Goal: Information Seeking & Learning: Learn about a topic

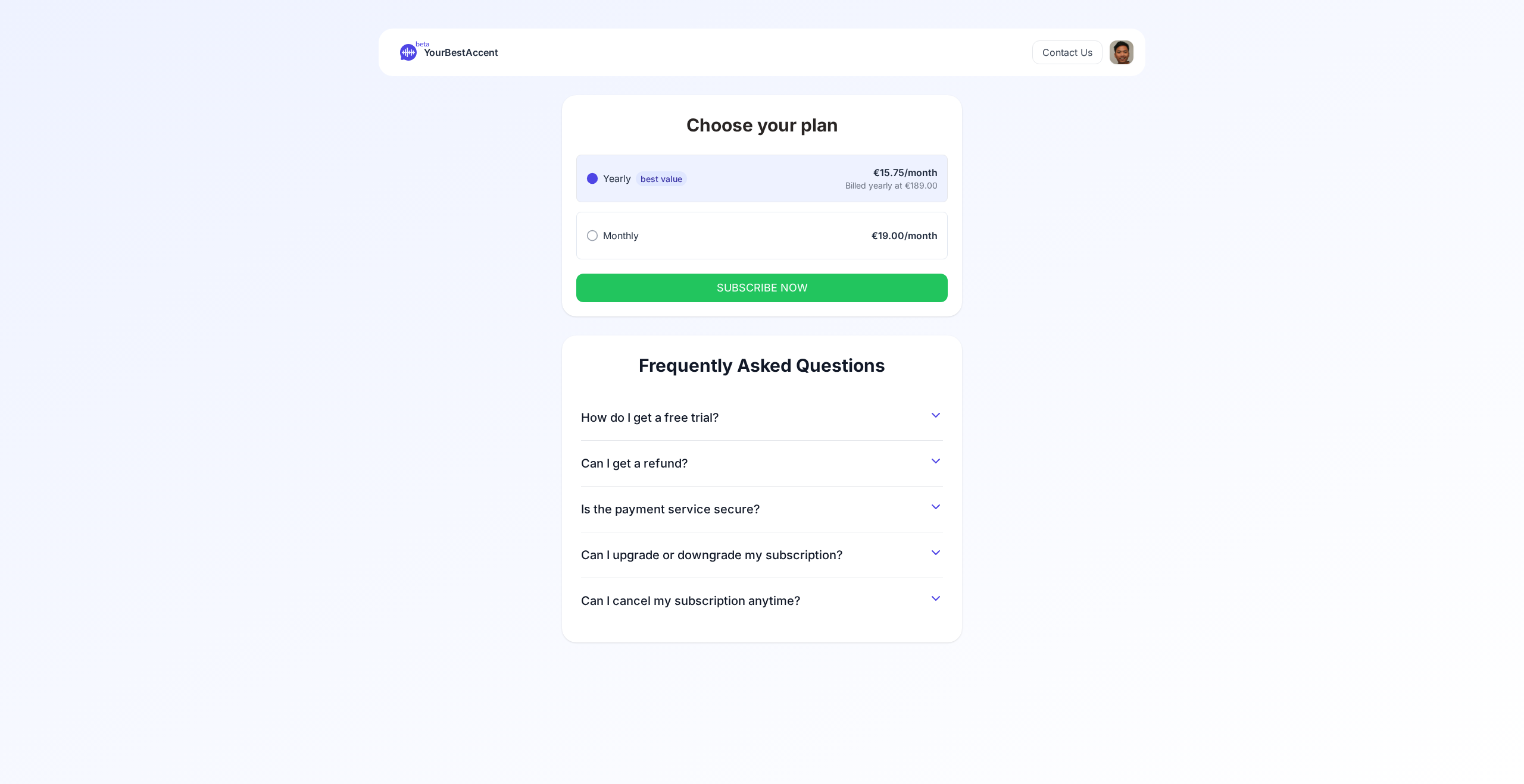
click at [656, 417] on span "How do I get a free trial?" at bounding box center [650, 417] width 138 height 17
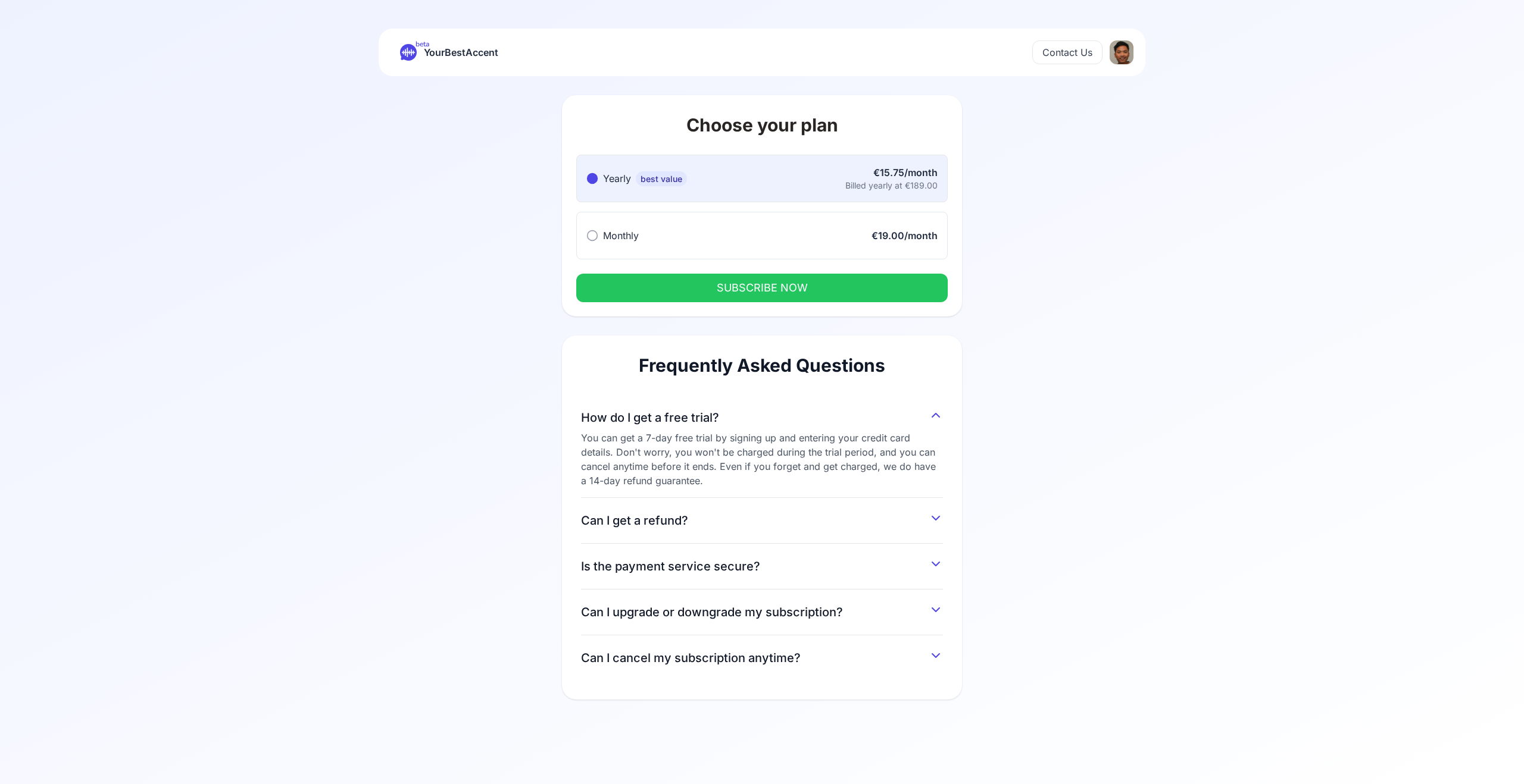
click at [690, 221] on button "Monthly Monthly €19.00/month" at bounding box center [762, 236] width 371 height 48
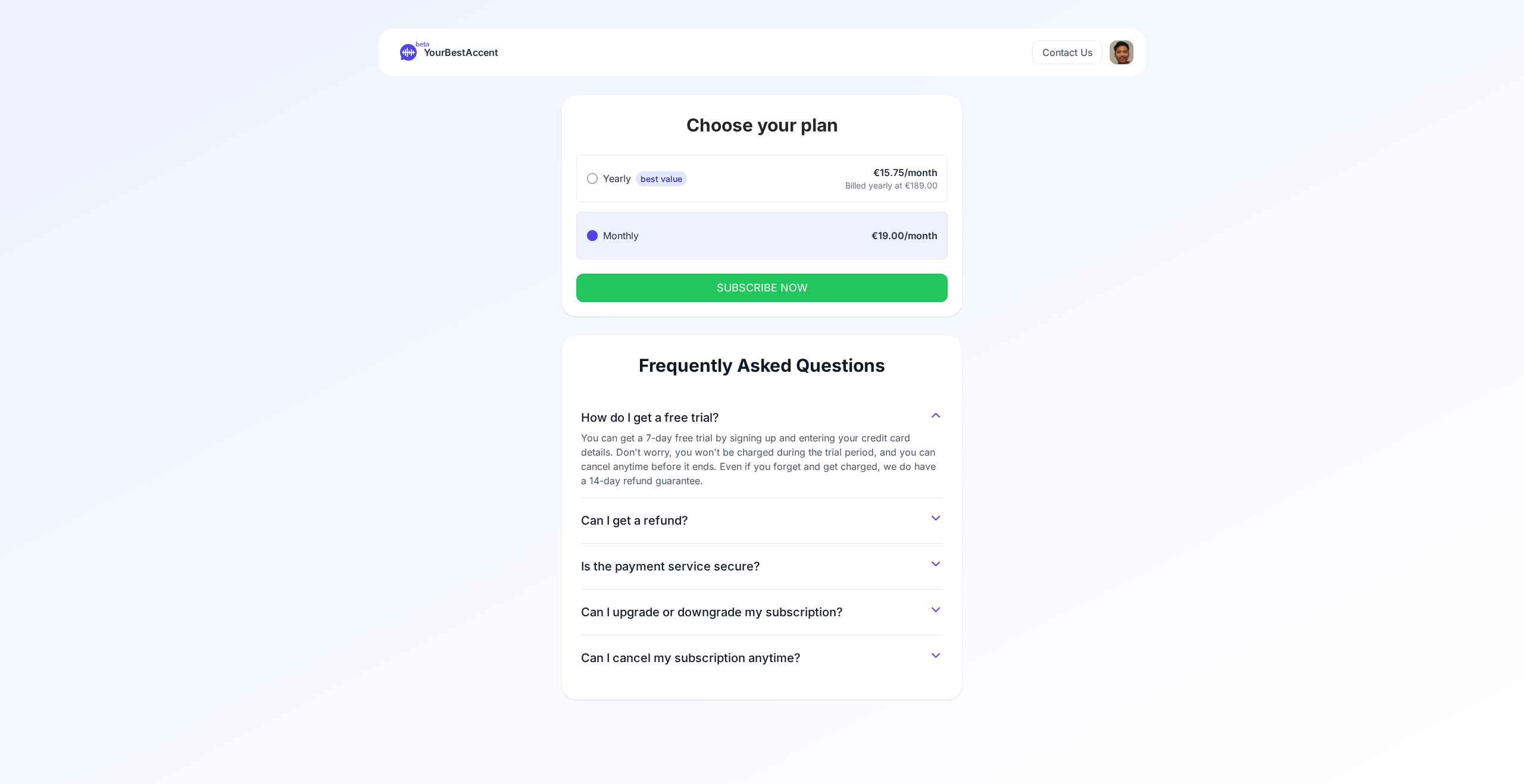
click at [767, 294] on button "SUBSCRIBE NOW" at bounding box center [762, 288] width 371 height 29
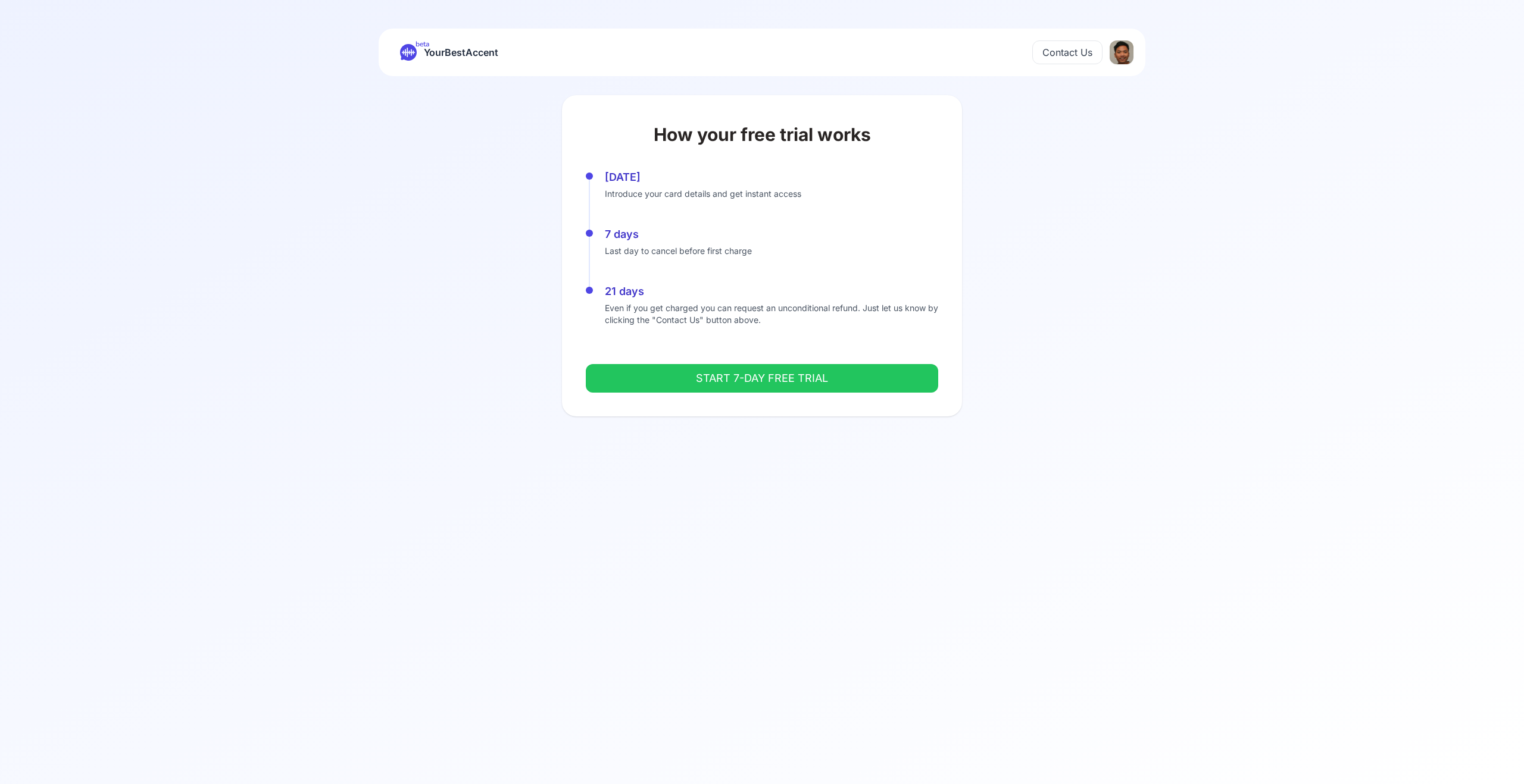
click at [645, 374] on button "START 7-DAY FREE TRIAL" at bounding box center [762, 378] width 352 height 29
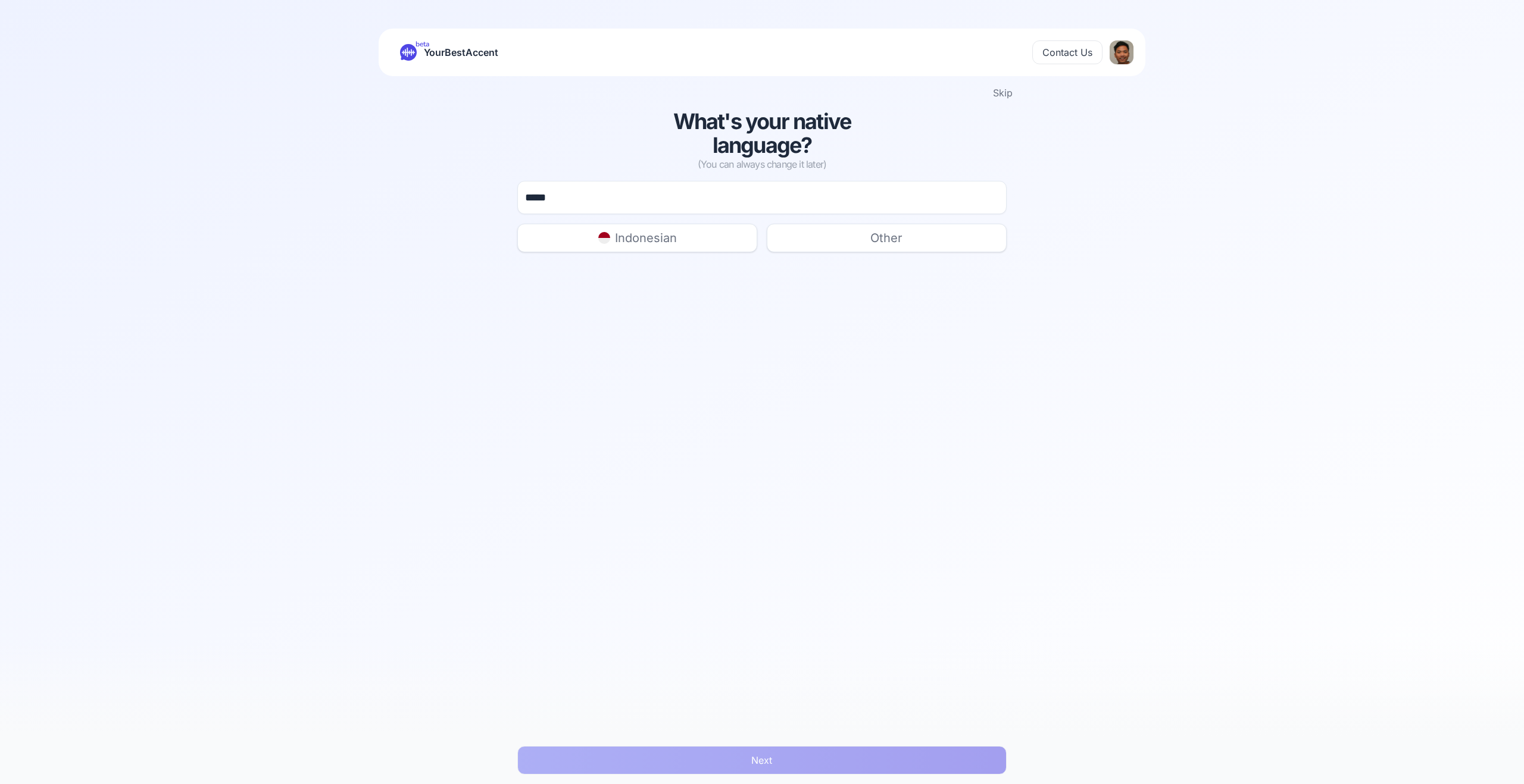
type input "*****"
click at [676, 236] on button "Indonesian" at bounding box center [637, 238] width 240 height 29
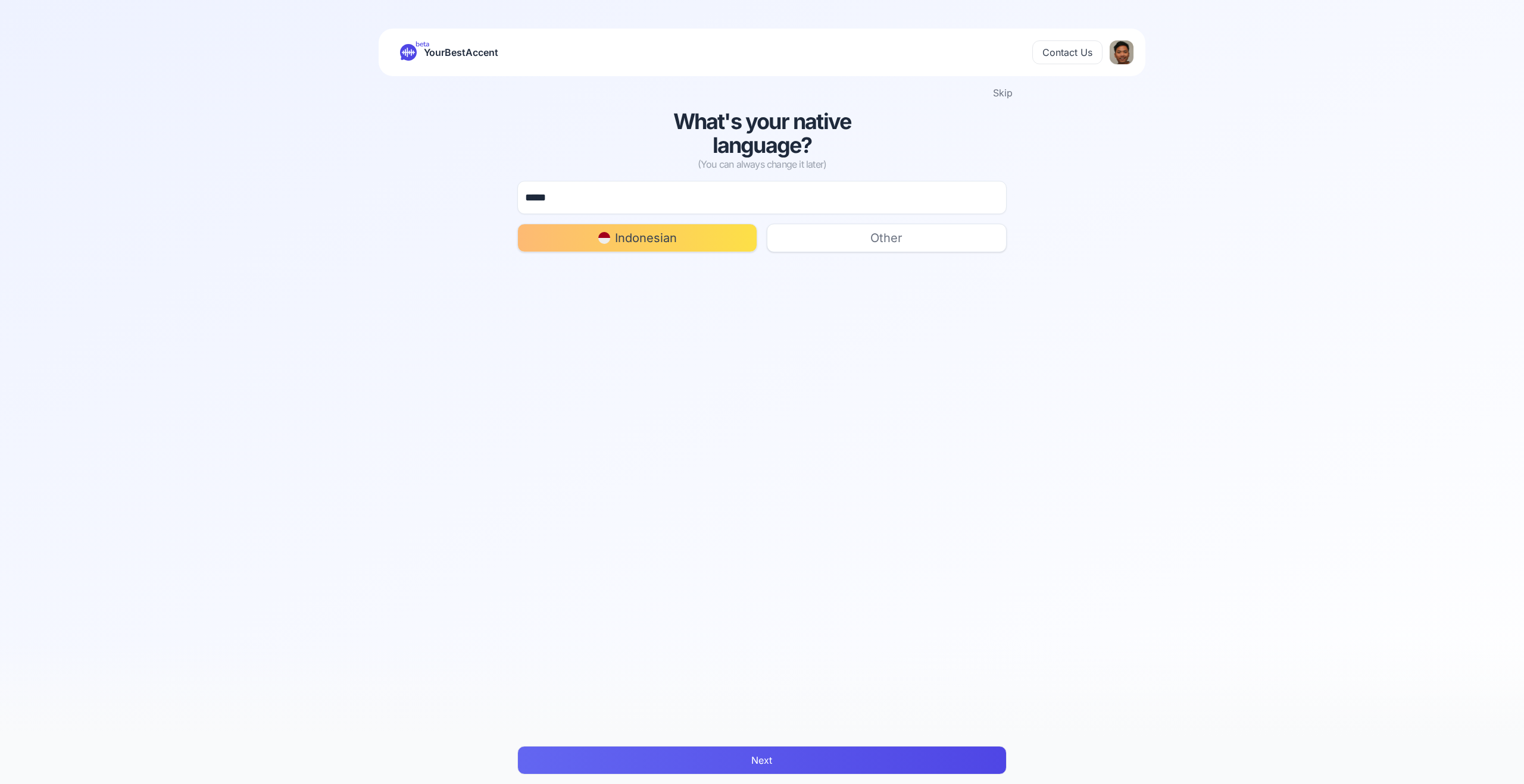
click at [772, 755] on button "Next" at bounding box center [762, 760] width 489 height 29
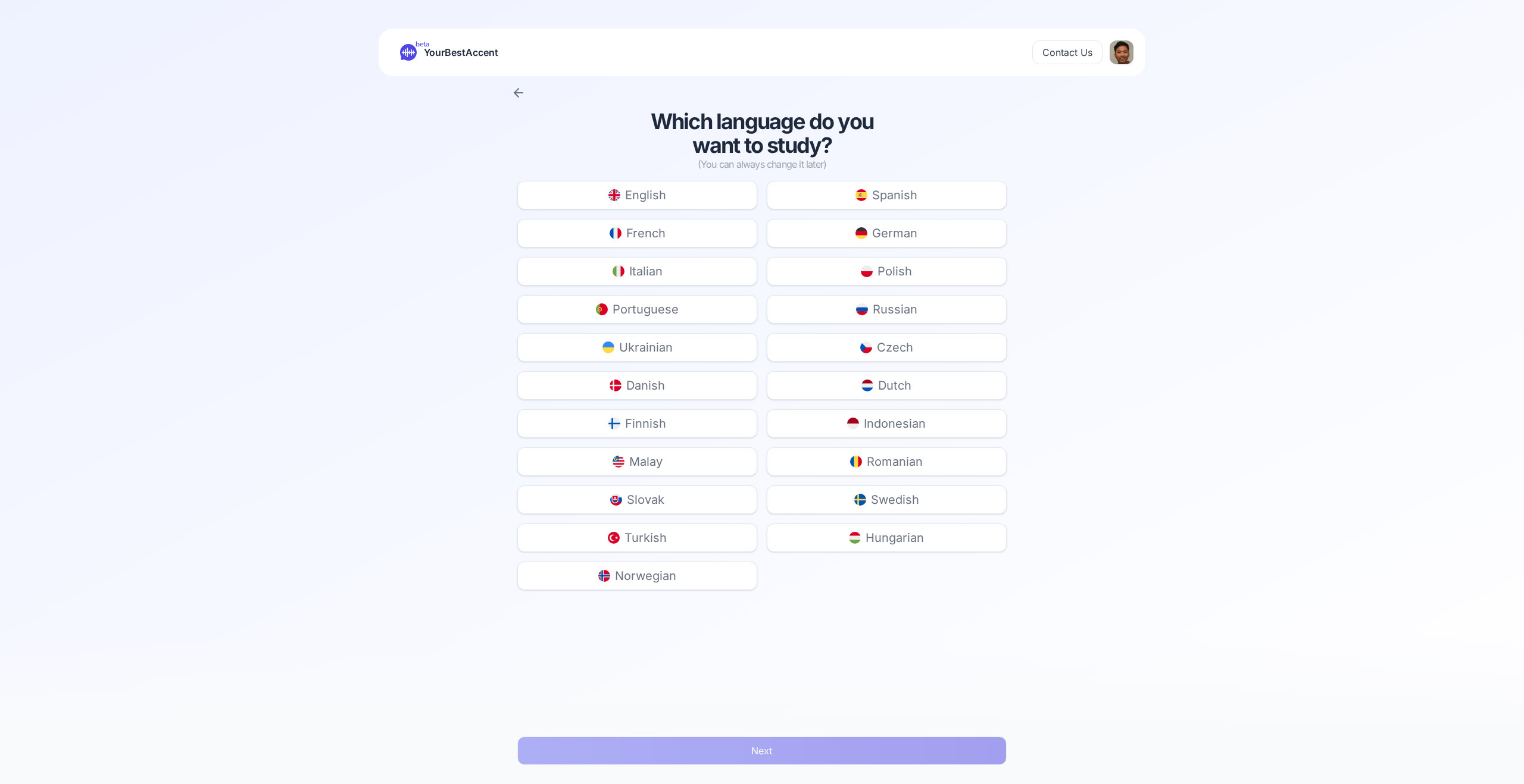
click at [698, 203] on button "English" at bounding box center [637, 195] width 240 height 29
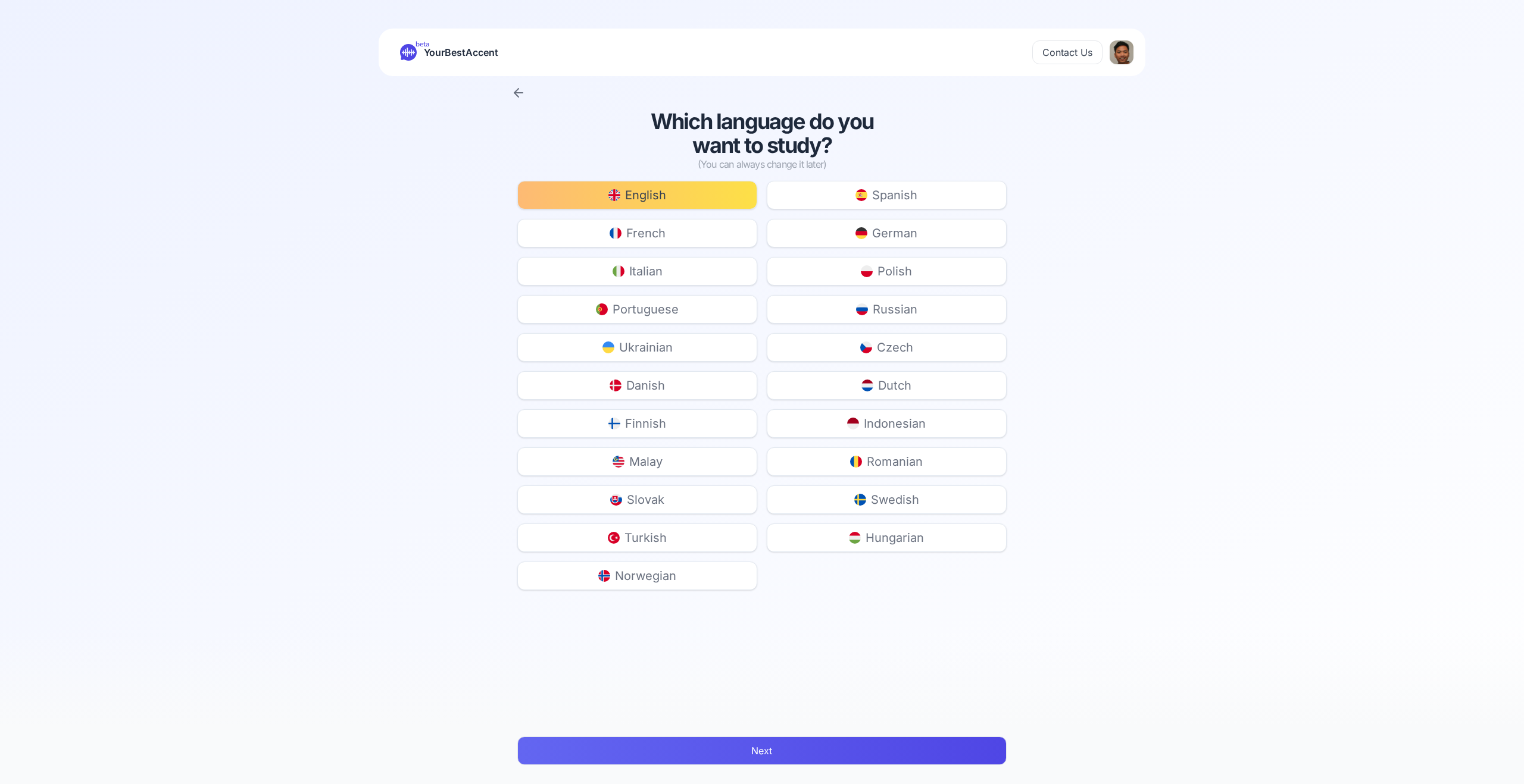
click at [828, 748] on button "Next" at bounding box center [762, 751] width 489 height 29
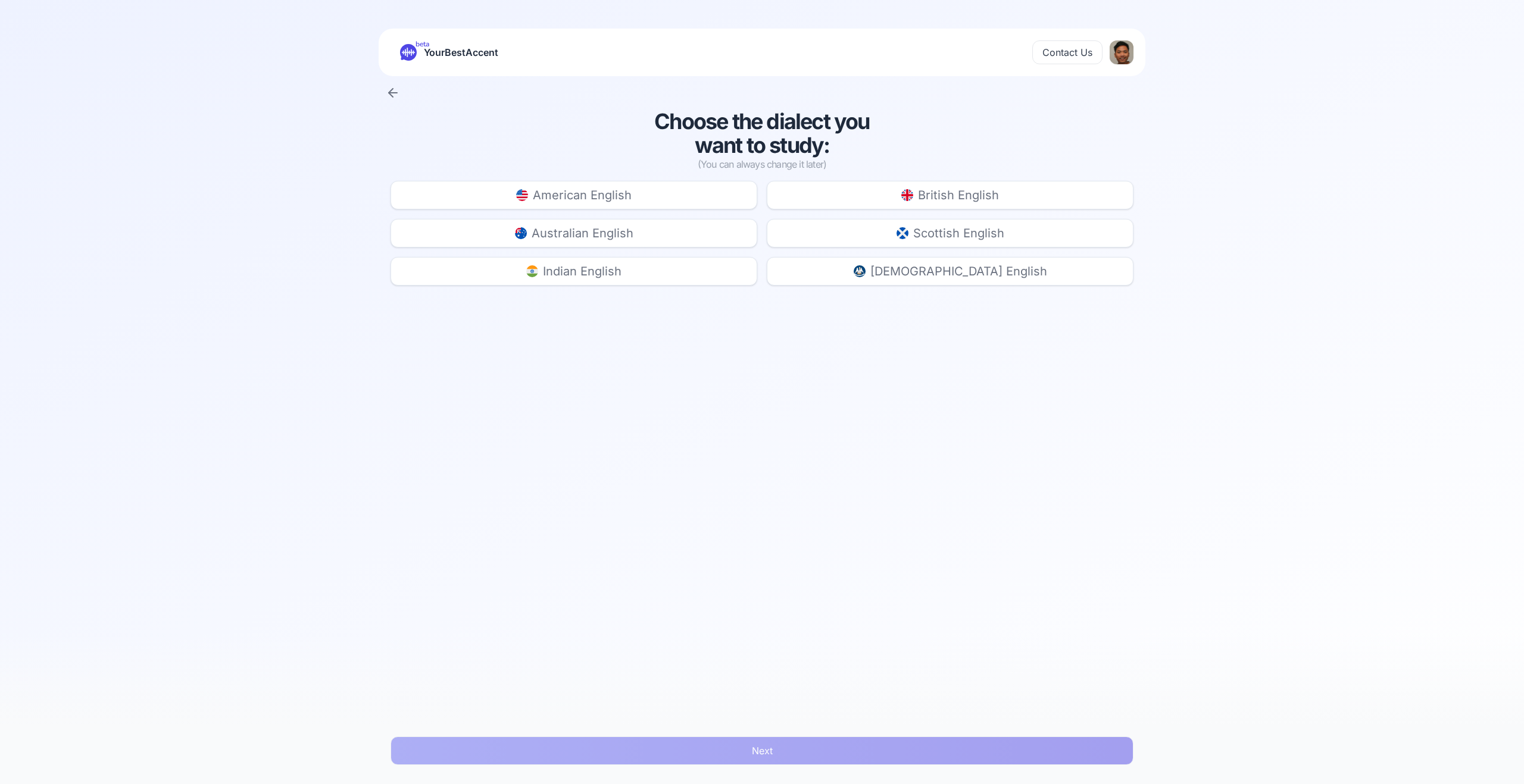
click at [664, 210] on div "American English British English Australian English Scottish English Indian Eng…" at bounding box center [762, 233] width 743 height 105
click at [654, 198] on button "American English" at bounding box center [574, 195] width 367 height 29
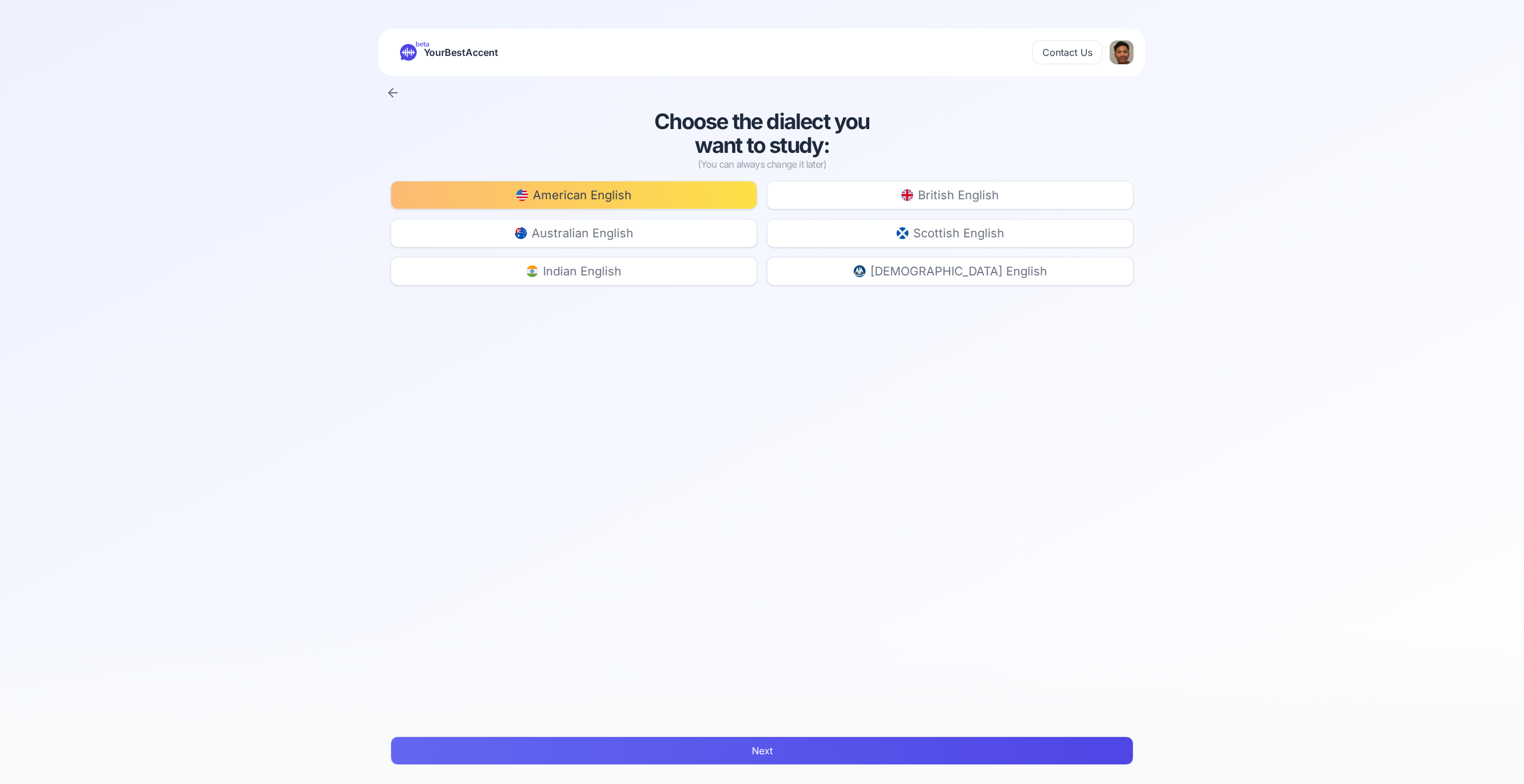
click at [799, 752] on button "Next" at bounding box center [762, 751] width 743 height 29
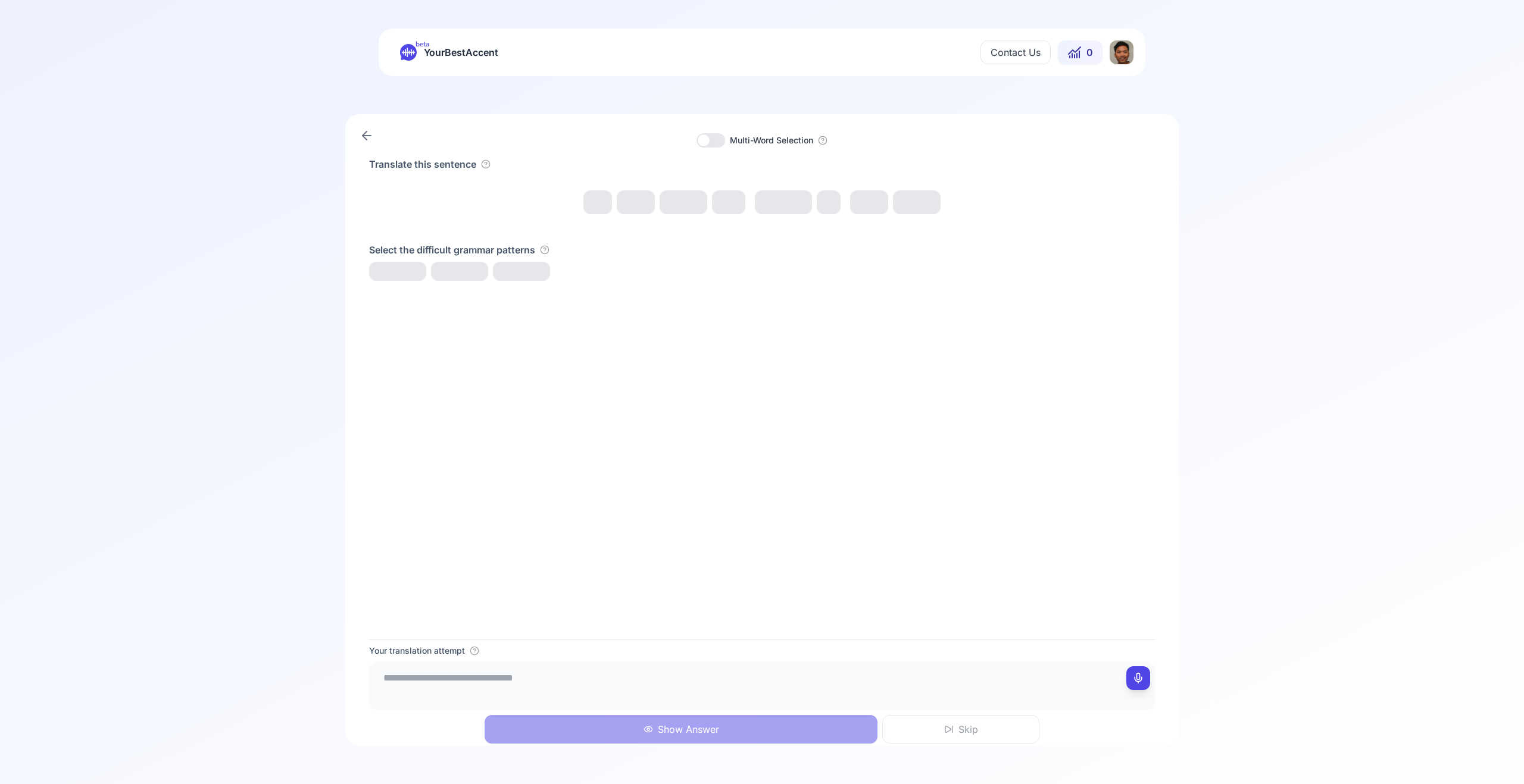
click at [673, 360] on div "Translate this sentence Select the difficult grammar patterns" at bounding box center [761, 398] width 786 height 483
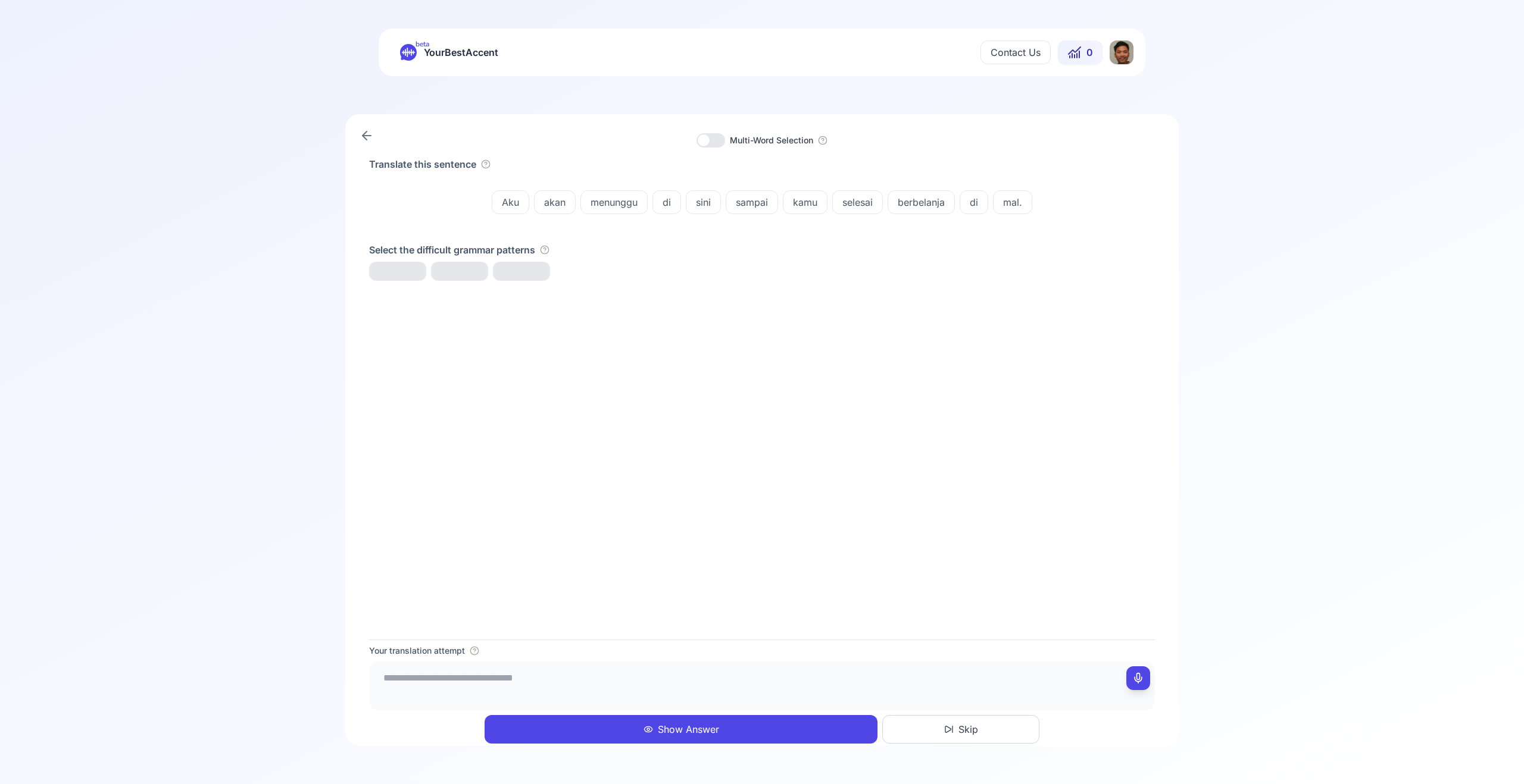
click at [1141, 677] on icon at bounding box center [1138, 679] width 12 height 12
click at [1136, 677] on icon at bounding box center [1138, 679] width 12 height 12
type textarea "**********"
click at [778, 728] on button "Show Answer" at bounding box center [681, 730] width 393 height 29
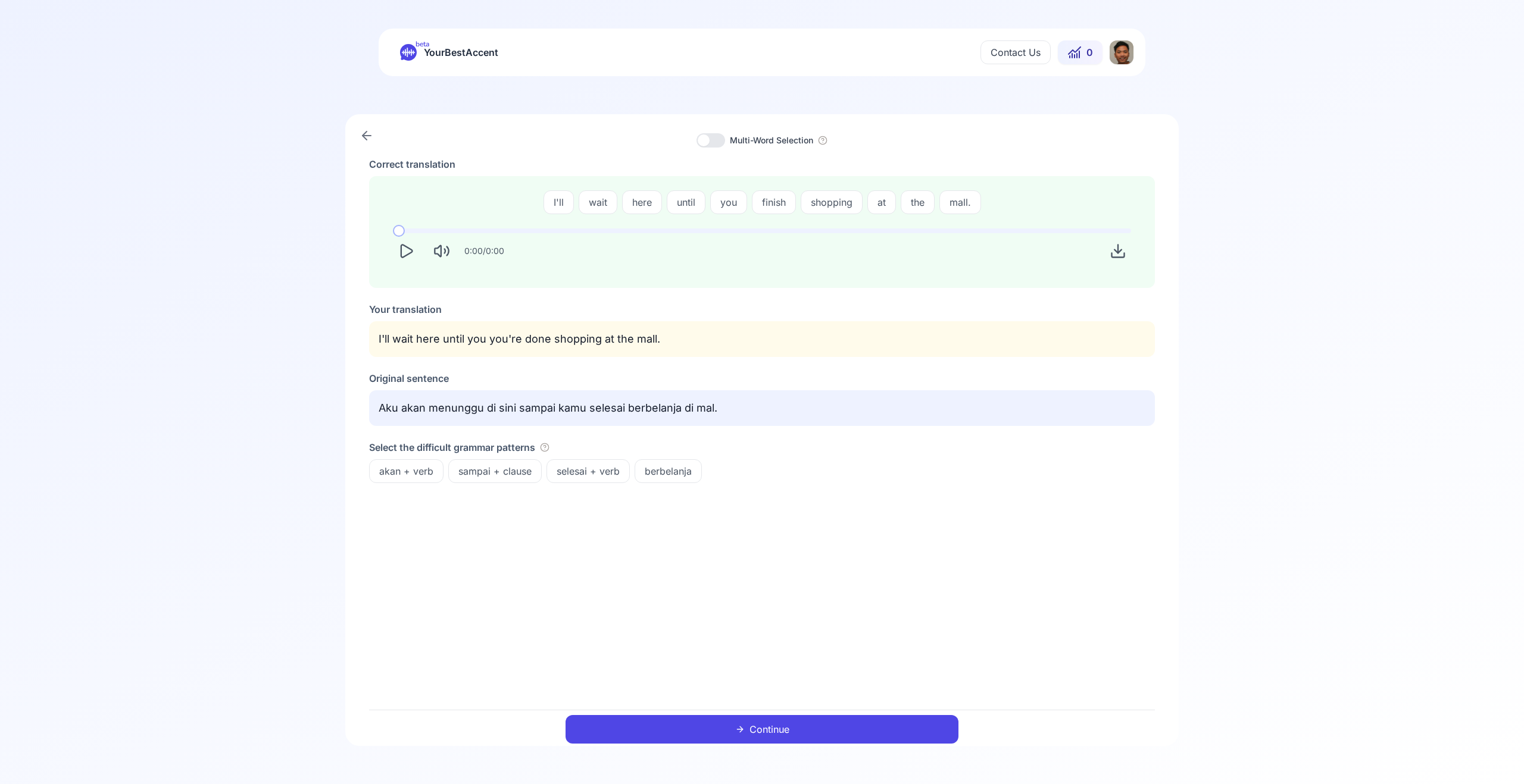
click at [403, 248] on icon "Play" at bounding box center [406, 251] width 17 height 17
click at [702, 722] on button "Continue" at bounding box center [762, 730] width 393 height 29
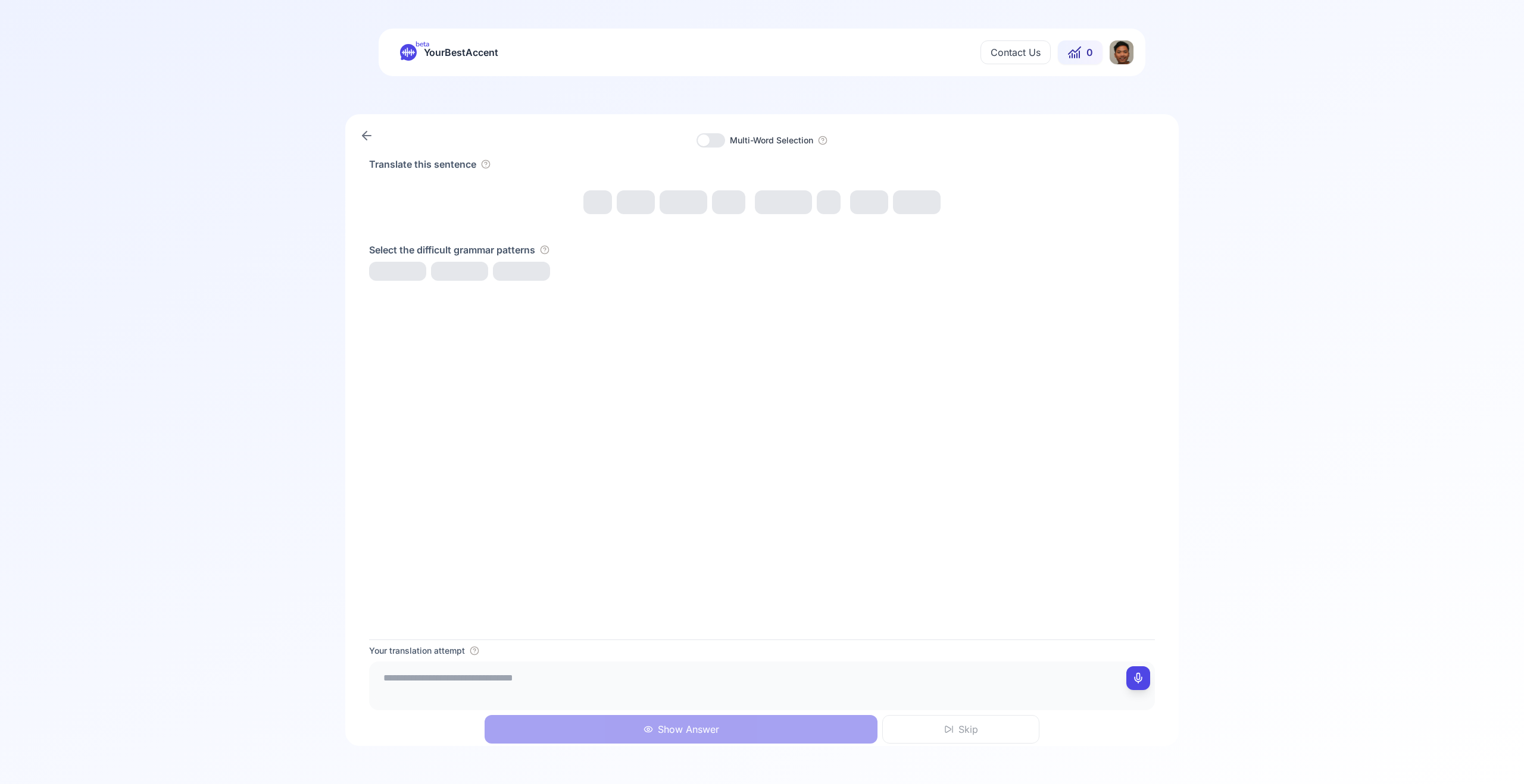
click at [420, 36] on div "beta YourBestAccent Contact Us 0" at bounding box center [762, 52] width 767 height 48
click at [424, 43] on span "beta" at bounding box center [422, 44] width 14 height 10
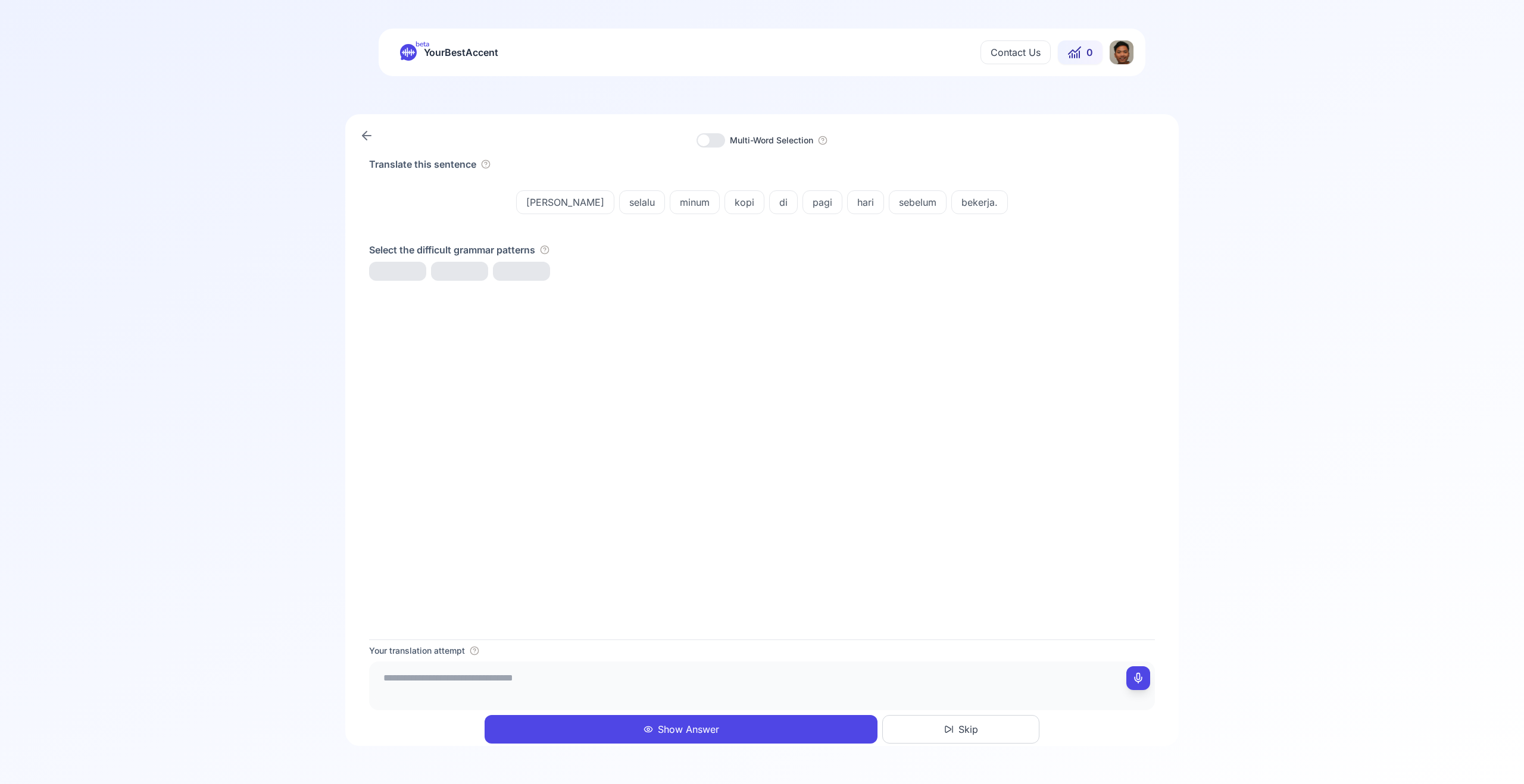
click at [441, 56] on span "YourBestAccent" at bounding box center [461, 52] width 75 height 17
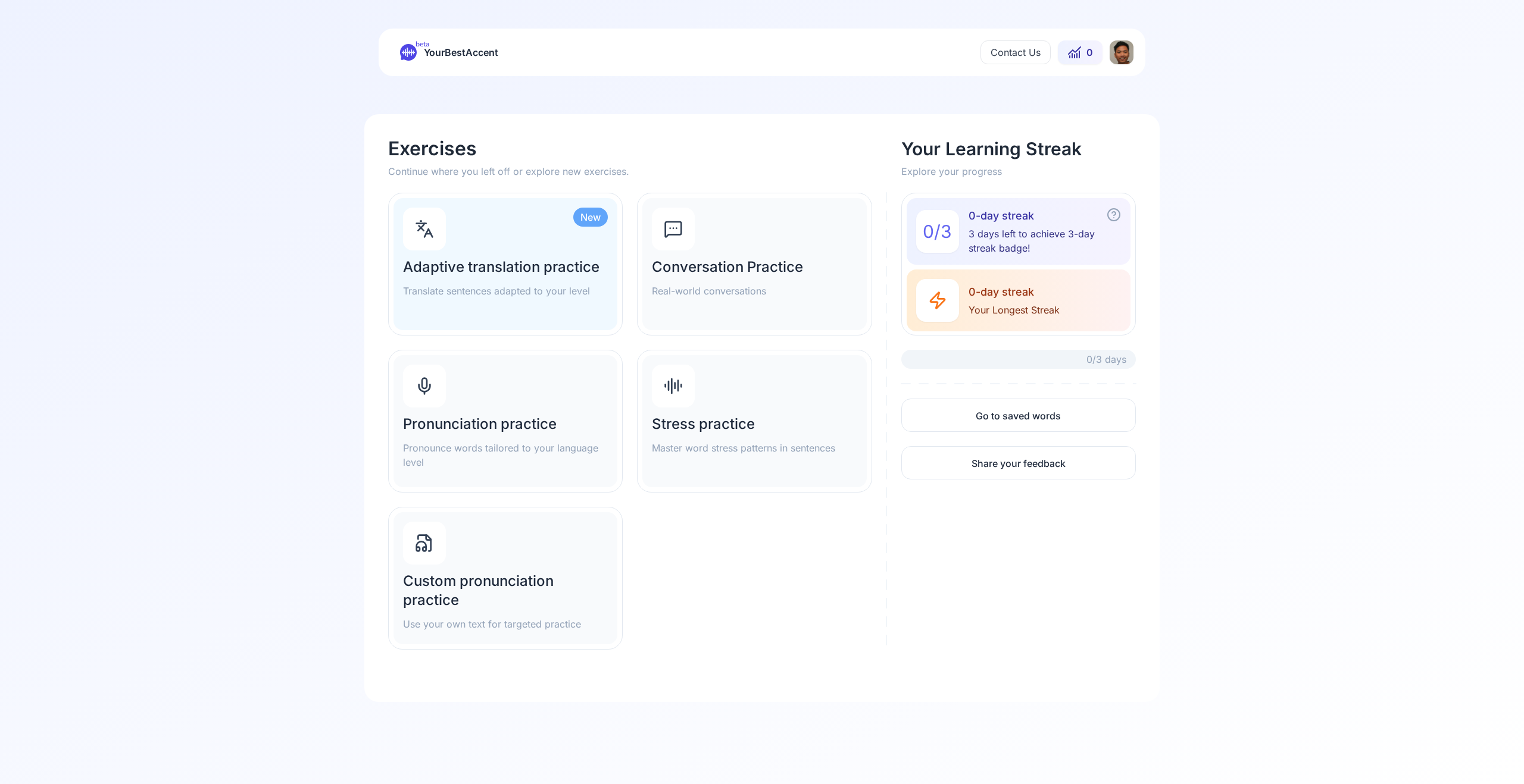
click at [497, 410] on div "Pronunciation practice Pronounce words tailored to your language level" at bounding box center [505, 421] width 224 height 132
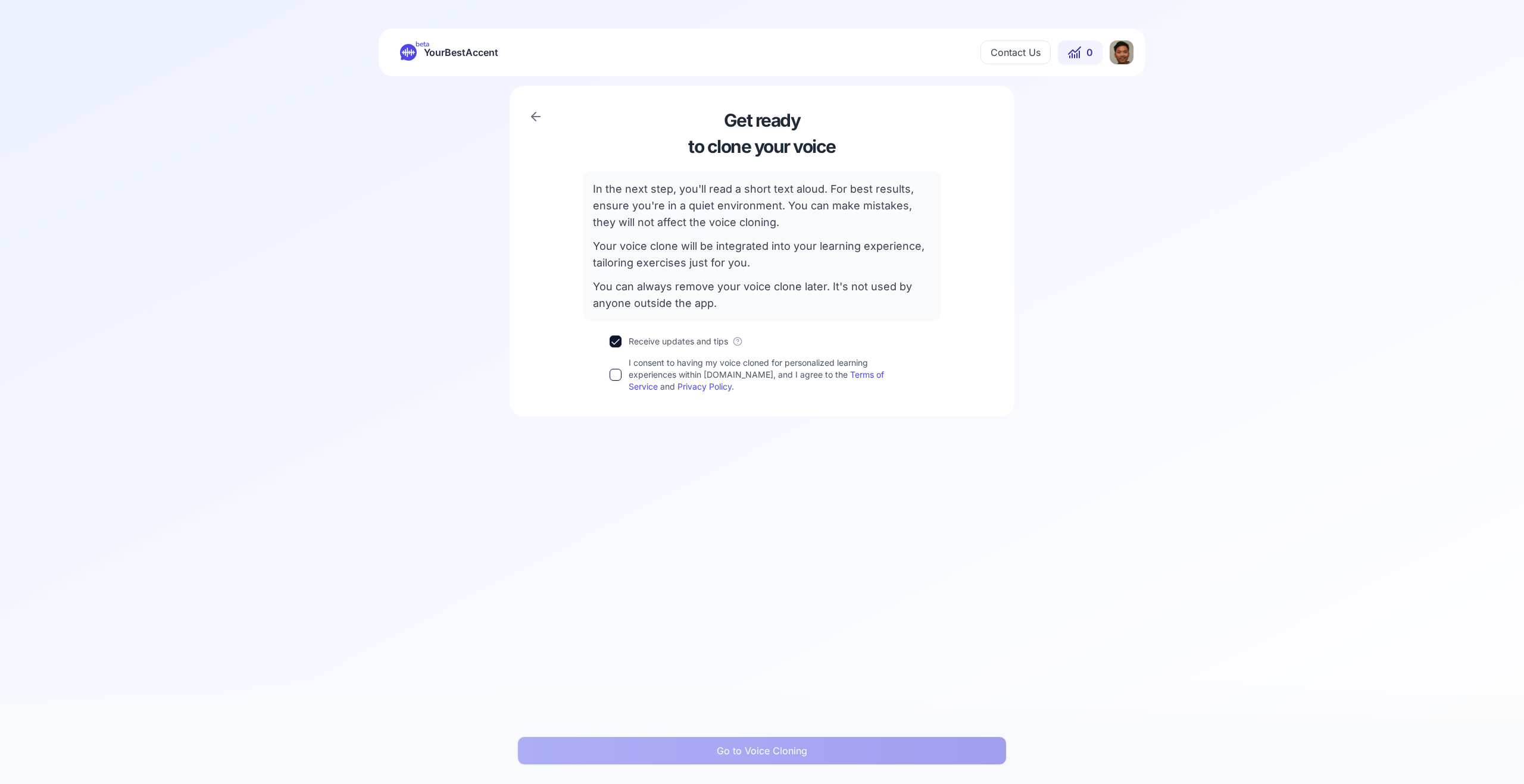
click at [623, 372] on div "I consent to having my voice cloned for personalized learning experiences withi…" at bounding box center [762, 375] width 305 height 36
click at [612, 379] on button "I consent to having my voice cloned for personalized learning experiences withi…" at bounding box center [616, 375] width 12 height 12
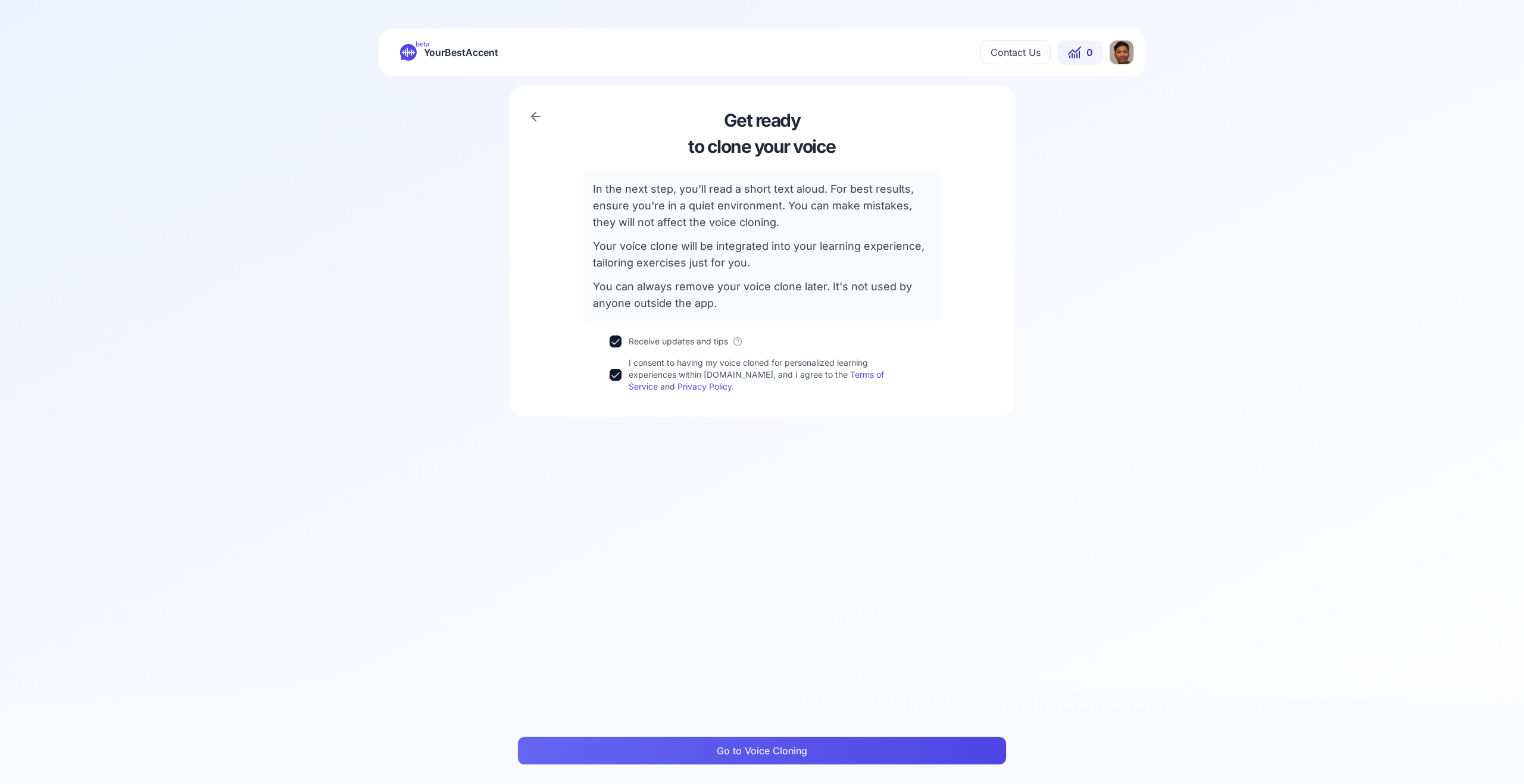
click at [805, 764] on button "Go to Voice Cloning" at bounding box center [762, 751] width 489 height 29
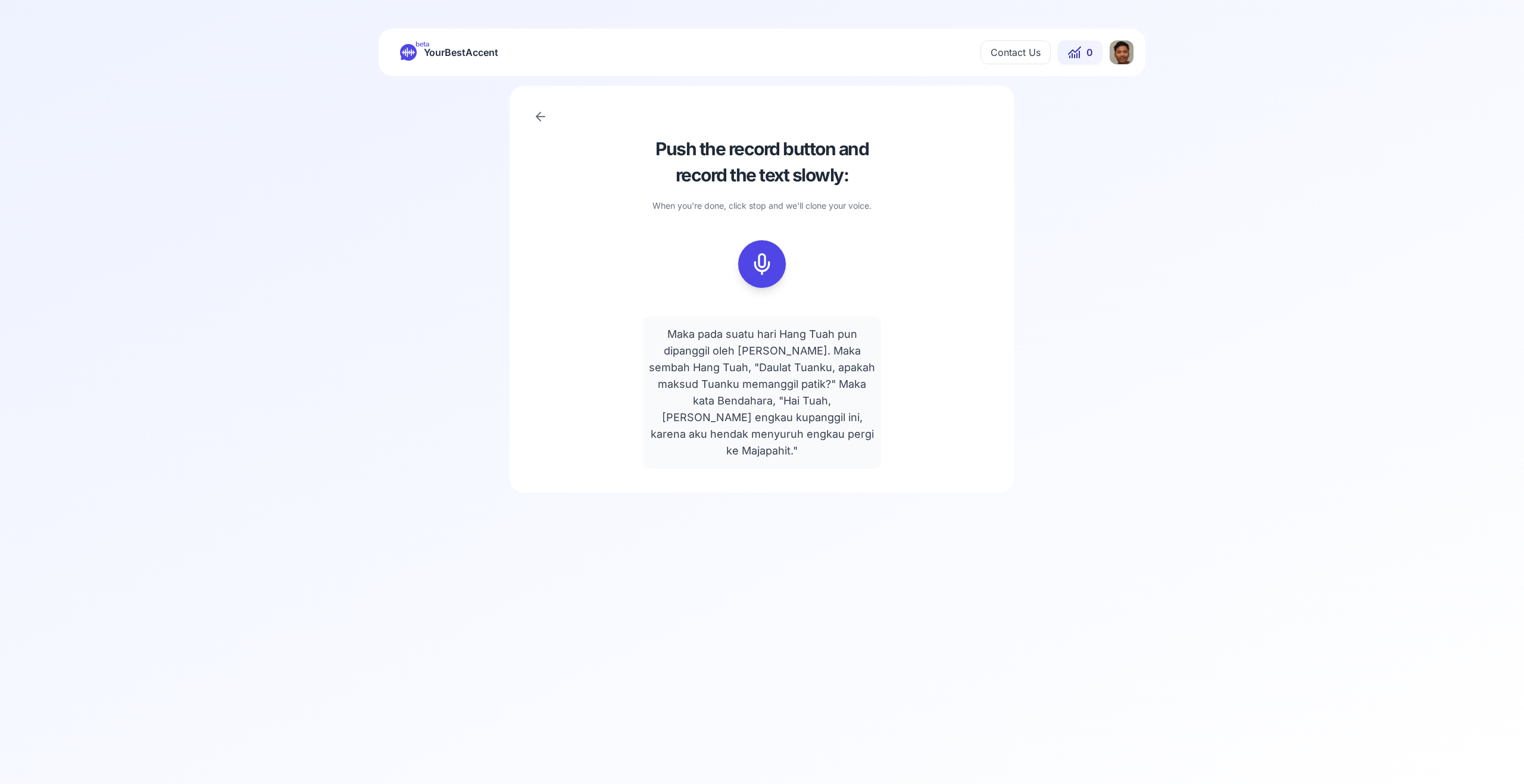
click at [780, 258] on button at bounding box center [762, 264] width 48 height 48
click at [762, 263] on icon at bounding box center [762, 264] width 24 height 24
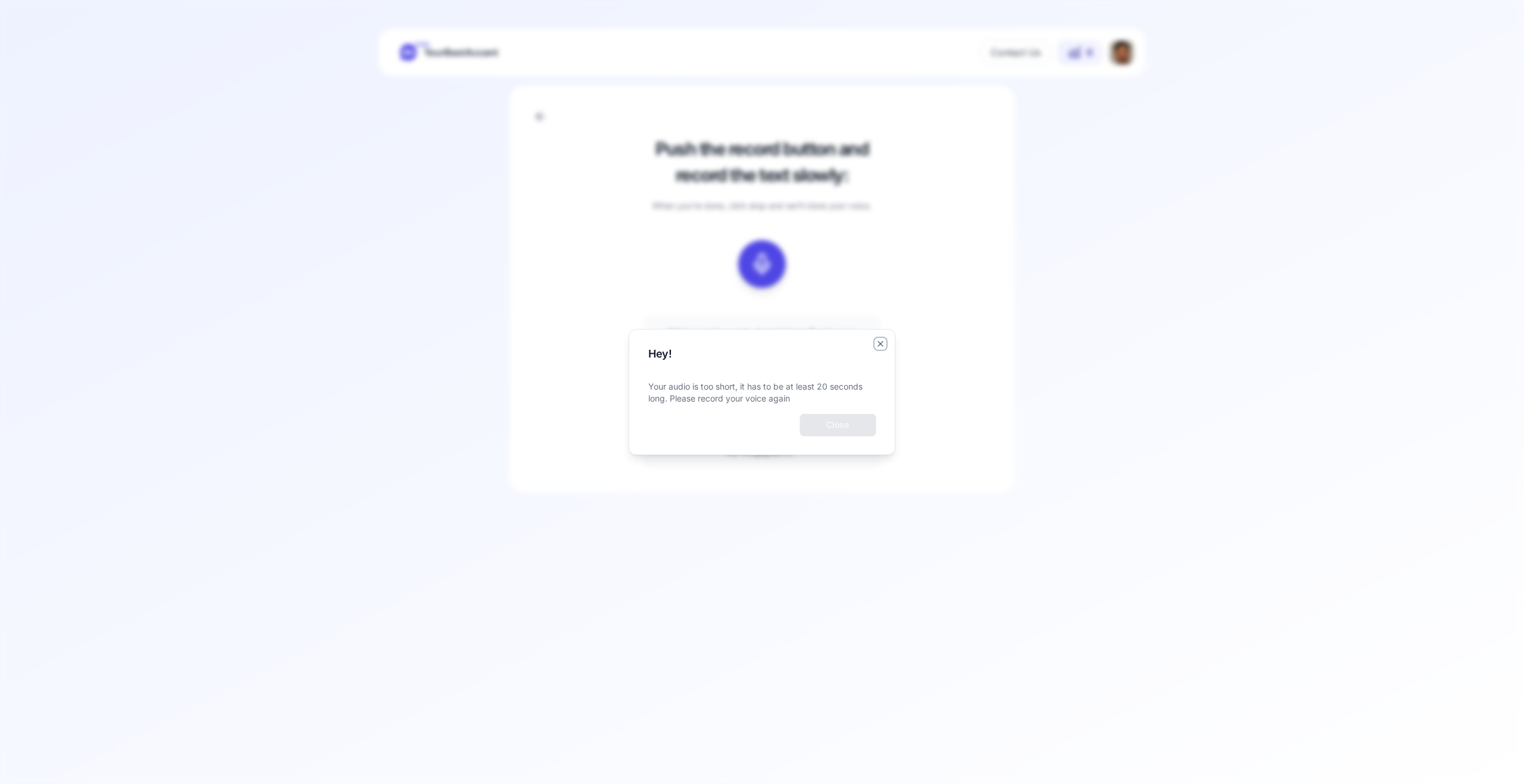
click at [878, 346] on icon "button" at bounding box center [880, 343] width 5 height 5
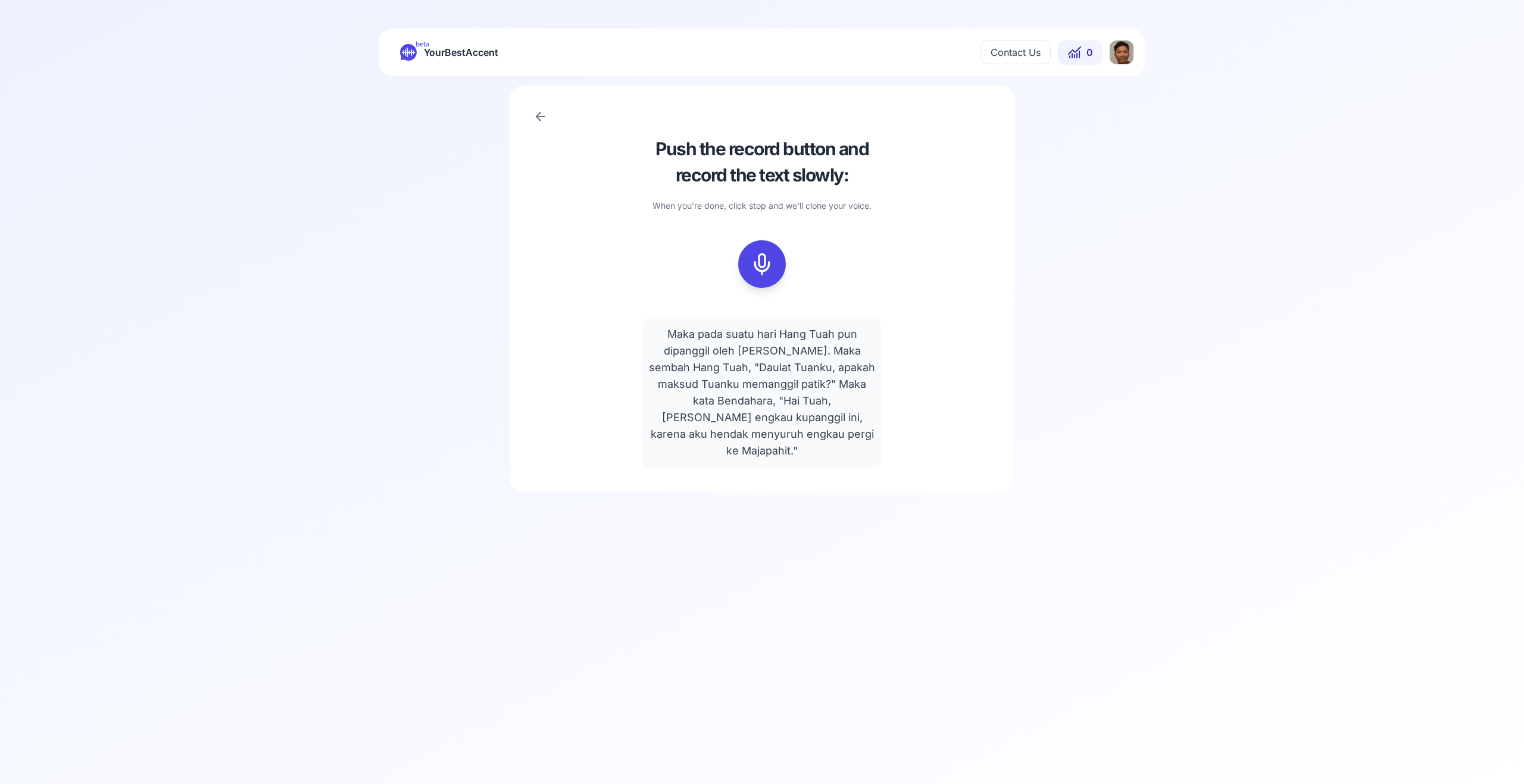
click at [776, 277] on button at bounding box center [762, 264] width 48 height 48
click at [764, 268] on icon at bounding box center [762, 264] width 24 height 24
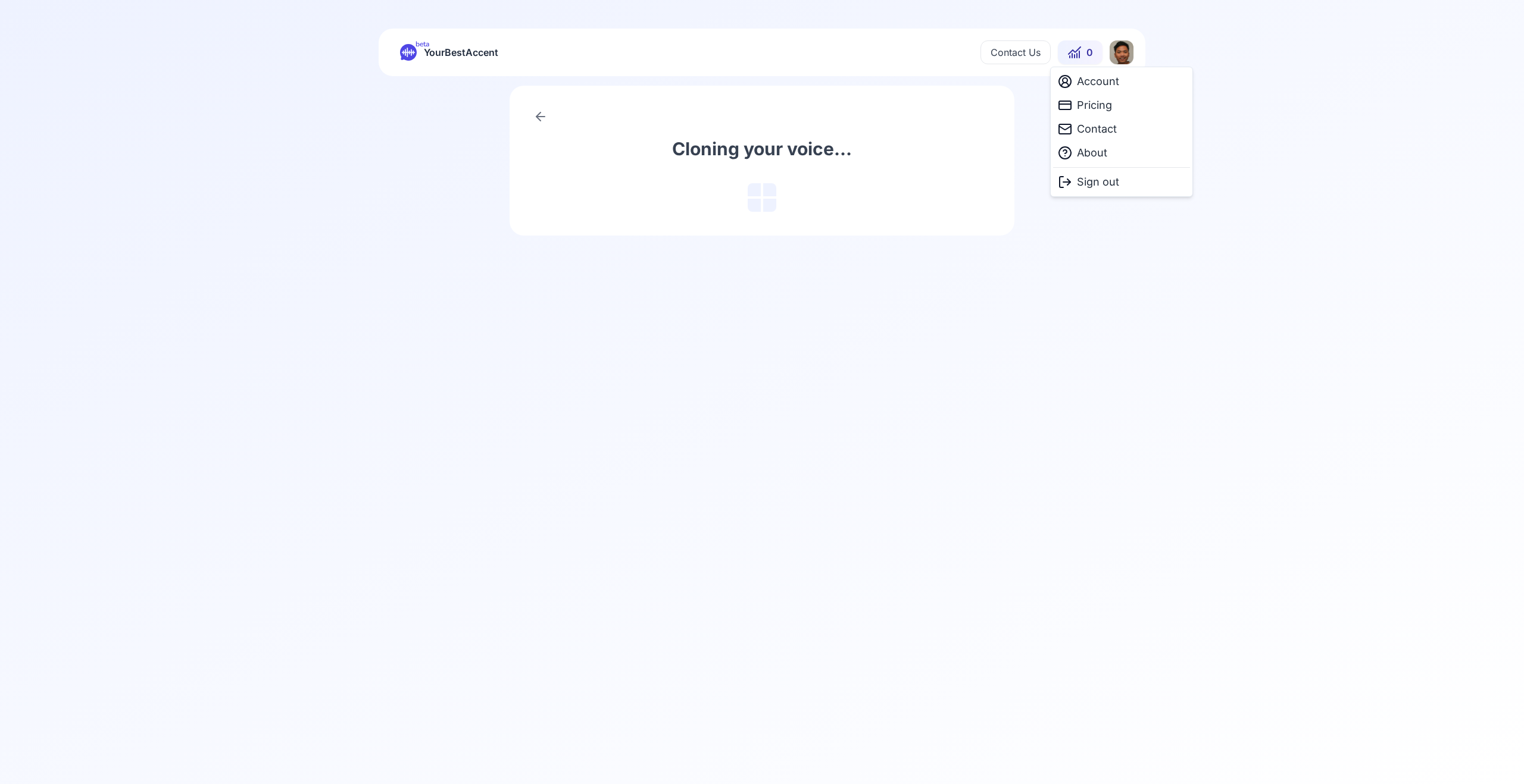
click at [1112, 54] on html "beta YourBestAccent Contact Us 0 Cloning your voice... Account Pricing Contact …" at bounding box center [762, 392] width 1524 height 784
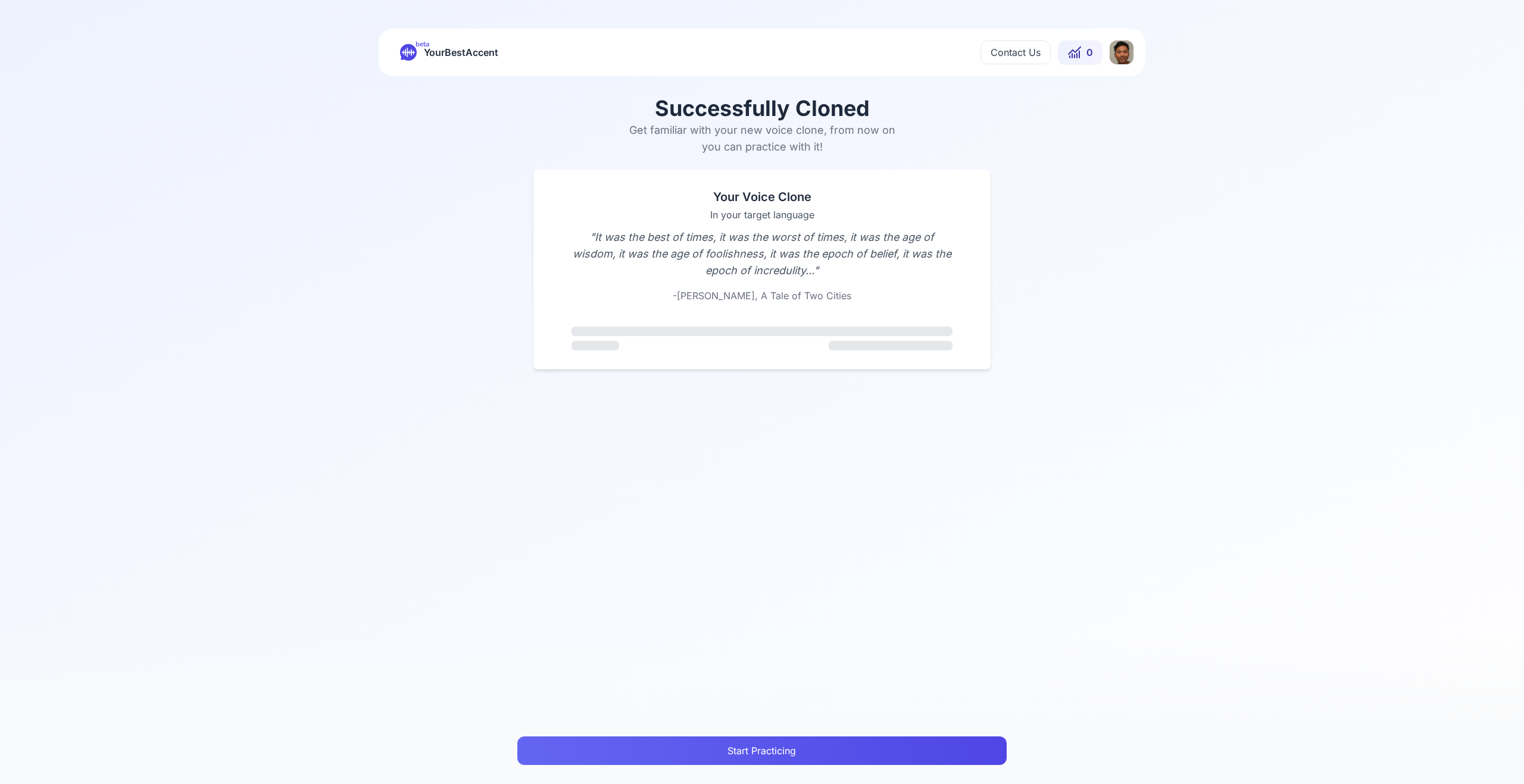
click at [767, 170] on div "Your Voice Clone In your target language " It was the best of times, it was the…" at bounding box center [761, 269] width 457 height 200
click at [824, 362] on div "Your Voice Clone In your target language " It was the best of times, it was the…" at bounding box center [761, 269] width 457 height 200
click at [854, 331] on div at bounding box center [762, 331] width 381 height 10
click at [598, 362] on icon "Play" at bounding box center [594, 358] width 17 height 17
click at [593, 365] on icon "Play" at bounding box center [594, 358] width 17 height 17
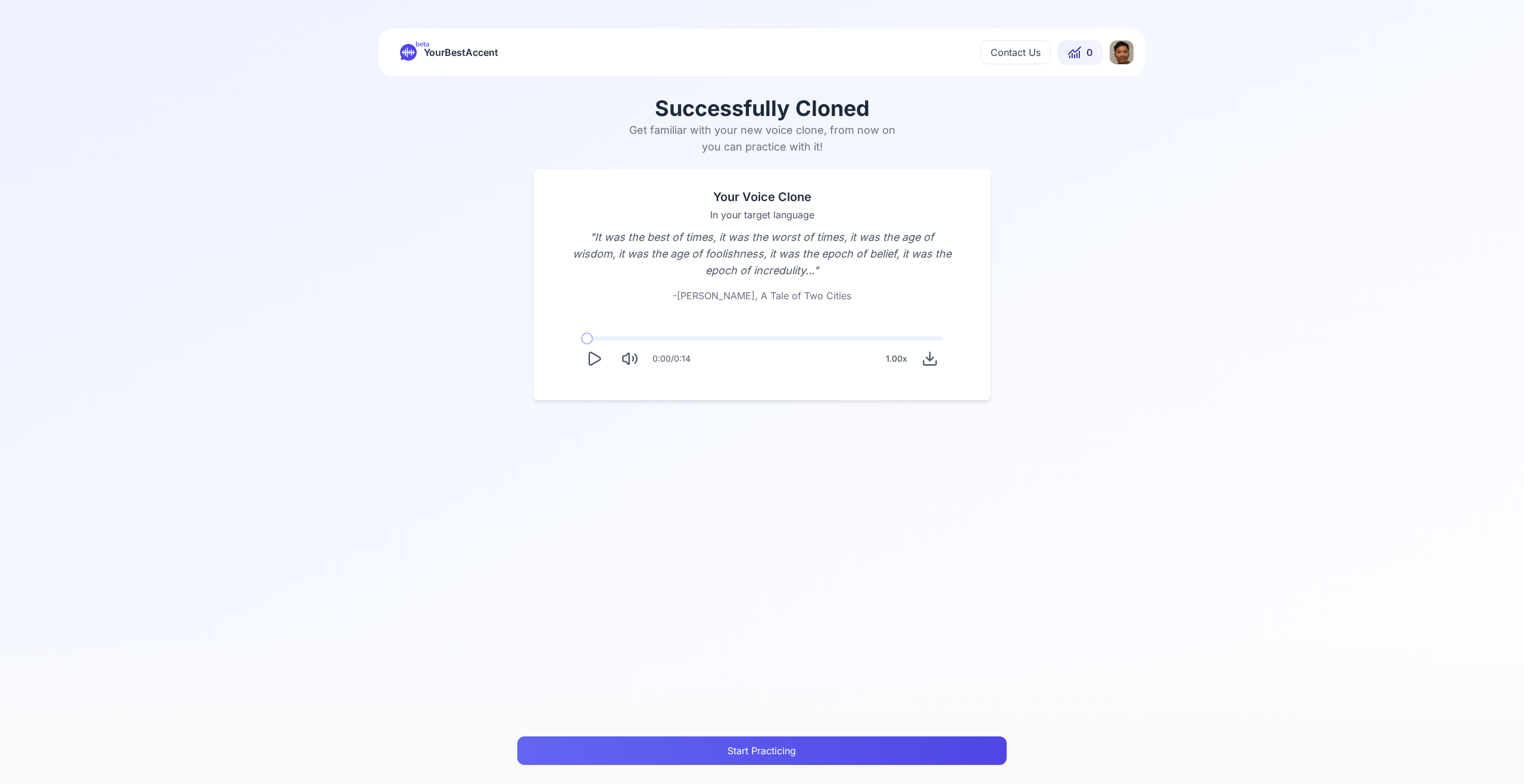
click at [586, 358] on icon "Play" at bounding box center [594, 358] width 17 height 17
click at [783, 760] on button "Start Practicing" at bounding box center [762, 751] width 489 height 29
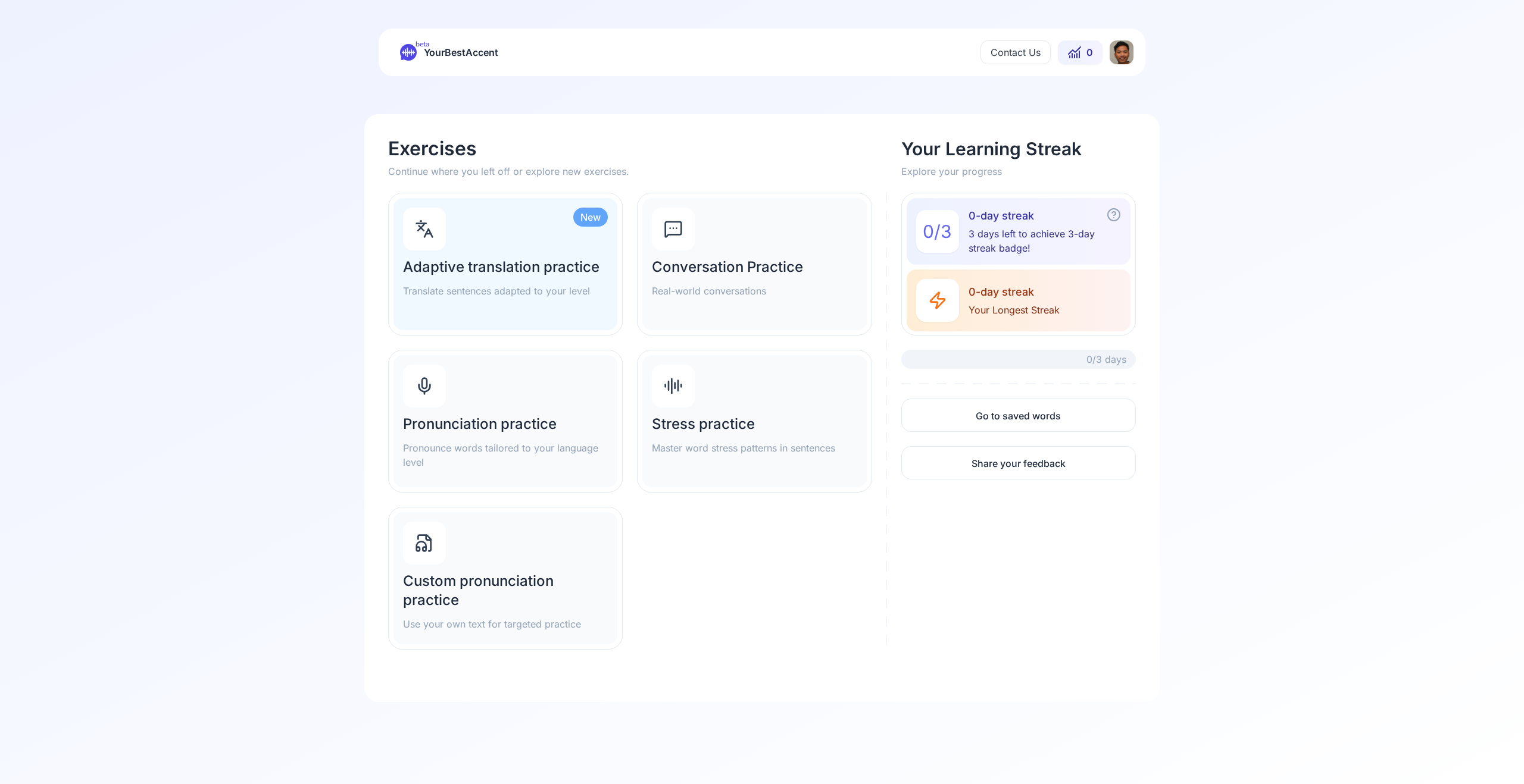
click at [524, 448] on p "Pronounce words tailored to your language level" at bounding box center [505, 455] width 205 height 29
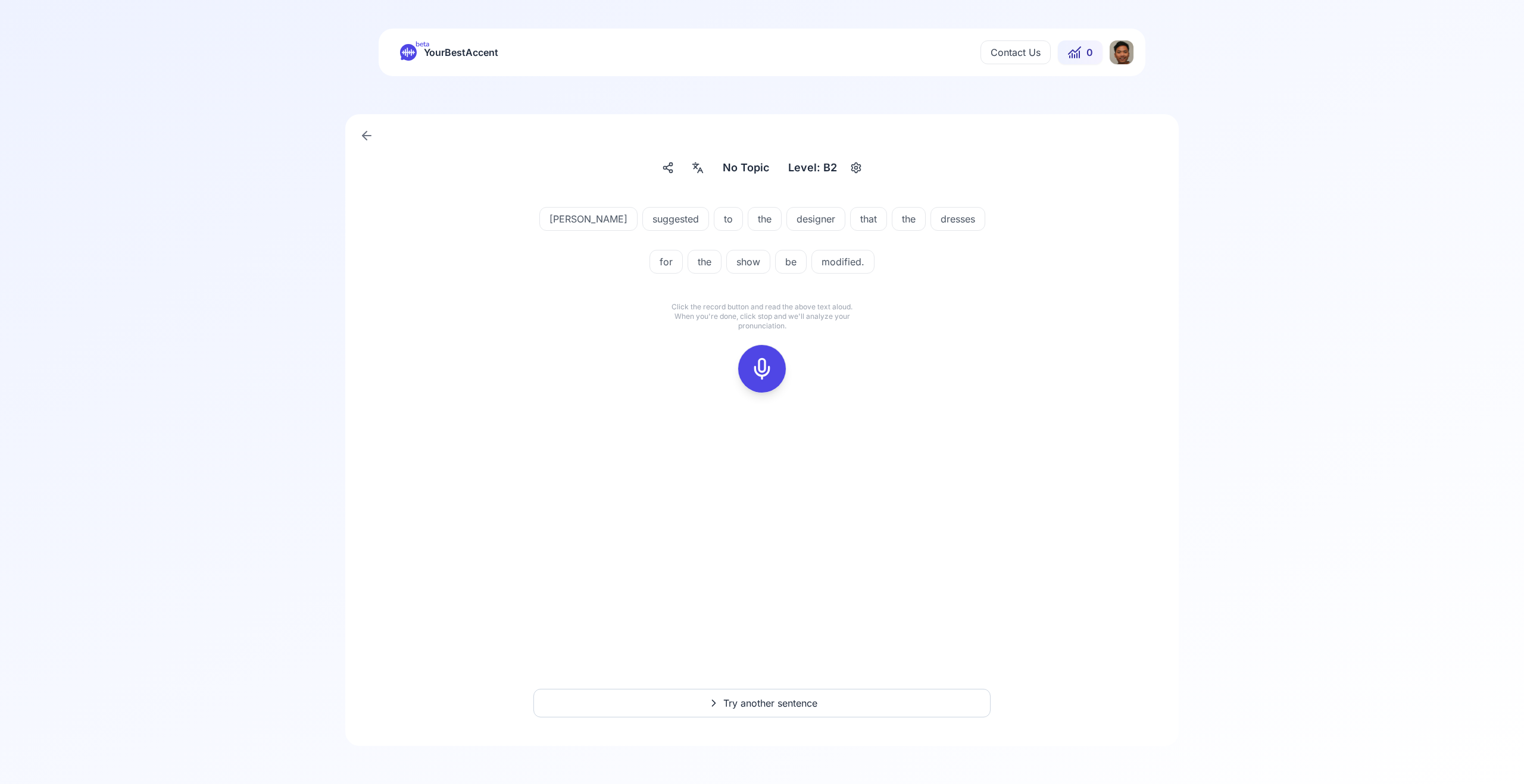
click at [751, 362] on icon at bounding box center [762, 369] width 24 height 24
click at [750, 362] on icon at bounding box center [762, 369] width 24 height 24
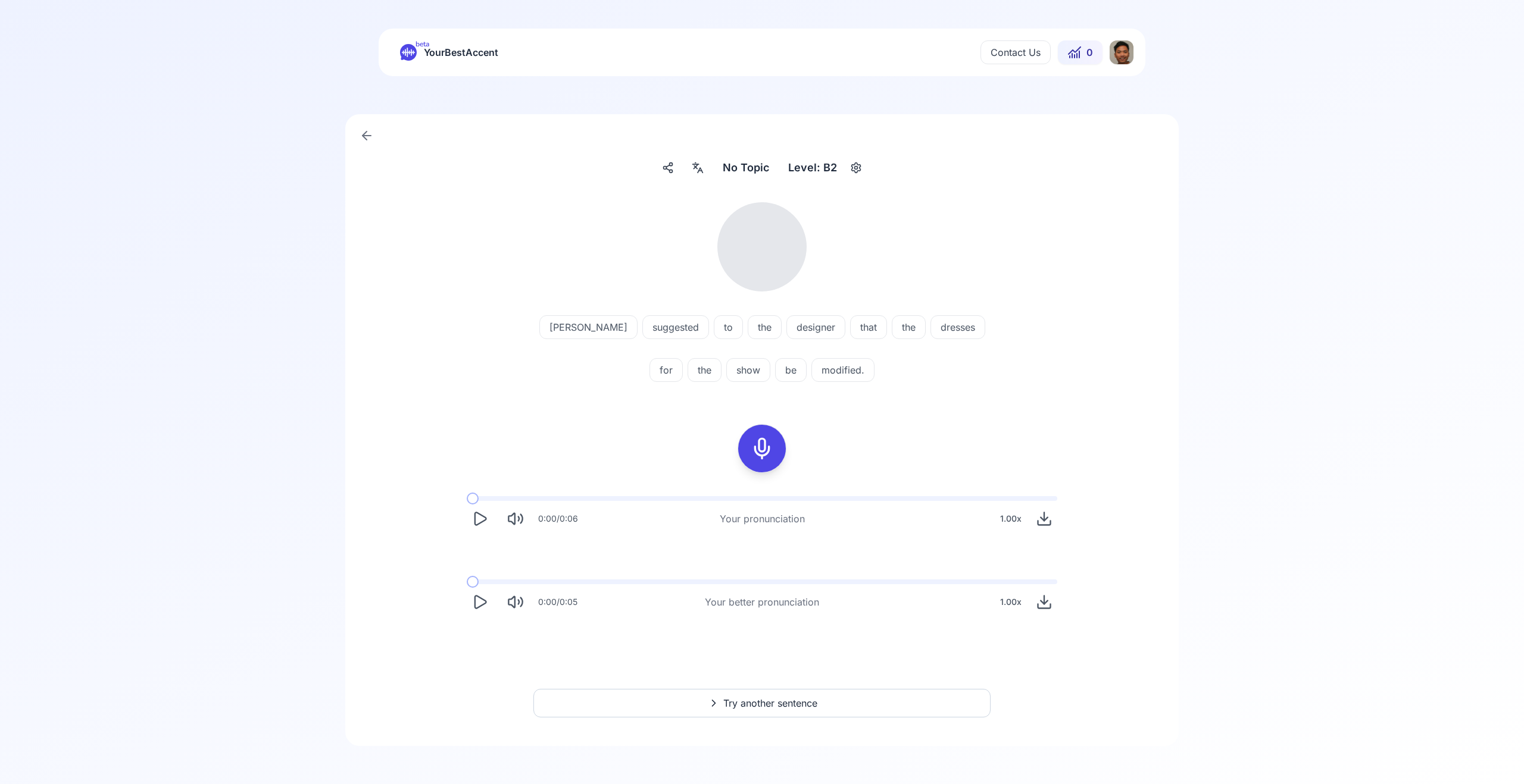
click at [486, 519] on icon "Play" at bounding box center [481, 519] width 12 height 12
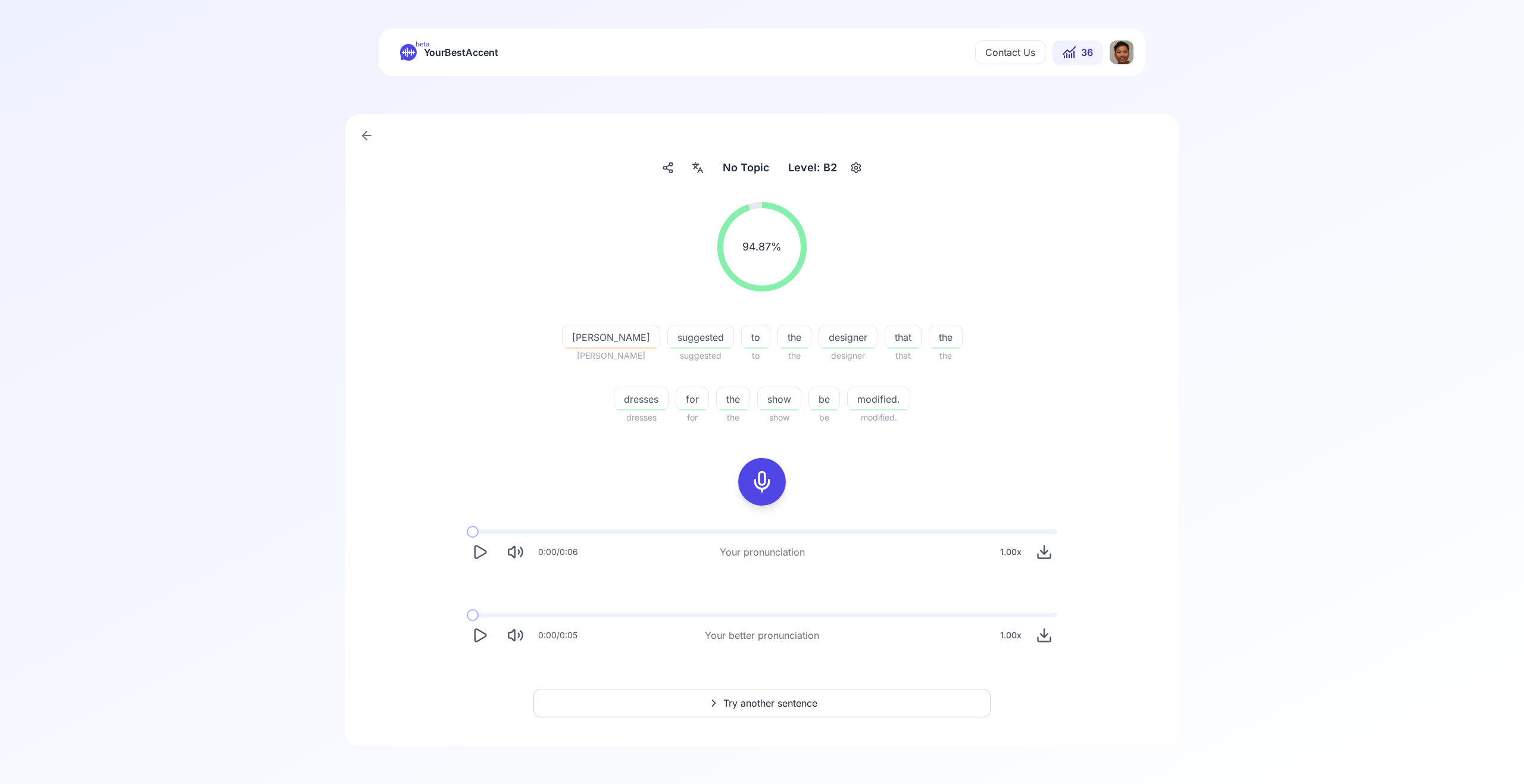
click at [477, 639] on icon "Play" at bounding box center [479, 635] width 17 height 17
click at [480, 552] on icon "Play" at bounding box center [479, 552] width 17 height 17
drag, startPoint x: 477, startPoint y: 534, endPoint x: 471, endPoint y: 533, distance: 6.1
click at [471, 533] on div "0:02 / 0:06 Your pronunciation 1.00 x" at bounding box center [762, 547] width 610 height 55
click at [484, 633] on icon "Play" at bounding box center [481, 635] width 12 height 12
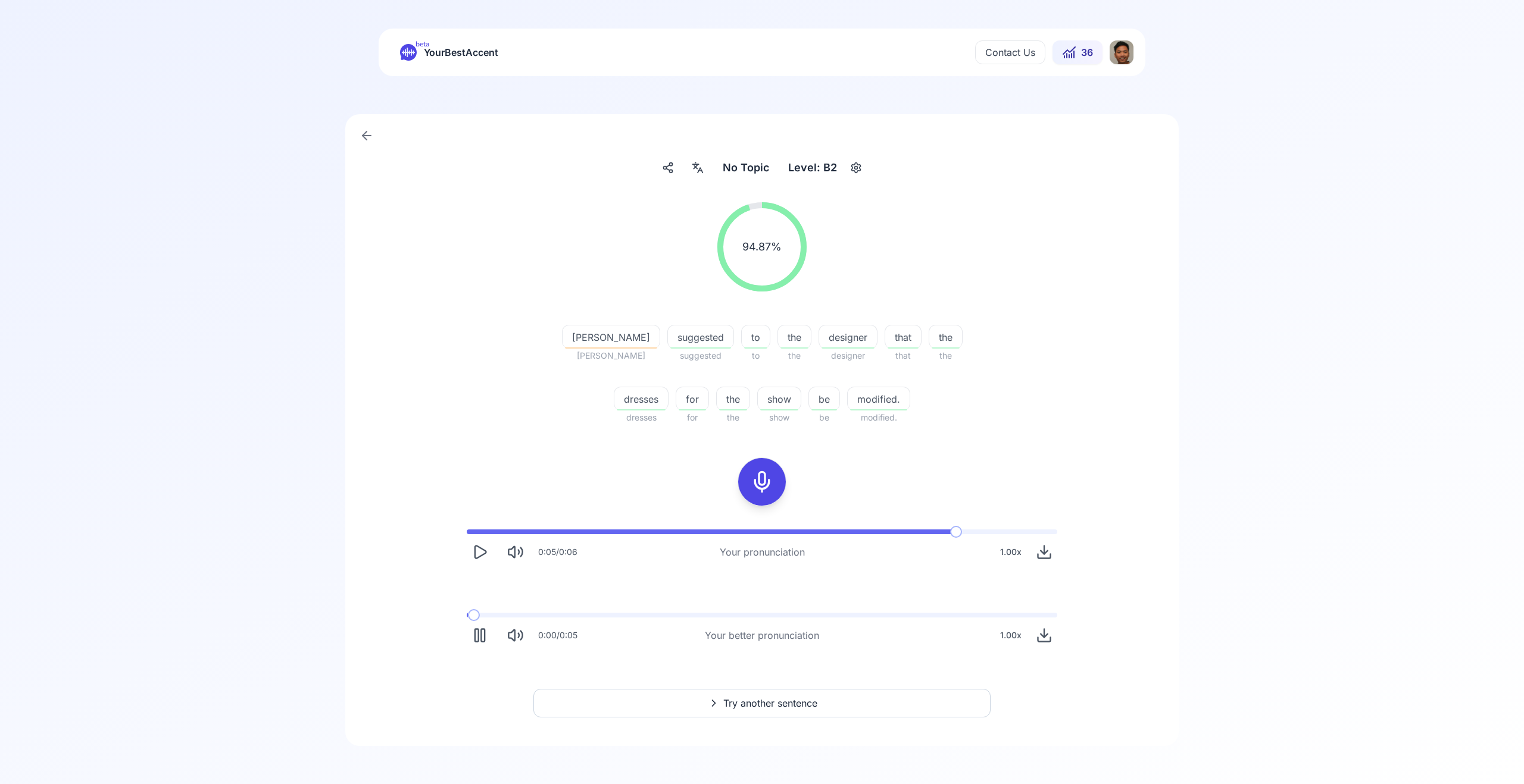
click at [467, 614] on span at bounding box center [467, 615] width 1 height 5
click at [467, 614] on span at bounding box center [467, 615] width 0 height 5
click at [476, 631] on icon "Pause" at bounding box center [479, 635] width 17 height 17
drag, startPoint x: 477, startPoint y: 617, endPoint x: 457, endPoint y: 612, distance: 20.6
click at [456, 612] on div "0:05 / 0:06 Your pronunciation 1.00 x 0:00 / 0:05 Your better pronunciation 1.0…" at bounding box center [762, 589] width 762 height 138
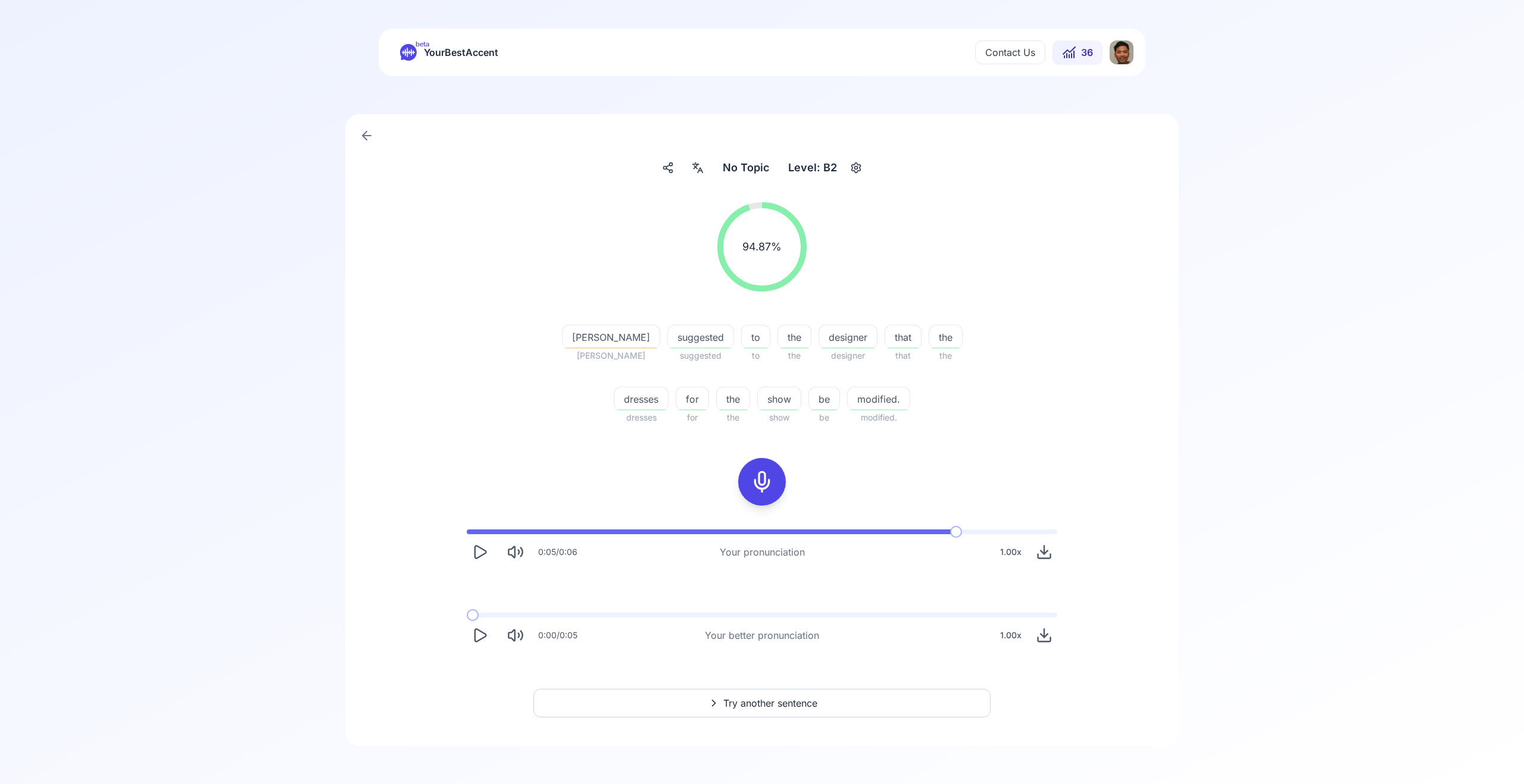
click at [467, 616] on span at bounding box center [467, 615] width 0 height 5
click at [480, 629] on icon "Play" at bounding box center [479, 635] width 17 height 17
click at [483, 613] on span at bounding box center [507, 615] width 81 height 5
click at [467, 614] on span at bounding box center [467, 615] width 0 height 5
click at [467, 615] on span at bounding box center [467, 615] width 0 height 5
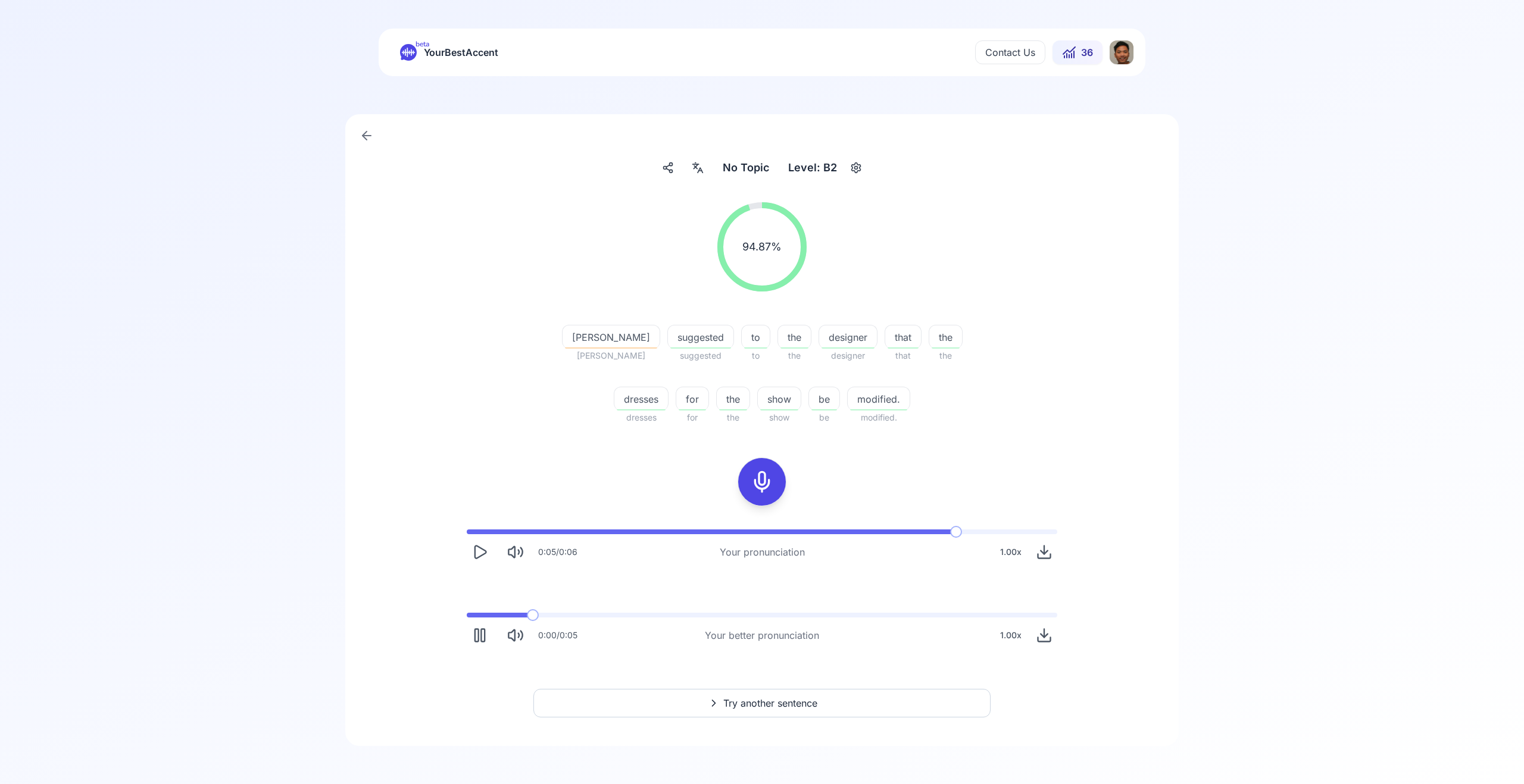
drag, startPoint x: 485, startPoint y: 629, endPoint x: 473, endPoint y: 620, distance: 15.0
click at [485, 630] on icon "Pause" at bounding box center [479, 635] width 17 height 17
click at [467, 614] on span at bounding box center [467, 615] width 0 height 5
click at [473, 630] on icon "Play" at bounding box center [479, 635] width 17 height 17
click at [467, 614] on span at bounding box center [495, 615] width 57 height 5
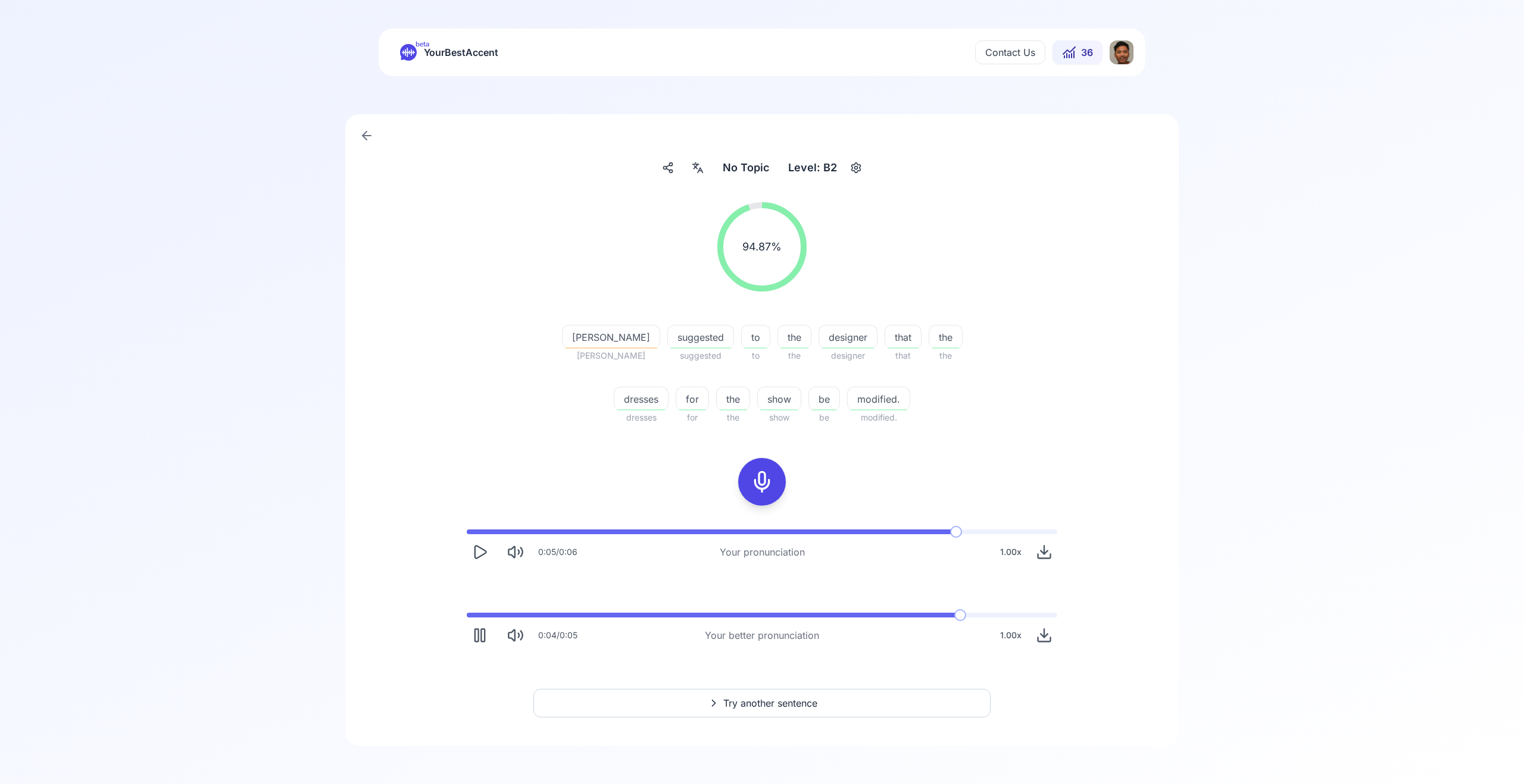
click at [794, 698] on span "Try another sentence" at bounding box center [770, 703] width 94 height 14
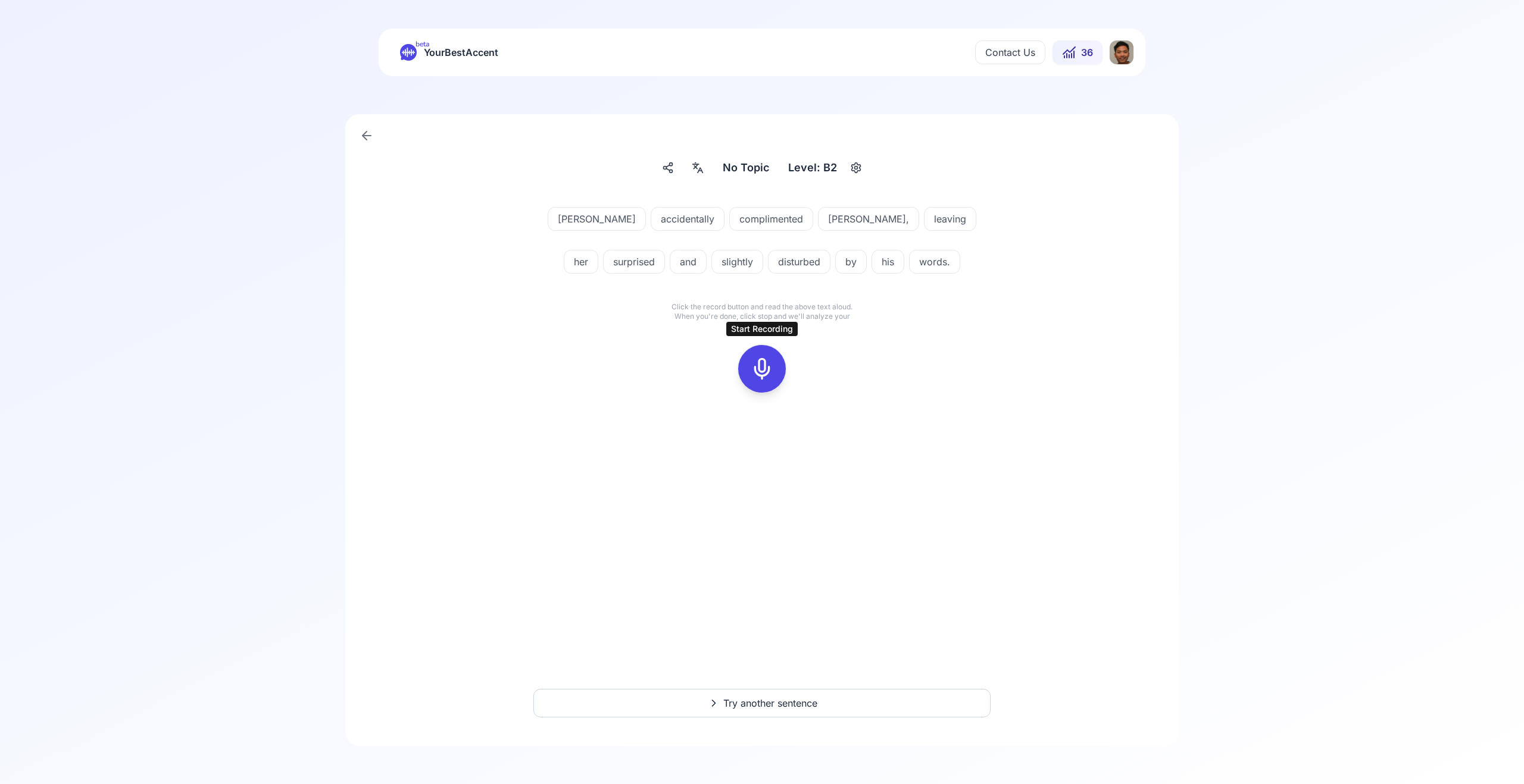
click at [767, 369] on icon at bounding box center [762, 369] width 24 height 24
click at [758, 349] on div at bounding box center [762, 369] width 29 height 48
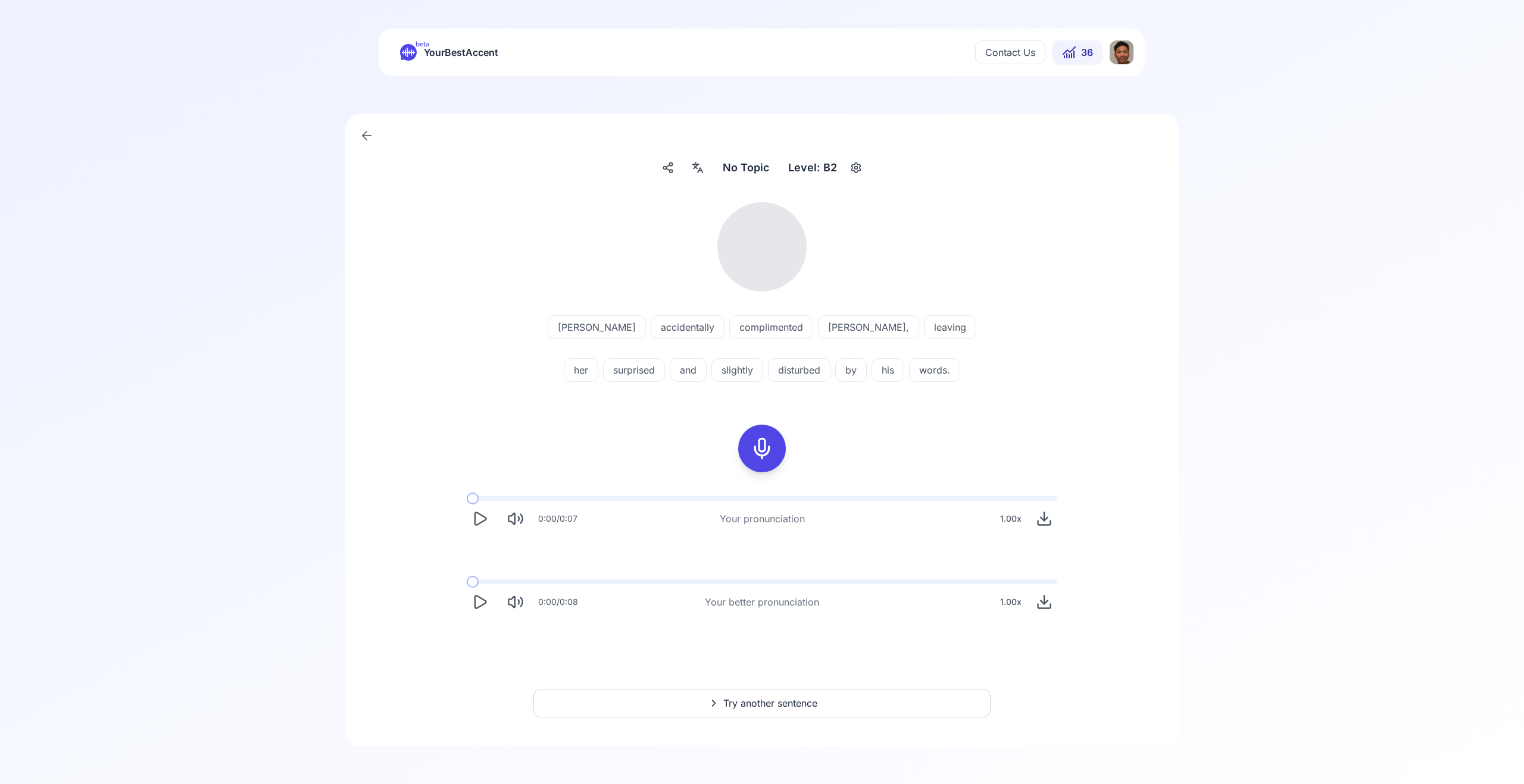
click at [475, 521] on icon "Play" at bounding box center [481, 519] width 12 height 12
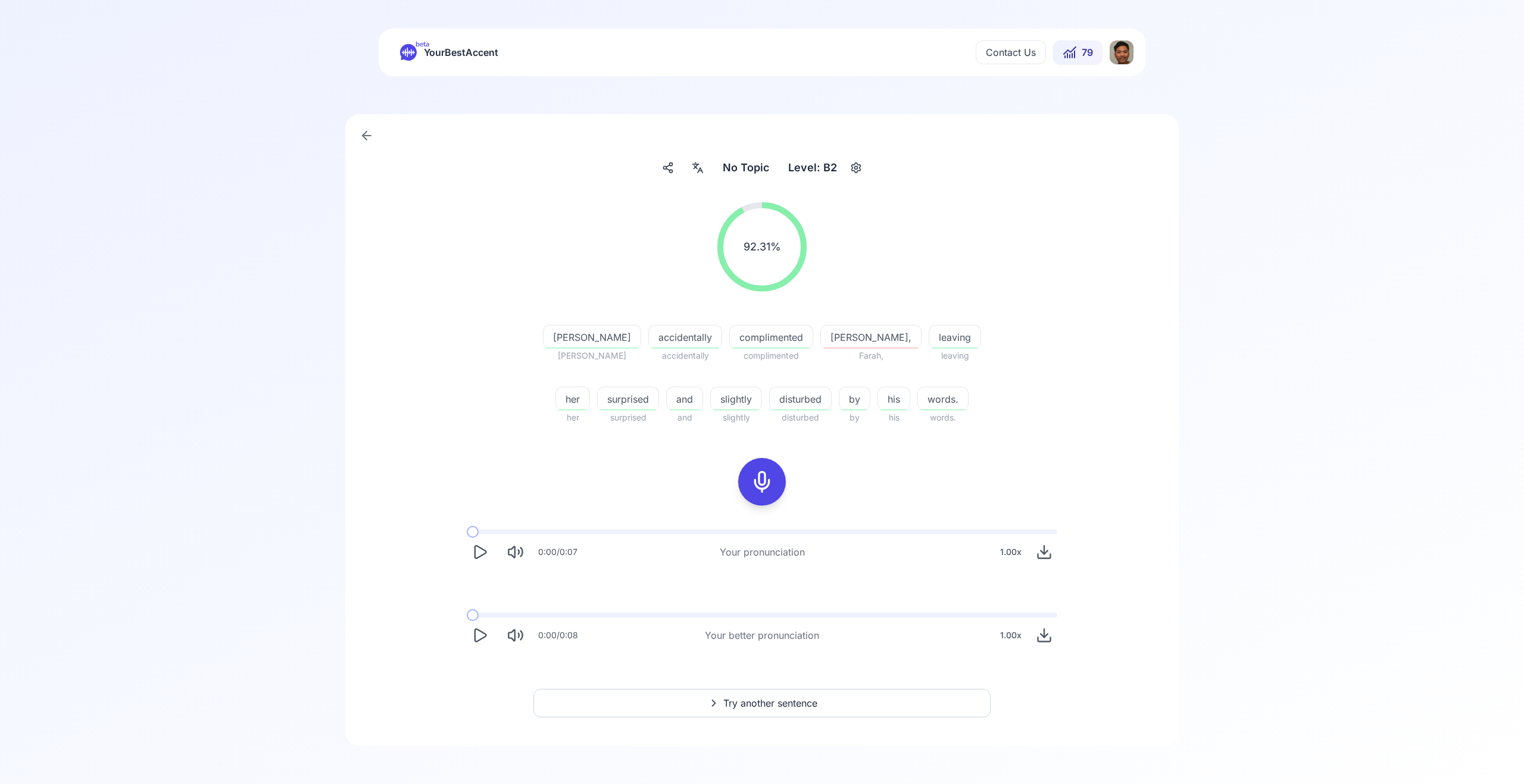
click at [479, 637] on icon "Play" at bounding box center [479, 635] width 17 height 17
click at [700, 702] on button "Try another sentence" at bounding box center [761, 703] width 457 height 29
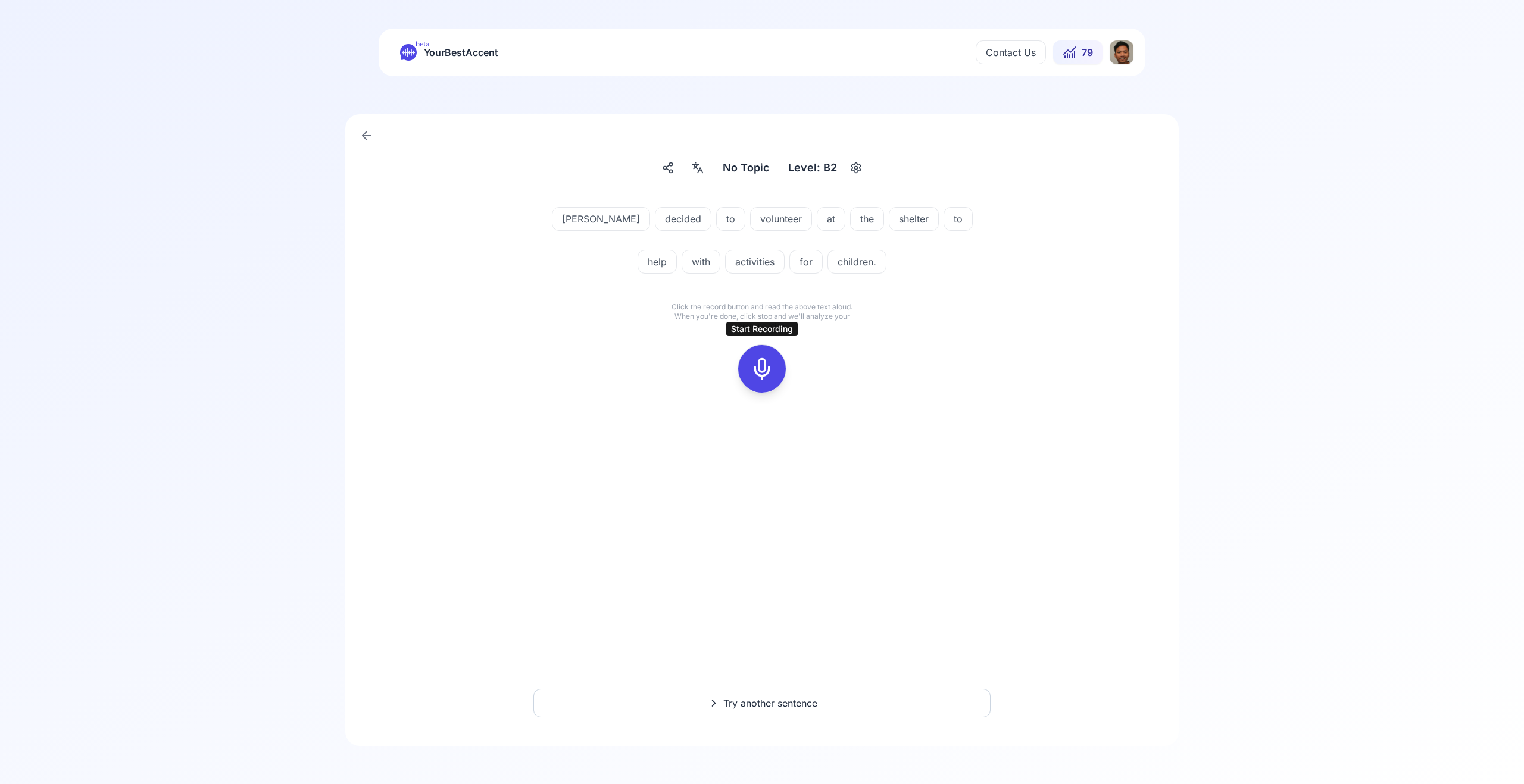
click at [767, 375] on icon at bounding box center [762, 369] width 24 height 24
click at [773, 365] on icon at bounding box center [762, 369] width 24 height 24
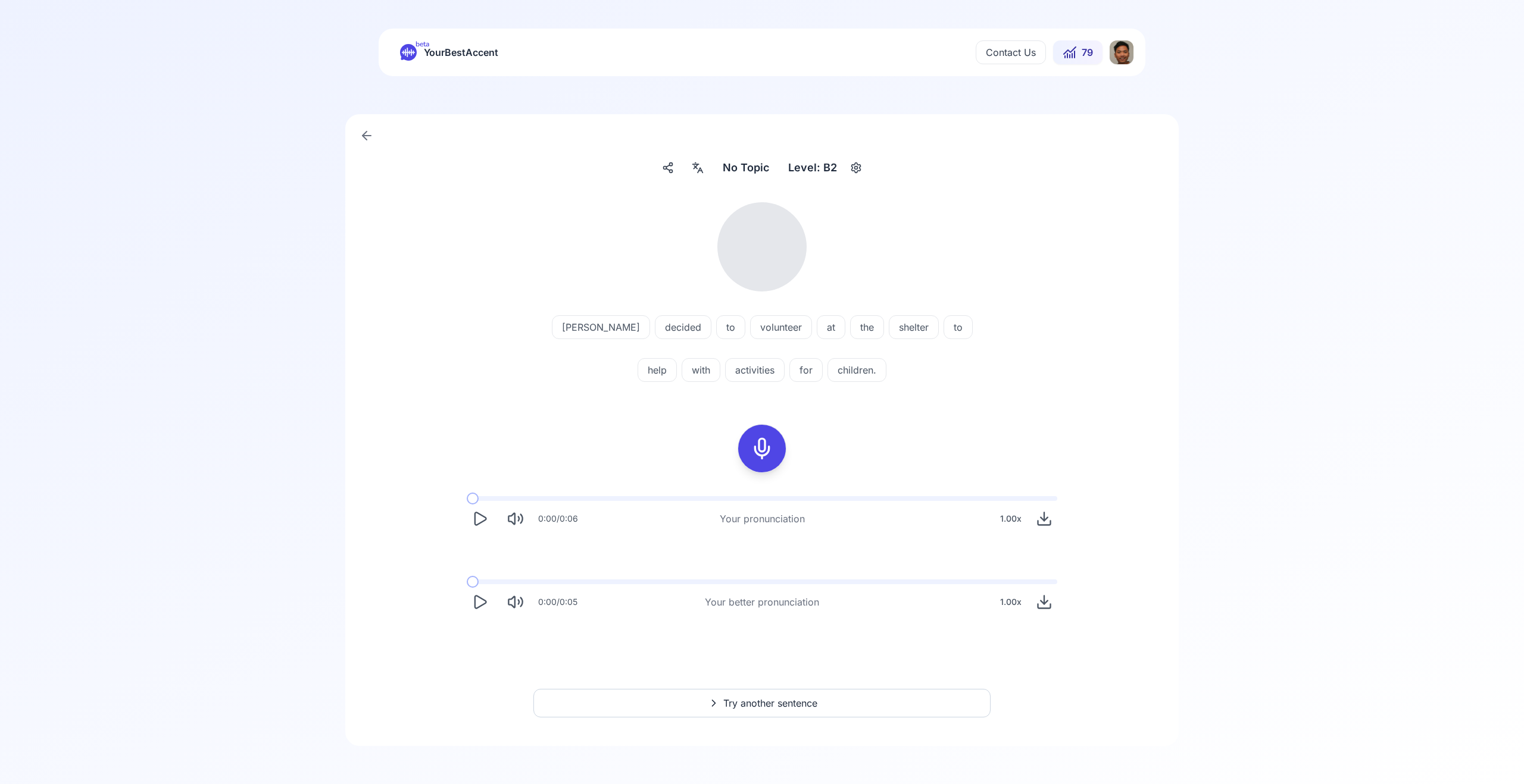
click at [477, 517] on icon "Play" at bounding box center [479, 519] width 17 height 17
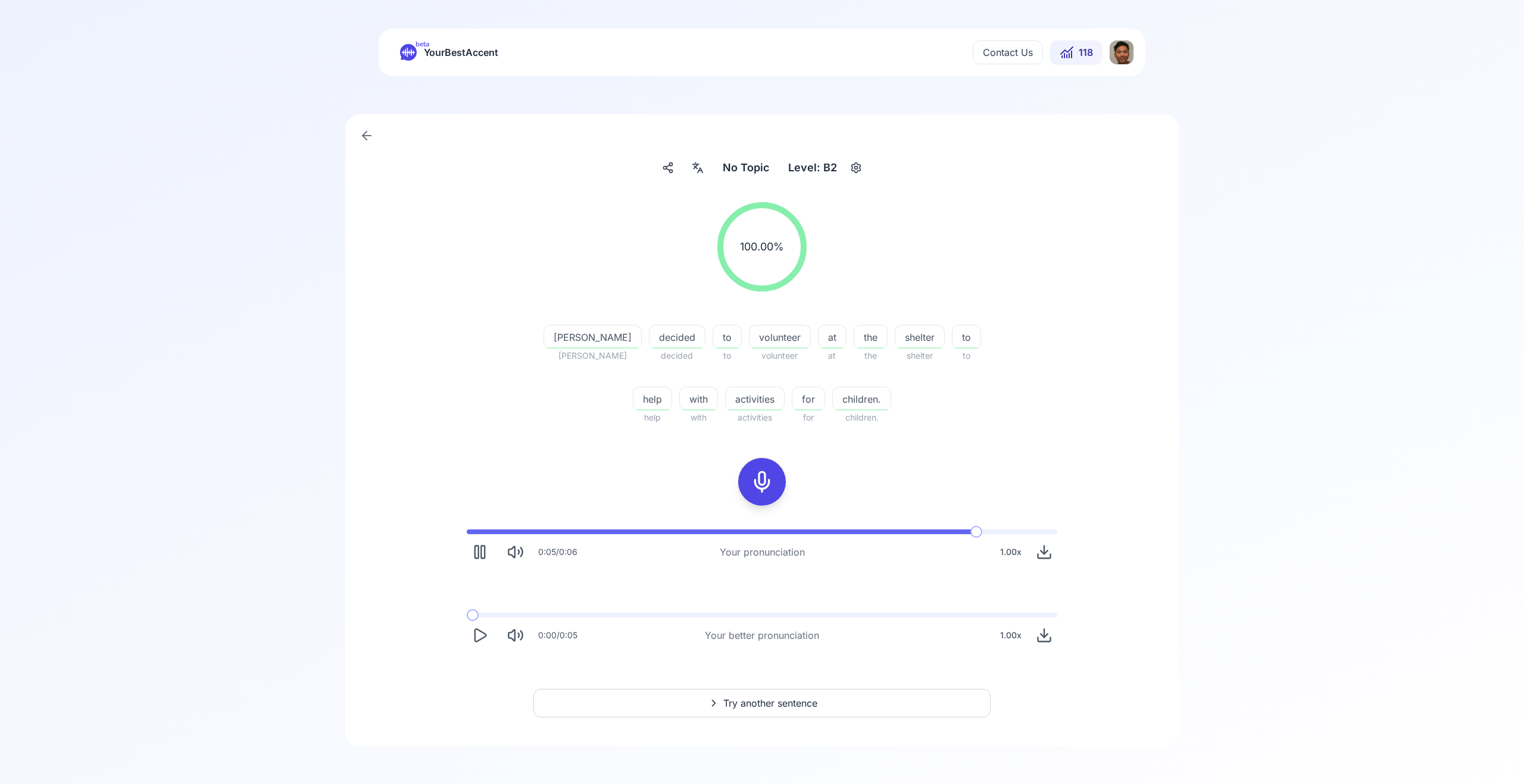
click at [833, 170] on div "Level: B2" at bounding box center [813, 168] width 58 height 22
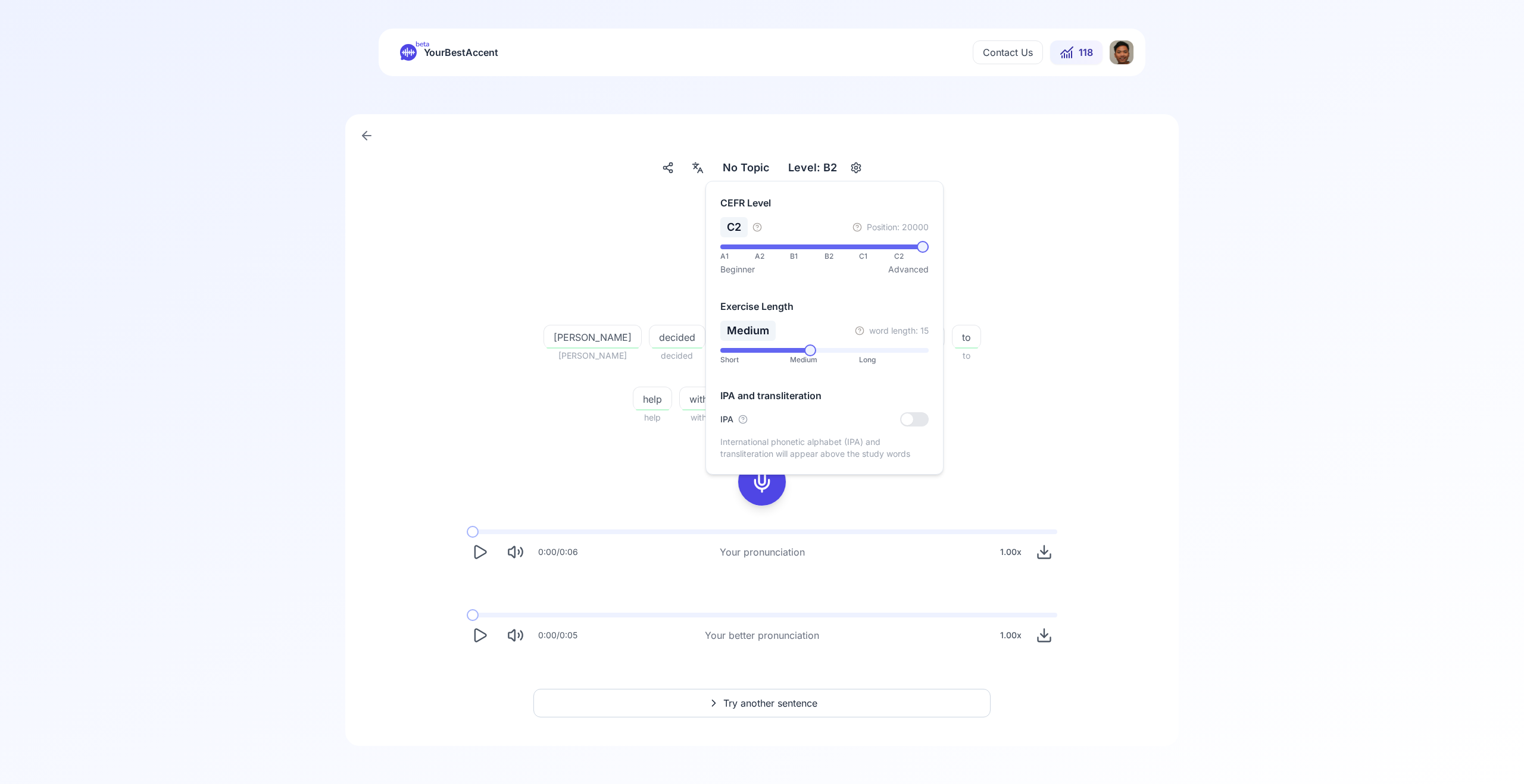
click at [929, 250] on span at bounding box center [923, 247] width 12 height 12
click at [625, 435] on div "100.00 % 100.00 % Joel Joel decided decided to to volunteer volunteer at at the…" at bounding box center [762, 426] width 776 height 466
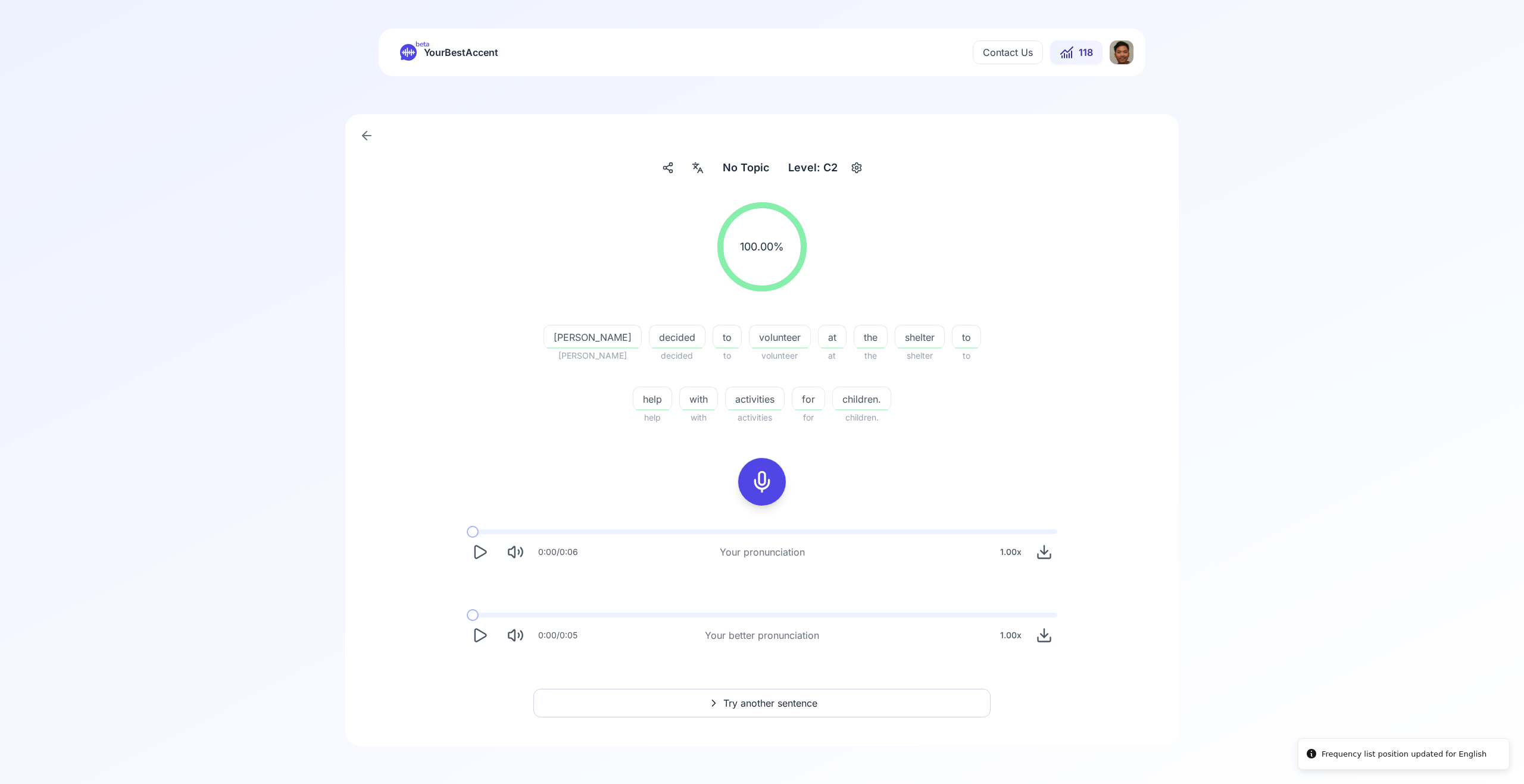
click at [808, 702] on span "Try another sentence" at bounding box center [770, 703] width 94 height 14
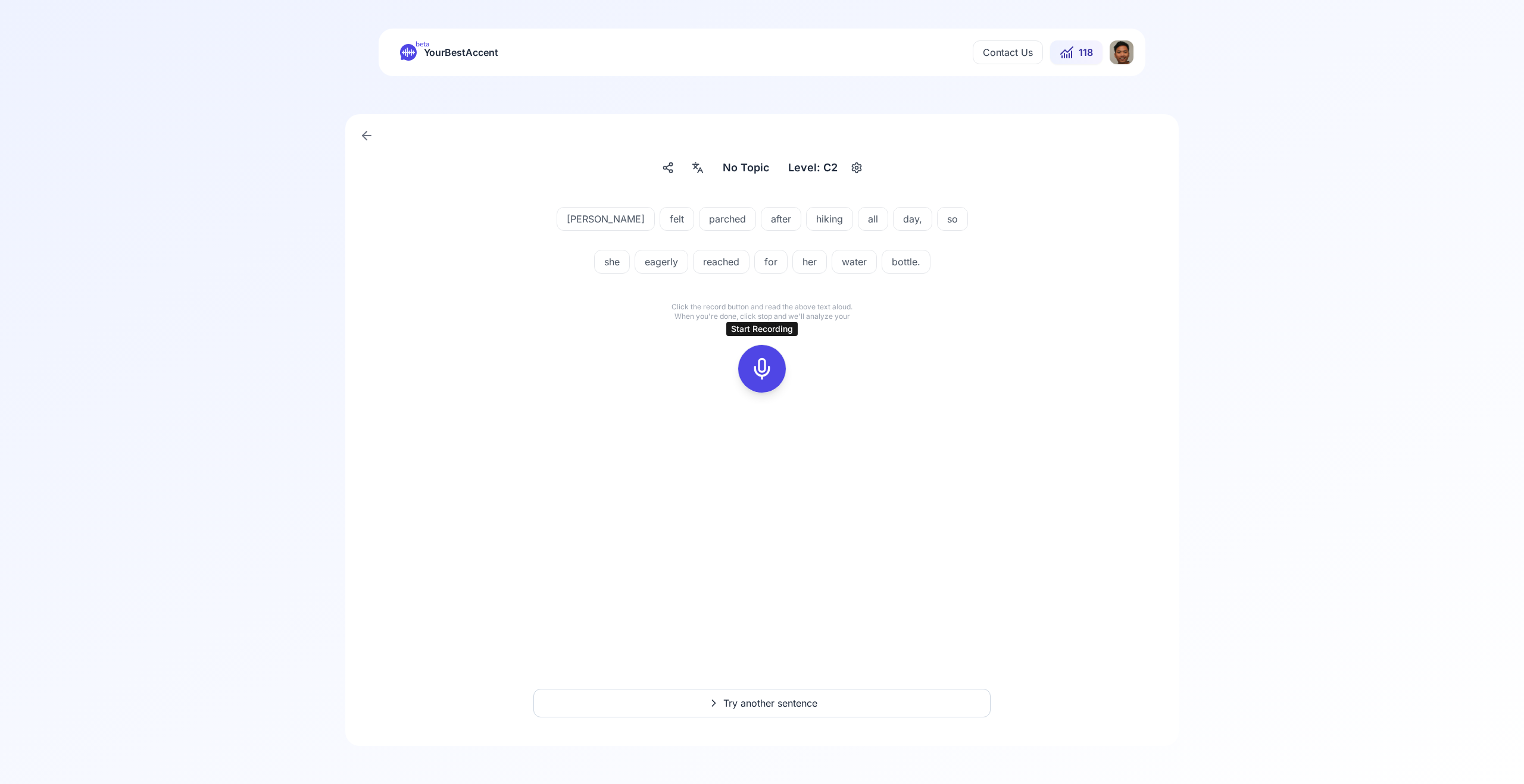
click at [759, 367] on icon at bounding box center [762, 369] width 24 height 24
click at [754, 367] on icon at bounding box center [762, 369] width 24 height 24
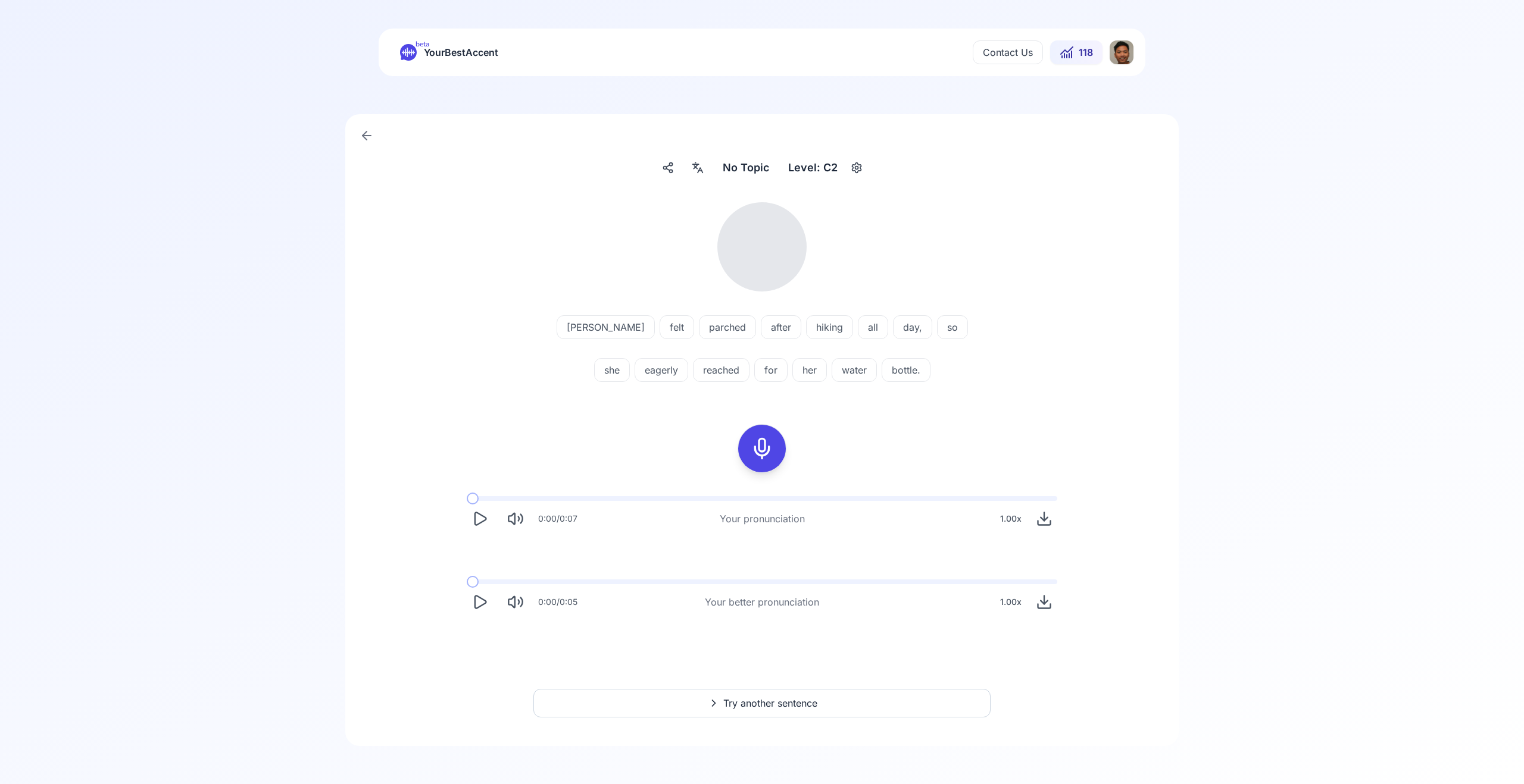
click at [479, 514] on icon "Play" at bounding box center [481, 519] width 12 height 12
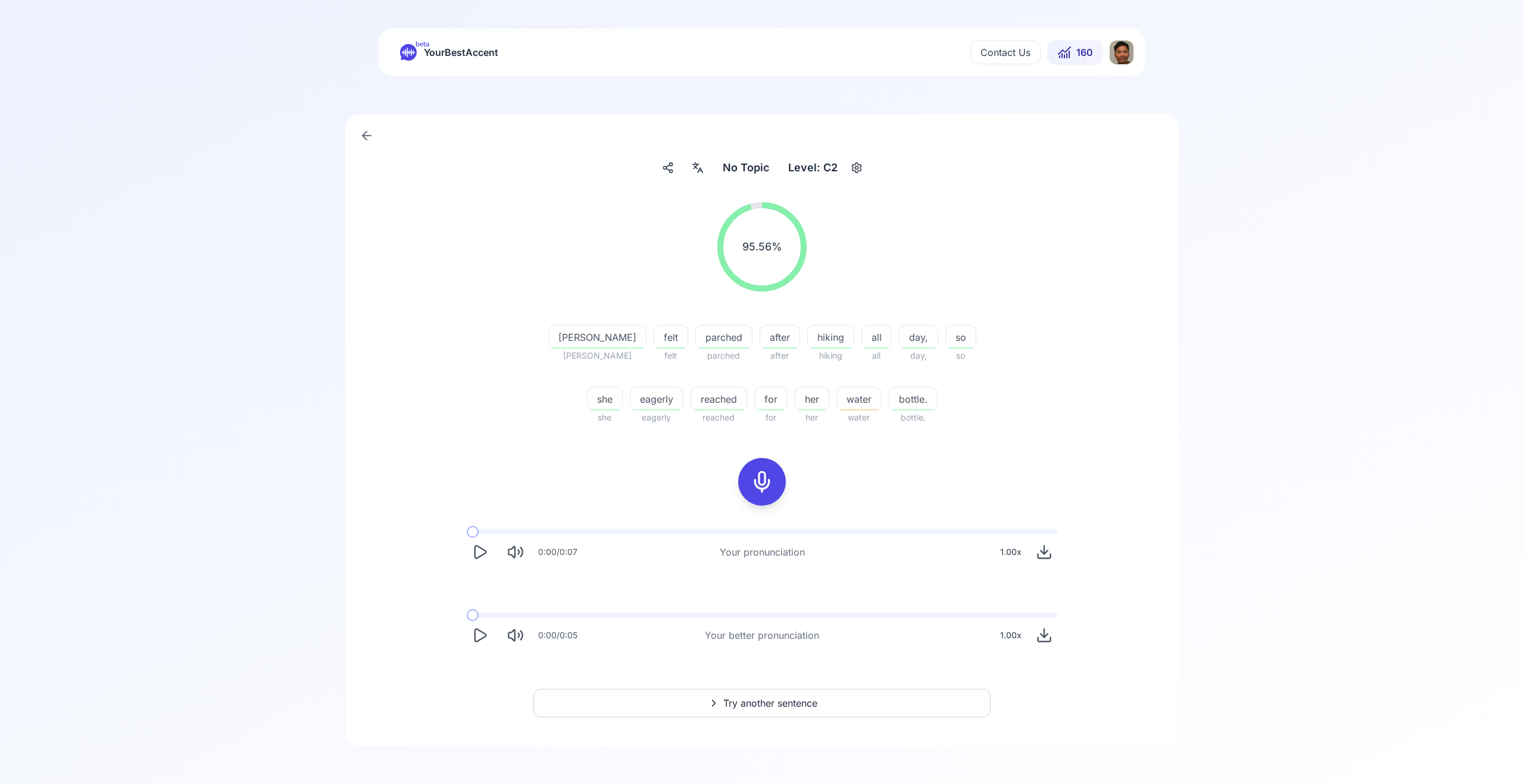
click at [467, 631] on div "0:00 / 0:05" at bounding box center [522, 635] width 111 height 26
click at [484, 639] on icon "Play" at bounding box center [479, 635] width 17 height 17
click at [477, 634] on icon "Play" at bounding box center [479, 635] width 17 height 17
click at [765, 712] on button "Try another sentence" at bounding box center [761, 703] width 457 height 29
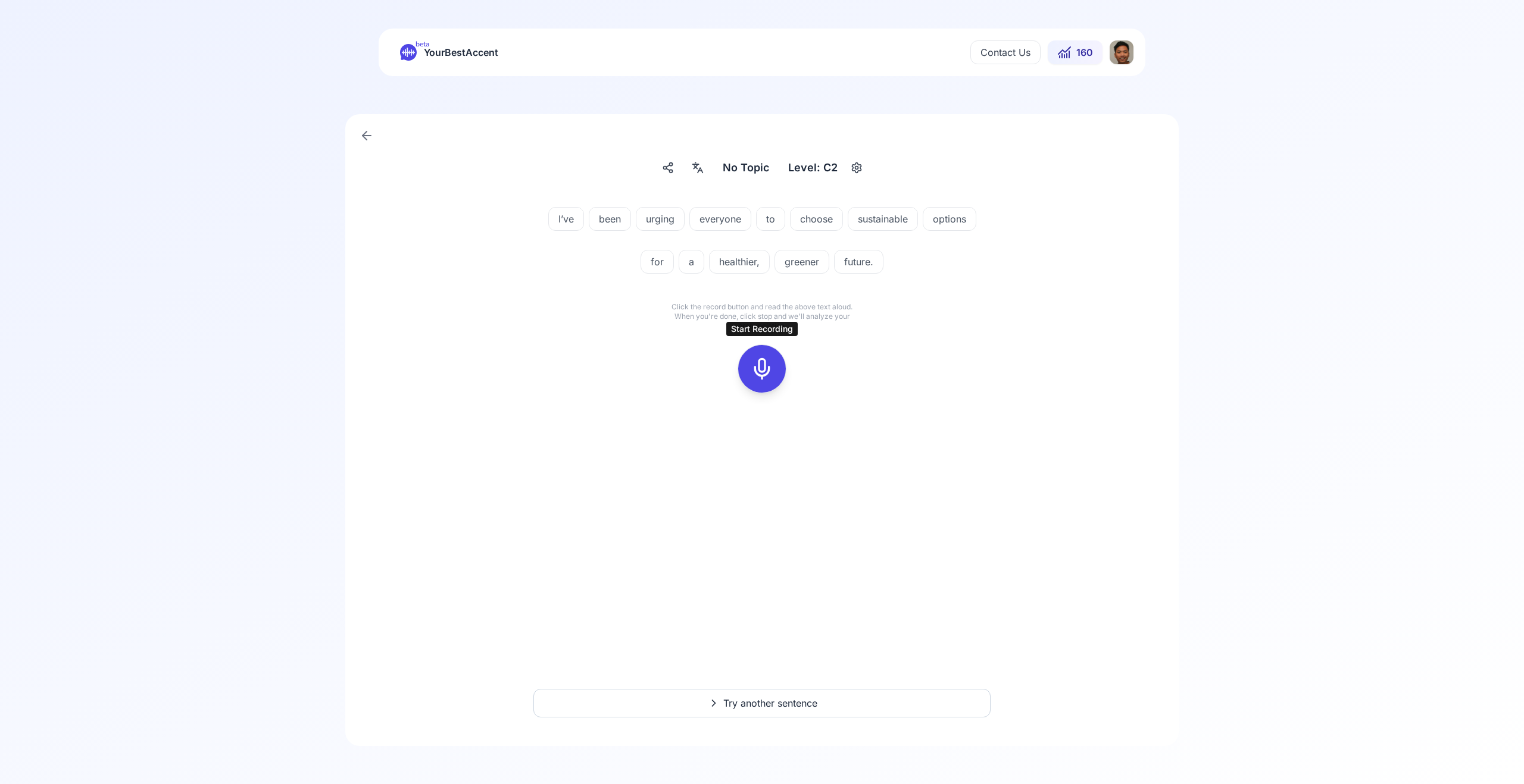
click at [767, 358] on icon at bounding box center [762, 369] width 24 height 24
click at [741, 367] on button at bounding box center [762, 369] width 48 height 48
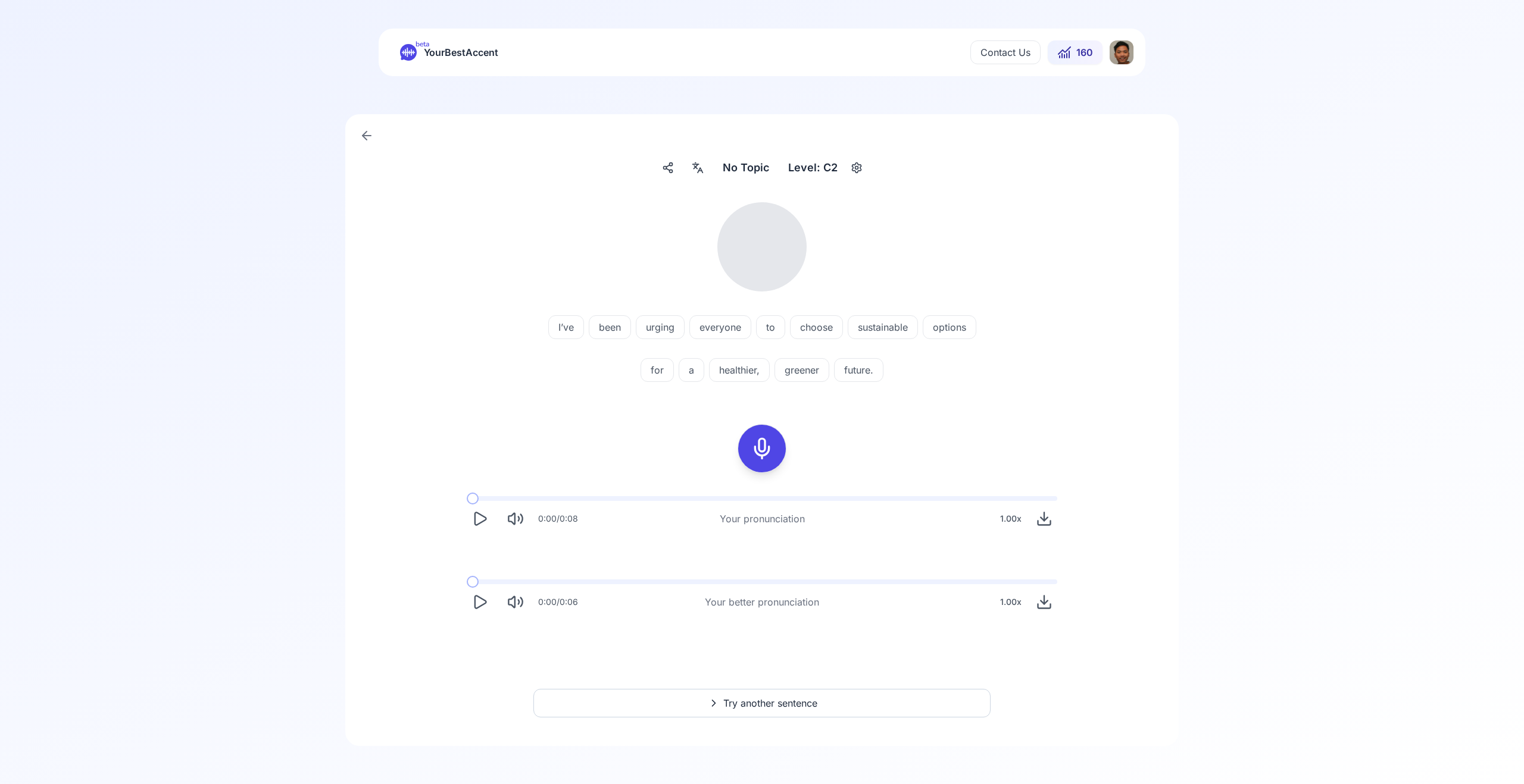
click at [478, 610] on button "Play" at bounding box center [479, 602] width 26 height 26
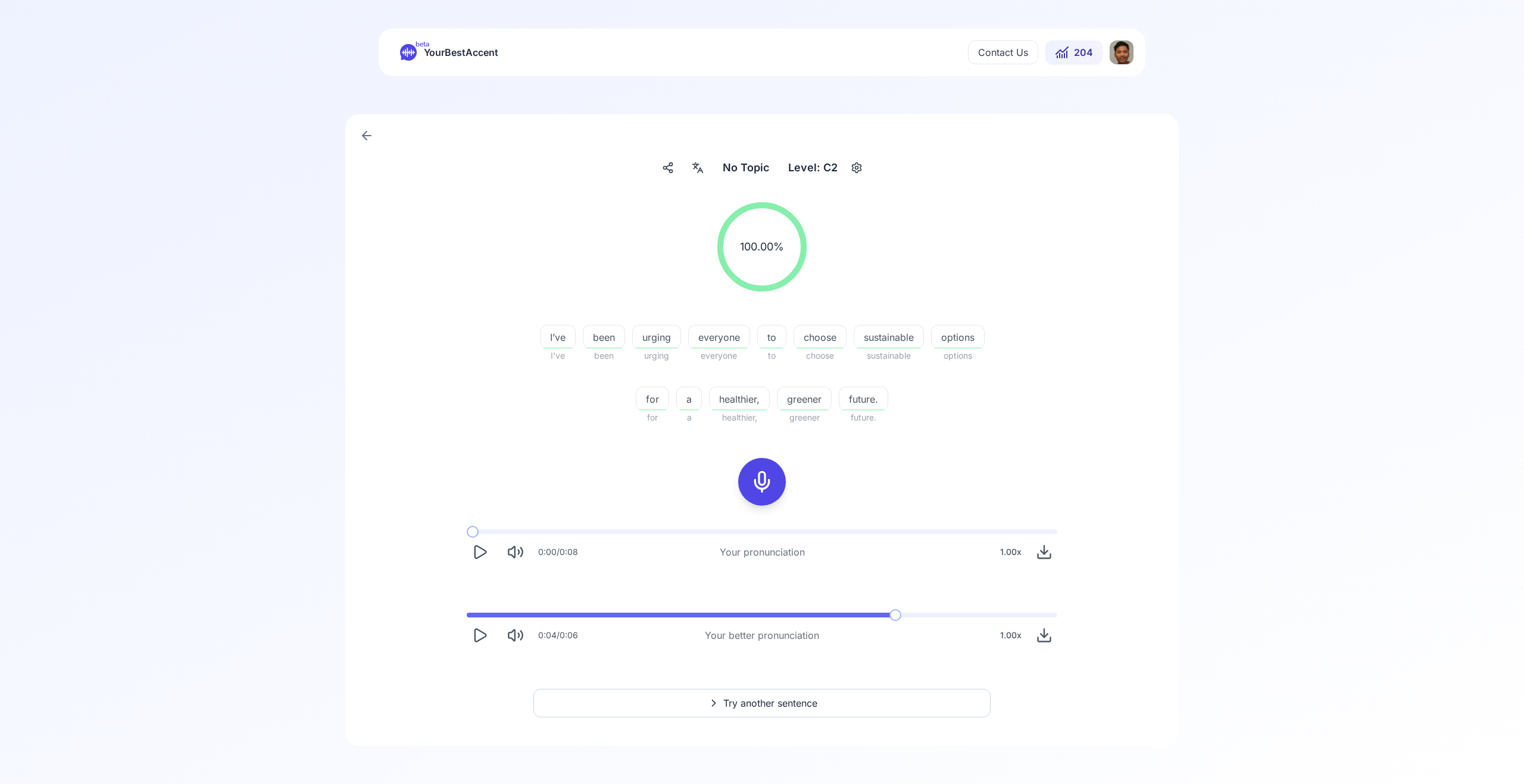
click at [900, 614] on span at bounding box center [762, 615] width 591 height 5
click at [474, 632] on icon "Play" at bounding box center [479, 635] width 17 height 17
click at [756, 615] on span at bounding box center [611, 615] width 289 height 5
click at [482, 552] on icon "Play" at bounding box center [479, 552] width 17 height 17
click at [706, 530] on span at bounding box center [689, 531] width 446 height 5
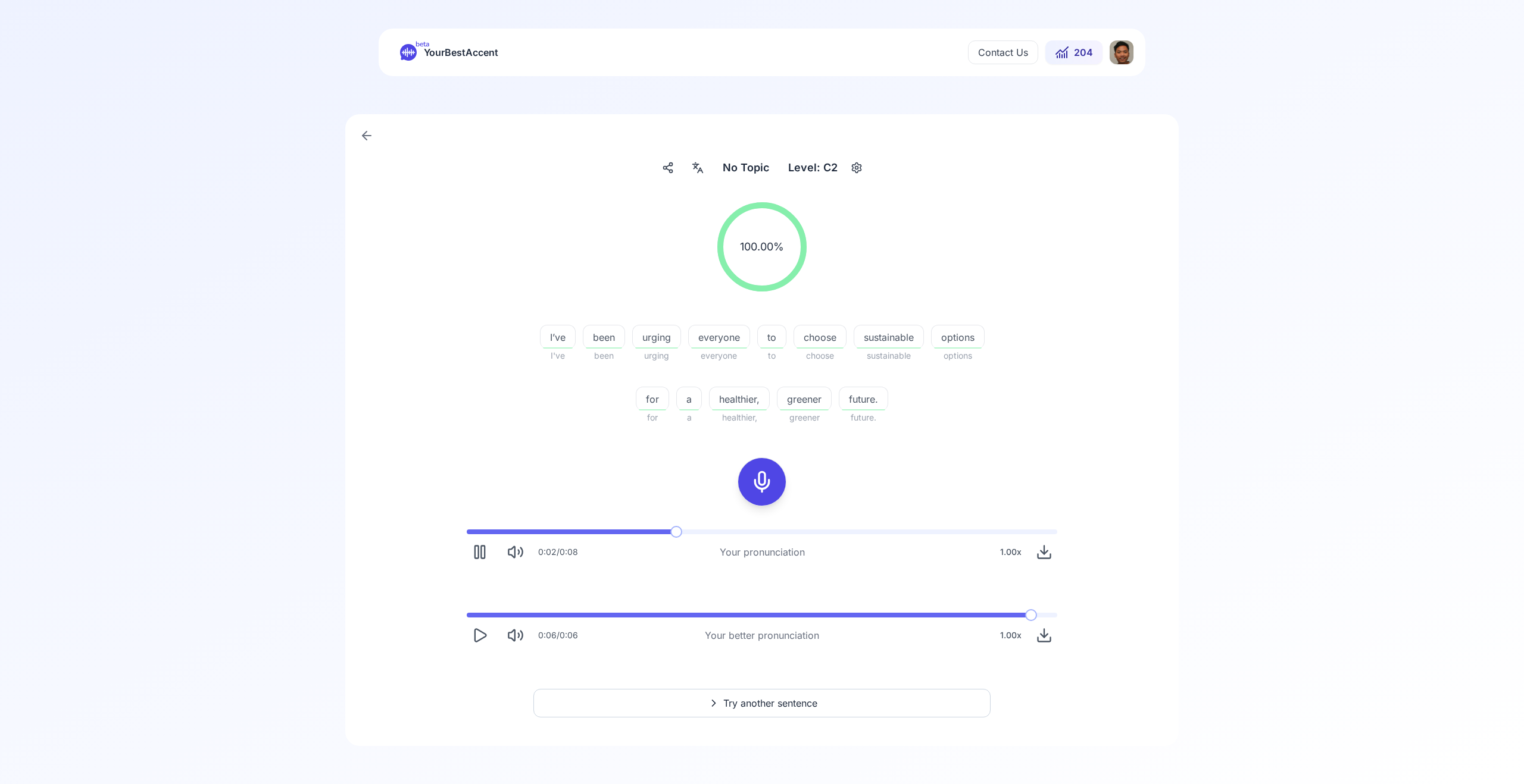
click at [673, 532] on span at bounding box center [570, 531] width 208 height 5
click at [587, 528] on div "0:07 / 0:08 Your pronunciation 1.00 x" at bounding box center [762, 547] width 610 height 55
click at [467, 534] on span at bounding box center [513, 531] width 94 height 5
click at [467, 532] on span at bounding box center [473, 531] width 12 height 5
click at [484, 637] on icon "Play" at bounding box center [481, 635] width 12 height 12
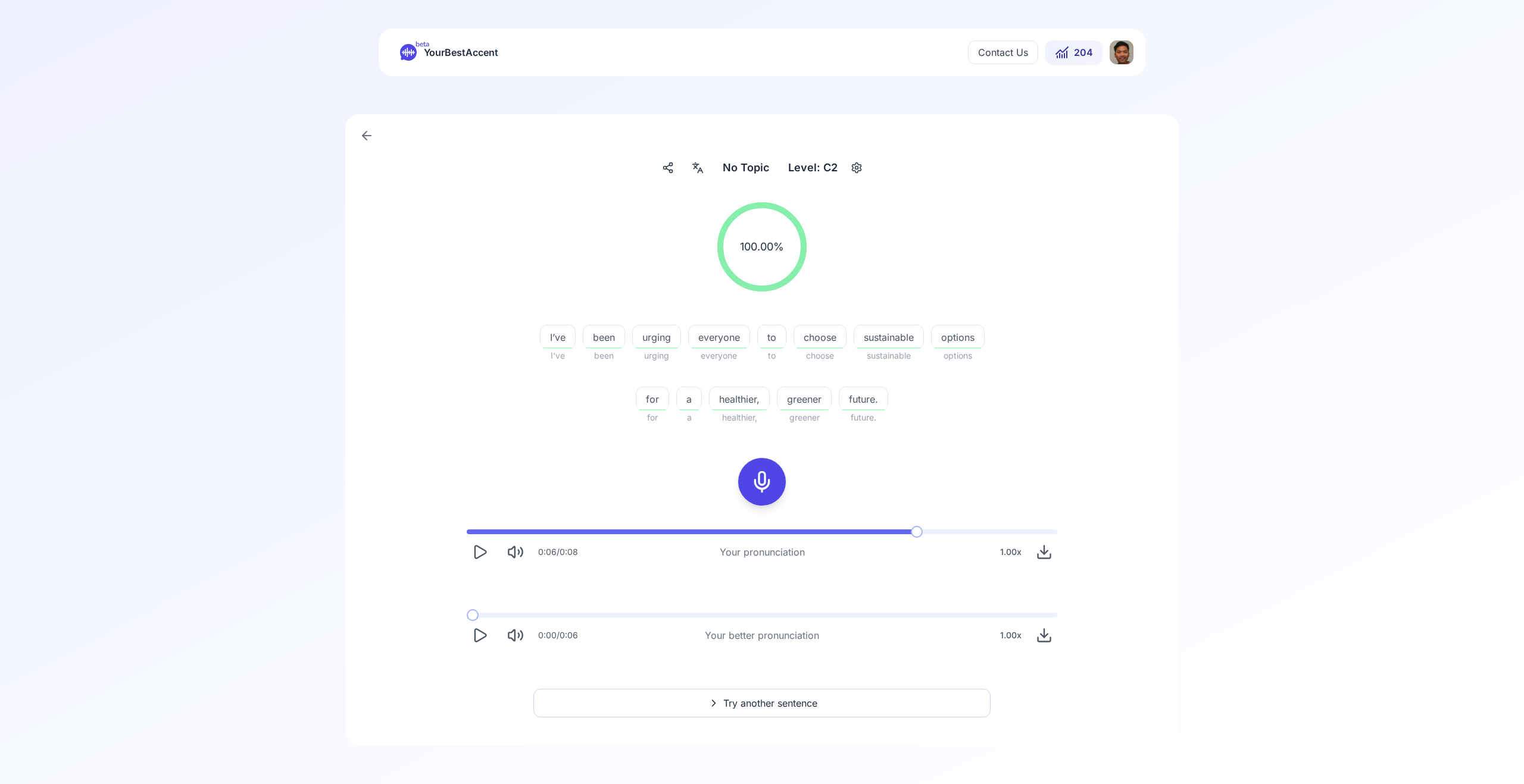
click at [494, 633] on div "0:00 / 0:06" at bounding box center [522, 635] width 111 height 26
click at [482, 637] on icon "Play" at bounding box center [479, 635] width 17 height 17
click at [745, 707] on span "Try another sentence" at bounding box center [770, 703] width 94 height 14
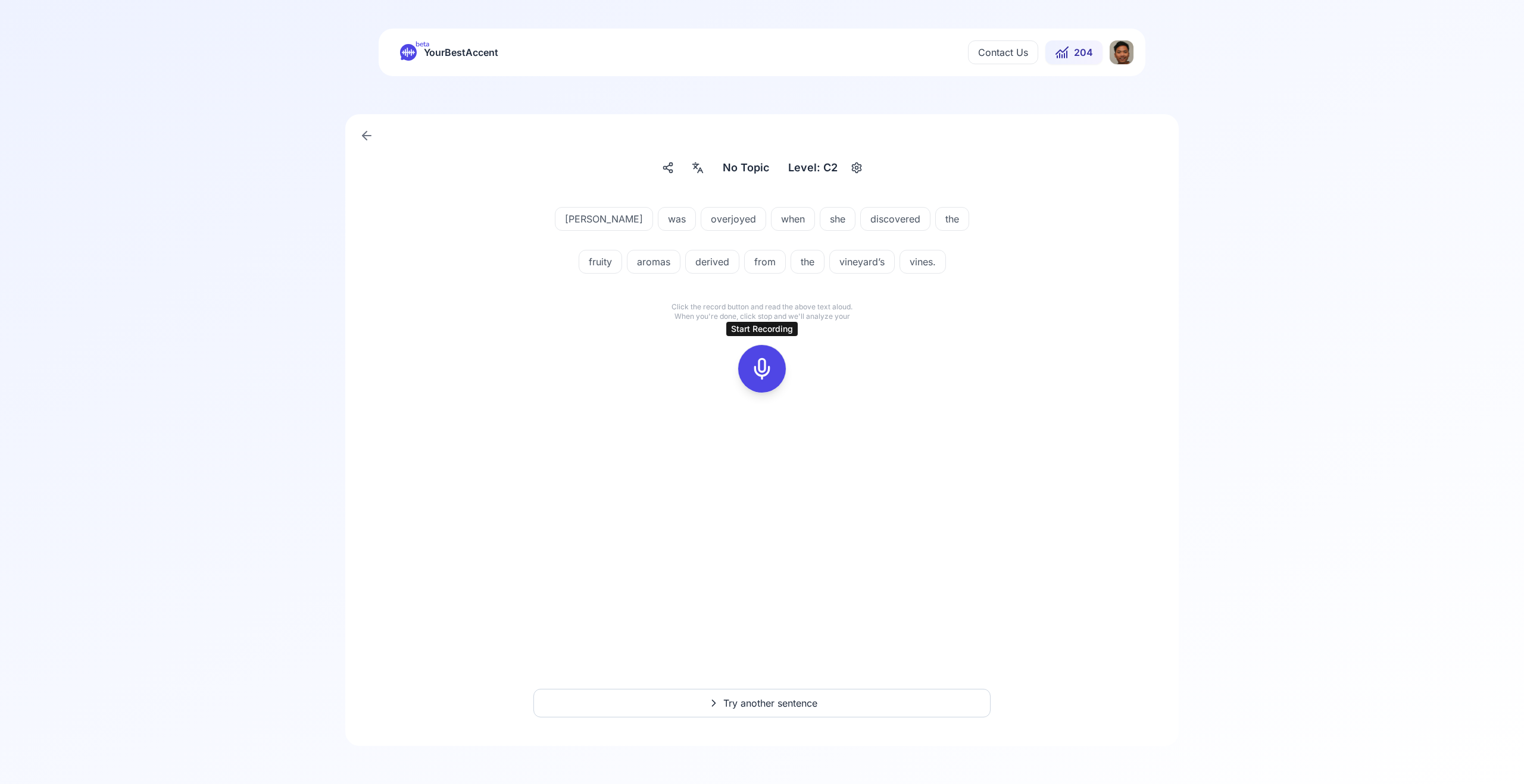
click at [772, 369] on icon at bounding box center [762, 369] width 24 height 24
click at [772, 369] on icon at bounding box center [762, 369] width 24 height 24
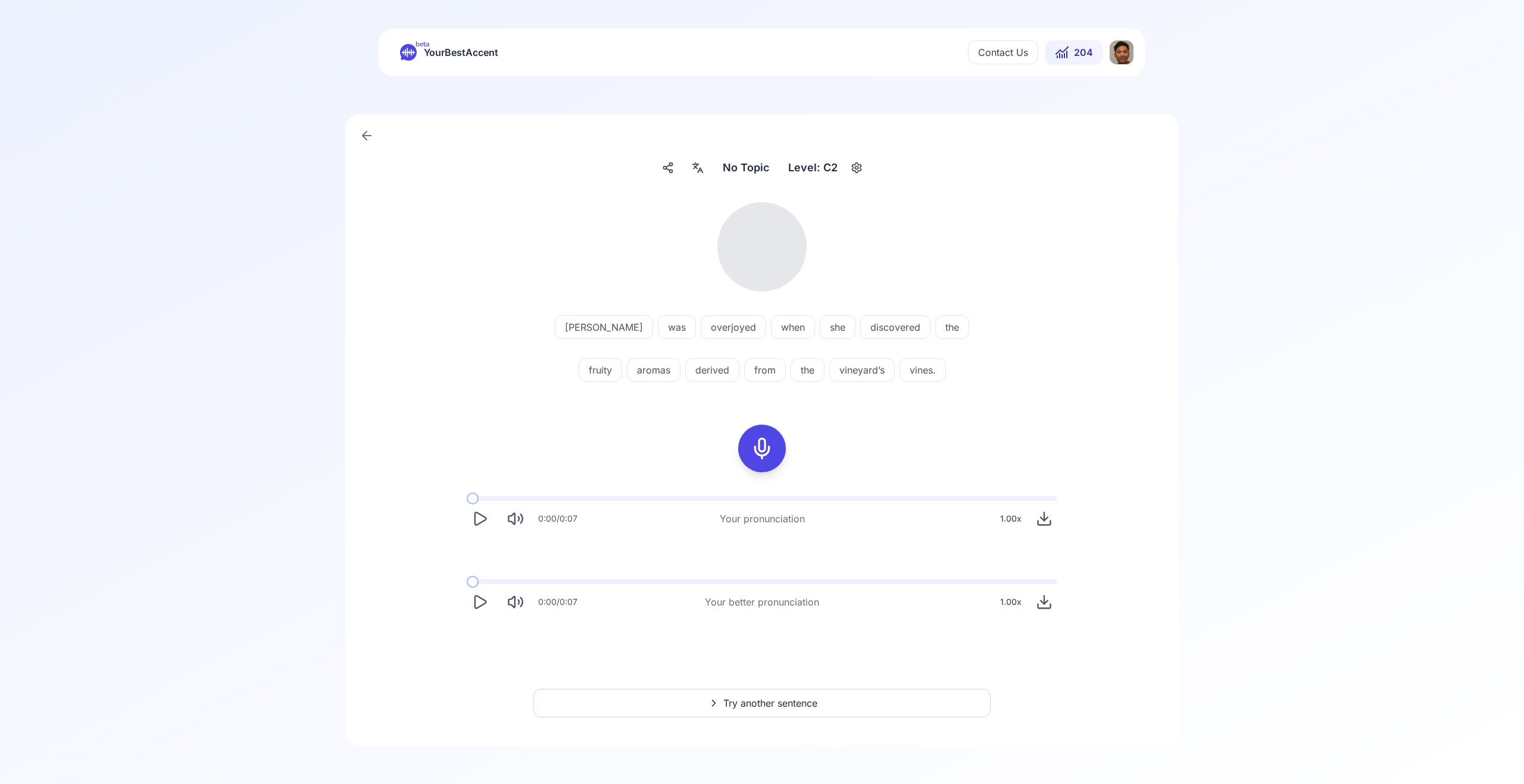
click at [485, 600] on icon "Play" at bounding box center [479, 602] width 17 height 17
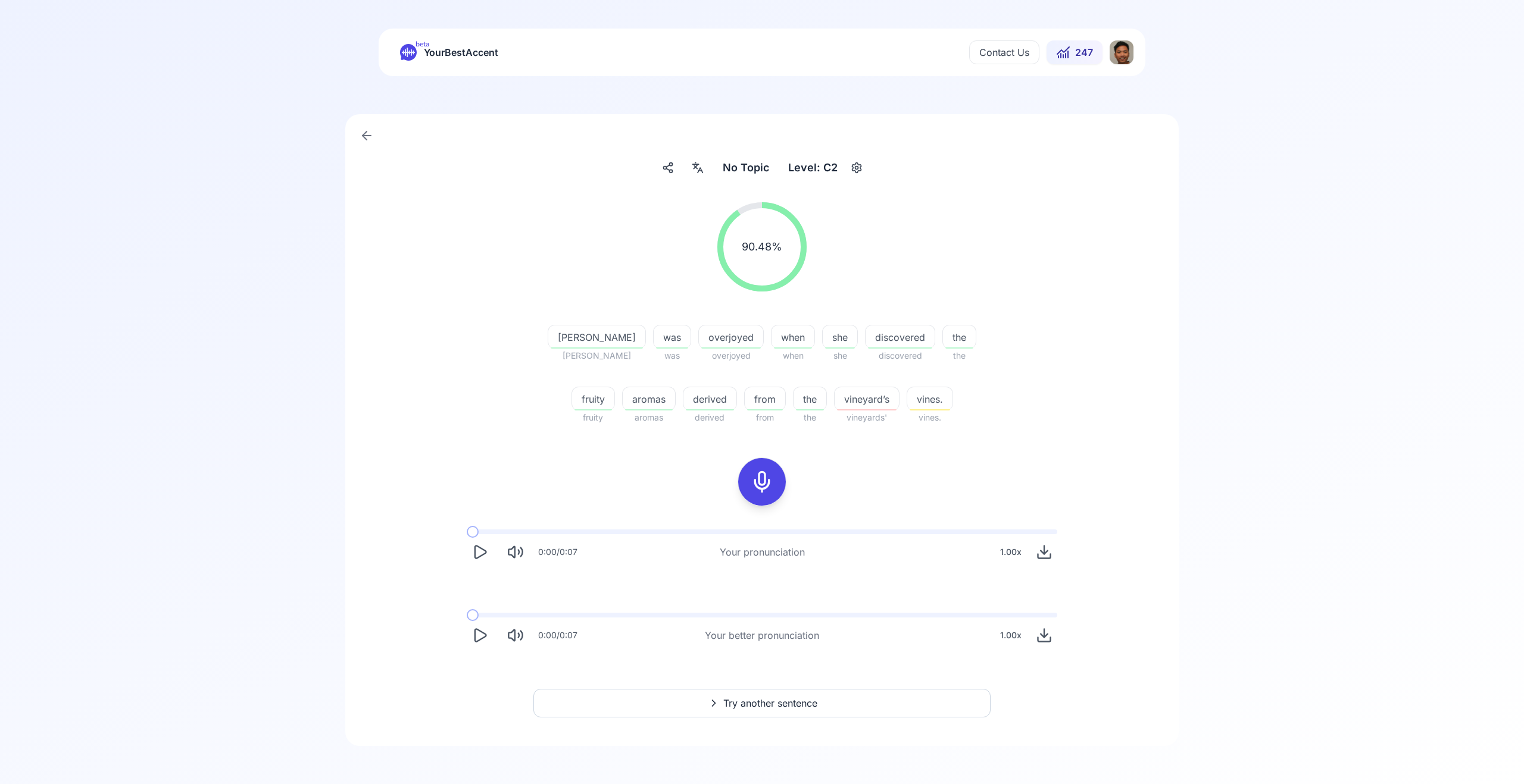
click at [697, 703] on button "Try another sentence" at bounding box center [761, 703] width 457 height 29
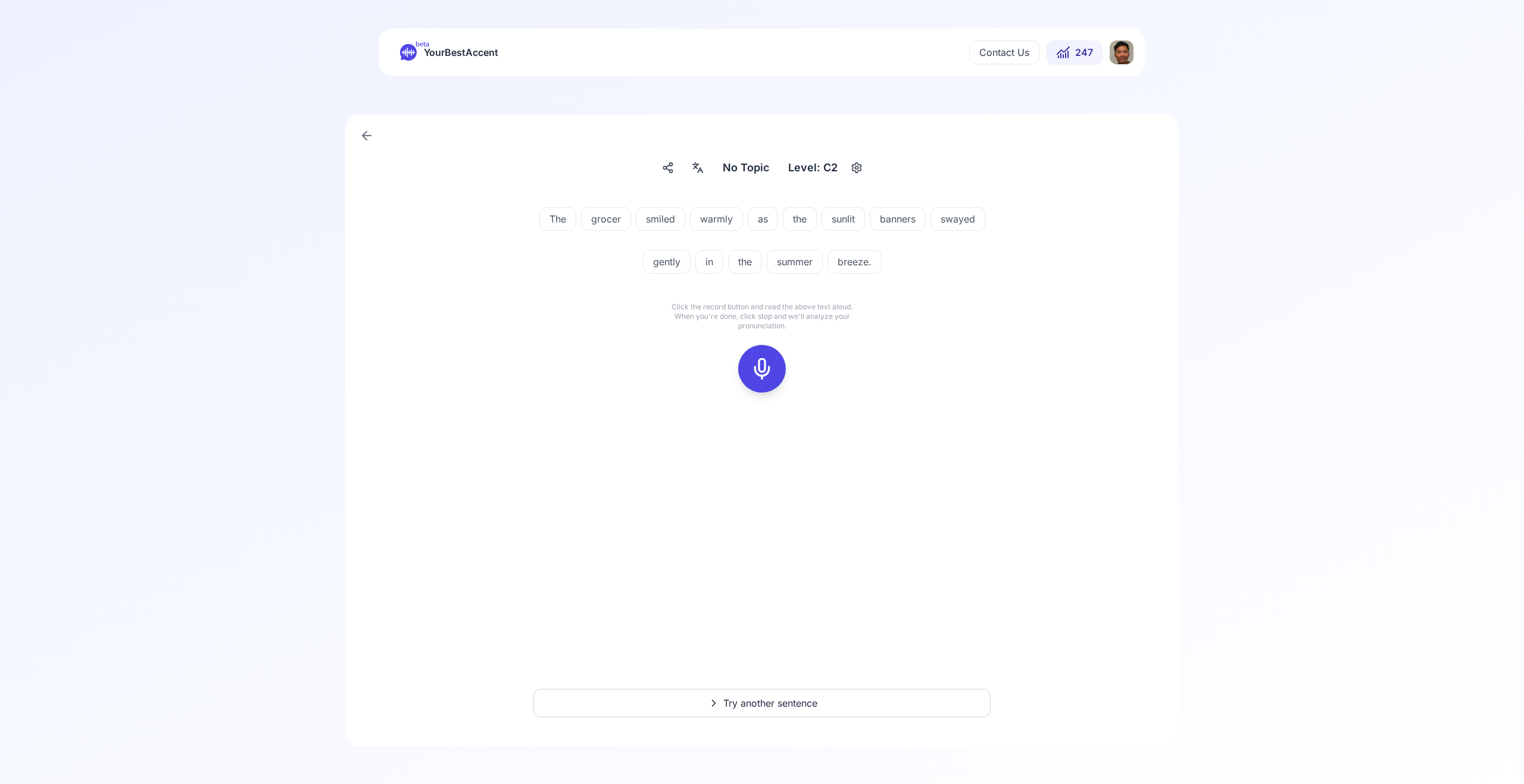
click at [769, 362] on icon at bounding box center [762, 369] width 24 height 24
click at [763, 367] on icon at bounding box center [762, 369] width 24 height 24
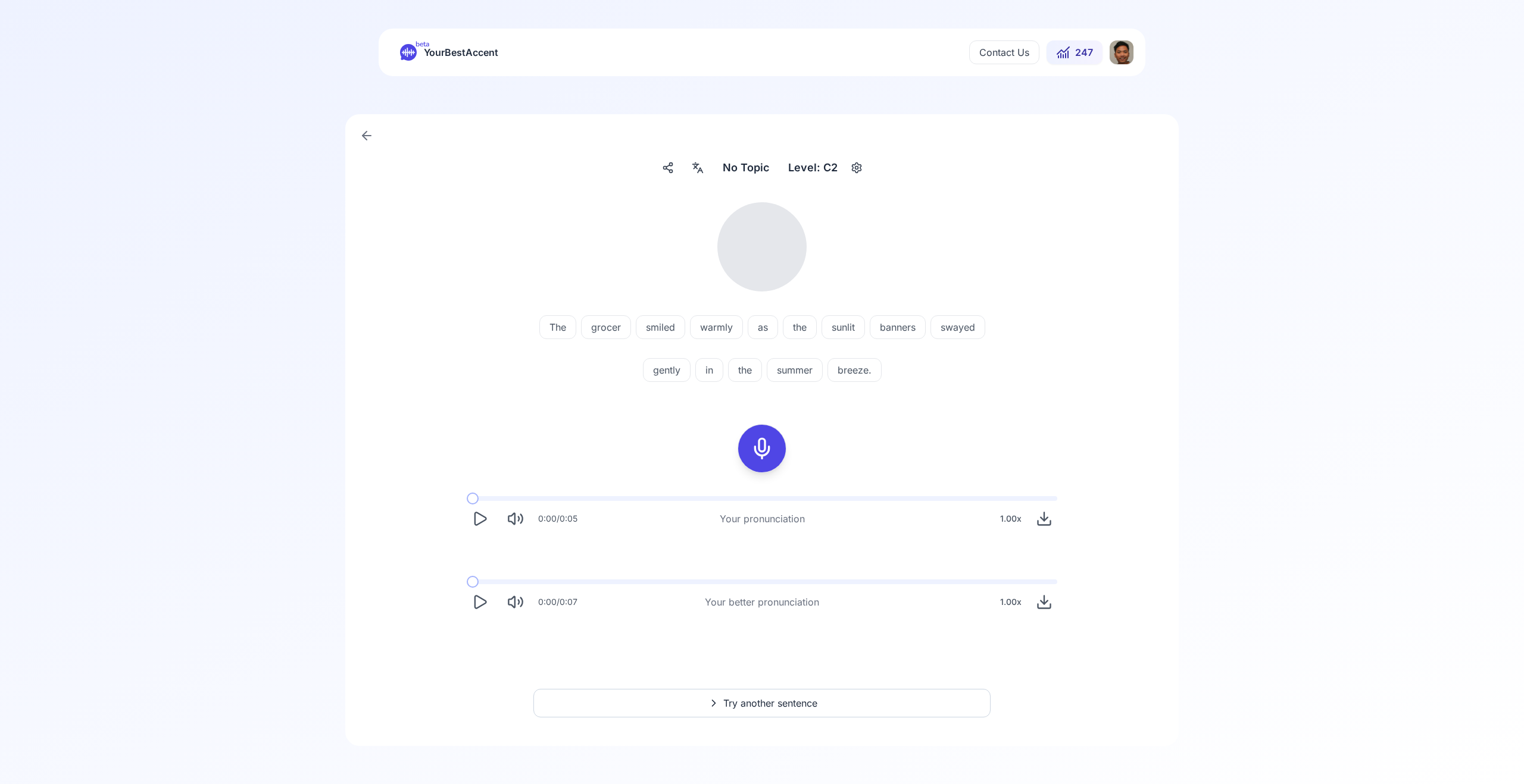
click at [738, 166] on span "No Topic" at bounding box center [746, 168] width 46 height 17
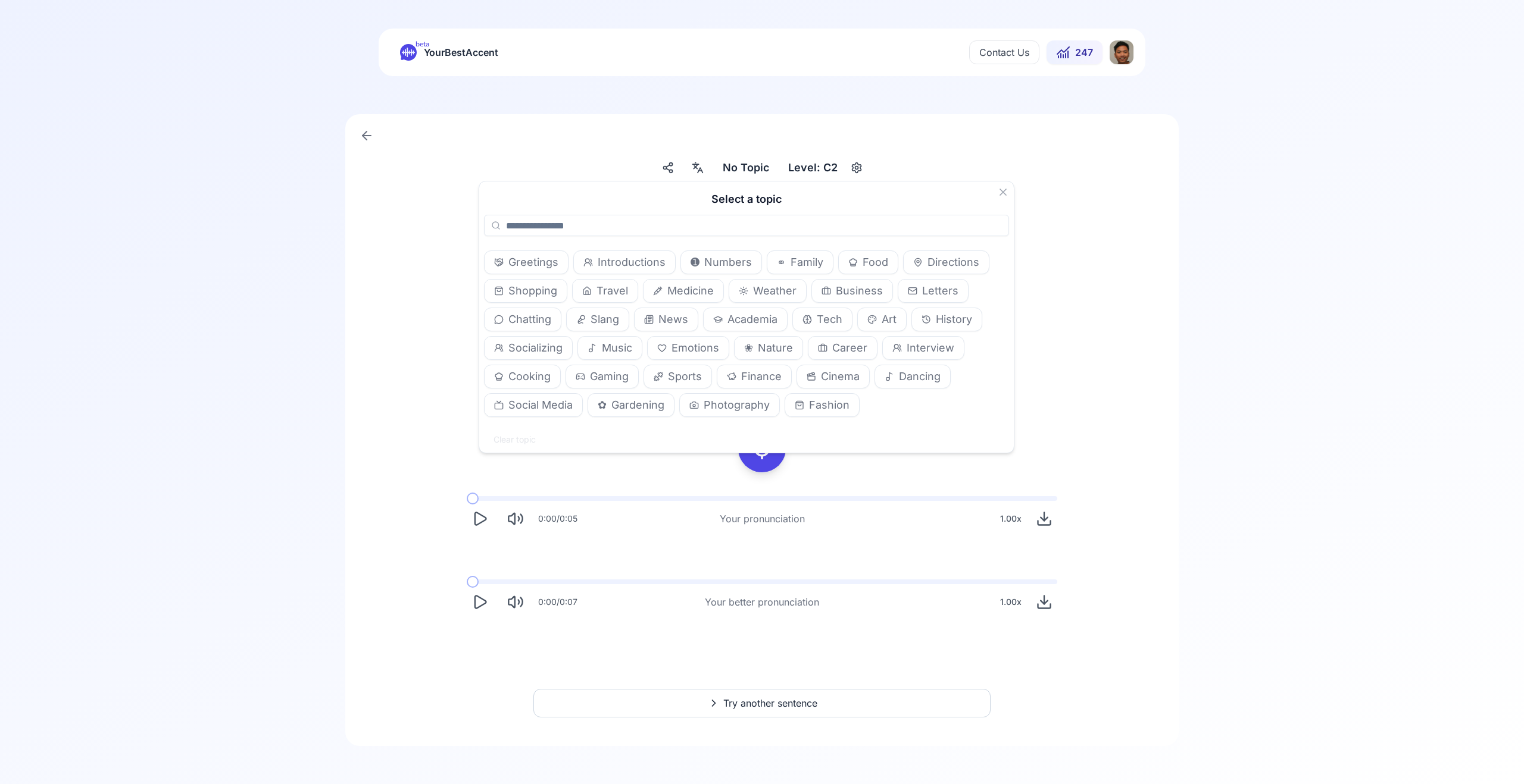
click at [477, 603] on icon "Play" at bounding box center [479, 602] width 17 height 17
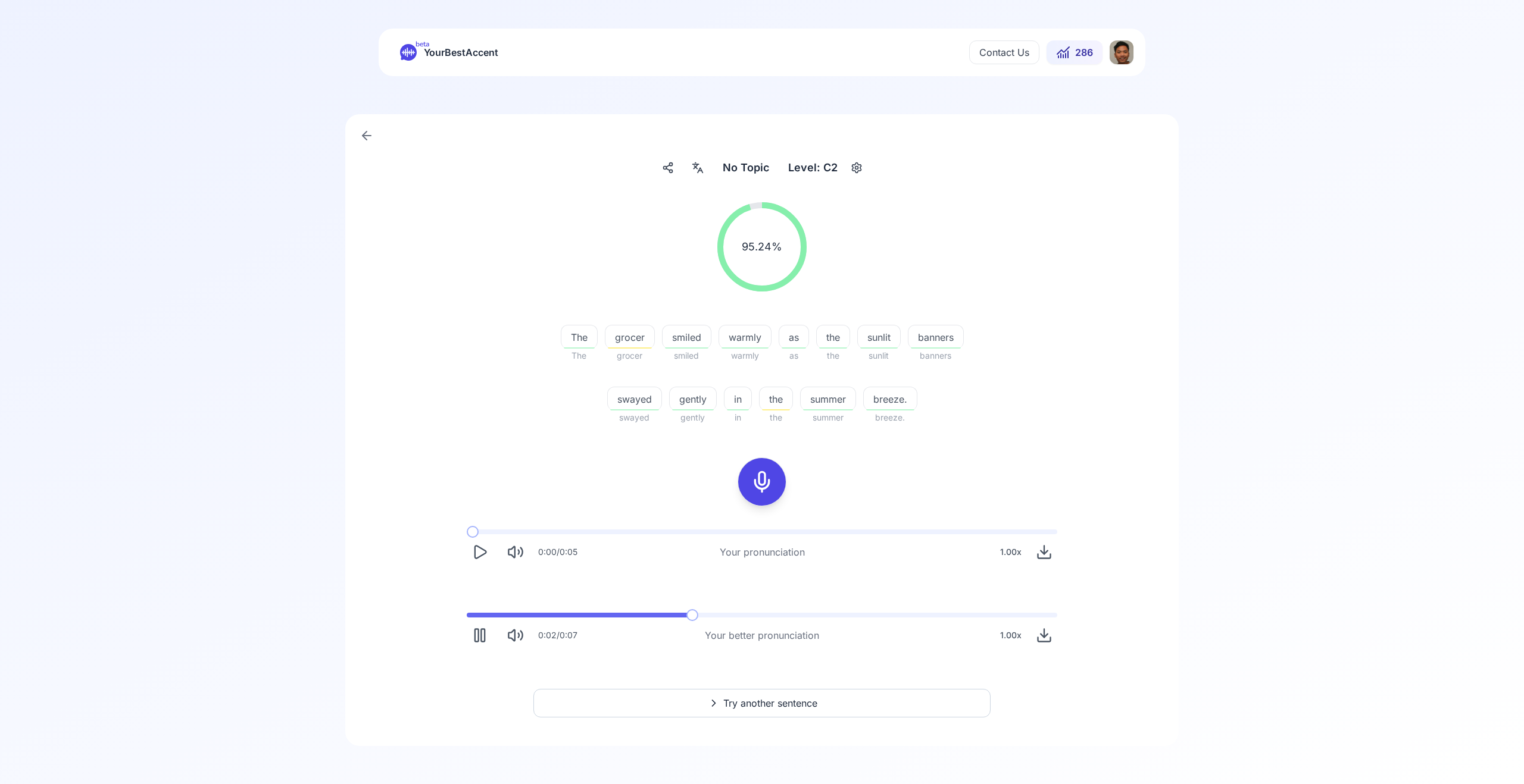
click at [646, 343] on span "grocer" at bounding box center [630, 337] width 49 height 14
click at [558, 412] on icon at bounding box center [560, 407] width 12 height 12
click at [558, 411] on icon at bounding box center [560, 407] width 7 height 9
click at [564, 407] on icon at bounding box center [560, 407] width 7 height 9
click at [560, 440] on icon at bounding box center [560, 436] width 12 height 12
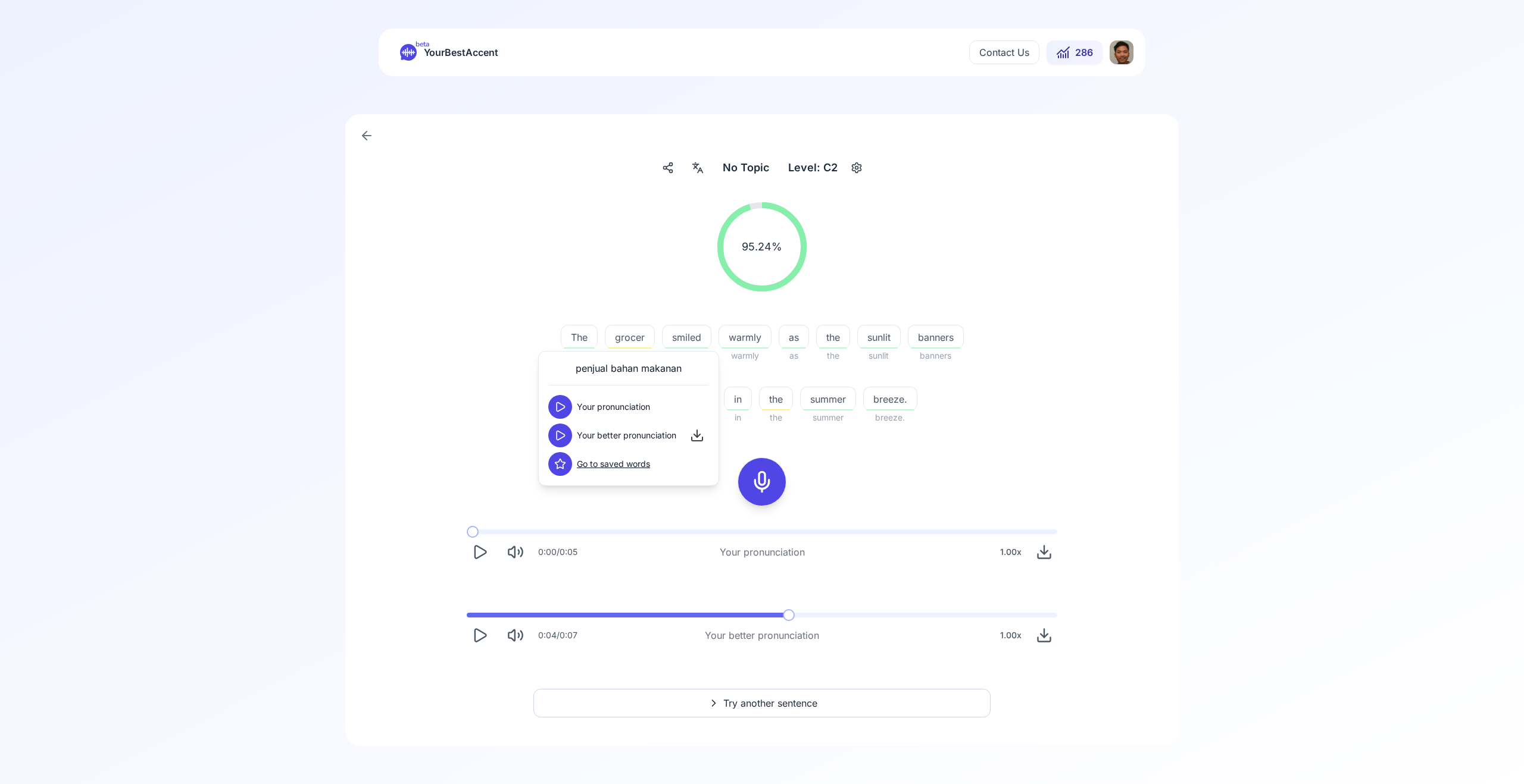
click at [560, 430] on icon at bounding box center [560, 436] width 12 height 12
click at [565, 434] on icon at bounding box center [560, 436] width 12 height 12
click at [567, 411] on button at bounding box center [560, 407] width 24 height 24
click at [564, 438] on icon at bounding box center [560, 436] width 12 height 12
click at [560, 433] on icon at bounding box center [558, 435] width 5 height 7
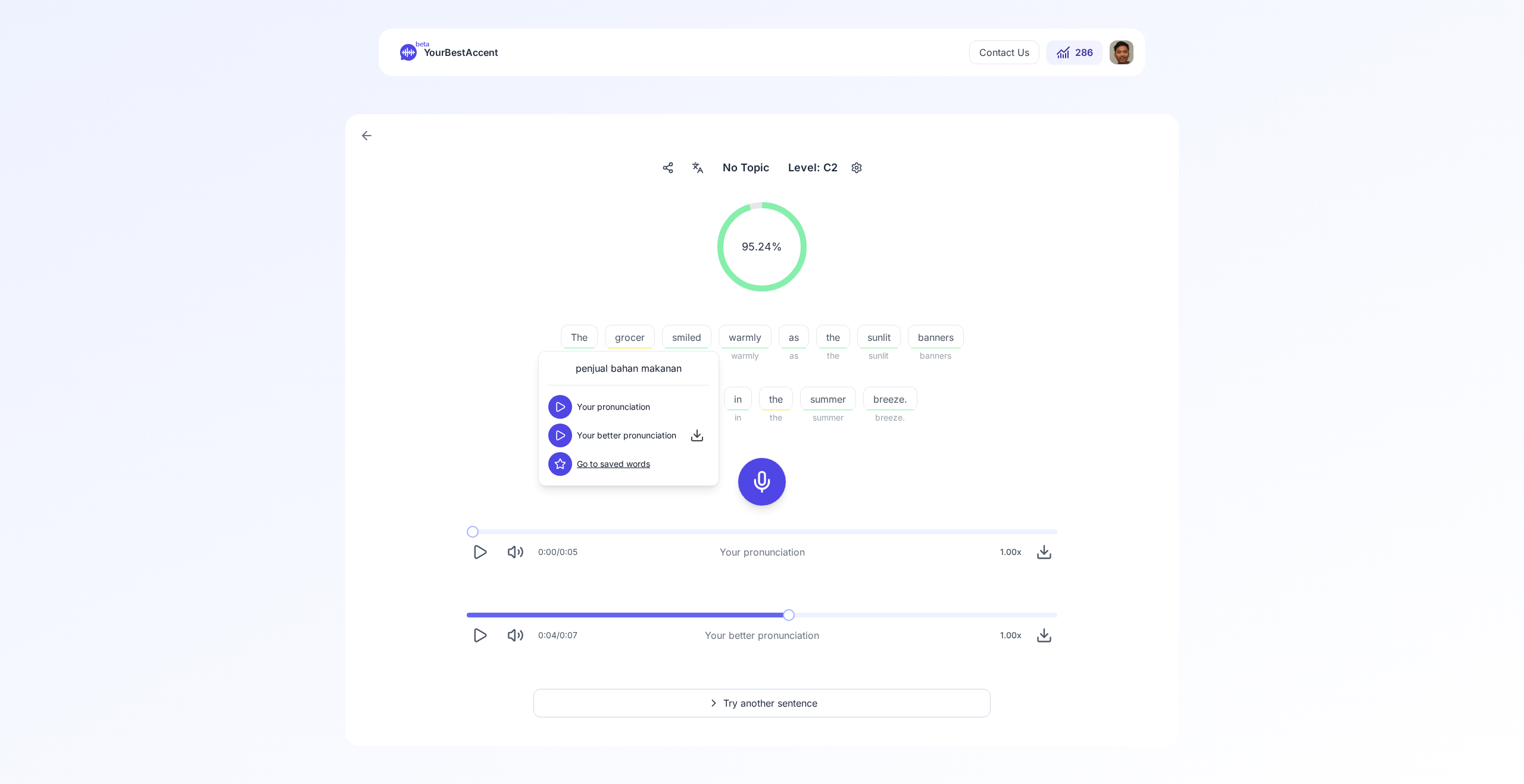
drag, startPoint x: 794, startPoint y: 401, endPoint x: 787, endPoint y: 400, distance: 7.1
click at [794, 401] on div "The The grocer grocer smiled smiled warmly warmly as as the the sunlit sunlit b…" at bounding box center [761, 368] width 457 height 114
click at [787, 400] on span "the" at bounding box center [776, 399] width 33 height 14
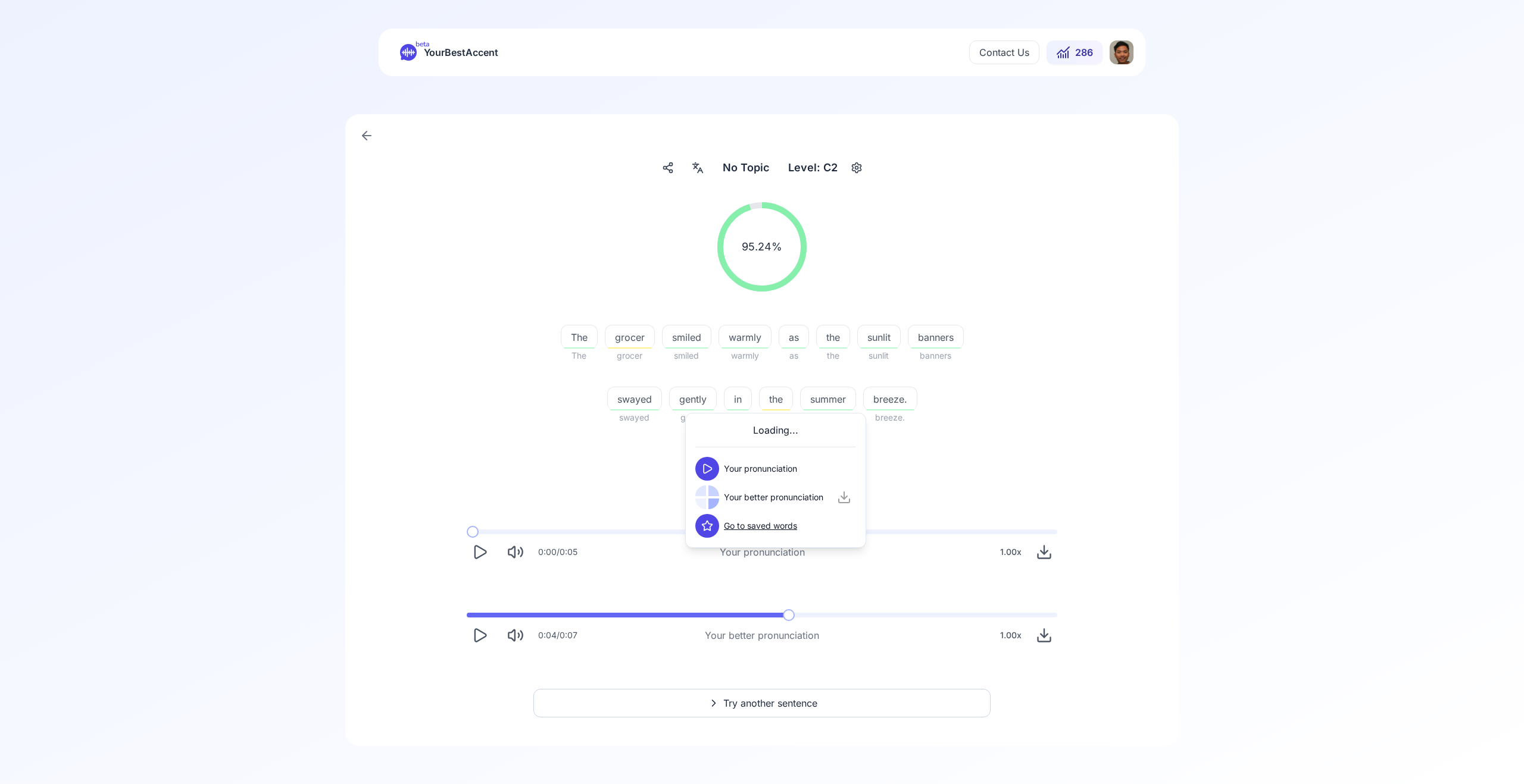
click at [702, 459] on button at bounding box center [707, 468] width 24 height 24
click at [711, 469] on icon at bounding box center [707, 468] width 7 height 9
click at [714, 499] on button at bounding box center [707, 497] width 24 height 24
click at [673, 616] on span at bounding box center [570, 615] width 206 height 5
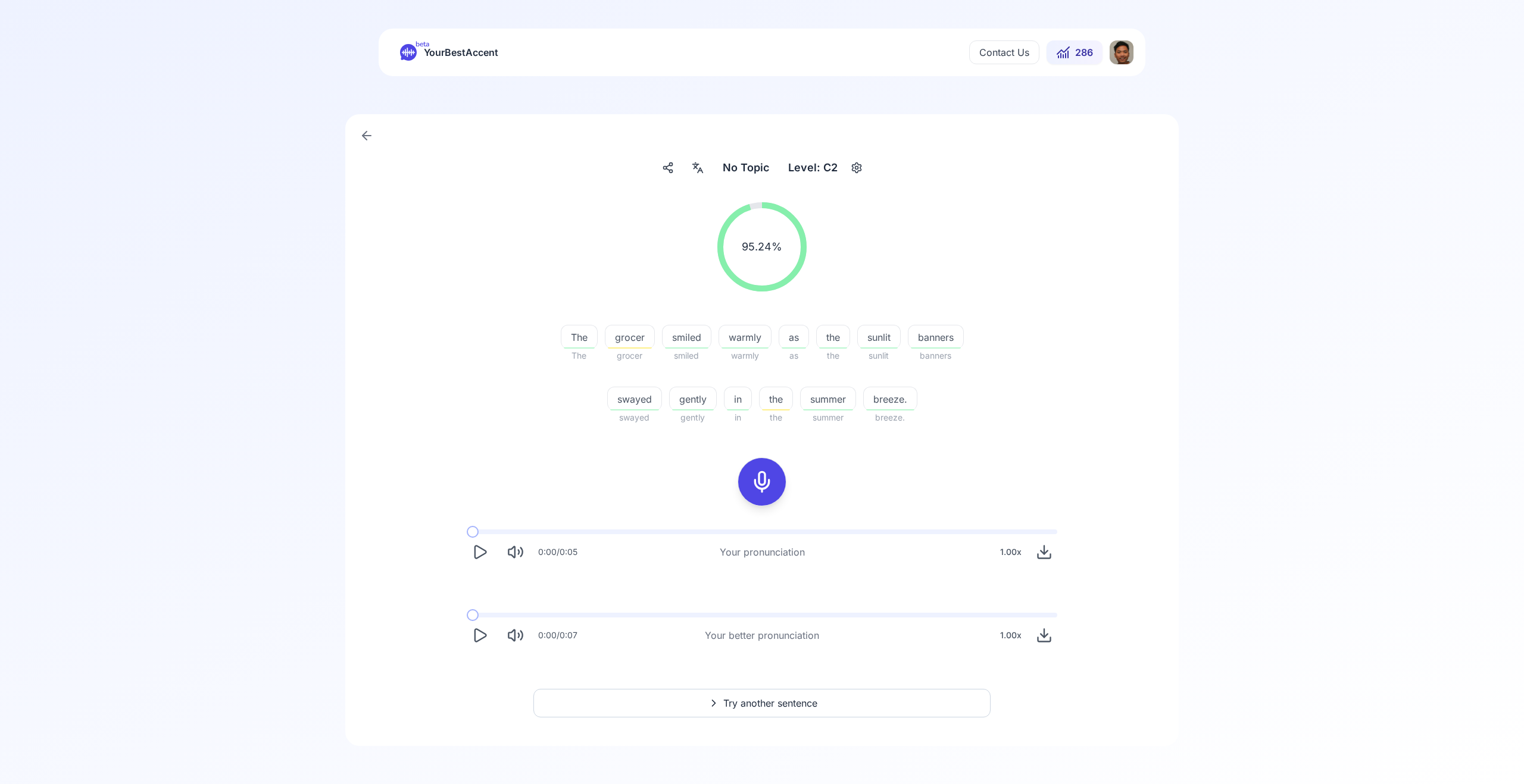
click at [467, 613] on span at bounding box center [467, 615] width 0 height 5
click at [475, 629] on icon "Play" at bounding box center [481, 635] width 12 height 12
click at [624, 343] on span "grocer" at bounding box center [630, 337] width 49 height 14
click at [562, 434] on icon at bounding box center [560, 436] width 12 height 12
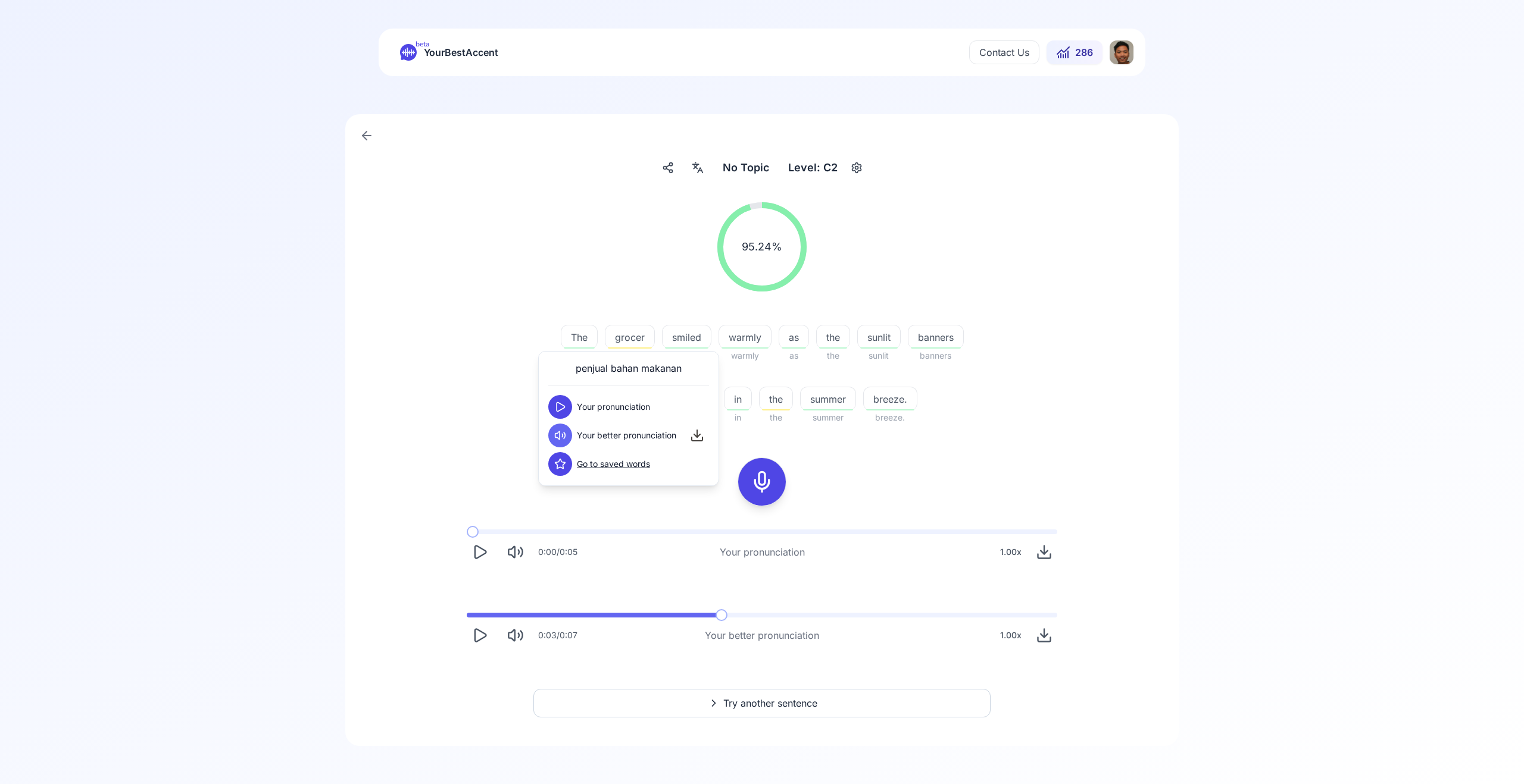
click at [1178, 497] on div "No Topic No Topic Level: C2 95.24 % 95.24 % The The grocer grocer smiled smiled…" at bounding box center [761, 430] width 833 height 632
click at [746, 700] on span "Try another sentence" at bounding box center [770, 703] width 94 height 14
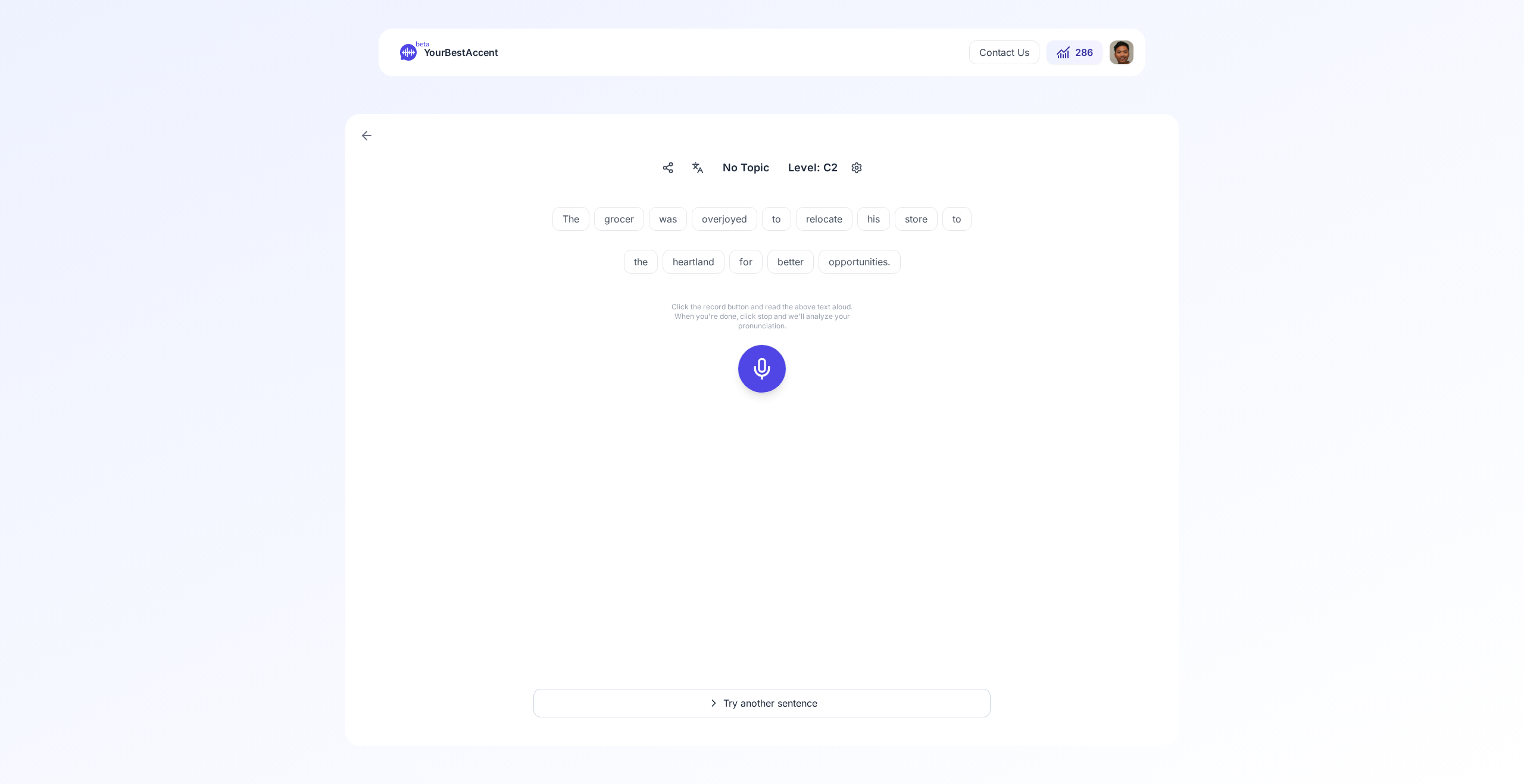
click at [746, 163] on span "No Topic" at bounding box center [746, 168] width 46 height 17
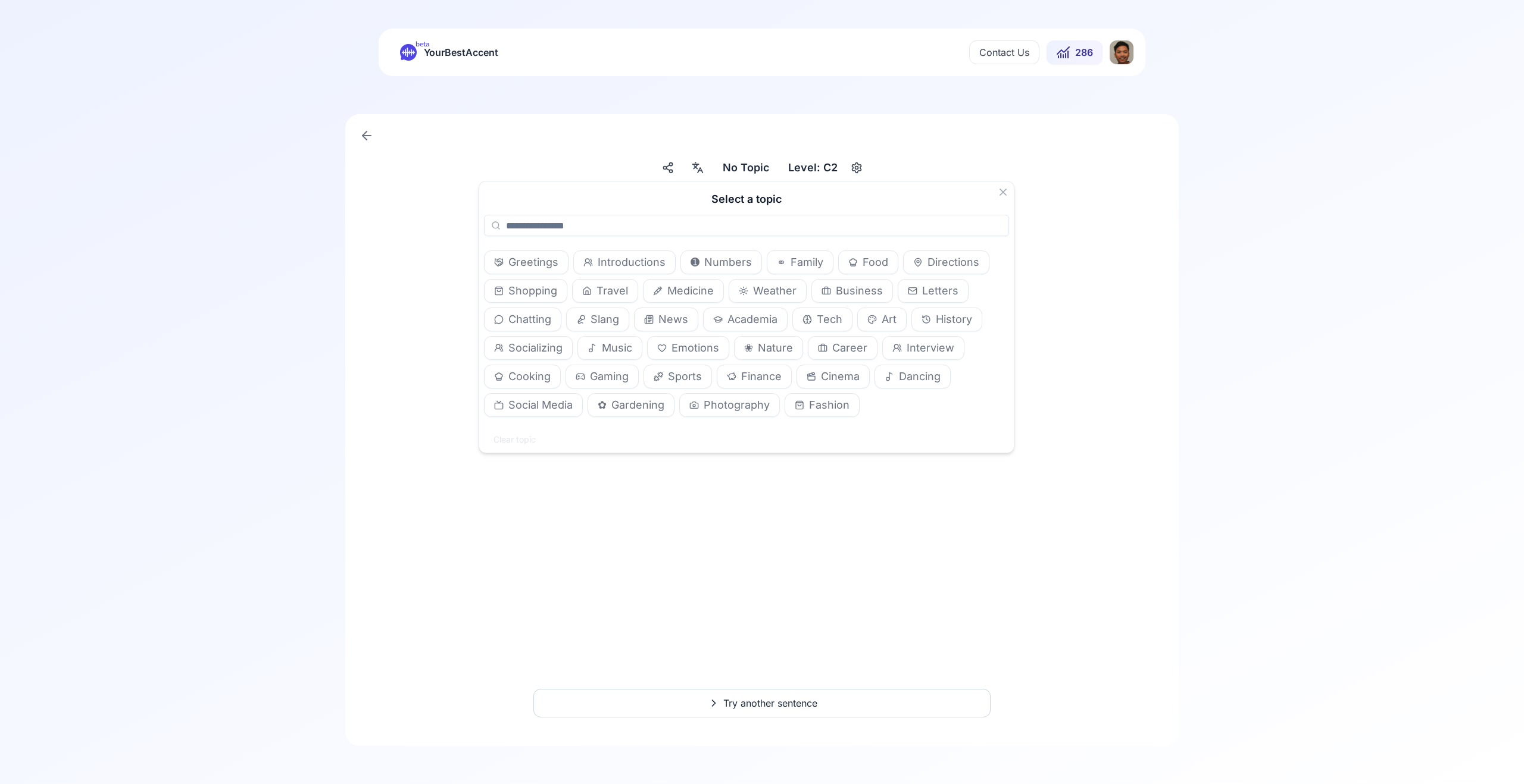
click at [829, 379] on span "Cinema" at bounding box center [840, 377] width 39 height 17
click at [1088, 292] on div "The grocer was overjoyed to relocate his store to the heartland for better oppo…" at bounding box center [762, 242] width 686 height 100
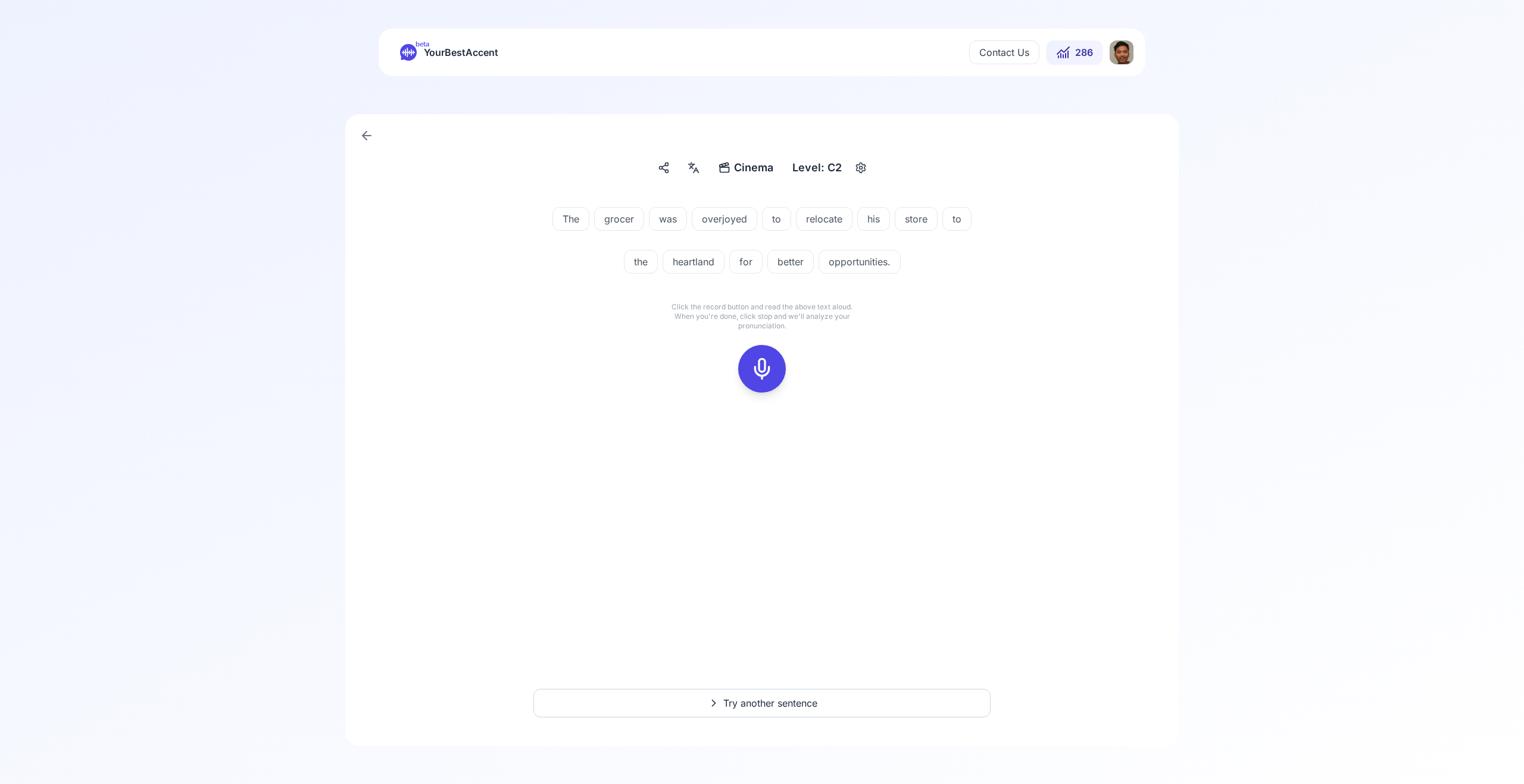
click at [776, 712] on button "Try another sentence" at bounding box center [761, 703] width 457 height 29
click at [760, 365] on icon at bounding box center [762, 369] width 24 height 24
click at [756, 360] on rect at bounding box center [762, 369] width 18 height 18
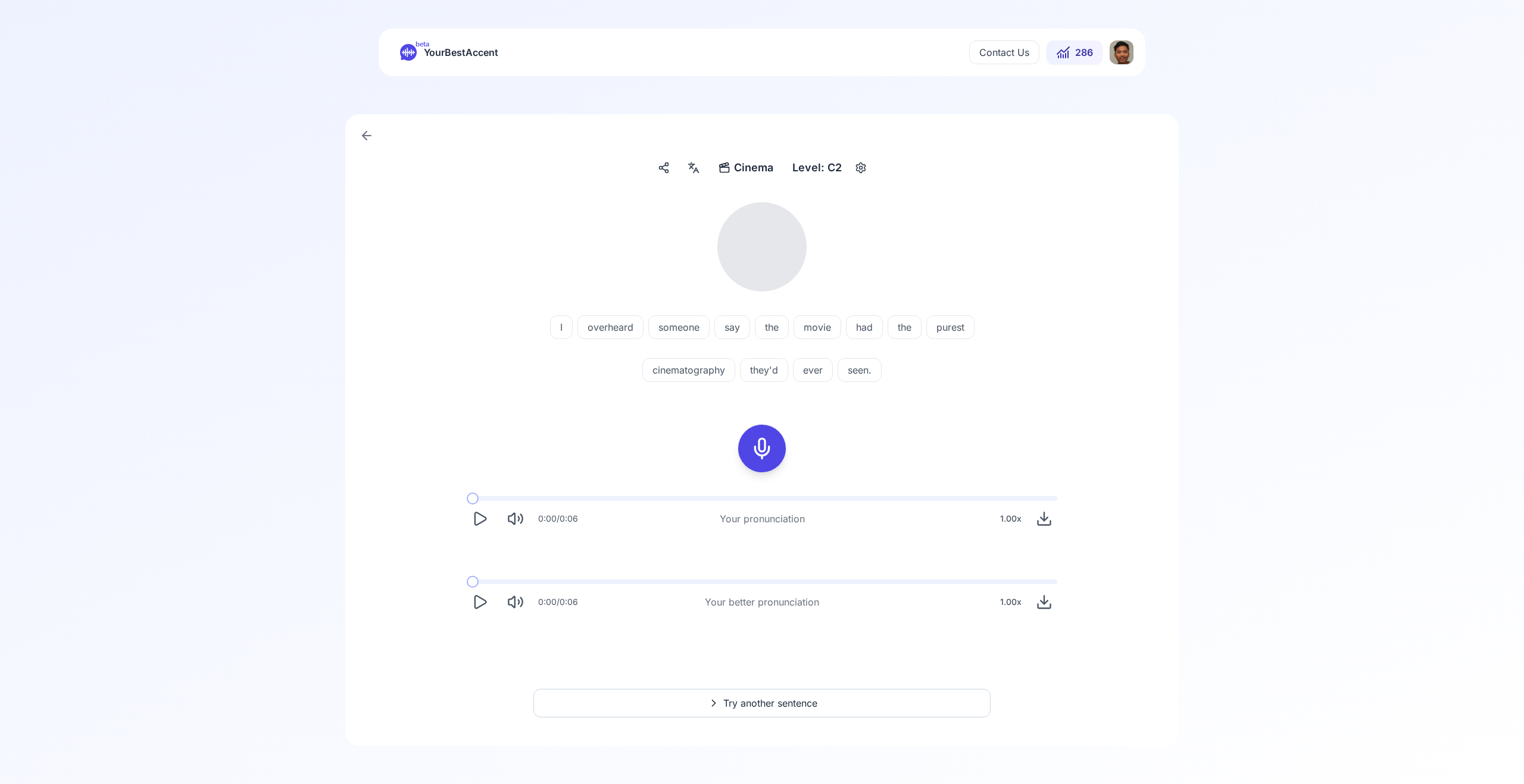
click at [480, 609] on icon "Play" at bounding box center [479, 602] width 17 height 17
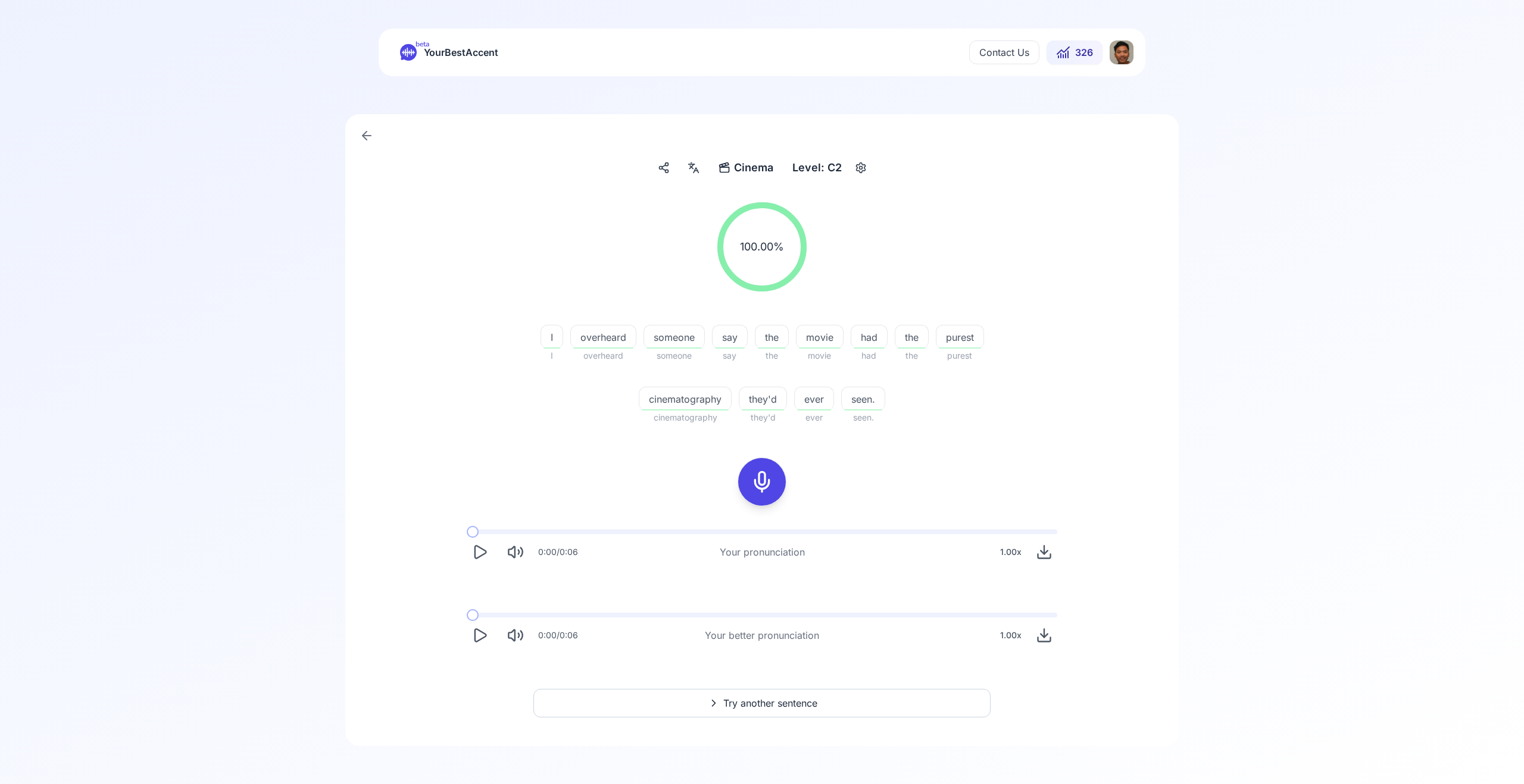
click at [483, 635] on icon "Play" at bounding box center [479, 635] width 17 height 17
drag, startPoint x: 485, startPoint y: 619, endPoint x: 465, endPoint y: 618, distance: 20.0
click at [465, 618] on div "0:05 / 0:06 Your better pronunciation 1.00 x" at bounding box center [762, 631] width 610 height 55
click at [473, 617] on span at bounding box center [479, 616] width 12 height 12
click at [443, 610] on div "0:00 / 0:06 Your pronunciation 1.00 x 0:00 / 0:06 Your better pronunciation 1.0…" at bounding box center [762, 589] width 762 height 138
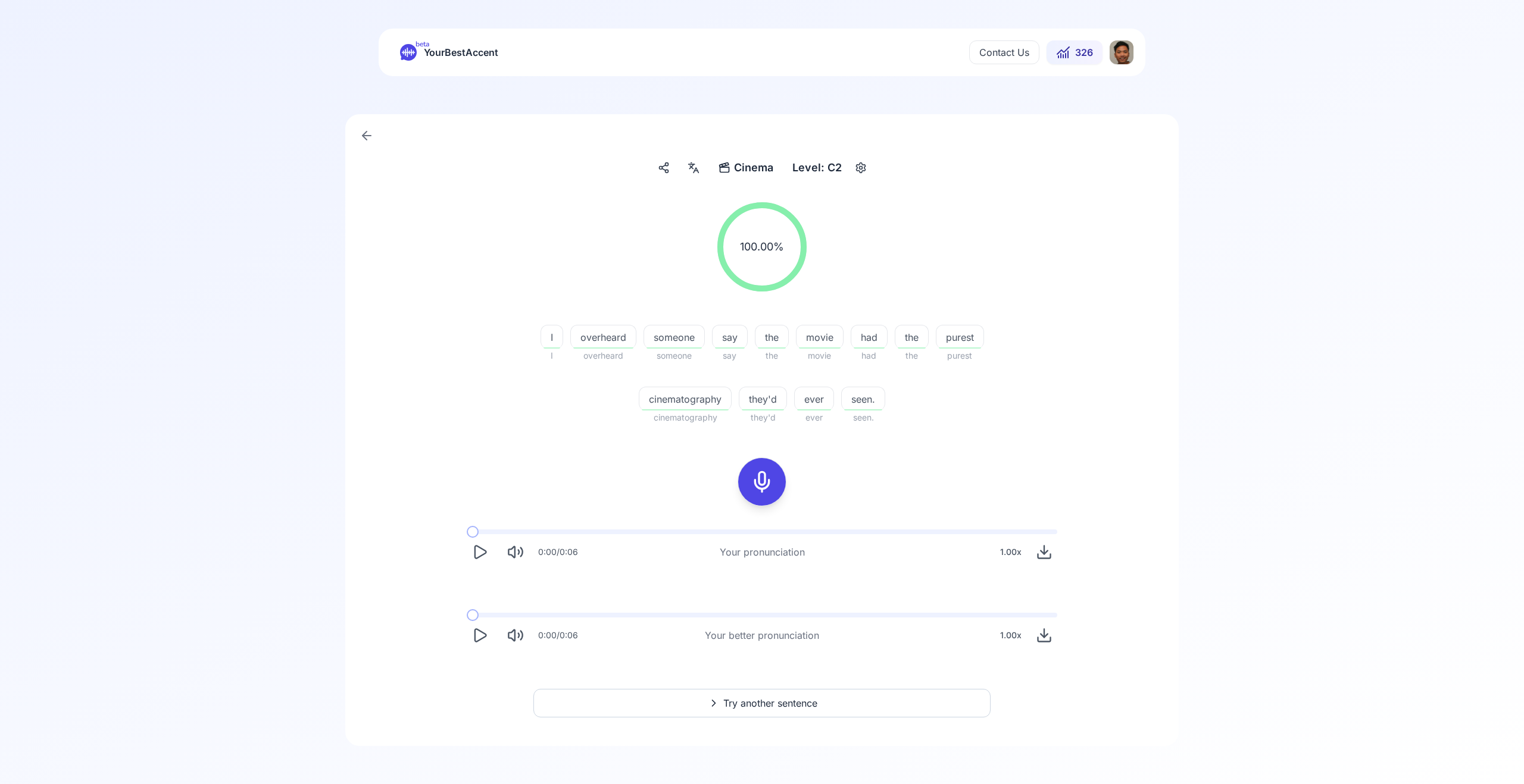
click at [465, 634] on div "0:00 / 0:06 Your better pronunciation 1.00 x" at bounding box center [762, 631] width 610 height 55
click at [486, 637] on icon "Play" at bounding box center [479, 635] width 17 height 17
click at [467, 617] on span at bounding box center [469, 615] width 6 height 5
click at [484, 639] on icon "Pause" at bounding box center [479, 635] width 17 height 17
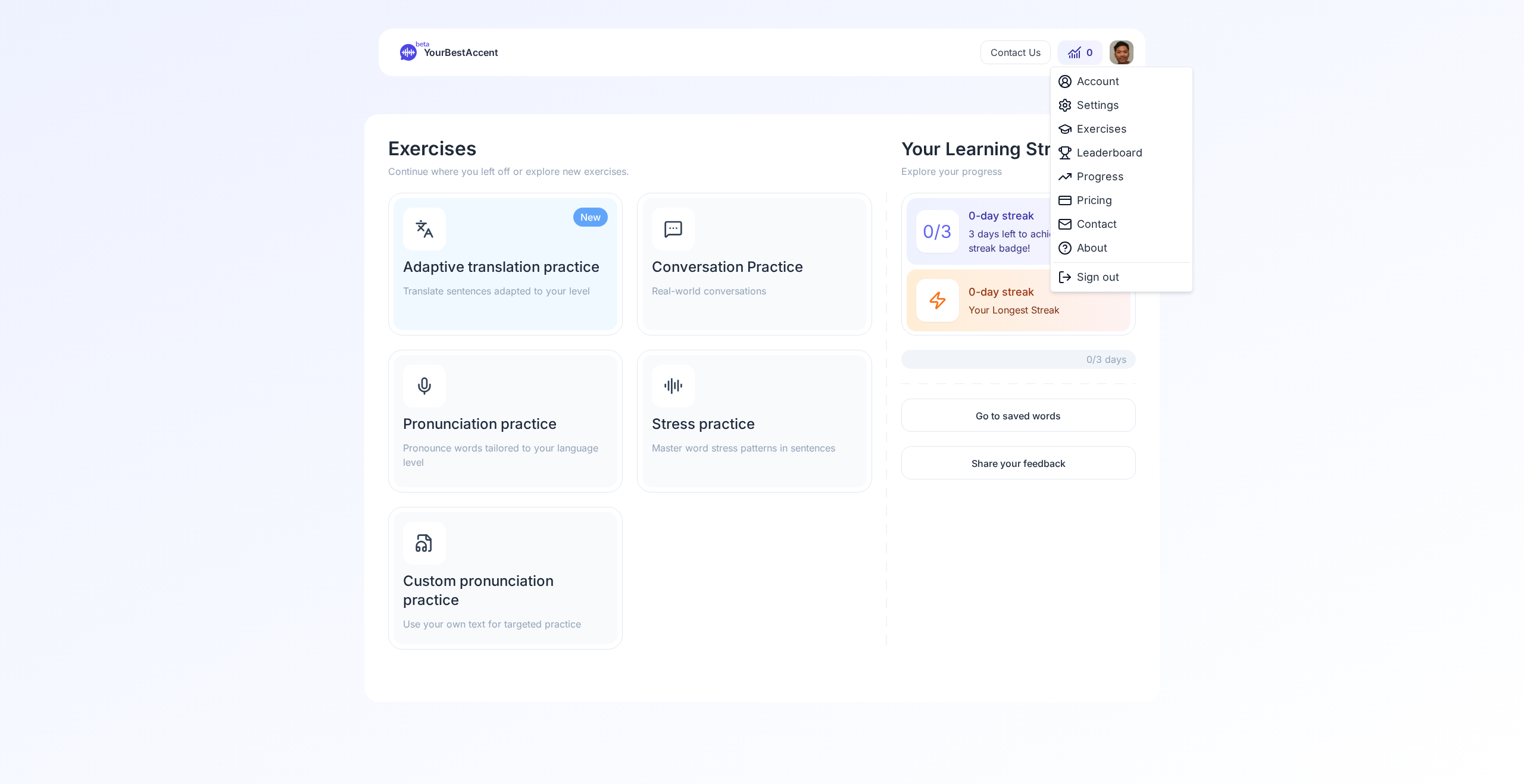
click at [1123, 51] on html "beta YourBestAccent Contact Us 0 Exercises Continue where you left off or explo…" at bounding box center [762, 392] width 1524 height 784
click at [1102, 202] on span "Pricing" at bounding box center [1095, 200] width 35 height 17
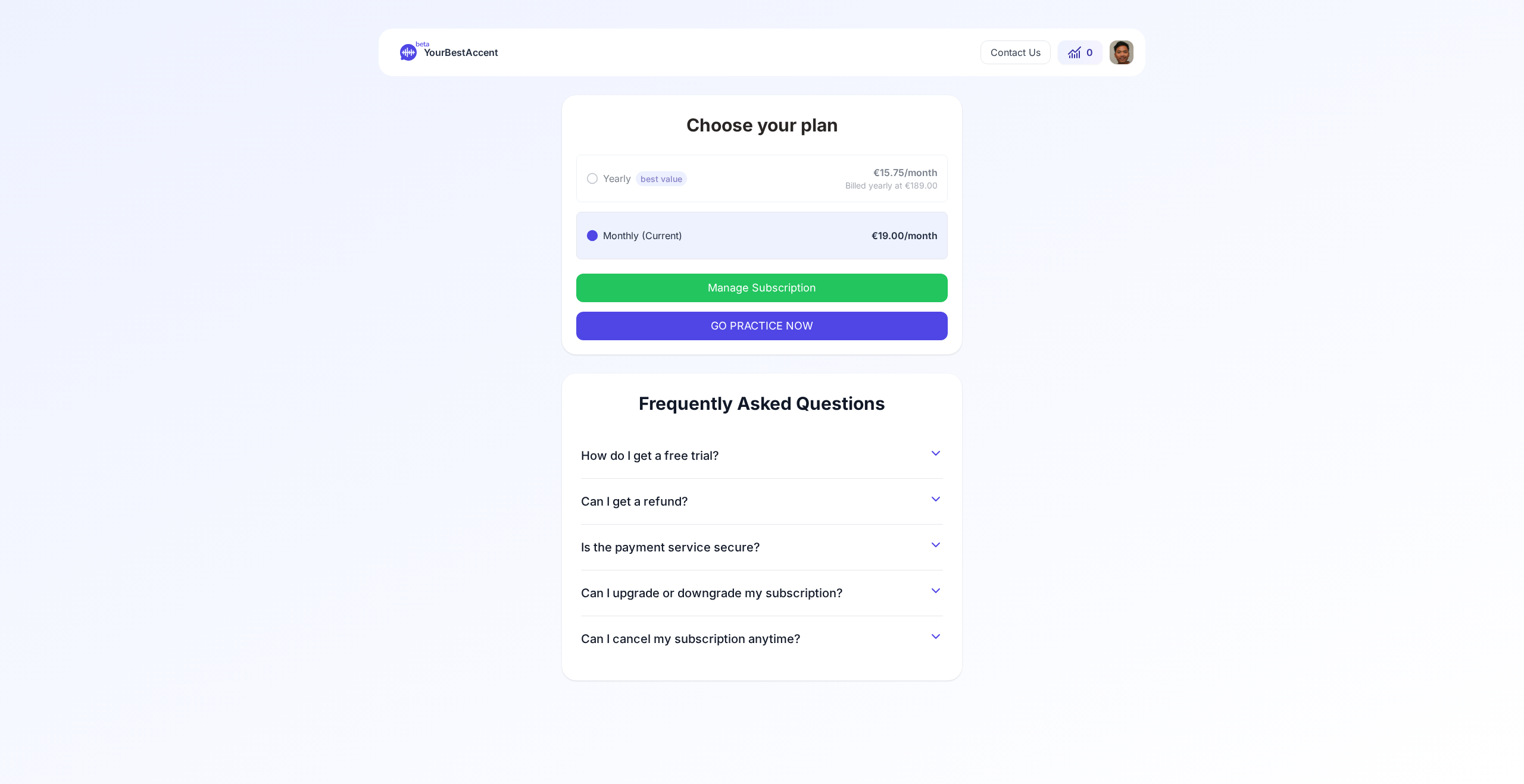
click at [814, 638] on button "Can I cancel my subscription anytime?" at bounding box center [762, 637] width 362 height 22
click at [711, 277] on button "Manage Subscription" at bounding box center [762, 288] width 371 height 29
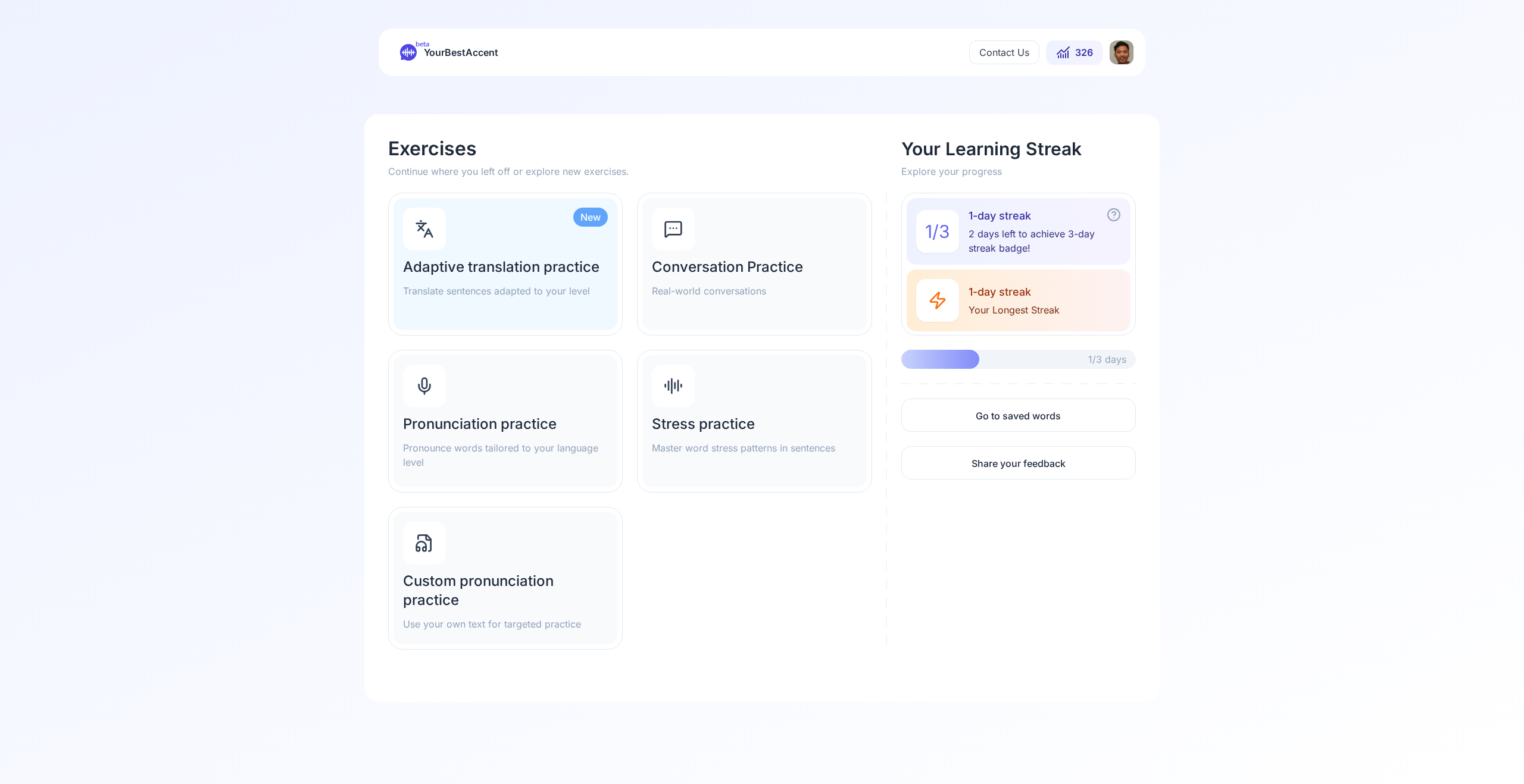
click at [741, 432] on h2 "Stress practice" at bounding box center [755, 424] width 205 height 19
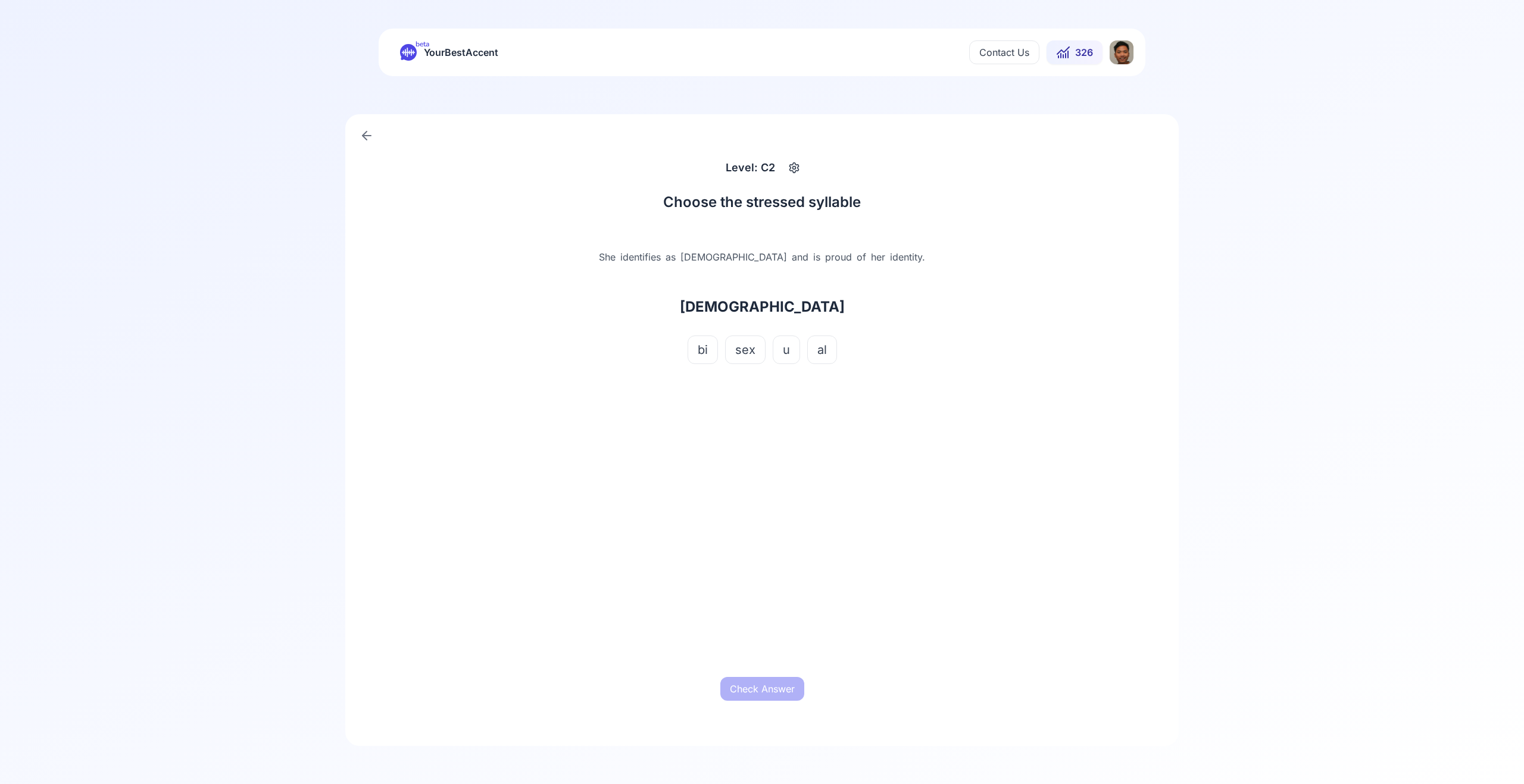
drag, startPoint x: 794, startPoint y: 430, endPoint x: 716, endPoint y: 357, distance: 106.8
click at [794, 430] on div "Choose the stressed syllable She identifies as bisexual and is proud of her ide…" at bounding box center [762, 431] width 371 height 477
click at [700, 348] on span "bi" at bounding box center [702, 350] width 10 height 17
click at [702, 352] on span "bi" at bounding box center [703, 350] width 12 height 18
click at [733, 354] on button "sex" at bounding box center [746, 350] width 41 height 29
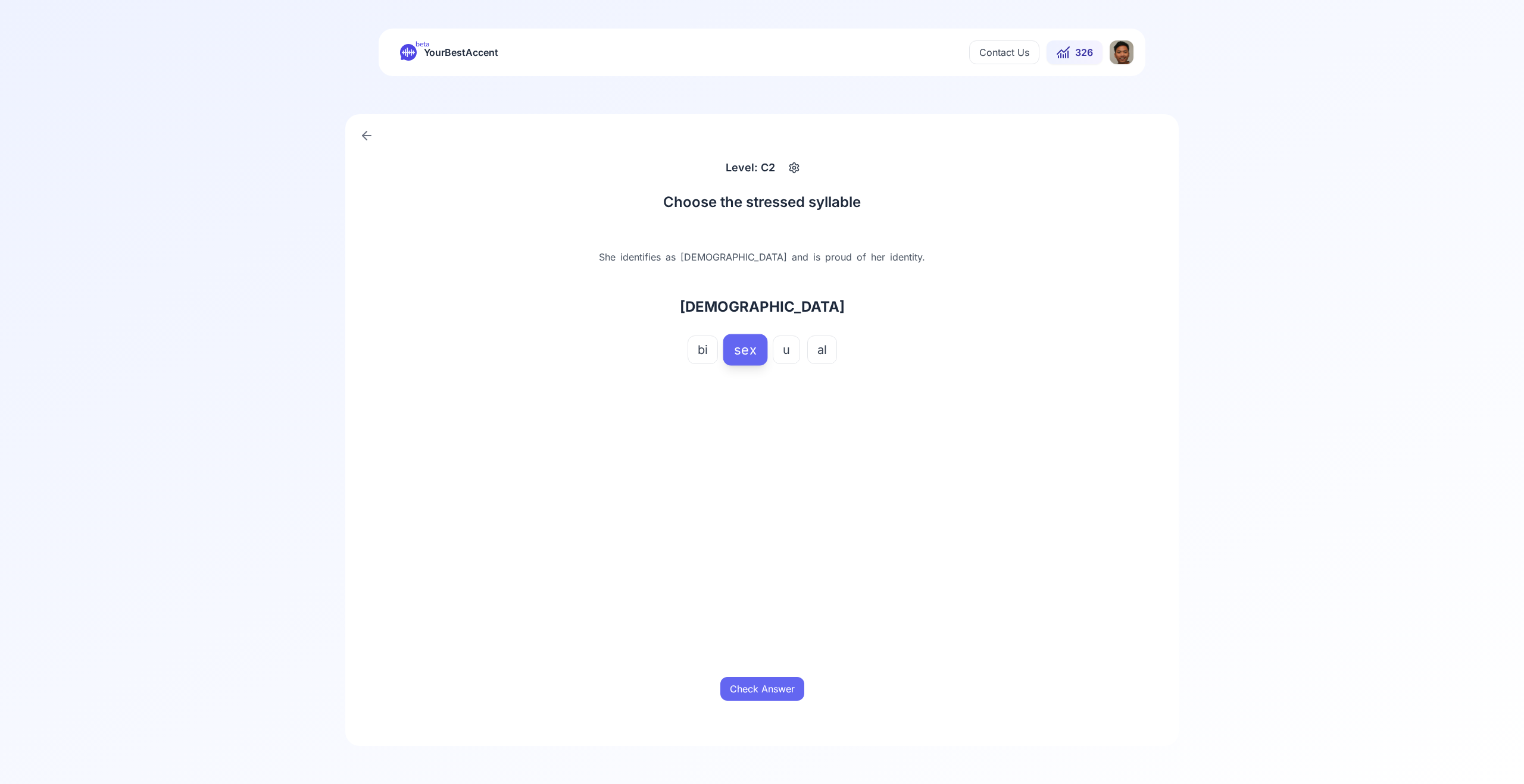
click at [790, 684] on button "Check Answer" at bounding box center [763, 689] width 84 height 24
click at [788, 688] on button "Next Word" at bounding box center [762, 689] width 67 height 24
drag, startPoint x: 774, startPoint y: 354, endPoint x: 784, endPoint y: 510, distance: 156.3
click at [774, 354] on span "drift" at bounding box center [779, 350] width 22 height 17
click at [760, 700] on button "Check Answer" at bounding box center [763, 689] width 84 height 24
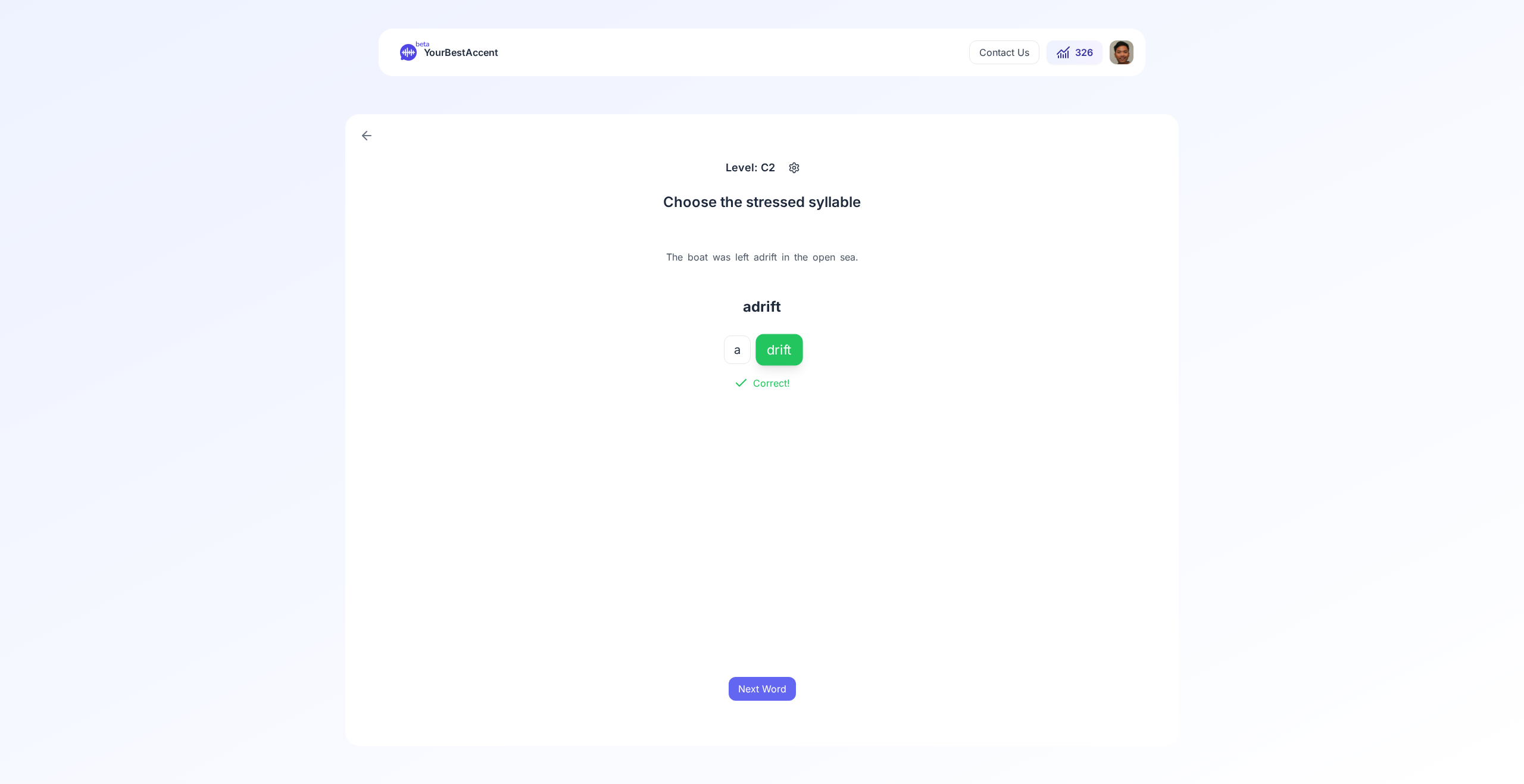
click at [760, 687] on button "Next Word" at bounding box center [762, 689] width 67 height 24
click at [721, 351] on span "ni" at bounding box center [719, 350] width 10 height 17
click at [782, 693] on button "Check Answer" at bounding box center [763, 689] width 84 height 24
click at [782, 693] on button "Next Word" at bounding box center [762, 689] width 67 height 24
drag, startPoint x: 739, startPoint y: 338, endPoint x: 797, endPoint y: 505, distance: 176.8
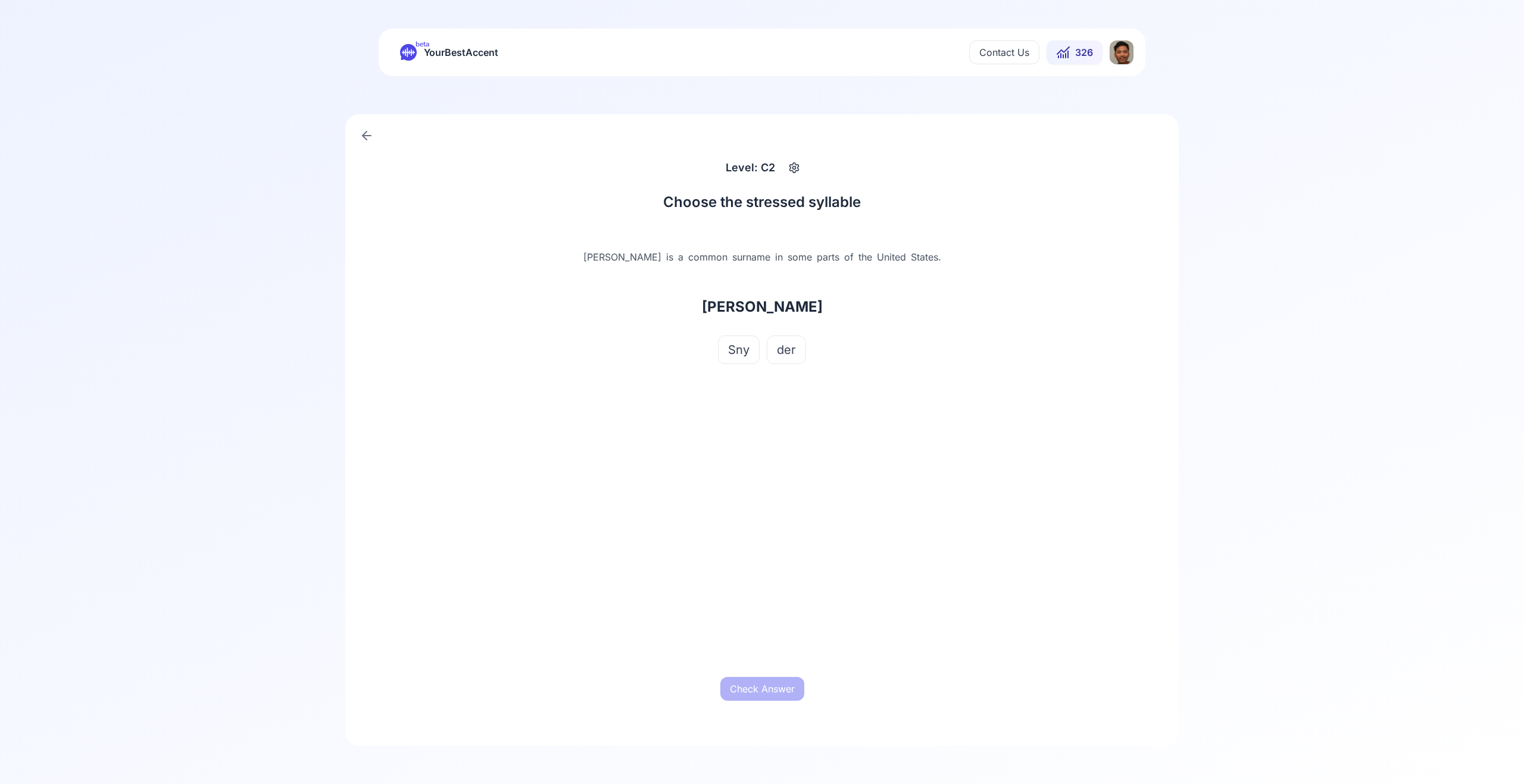
click at [739, 339] on button "Sny" at bounding box center [738, 350] width 41 height 29
click at [759, 689] on button "Check Answer" at bounding box center [763, 689] width 84 height 24
click at [786, 698] on button "Next Word" at bounding box center [762, 689] width 67 height 24
click at [752, 350] on span "cat" at bounding box center [759, 350] width 17 height 17
click at [761, 696] on button "Check Answer" at bounding box center [763, 689] width 84 height 24
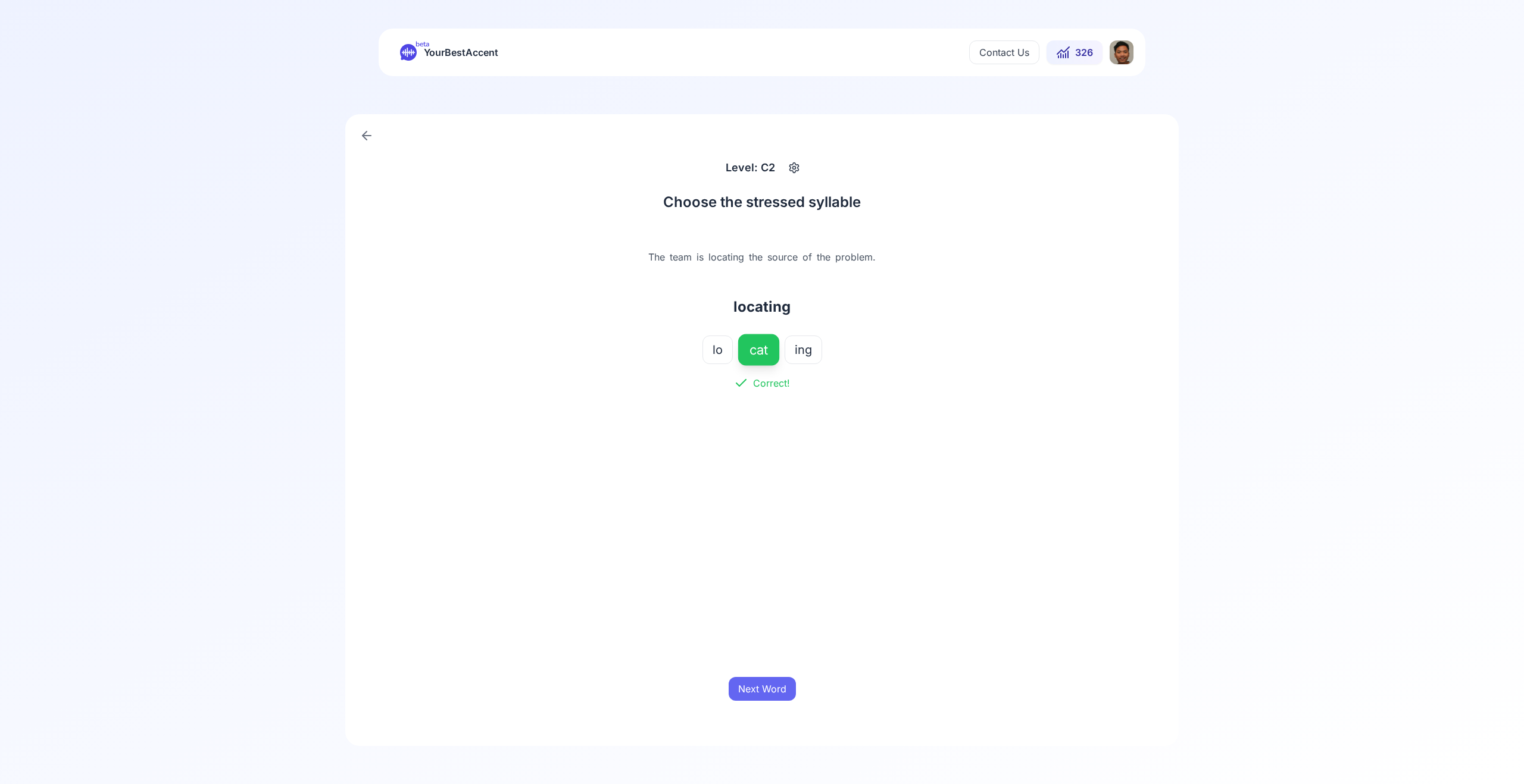
click at [760, 694] on button "Next Word" at bounding box center [762, 689] width 67 height 24
click at [798, 359] on button "joyed" at bounding box center [802, 350] width 51 height 29
click at [772, 688] on button "Check Answer" at bounding box center [763, 689] width 84 height 24
click at [772, 688] on button "Next Word" at bounding box center [762, 689] width 67 height 24
drag, startPoint x: 752, startPoint y: 354, endPoint x: 772, endPoint y: 592, distance: 238.8
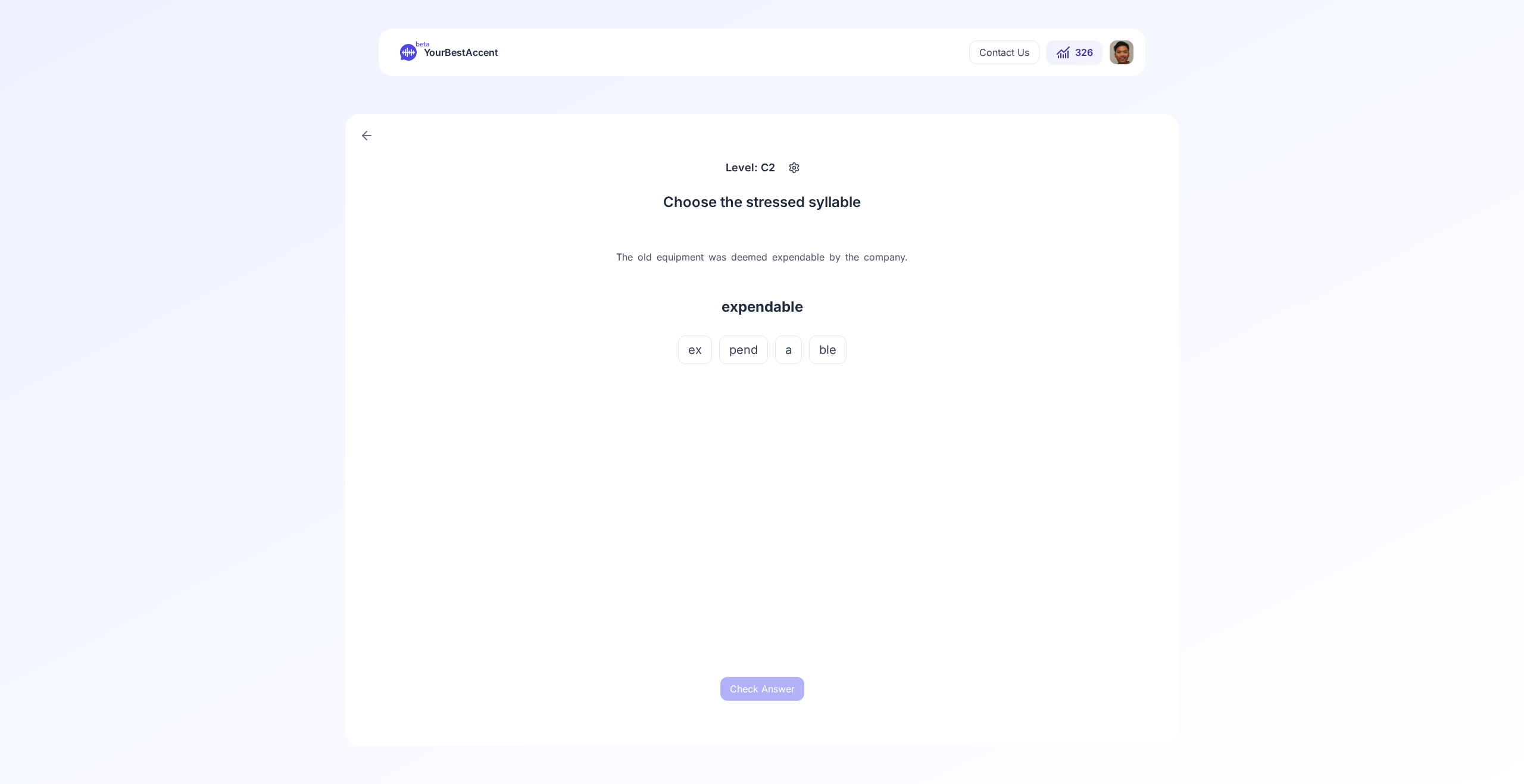
click at [752, 354] on span "pend" at bounding box center [744, 350] width 29 height 17
click at [761, 687] on button "Check Answer" at bounding box center [763, 689] width 84 height 24
click at [767, 692] on button "Next Word" at bounding box center [762, 689] width 67 height 24
click at [798, 350] on button "rived" at bounding box center [783, 350] width 49 height 29
click at [784, 688] on button "Check Answer" at bounding box center [763, 689] width 84 height 24
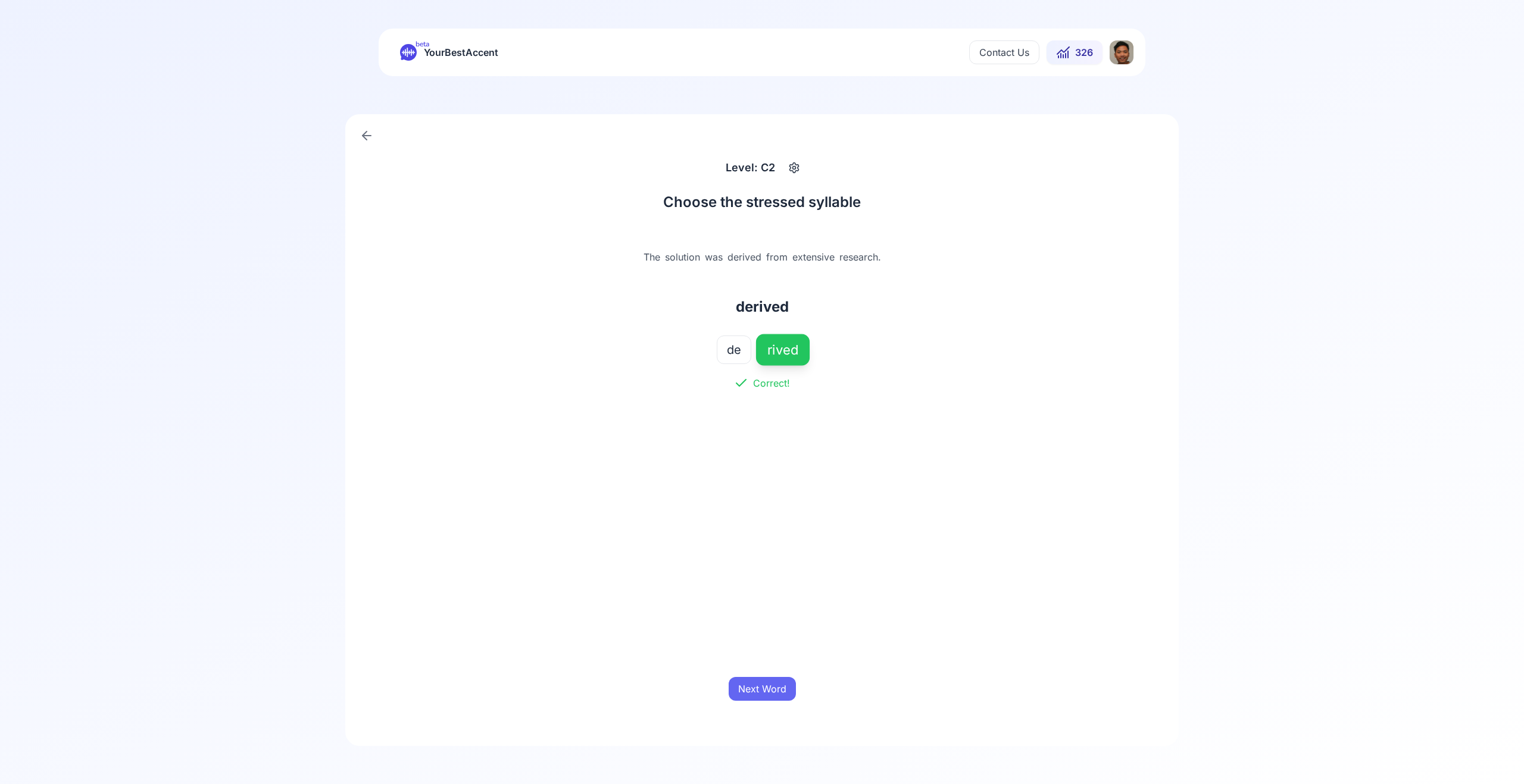
drag, startPoint x: 780, startPoint y: 682, endPoint x: 741, endPoint y: 741, distance: 70.7
click at [780, 682] on button "Next Word" at bounding box center [762, 689] width 67 height 24
click at [761, 356] on span "lu" at bounding box center [759, 350] width 10 height 17
click at [763, 707] on div "Check Answer" at bounding box center [762, 689] width 371 height 38
click at [765, 698] on button "Check Answer" at bounding box center [763, 689] width 84 height 24
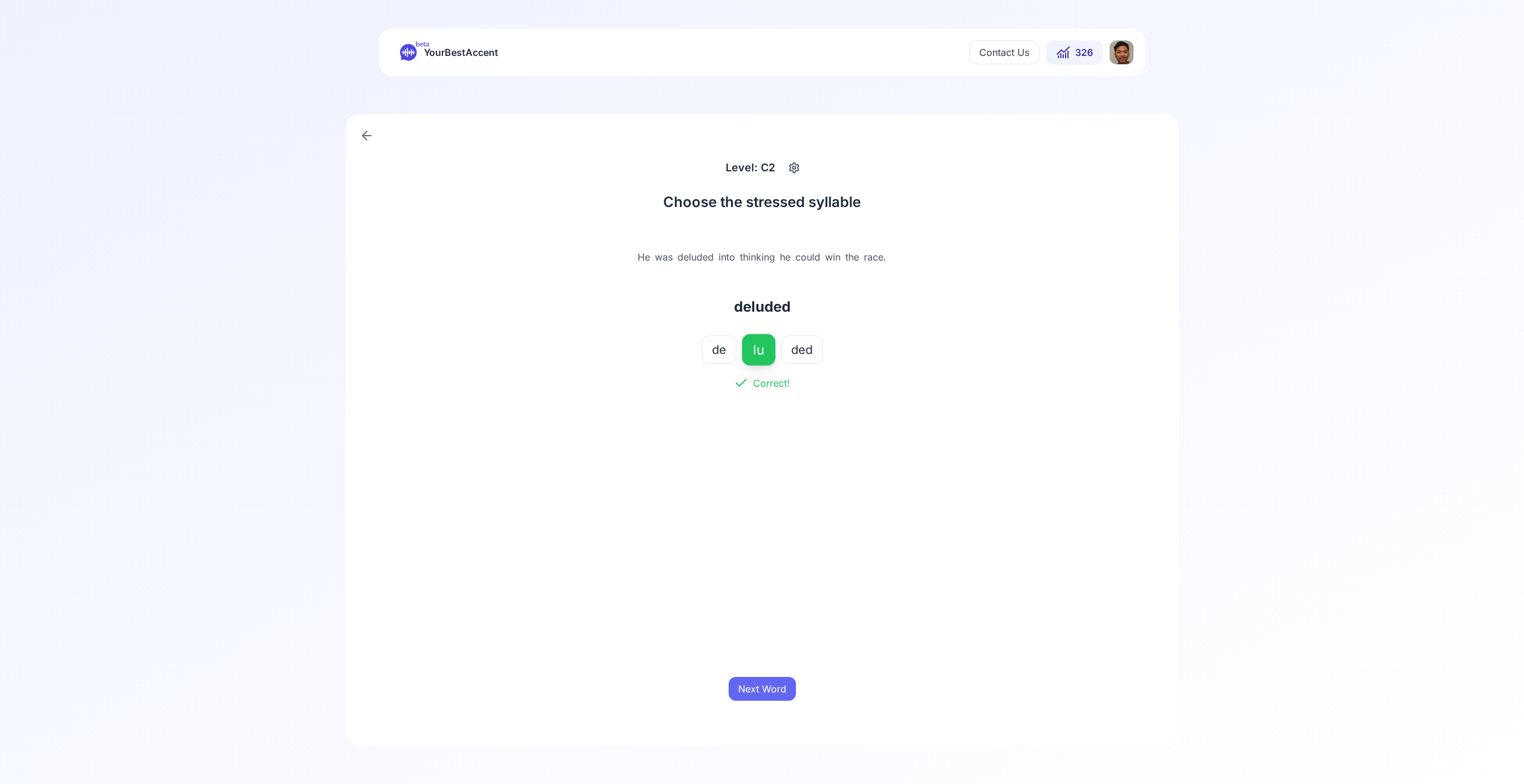
click at [372, 132] on icon at bounding box center [366, 135] width 14 height 14
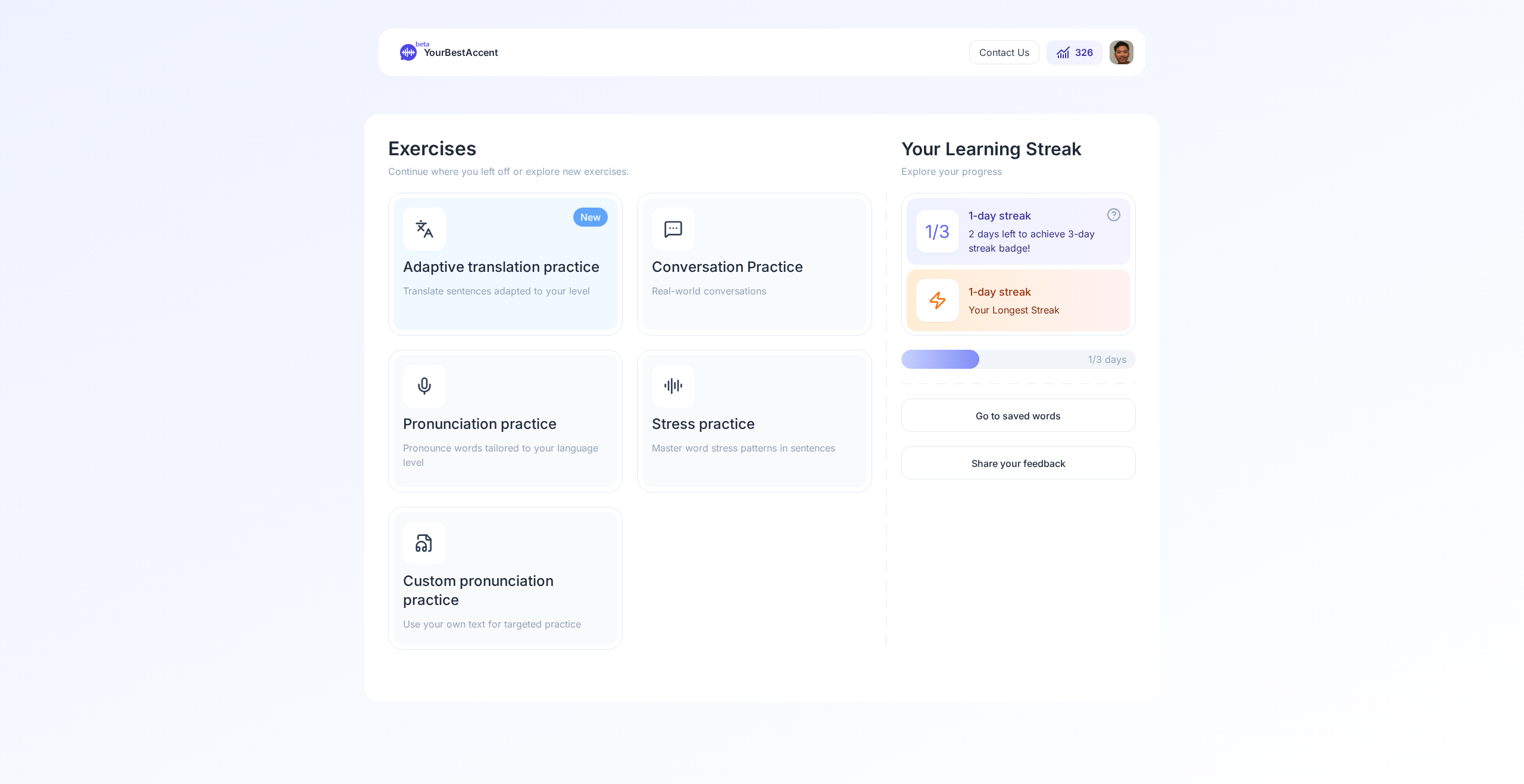
click at [779, 295] on p "Real-world conversations" at bounding box center [755, 291] width 205 height 14
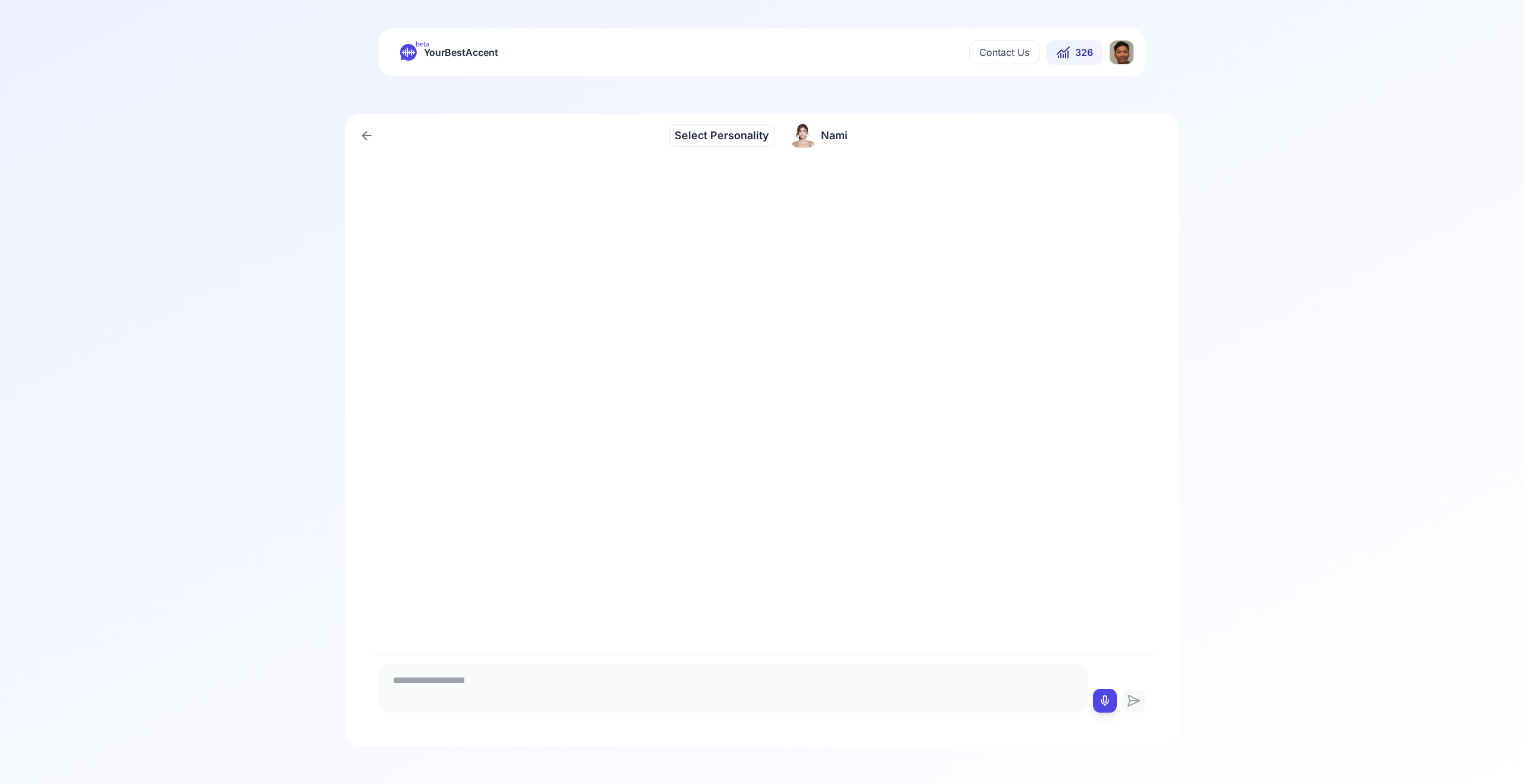
click at [832, 138] on span "Nami" at bounding box center [834, 136] width 26 height 17
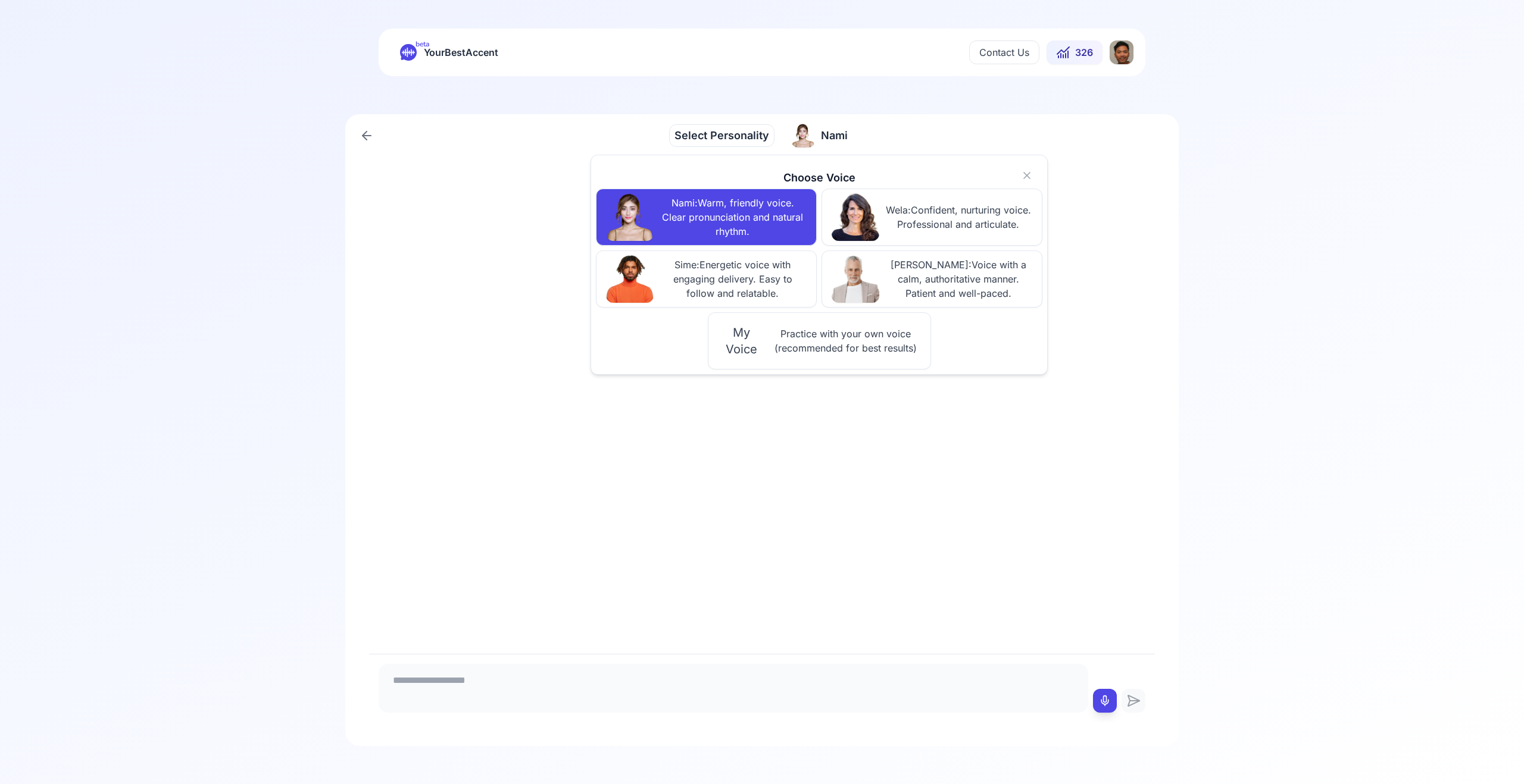
click at [816, 352] on span "Practice with your own voice (recommended for best results)" at bounding box center [846, 341] width 151 height 29
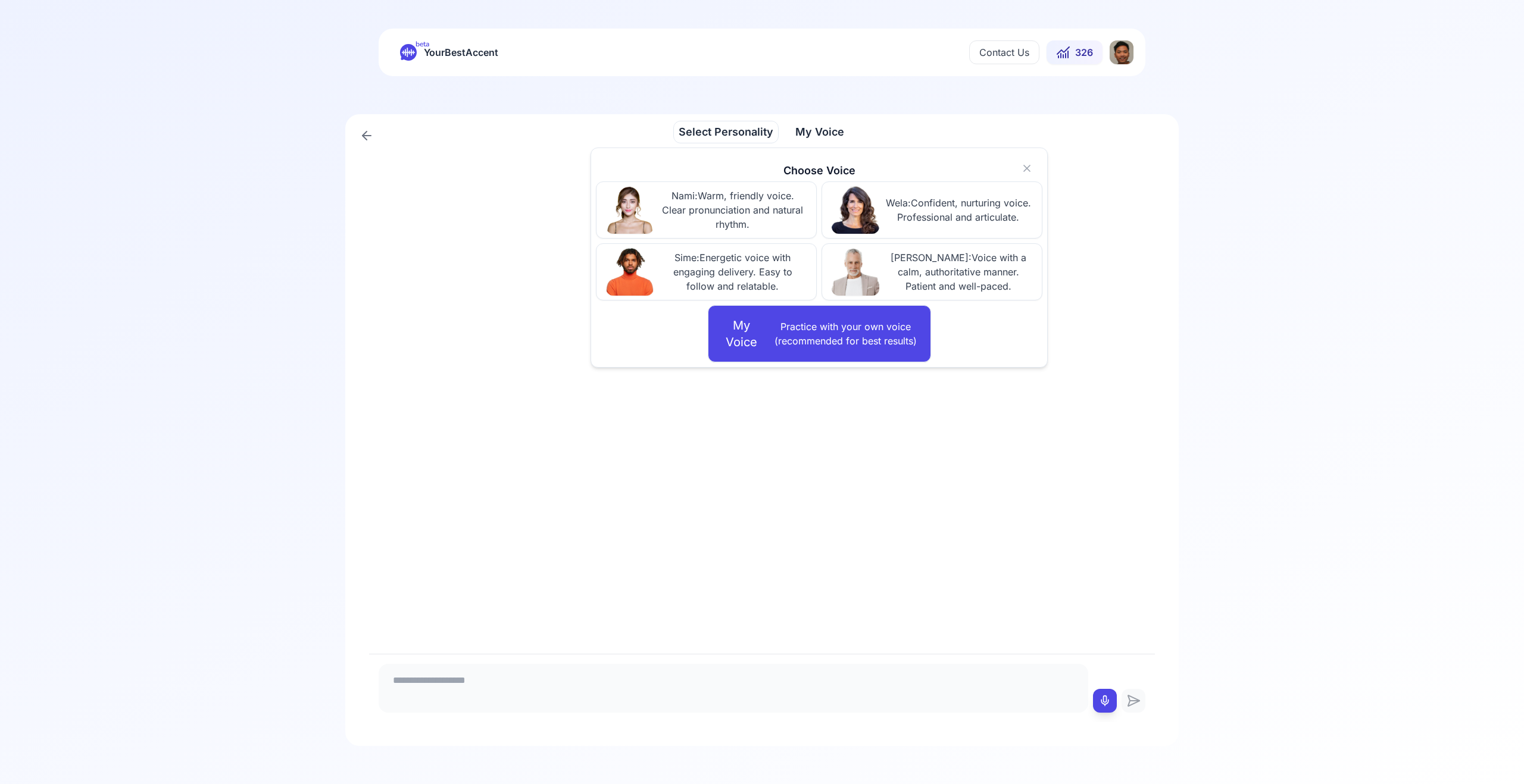
click at [981, 461] on div at bounding box center [761, 402] width 786 height 504
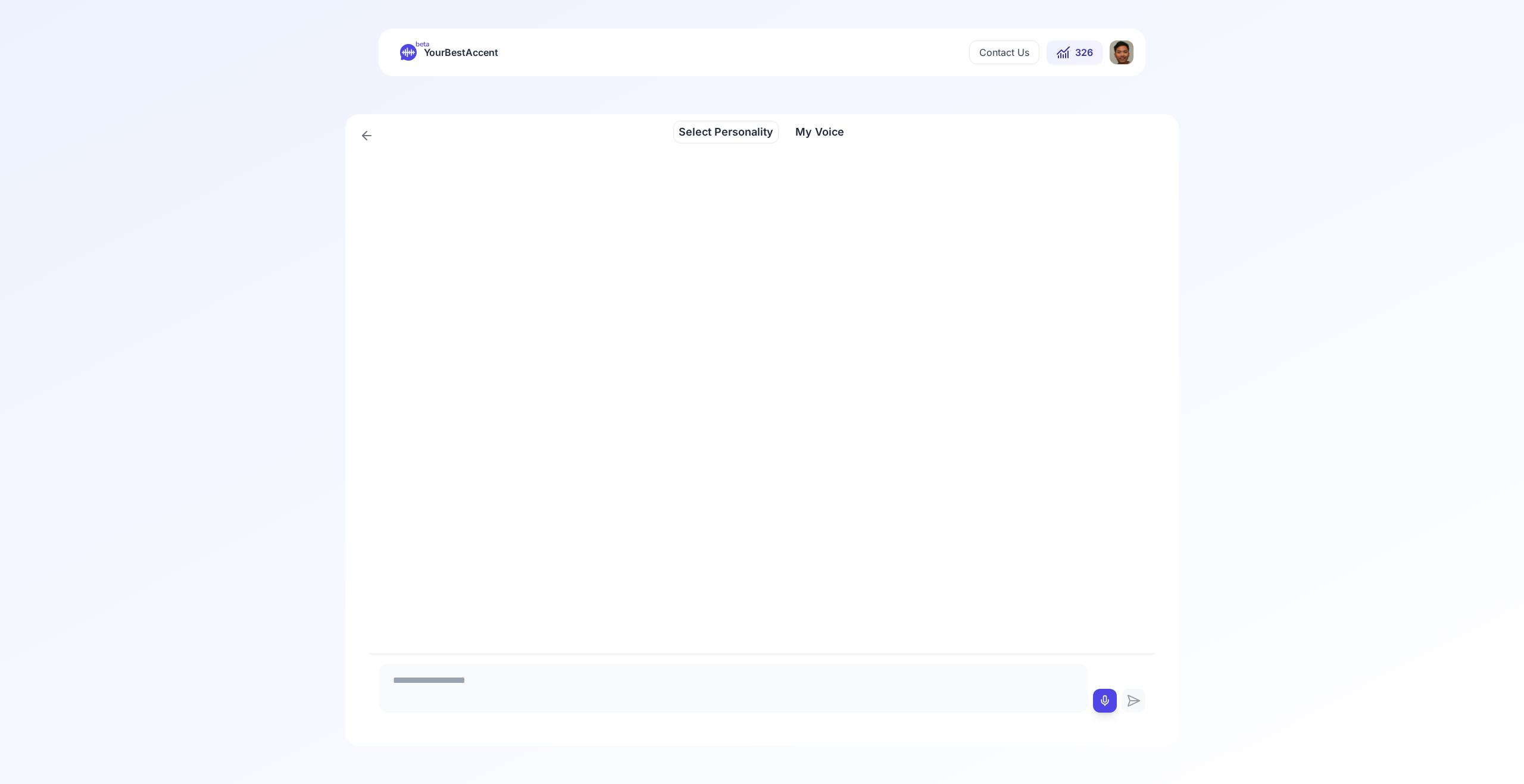
click at [1102, 707] on icon at bounding box center [1105, 701] width 12 height 12
click at [1108, 689] on div at bounding box center [1104, 701] width 24 height 24
click at [1108, 698] on icon at bounding box center [1105, 701] width 12 height 12
type textarea "**********"
click at [892, 683] on textarea "**********" at bounding box center [733, 686] width 700 height 36
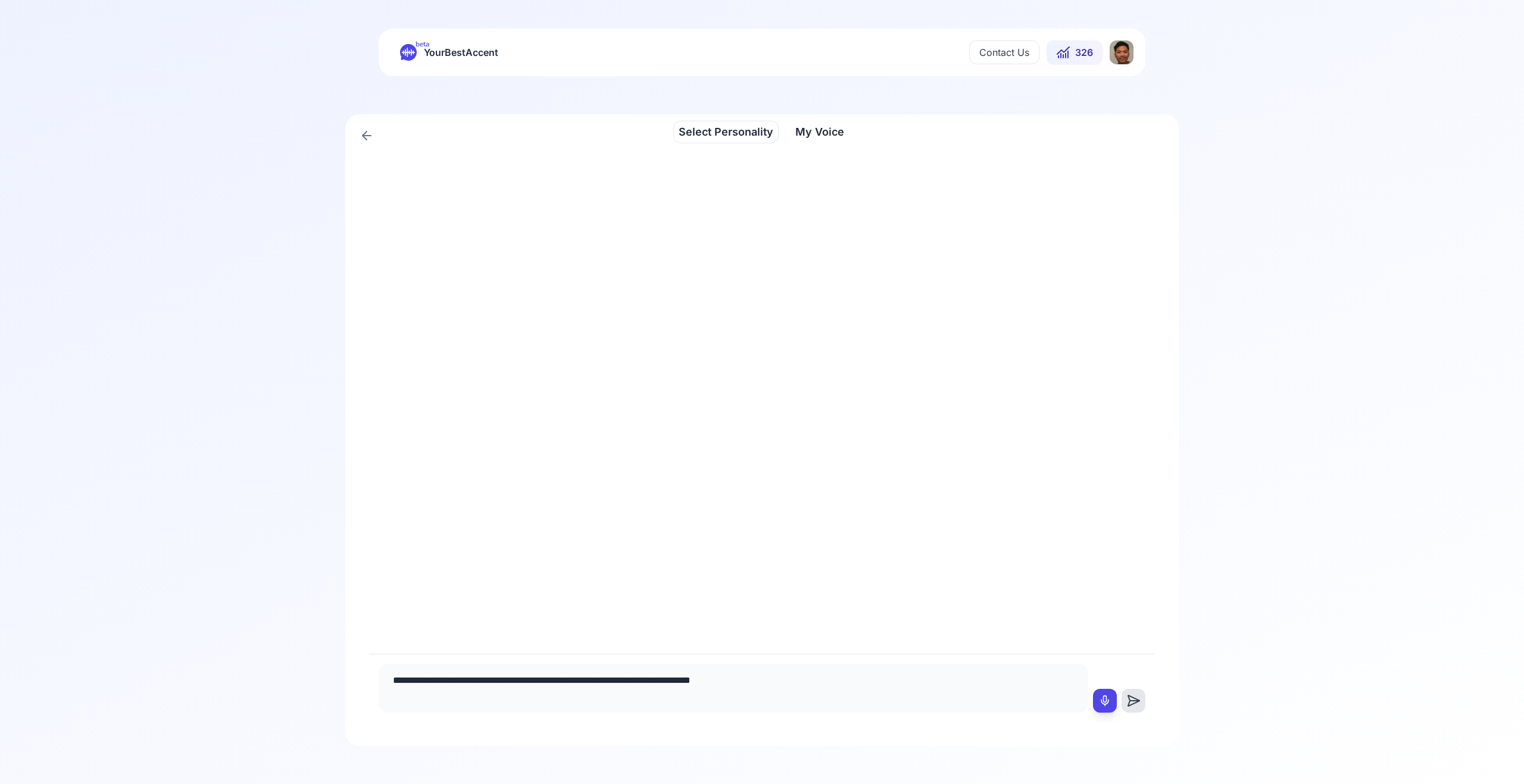
click at [1138, 698] on icon at bounding box center [1133, 701] width 24 height 14
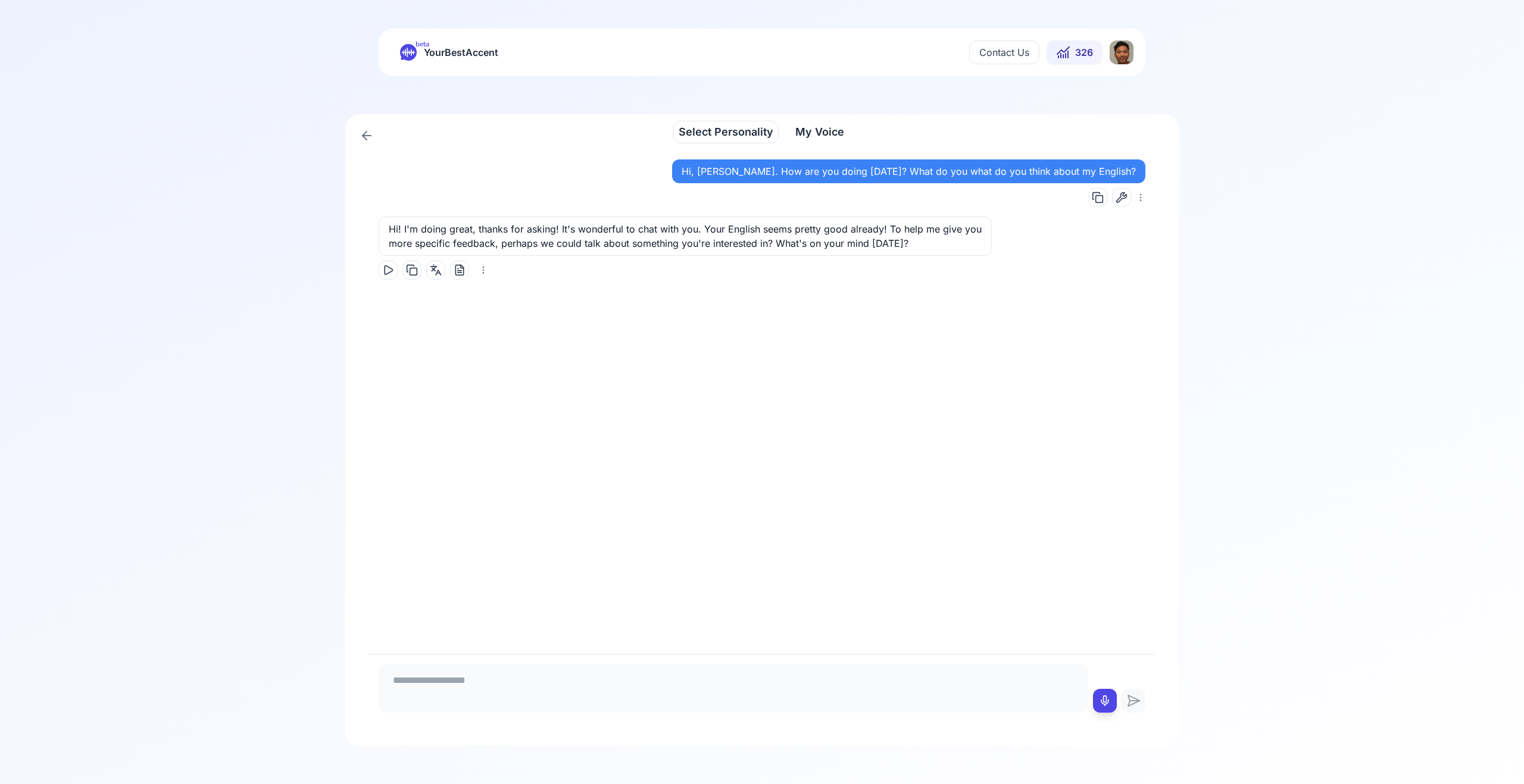
click at [397, 266] on button at bounding box center [388, 270] width 19 height 19
click at [801, 136] on span "My Voice" at bounding box center [820, 132] width 49 height 17
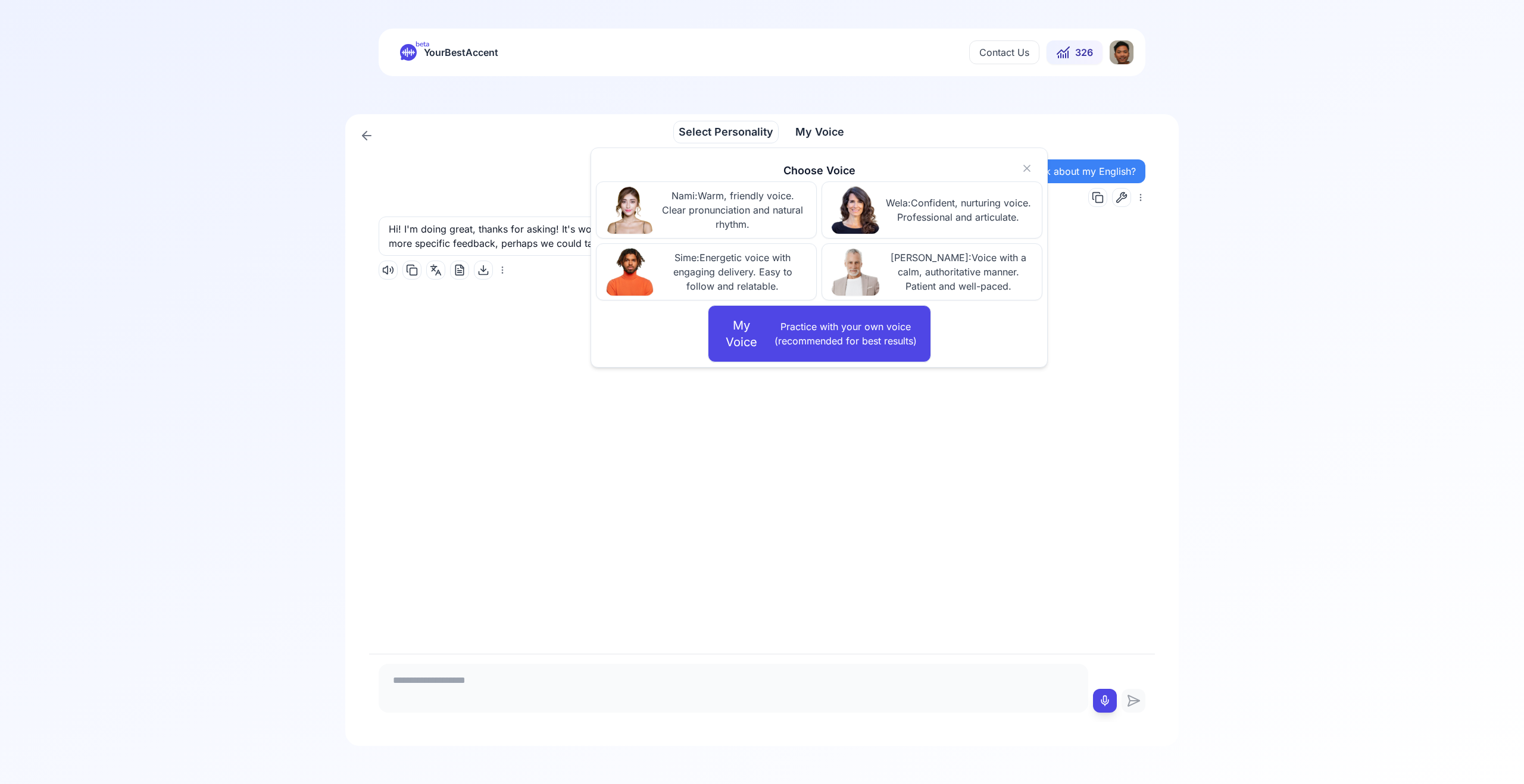
click at [596, 507] on div "Hi, Farri. How are you doing today? What do you what do you think about my Engl…" at bounding box center [761, 402] width 786 height 504
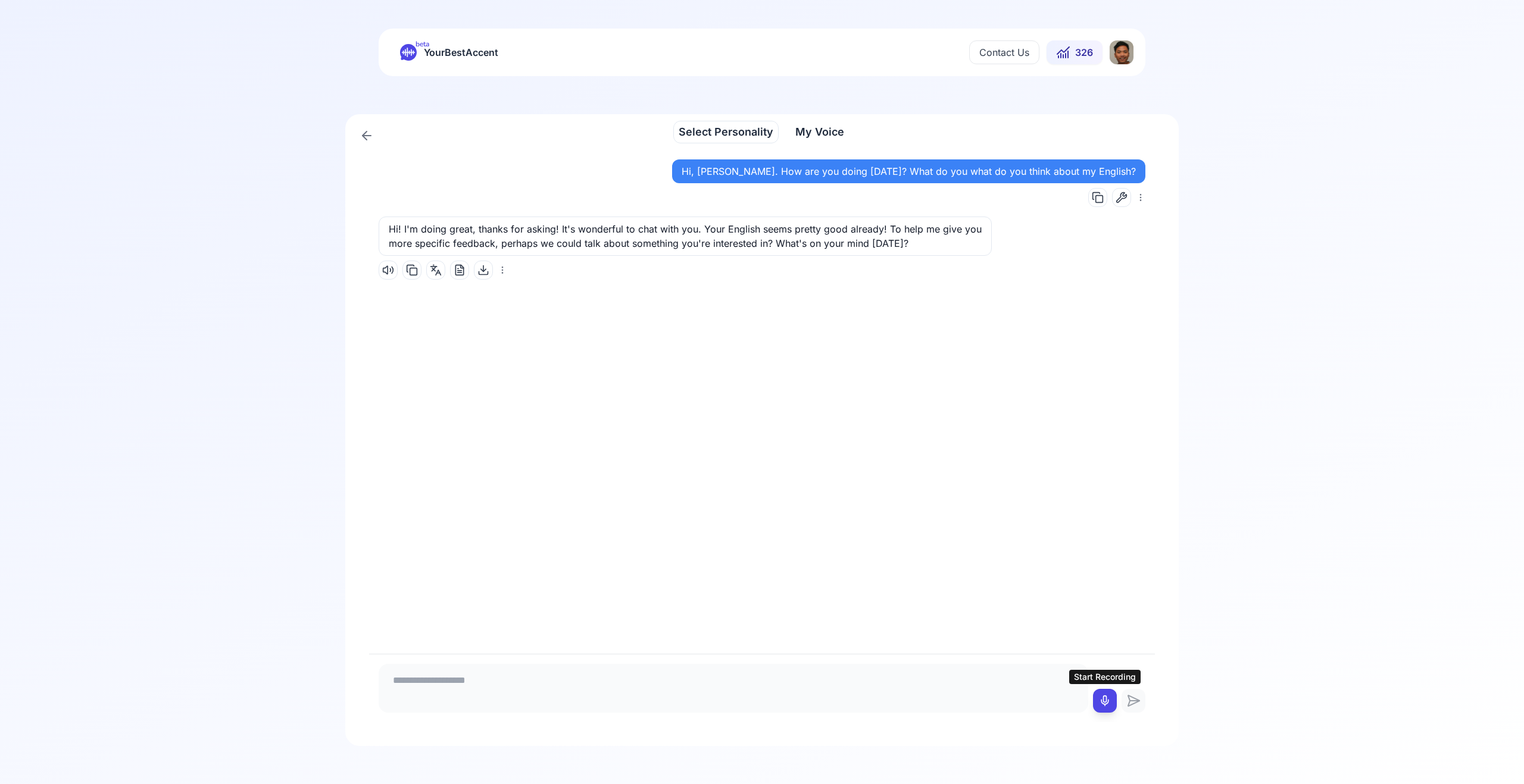
click at [1106, 698] on icon at bounding box center [1105, 701] width 12 height 12
click at [1099, 705] on icon at bounding box center [1105, 701] width 12 height 12
type textarea "**********"
click at [1148, 707] on div "**********" at bounding box center [761, 688] width 786 height 69
click at [1139, 697] on icon at bounding box center [1133, 701] width 24 height 14
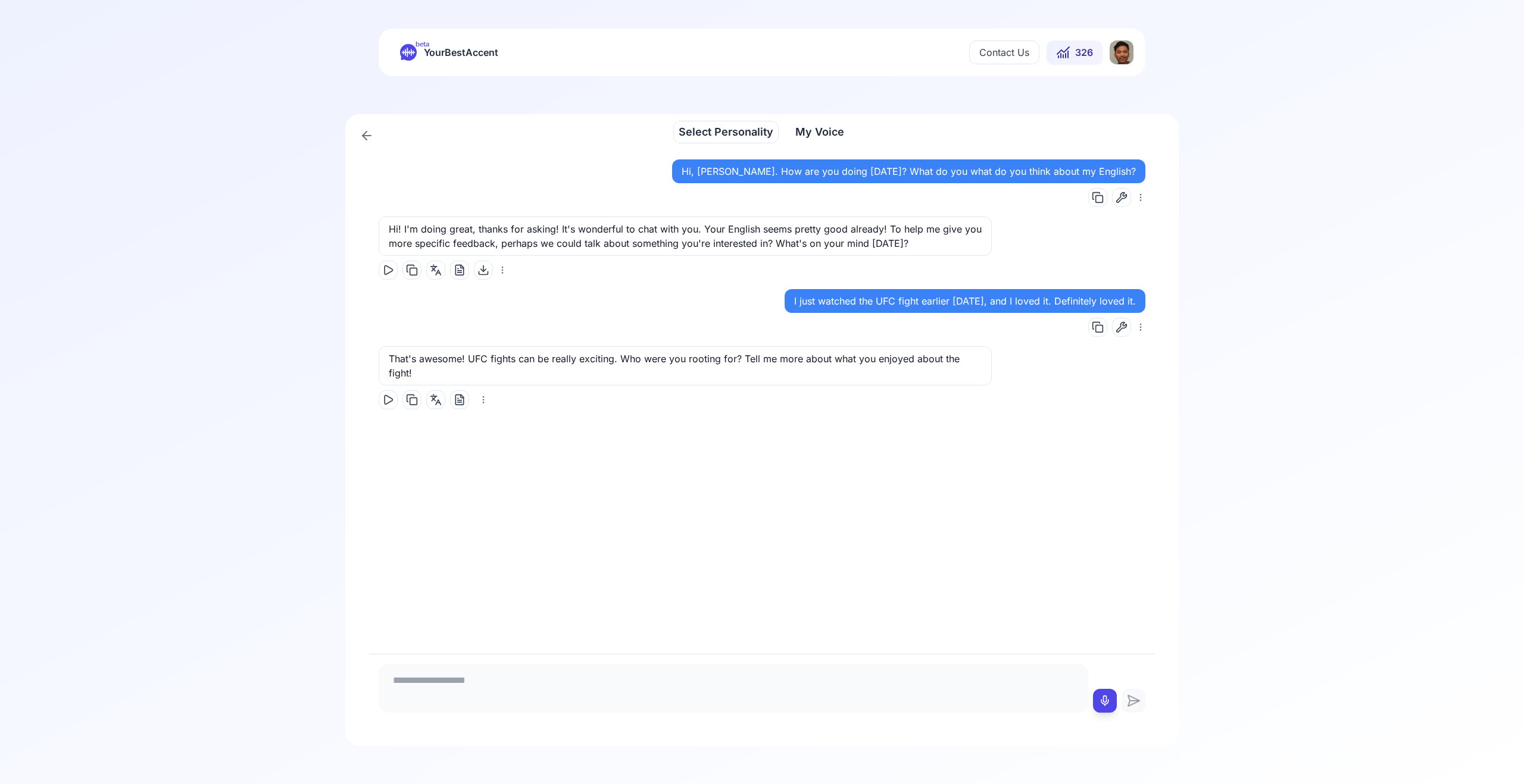
click at [390, 394] on icon at bounding box center [388, 400] width 12 height 12
click at [1105, 697] on icon at bounding box center [1105, 701] width 12 height 12
click at [1103, 695] on icon at bounding box center [1105, 701] width 12 height 12
type textarea "*****"
click at [446, 706] on div "*****" at bounding box center [733, 688] width 710 height 49
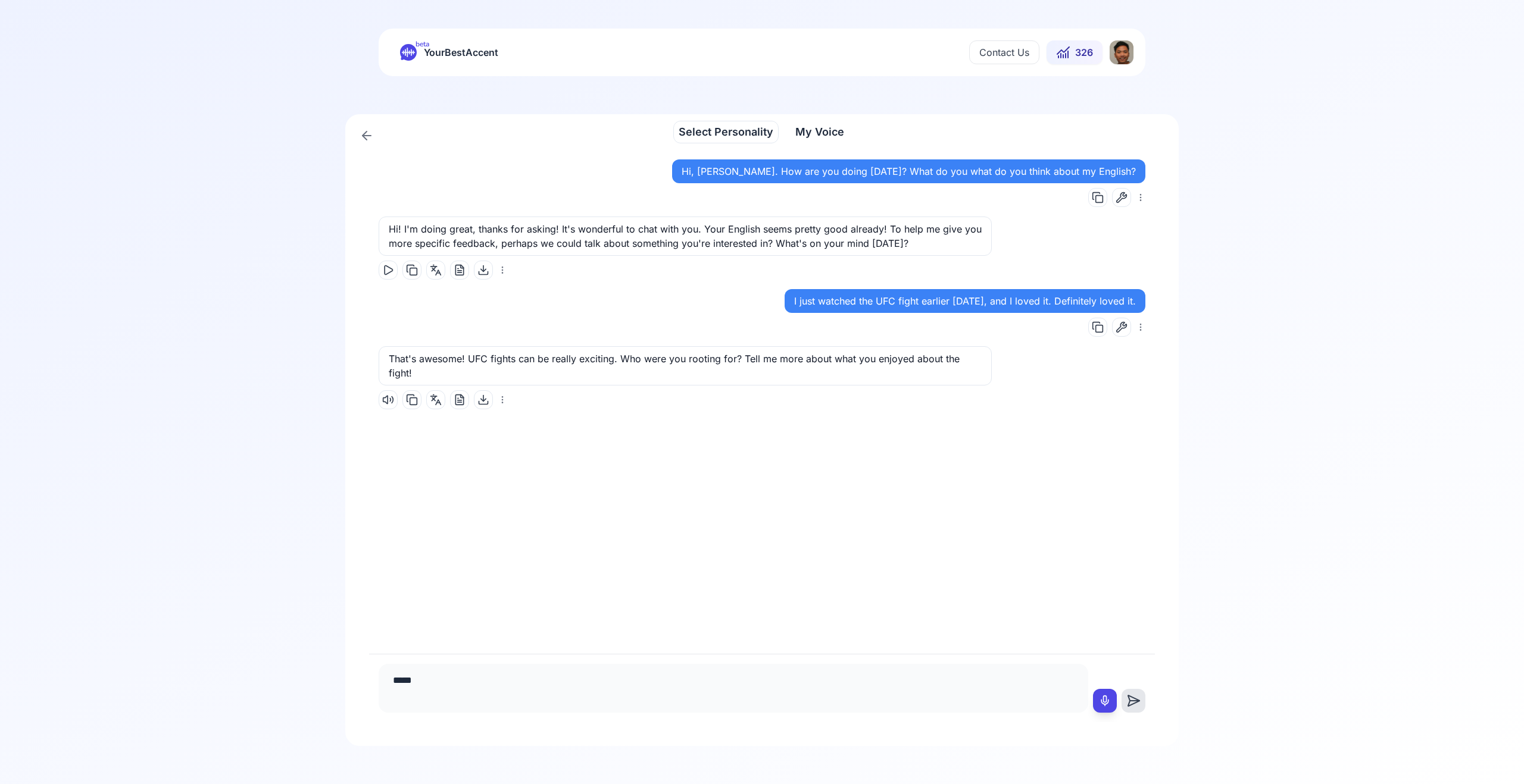
click at [443, 697] on textarea "*****" at bounding box center [733, 686] width 700 height 36
click at [1107, 700] on icon at bounding box center [1105, 701] width 12 height 12
click at [1104, 702] on icon at bounding box center [1105, 701] width 12 height 12
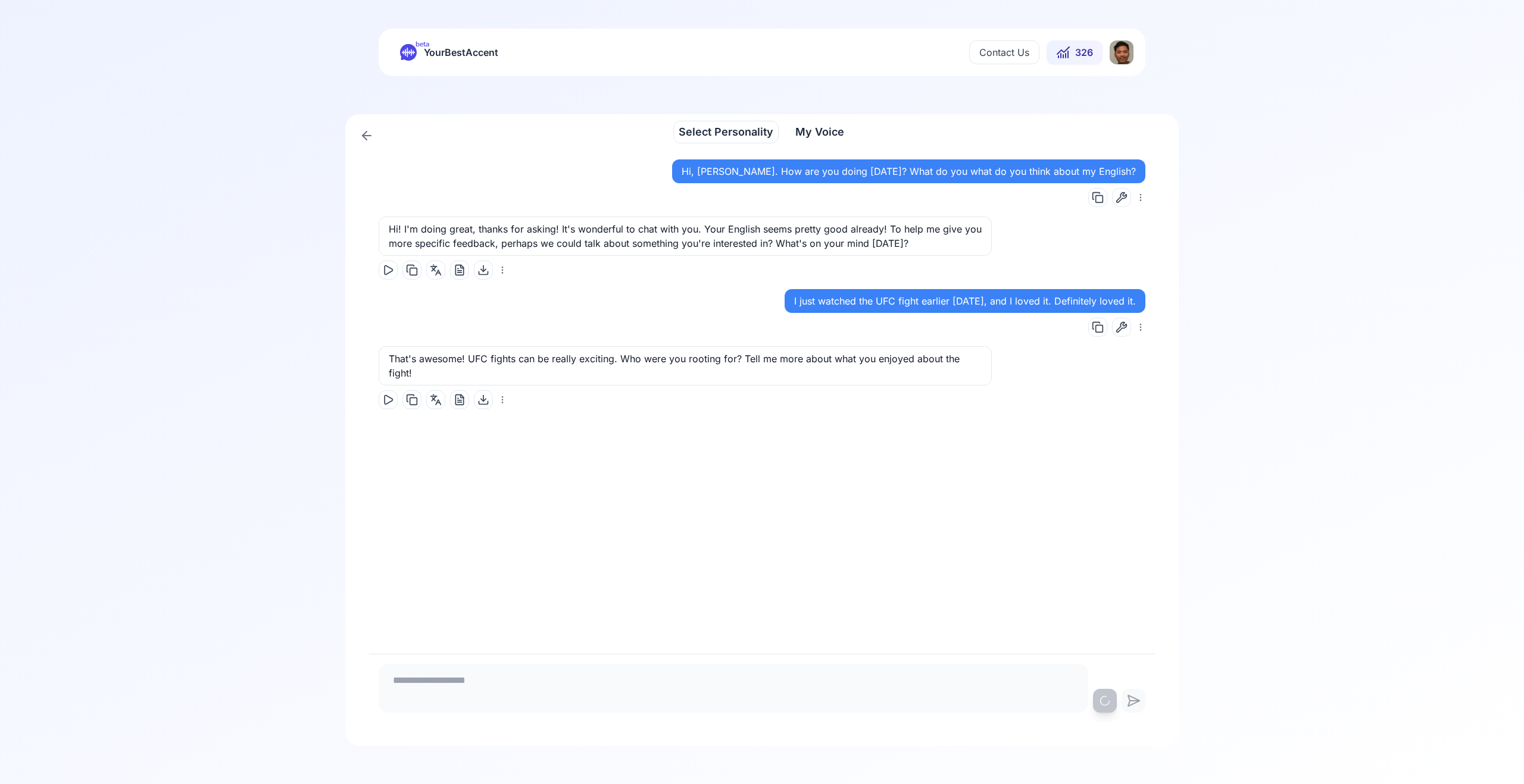
type textarea "**********"
click at [1144, 703] on icon at bounding box center [1133, 701] width 24 height 14
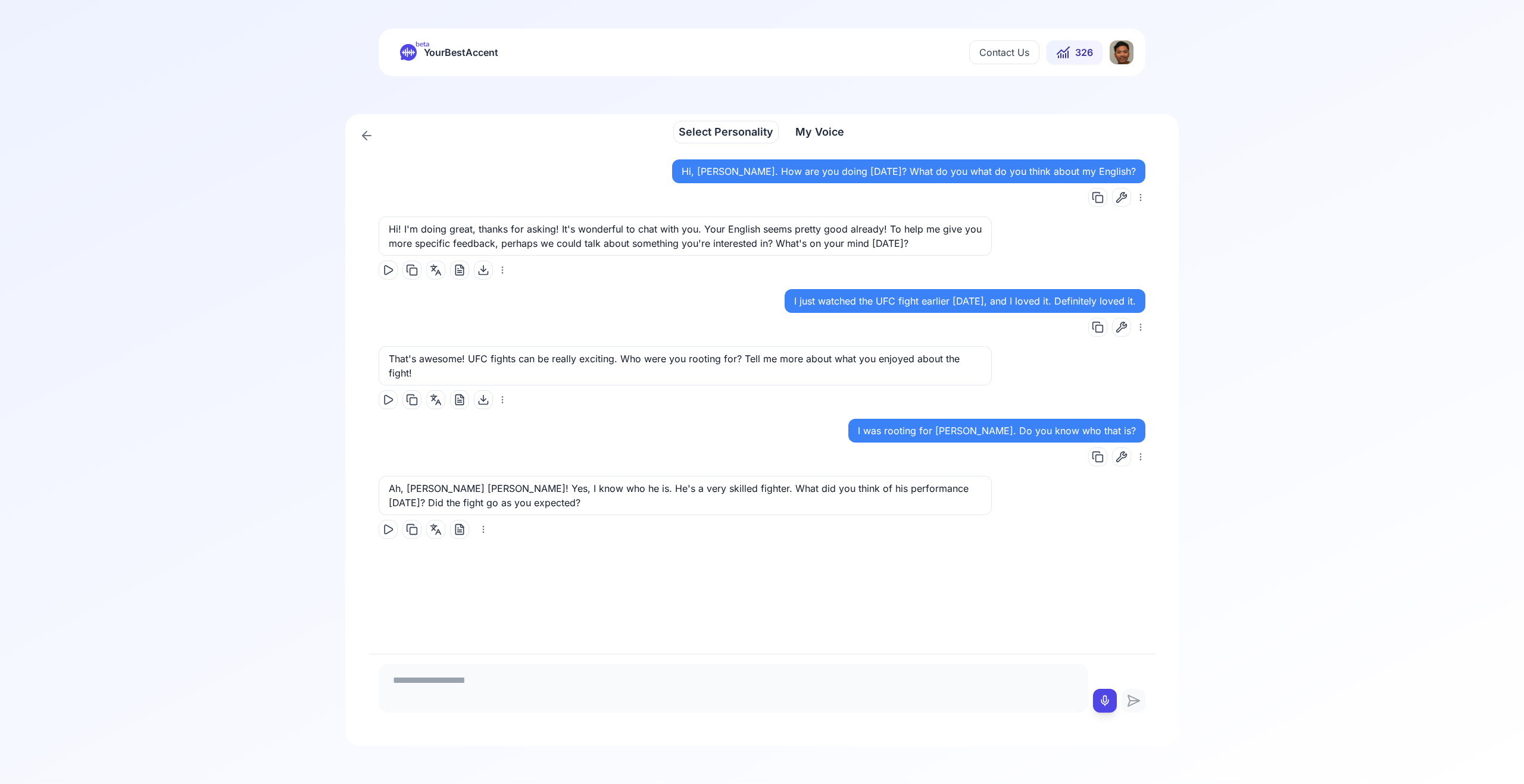
click at [397, 520] on button at bounding box center [388, 529] width 19 height 19
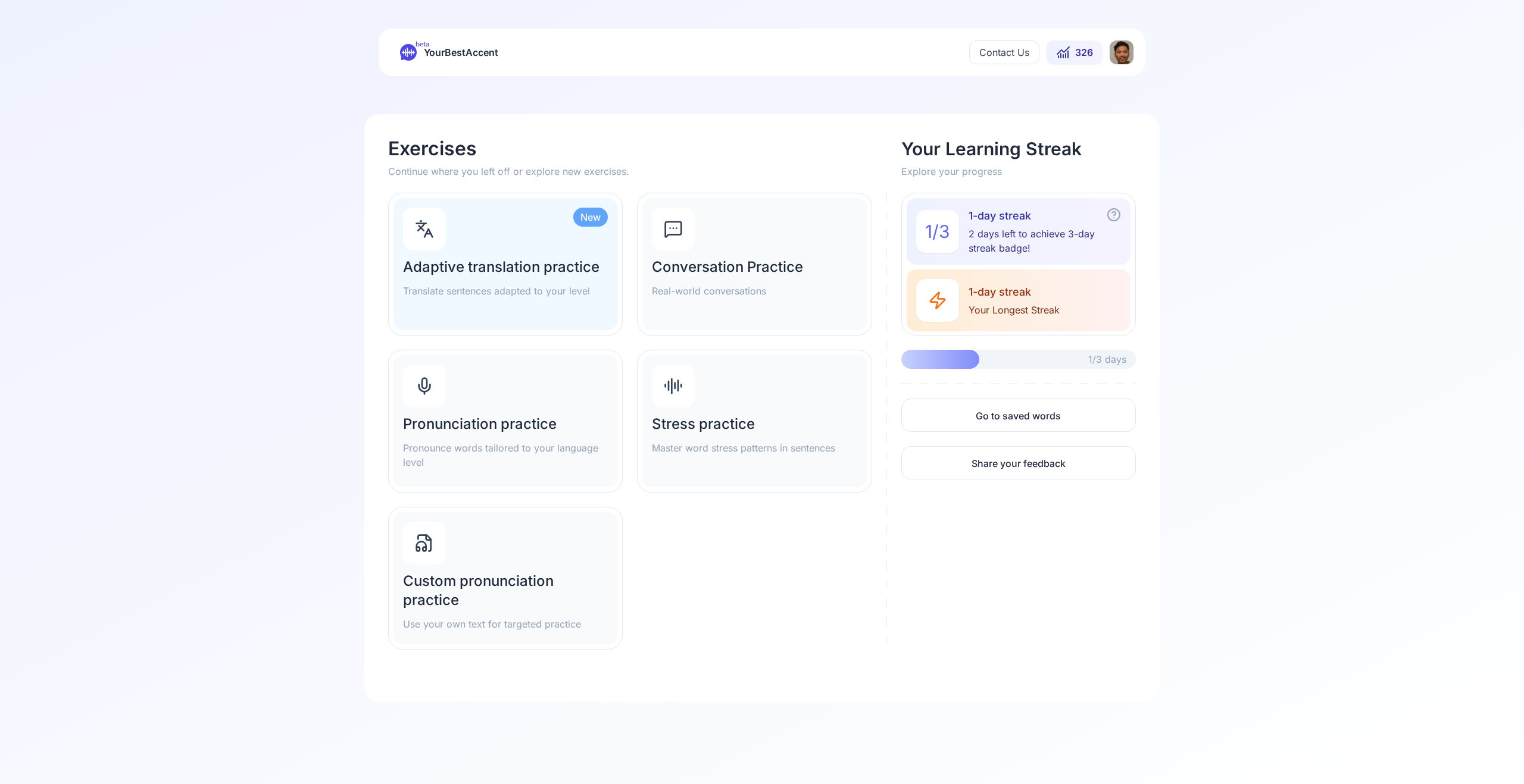
click at [488, 415] on h2 "Pronunciation practice" at bounding box center [505, 424] width 205 height 19
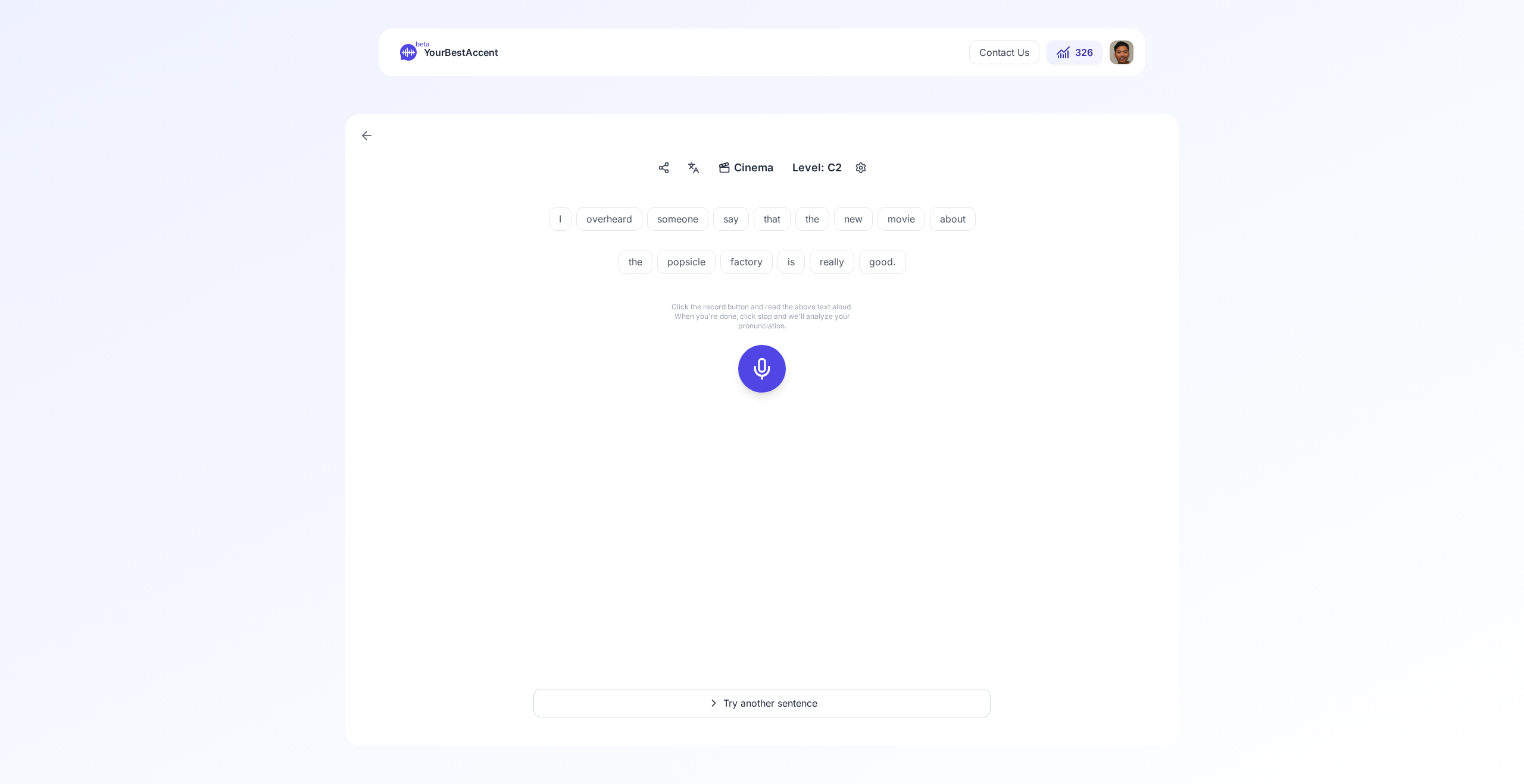
click at [733, 163] on div "Cinema Cinema" at bounding box center [746, 168] width 65 height 22
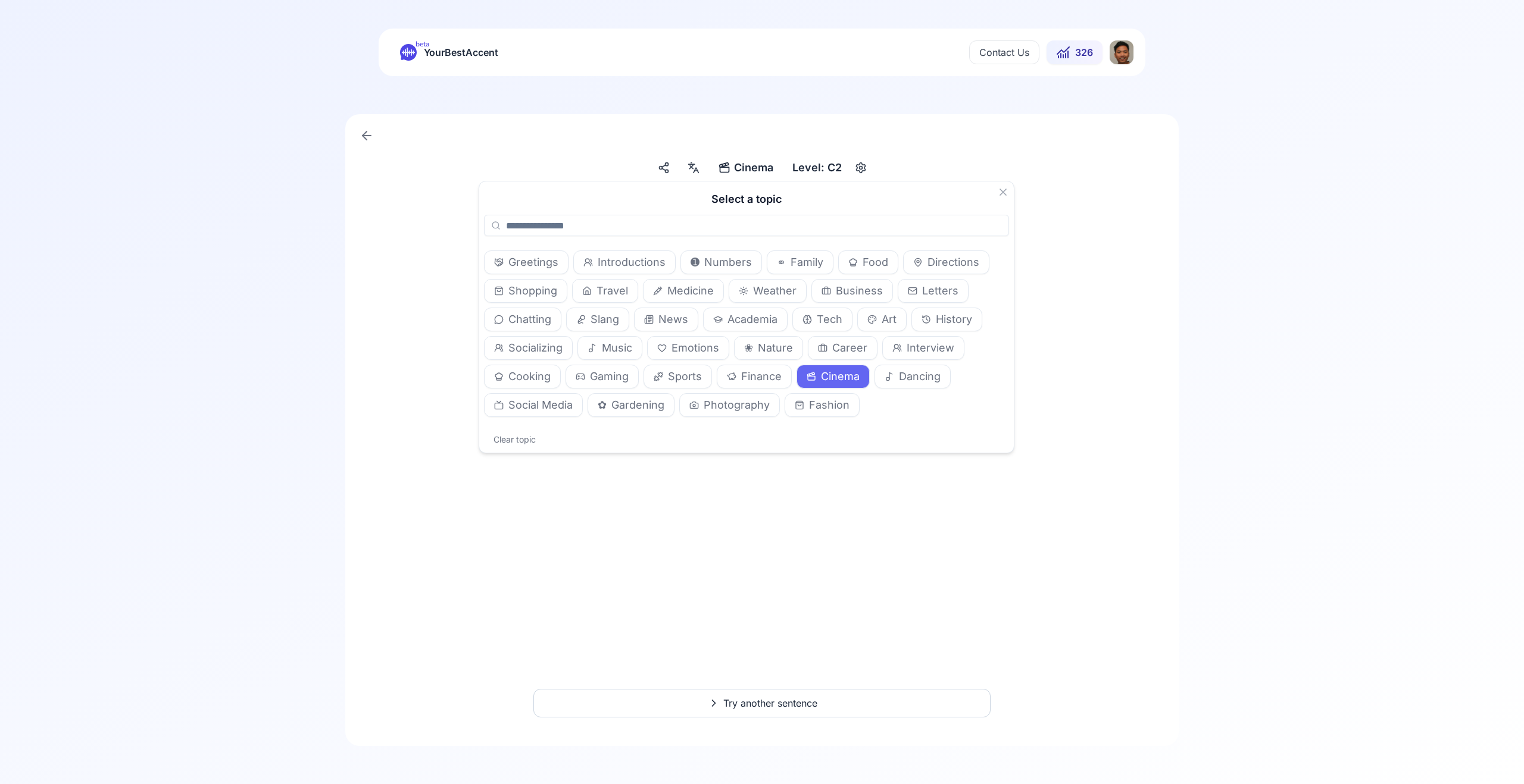
click at [595, 290] on button "Travel" at bounding box center [604, 291] width 66 height 24
click at [1409, 516] on div "Cinema Cinema Level: C2 I overheard someone say that the new movie about the po…" at bounding box center [762, 430] width 1524 height 708
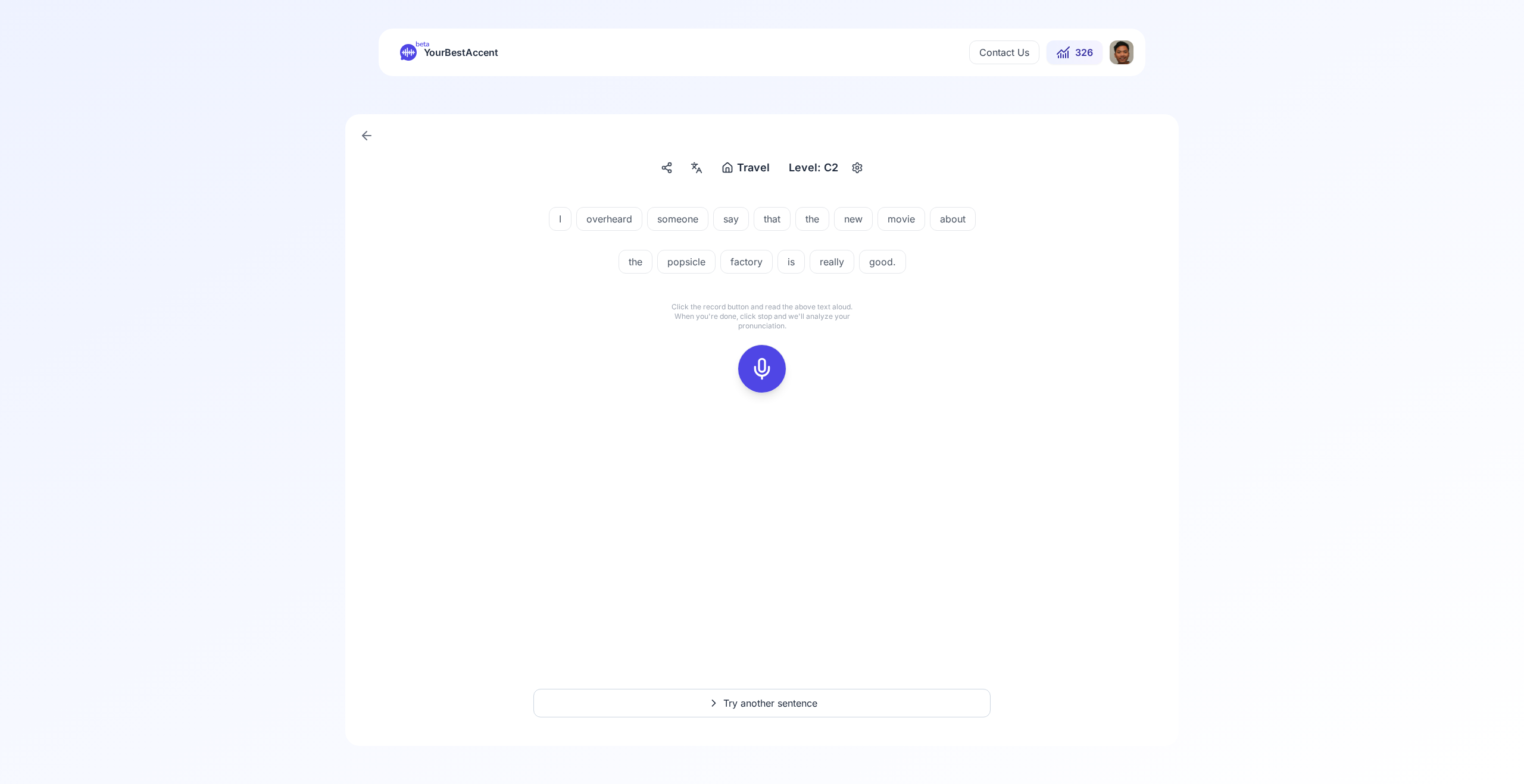
click at [844, 703] on button "Try another sentence" at bounding box center [761, 703] width 457 height 29
click at [765, 366] on icon at bounding box center [762, 369] width 24 height 24
click at [769, 360] on rect at bounding box center [762, 369] width 18 height 18
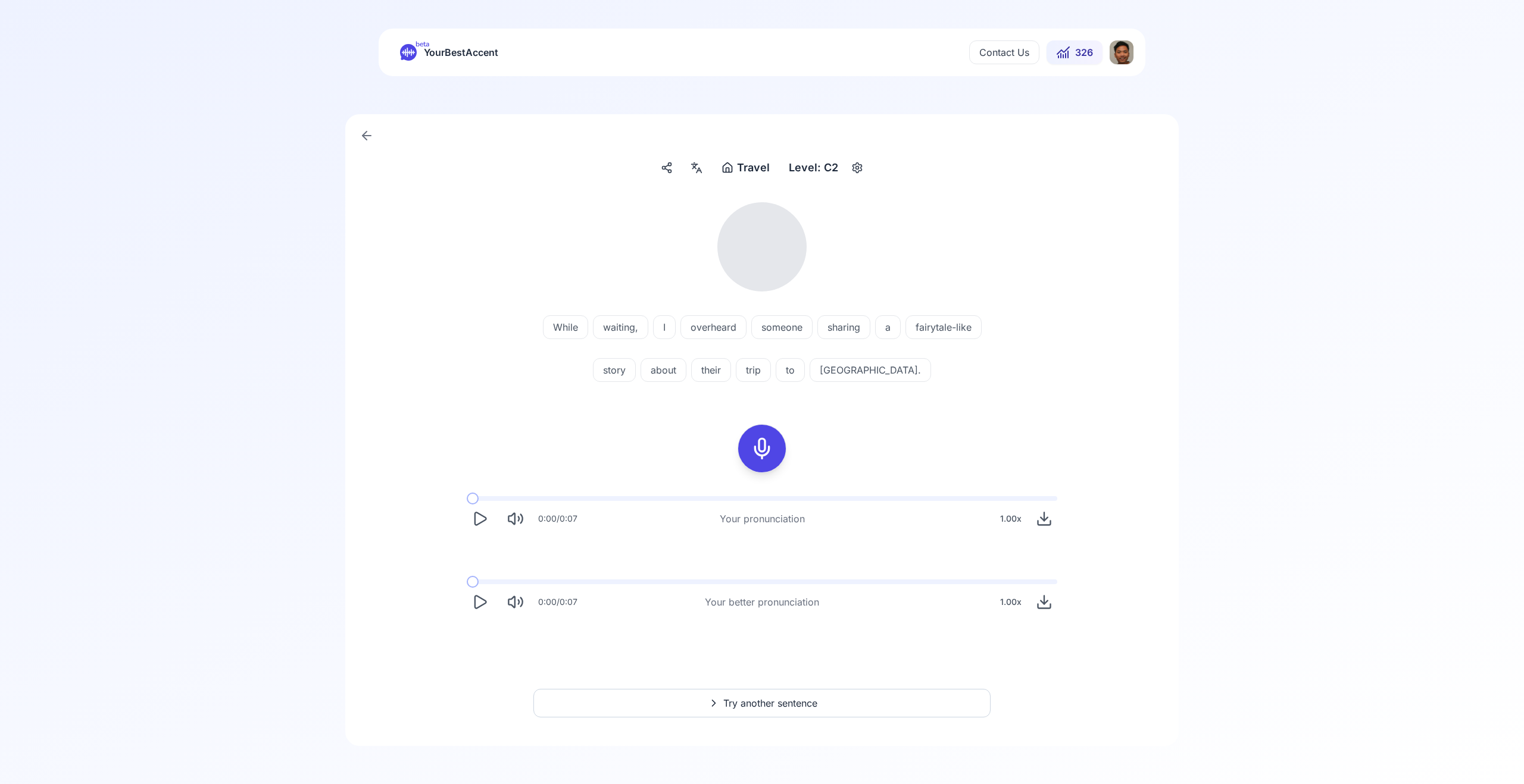
click at [468, 519] on button "Play" at bounding box center [479, 519] width 26 height 26
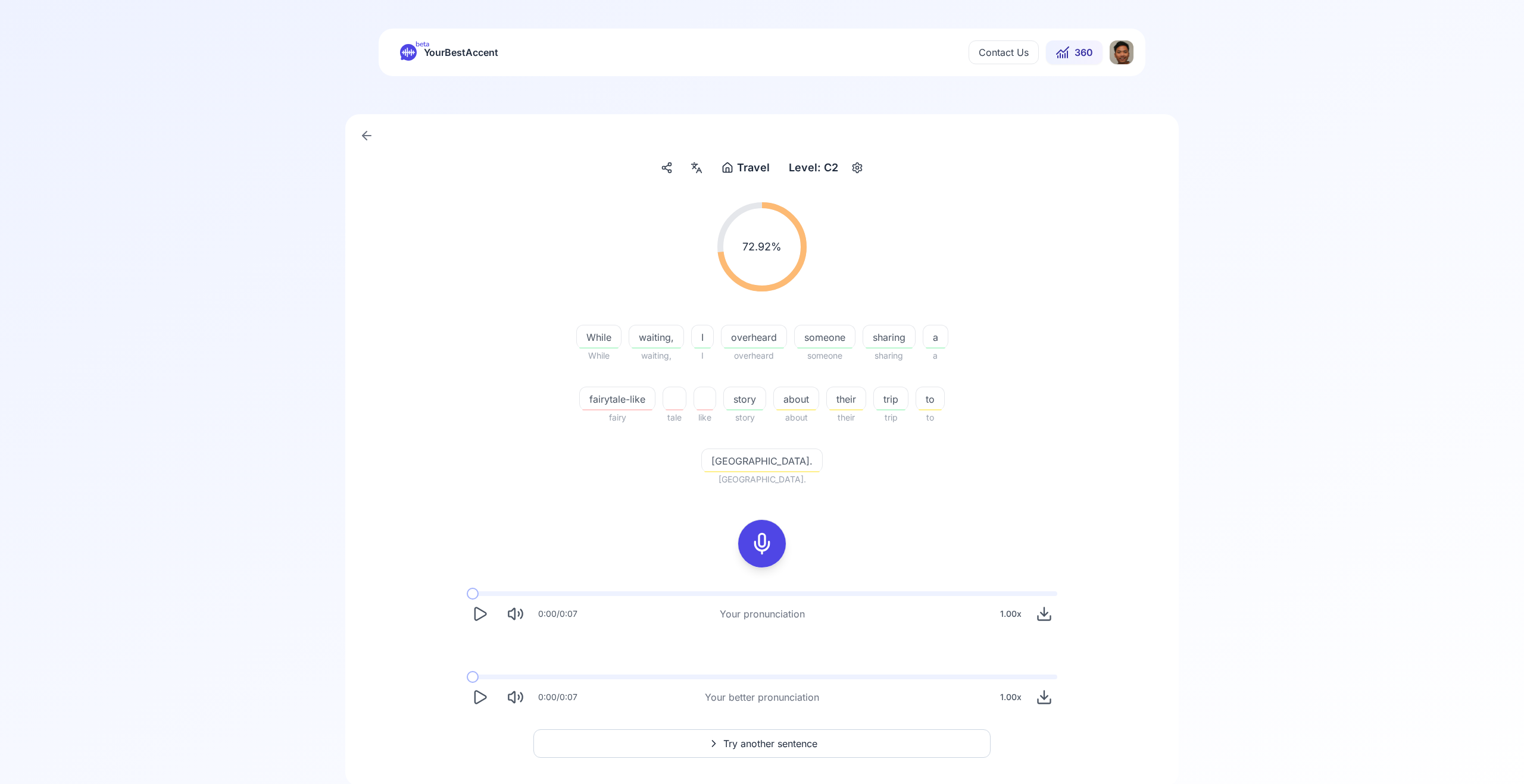
click at [478, 689] on icon "Play" at bounding box center [479, 697] width 17 height 17
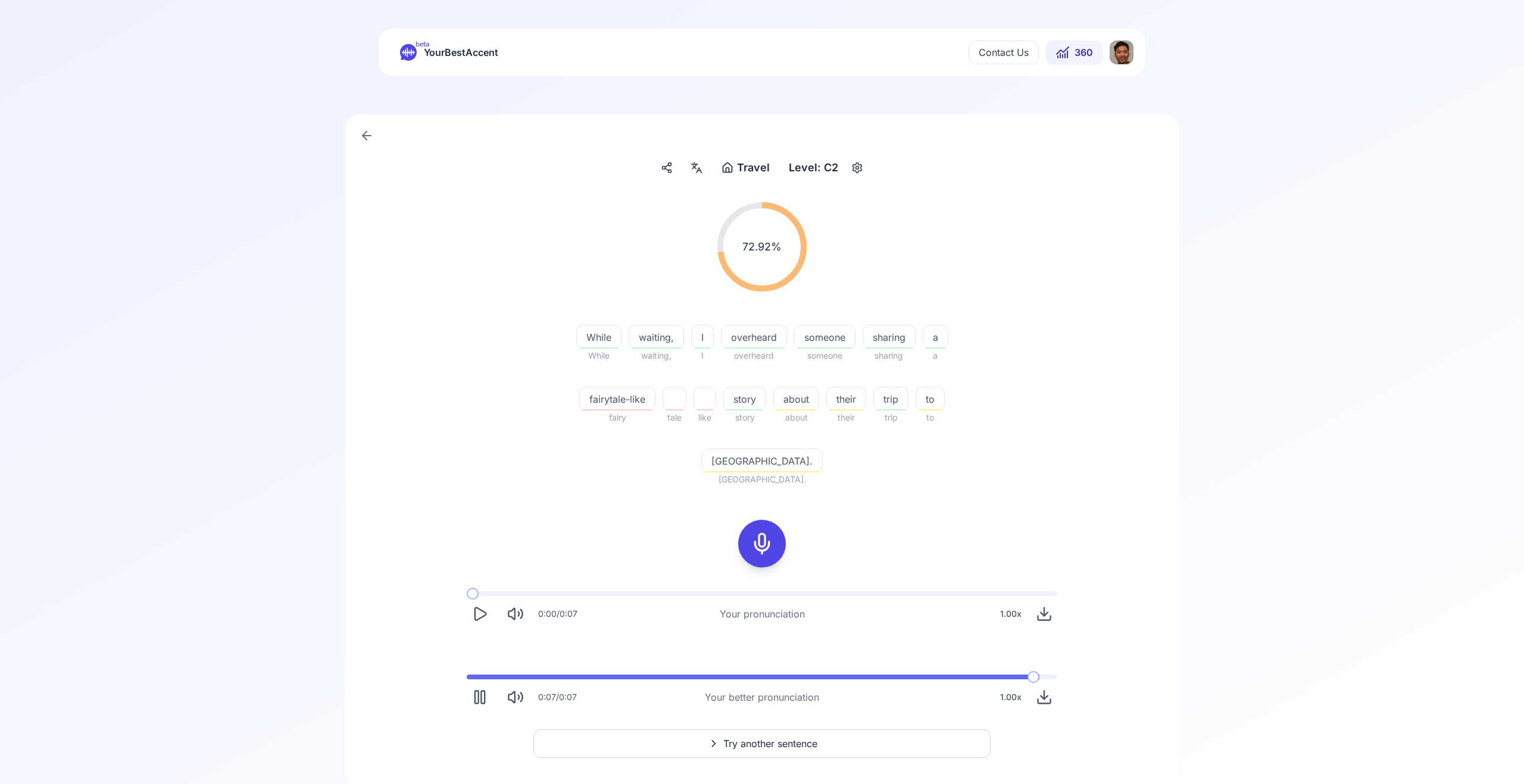
click at [726, 675] on span at bounding box center [752, 677] width 573 height 5
click at [477, 689] on icon "Pause" at bounding box center [479, 697] width 17 height 17
click at [819, 730] on button "Try another sentence" at bounding box center [761, 744] width 457 height 29
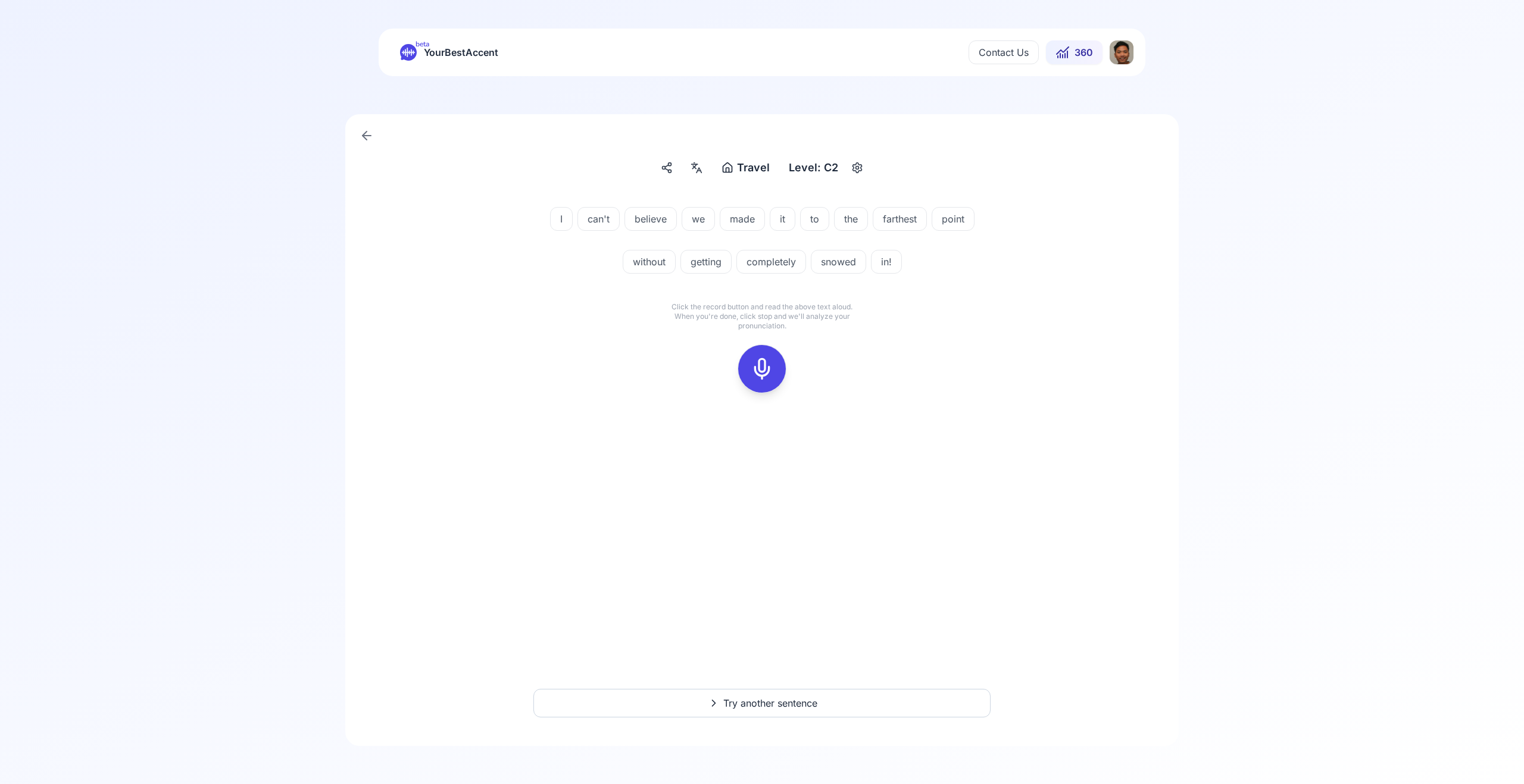
click at [763, 351] on div at bounding box center [762, 369] width 29 height 48
click at [753, 369] on rect at bounding box center [762, 369] width 18 height 18
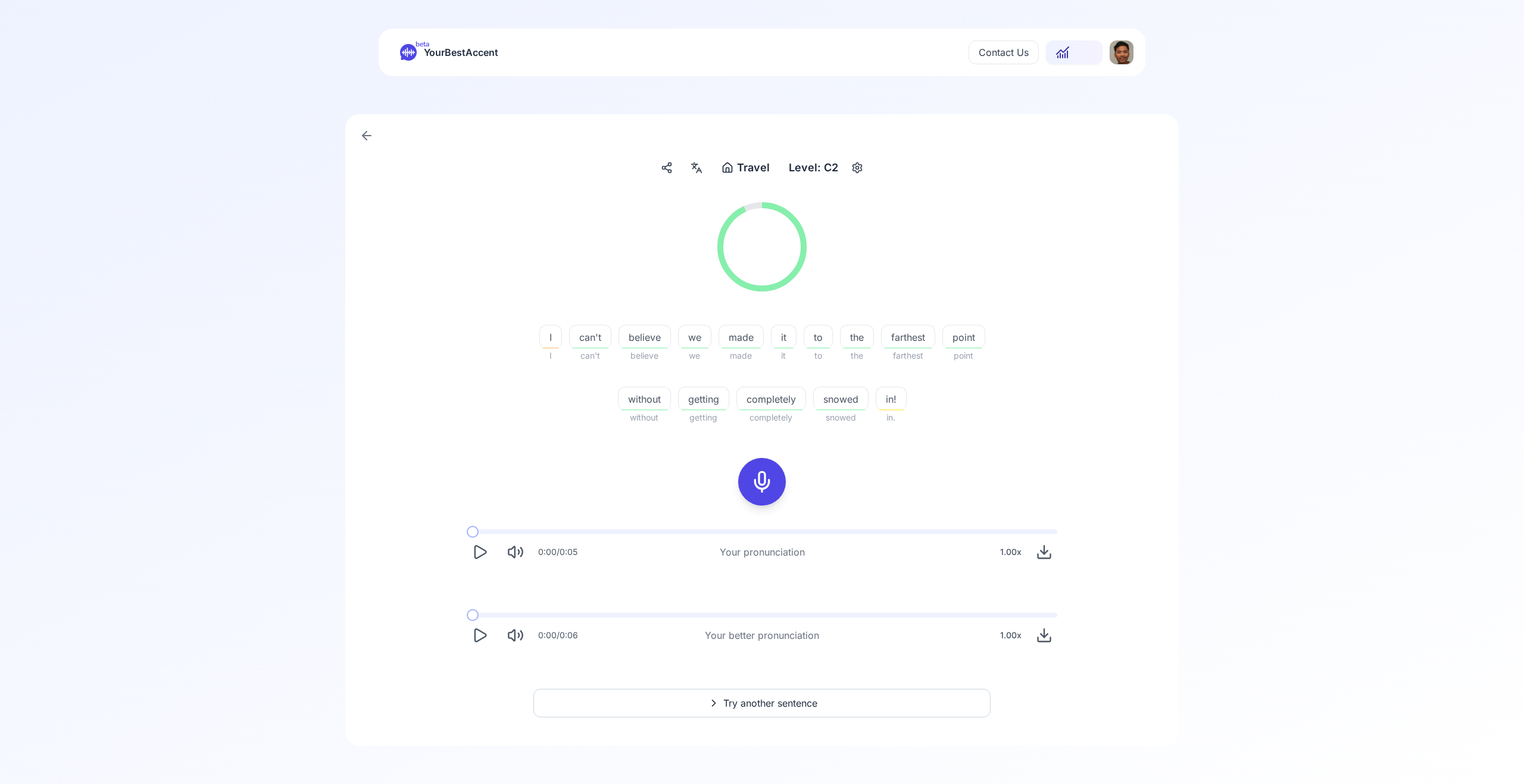
click at [481, 555] on icon "Play" at bounding box center [481, 552] width 12 height 12
click at [475, 629] on icon "Play" at bounding box center [481, 635] width 12 height 12
click at [607, 618] on div "0:04 / 0:06 Your better pronunciation 1.00 x" at bounding box center [762, 631] width 610 height 55
click at [634, 616] on span at bounding box center [685, 615] width 437 height 5
click at [628, 618] on div "0:03 / 0:06 Your better pronunciation 1.00 x" at bounding box center [762, 631] width 610 height 55
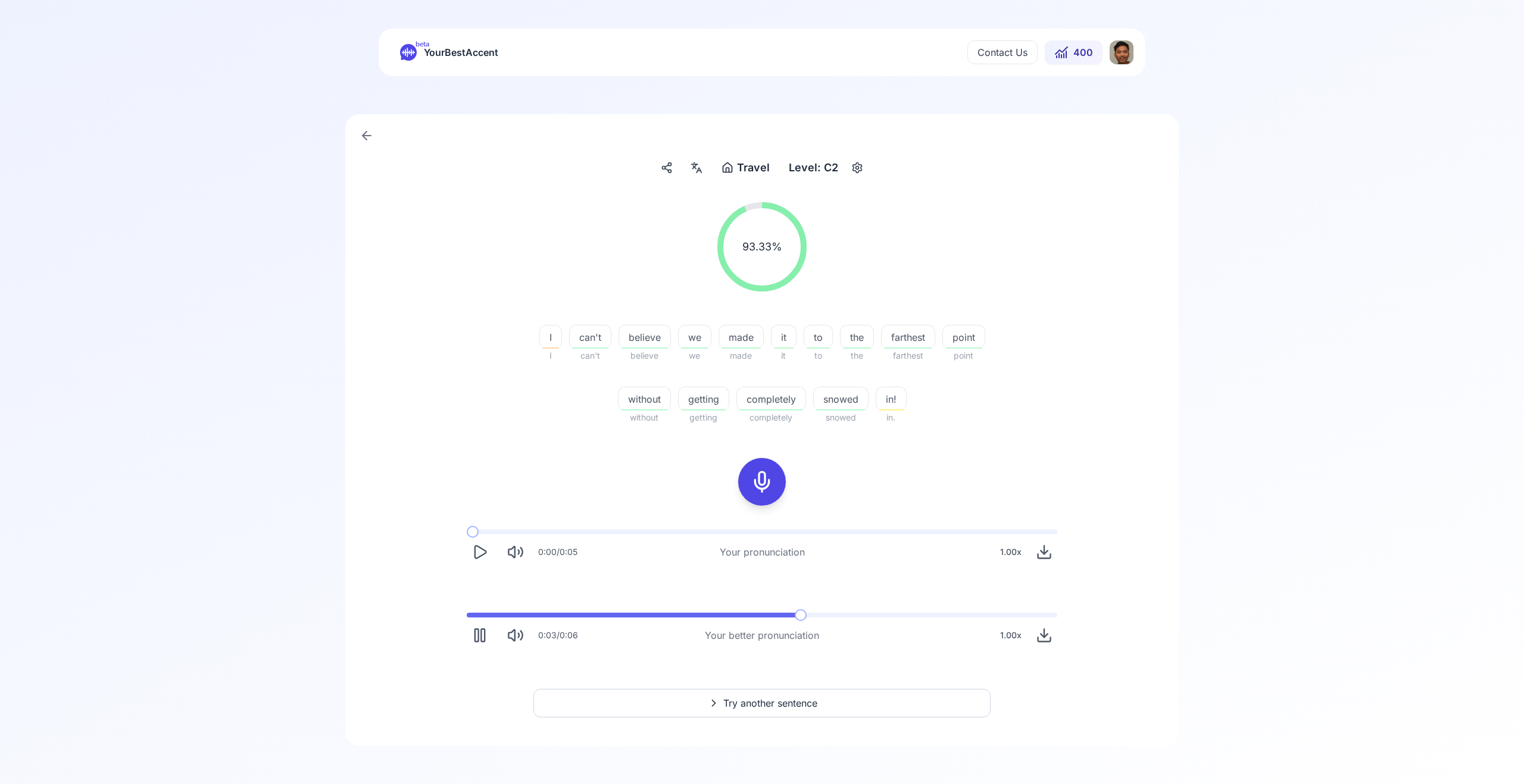
click at [628, 618] on div "0:03 / 0:06 Your better pronunciation 1.00 x" at bounding box center [762, 631] width 610 height 55
click at [630, 614] on span at bounding box center [655, 615] width 378 height 5
click at [606, 614] on span at bounding box center [598, 615] width 264 height 5
click at [484, 637] on icon "Pause" at bounding box center [479, 635] width 17 height 17
click at [638, 614] on span at bounding box center [578, 615] width 223 height 5
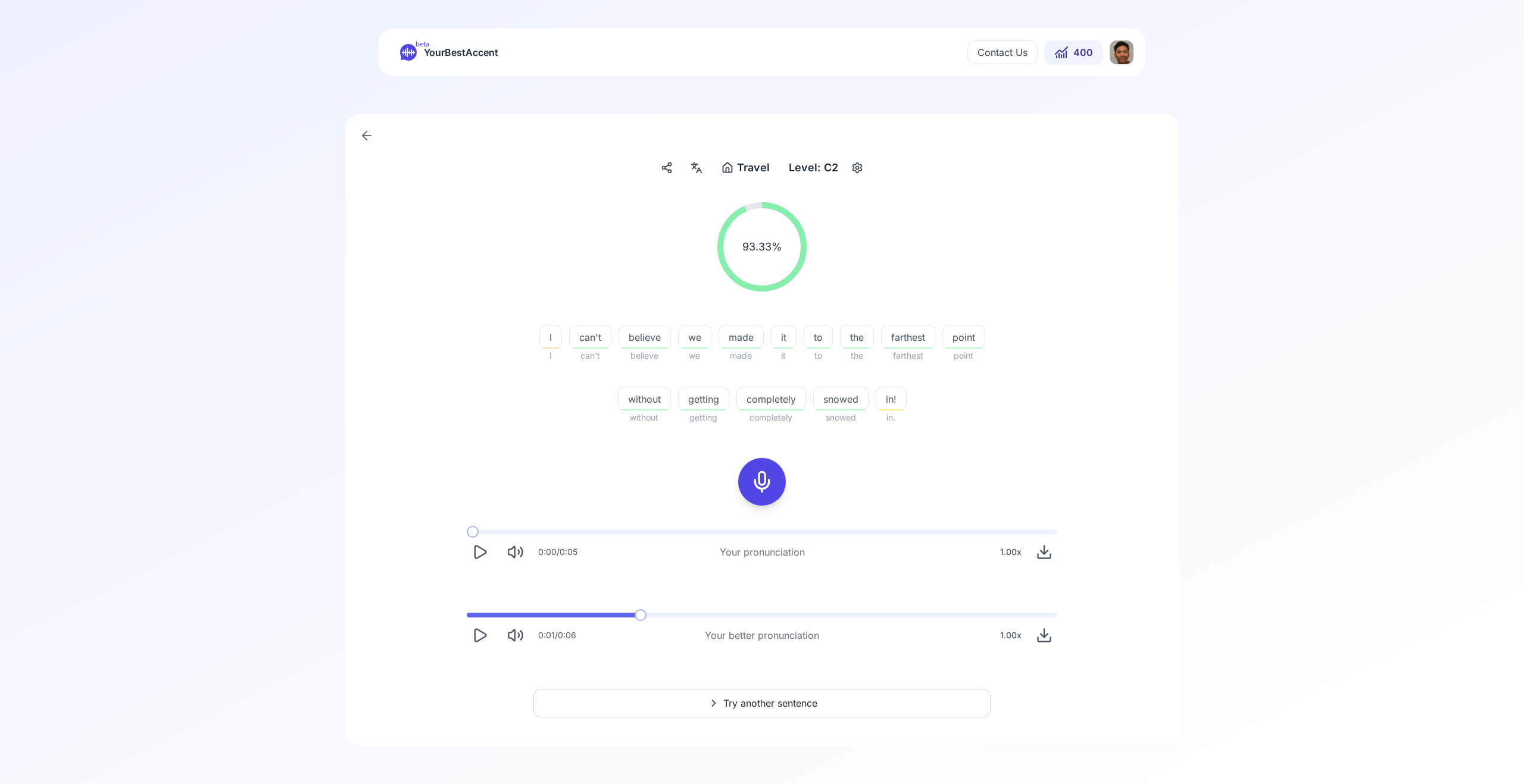
click at [473, 637] on icon "Play" at bounding box center [479, 635] width 17 height 17
click at [488, 637] on icon "Pause" at bounding box center [479, 635] width 17 height 17
click at [611, 615] on span at bounding box center [762, 615] width 591 height 5
click at [473, 637] on icon "Play" at bounding box center [479, 635] width 17 height 17
click at [484, 635] on icon "Pause" at bounding box center [479, 635] width 17 height 17
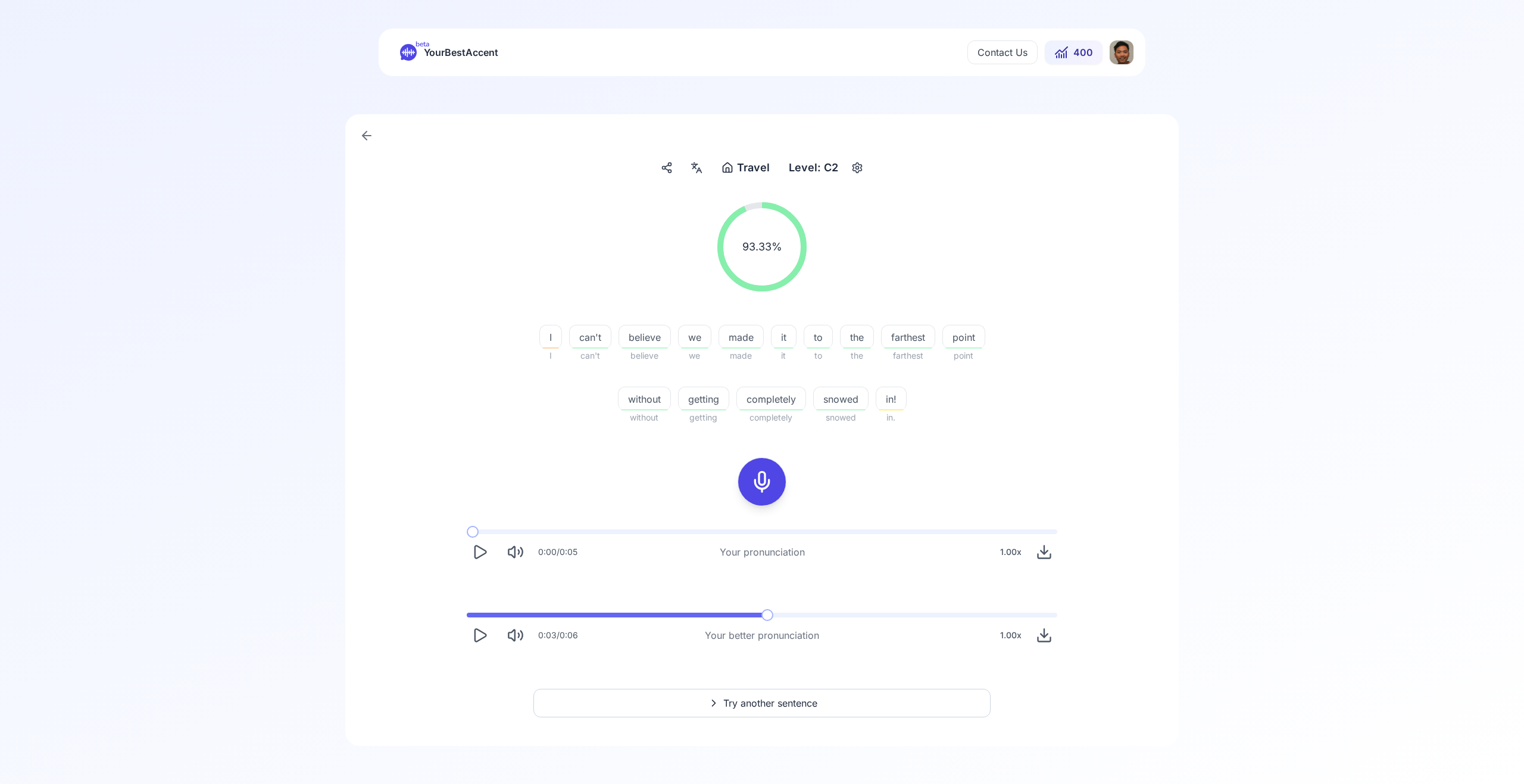
click at [659, 615] on span at bounding box center [617, 615] width 302 height 5
click at [484, 633] on icon "Play" at bounding box center [481, 635] width 12 height 12
click at [664, 620] on div "0:04 / 0:06 Your better pronunciation 1.00 x" at bounding box center [762, 631] width 610 height 55
click at [973, 331] on span "point" at bounding box center [964, 337] width 41 height 14
click at [905, 406] on button at bounding box center [896, 407] width 24 height 24
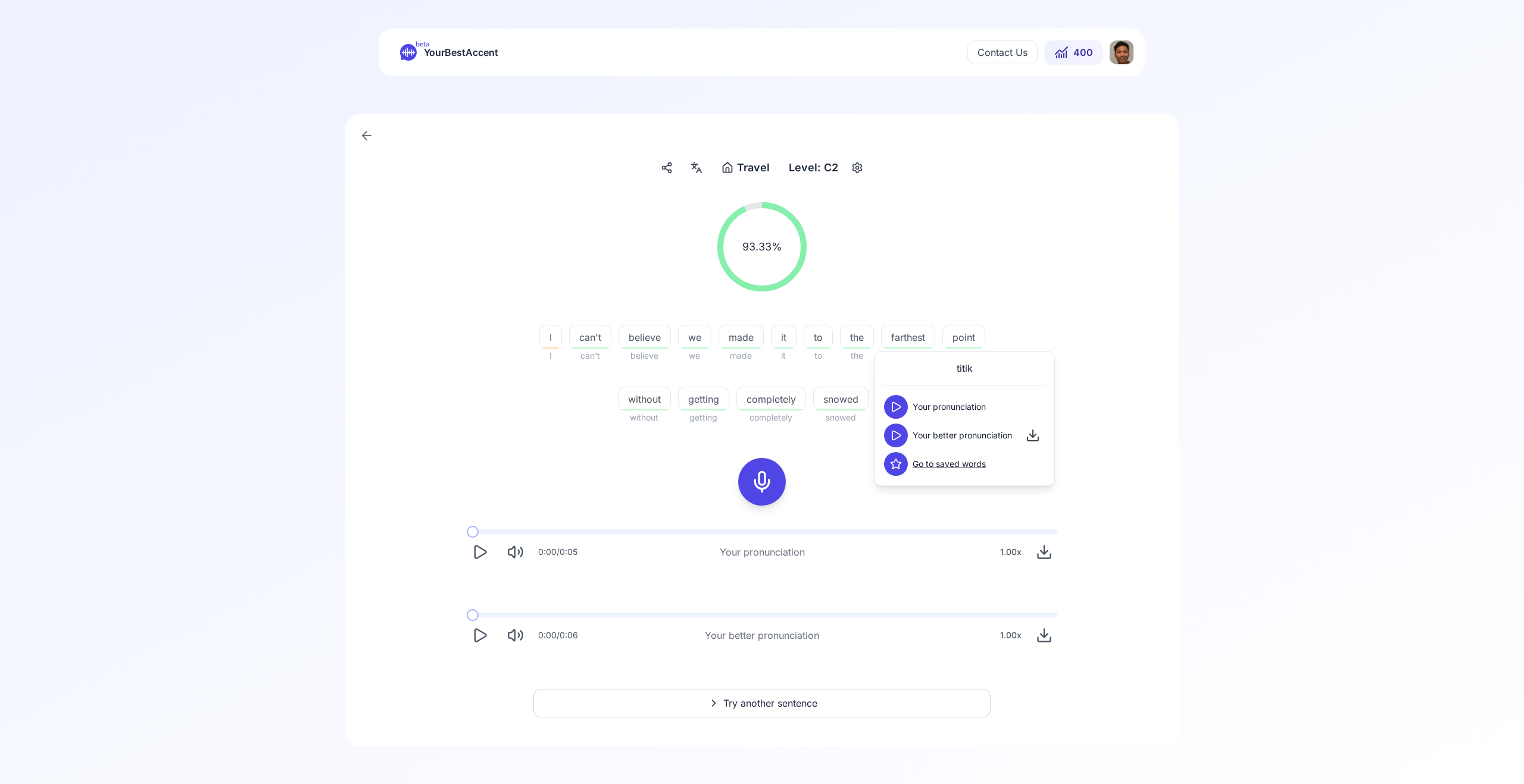
click at [905, 406] on button at bounding box center [896, 407] width 24 height 24
click at [897, 427] on button at bounding box center [896, 435] width 24 height 24
click at [899, 430] on icon at bounding box center [896, 436] width 12 height 12
click at [803, 479] on div at bounding box center [762, 482] width 95 height 76
click at [706, 613] on span at bounding box center [762, 615] width 591 height 5
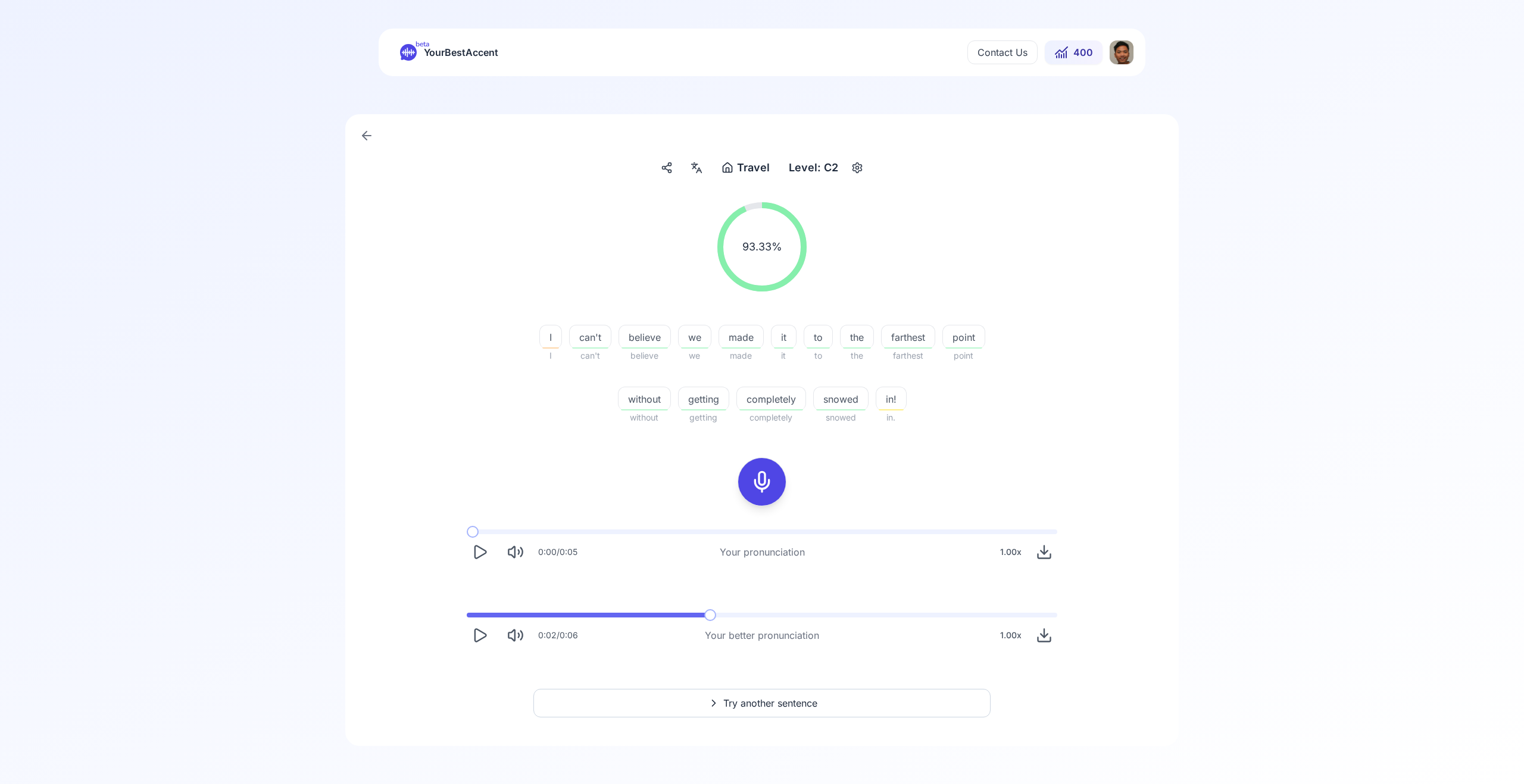
click at [481, 639] on icon "Play" at bounding box center [479, 635] width 17 height 17
click at [719, 694] on button "Try another sentence" at bounding box center [761, 703] width 457 height 29
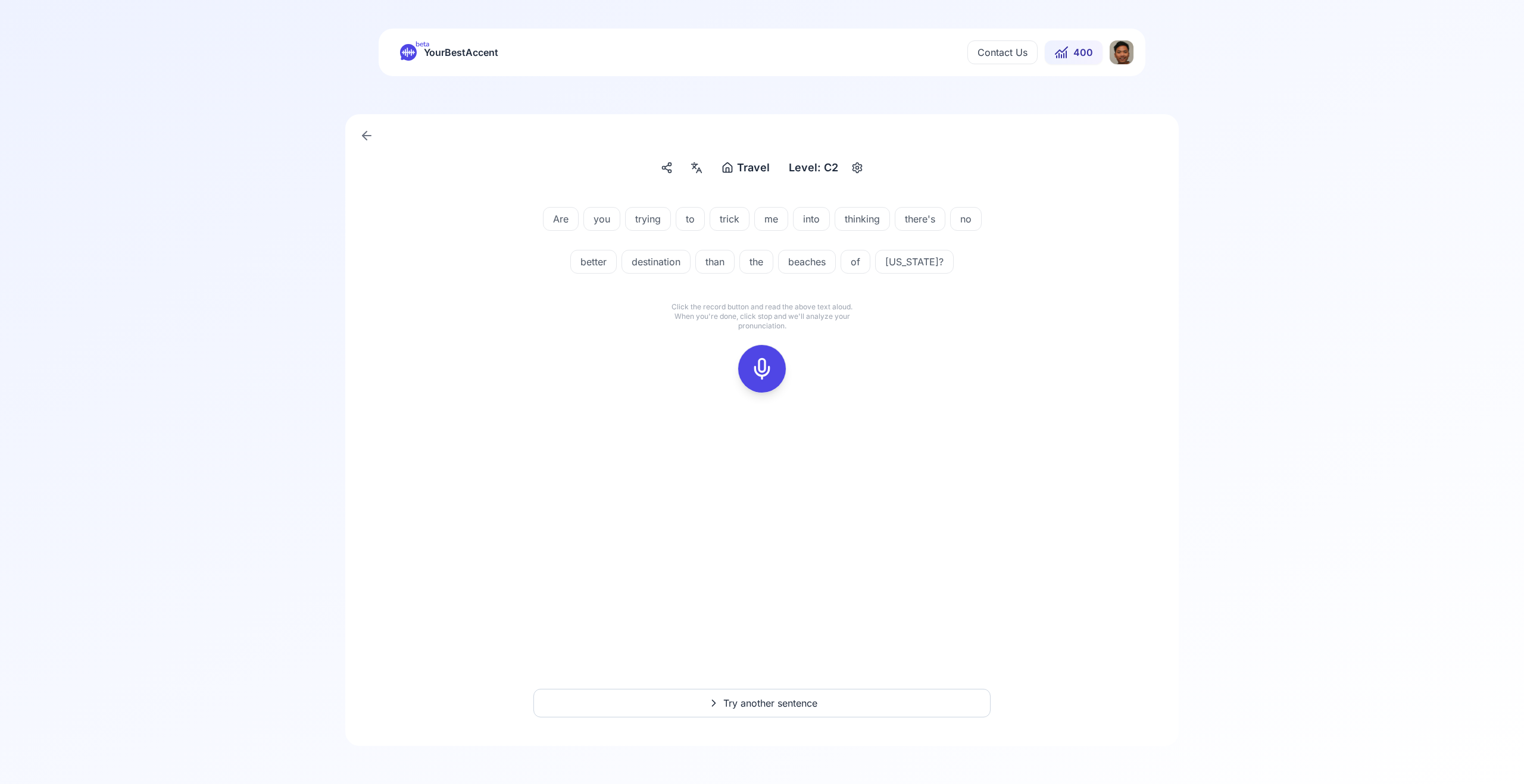
click at [775, 367] on div at bounding box center [762, 369] width 29 height 48
click at [750, 367] on icon at bounding box center [762, 369] width 24 height 24
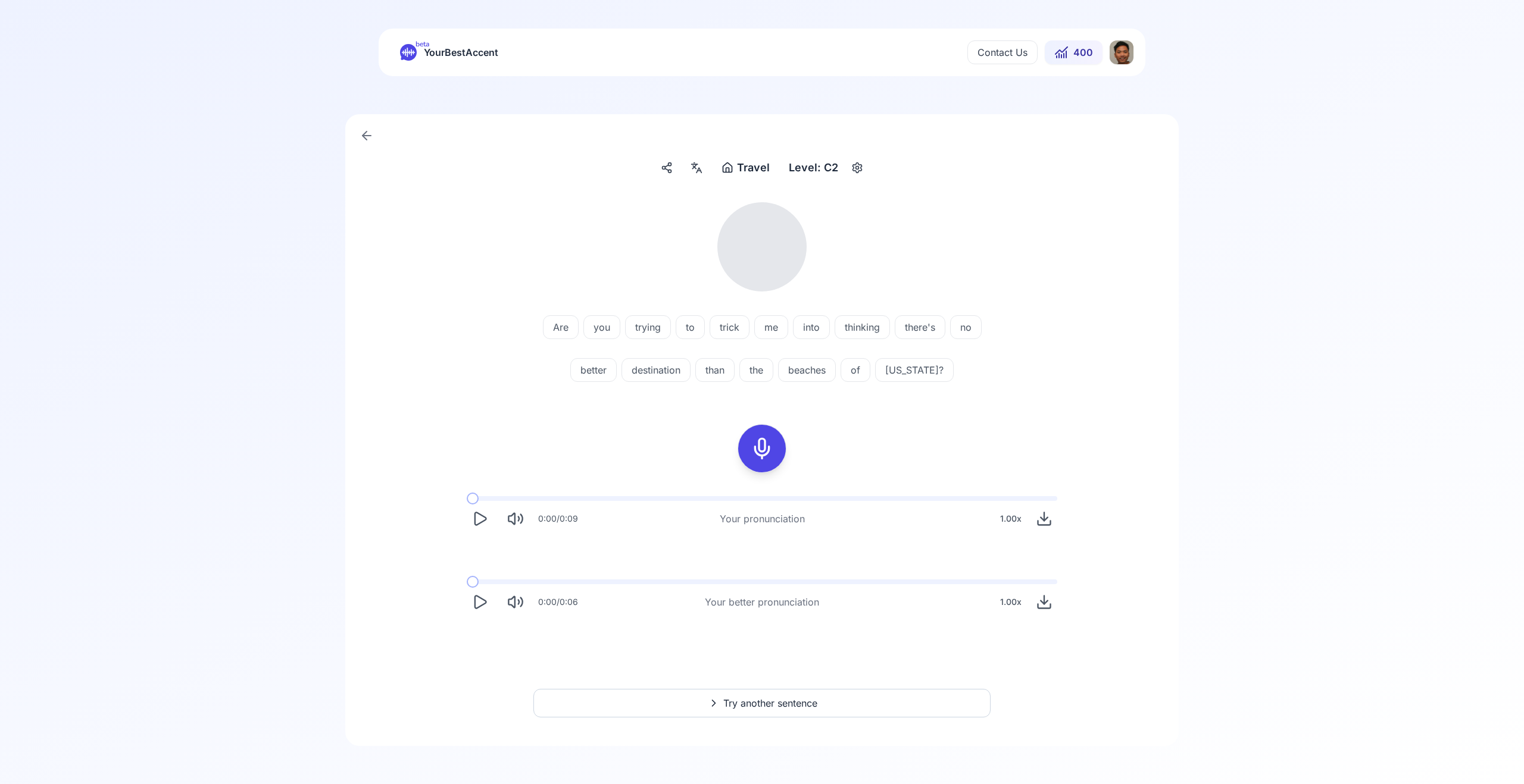
click at [480, 516] on icon "Play" at bounding box center [479, 519] width 17 height 17
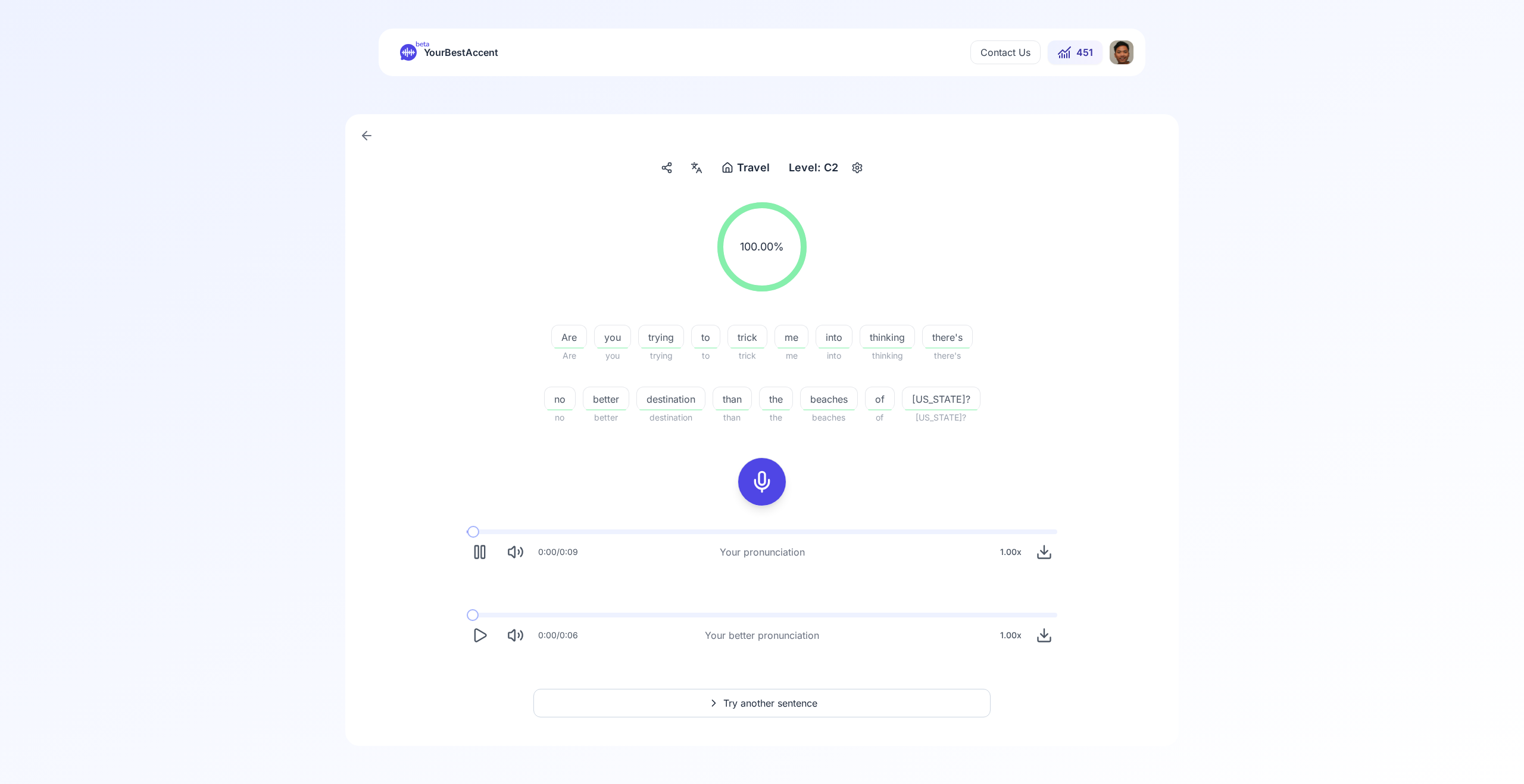
click at [467, 529] on span at bounding box center [467, 531] width 1 height 5
click at [475, 639] on icon "Play" at bounding box center [481, 635] width 12 height 12
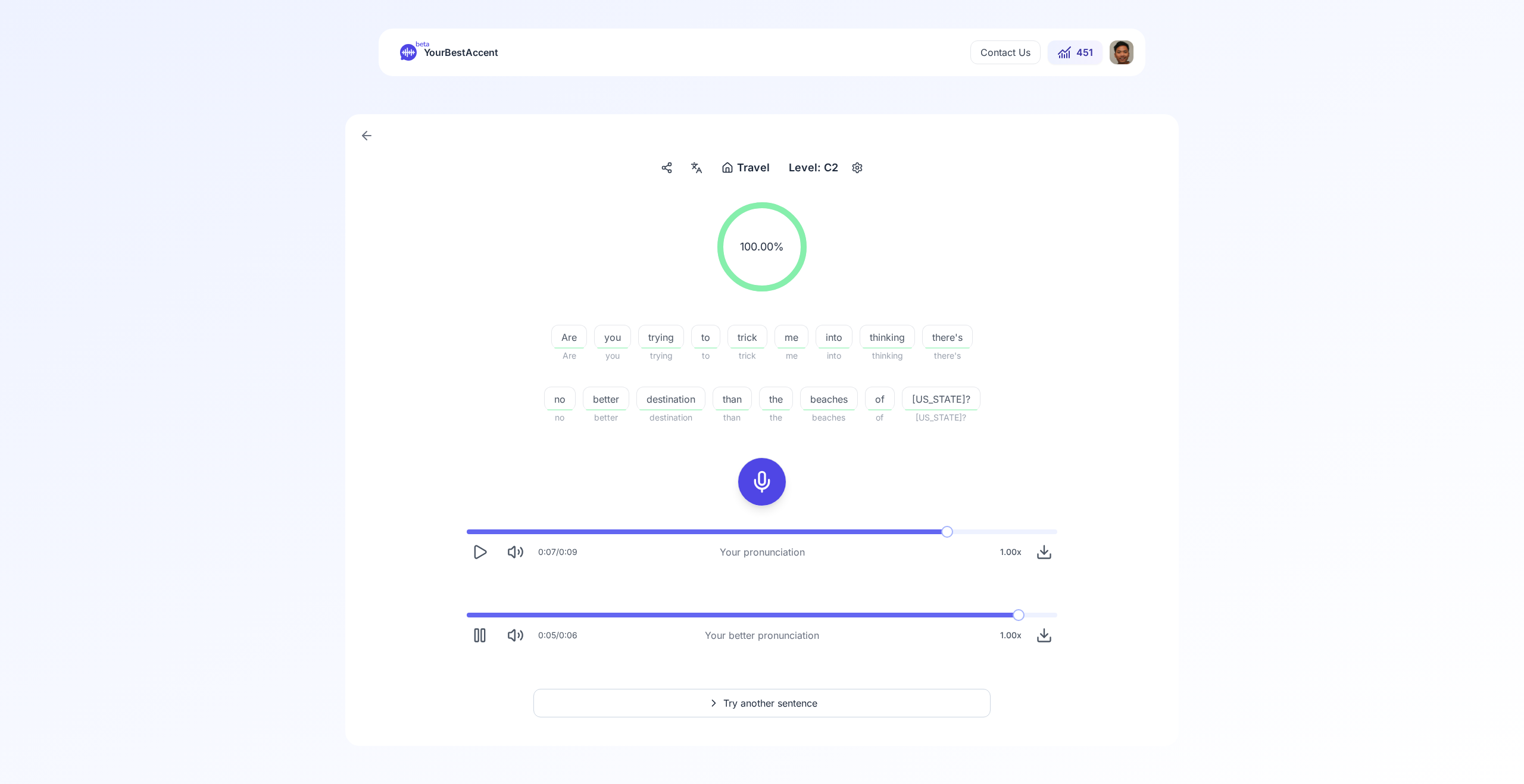
click at [479, 546] on icon "Play" at bounding box center [479, 552] width 17 height 17
click at [467, 534] on span at bounding box center [467, 531] width 0 height 5
click at [759, 531] on span at bounding box center [673, 531] width 413 height 5
click at [750, 531] on span at bounding box center [609, 531] width 284 height 5
click at [744, 617] on span at bounding box center [750, 615] width 566 height 5
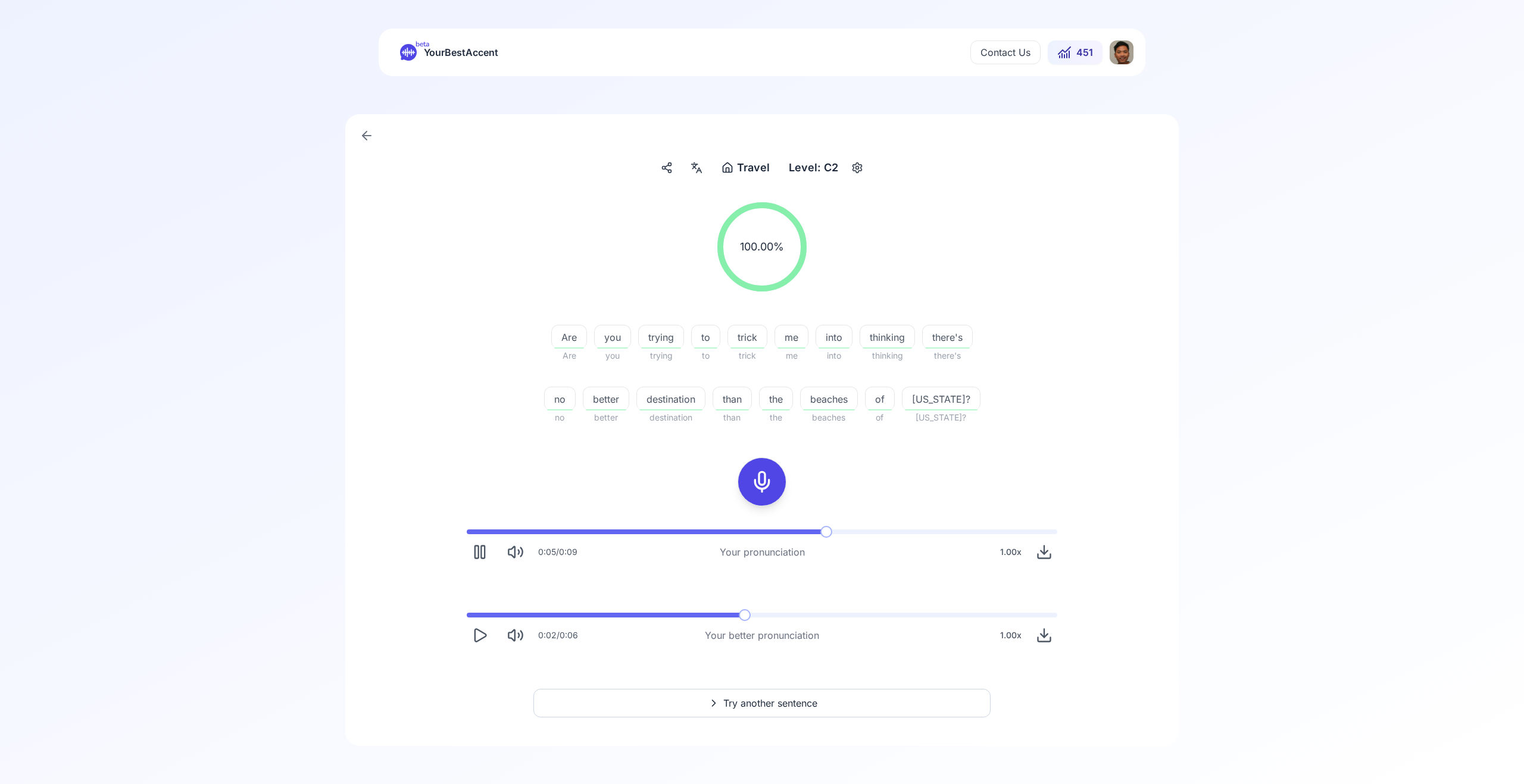
click at [483, 638] on icon "Play" at bounding box center [481, 635] width 12 height 12
click at [664, 615] on span at bounding box center [658, 615] width 384 height 5
drag, startPoint x: 484, startPoint y: 635, endPoint x: 485, endPoint y: 620, distance: 15.0
click at [484, 635] on icon "Pause" at bounding box center [479, 635] width 17 height 17
drag, startPoint x: 482, startPoint y: 553, endPoint x: 500, endPoint y: 549, distance: 18.4
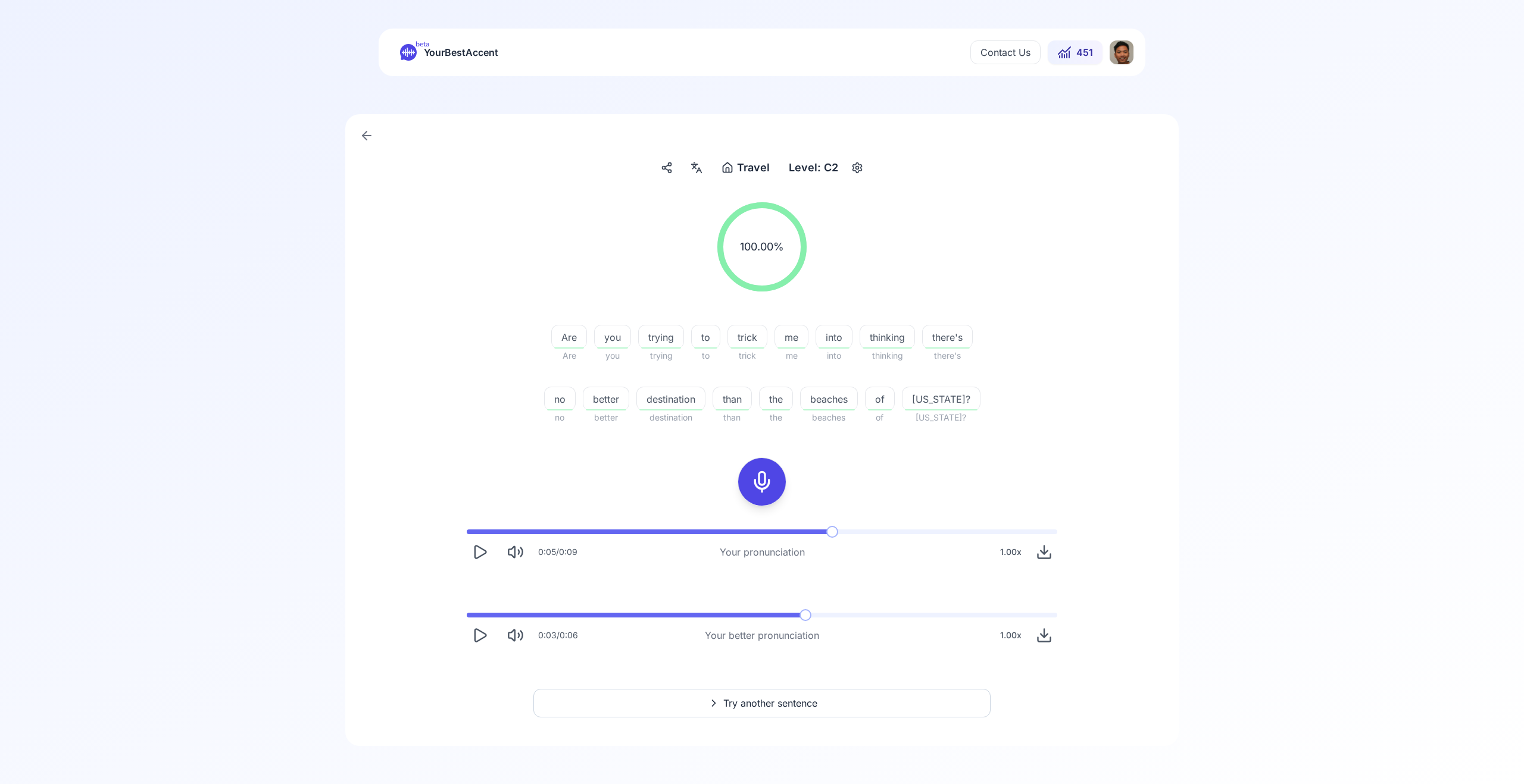
click at [482, 553] on icon "Play" at bounding box center [479, 552] width 17 height 17
click at [744, 534] on span at bounding box center [667, 531] width 401 height 5
click at [698, 538] on div "0:05 / 0:09 Your pronunciation 1.00 x" at bounding box center [762, 547] width 610 height 55
click at [709, 544] on div "0:06 / 0:09 Your pronunciation 1.00 x" at bounding box center [762, 552] width 591 height 26
click at [687, 715] on button "Try another sentence" at bounding box center [761, 703] width 457 height 29
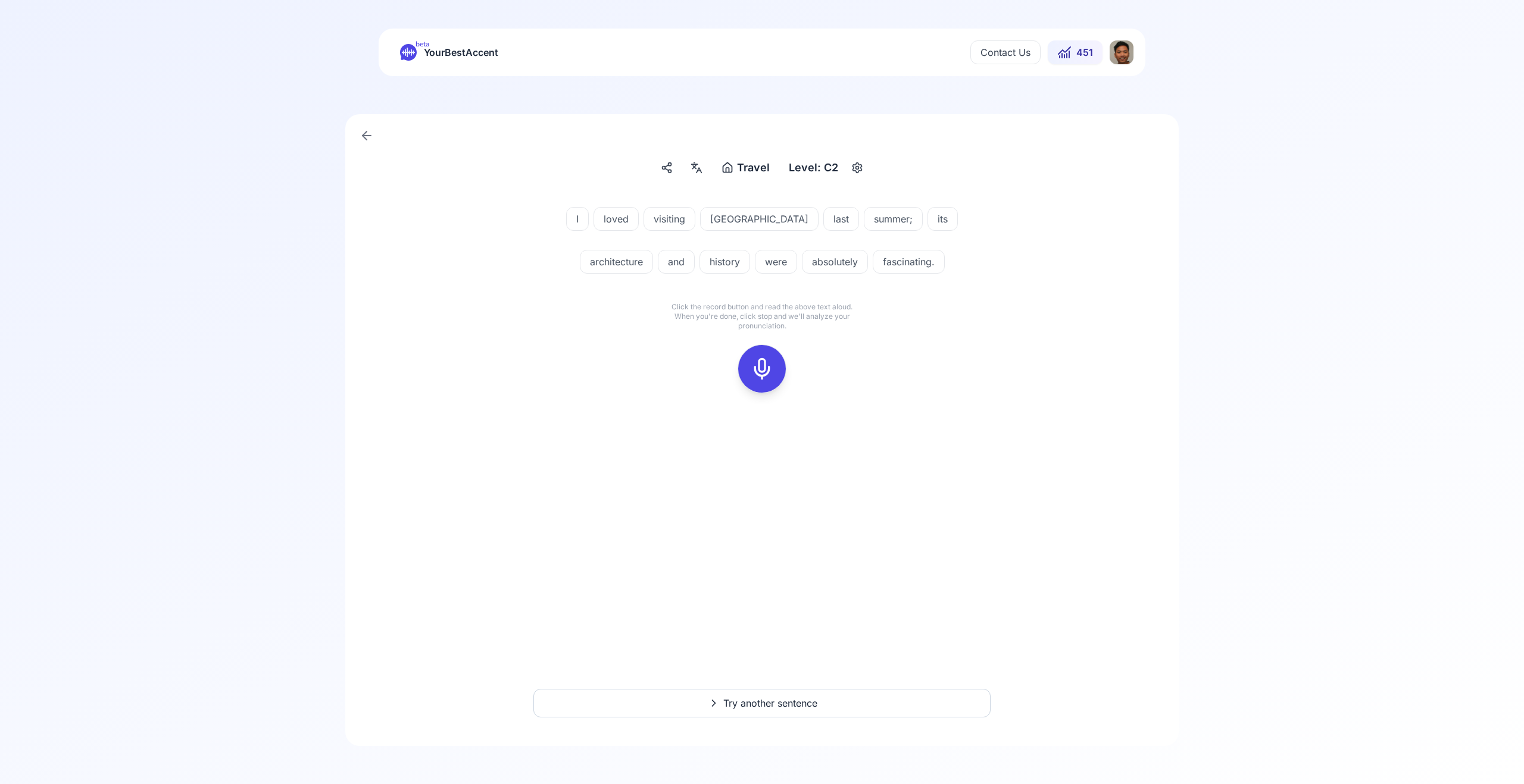
click at [761, 359] on icon at bounding box center [762, 369] width 24 height 24
click at [760, 360] on rect at bounding box center [762, 369] width 18 height 18
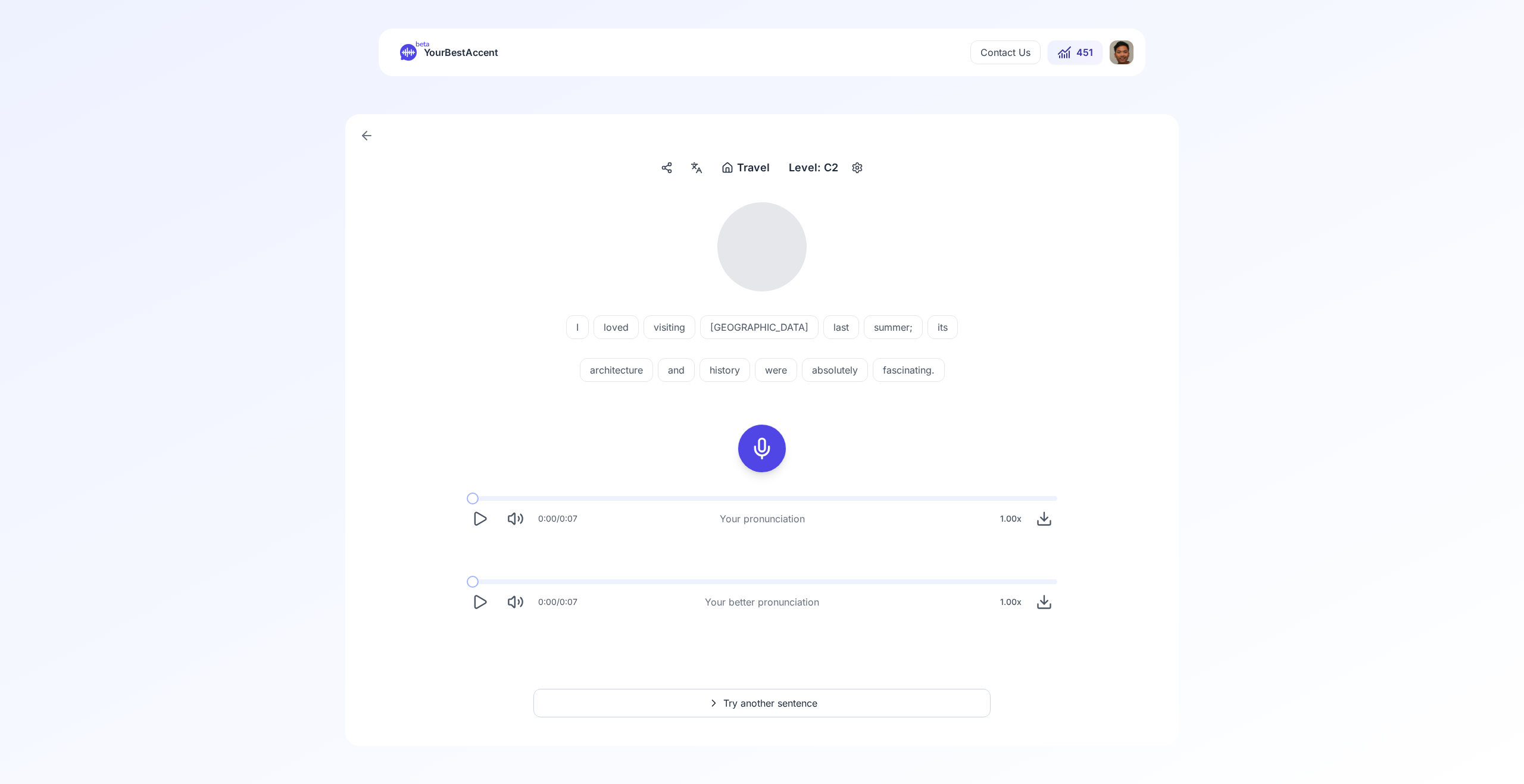
click at [479, 527] on button "Play" at bounding box center [479, 519] width 26 height 26
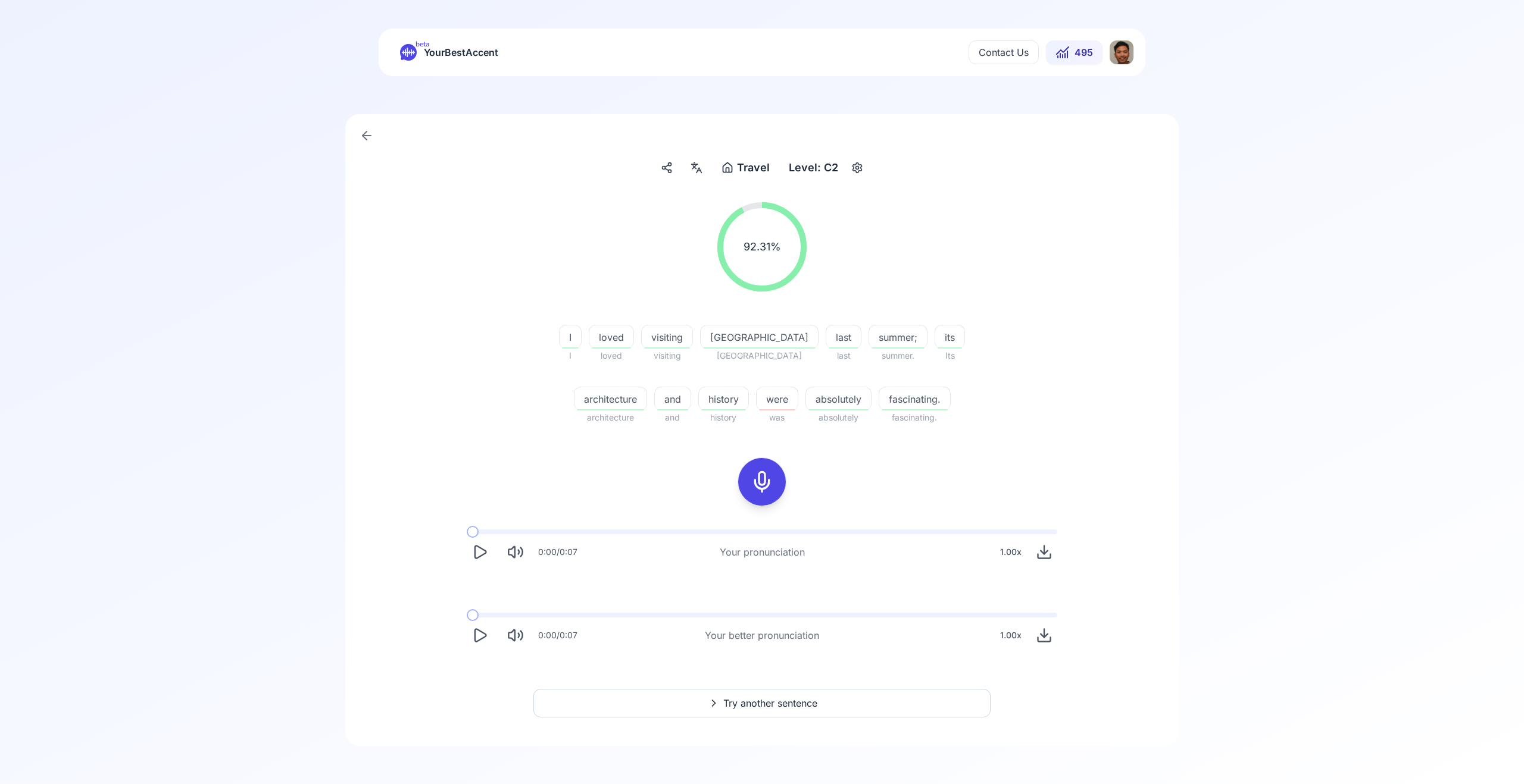
click at [485, 637] on icon "Play" at bounding box center [481, 635] width 12 height 12
click at [771, 698] on span "Try another sentence" at bounding box center [770, 703] width 94 height 14
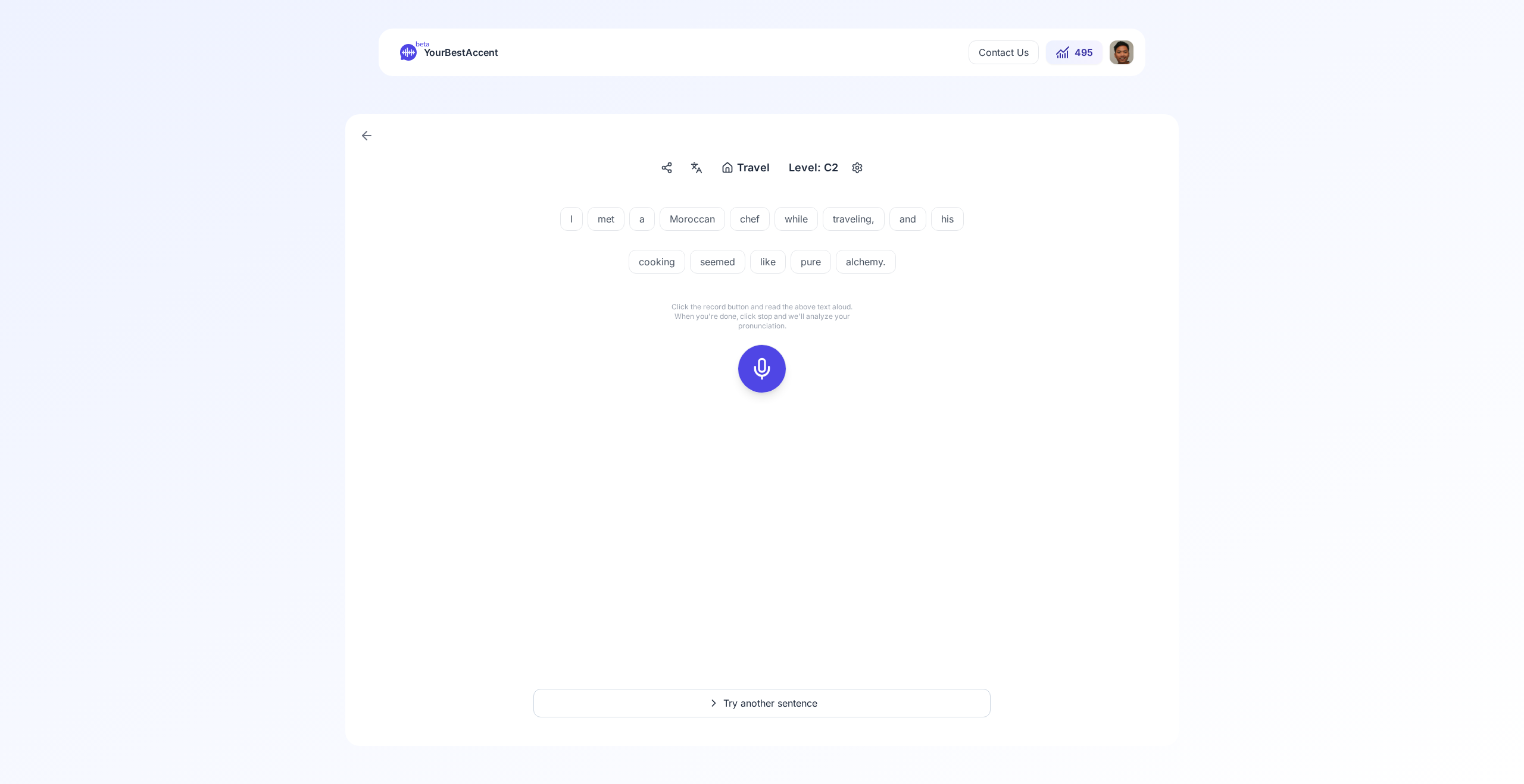
click at [775, 364] on div at bounding box center [762, 369] width 29 height 48
click at [748, 367] on button at bounding box center [762, 369] width 48 height 48
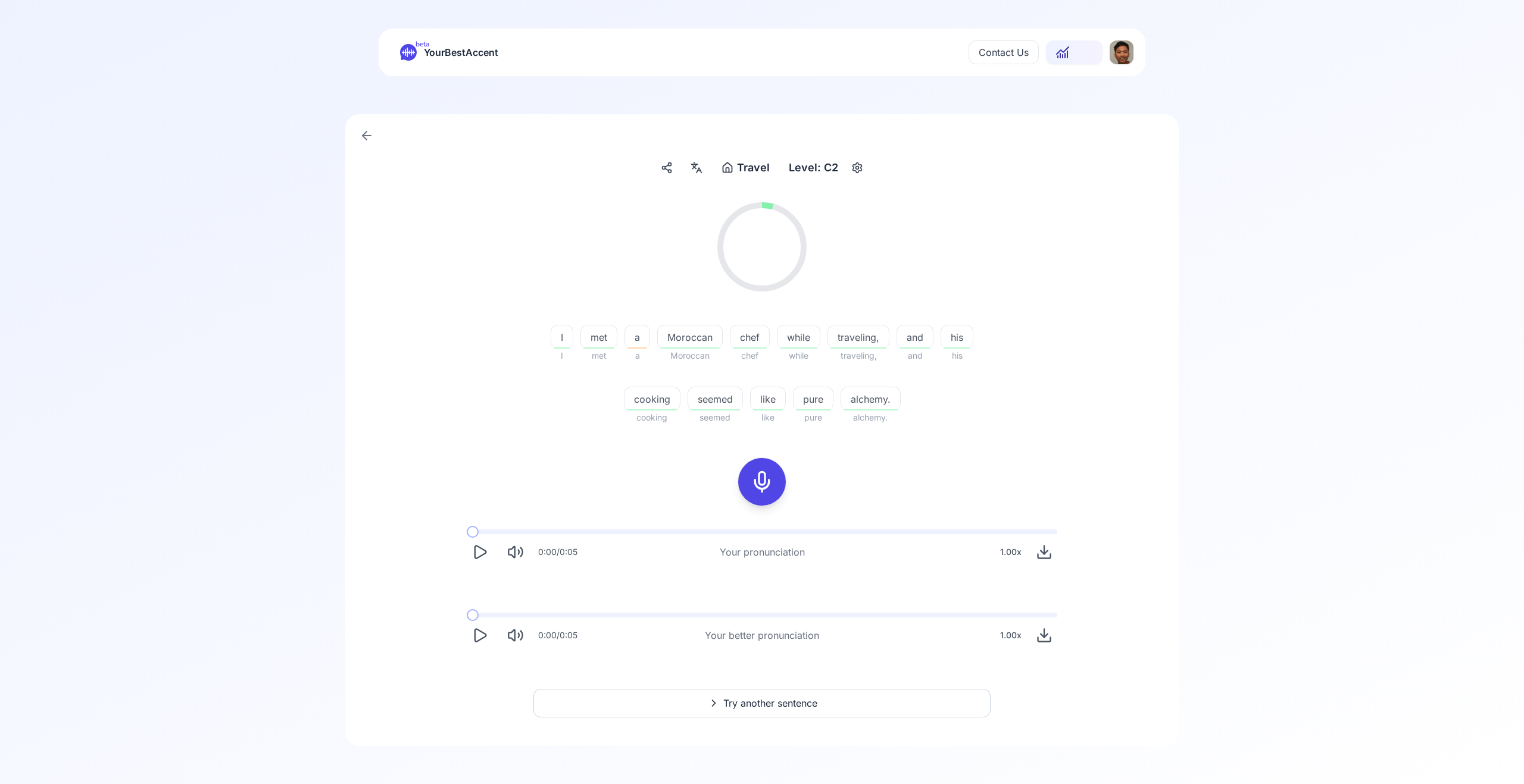
click at [480, 519] on div "95.24 % 95.24 % I I met met a a [DEMOGRAPHIC_DATA] chef chef while while travel…" at bounding box center [762, 426] width 776 height 466
click at [482, 527] on div "0:00 / 0:05 Your pronunciation 1.00 x" at bounding box center [762, 547] width 610 height 55
click at [486, 548] on icon "Play" at bounding box center [479, 552] width 17 height 17
click at [483, 552] on icon "Pause" at bounding box center [479, 552] width 17 height 17
click at [485, 641] on icon "Play" at bounding box center [479, 635] width 17 height 17
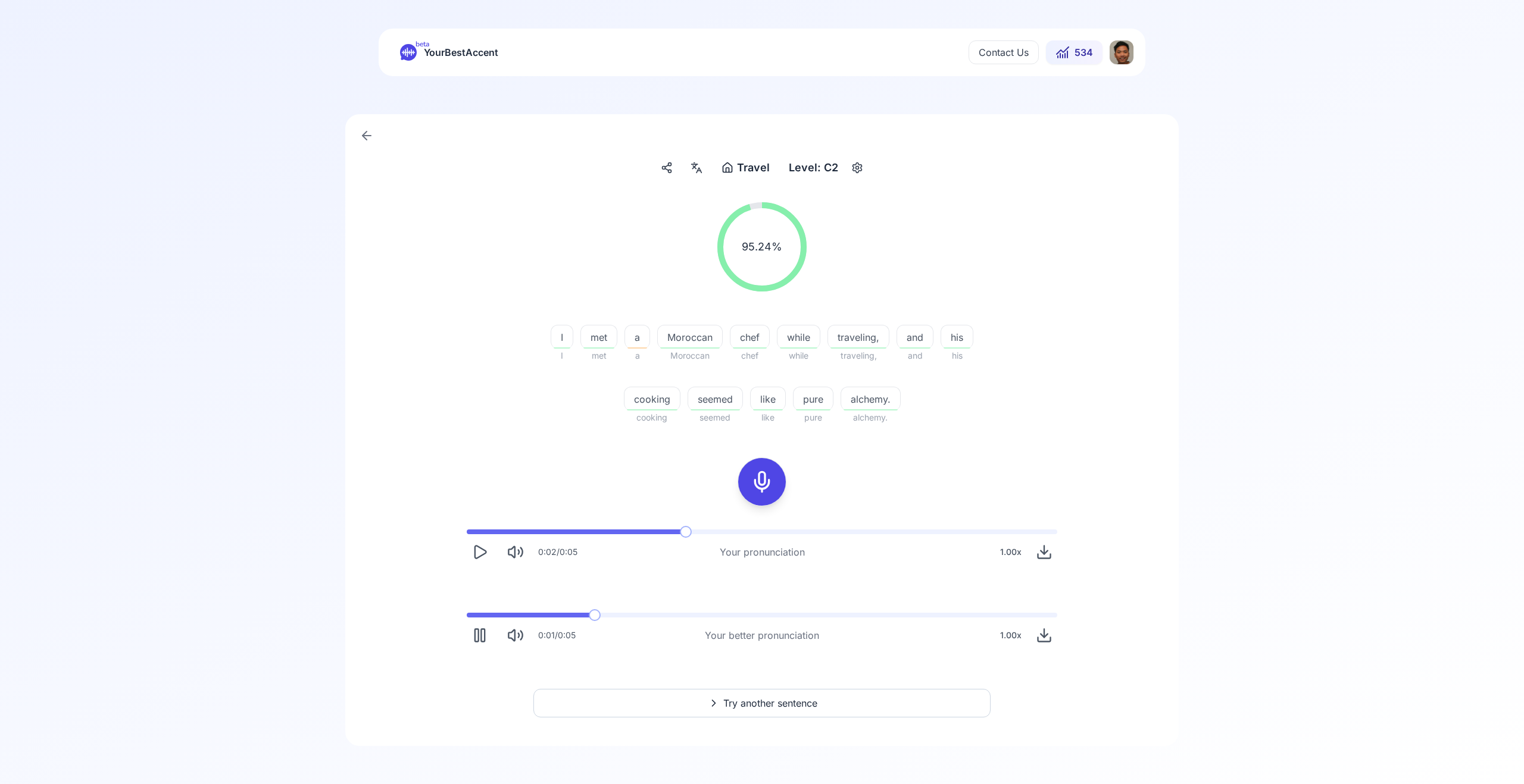
click at [485, 639] on icon "Pause" at bounding box center [479, 635] width 17 height 17
click at [703, 699] on button "Try another sentence" at bounding box center [761, 703] width 457 height 29
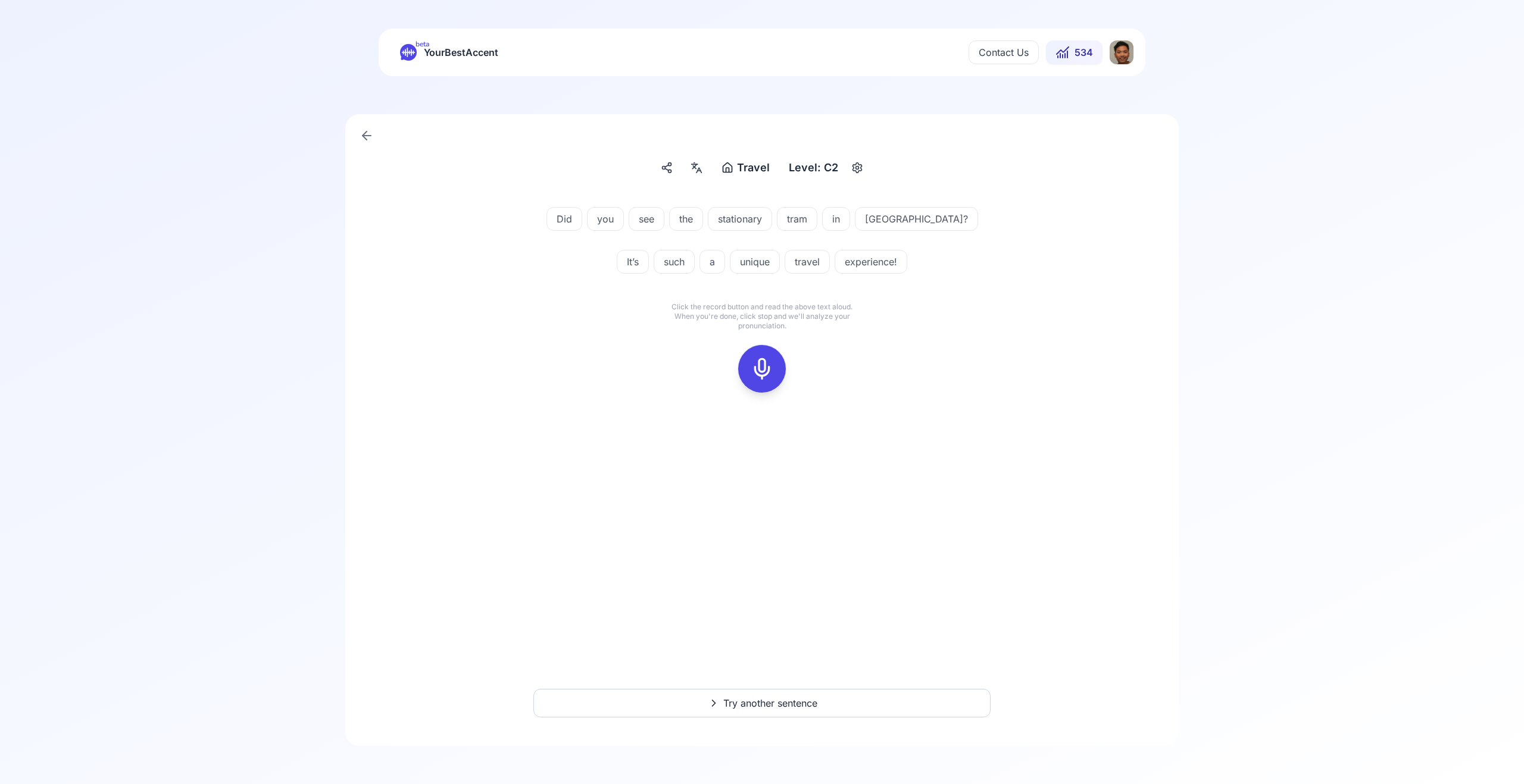
click at [770, 365] on rect at bounding box center [762, 369] width 18 height 18
click at [753, 362] on rect at bounding box center [762, 369] width 18 height 18
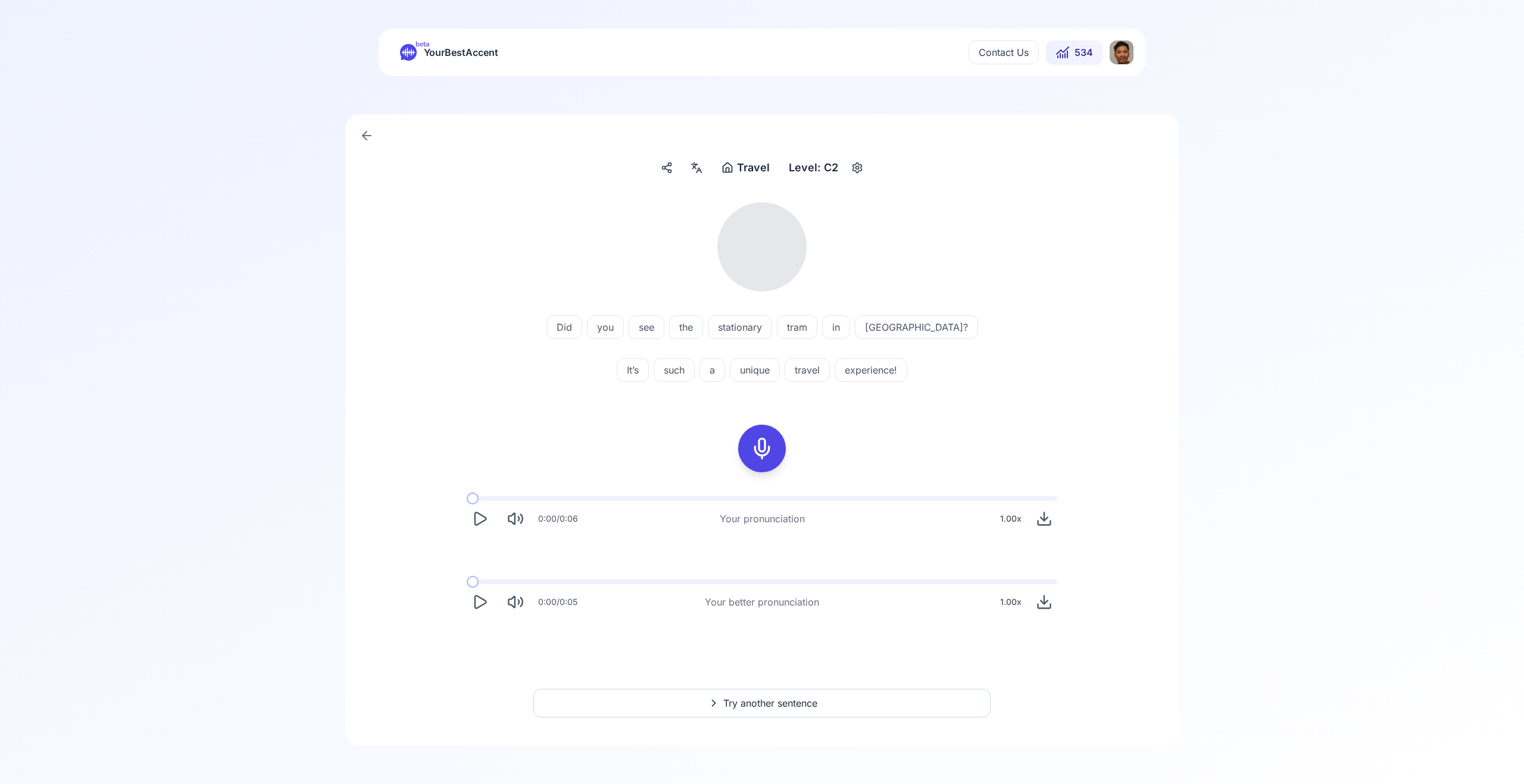
click at [484, 527] on icon "Play" at bounding box center [479, 519] width 17 height 17
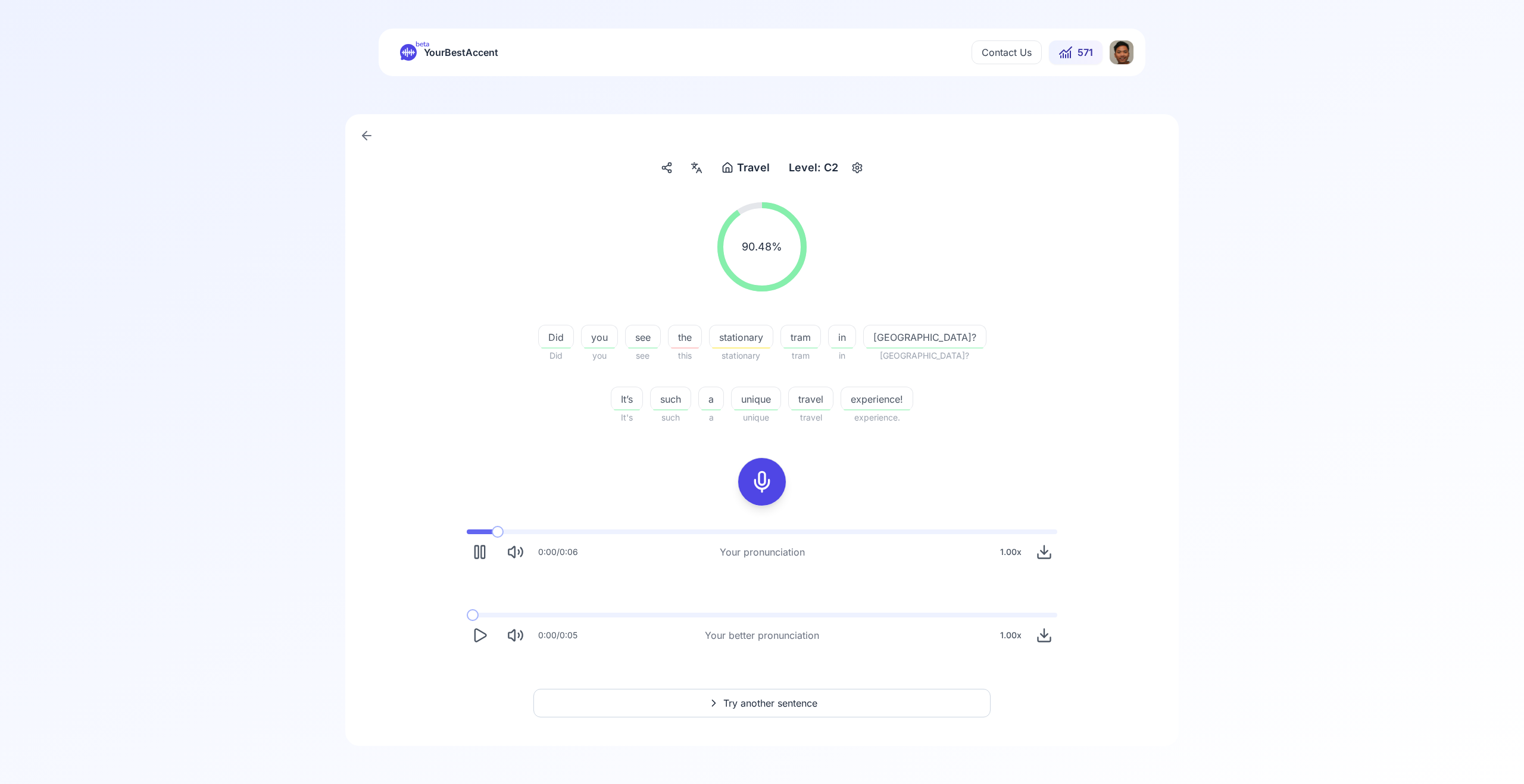
click at [460, 531] on div "0:00 / 0:06 Your pronunciation 1.00 x" at bounding box center [762, 547] width 610 height 55
click at [484, 553] on rect "Pause" at bounding box center [482, 553] width 3 height 12
click at [489, 639] on button "Play" at bounding box center [479, 635] width 26 height 26
click at [683, 615] on span at bounding box center [578, 615] width 223 height 5
click at [432, 64] on div "beta YourBestAccent Contact Us 571" at bounding box center [762, 52] width 767 height 48
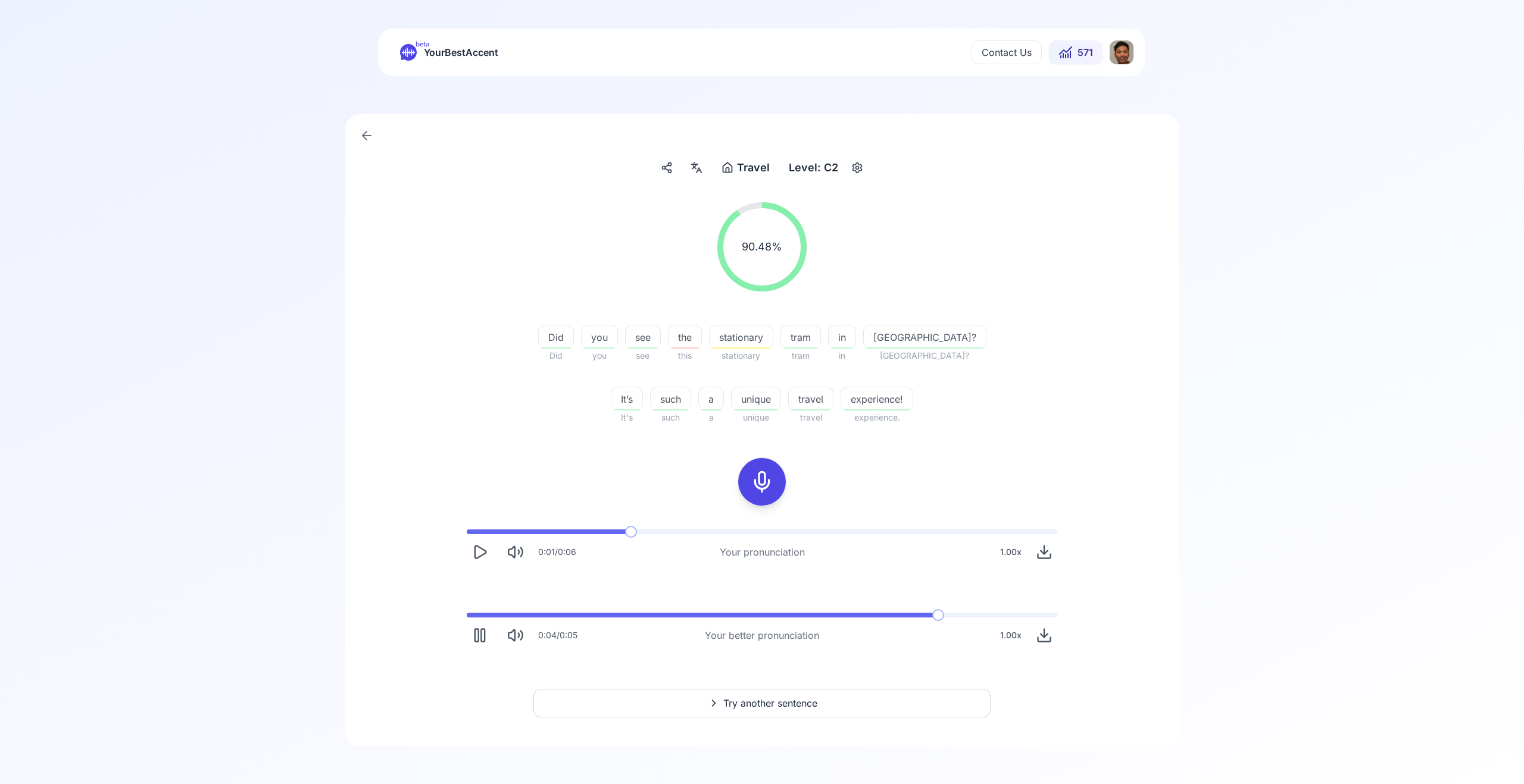
click at [447, 47] on span "YourBestAccent" at bounding box center [461, 52] width 75 height 17
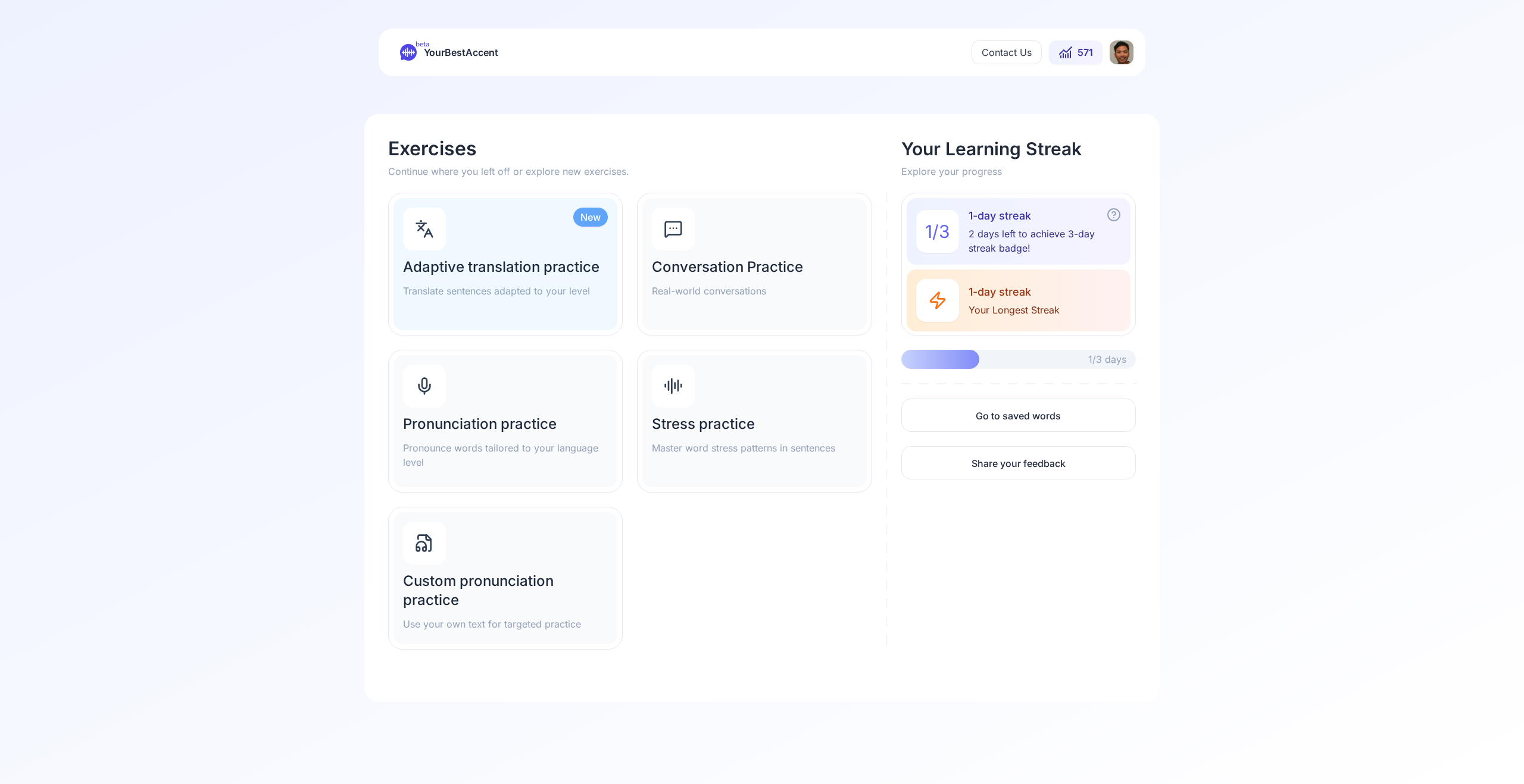
click at [530, 382] on div "Pronunciation practice Pronounce words tailored to your language level" at bounding box center [505, 421] width 224 height 132
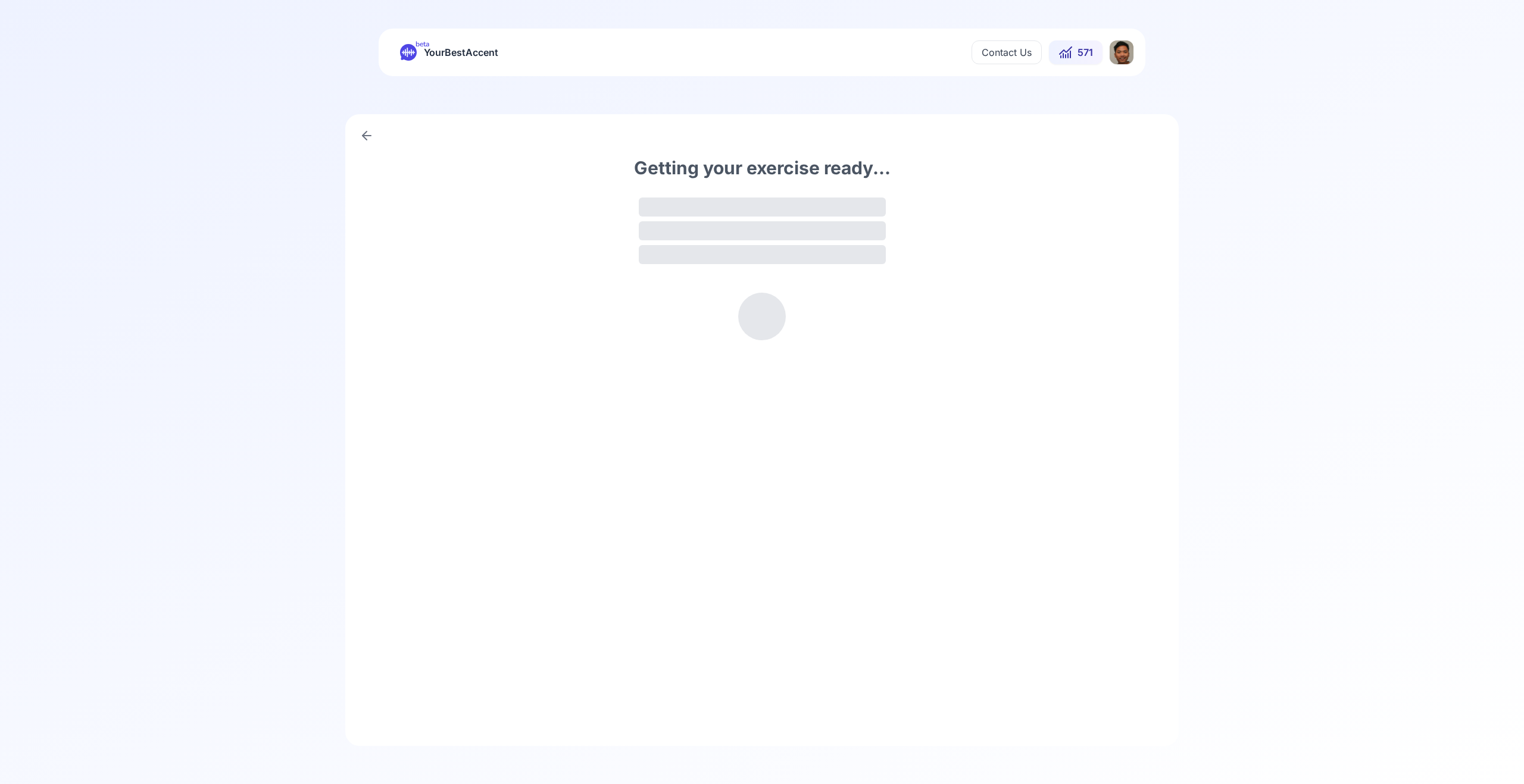
click at [1125, 48] on html "beta YourBestAccent Contact Us 571 Getting your exercise ready..." at bounding box center [762, 392] width 1524 height 784
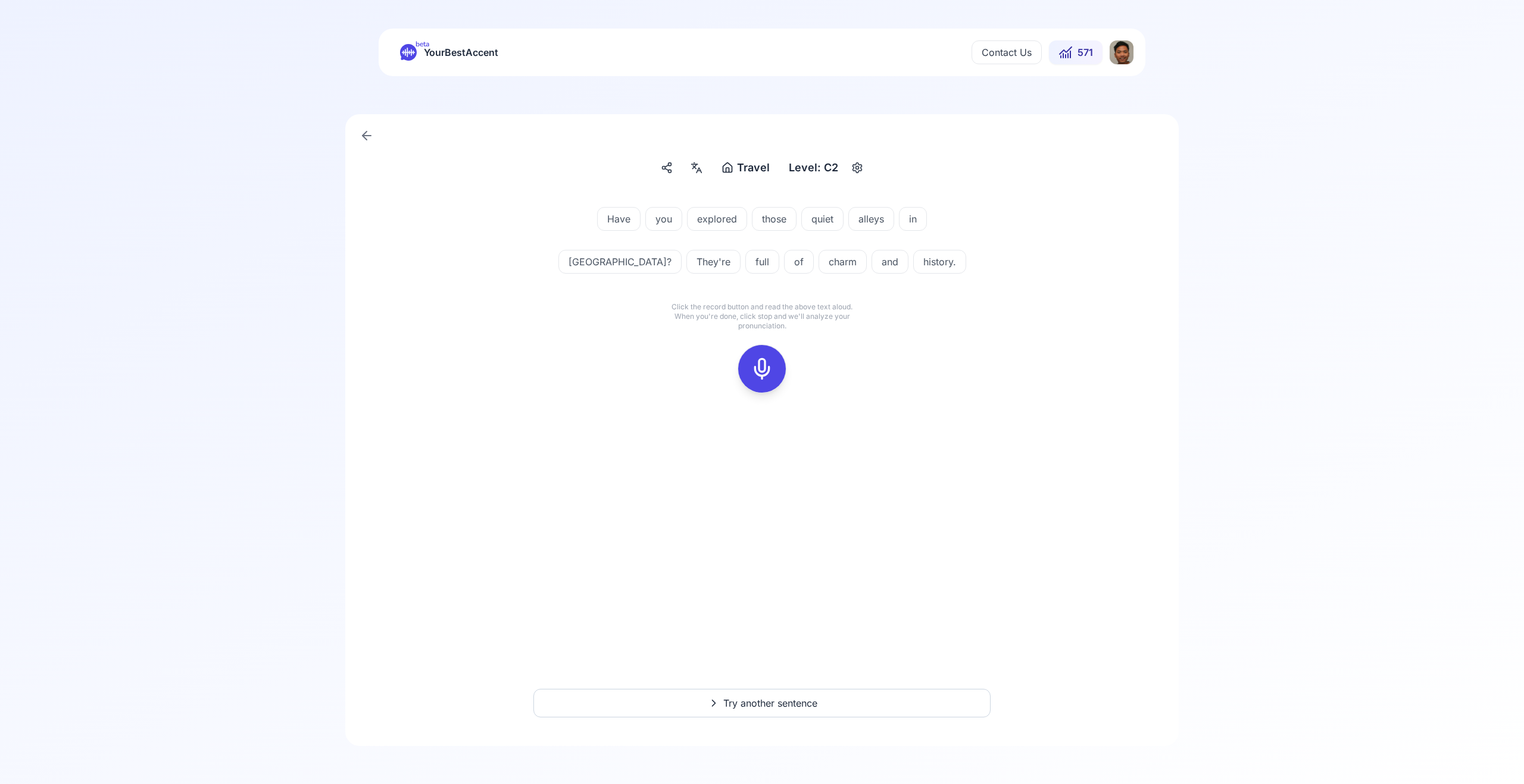
click at [702, 166] on icon at bounding box center [696, 168] width 14 height 12
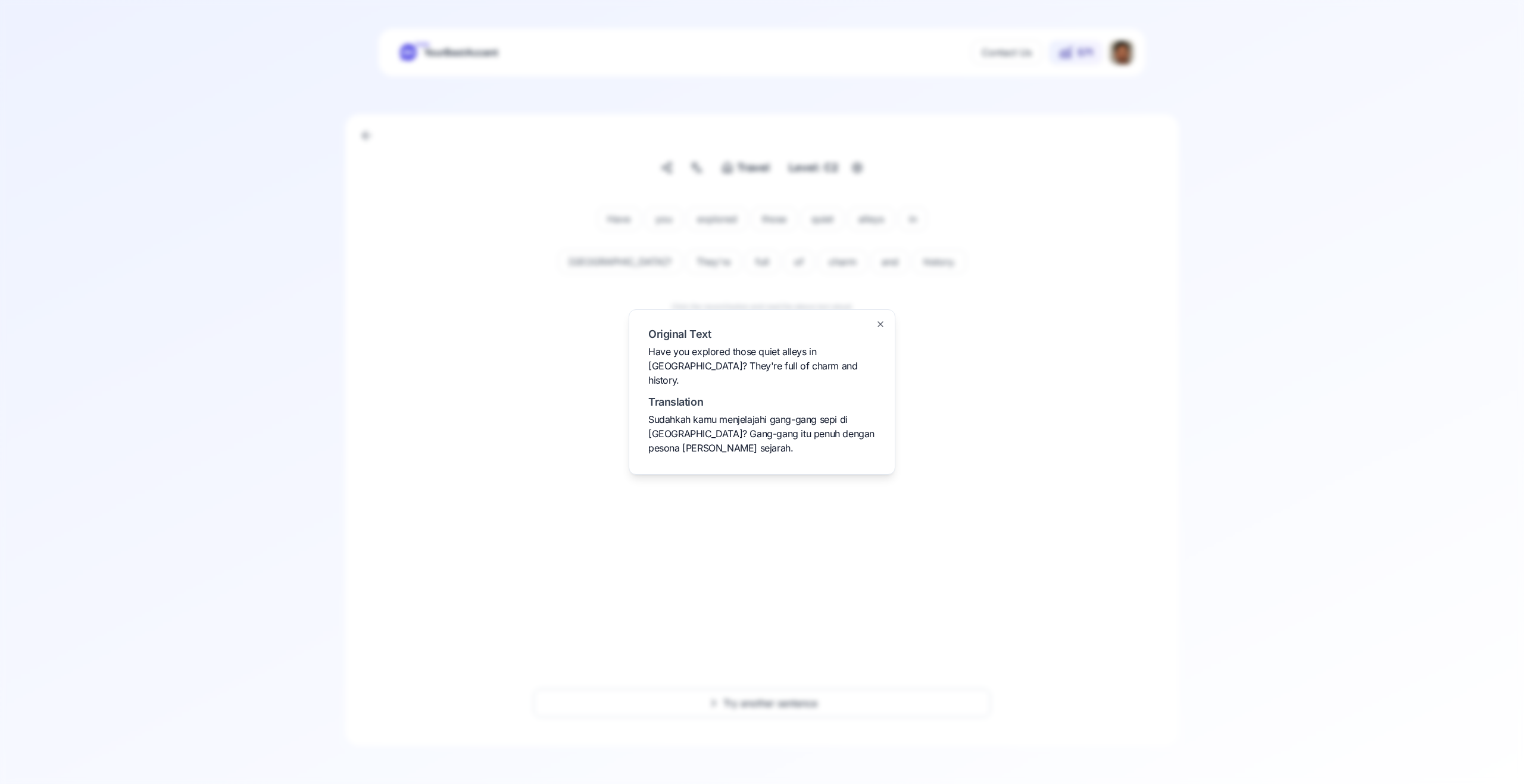
click at [884, 329] on icon "button" at bounding box center [880, 324] width 10 height 10
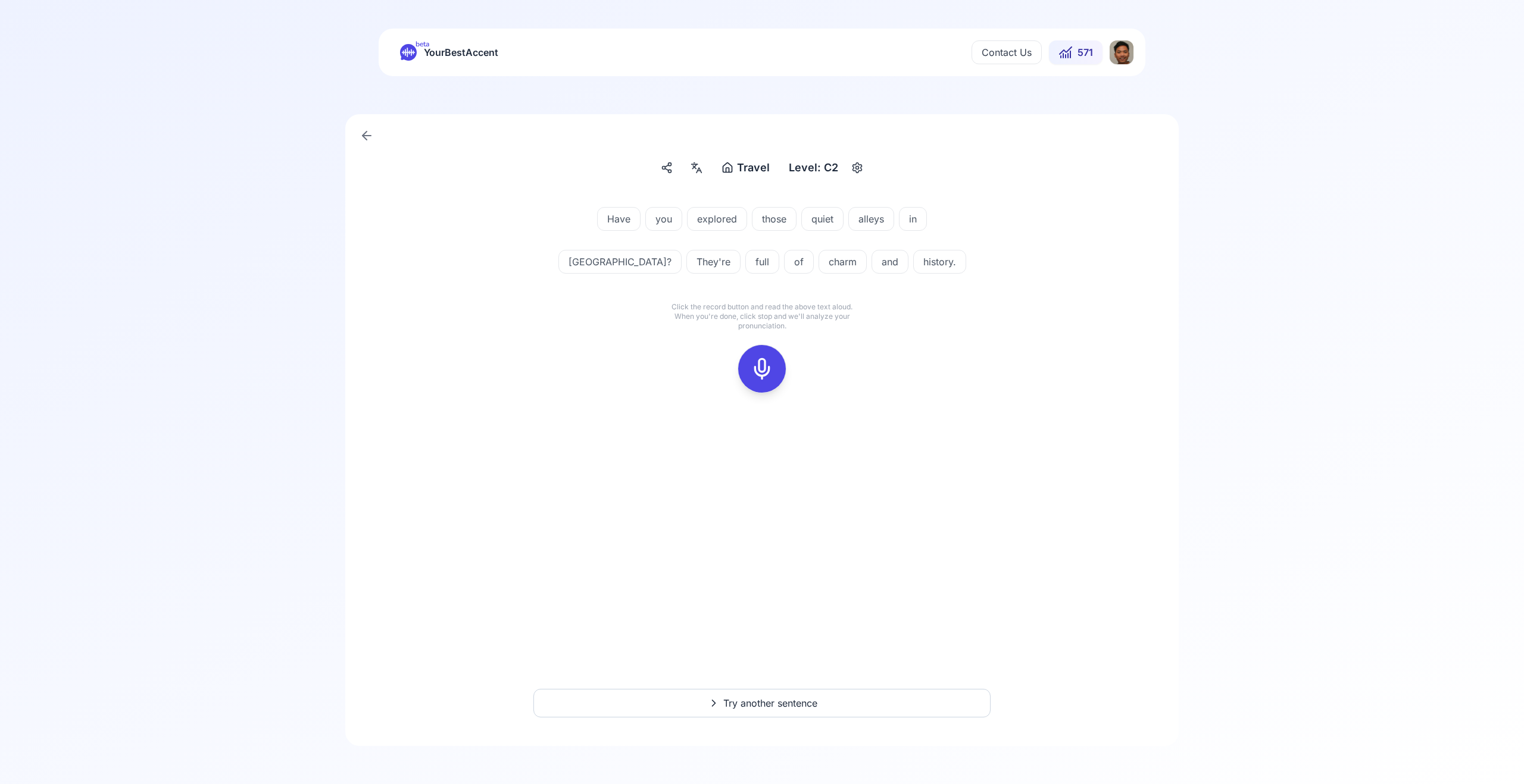
click at [670, 166] on icon at bounding box center [667, 168] width 12 height 12
click at [856, 167] on circle "button" at bounding box center [858, 168] width 3 height 3
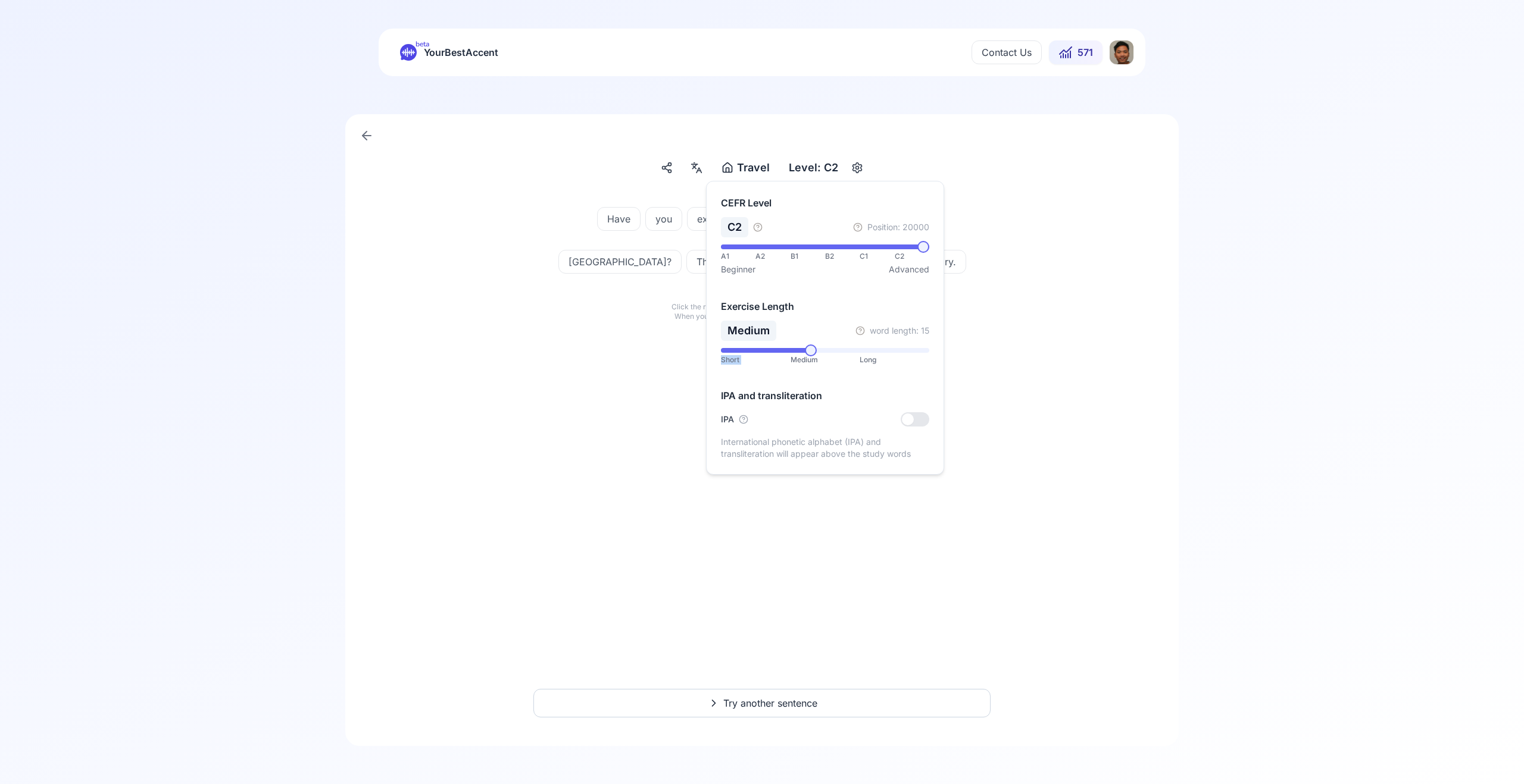
drag, startPoint x: 856, startPoint y: 354, endPoint x: 879, endPoint y: 352, distance: 23.1
click at [879, 352] on div "Short Medium Long" at bounding box center [825, 356] width 208 height 17
click at [929, 350] on span at bounding box center [924, 351] width 12 height 12
click at [884, 500] on div "Have you explored those quiet alleys in [GEOGRAPHIC_DATA]? They're full of char…" at bounding box center [761, 455] width 786 height 534
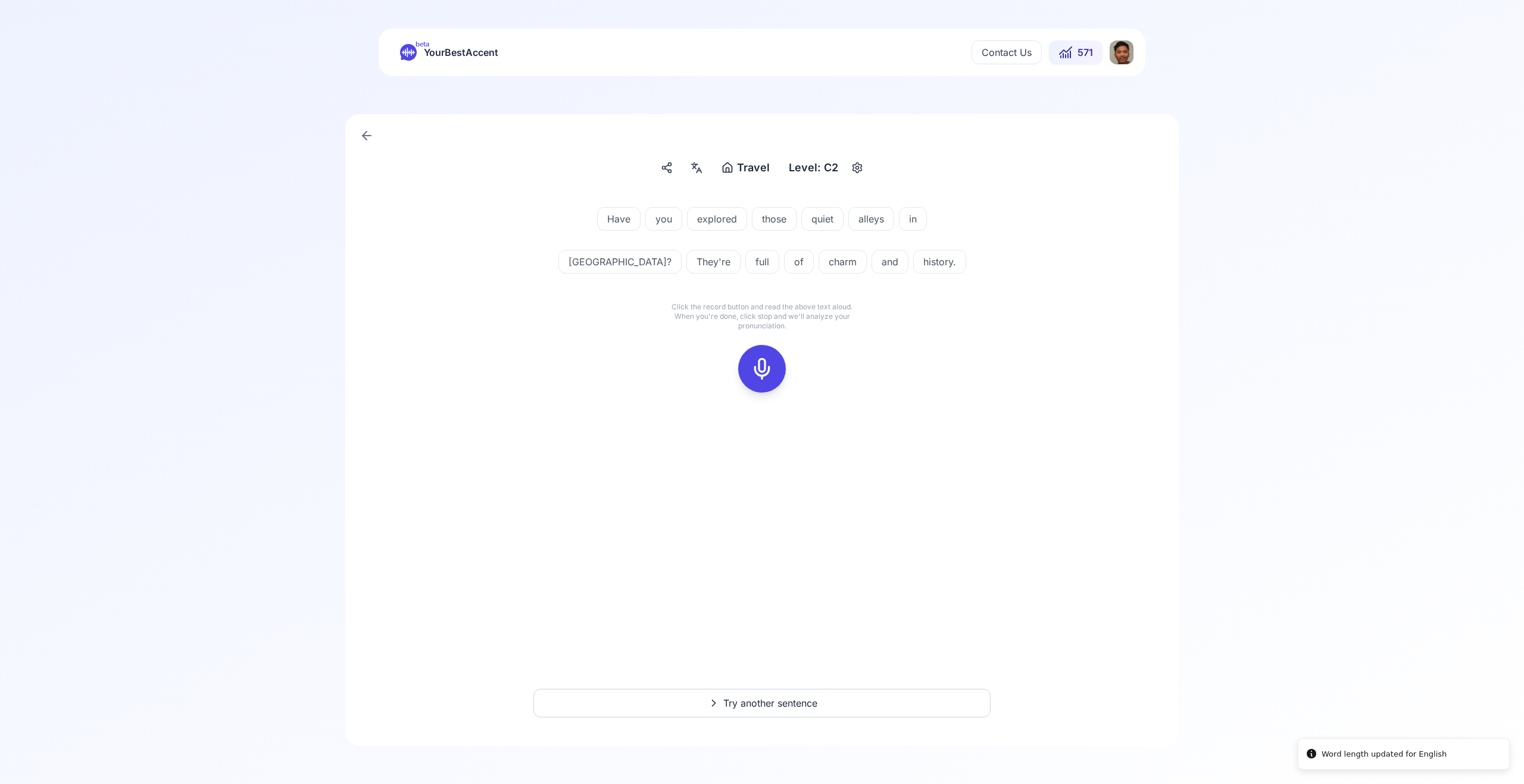
click at [708, 705] on icon at bounding box center [714, 703] width 14 height 12
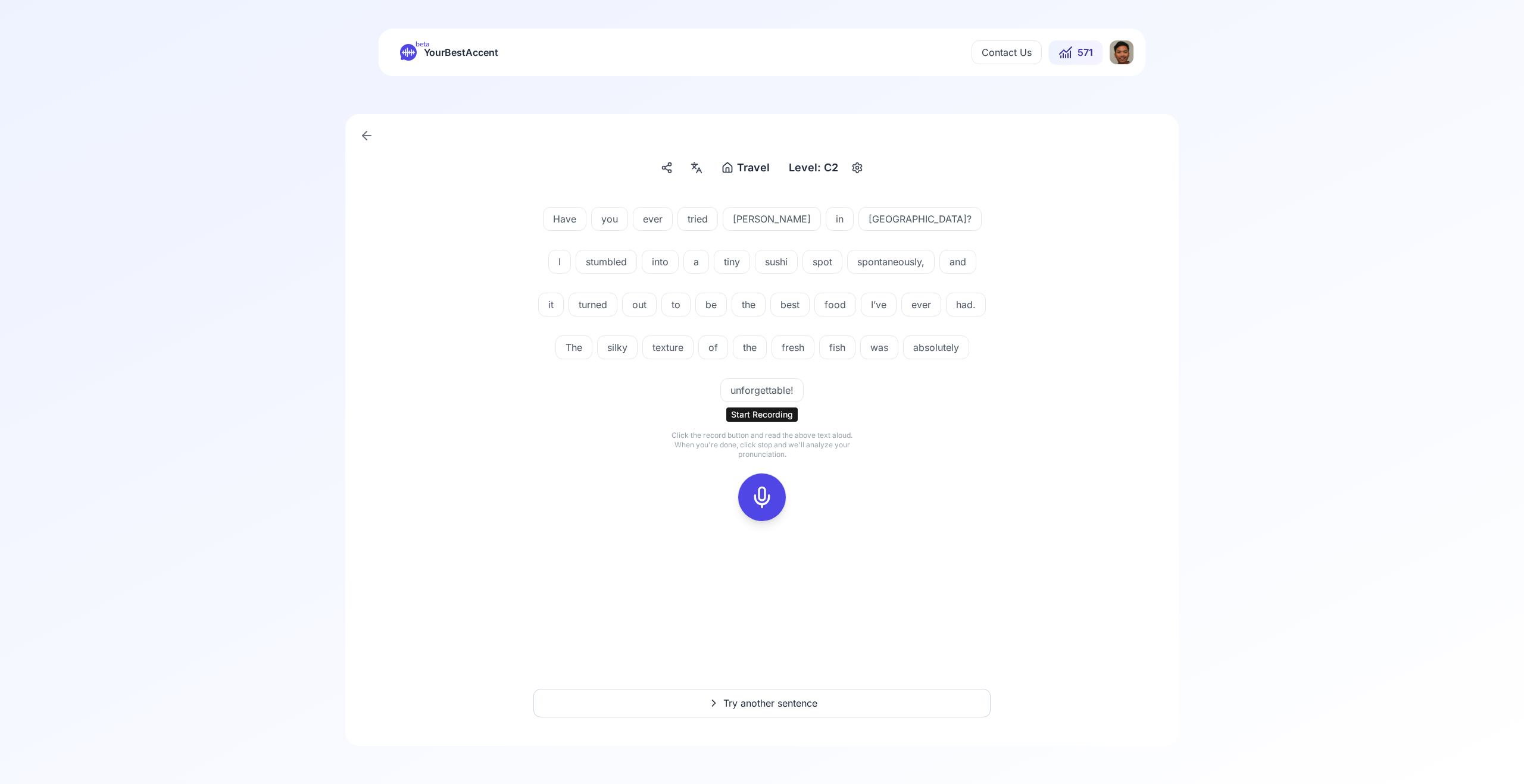
click at [752, 485] on icon at bounding box center [762, 497] width 24 height 24
click at [767, 474] on div at bounding box center [762, 498] width 29 height 48
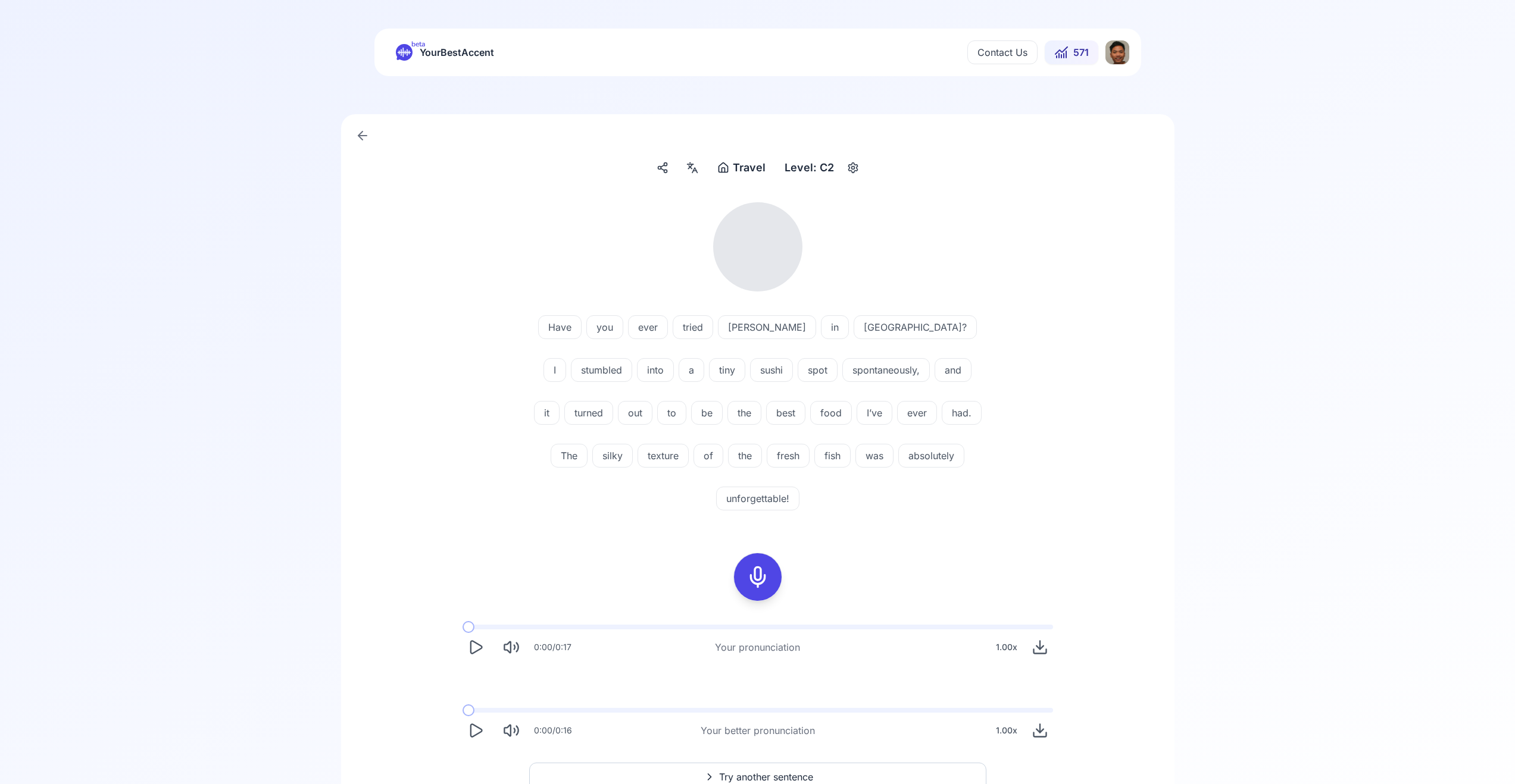
click at [473, 639] on icon "Play" at bounding box center [475, 647] width 17 height 17
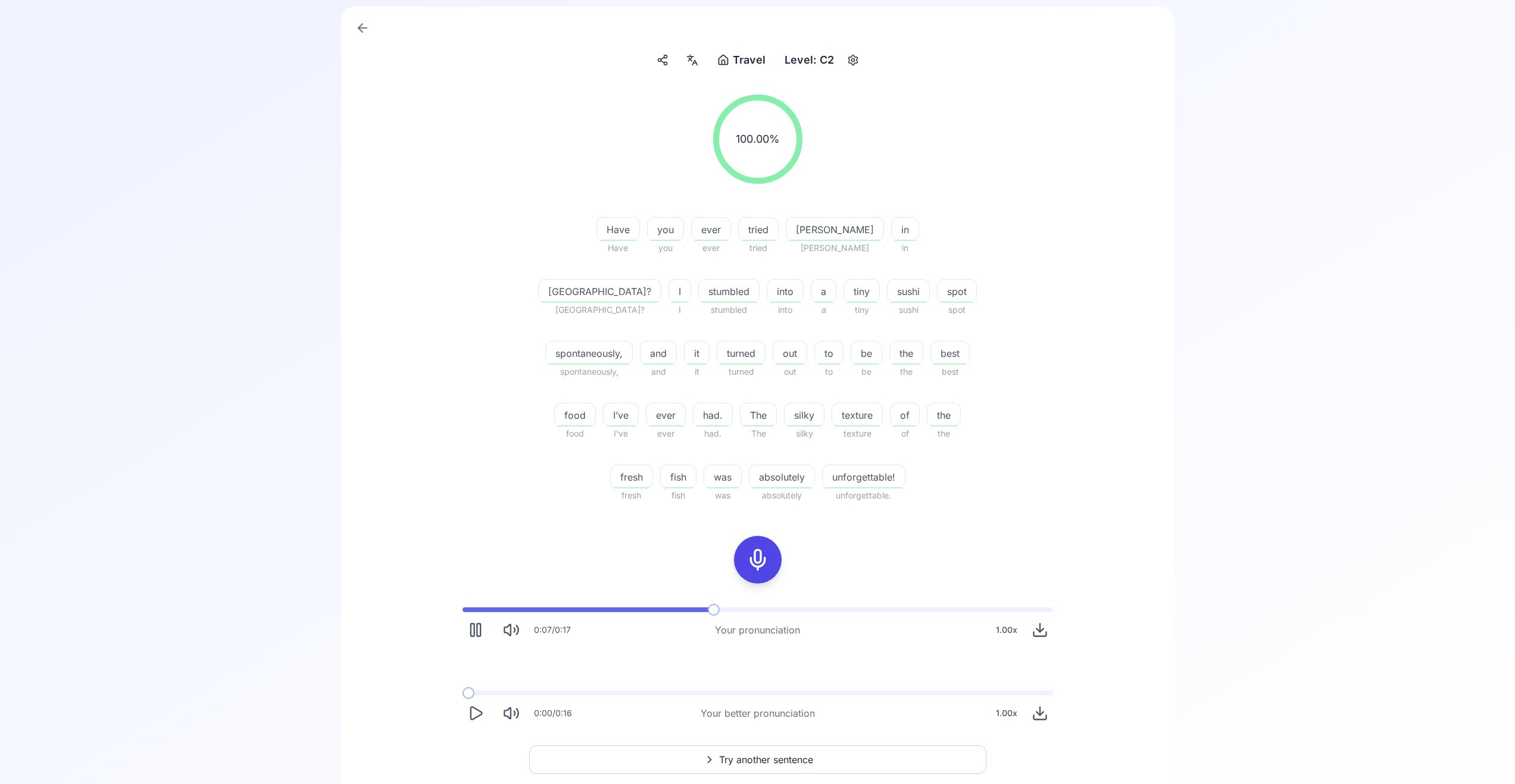
scroll to position [109, 0]
click at [914, 608] on span at bounding box center [758, 608] width 591 height 5
click at [475, 627] on icon "Play" at bounding box center [475, 628] width 17 height 17
click at [467, 708] on icon "Play" at bounding box center [475, 711] width 17 height 17
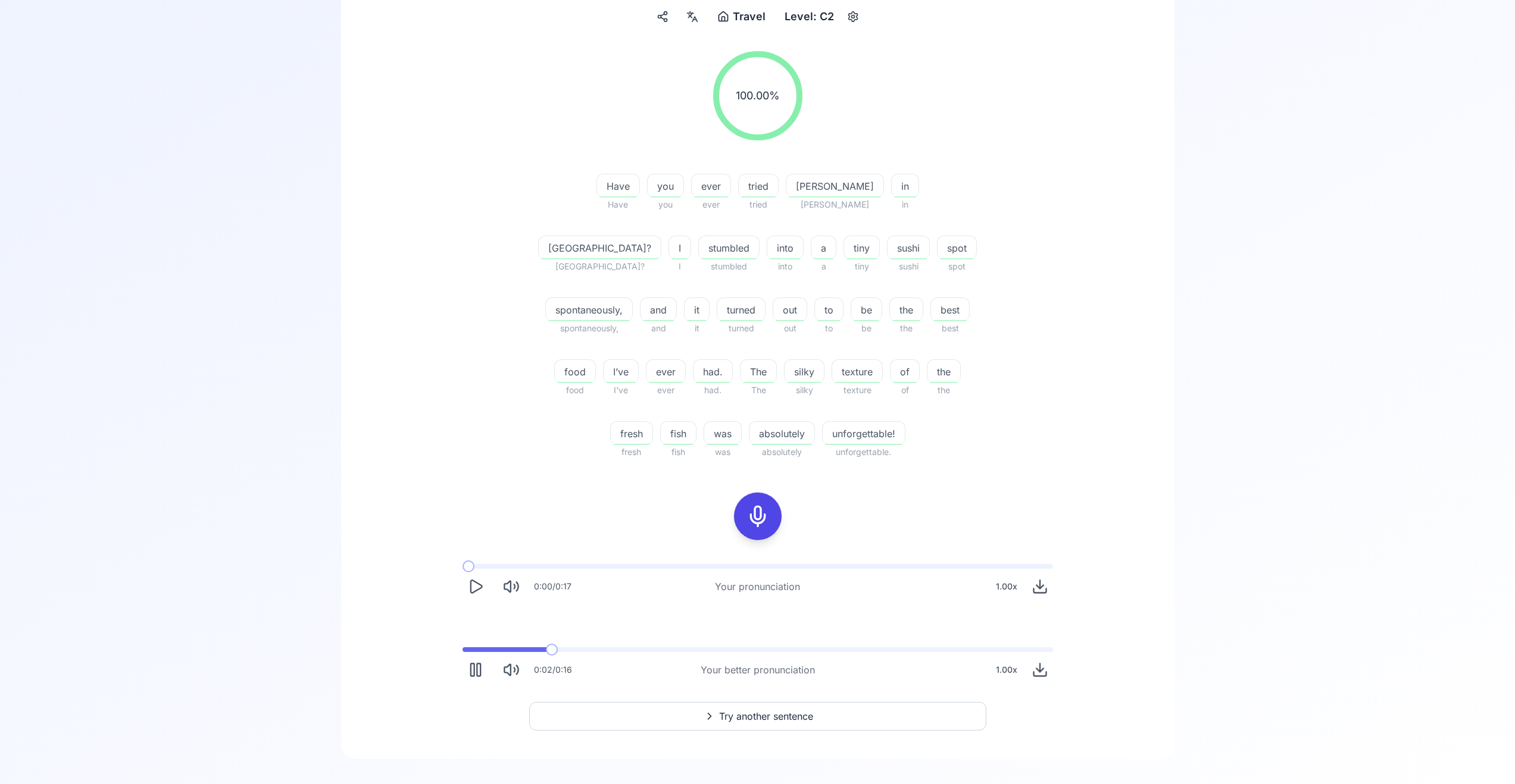
scroll to position [164, 0]
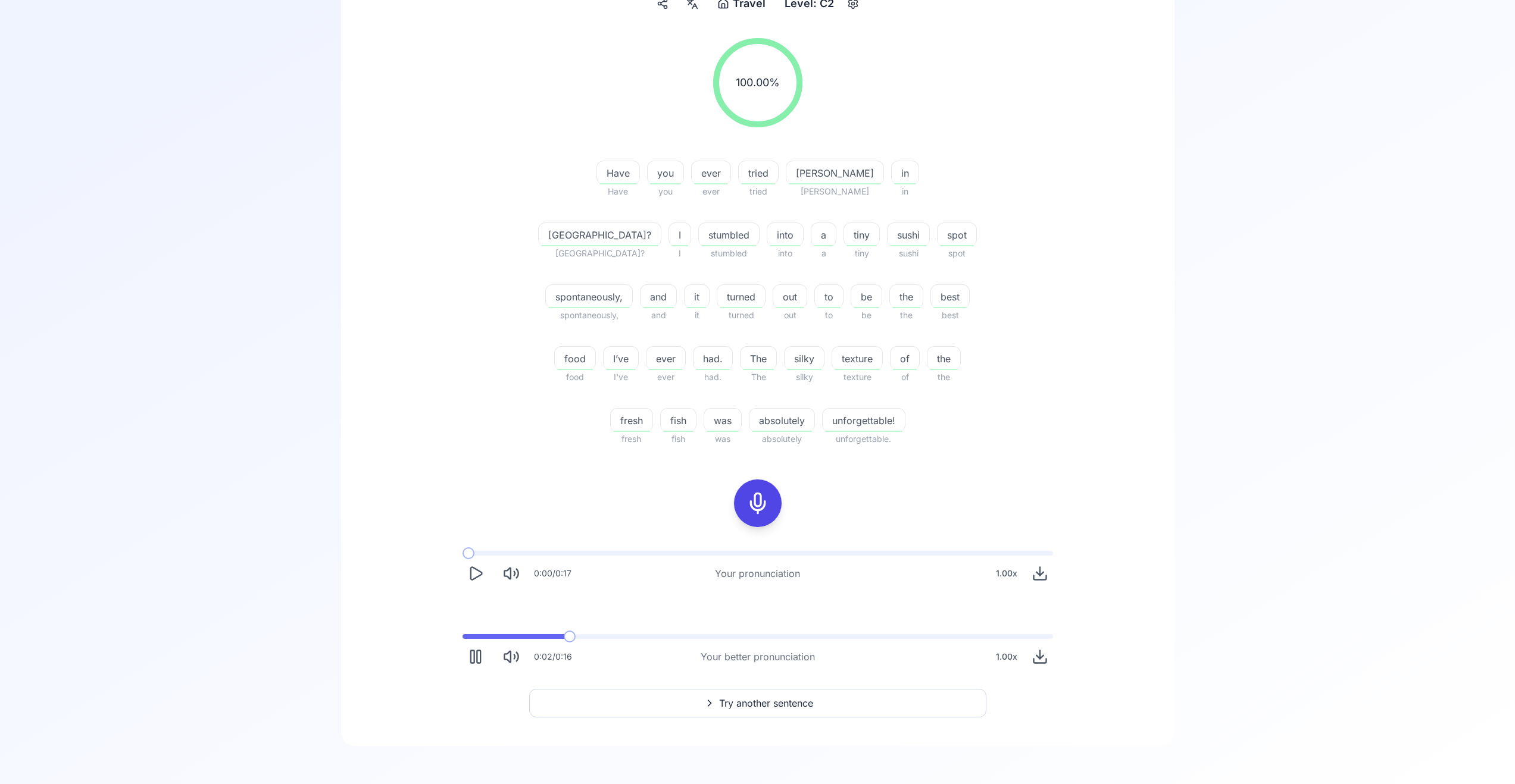
click at [712, 707] on icon at bounding box center [709, 703] width 14 height 12
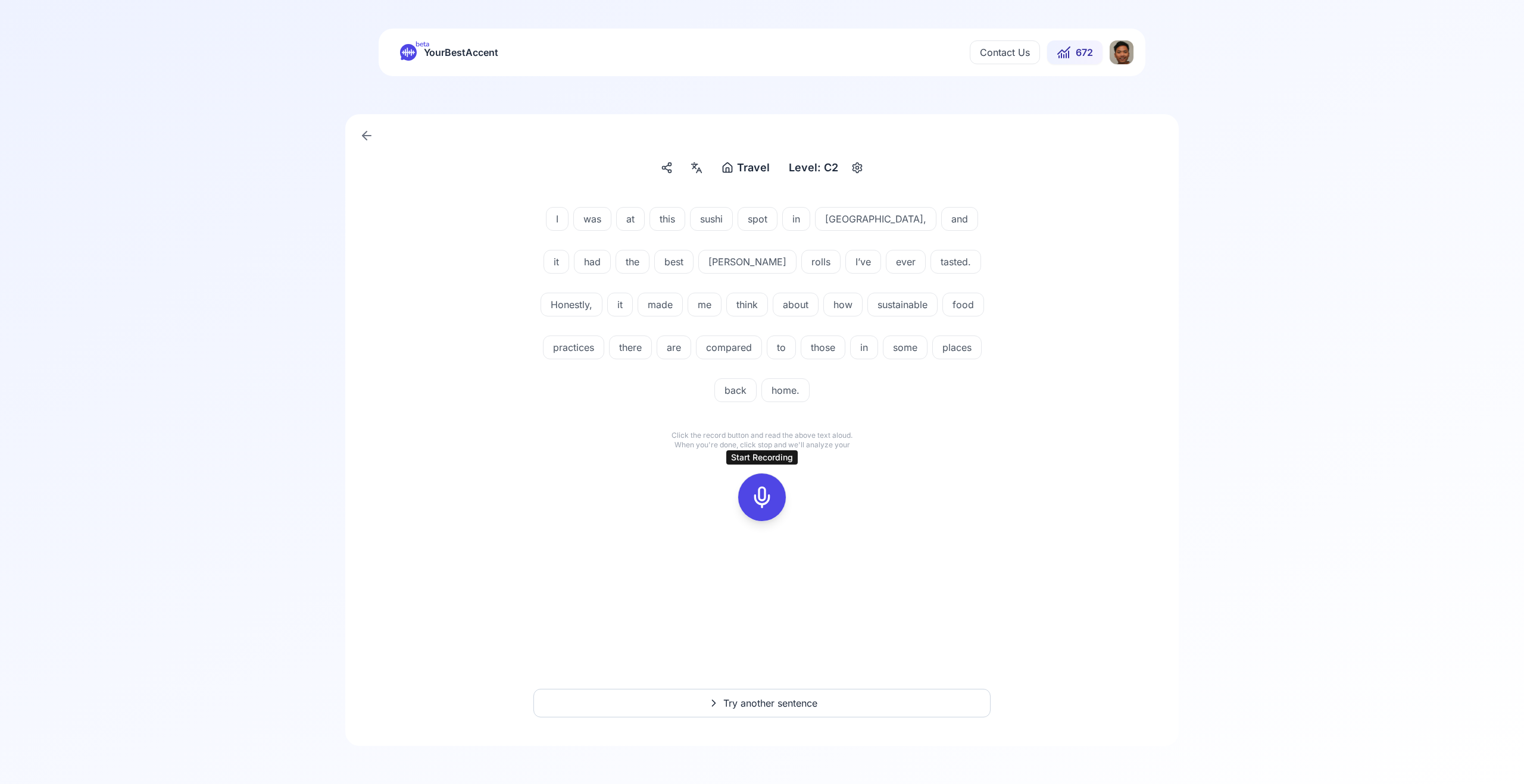
click at [766, 494] on icon at bounding box center [762, 497] width 24 height 24
click at [772, 505] on icon at bounding box center [762, 497] width 24 height 24
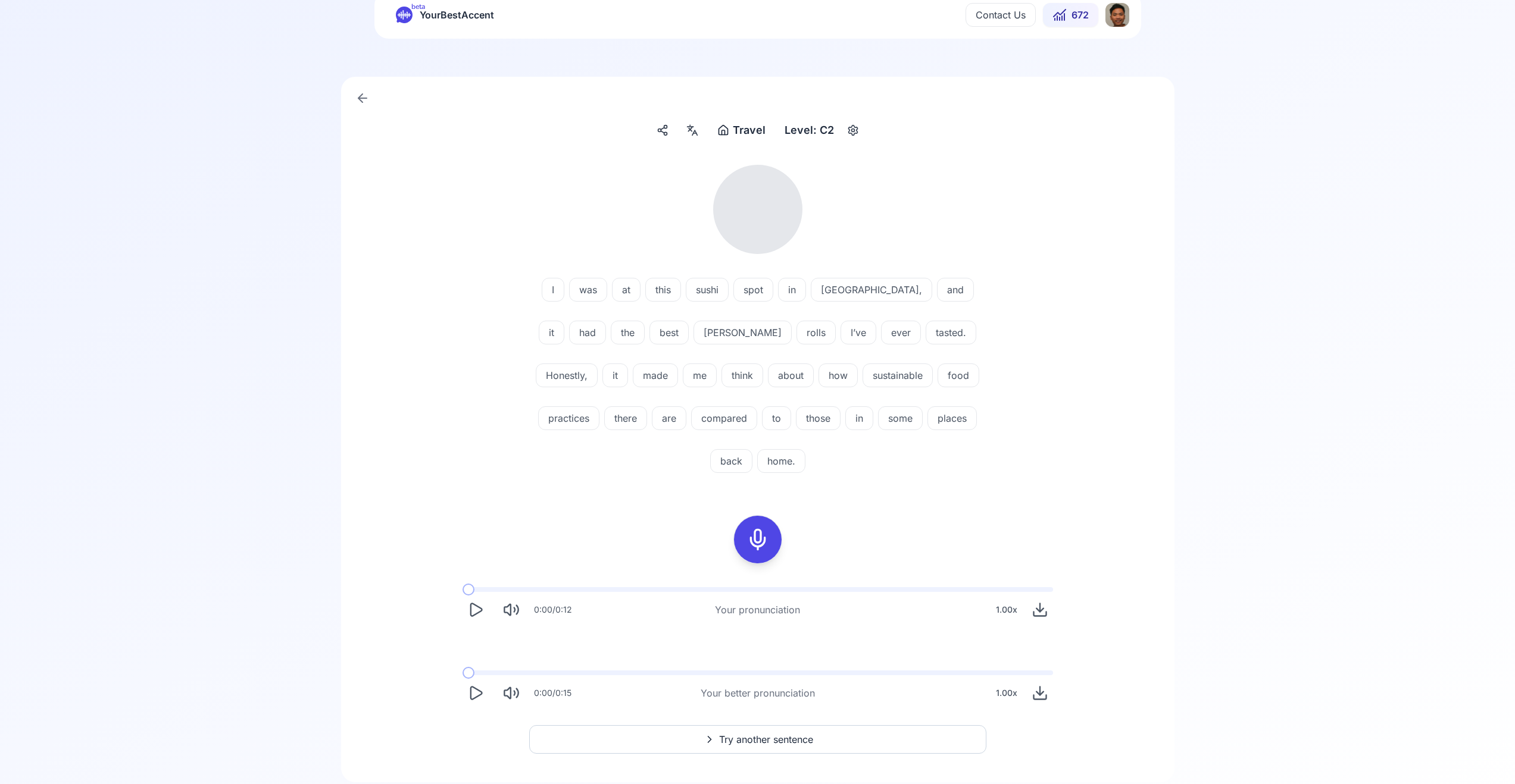
scroll to position [74, 0]
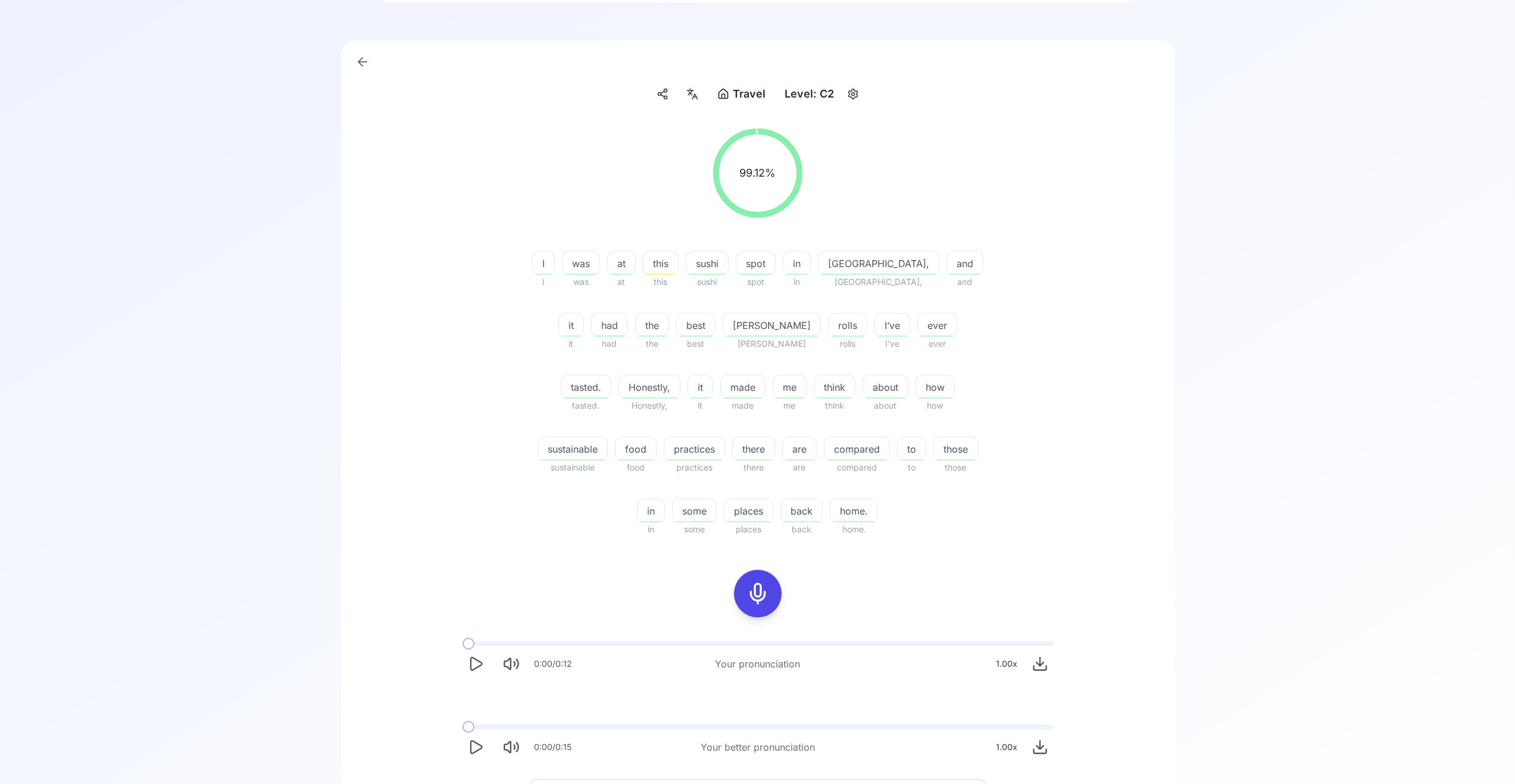
click at [476, 667] on icon "Play" at bounding box center [475, 664] width 17 height 17
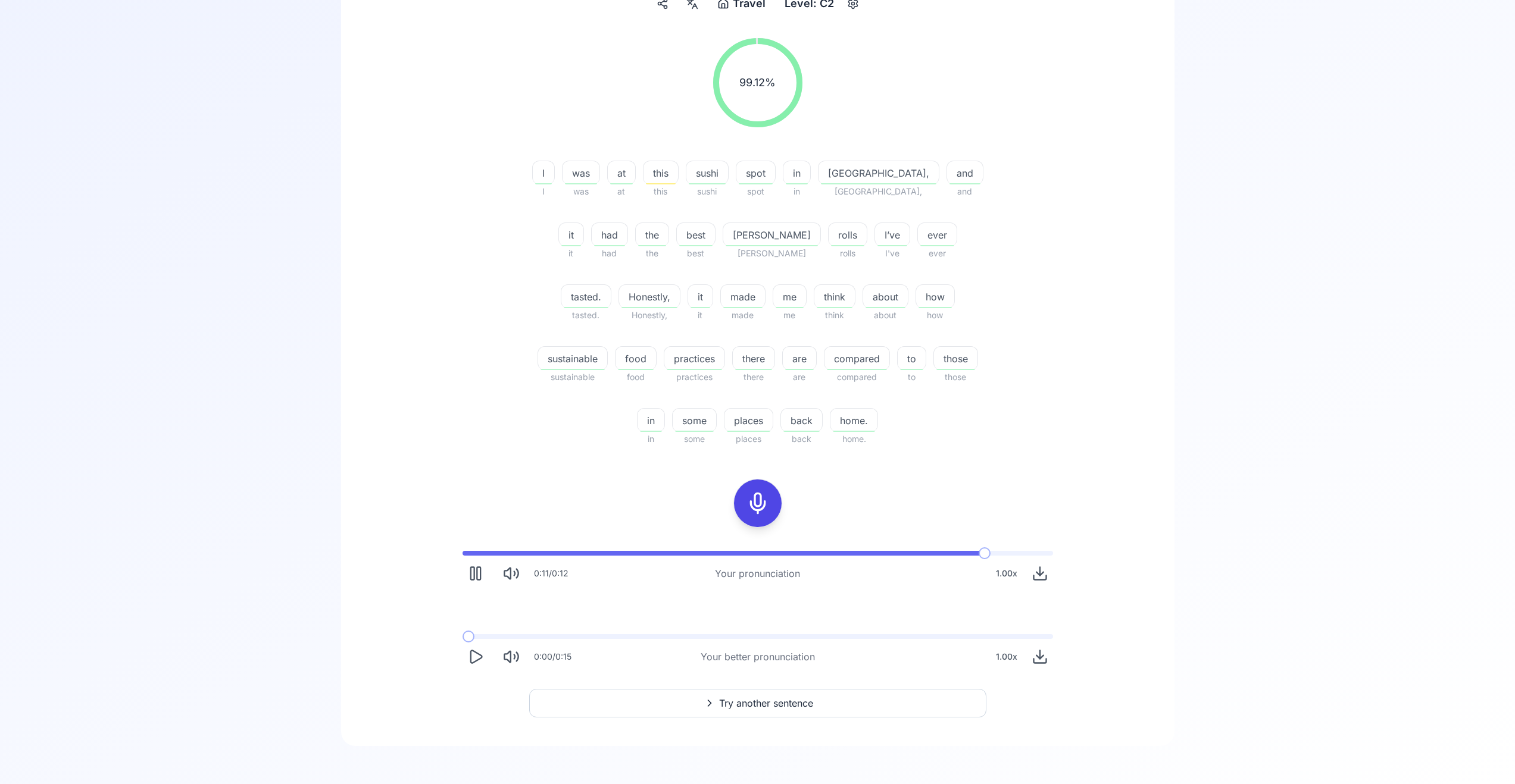
click at [704, 701] on icon at bounding box center [709, 703] width 14 height 12
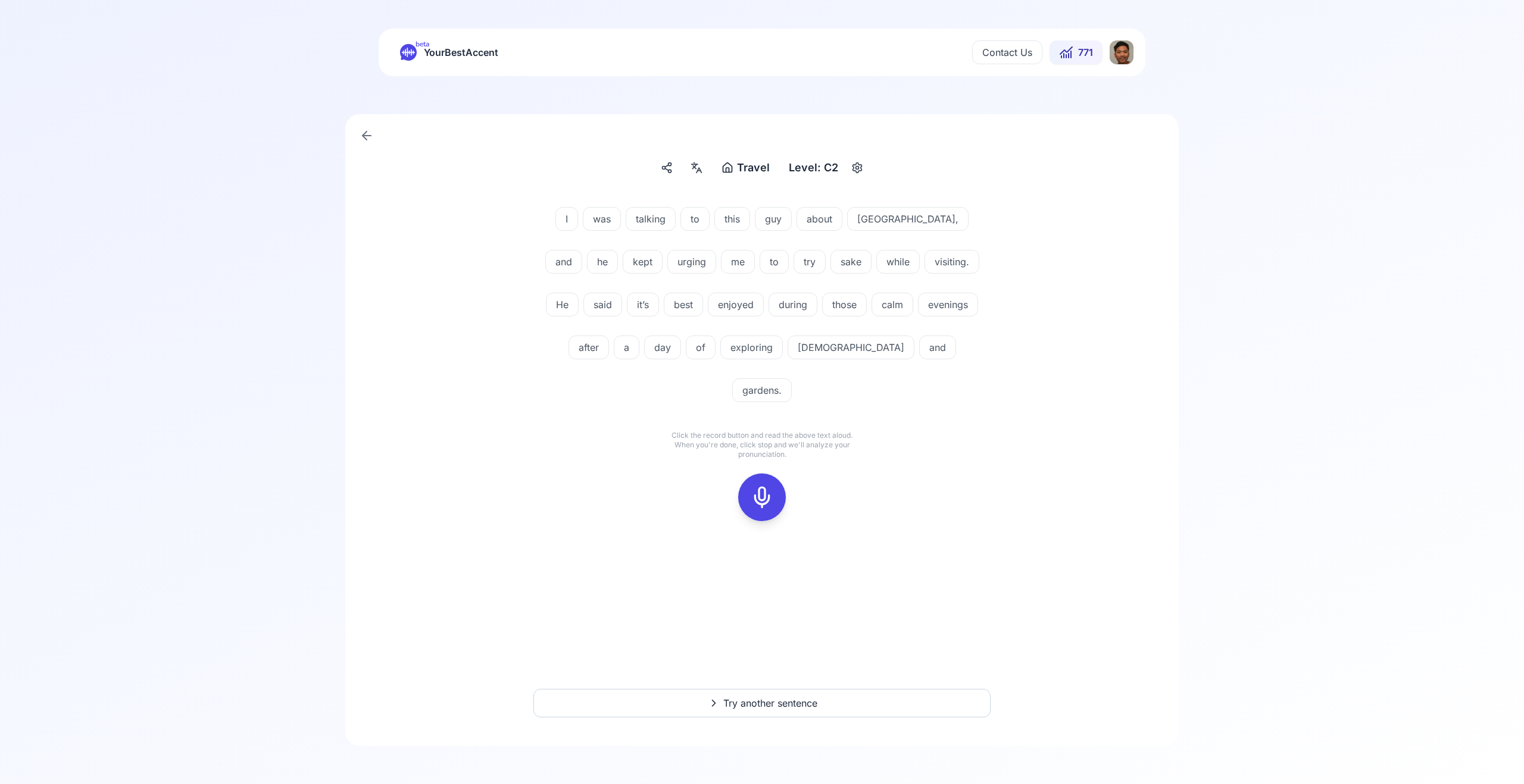
click at [771, 489] on rect at bounding box center [762, 498] width 18 height 18
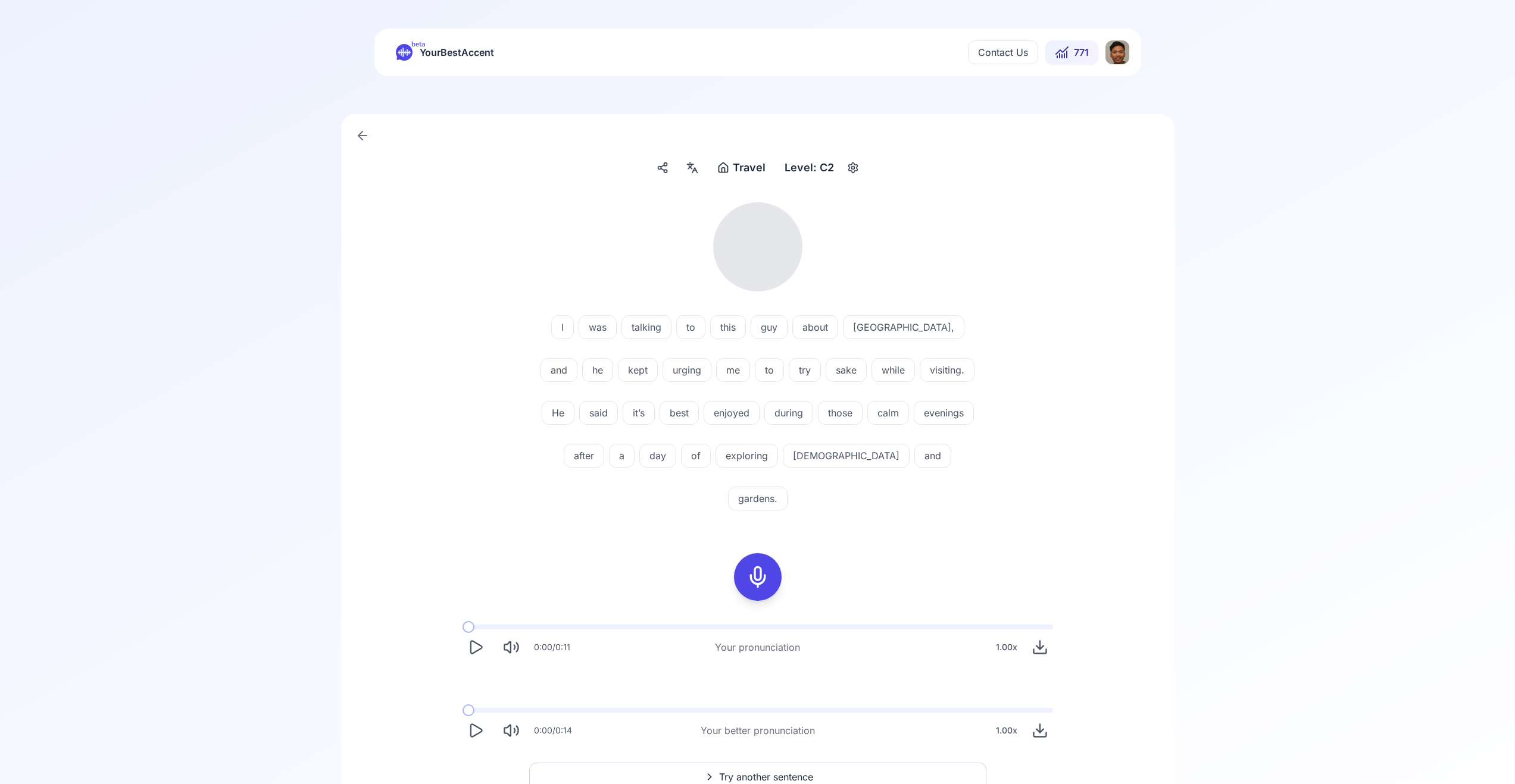
scroll to position [31, 0]
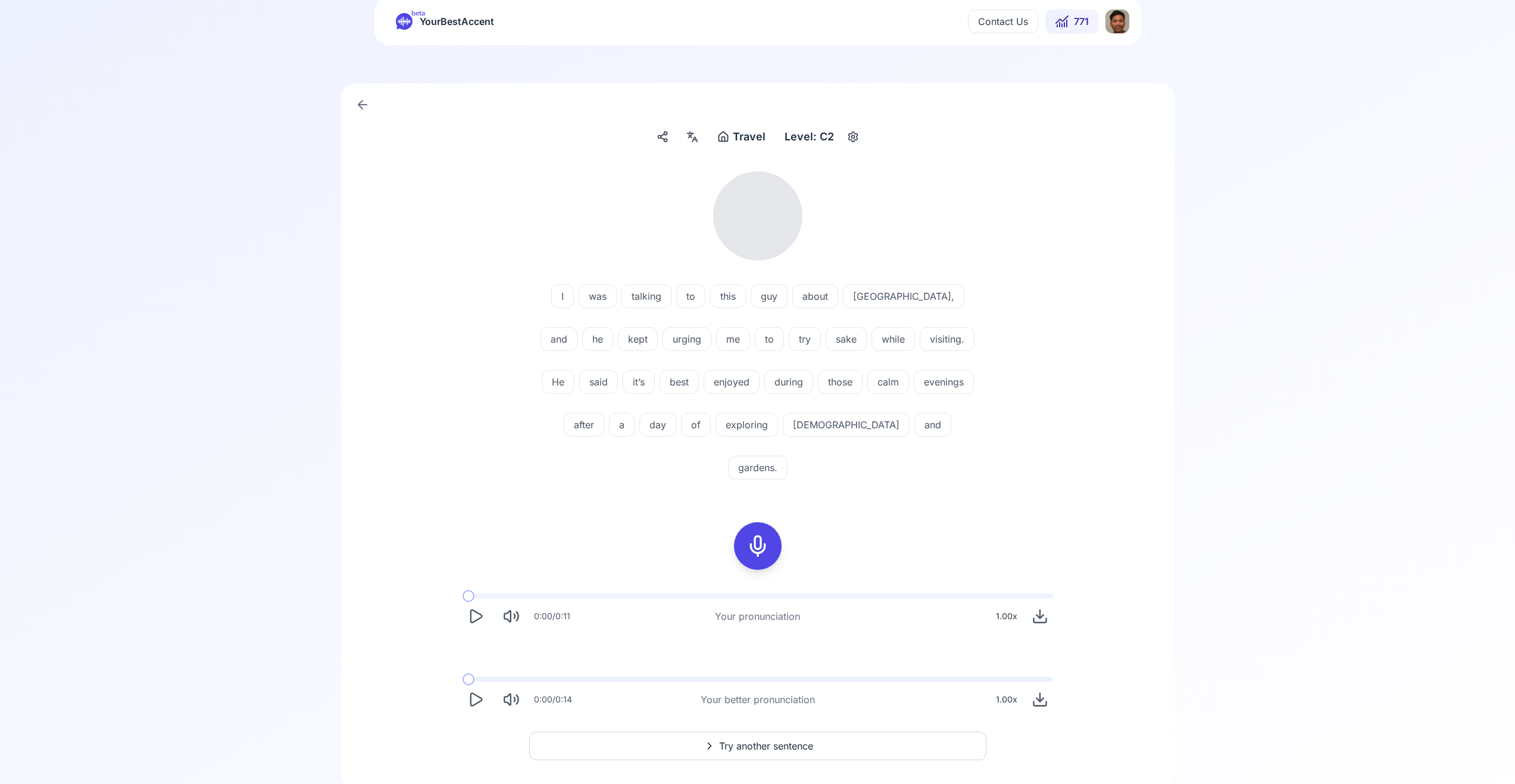
click at [472, 692] on icon "Play" at bounding box center [475, 700] width 17 height 17
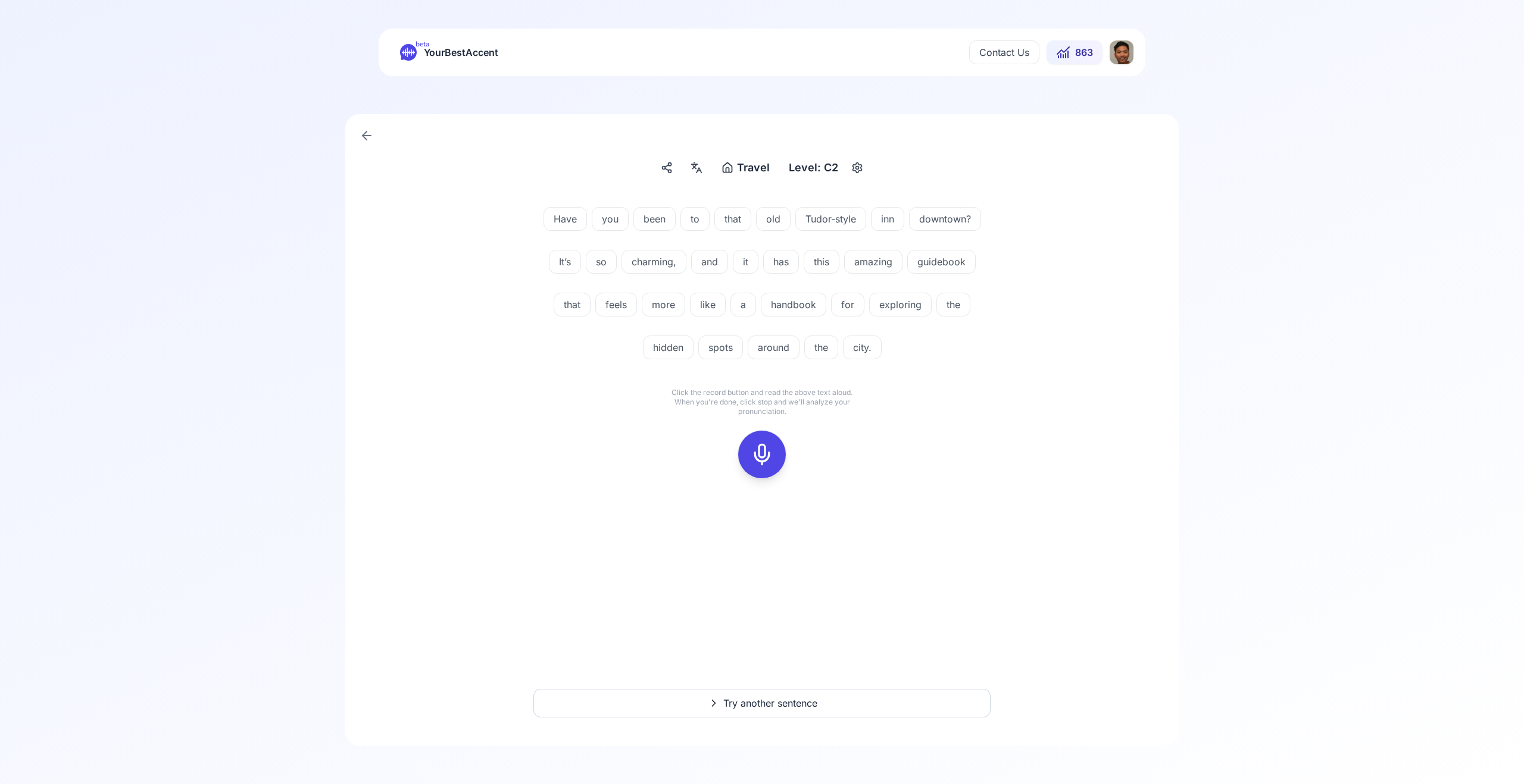
click at [747, 180] on div "Travel Travel Level: C2 Have you been to that old Tudor-style inn downtown? It’…" at bounding box center [761, 430] width 833 height 632
click at [750, 168] on span "Travel" at bounding box center [753, 168] width 33 height 17
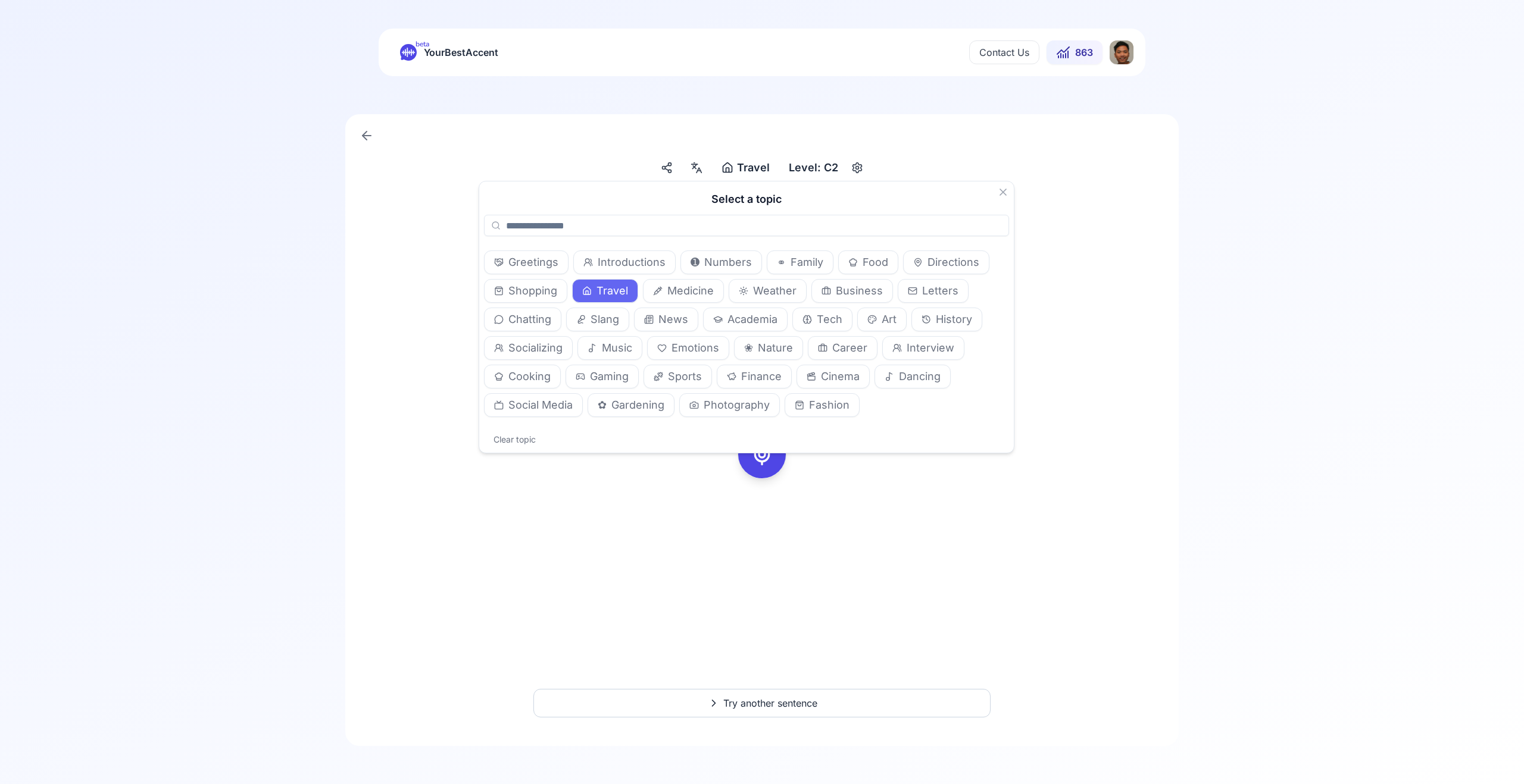
click at [607, 342] on span "Music" at bounding box center [617, 348] width 31 height 17
click at [810, 557] on div "Have you been to that old Tudor-style inn downtown? It’s so charming, and it ha…" at bounding box center [761, 455] width 786 height 534
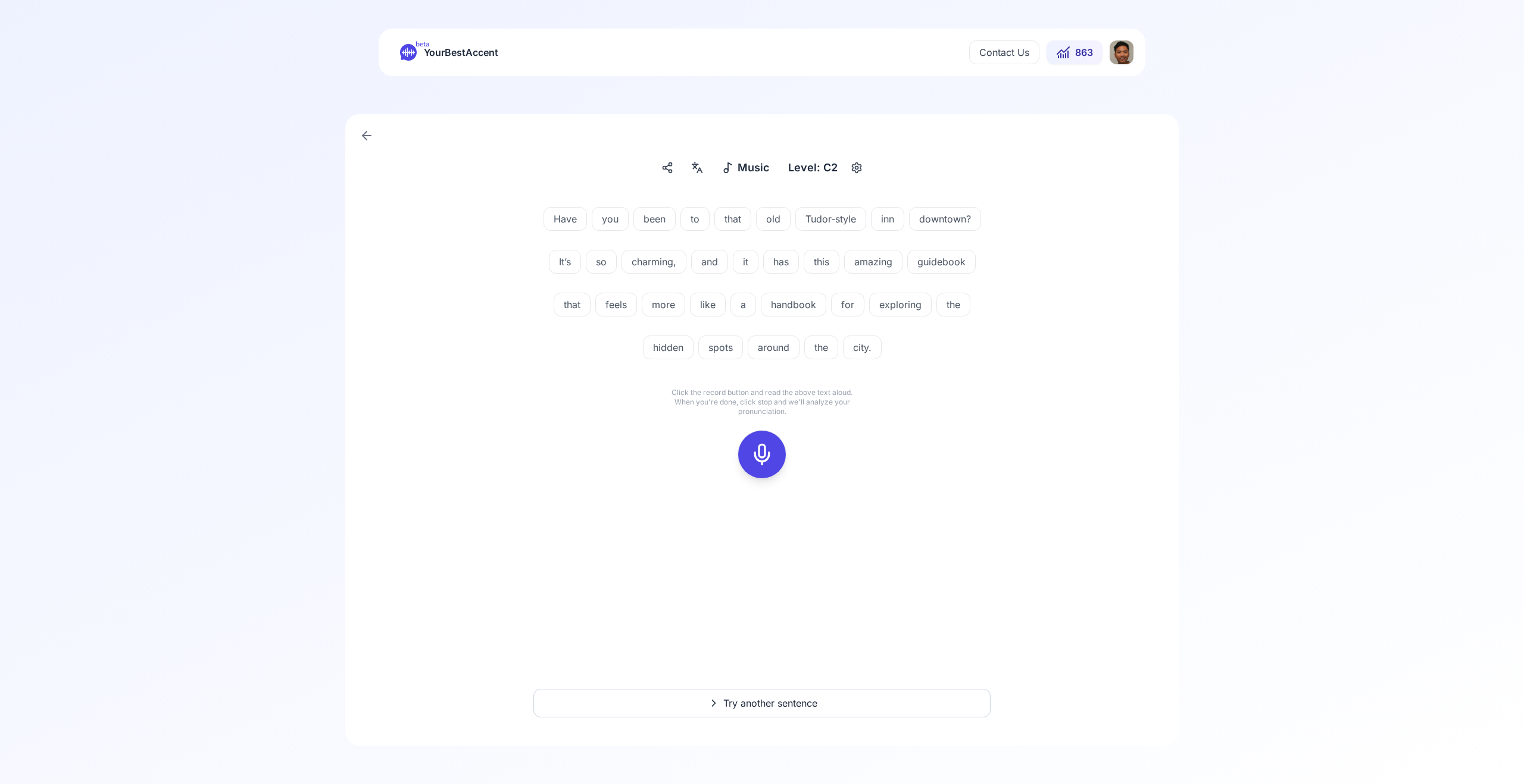
click at [716, 705] on icon at bounding box center [714, 703] width 14 height 12
click at [762, 450] on icon at bounding box center [762, 454] width 24 height 24
click at [755, 447] on icon at bounding box center [762, 454] width 24 height 24
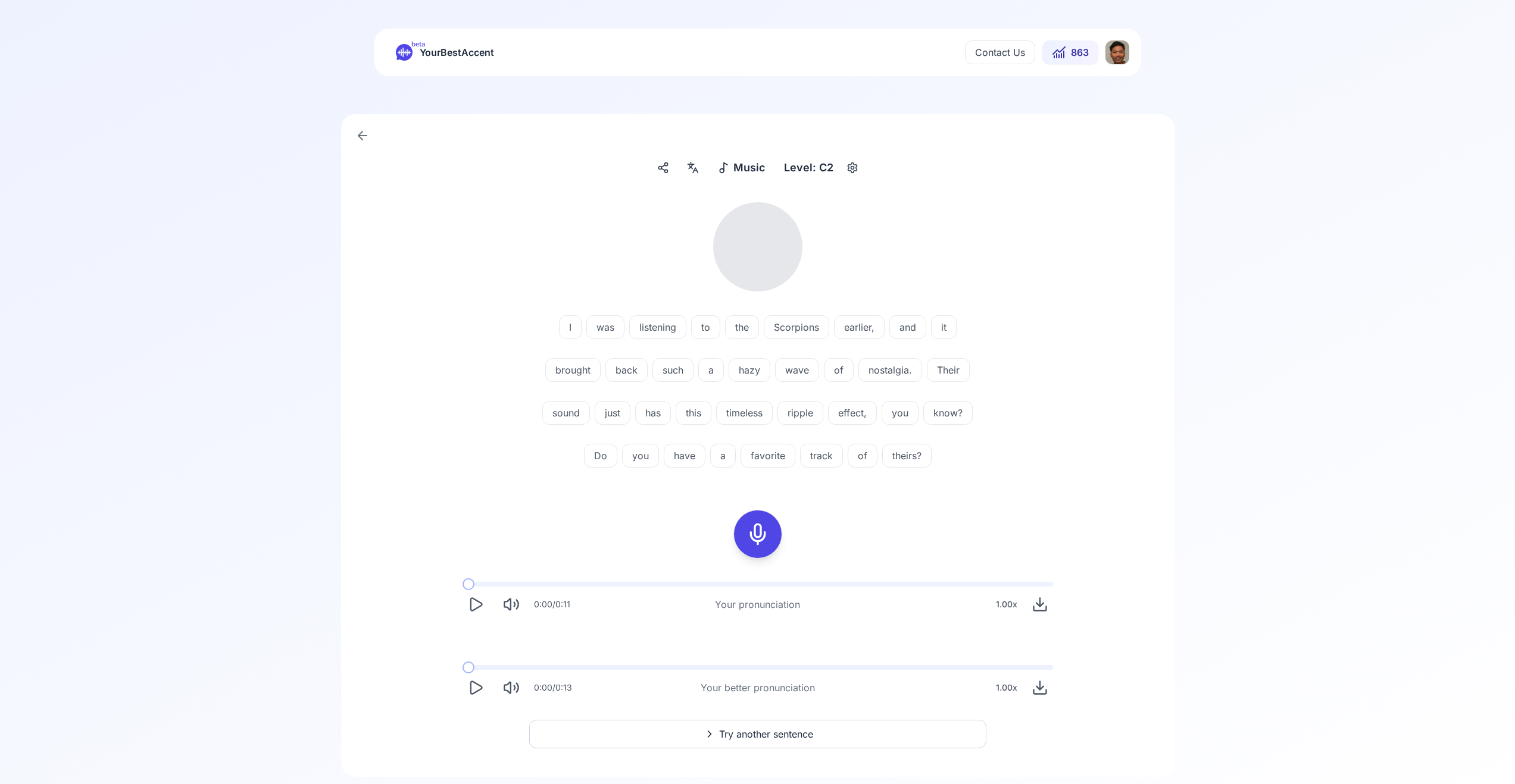
click at [469, 692] on icon "Play" at bounding box center [475, 688] width 17 height 17
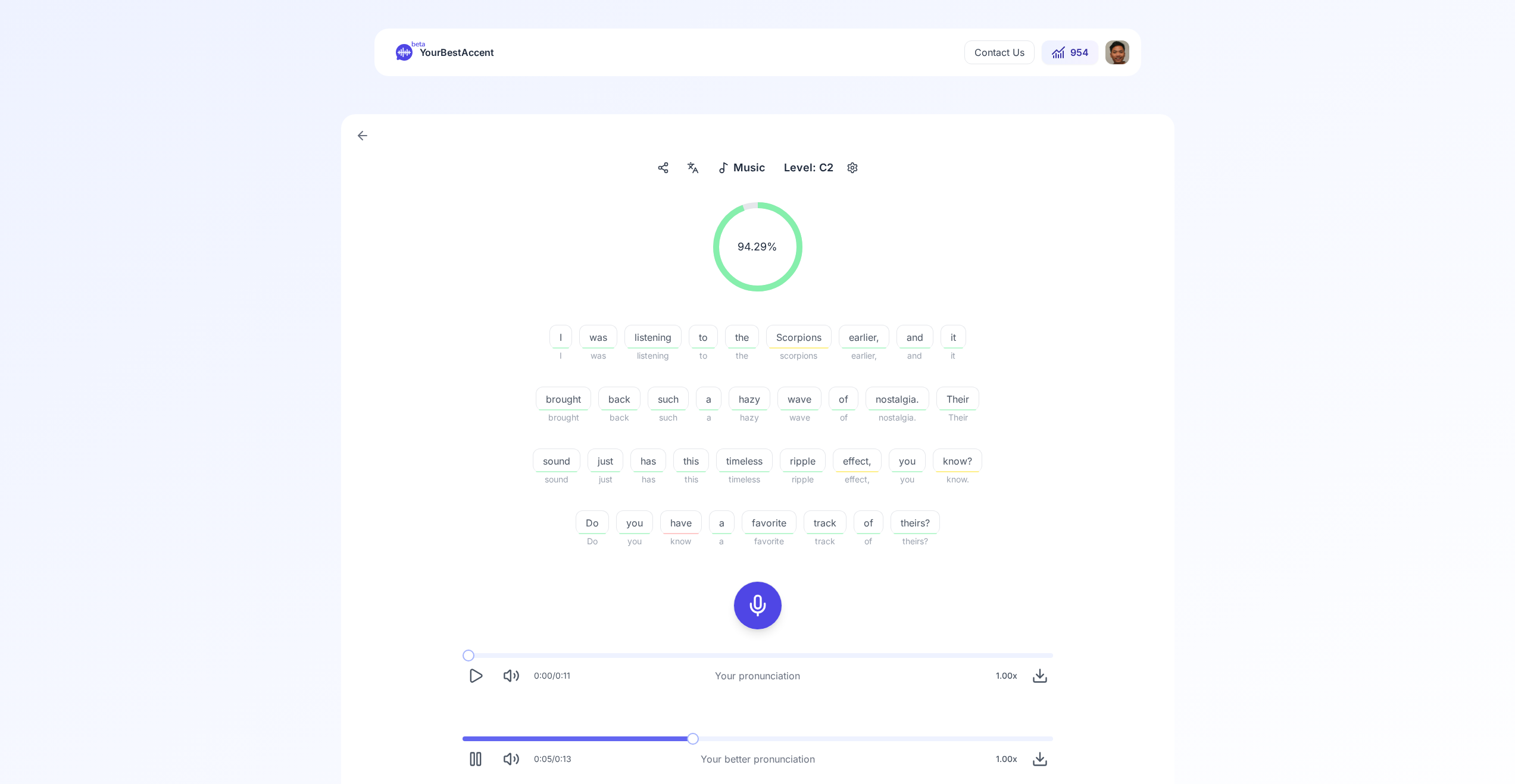
click at [475, 673] on icon "Play" at bounding box center [476, 675] width 12 height 12
click at [758, 744] on div "0:05 / 0:13 Your better pronunciation 1.00 x" at bounding box center [758, 754] width 610 height 55
click at [759, 741] on div "0:05 / 0:13 Your better pronunciation 1.00 x" at bounding box center [758, 754] width 610 height 55
click at [477, 763] on icon "Play" at bounding box center [476, 759] width 12 height 12
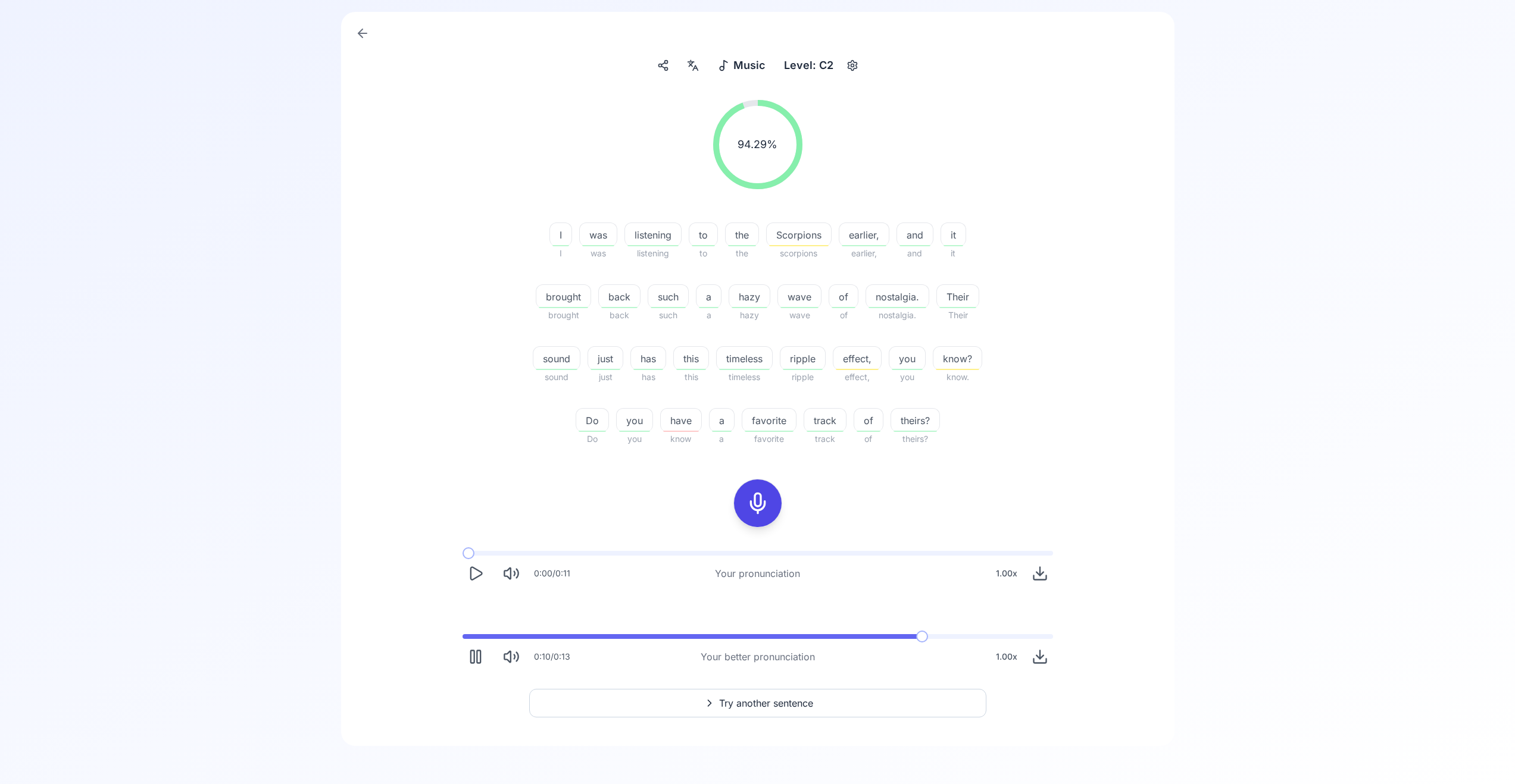
click at [764, 696] on span "Try another sentence" at bounding box center [766, 703] width 94 height 14
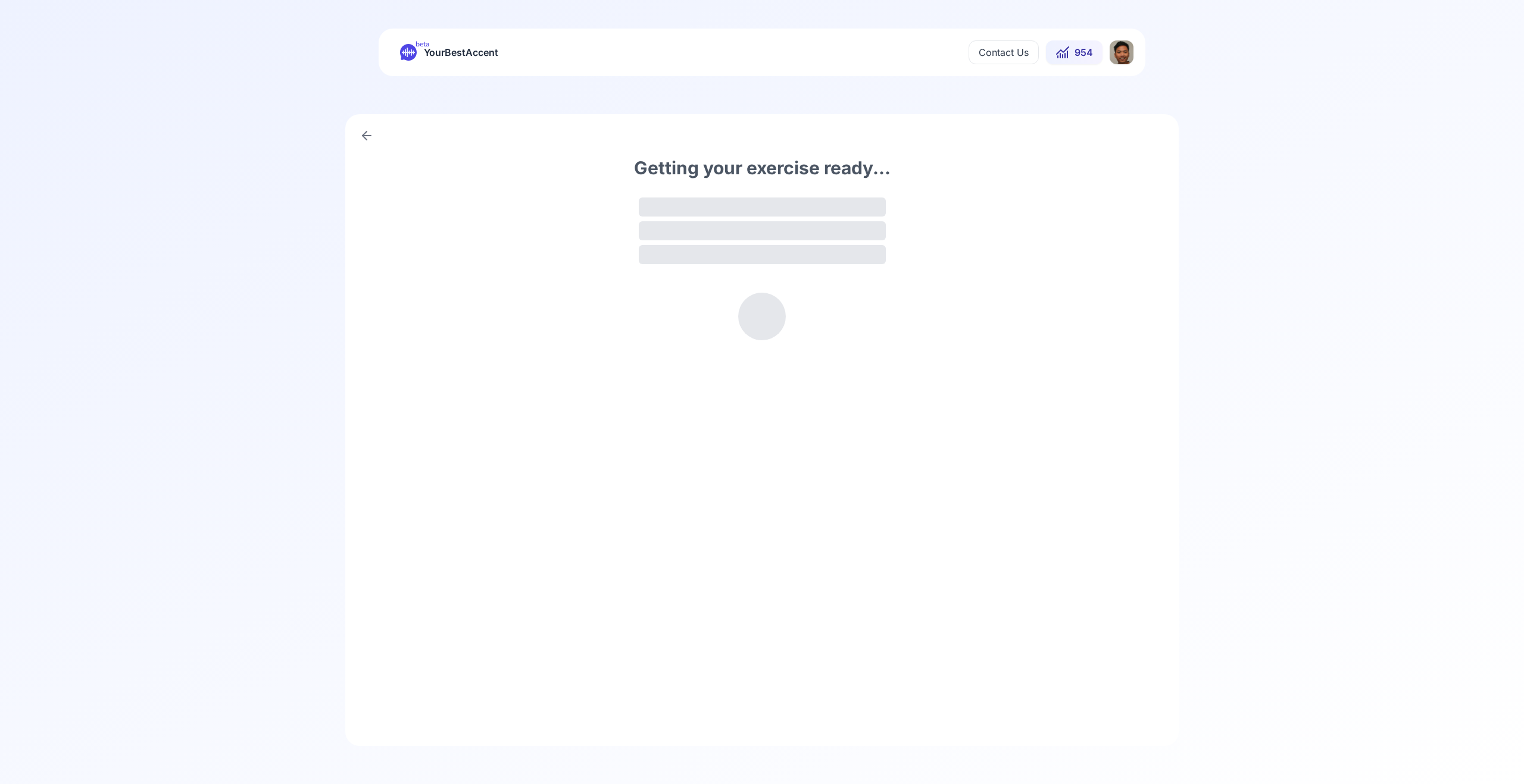
click at [1072, 54] on button "954" at bounding box center [1074, 52] width 56 height 24
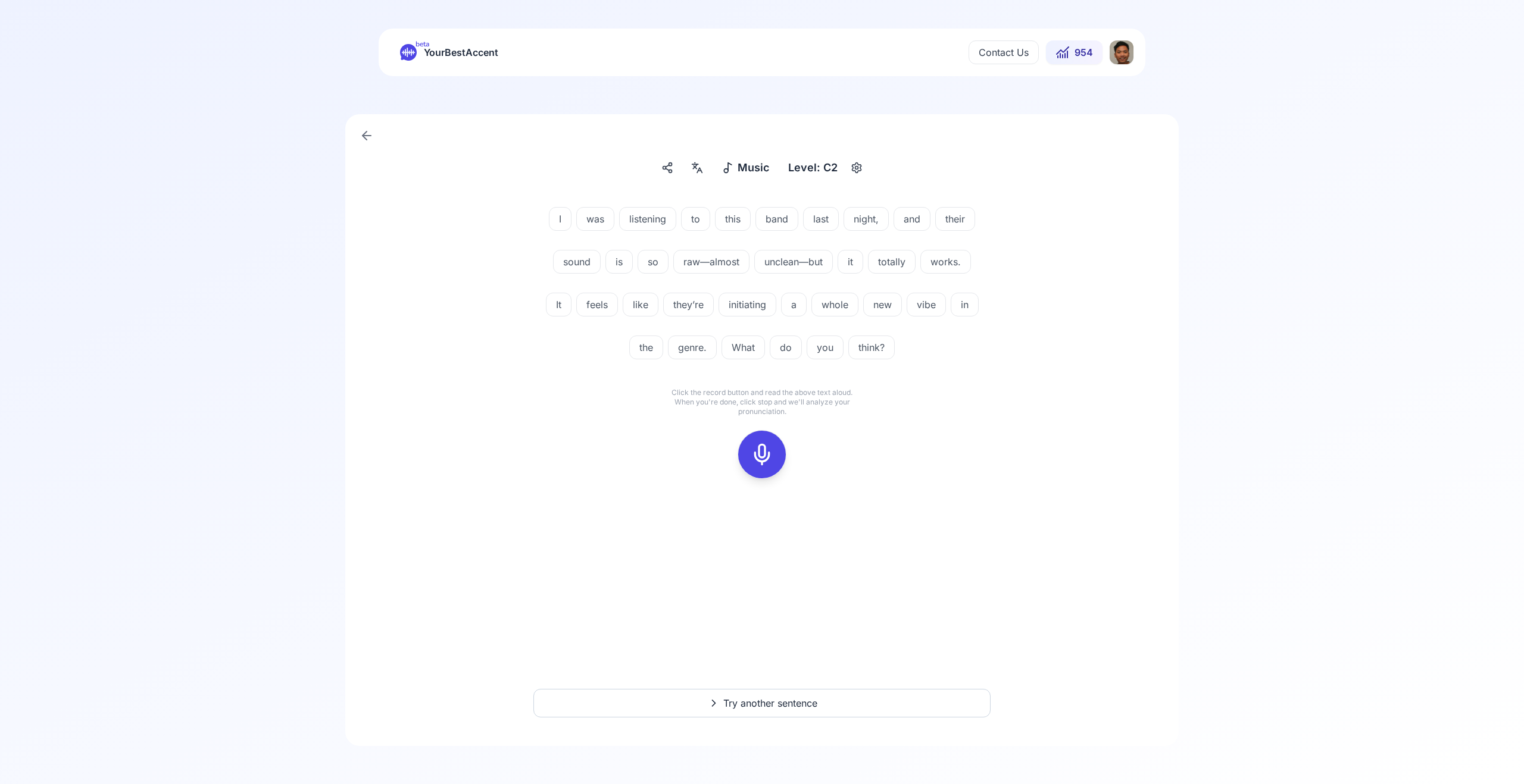
click at [1062, 60] on button "954" at bounding box center [1074, 52] width 56 height 24
click at [763, 462] on rect at bounding box center [762, 455] width 18 height 18
click at [760, 443] on icon at bounding box center [762, 454] width 24 height 24
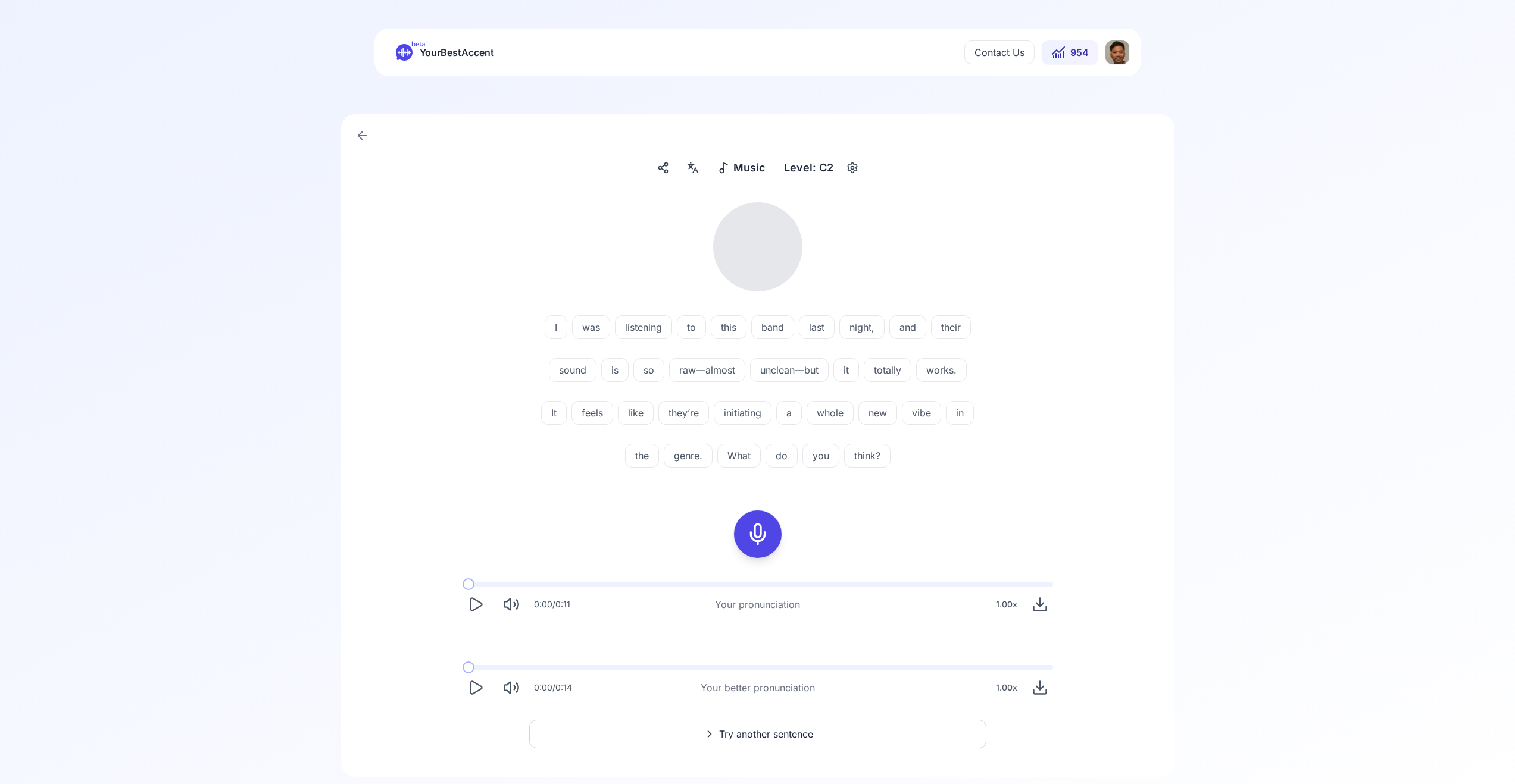
scroll to position [31, 0]
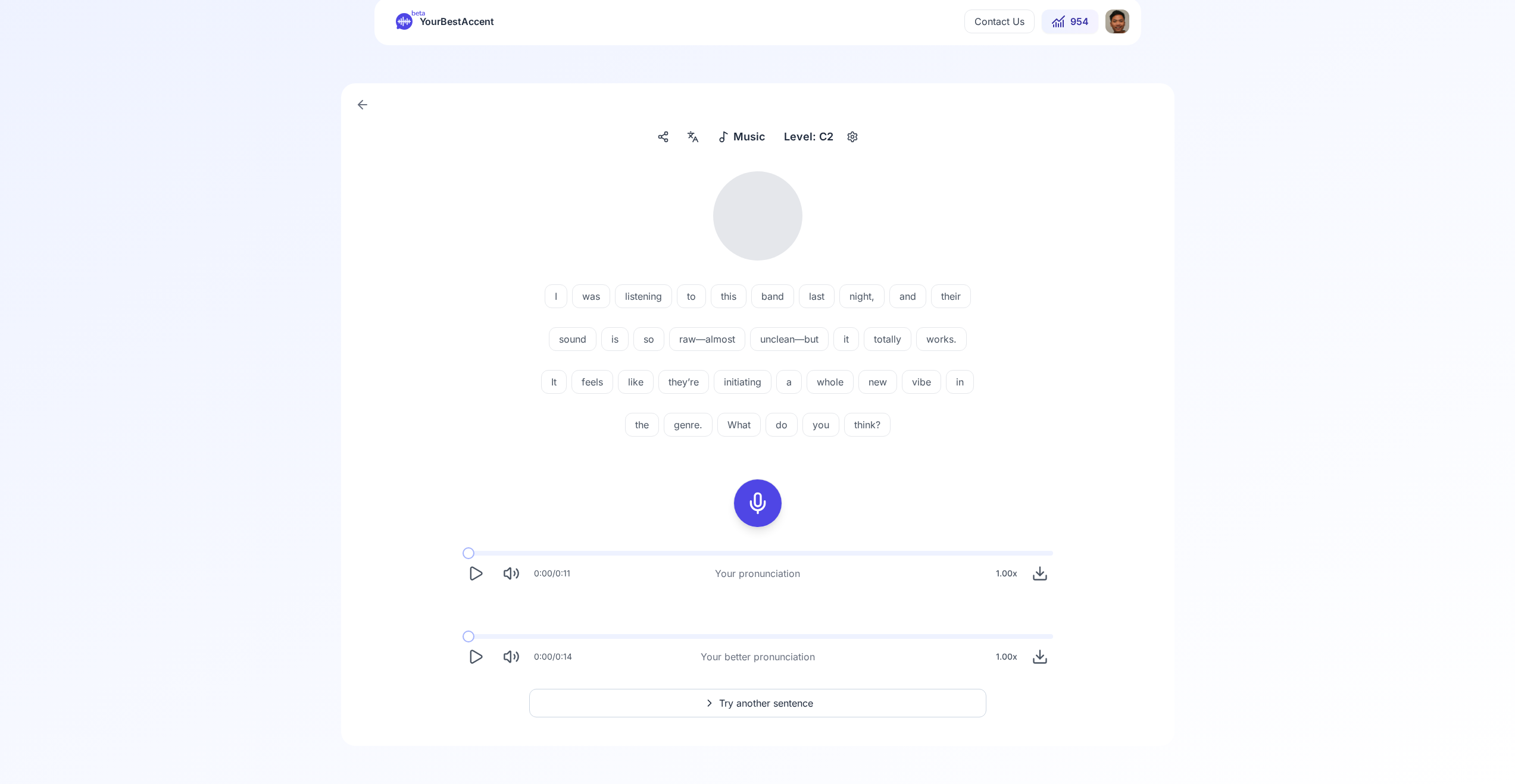
click at [467, 661] on icon "Play" at bounding box center [475, 657] width 17 height 17
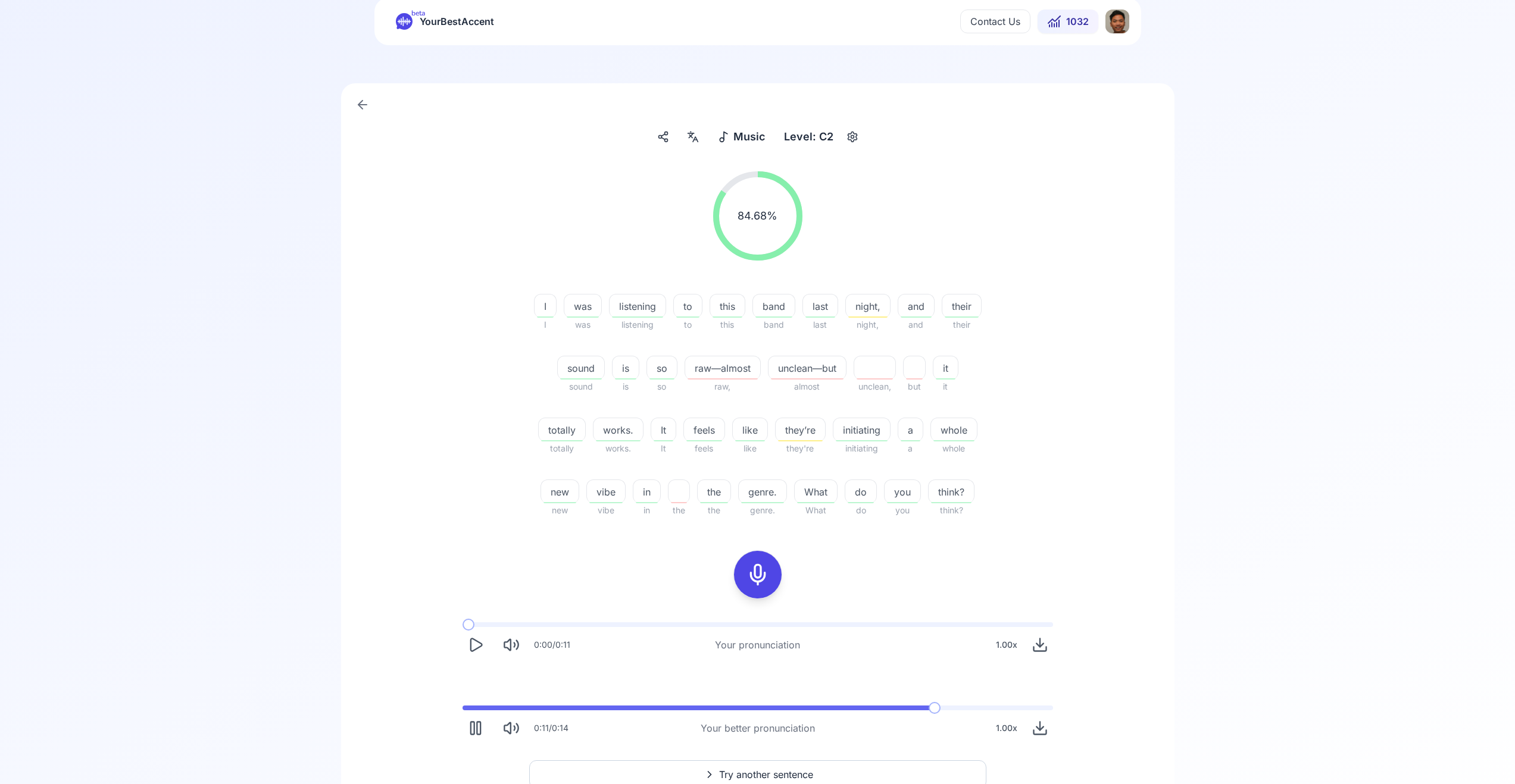
click at [474, 643] on icon "Play" at bounding box center [475, 645] width 17 height 17
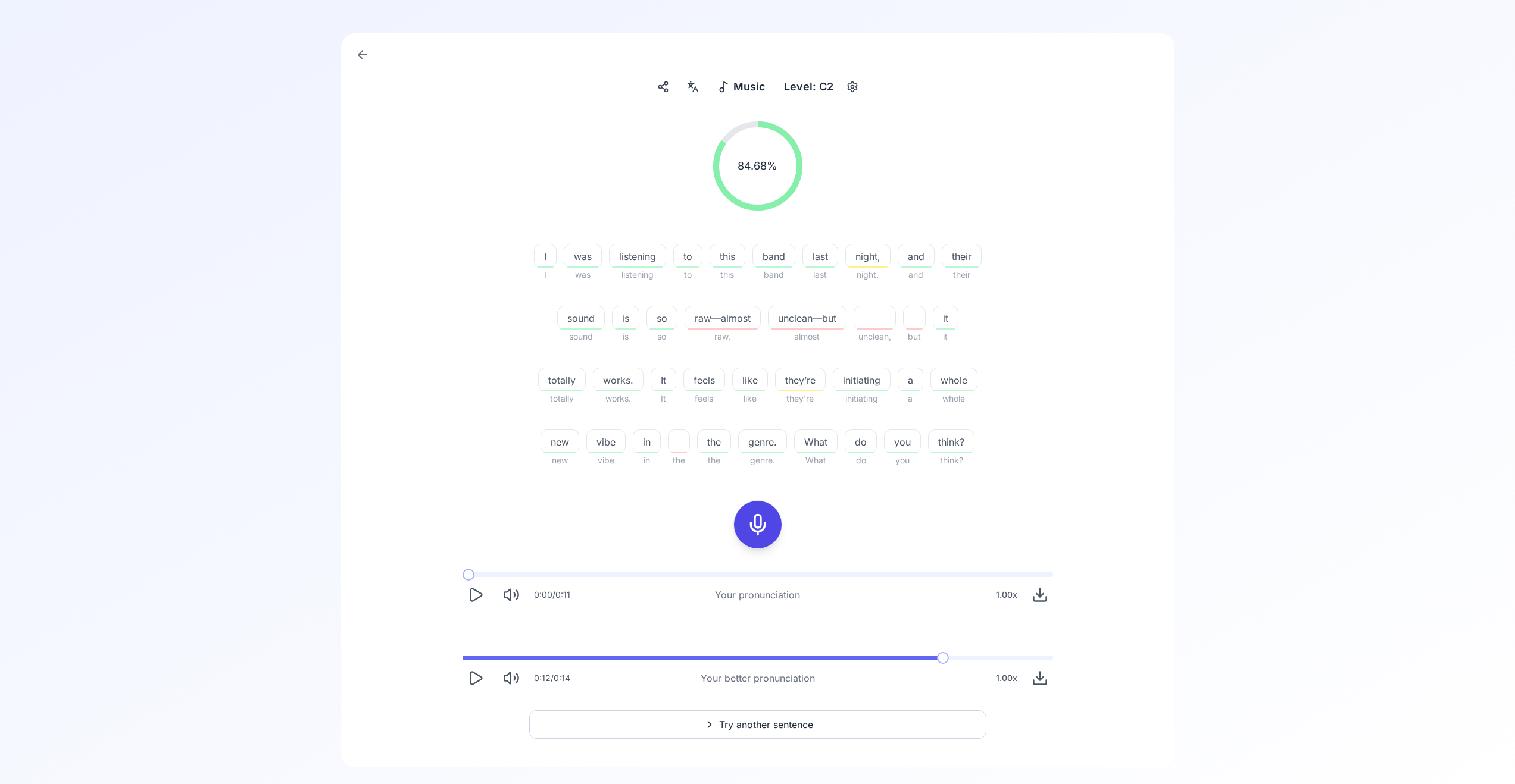
scroll to position [102, 0]
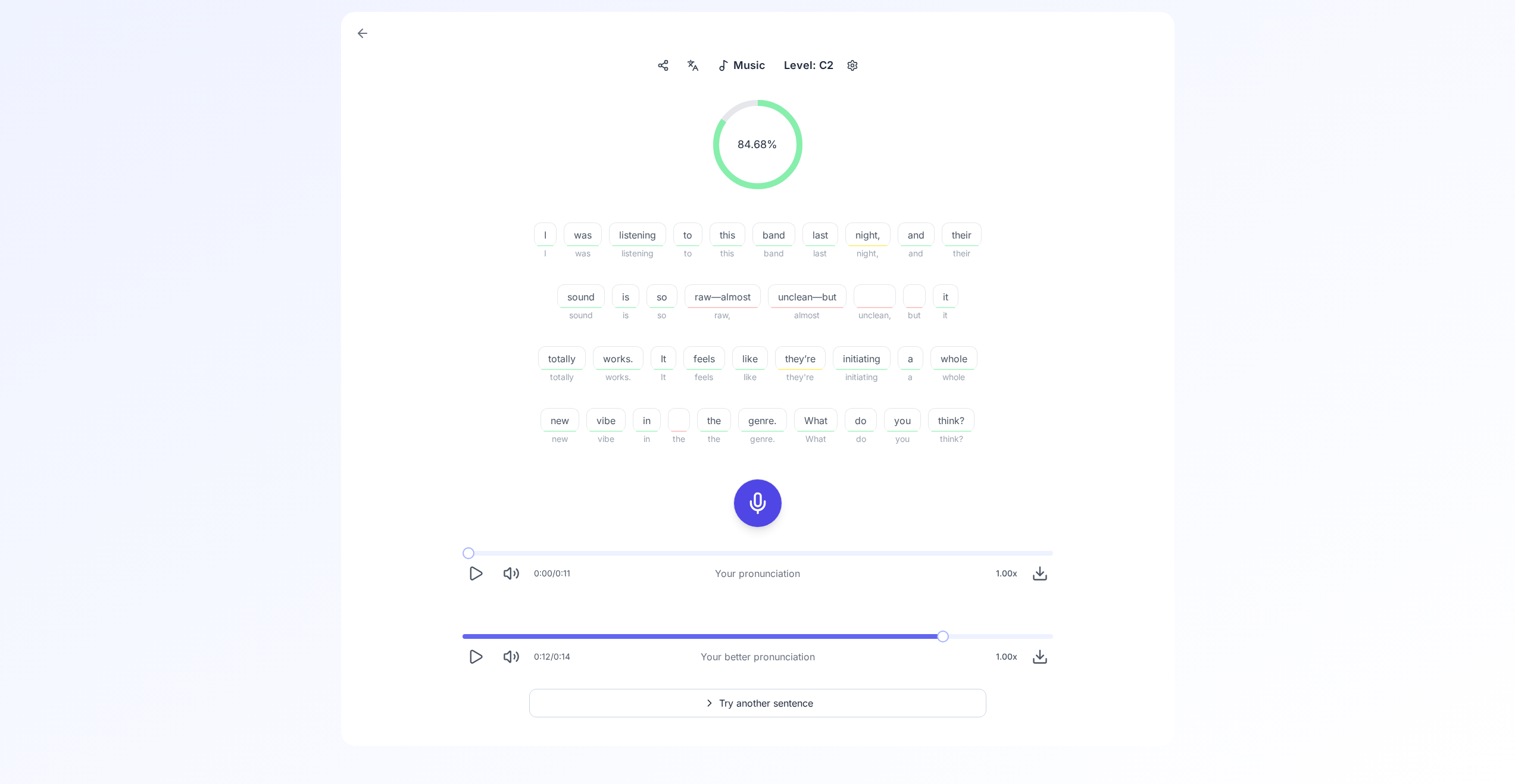
click at [742, 697] on span "Try another sentence" at bounding box center [766, 703] width 94 height 14
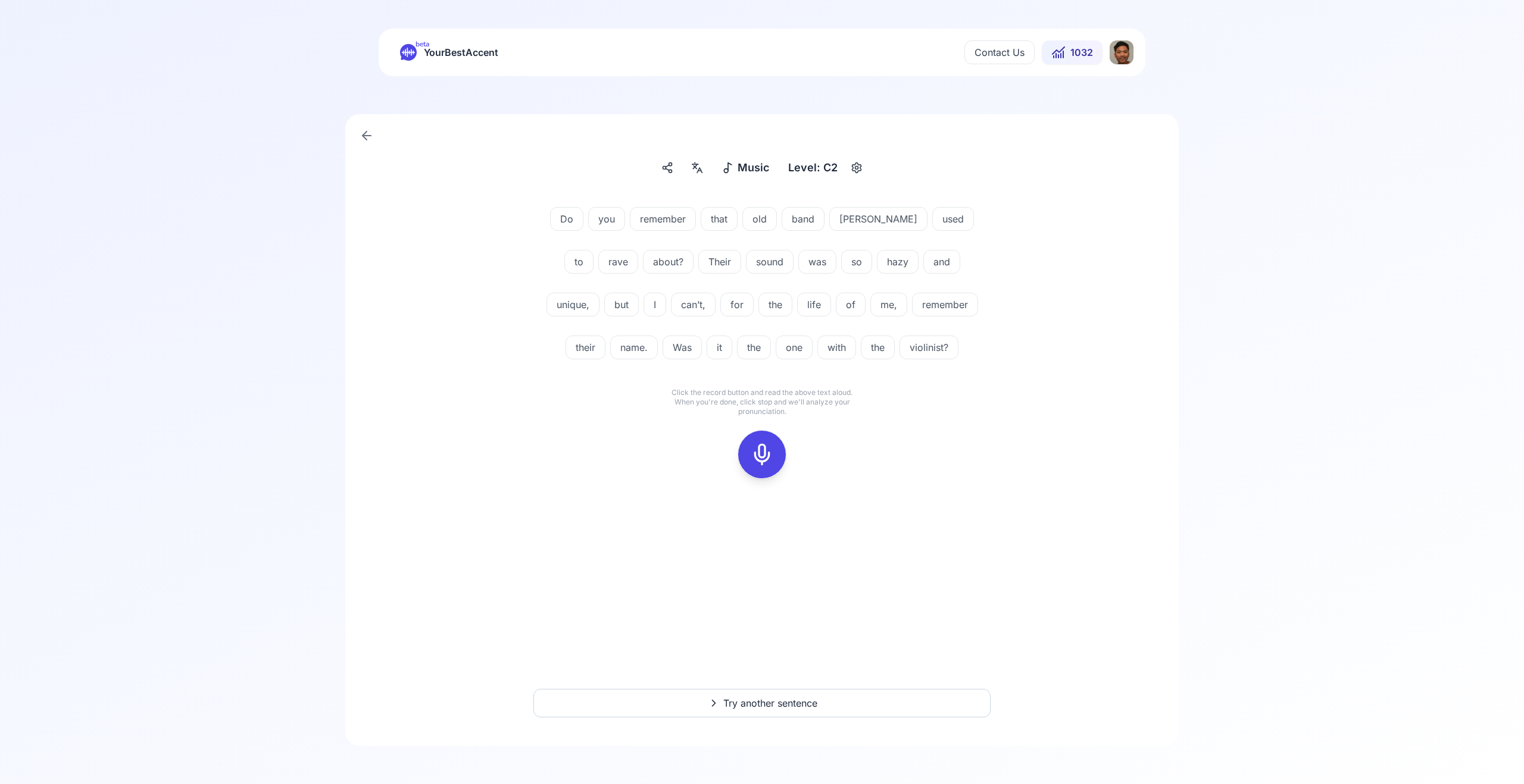
click at [784, 438] on div at bounding box center [762, 455] width 95 height 76
click at [759, 446] on icon at bounding box center [762, 454] width 24 height 24
click at [752, 433] on div at bounding box center [762, 455] width 29 height 48
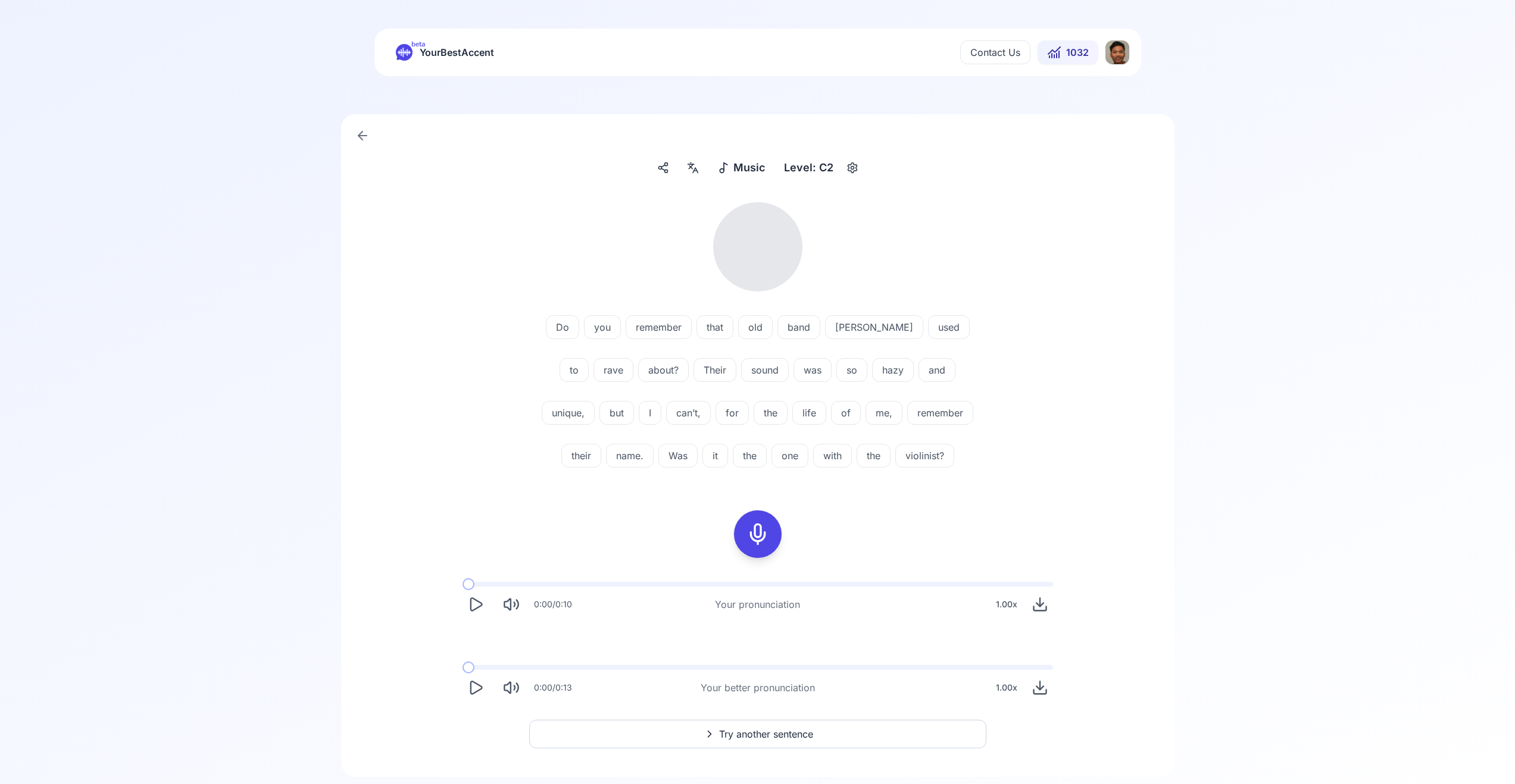
click at [473, 694] on icon "Play" at bounding box center [476, 688] width 12 height 12
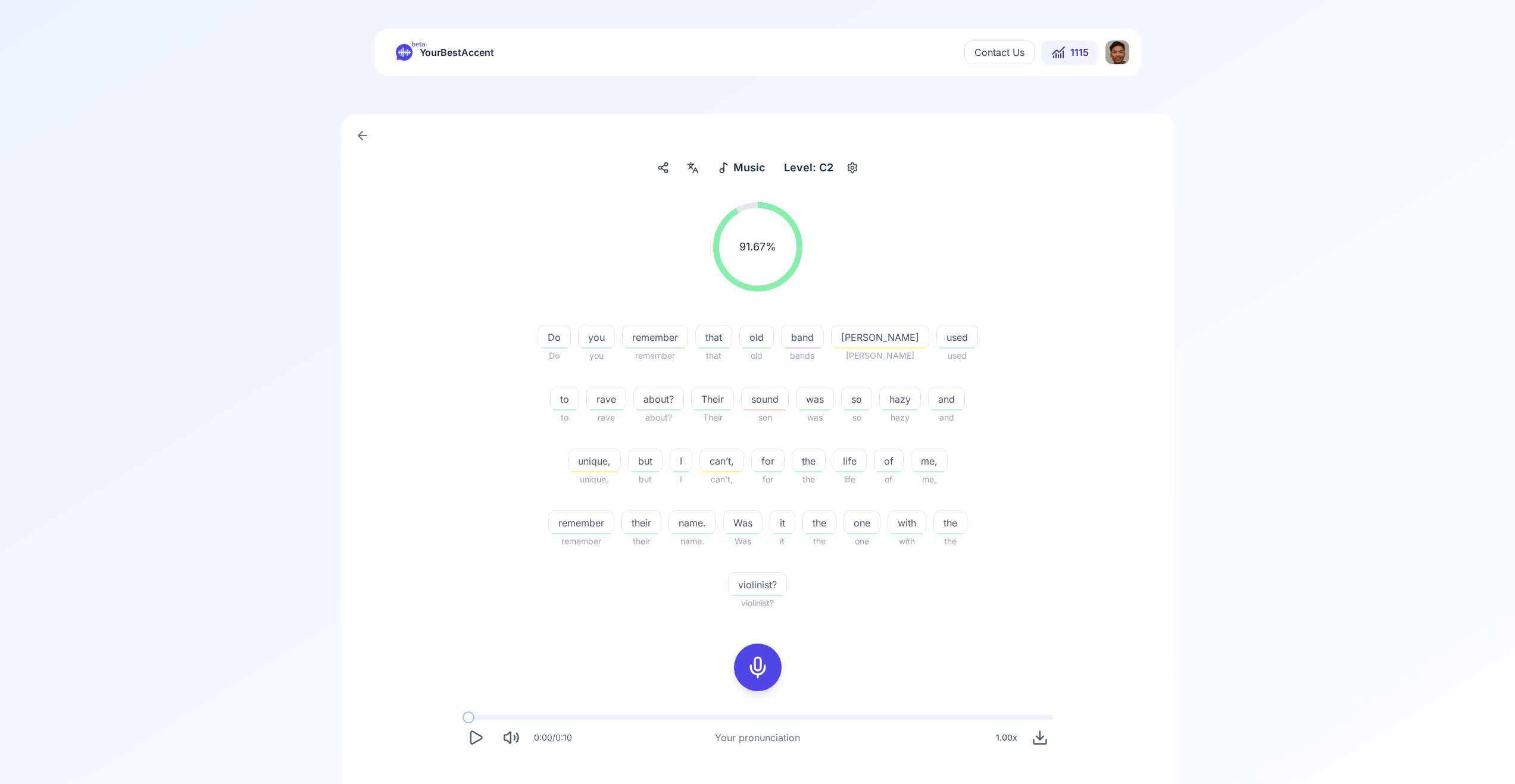
click at [476, 731] on icon "Play" at bounding box center [476, 737] width 12 height 12
click at [689, 725] on div "0:05 / 0:10 Your pronunciation 1.00 x" at bounding box center [758, 738] width 591 height 26
click at [678, 715] on span at bounding box center [642, 717] width 359 height 5
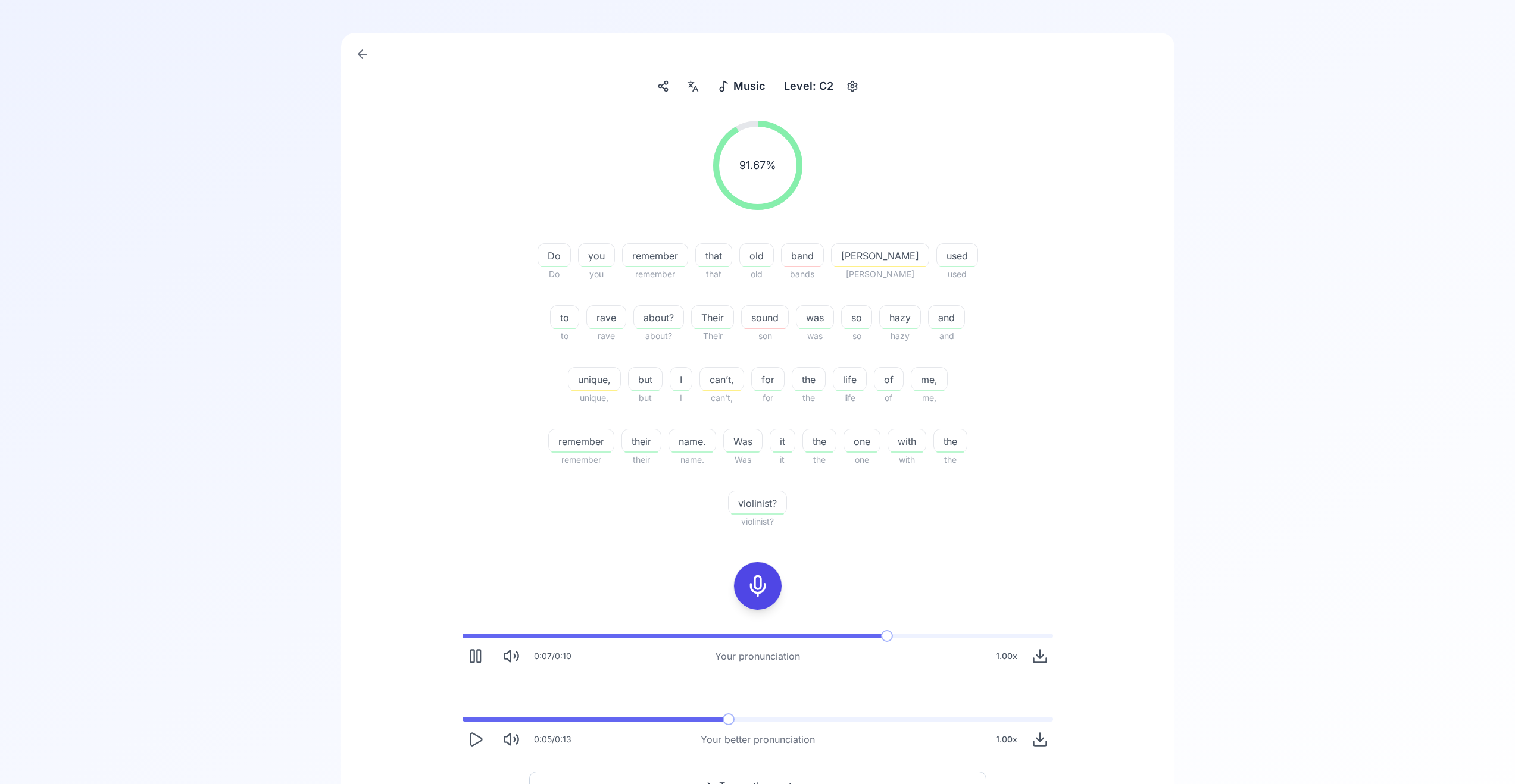
scroll to position [102, 0]
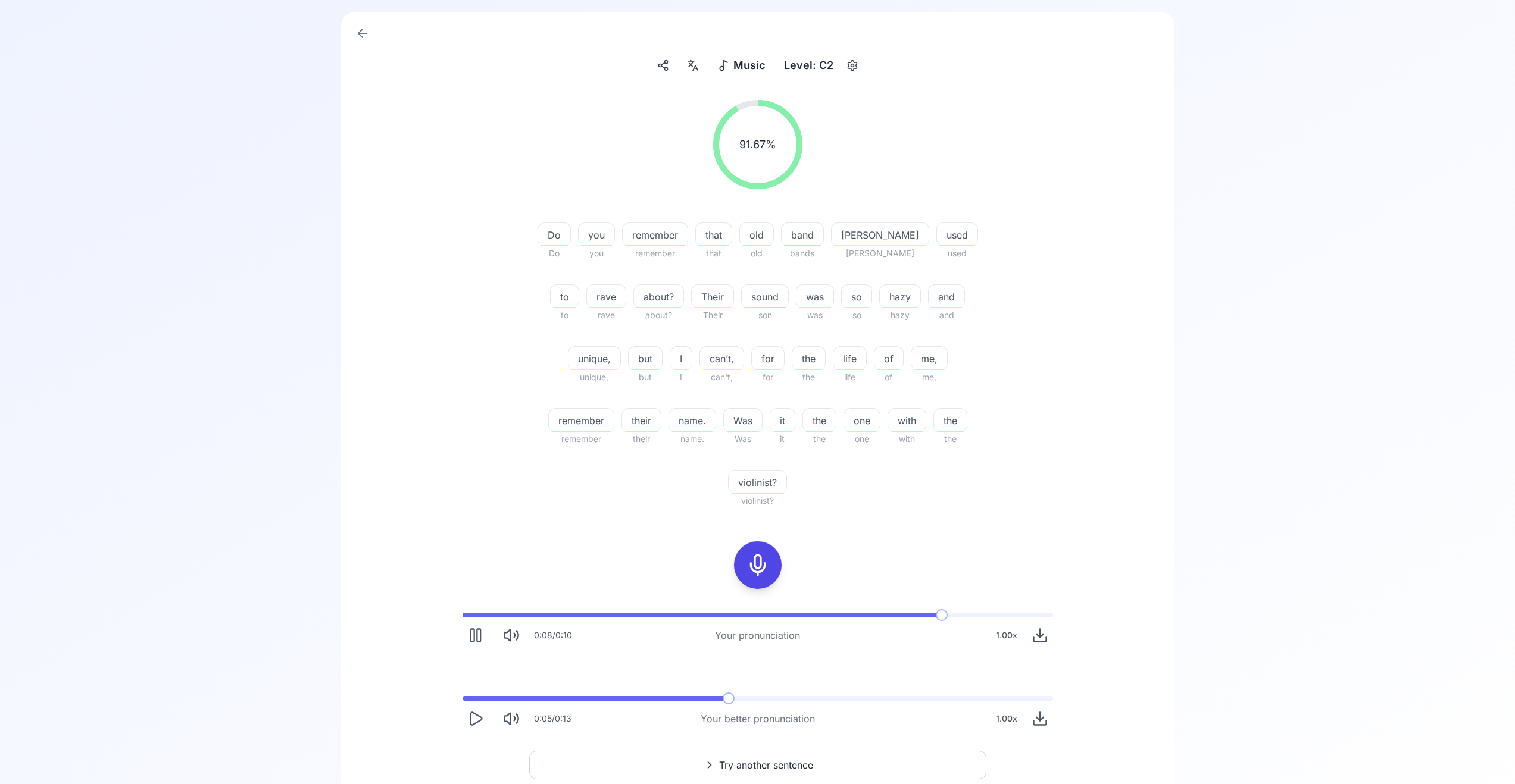
click at [760, 758] on span "Try another sentence" at bounding box center [766, 765] width 94 height 14
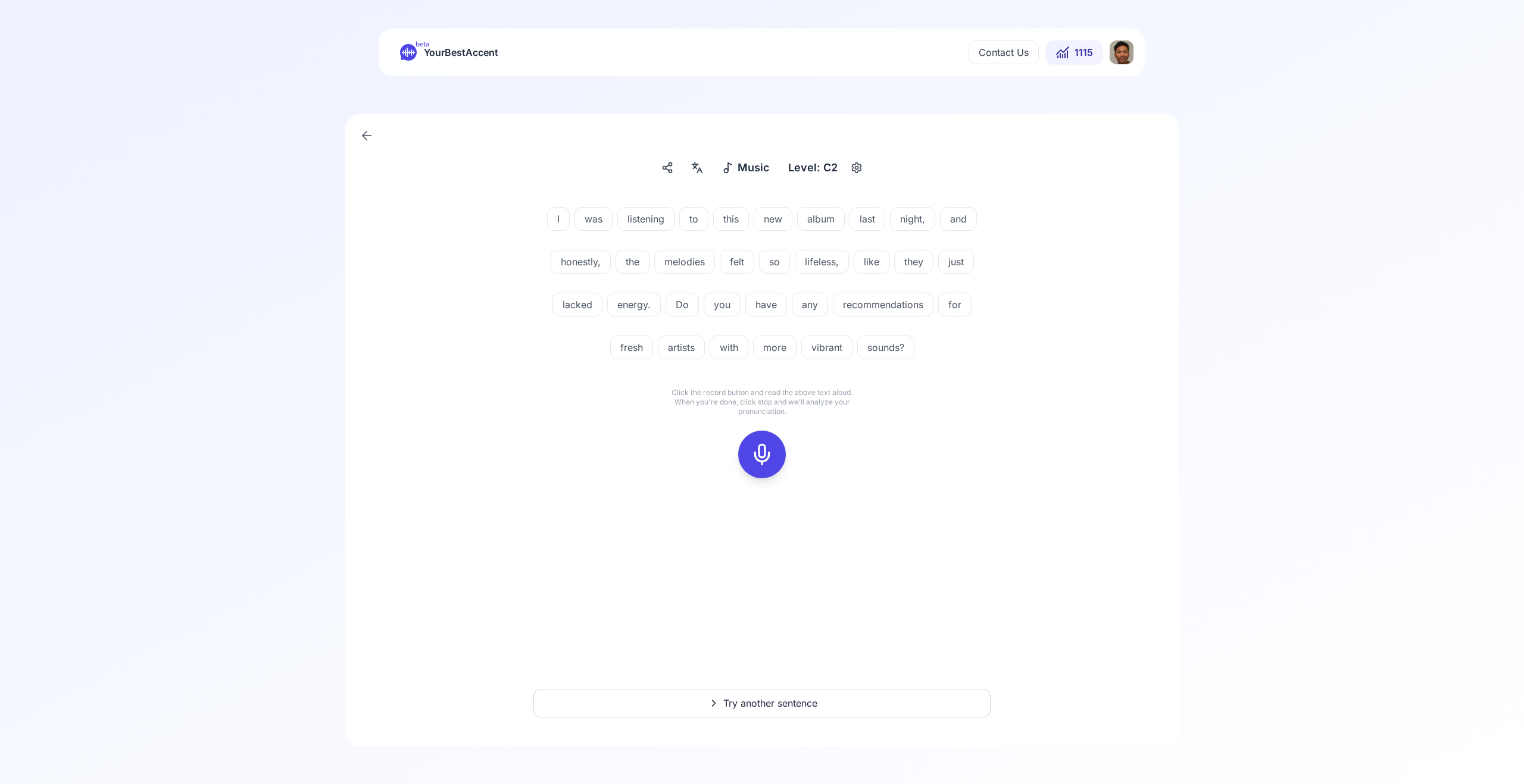
click at [767, 447] on icon at bounding box center [762, 454] width 24 height 24
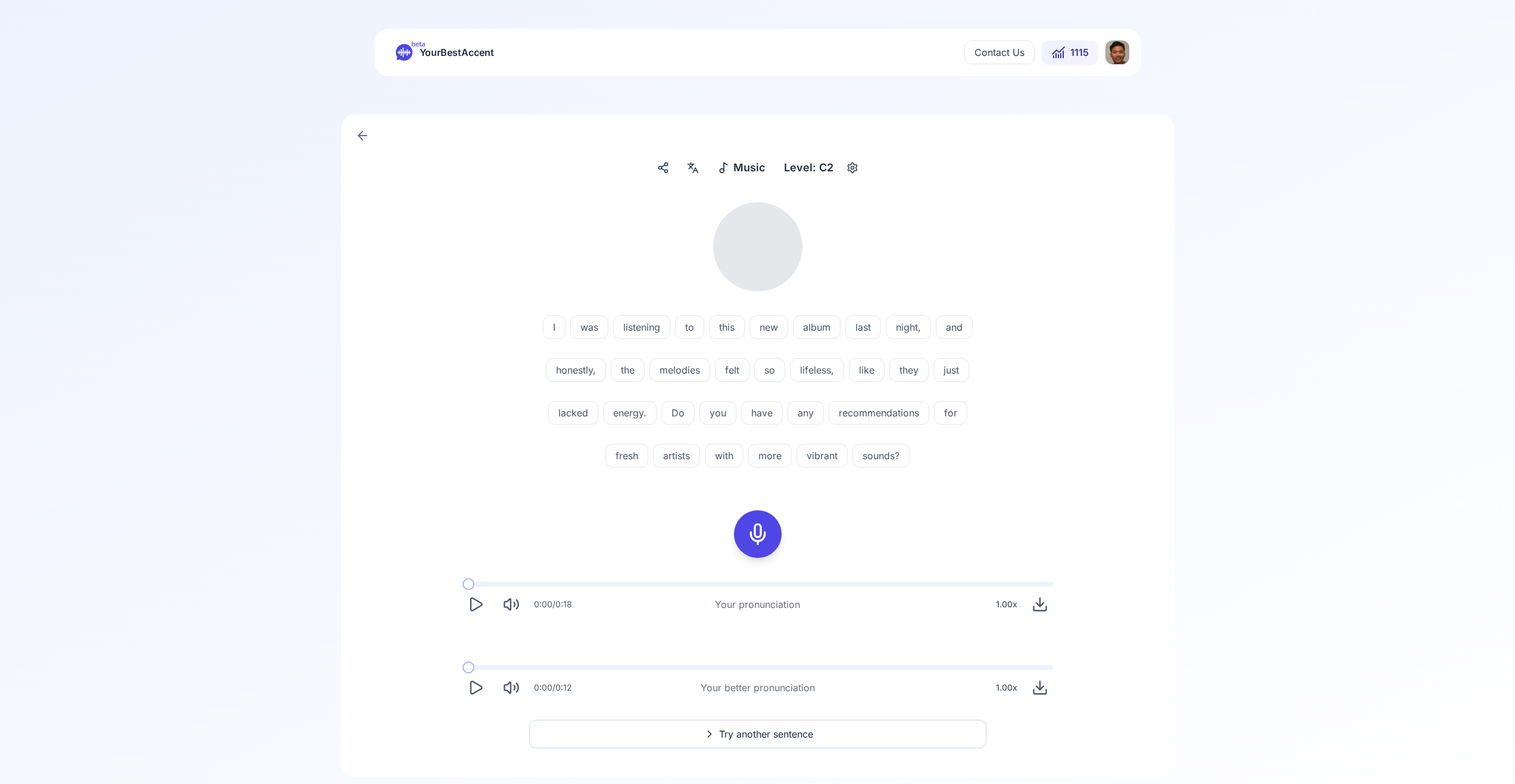
click at [475, 687] on icon "Play" at bounding box center [475, 688] width 17 height 17
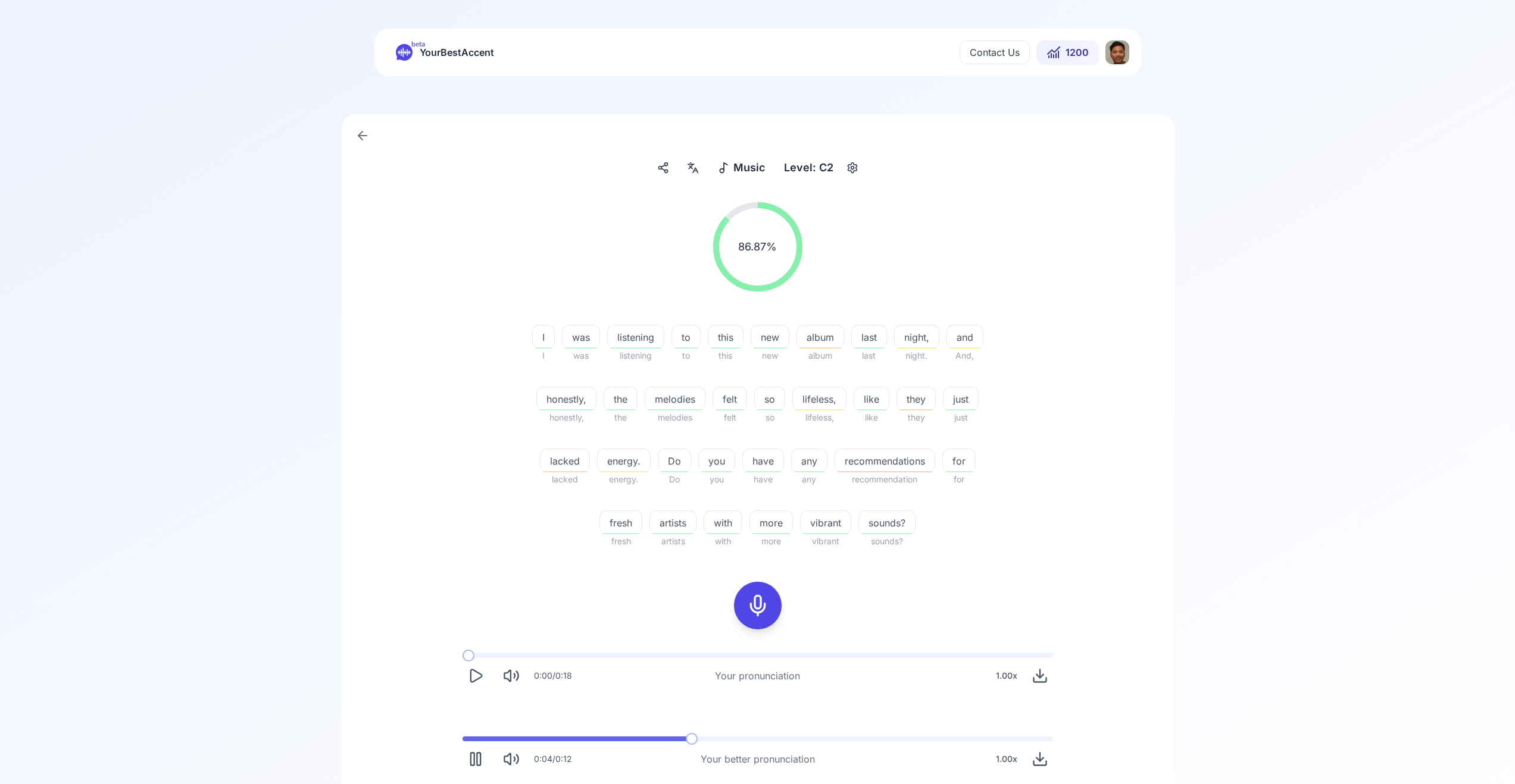
click at [477, 678] on icon "Play" at bounding box center [476, 675] width 12 height 12
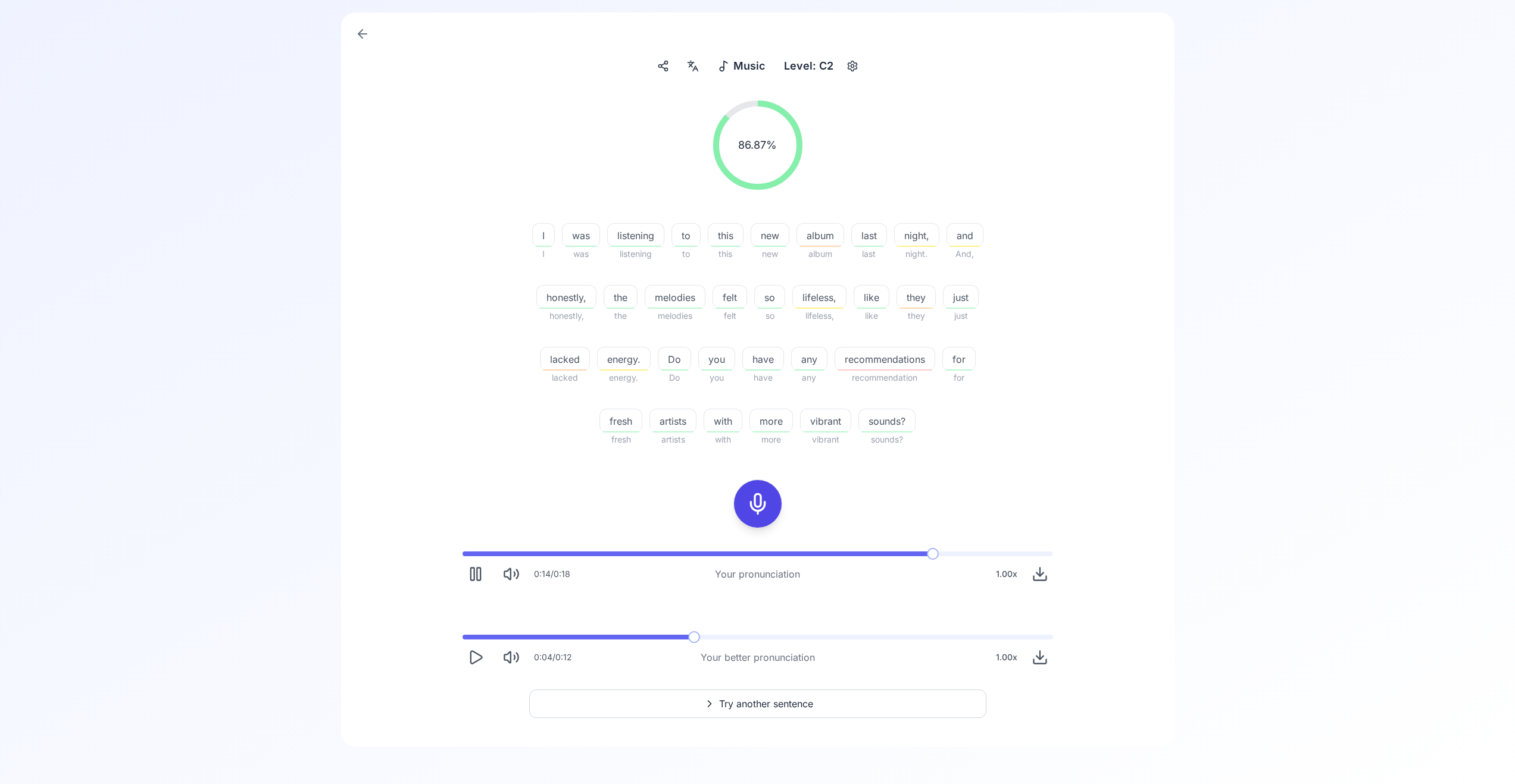
scroll to position [102, 0]
click at [841, 698] on button "Try another sentence" at bounding box center [757, 703] width 457 height 29
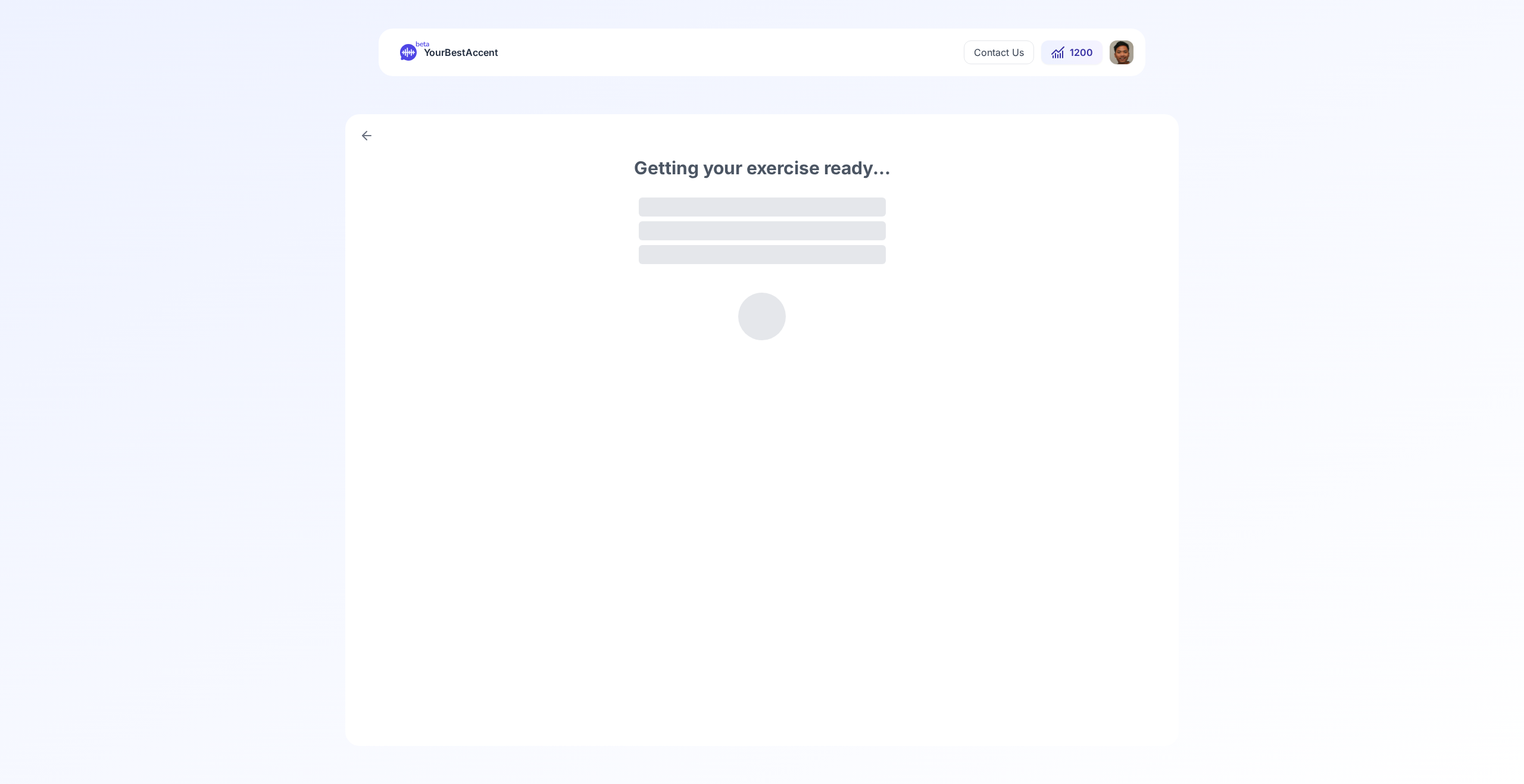
click at [712, 154] on div "Getting your exercise ready..." at bounding box center [761, 430] width 833 height 632
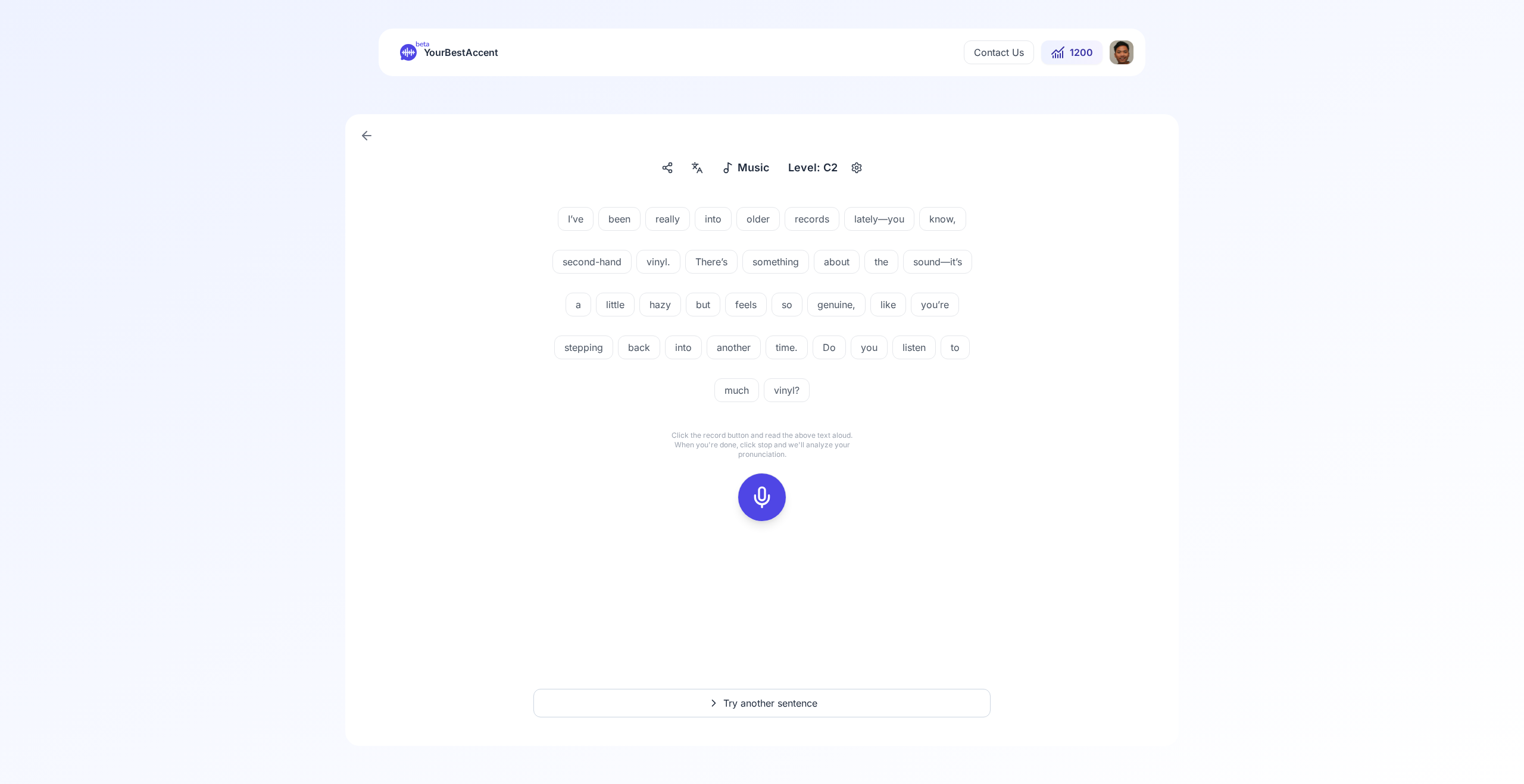
click at [750, 500] on div at bounding box center [762, 498] width 29 height 48
click at [767, 491] on icon at bounding box center [762, 497] width 24 height 24
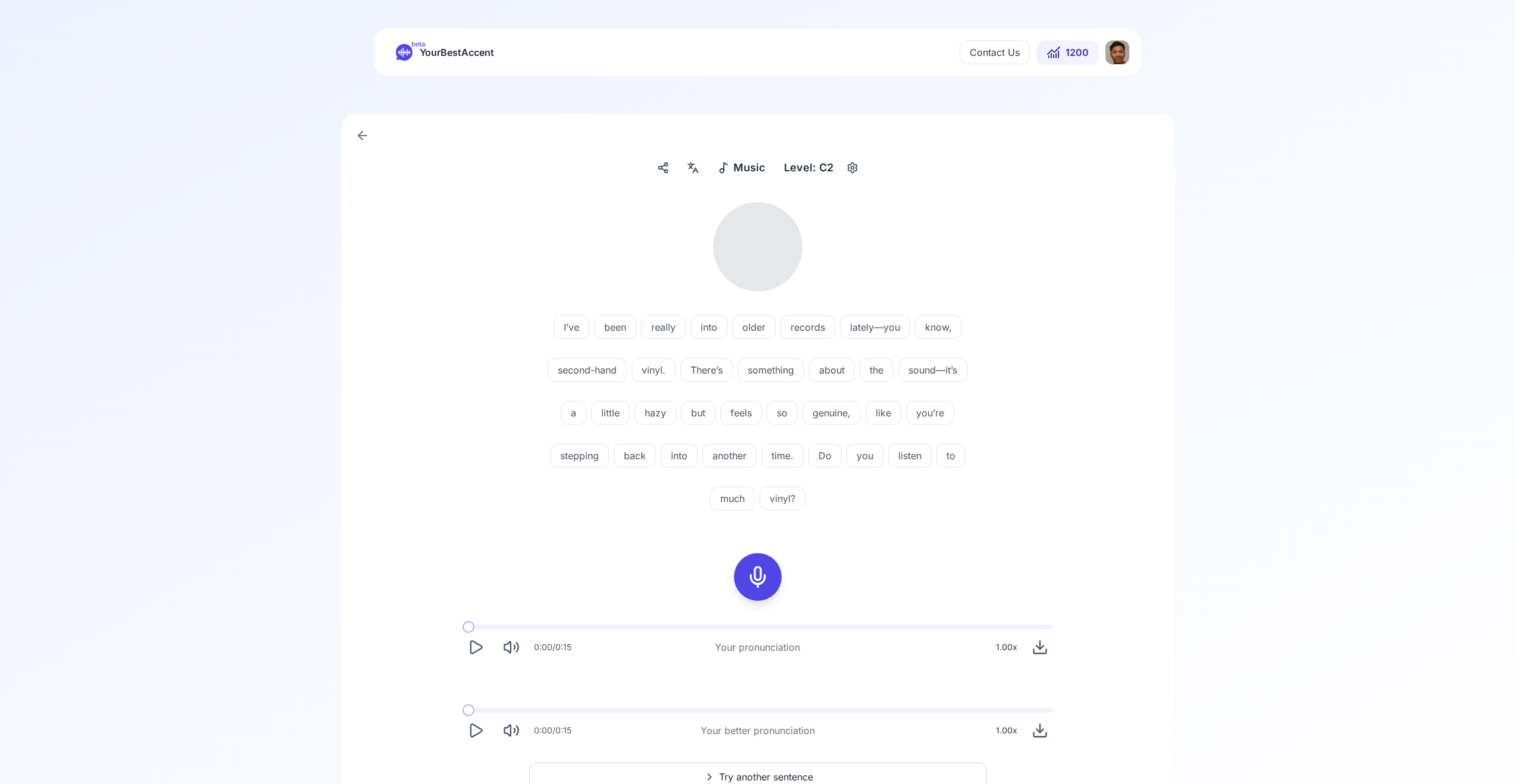
click at [477, 655] on icon "Play" at bounding box center [475, 647] width 17 height 17
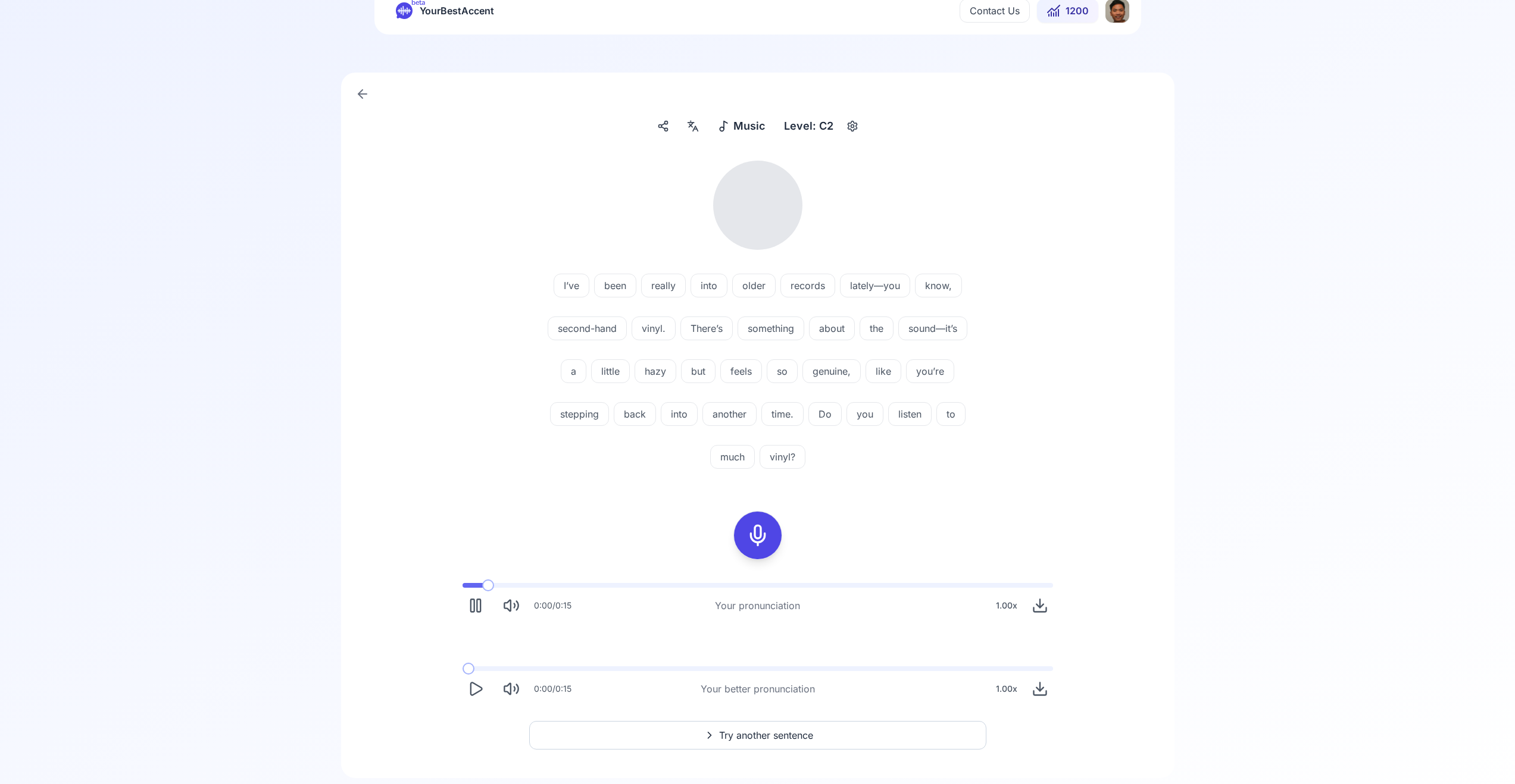
scroll to position [74, 0]
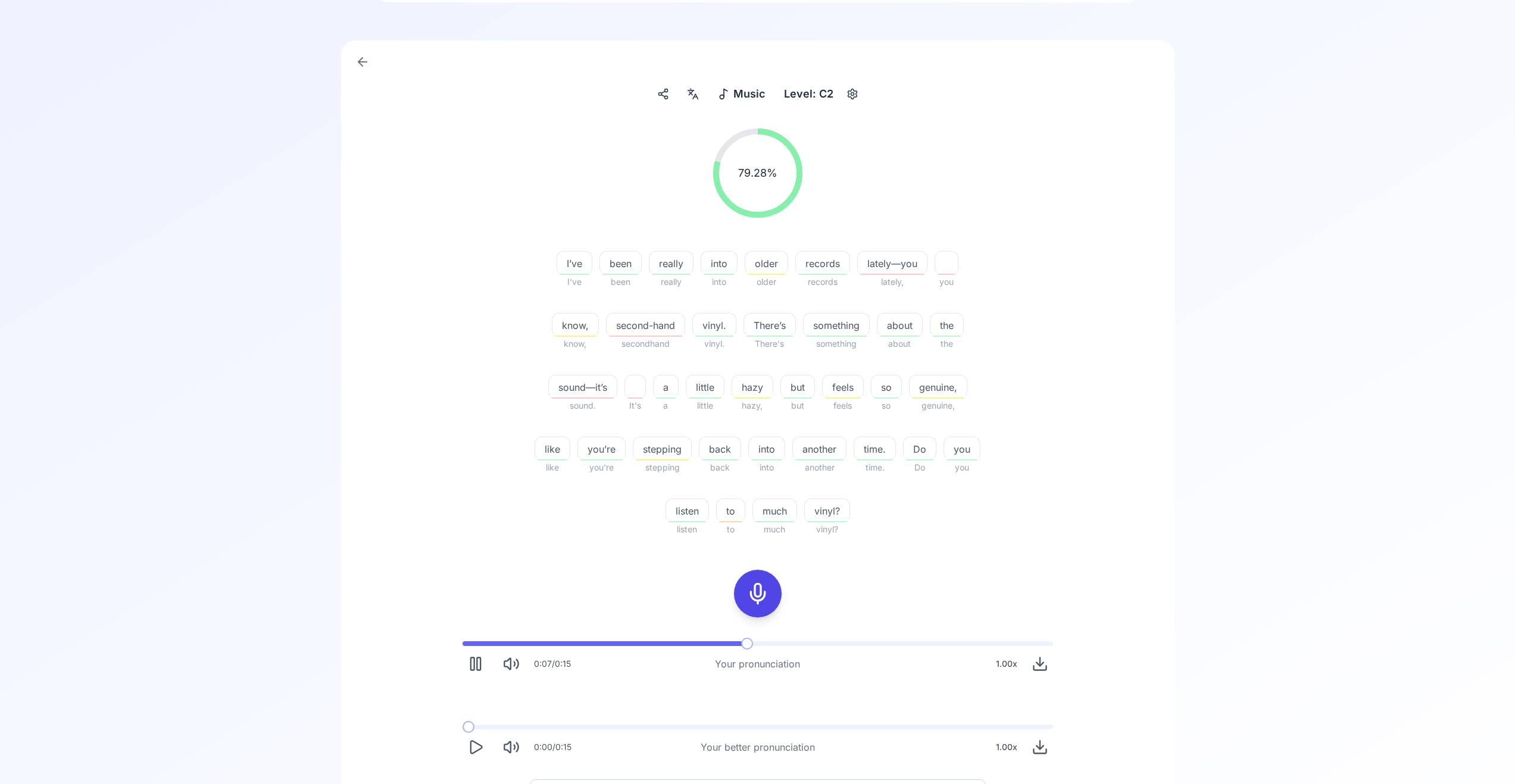
click at [475, 743] on icon "Play" at bounding box center [476, 747] width 12 height 12
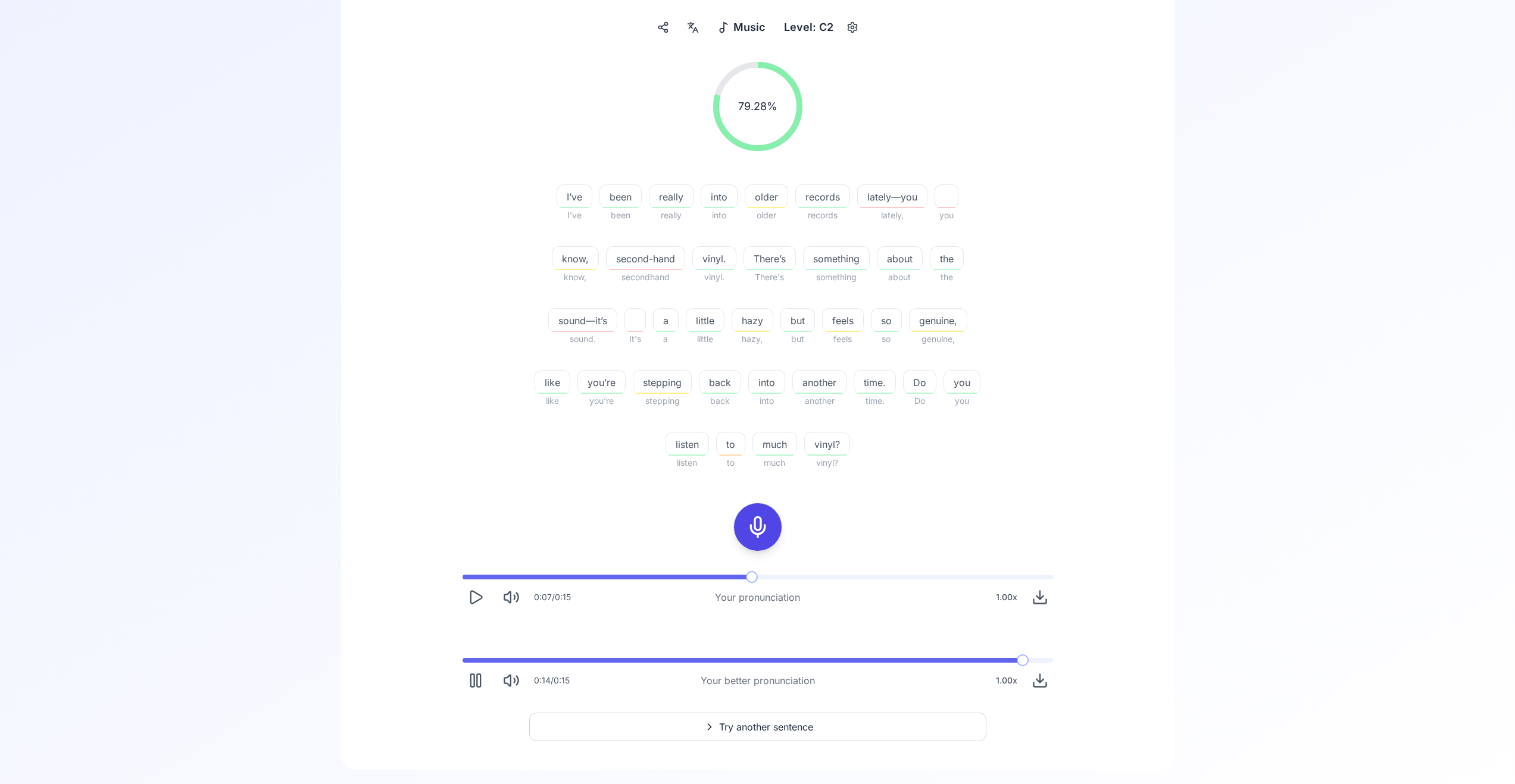
scroll to position [164, 0]
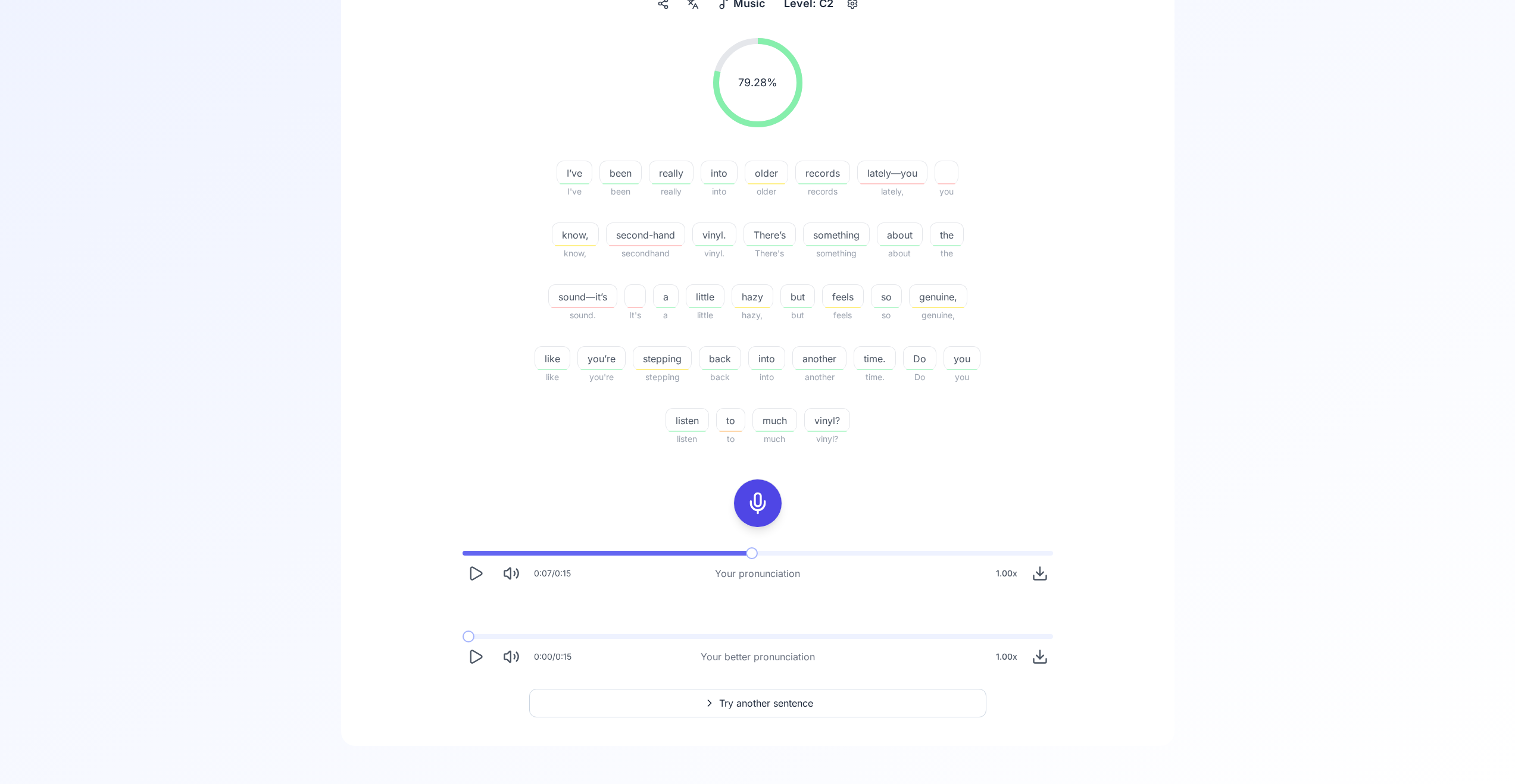
click at [794, 707] on span "Try another sentence" at bounding box center [766, 703] width 94 height 14
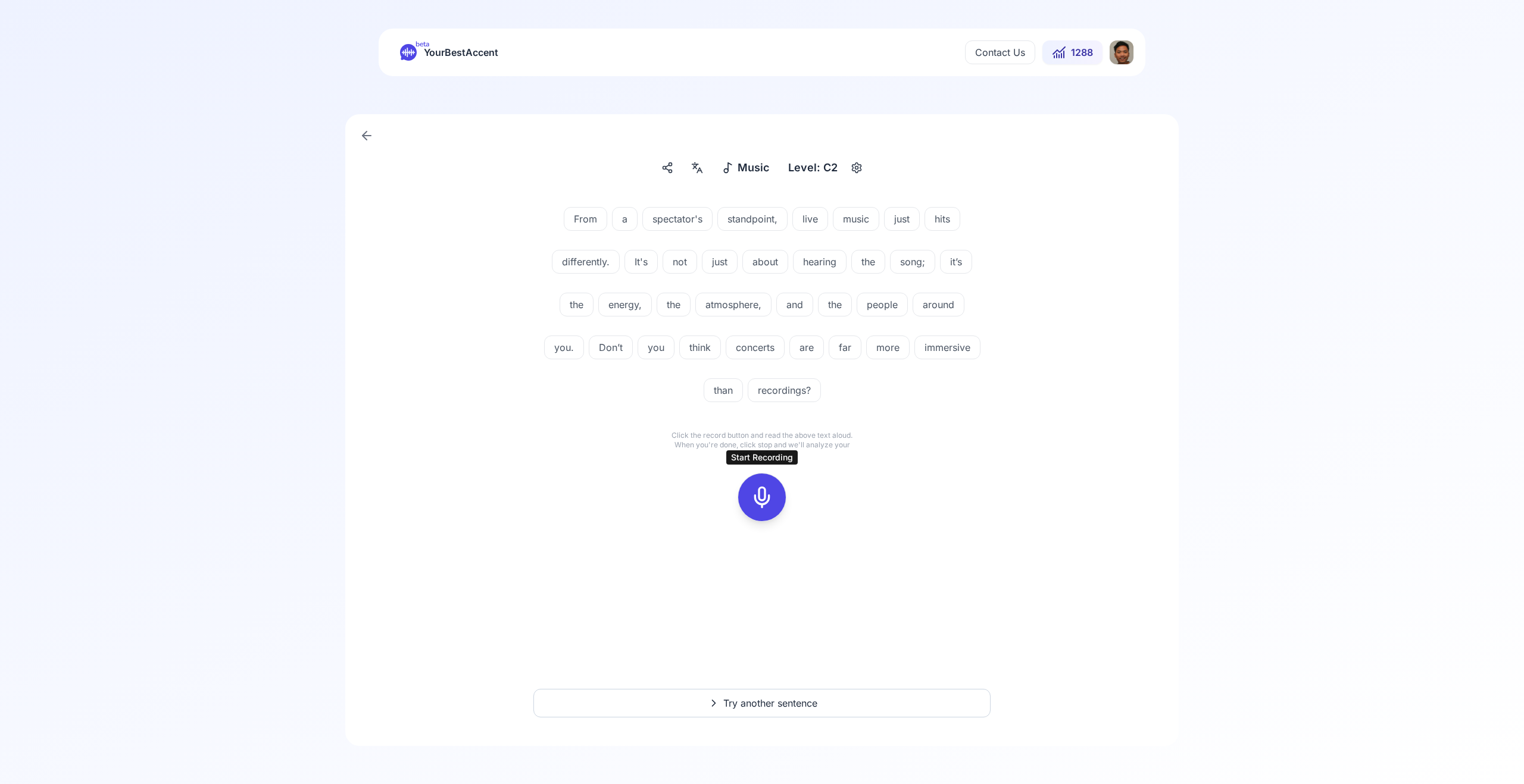
click at [767, 495] on icon at bounding box center [762, 497] width 24 height 24
click at [765, 498] on icon at bounding box center [762, 497] width 24 height 24
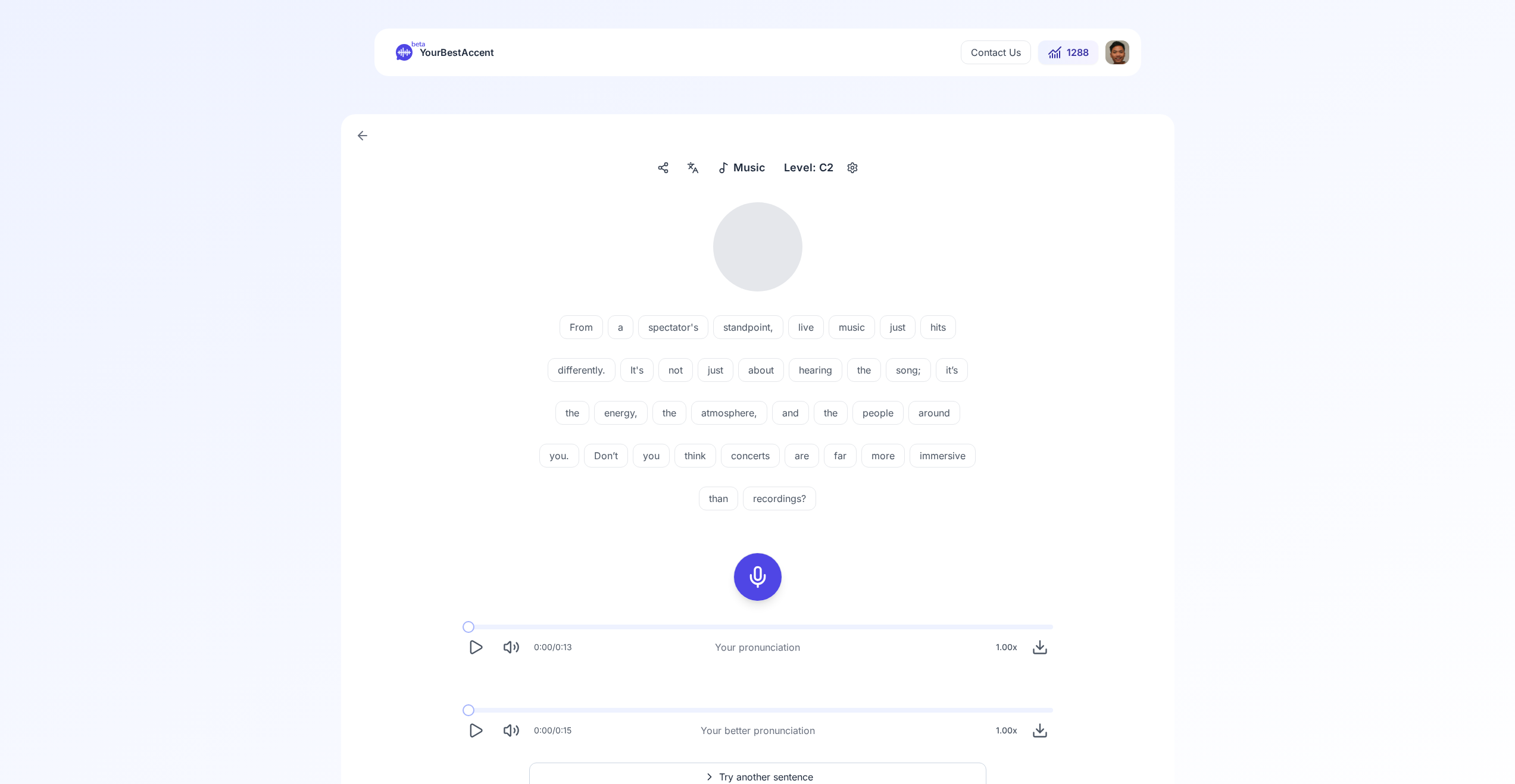
scroll to position [74, 0]
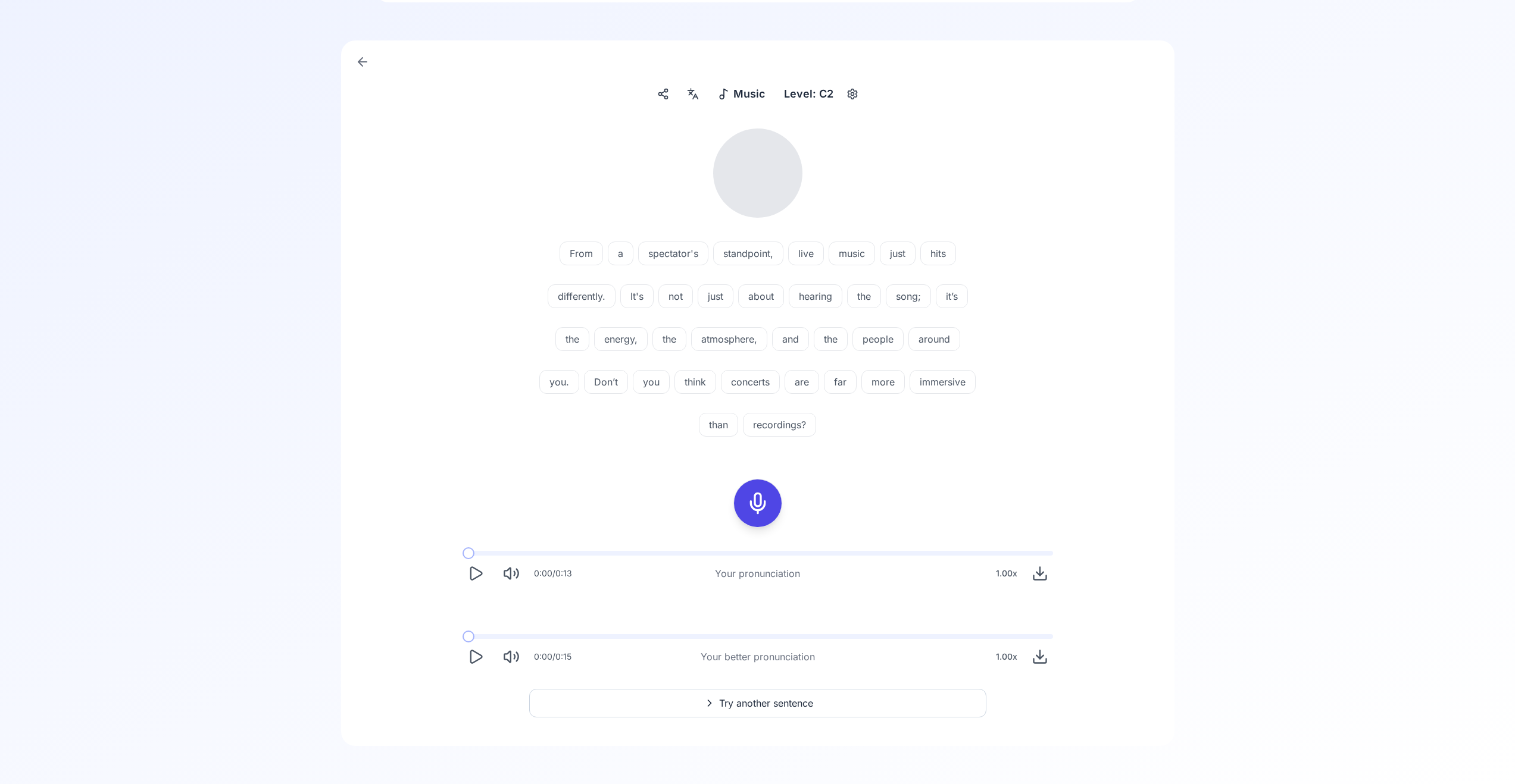
click at [475, 584] on button "Play" at bounding box center [475, 574] width 26 height 26
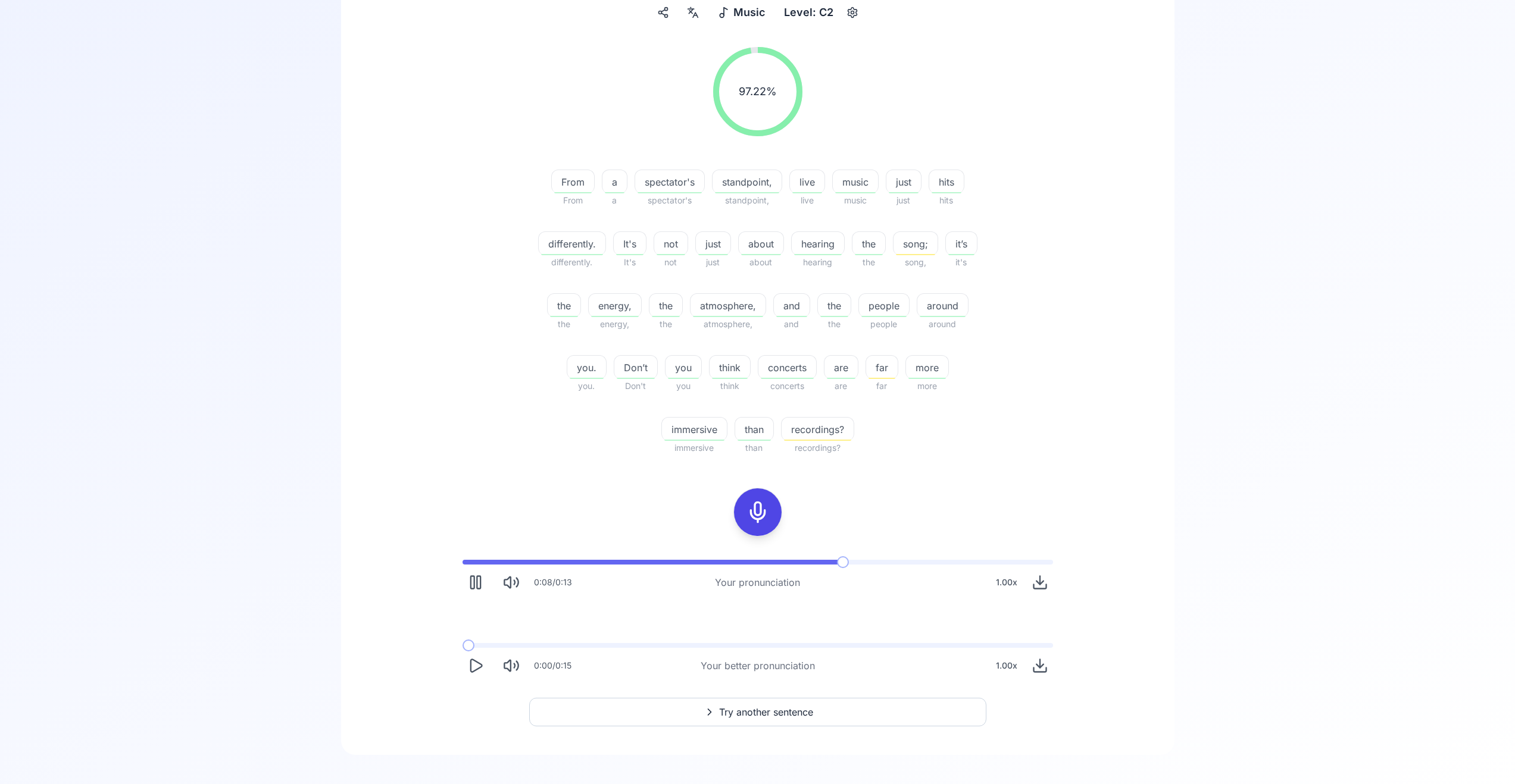
scroll to position [164, 0]
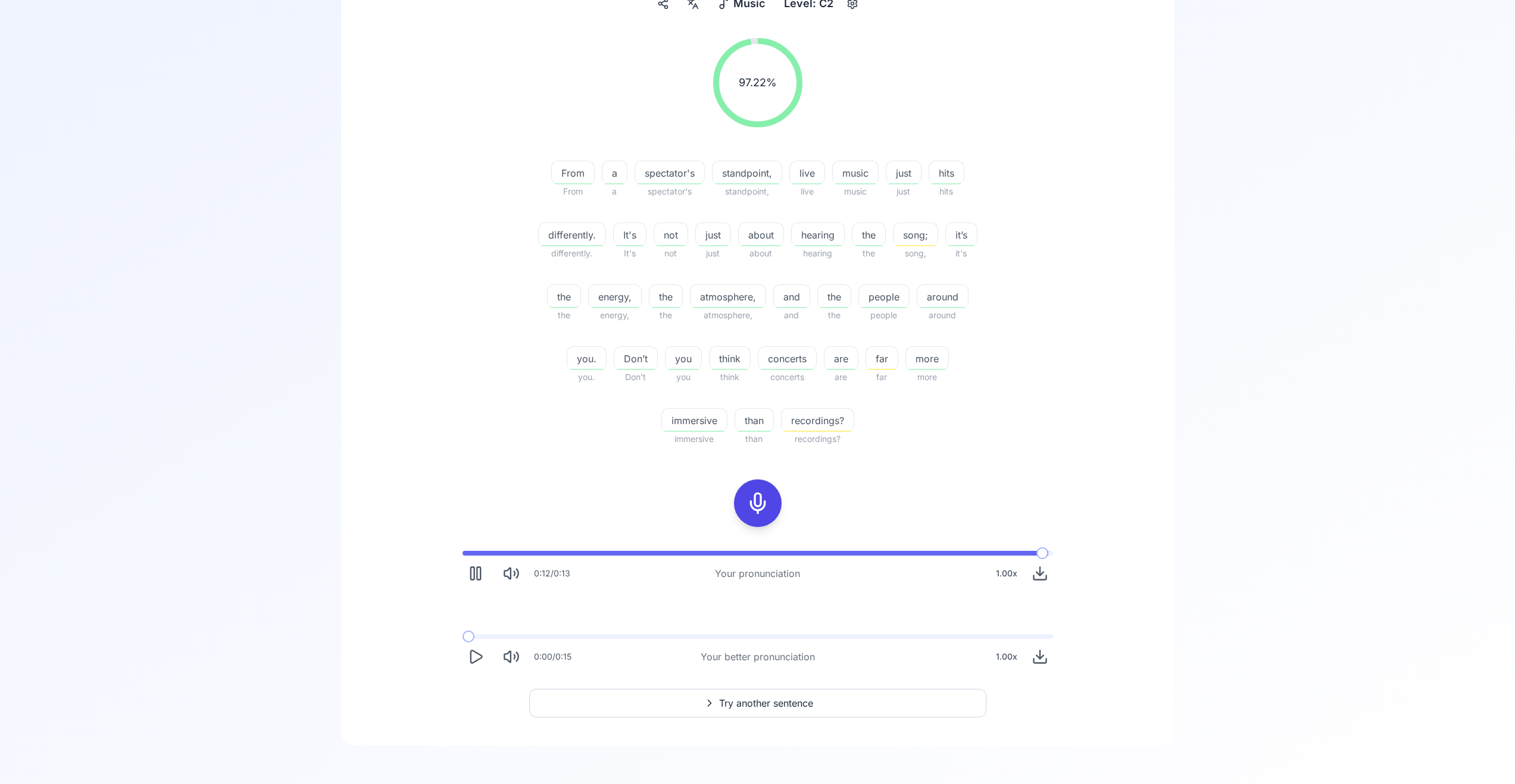
click at [782, 698] on span "Try another sentence" at bounding box center [766, 703] width 94 height 14
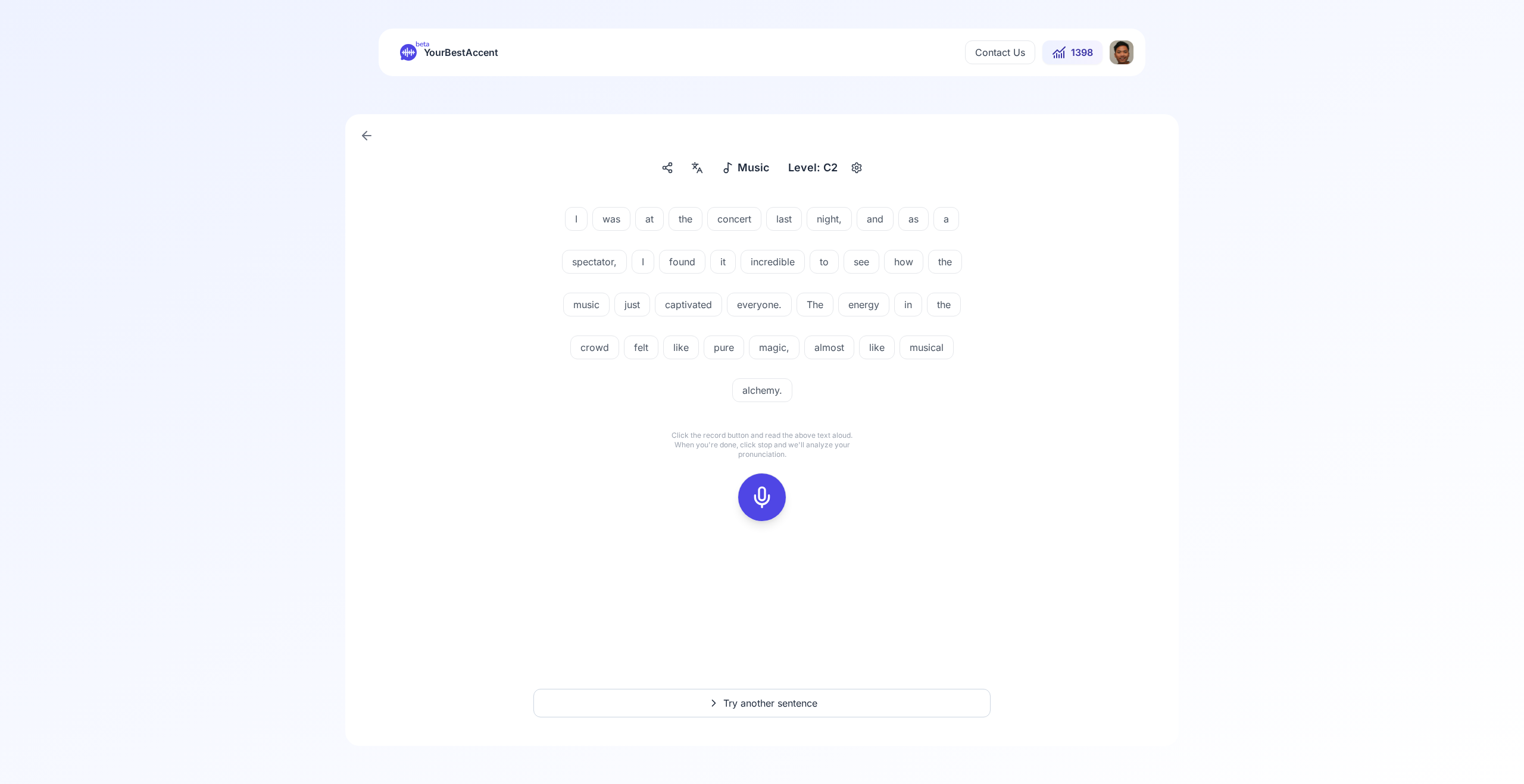
click at [759, 498] on icon at bounding box center [762, 497] width 24 height 24
click at [754, 715] on button "Try another sentence" at bounding box center [761, 703] width 457 height 29
click at [760, 489] on rect at bounding box center [762, 498] width 18 height 18
click at [759, 502] on icon at bounding box center [762, 497] width 24 height 24
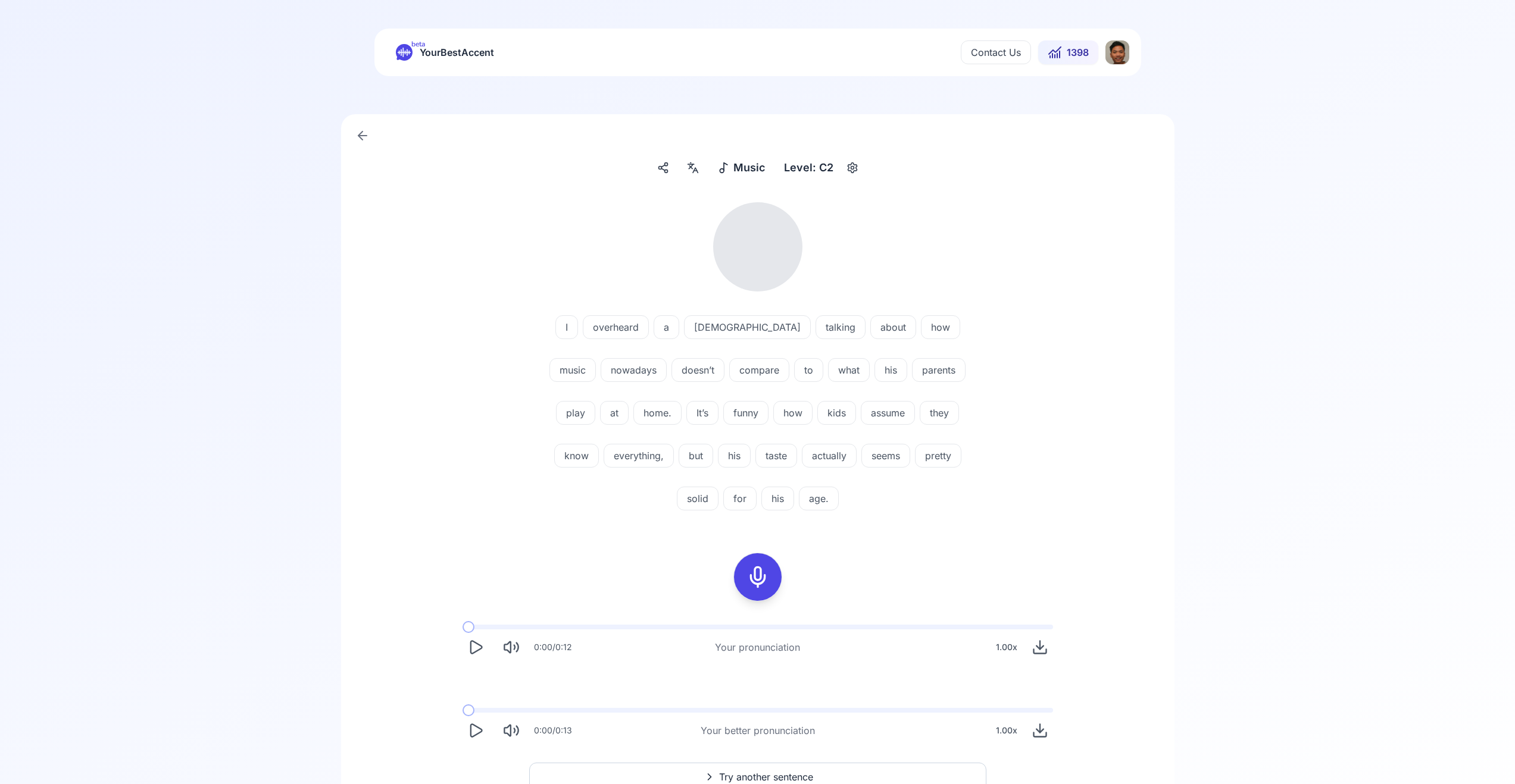
click at [477, 653] on icon "Play" at bounding box center [475, 647] width 17 height 17
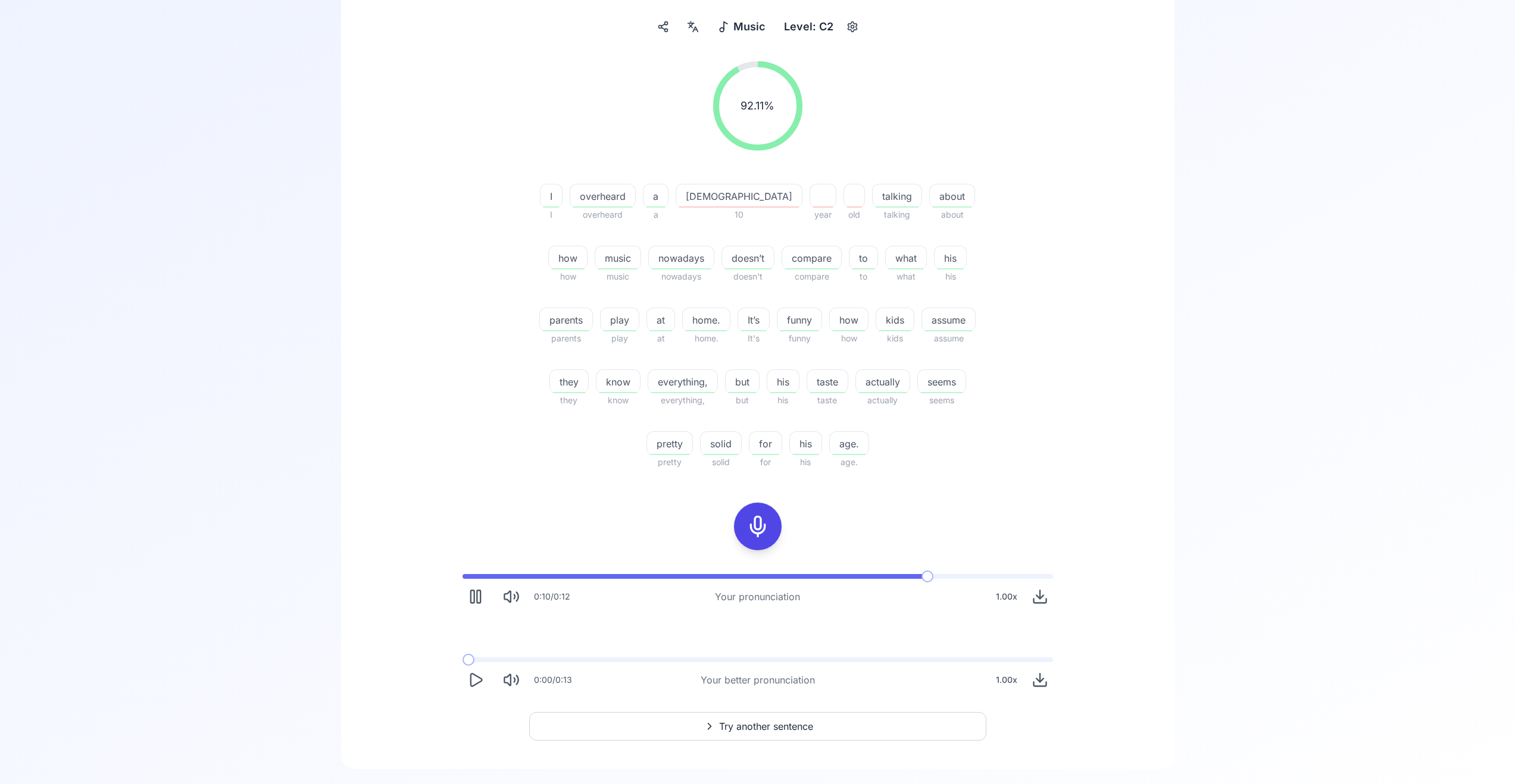
scroll to position [164, 0]
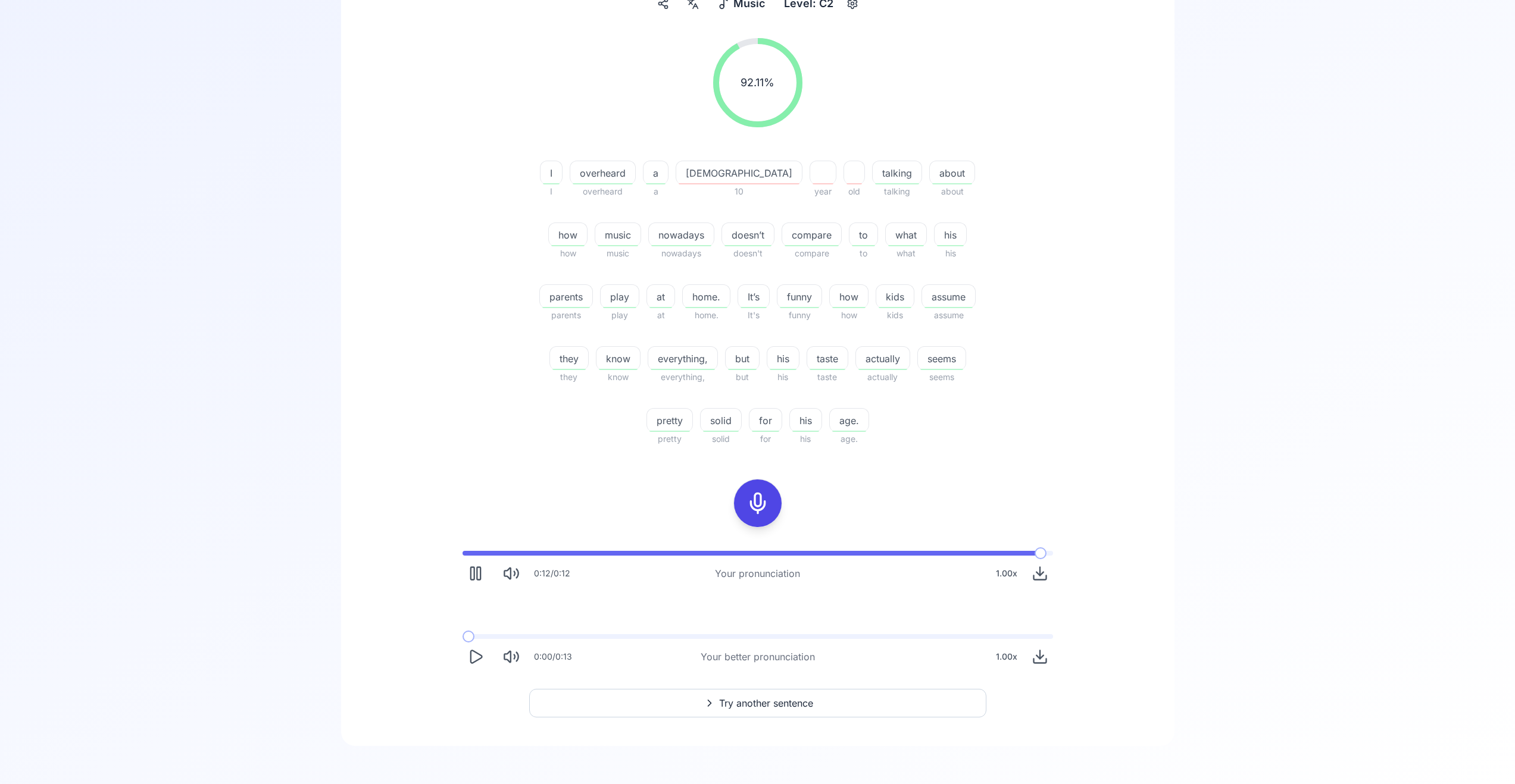
click at [474, 654] on icon "Play" at bounding box center [475, 657] width 17 height 17
click at [499, 641] on div "0:03 / 0:13 Your better pronunciation 1.00 x" at bounding box center [758, 652] width 610 height 55
click at [503, 637] on span at bounding box center [540, 636] width 155 height 5
click at [482, 639] on span at bounding box center [497, 636] width 69 height 5
click at [620, 697] on button "Try another sentence" at bounding box center [757, 703] width 457 height 29
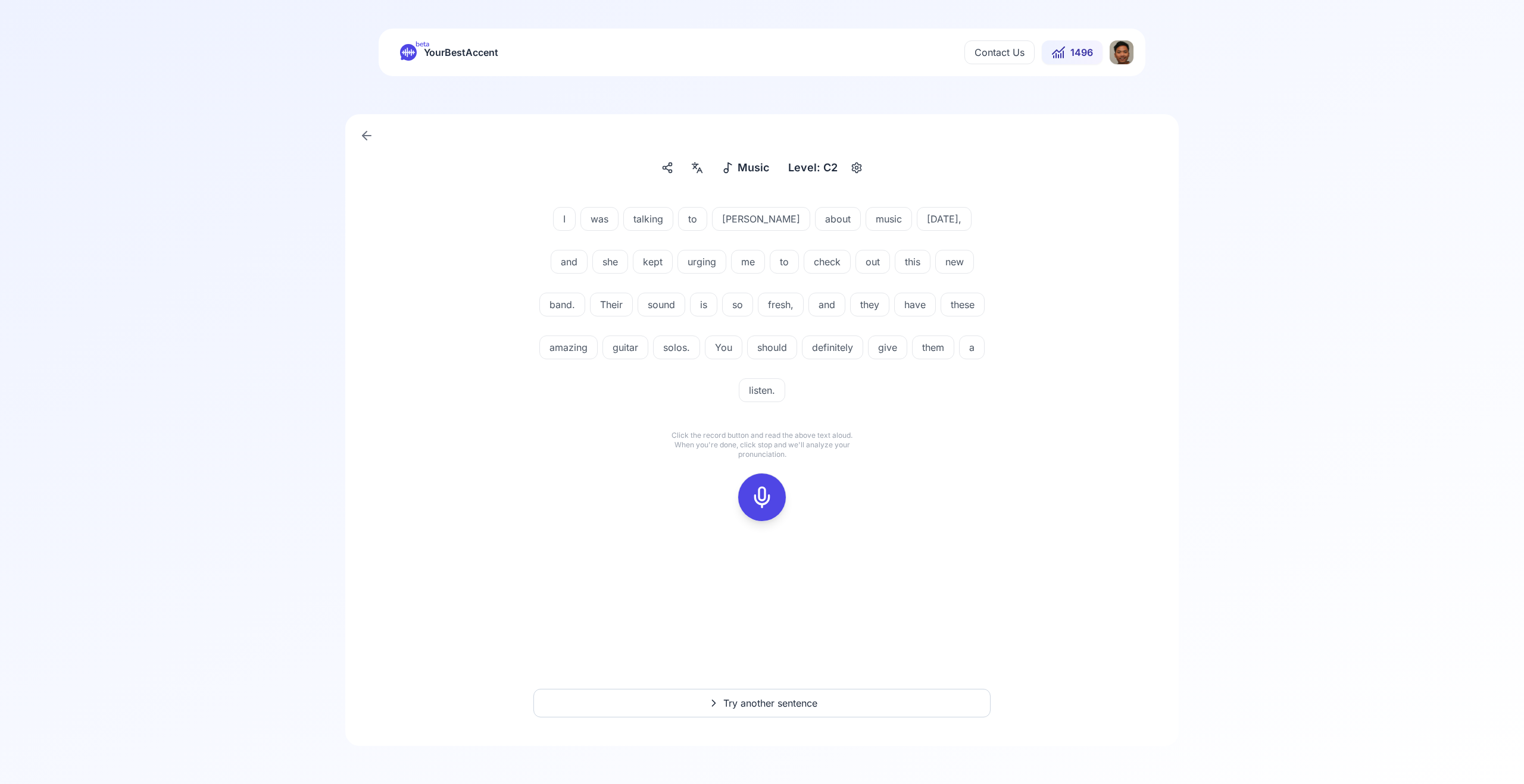
click at [741, 170] on span "Music" at bounding box center [753, 168] width 31 height 17
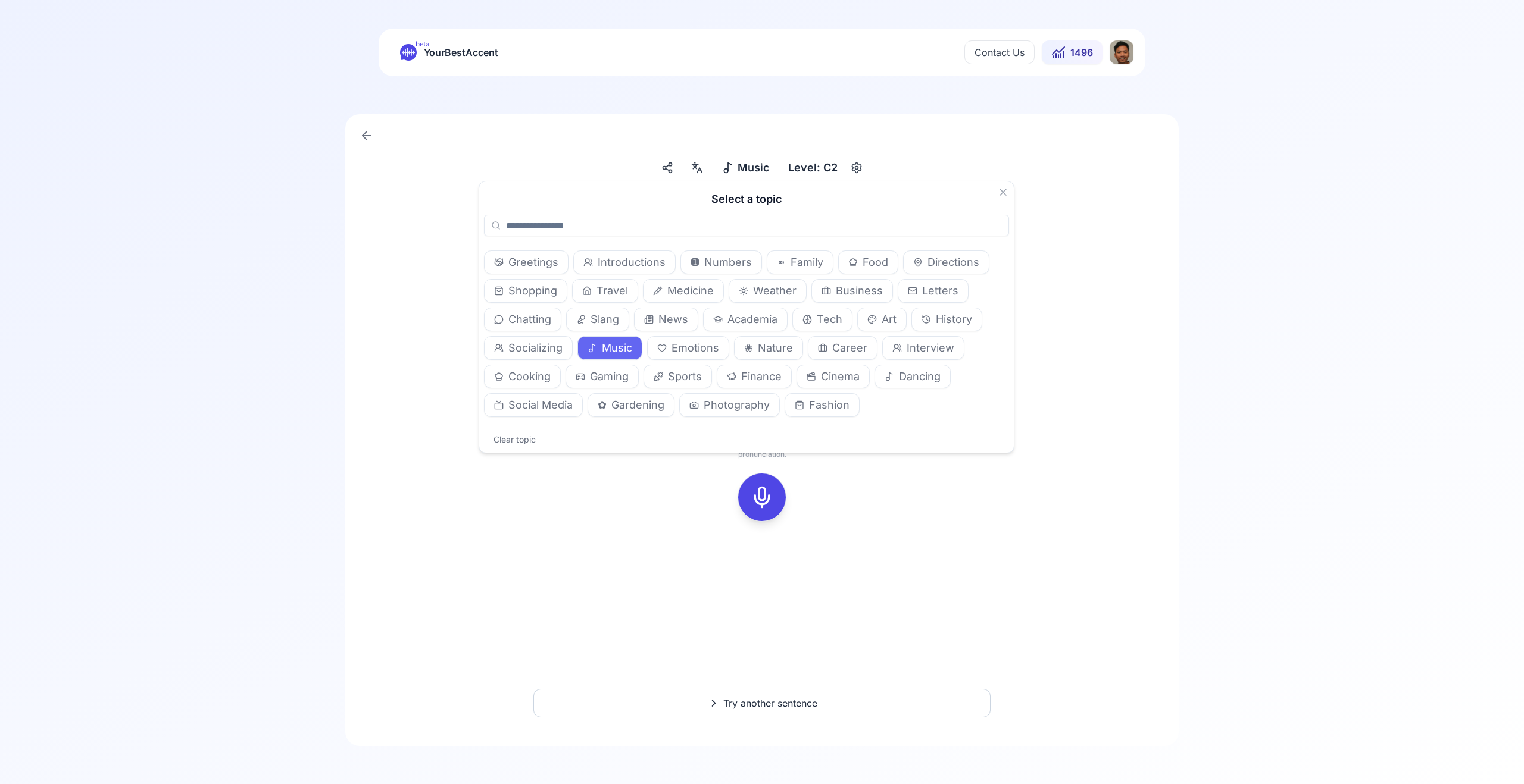
click at [702, 349] on span "Emotions" at bounding box center [695, 348] width 48 height 17
drag, startPoint x: 859, startPoint y: 504, endPoint x: 854, endPoint y: 562, distance: 58.2
click at [858, 508] on div "I was talking to [PERSON_NAME] about music [DATE], and she kept urging me to ch…" at bounding box center [762, 364] width 776 height 343
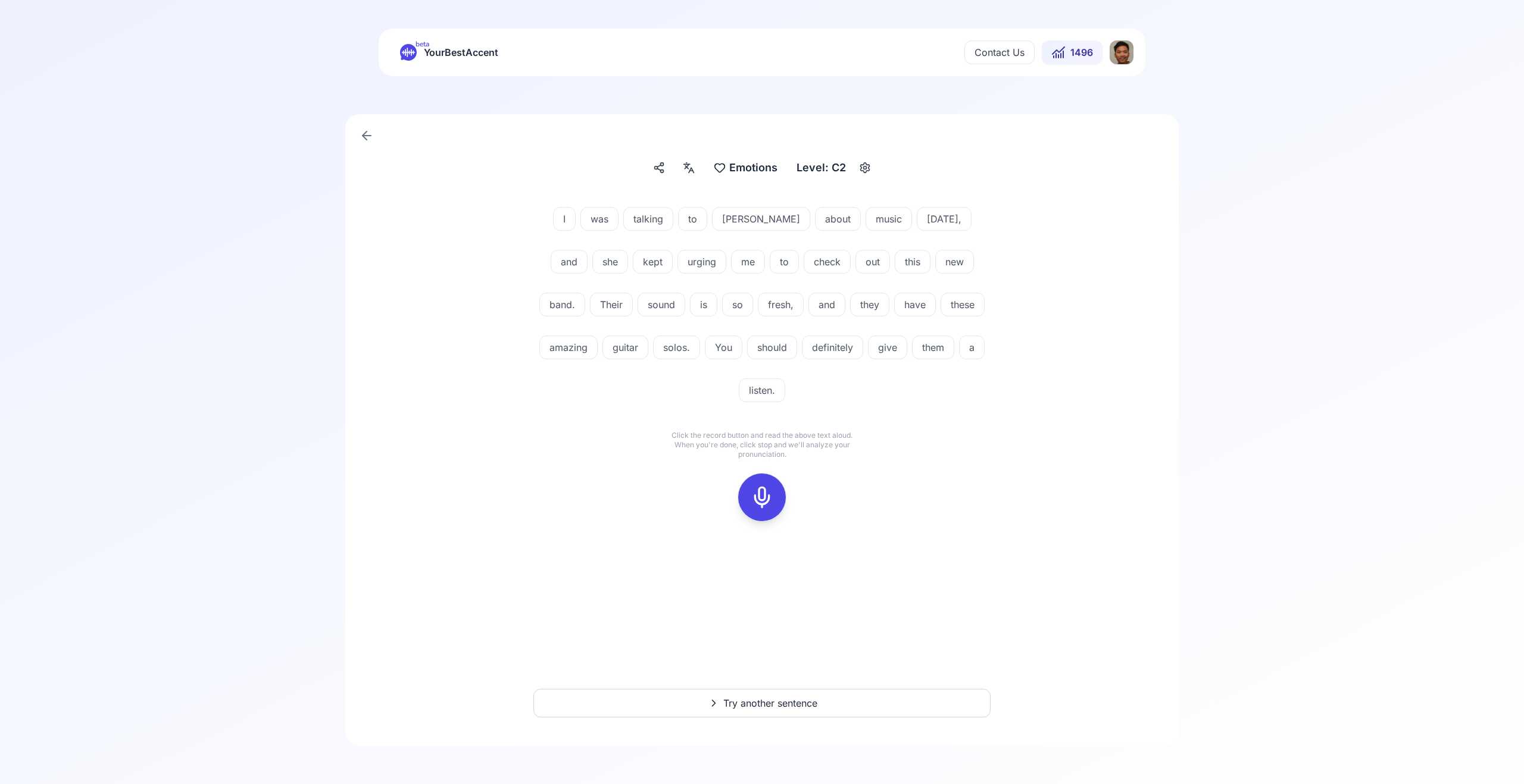
click at [841, 701] on button "Try another sentence" at bounding box center [761, 703] width 457 height 29
click at [771, 452] on rect at bounding box center [762, 455] width 18 height 18
click at [764, 453] on icon at bounding box center [762, 454] width 24 height 24
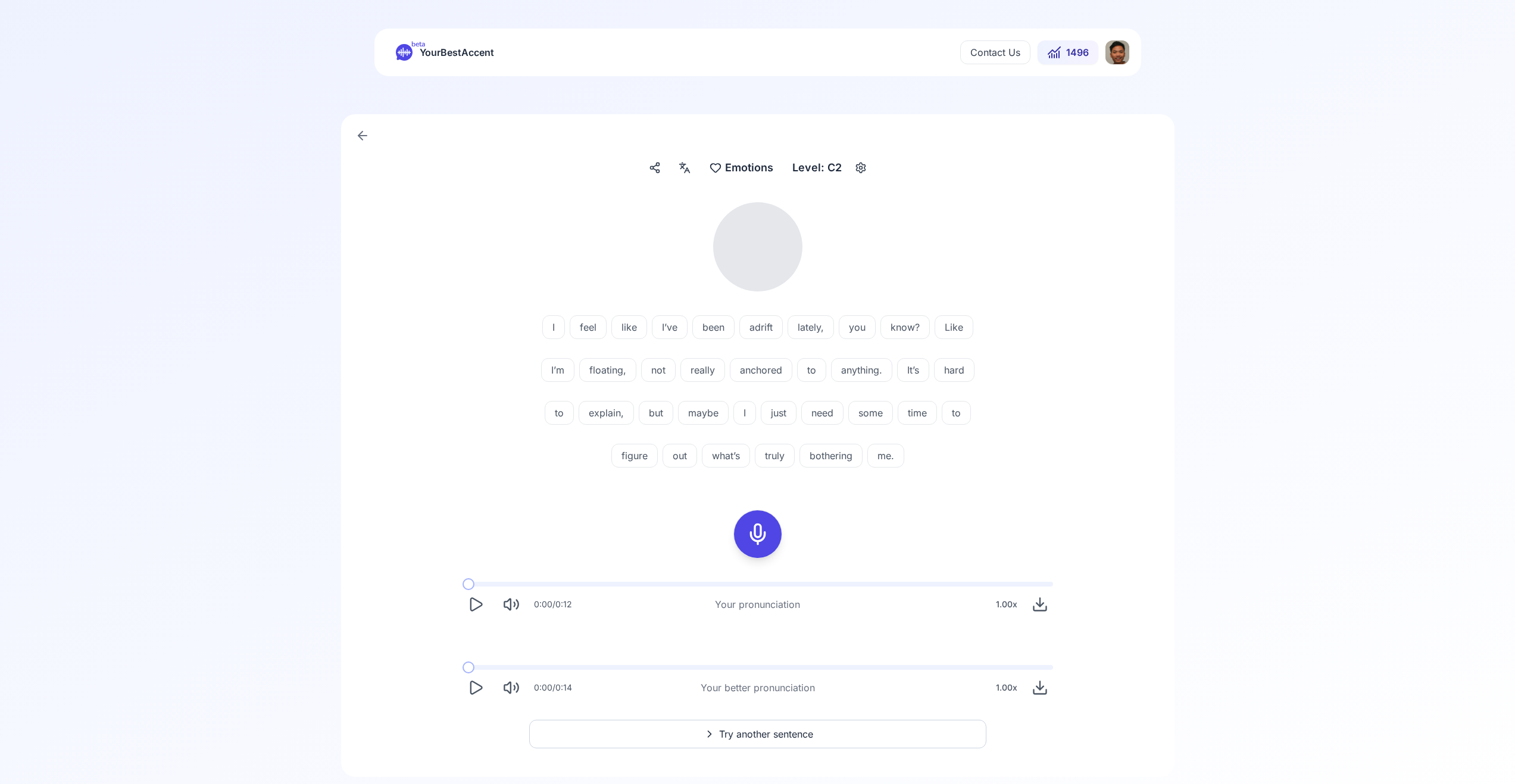
click at [487, 605] on button "Play" at bounding box center [475, 604] width 26 height 26
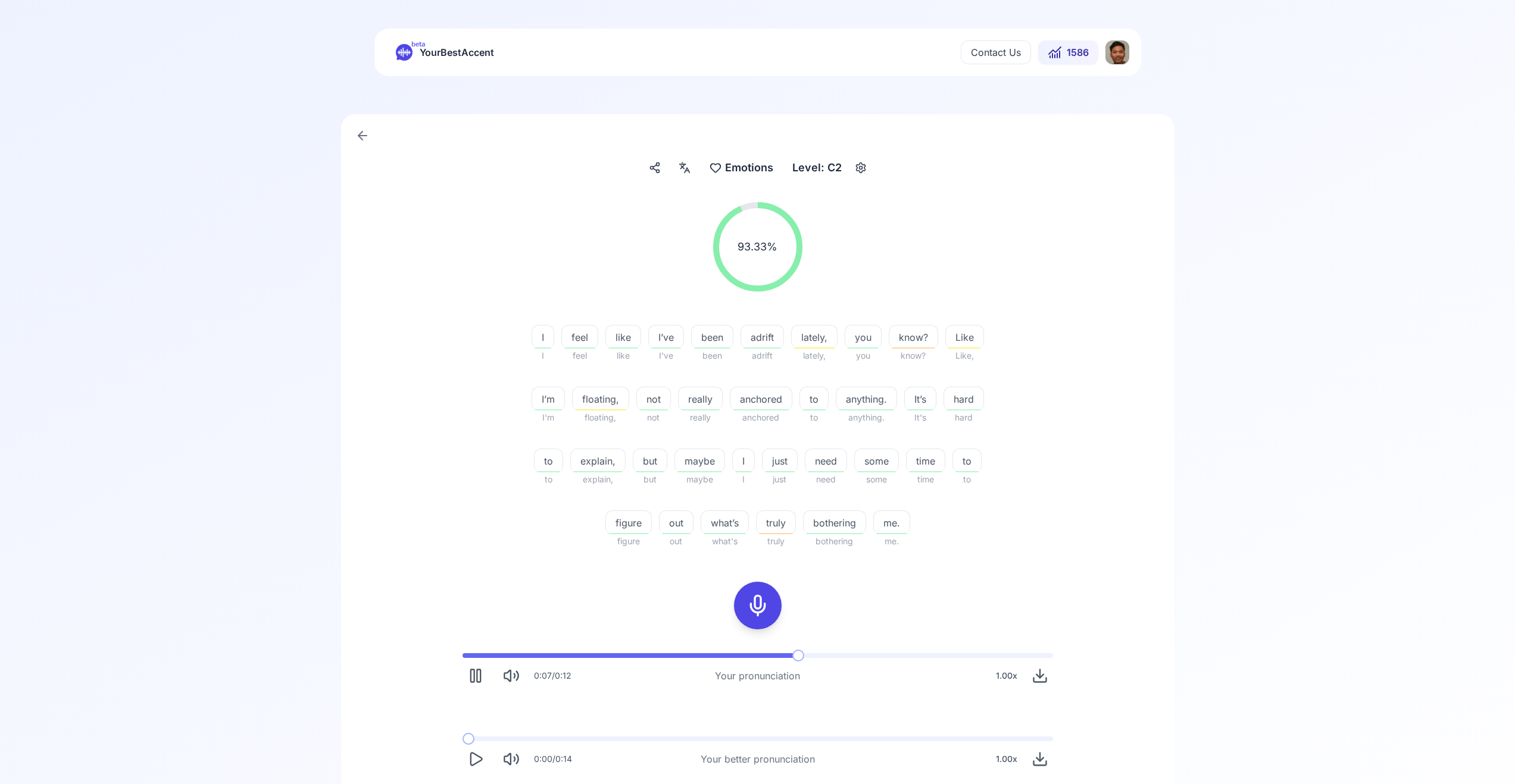
click at [473, 766] on icon "Play" at bounding box center [475, 759] width 17 height 17
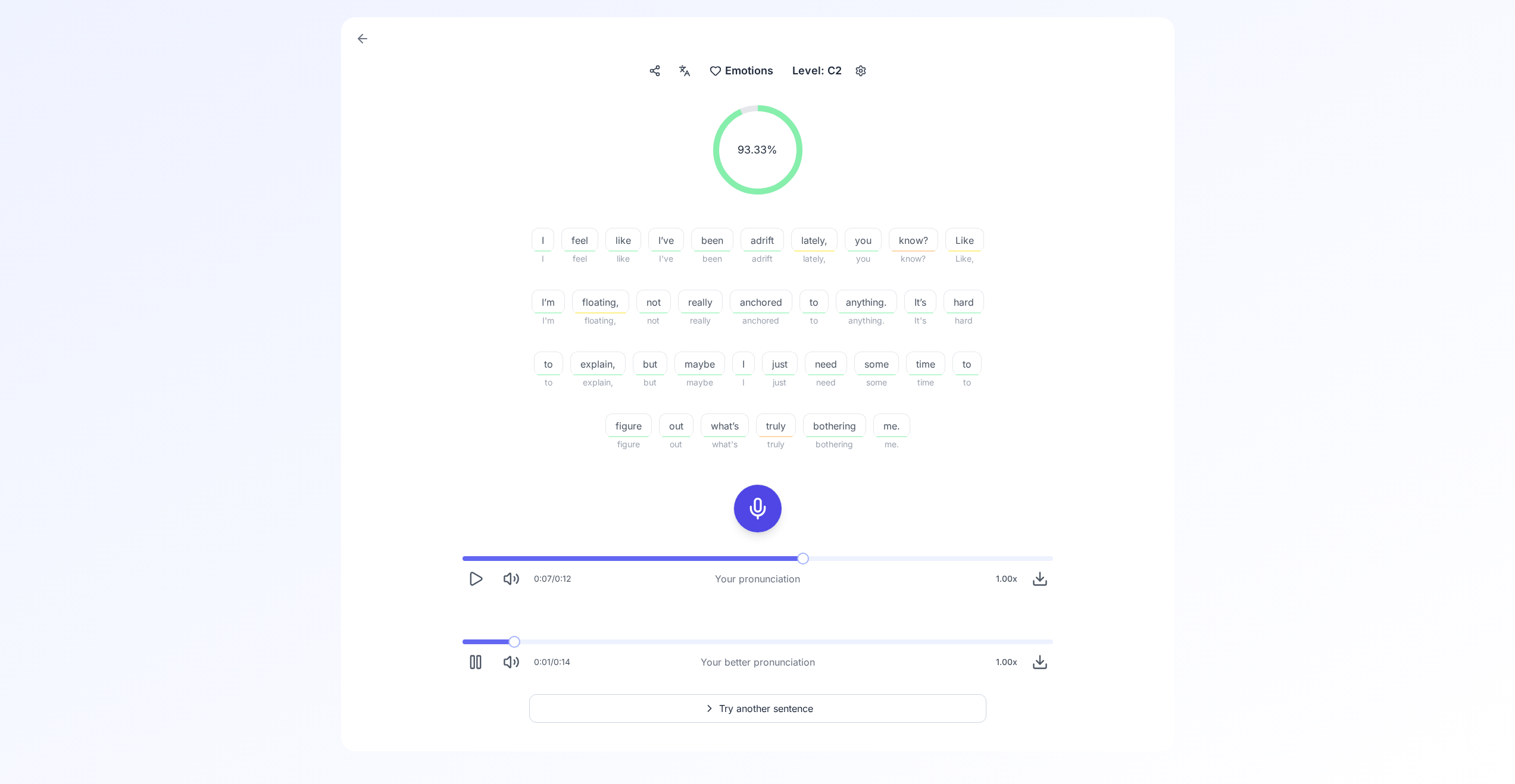
scroll to position [102, 0]
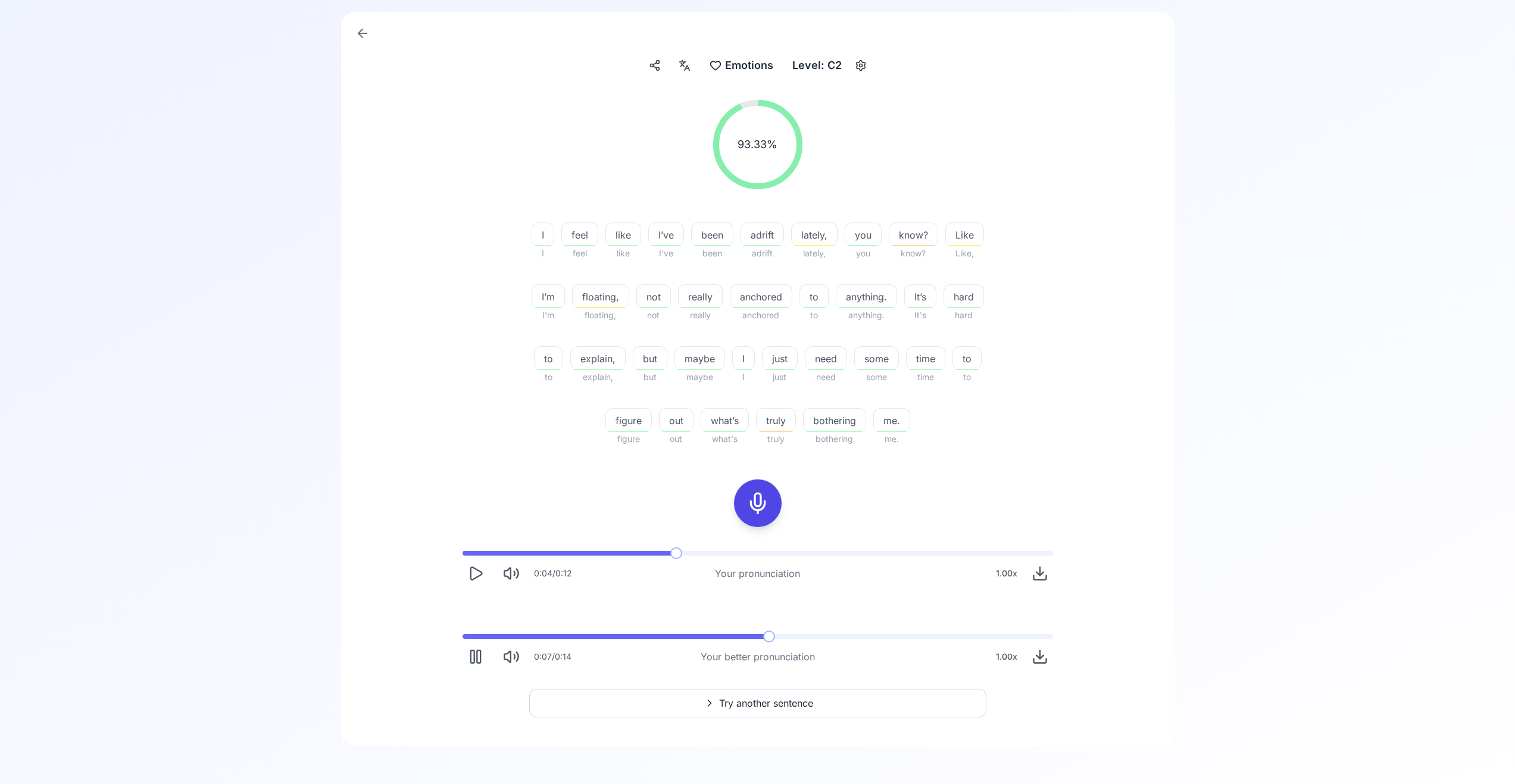
click at [673, 552] on span at bounding box center [568, 553] width 213 height 5
click at [482, 573] on icon "Play" at bounding box center [475, 574] width 17 height 17
click at [644, 552] on span at bounding box center [602, 553] width 278 height 5
click at [816, 695] on button "Try another sentence" at bounding box center [757, 703] width 457 height 29
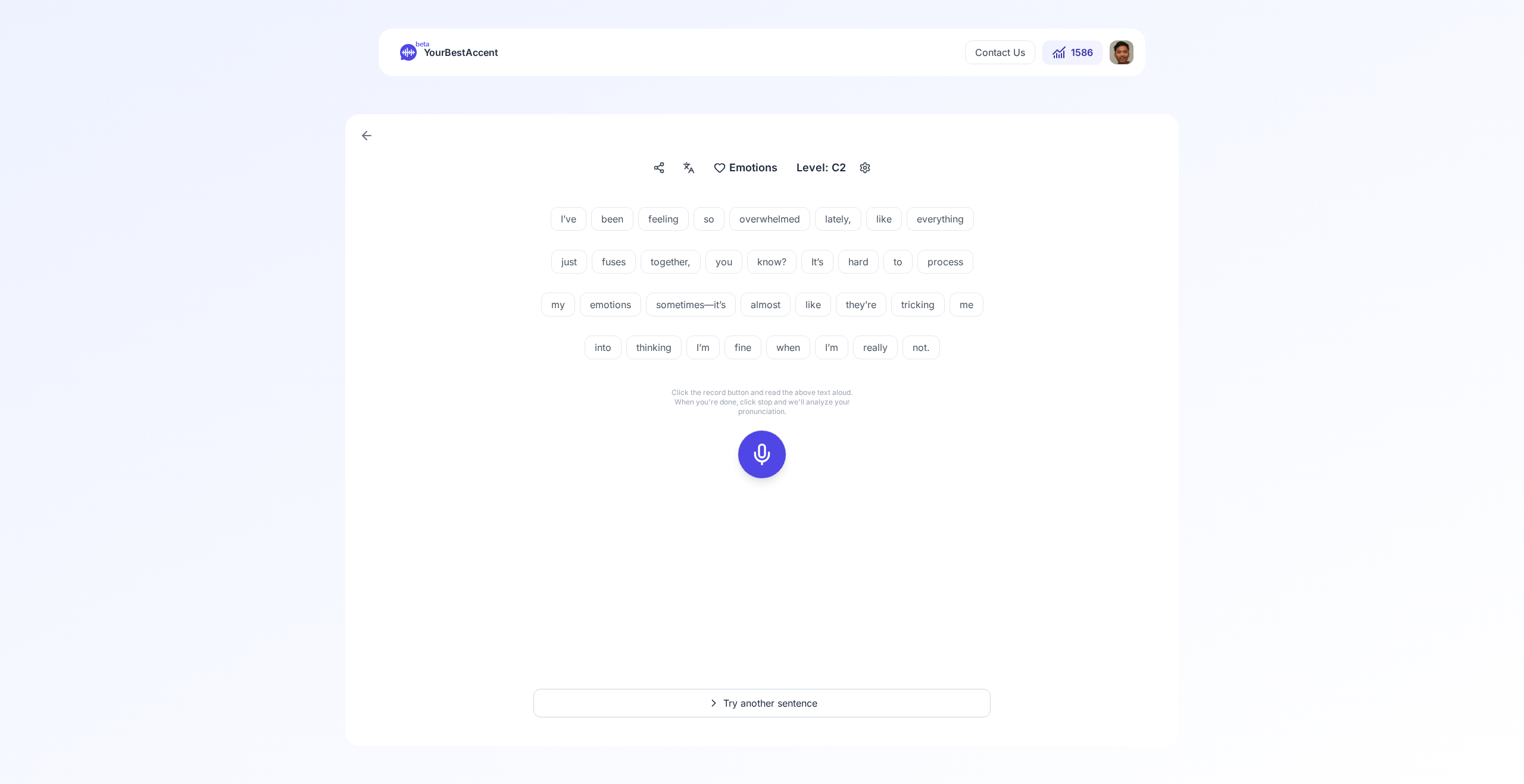
click at [759, 441] on div at bounding box center [762, 455] width 29 height 48
click at [760, 699] on span "Try another sentence" at bounding box center [770, 703] width 94 height 14
click at [761, 449] on icon at bounding box center [762, 454] width 24 height 24
click at [780, 462] on button at bounding box center [762, 455] width 48 height 48
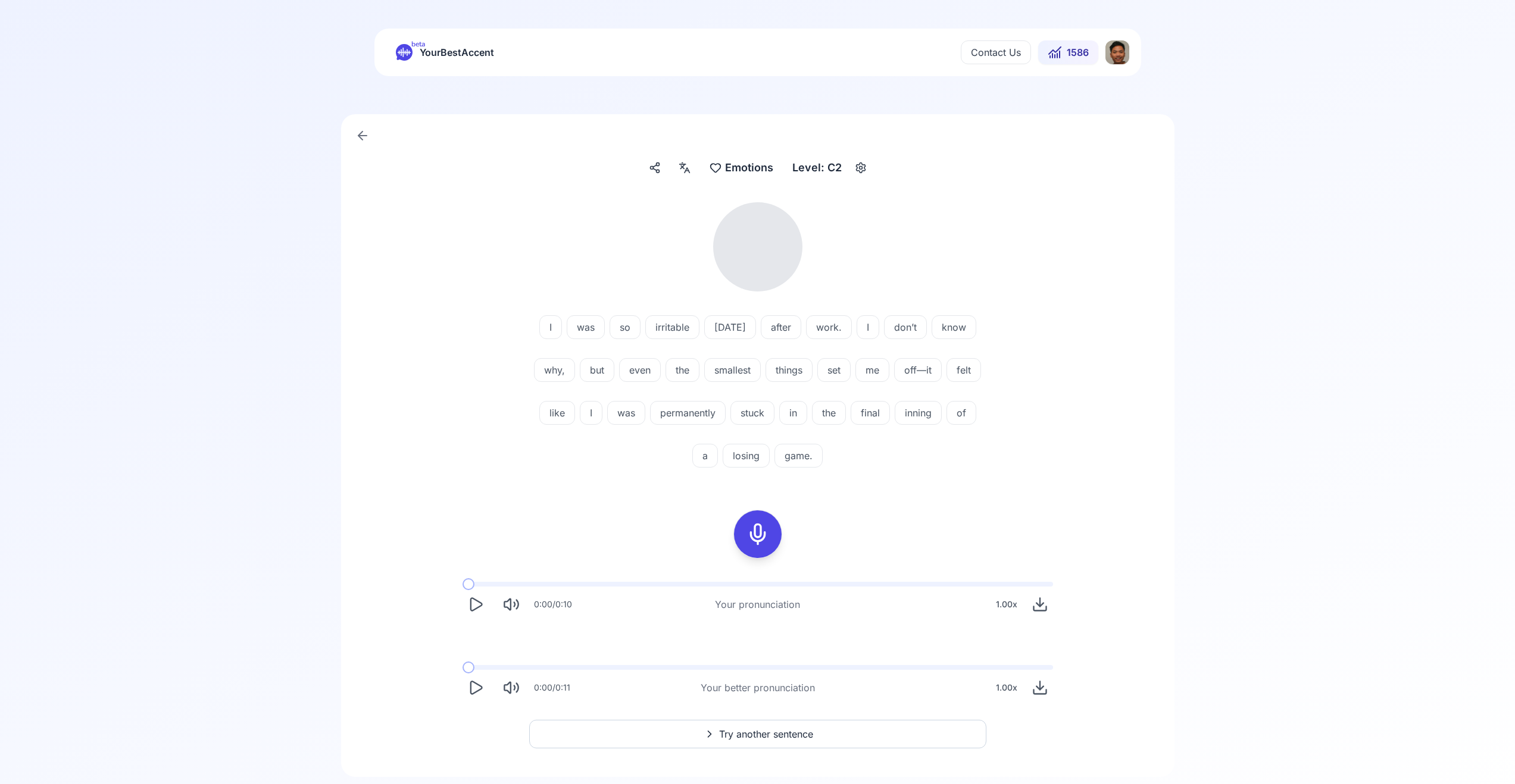
click at [480, 615] on button "Play" at bounding box center [475, 604] width 26 height 26
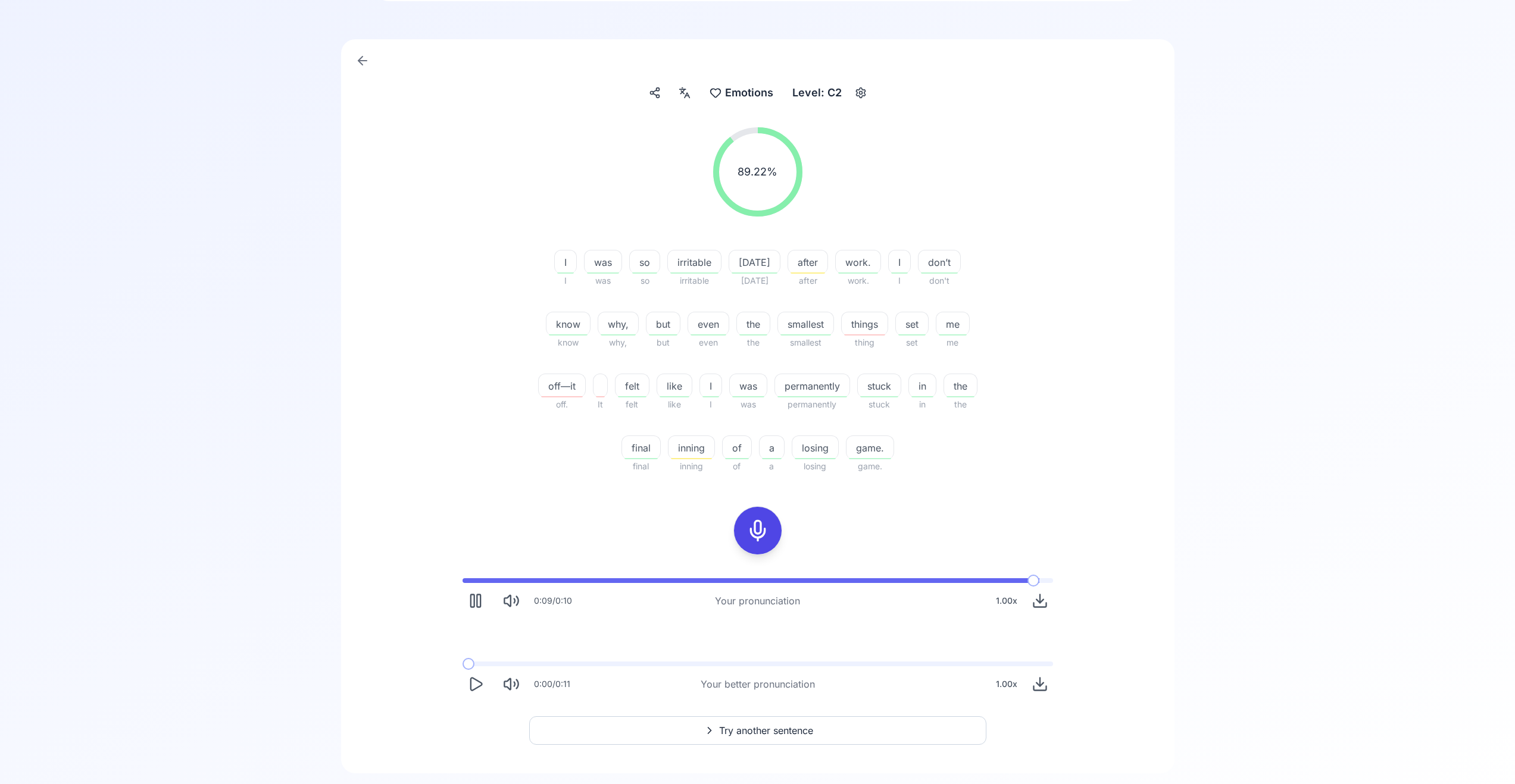
scroll to position [102, 0]
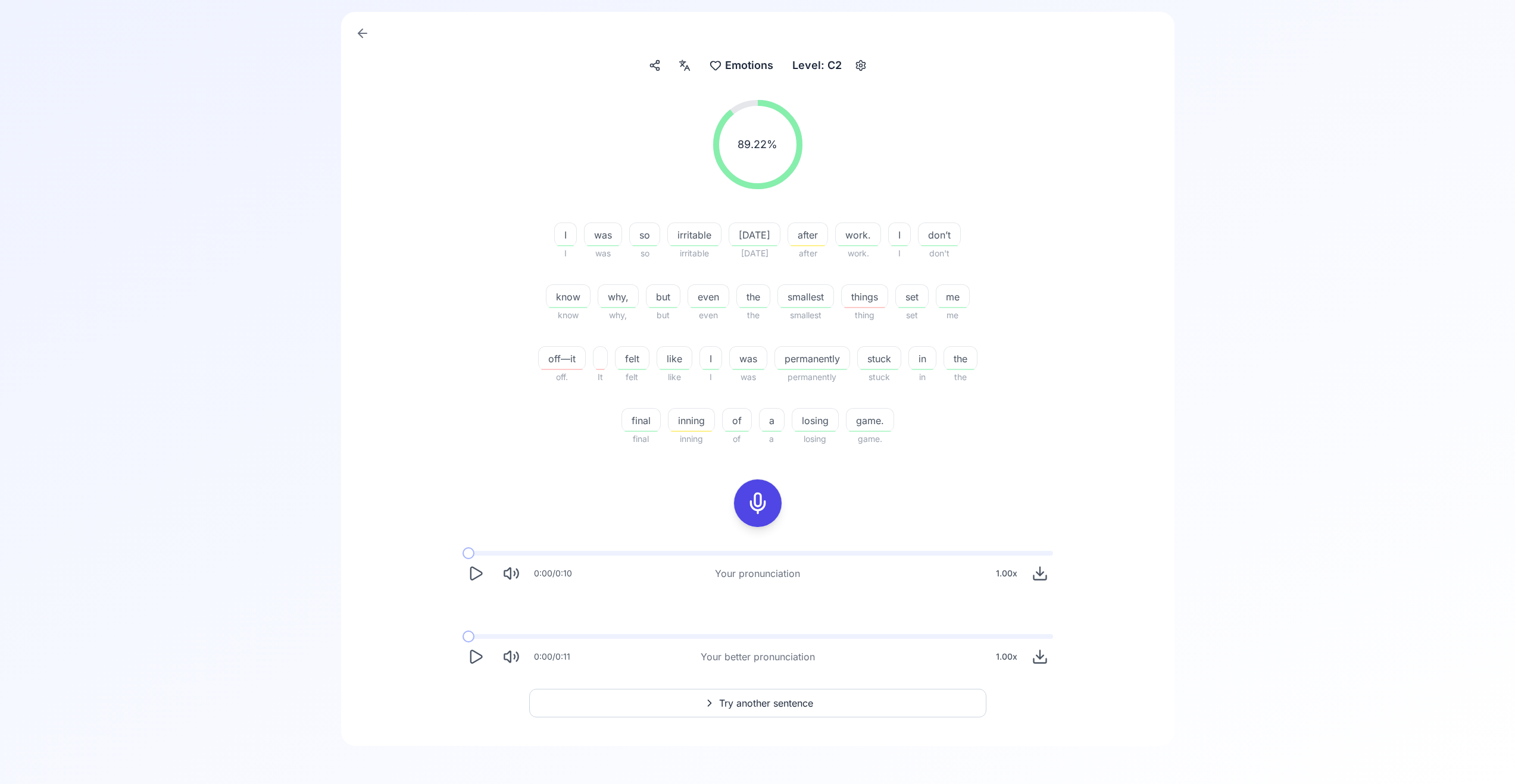
click at [474, 656] on icon "Play" at bounding box center [475, 657] width 17 height 17
click at [726, 708] on span "Try another sentence" at bounding box center [766, 703] width 94 height 14
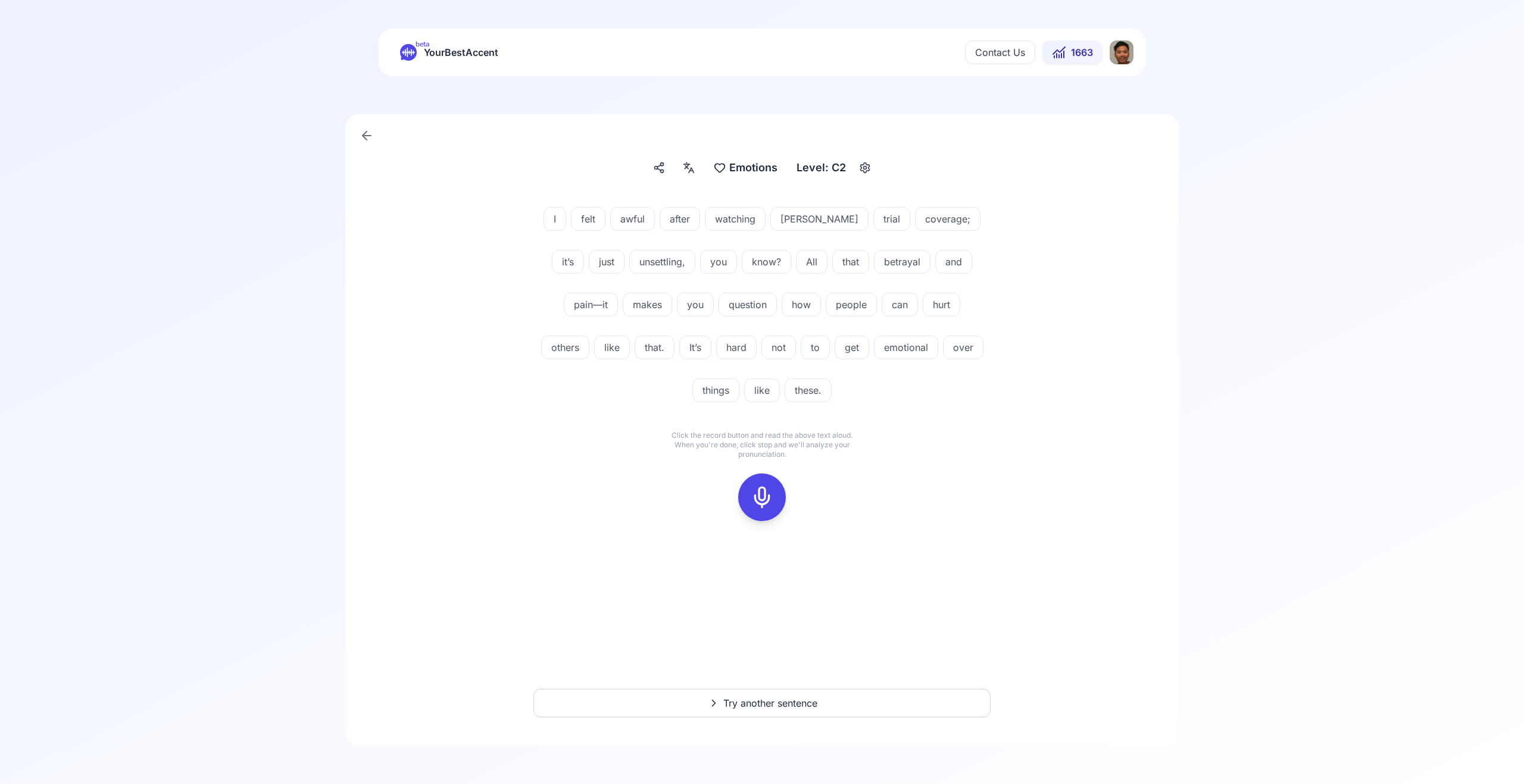
click at [757, 487] on icon at bounding box center [762, 497] width 24 height 24
click at [761, 498] on icon at bounding box center [762, 497] width 24 height 24
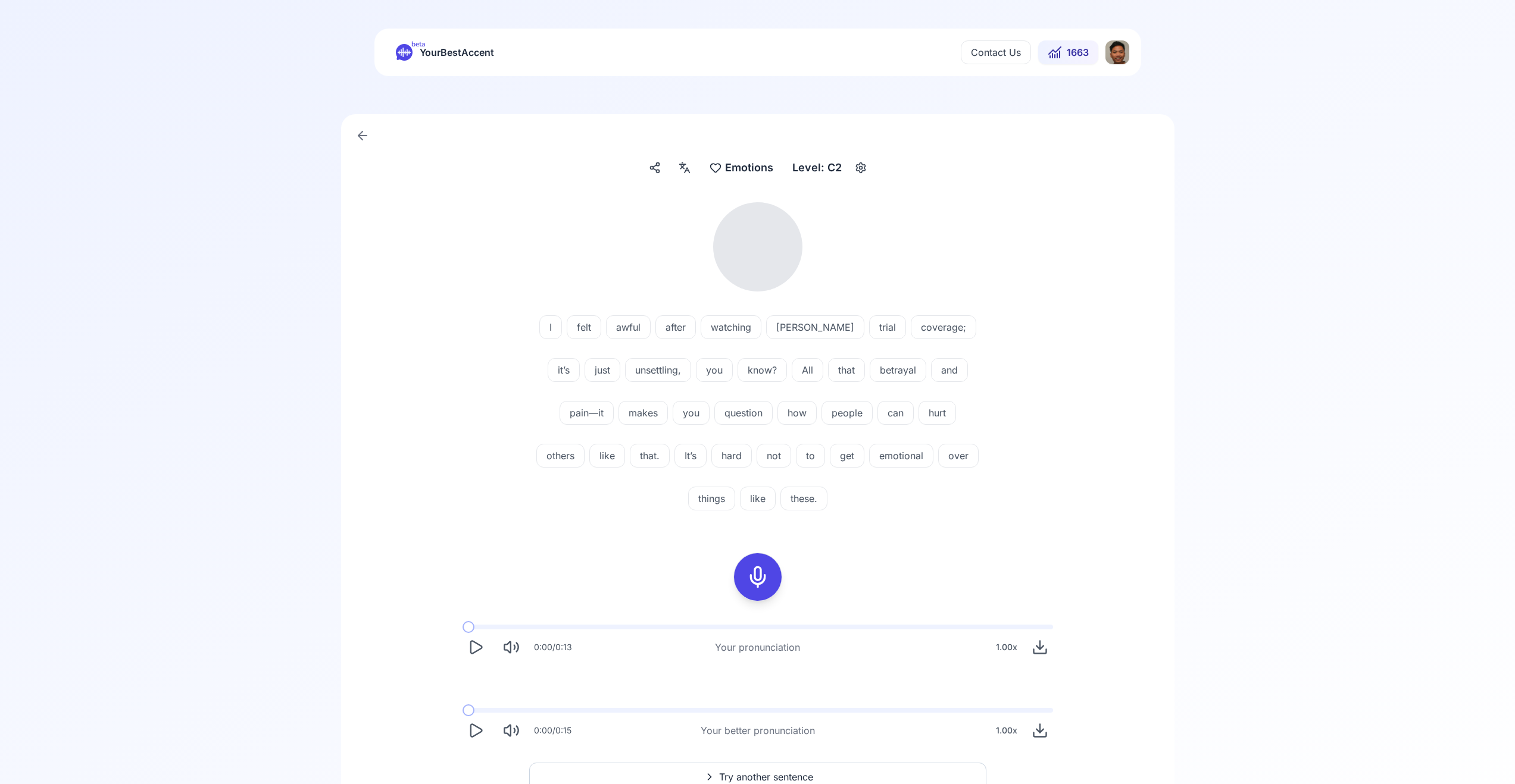
click at [475, 650] on icon "Play" at bounding box center [475, 647] width 17 height 17
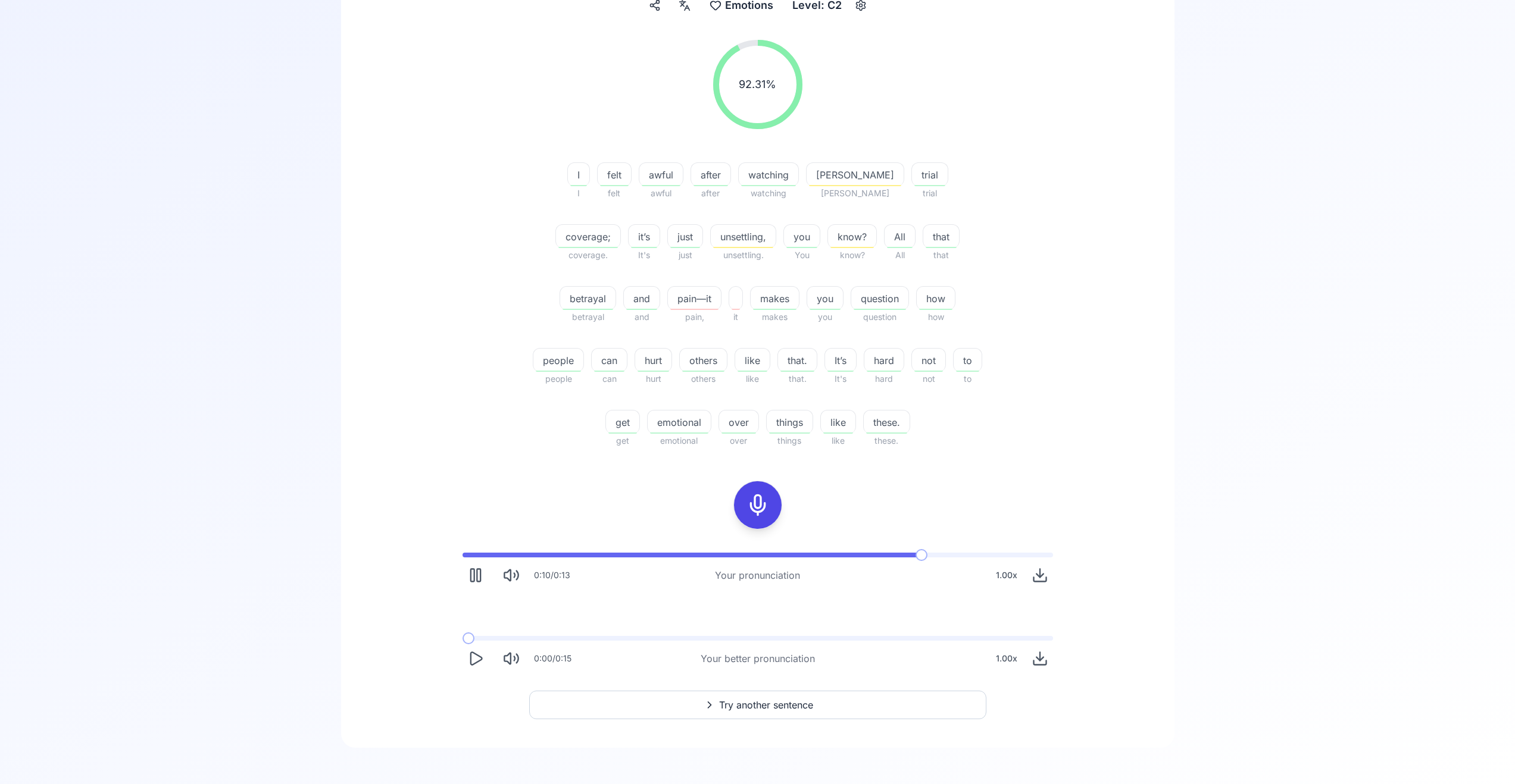
scroll to position [164, 0]
click at [609, 701] on button "Try another sentence" at bounding box center [757, 703] width 457 height 29
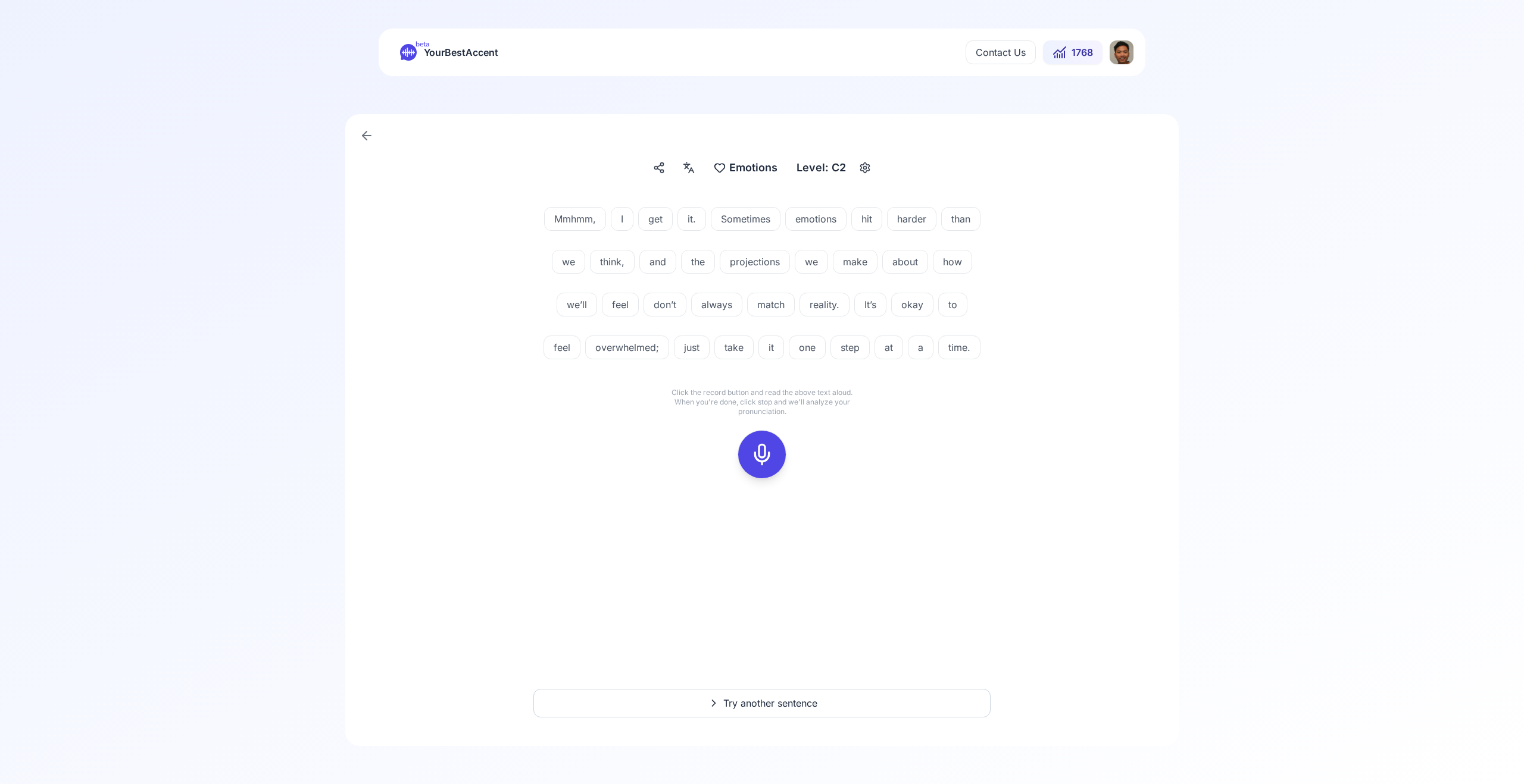
click at [775, 440] on div at bounding box center [762, 455] width 29 height 48
click at [769, 451] on rect at bounding box center [762, 455] width 18 height 18
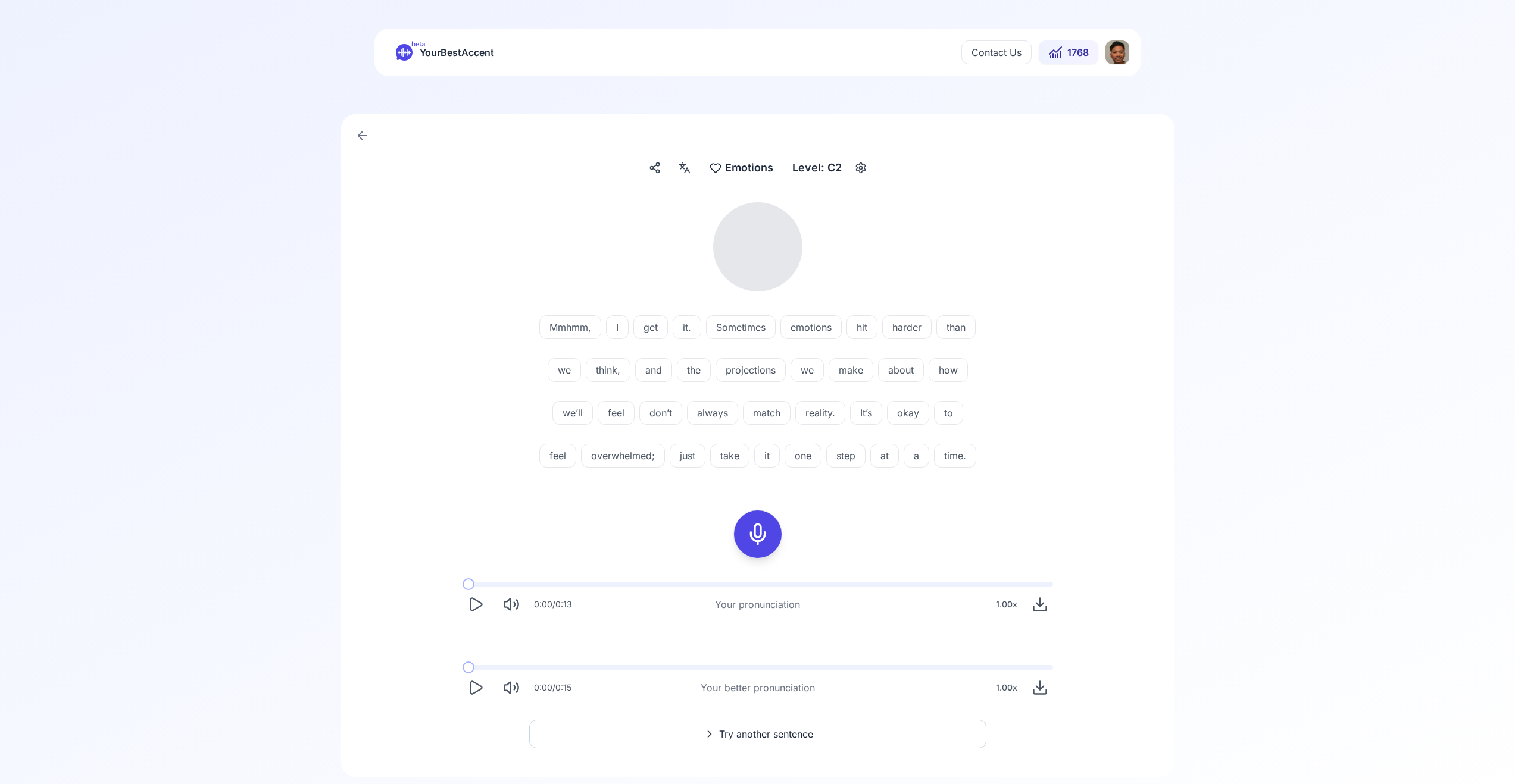
click at [483, 603] on icon "Play" at bounding box center [475, 604] width 17 height 17
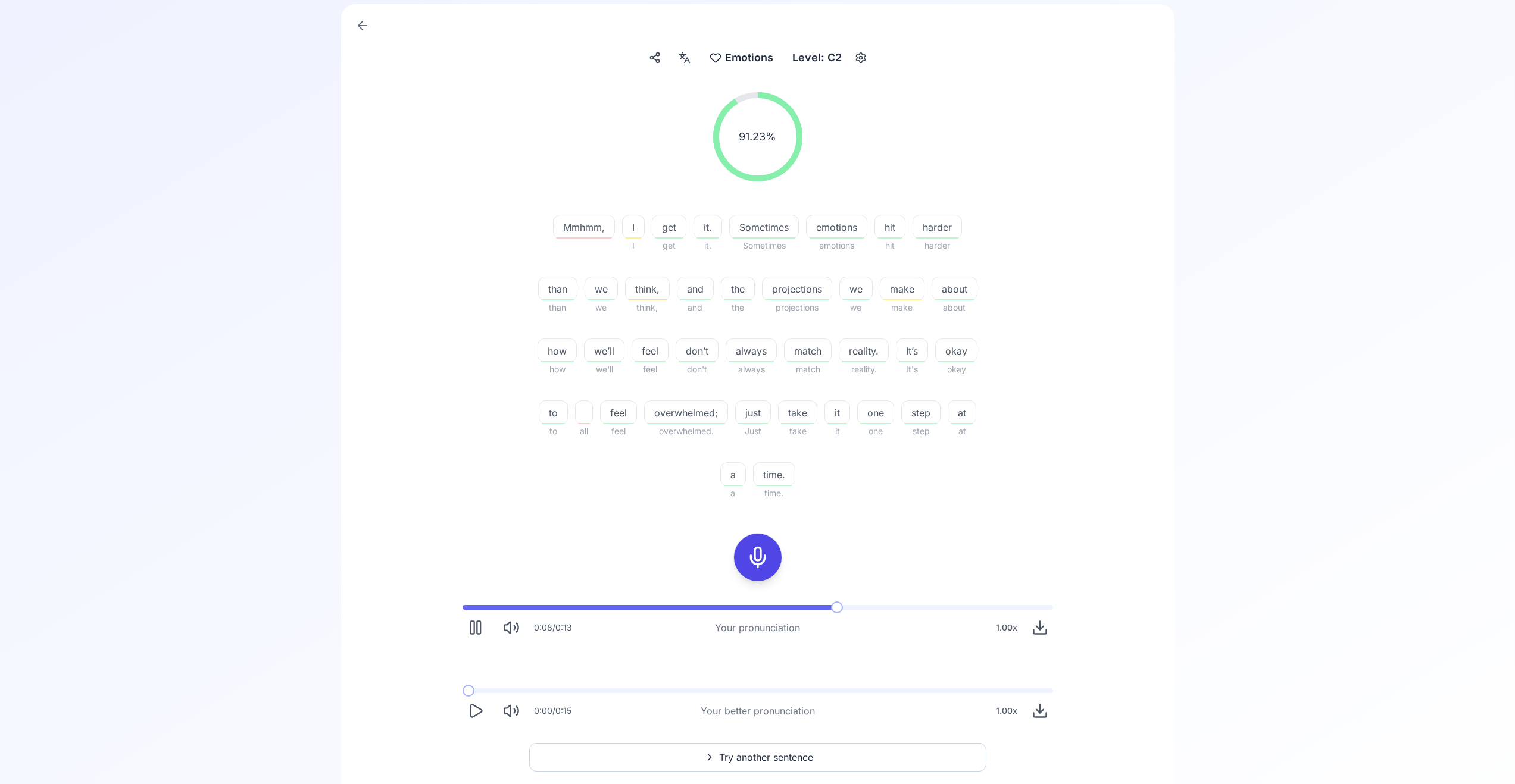
scroll to position [111, 0]
click at [473, 711] on icon "Play" at bounding box center [475, 710] width 17 height 17
click at [477, 612] on div "0:09 / 0:13 Your pronunciation 1.00 x" at bounding box center [758, 622] width 610 height 55
click at [471, 626] on icon "Play" at bounding box center [475, 627] width 17 height 17
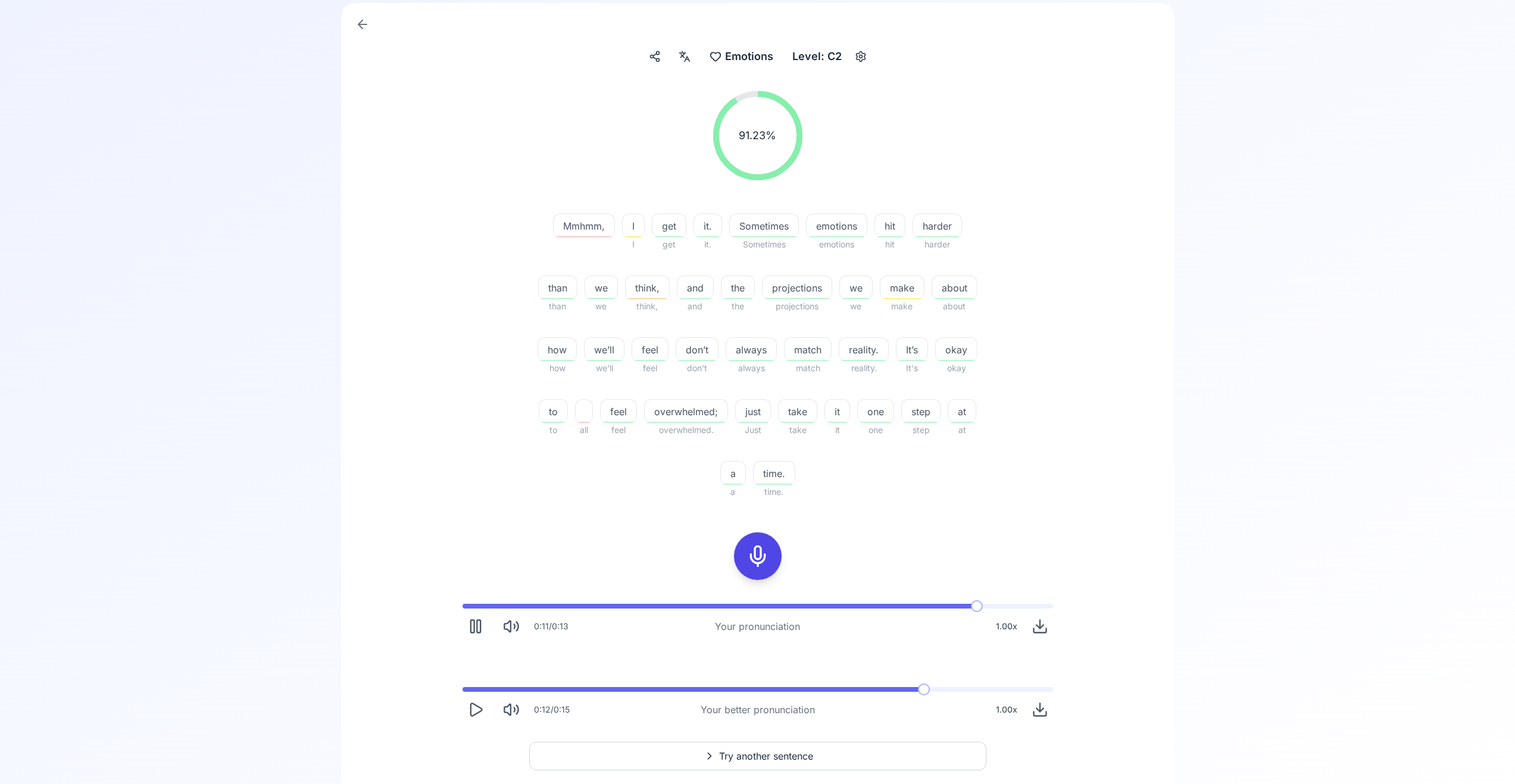
click at [928, 610] on div "0:11 / 0:13 Your pronunciation 1.00 x" at bounding box center [758, 622] width 610 height 55
click at [921, 608] on span at bounding box center [727, 606] width 530 height 5
click at [903, 610] on div "0:10 / 0:13 Your pronunciation 1.00 x" at bounding box center [758, 622] width 610 height 55
click at [902, 602] on div "0:11 / 0:13 Your pronunciation 1.00 x" at bounding box center [758, 622] width 610 height 55
click at [896, 607] on span at bounding box center [680, 606] width 437 height 5
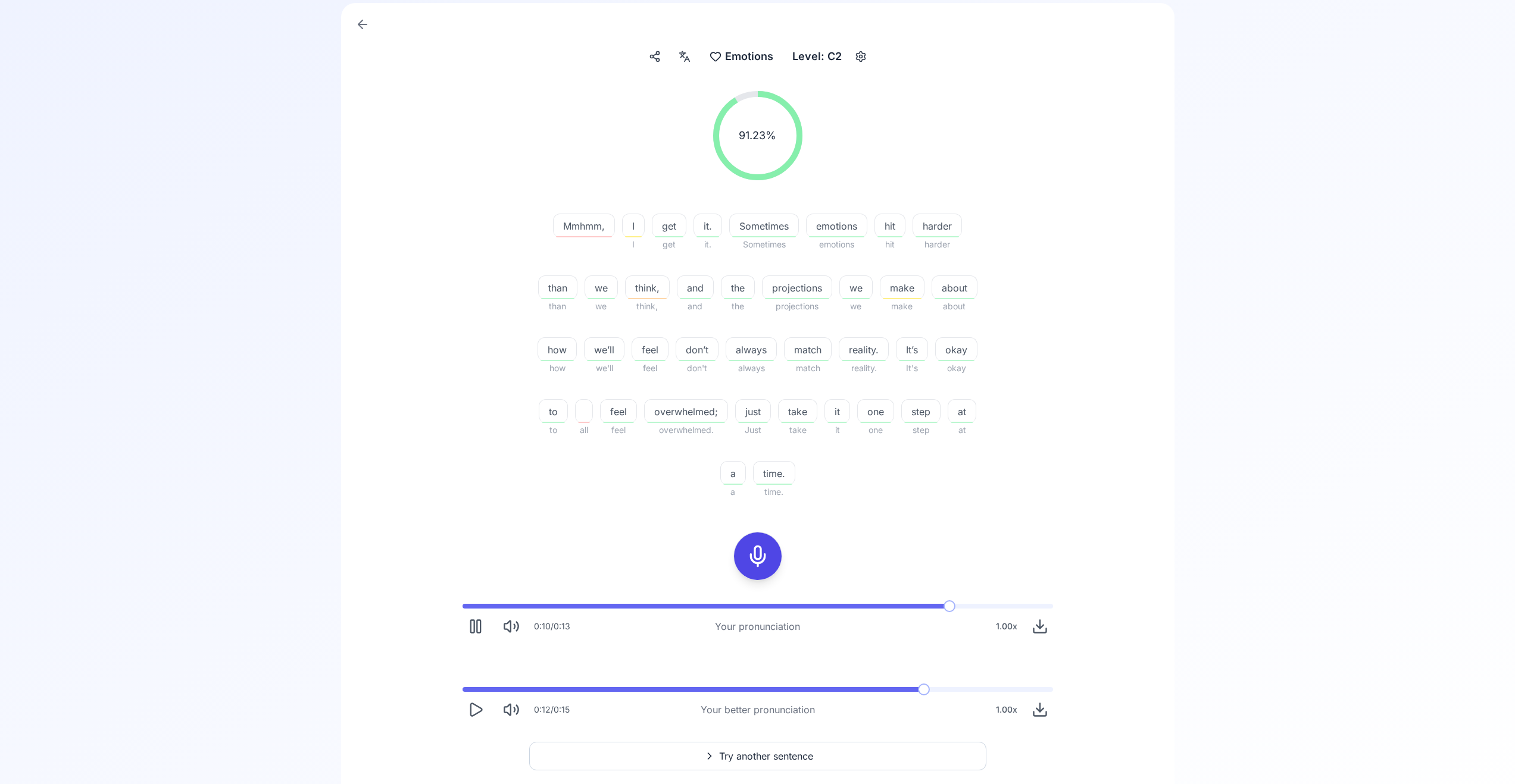
click at [896, 607] on span at bounding box center [708, 606] width 491 height 5
click at [659, 758] on button "Try another sentence" at bounding box center [757, 756] width 457 height 29
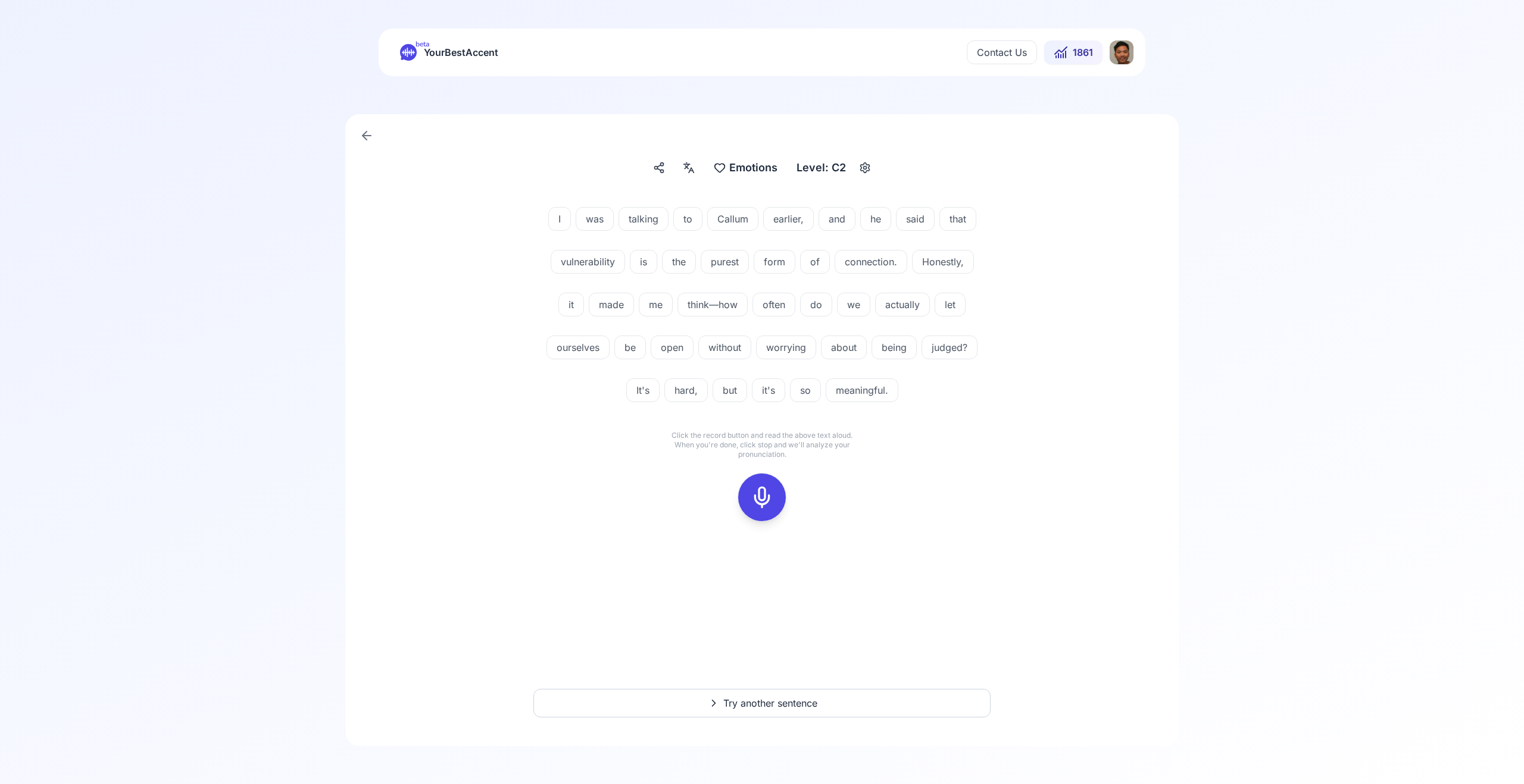
click at [775, 508] on div at bounding box center [762, 498] width 29 height 48
click at [811, 692] on button "Try another sentence" at bounding box center [761, 703] width 457 height 29
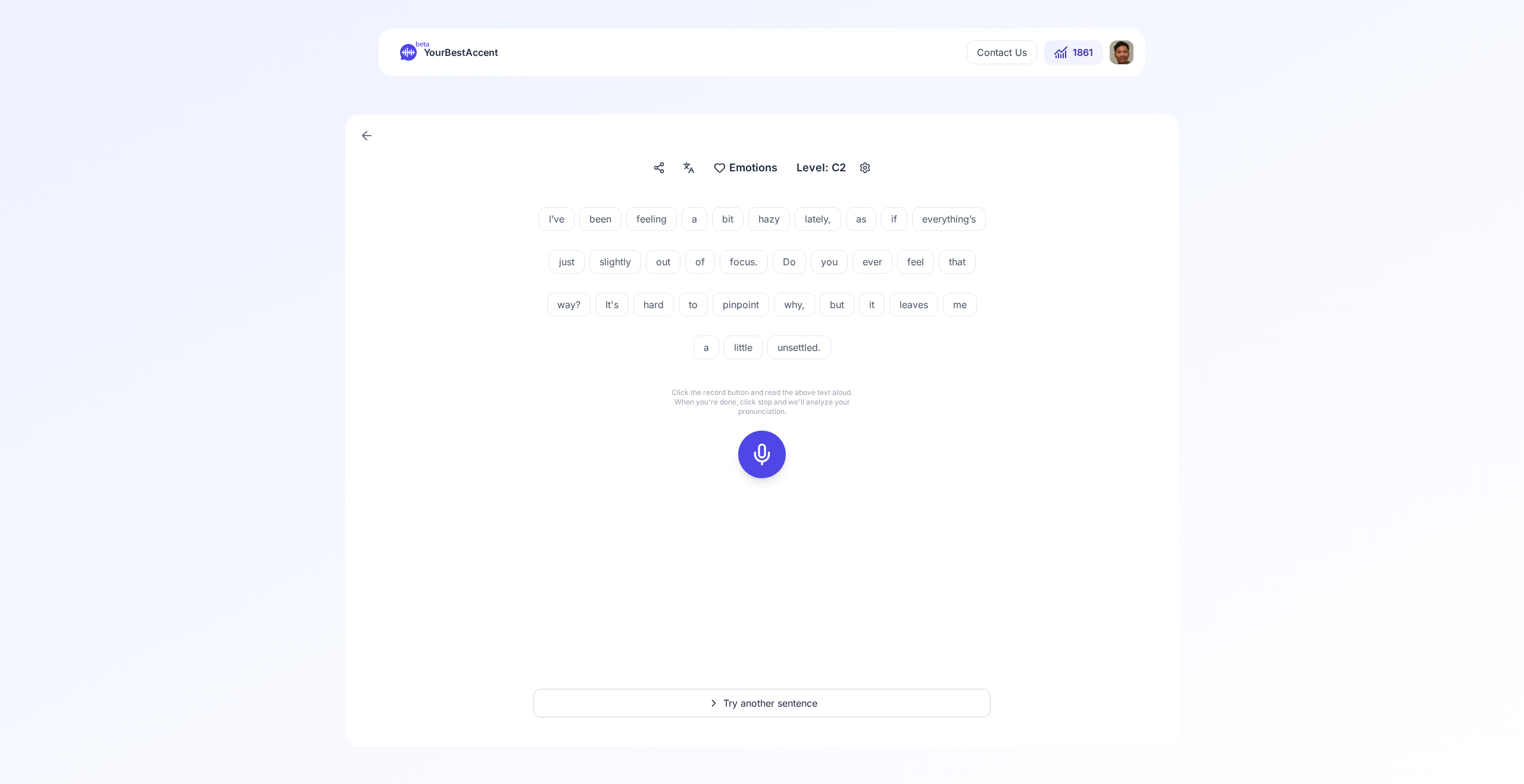
click at [772, 443] on icon at bounding box center [762, 454] width 24 height 24
click at [760, 461] on icon at bounding box center [762, 454] width 24 height 24
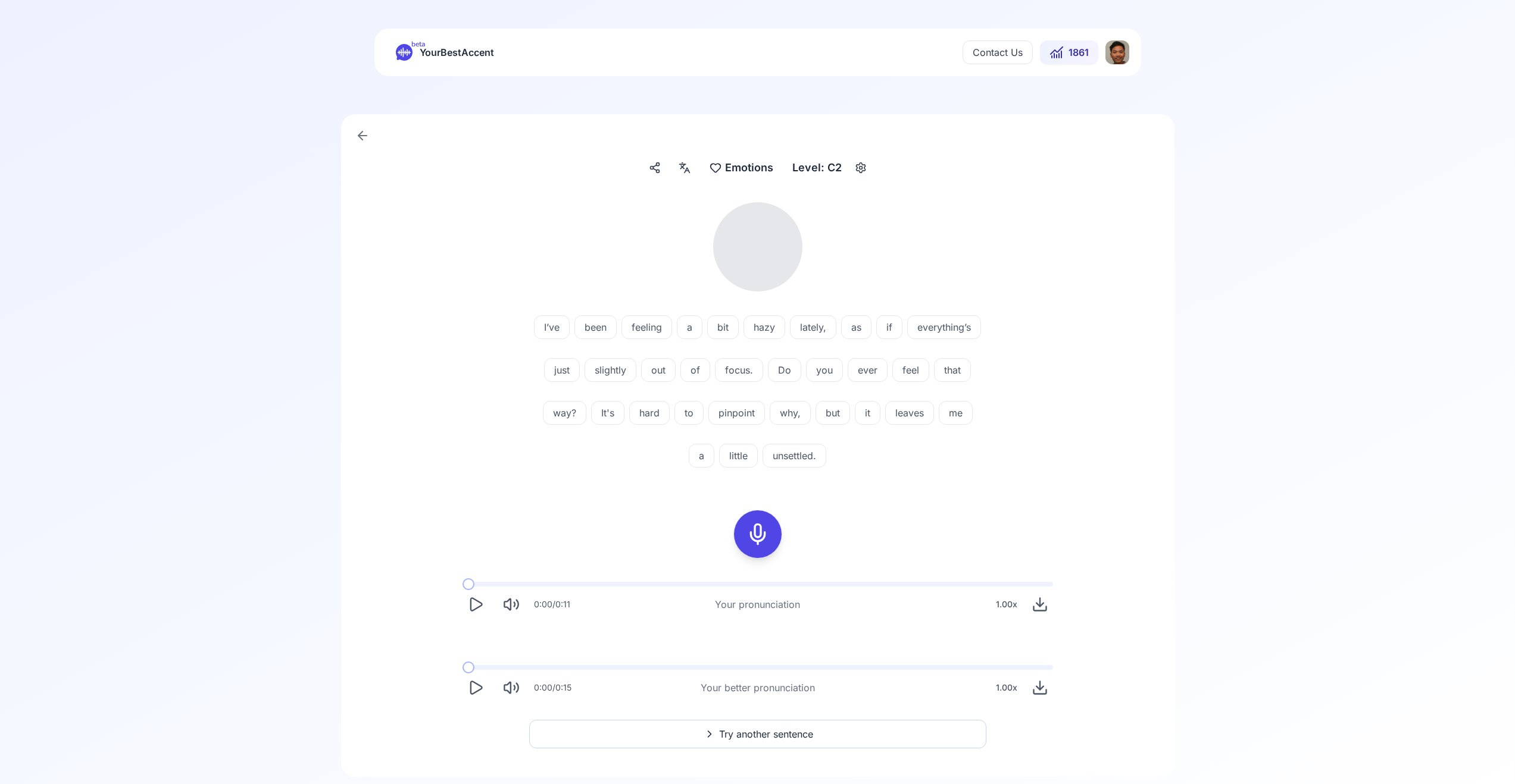
click at [475, 601] on icon "Play" at bounding box center [475, 604] width 17 height 17
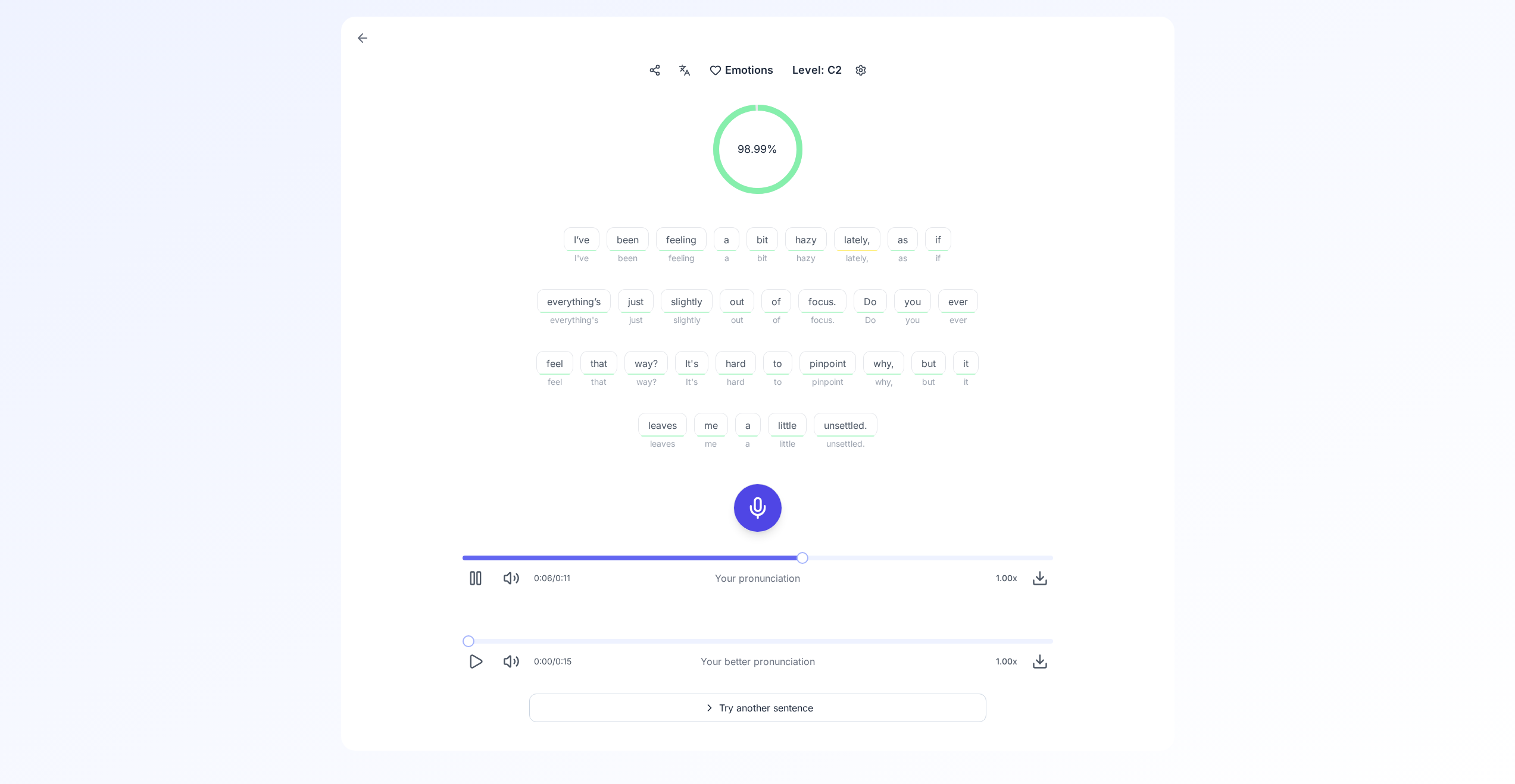
scroll to position [102, 0]
click at [476, 653] on icon "Play" at bounding box center [476, 656] width 12 height 12
click at [750, 694] on button "Try another sentence" at bounding box center [757, 703] width 457 height 29
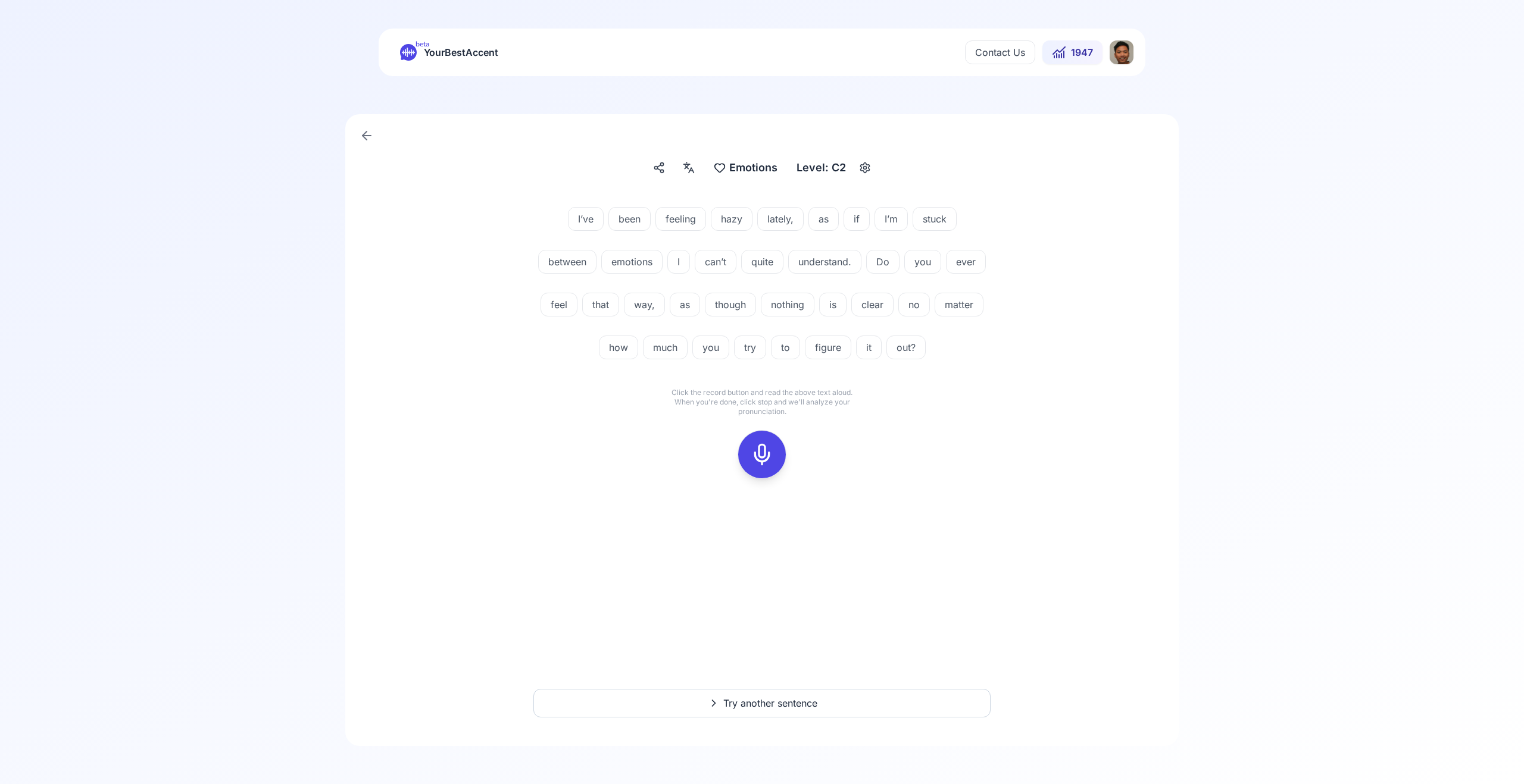
click at [765, 442] on div at bounding box center [762, 455] width 29 height 48
click at [750, 720] on div "I’ve been feeling hazy lately, as if I’m stuck between emotions I can’t quite u…" at bounding box center [761, 455] width 786 height 534
click at [747, 712] on button "Try another sentence" at bounding box center [761, 703] width 457 height 29
click at [750, 453] on icon at bounding box center [762, 454] width 24 height 24
click at [750, 459] on icon at bounding box center [762, 454] width 24 height 24
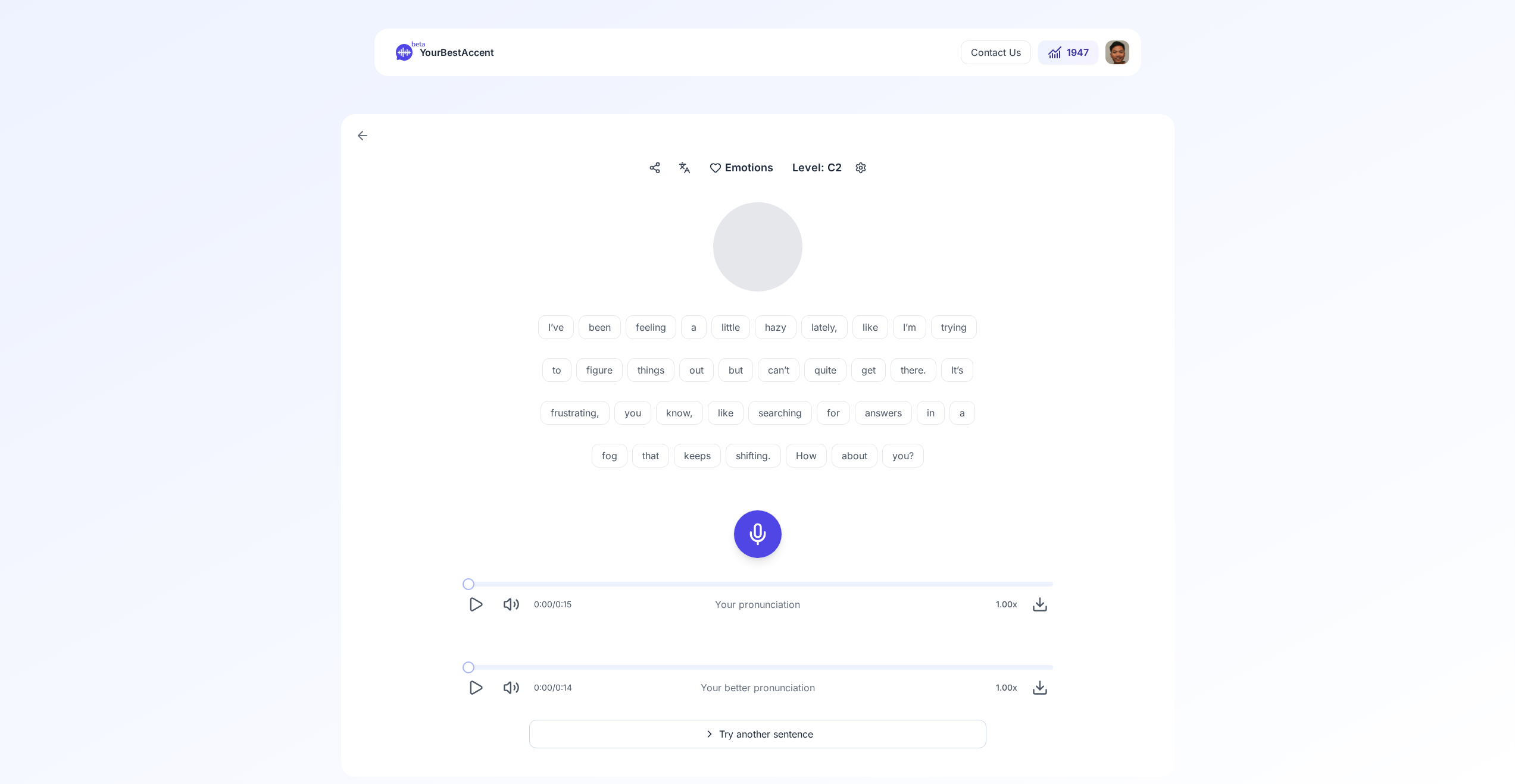
click at [468, 606] on icon "Play" at bounding box center [475, 604] width 17 height 17
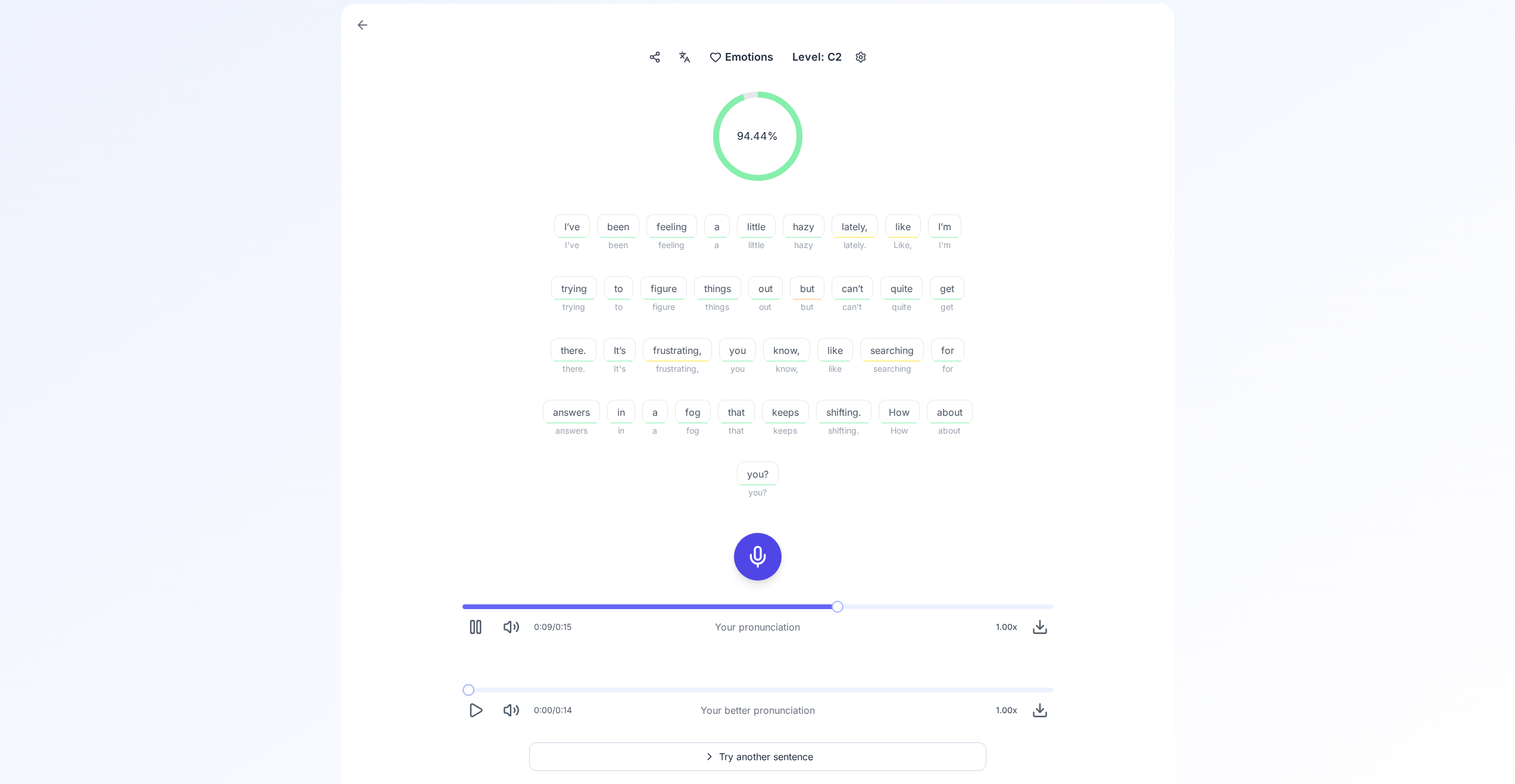
scroll to position [164, 0]
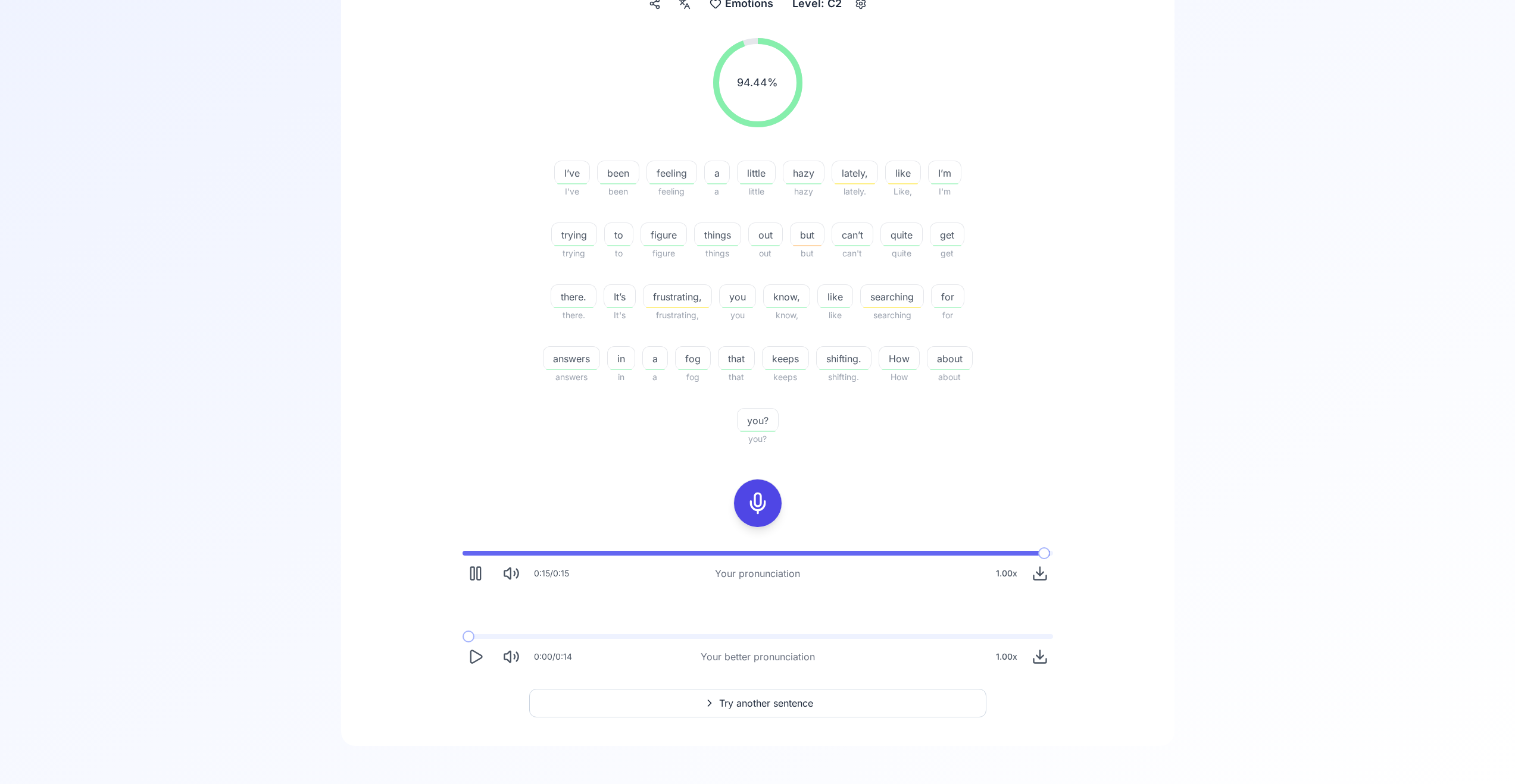
click at [813, 705] on span "Try another sentence" at bounding box center [766, 703] width 94 height 14
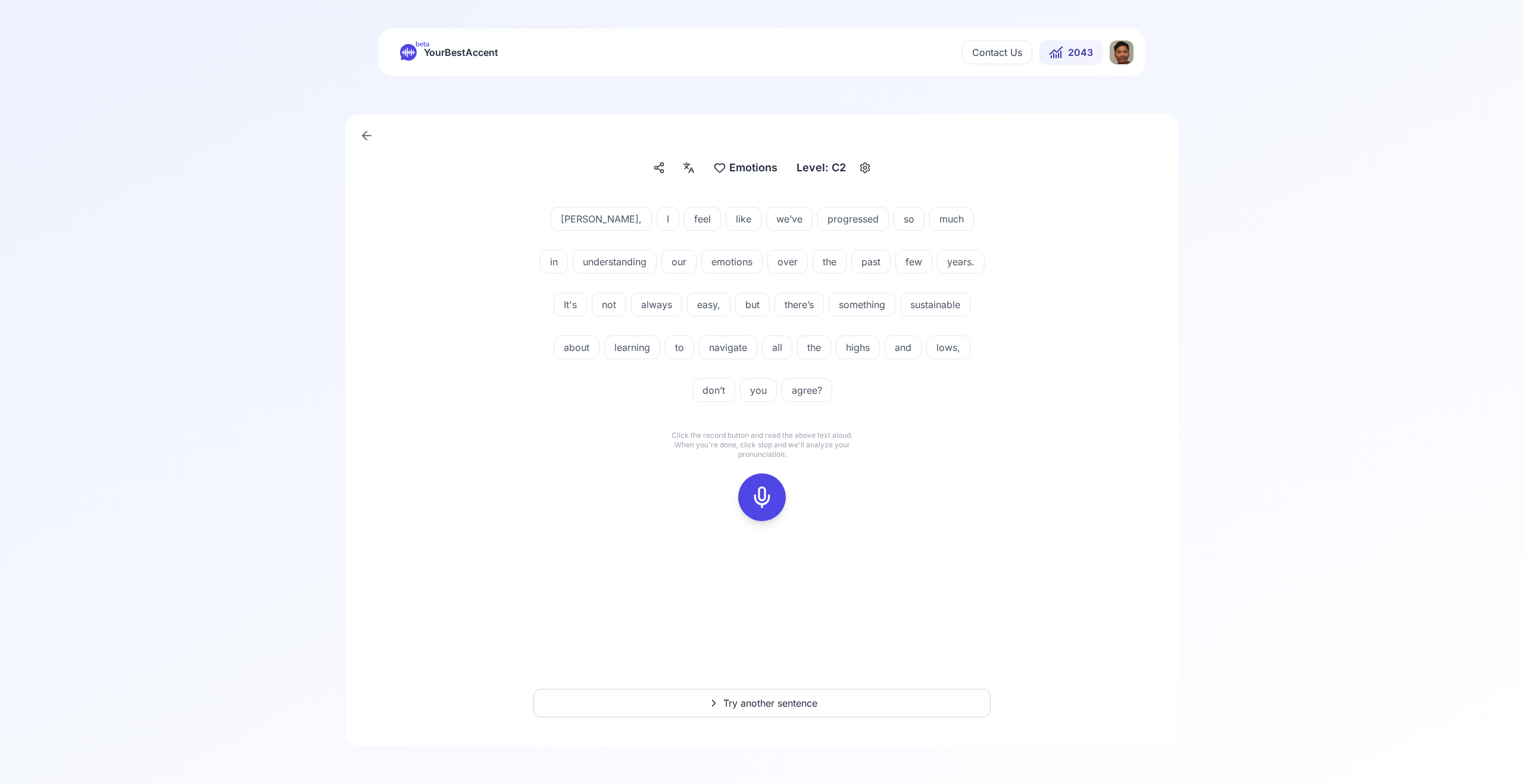
click at [774, 498] on div at bounding box center [762, 498] width 29 height 48
click at [759, 500] on icon at bounding box center [762, 497] width 24 height 24
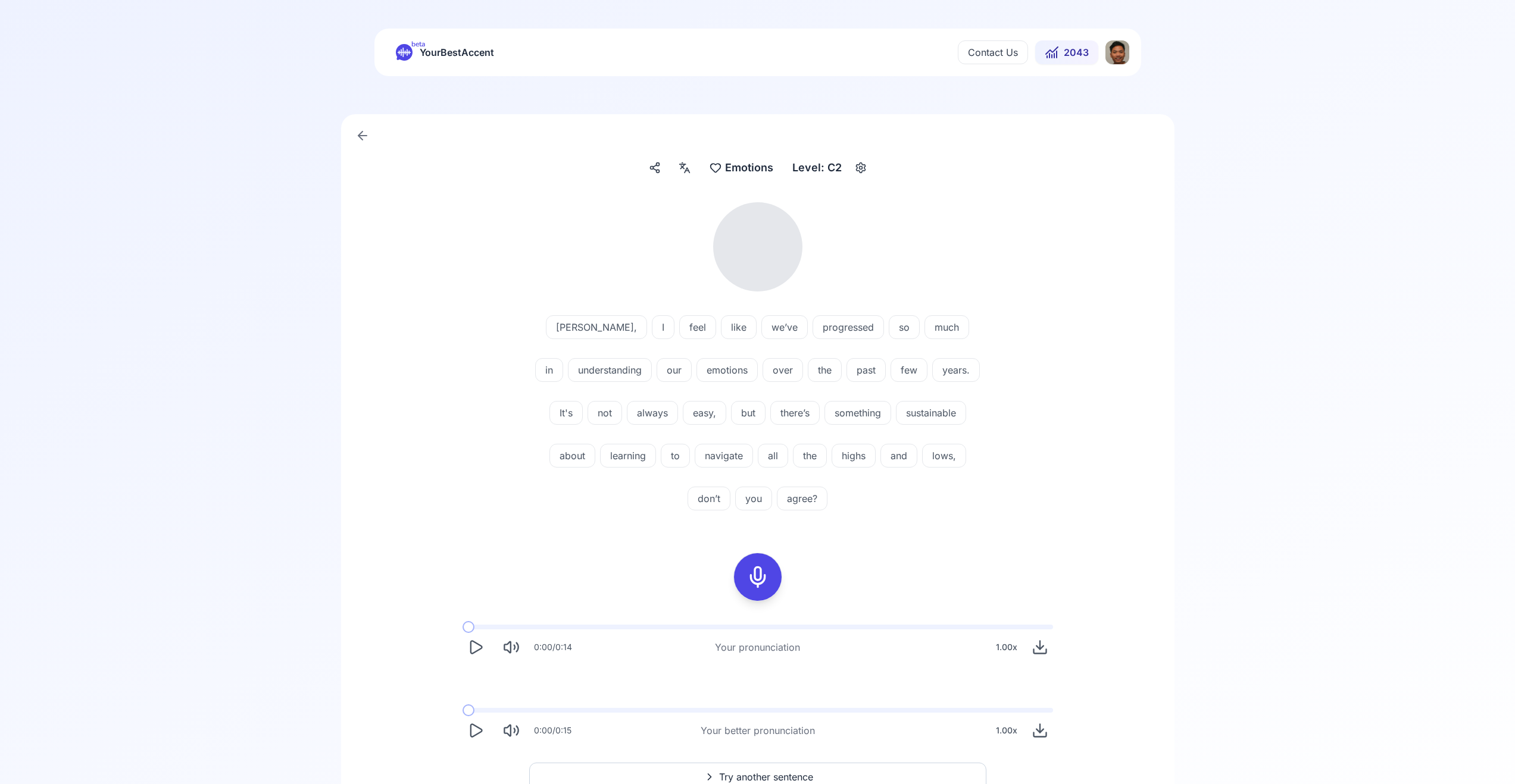
click at [478, 653] on icon "Play" at bounding box center [475, 647] width 17 height 17
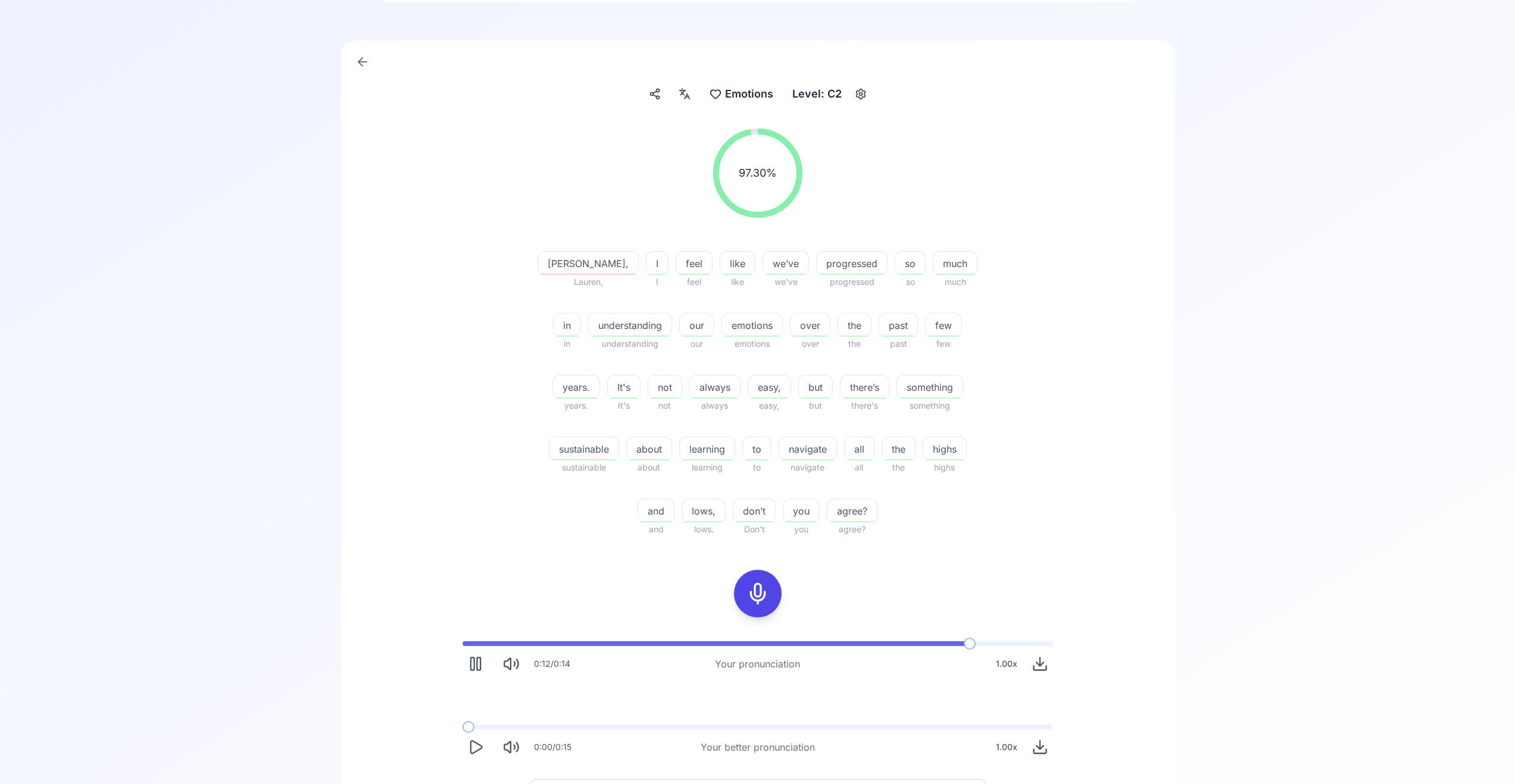
scroll to position [164, 0]
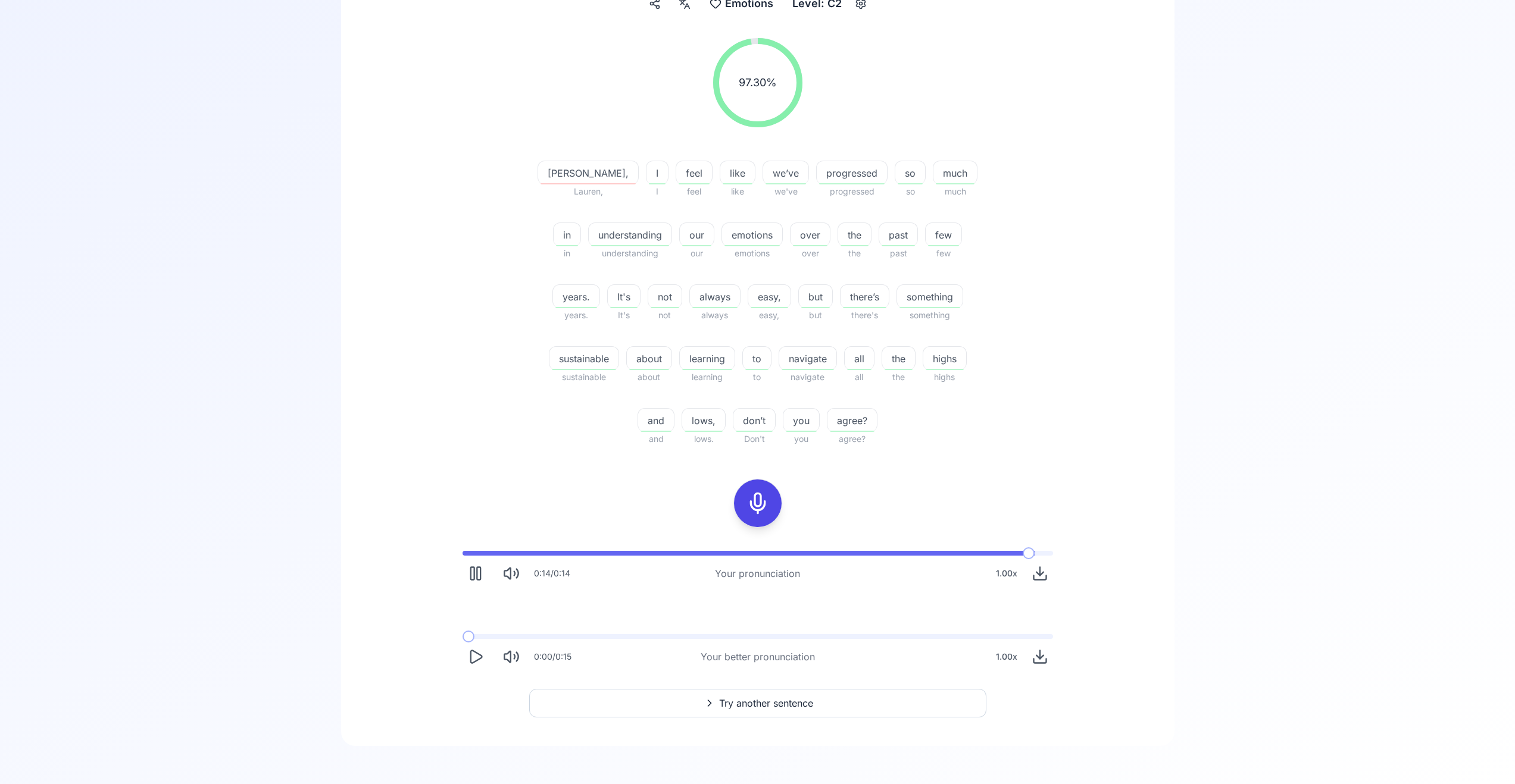
click at [689, 702] on button "Try another sentence" at bounding box center [757, 703] width 457 height 29
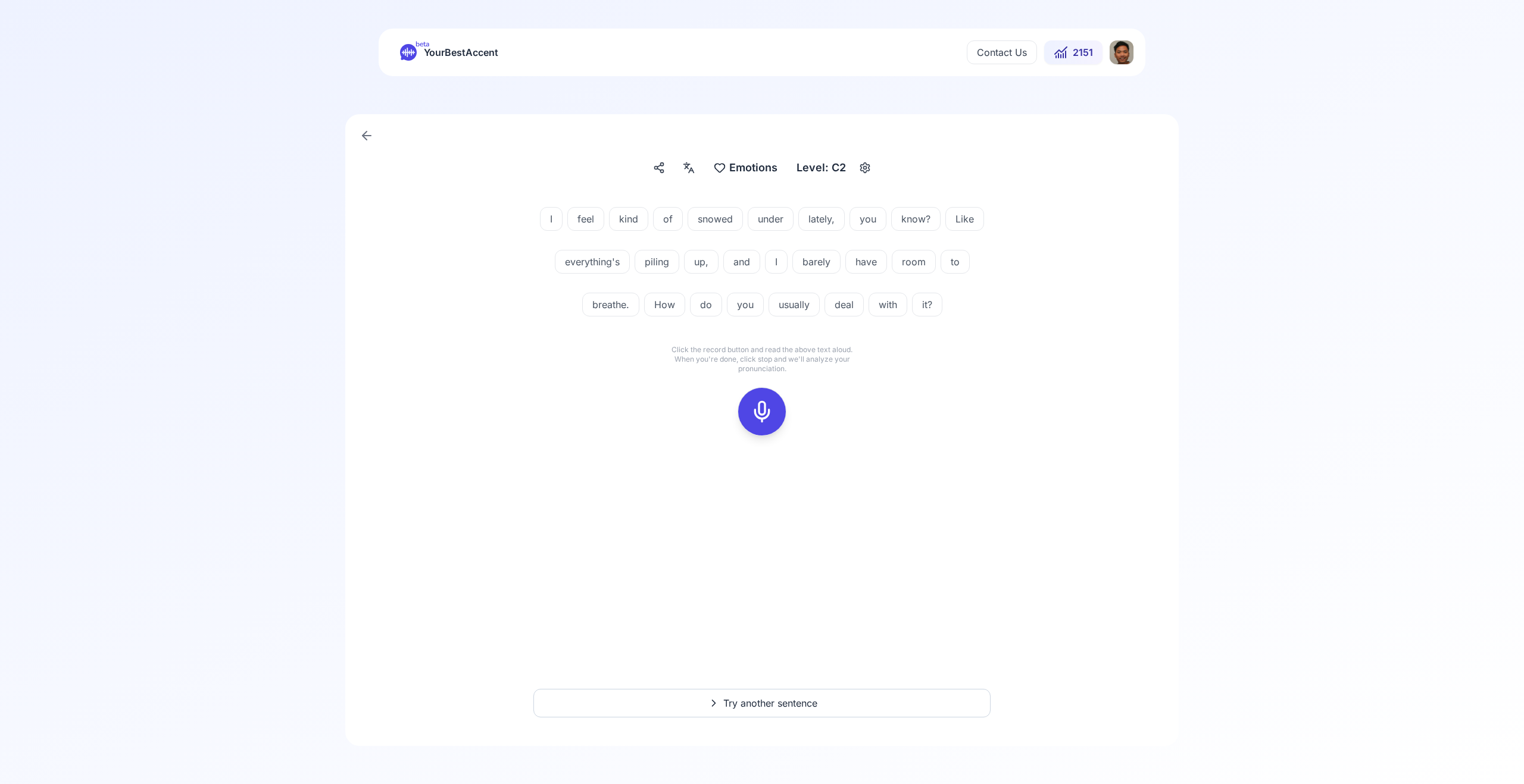
click at [757, 409] on icon at bounding box center [762, 411] width 24 height 24
click at [765, 407] on icon at bounding box center [762, 411] width 24 height 24
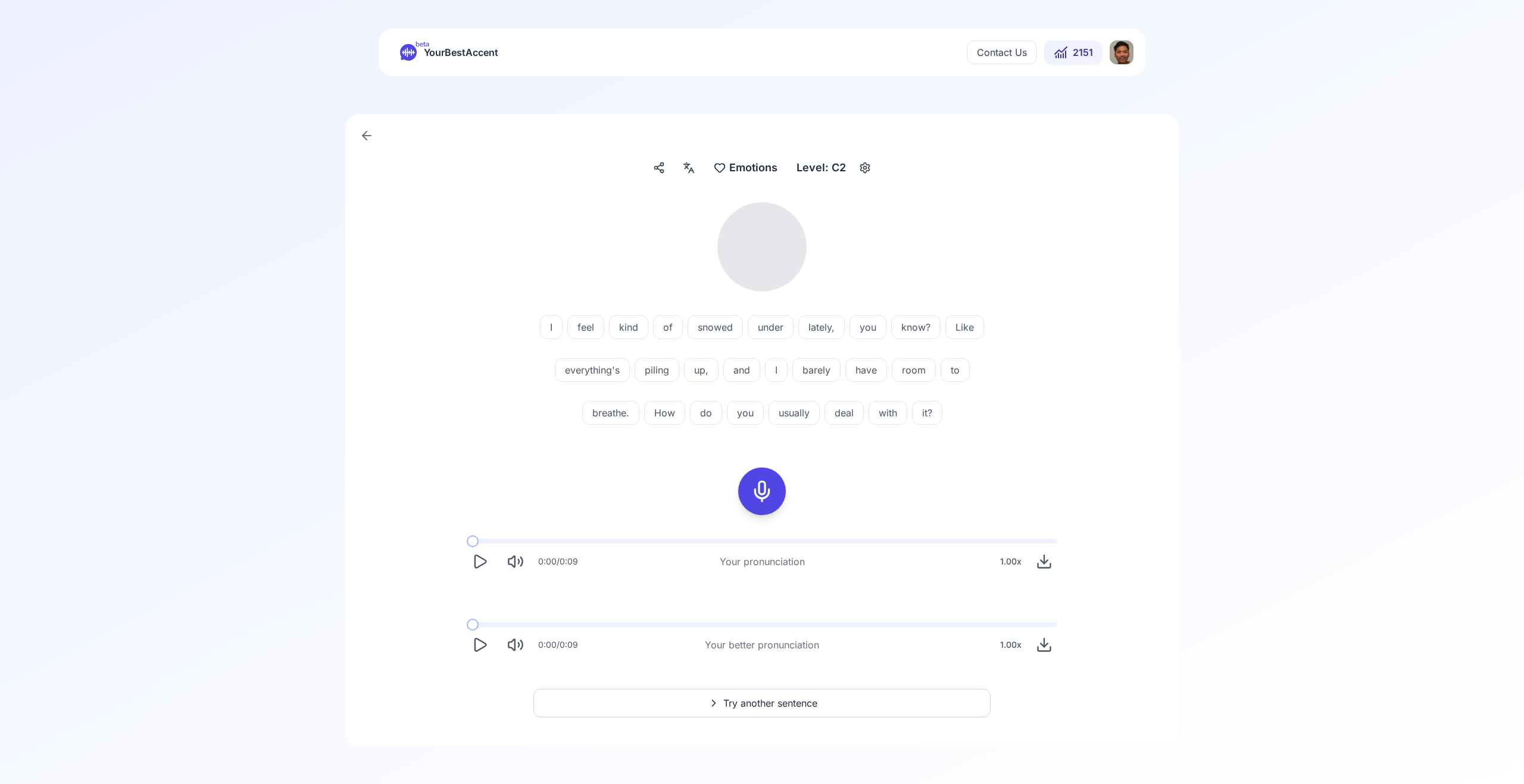
click at [475, 645] on icon "Play" at bounding box center [481, 645] width 12 height 12
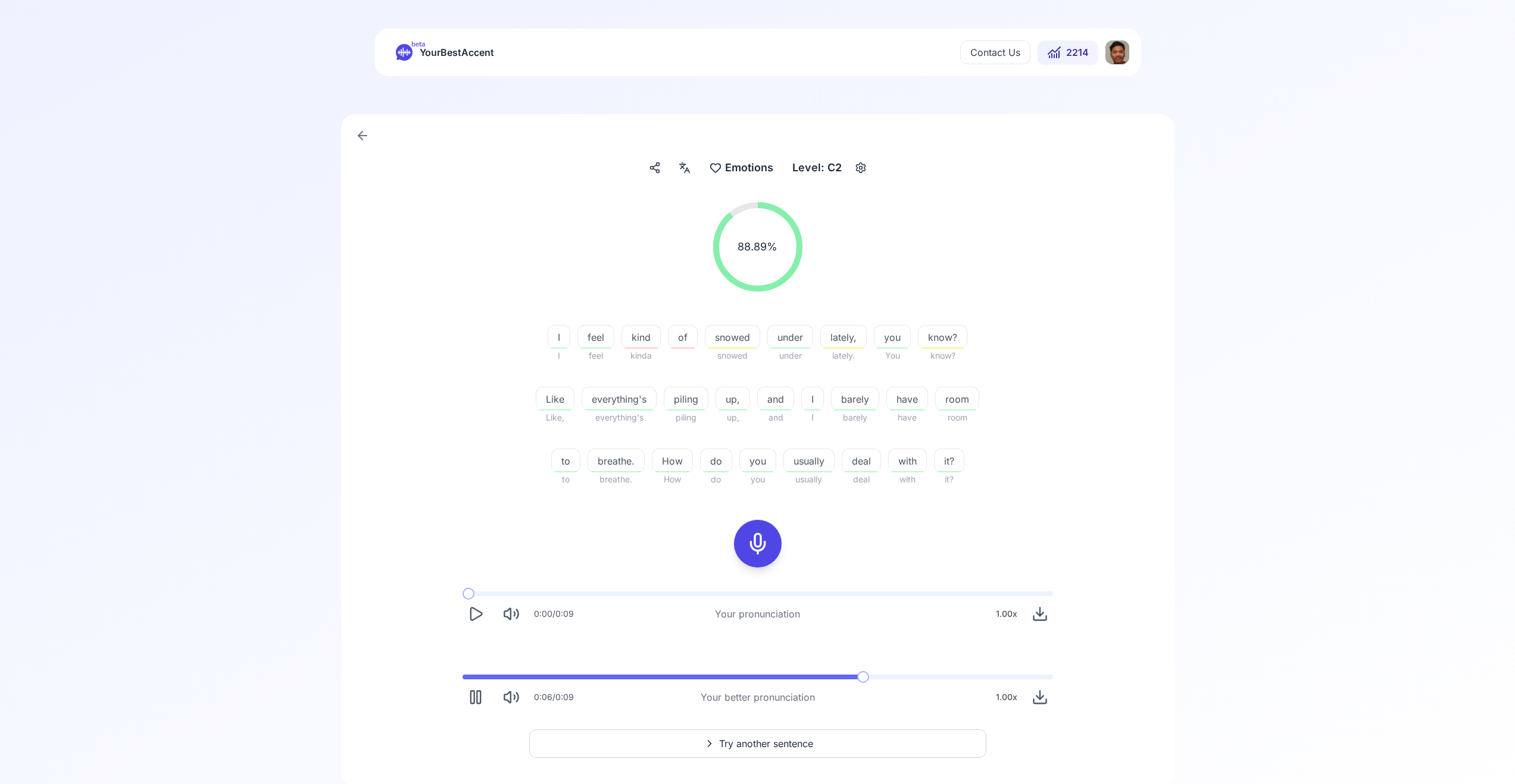
click at [477, 681] on div "0:06 / 0:09 Your better pronunciation 1.00 x" at bounding box center [758, 692] width 610 height 55
click at [471, 679] on div "0:07 / 0:09 Your better pronunciation 1.00 x" at bounding box center [758, 692] width 610 height 55
click at [468, 677] on span at bounding box center [466, 677] width 7 height 5
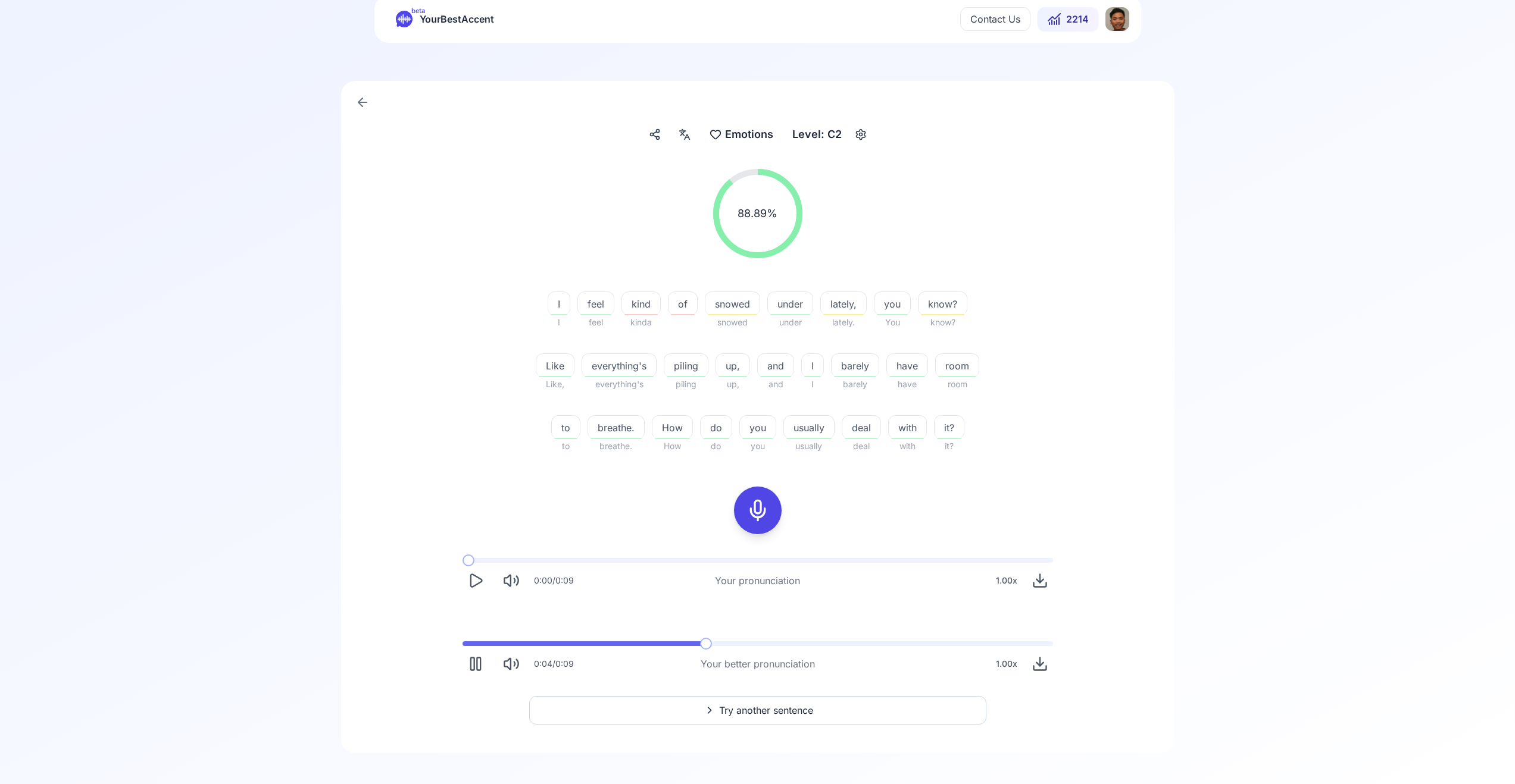
scroll to position [41, 0]
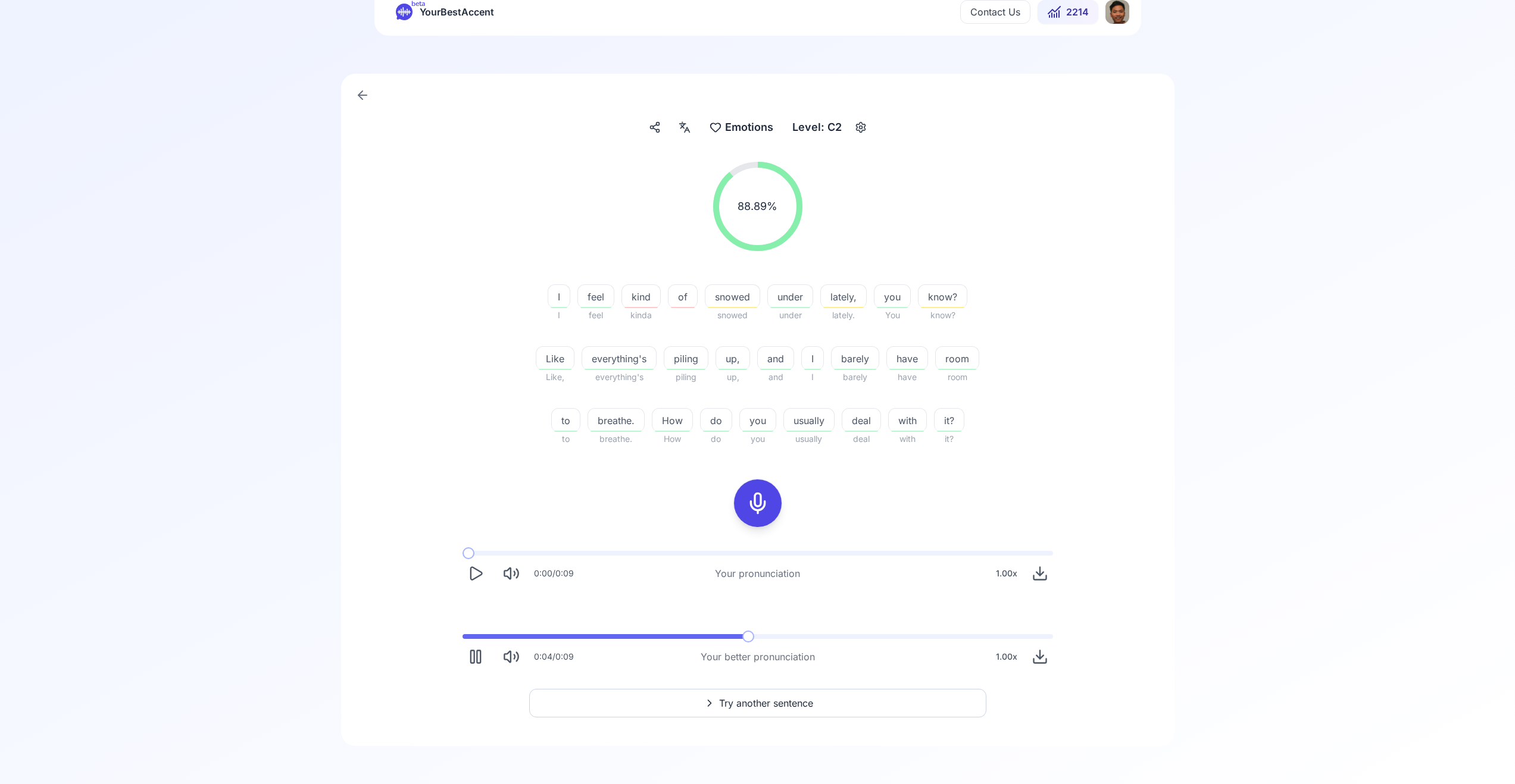
click at [794, 704] on span "Try another sentence" at bounding box center [766, 703] width 94 height 14
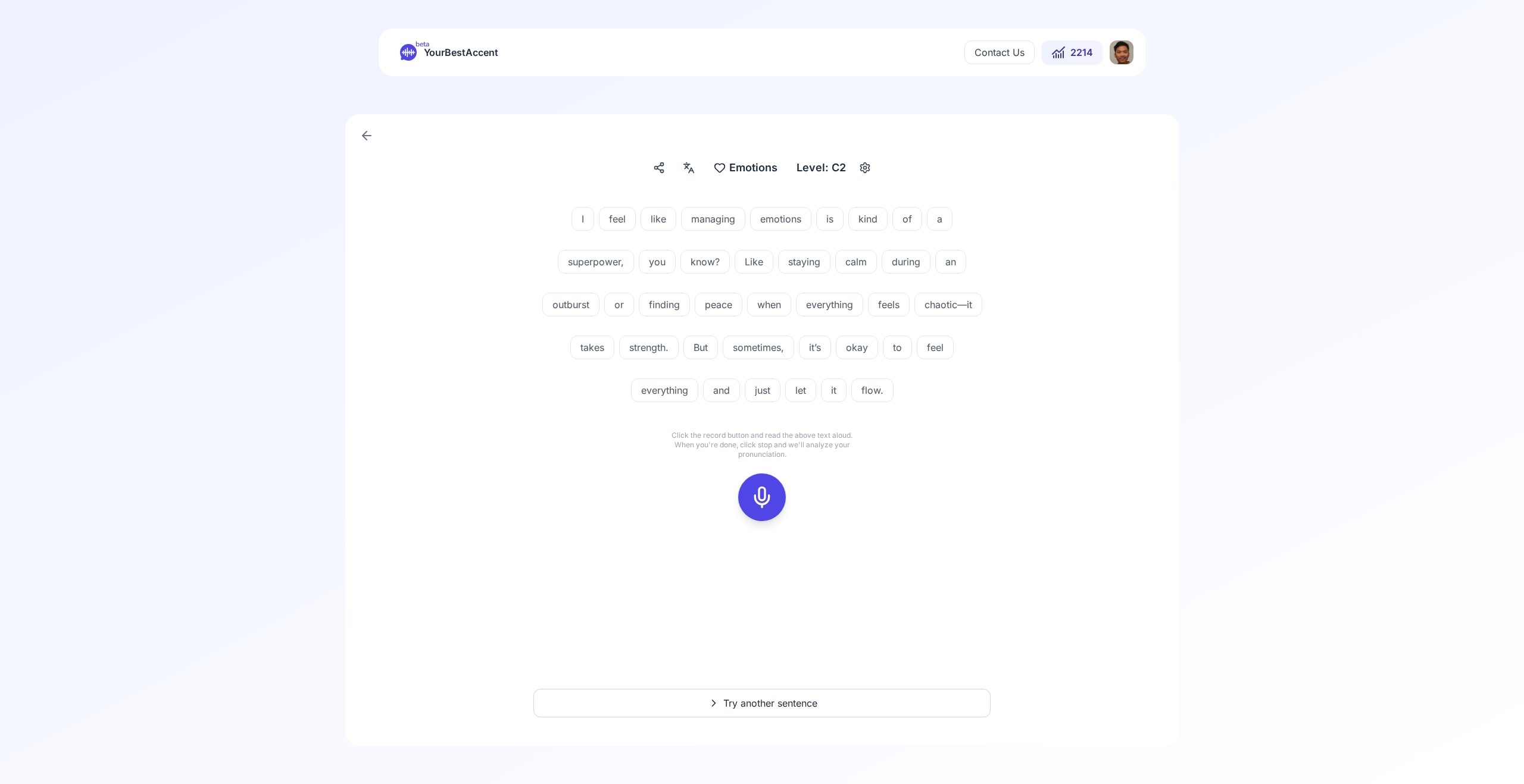
click at [766, 491] on icon at bounding box center [762, 497] width 24 height 24
click at [765, 481] on div at bounding box center [762, 498] width 29 height 48
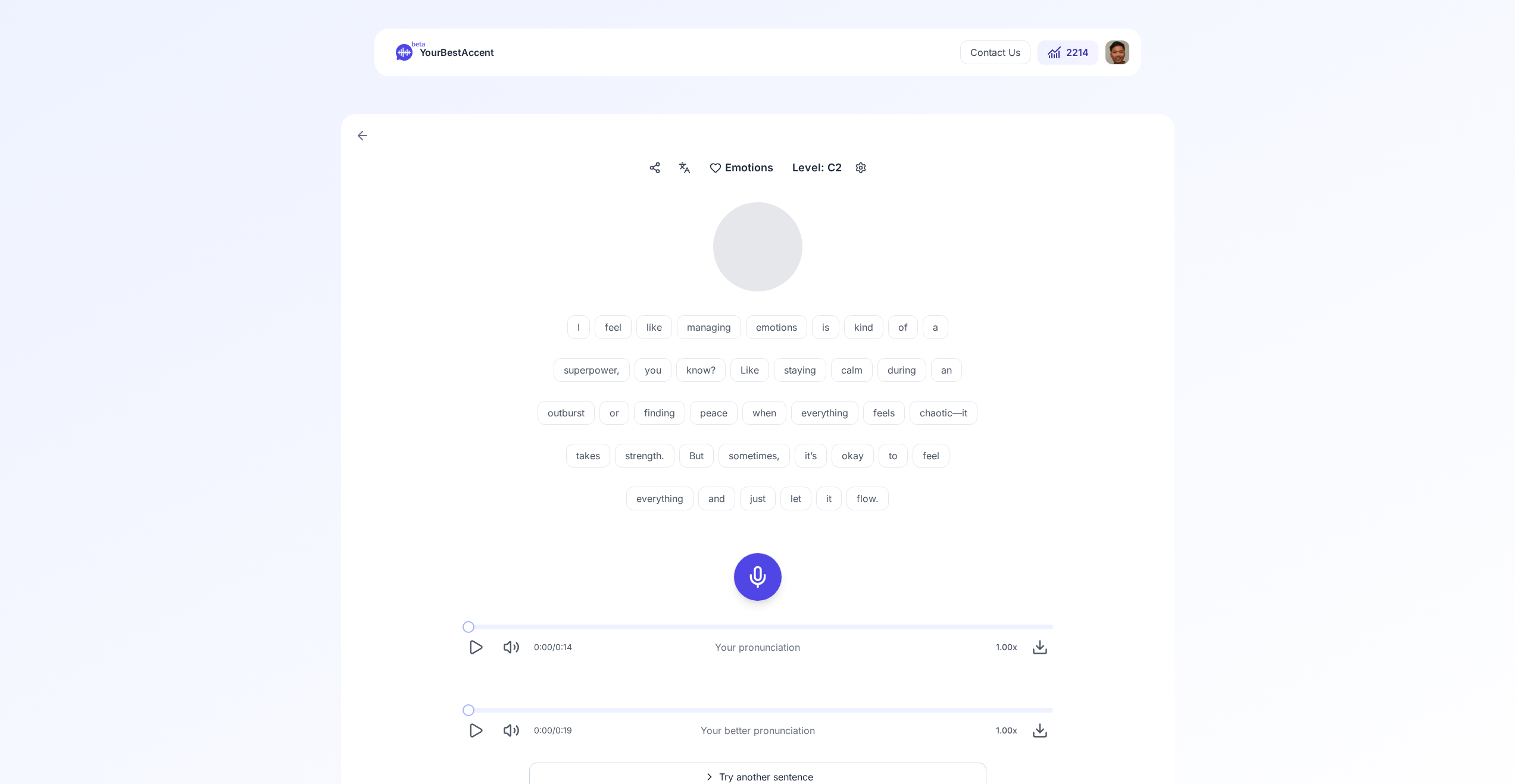
click at [475, 739] on icon "Play" at bounding box center [475, 730] width 17 height 17
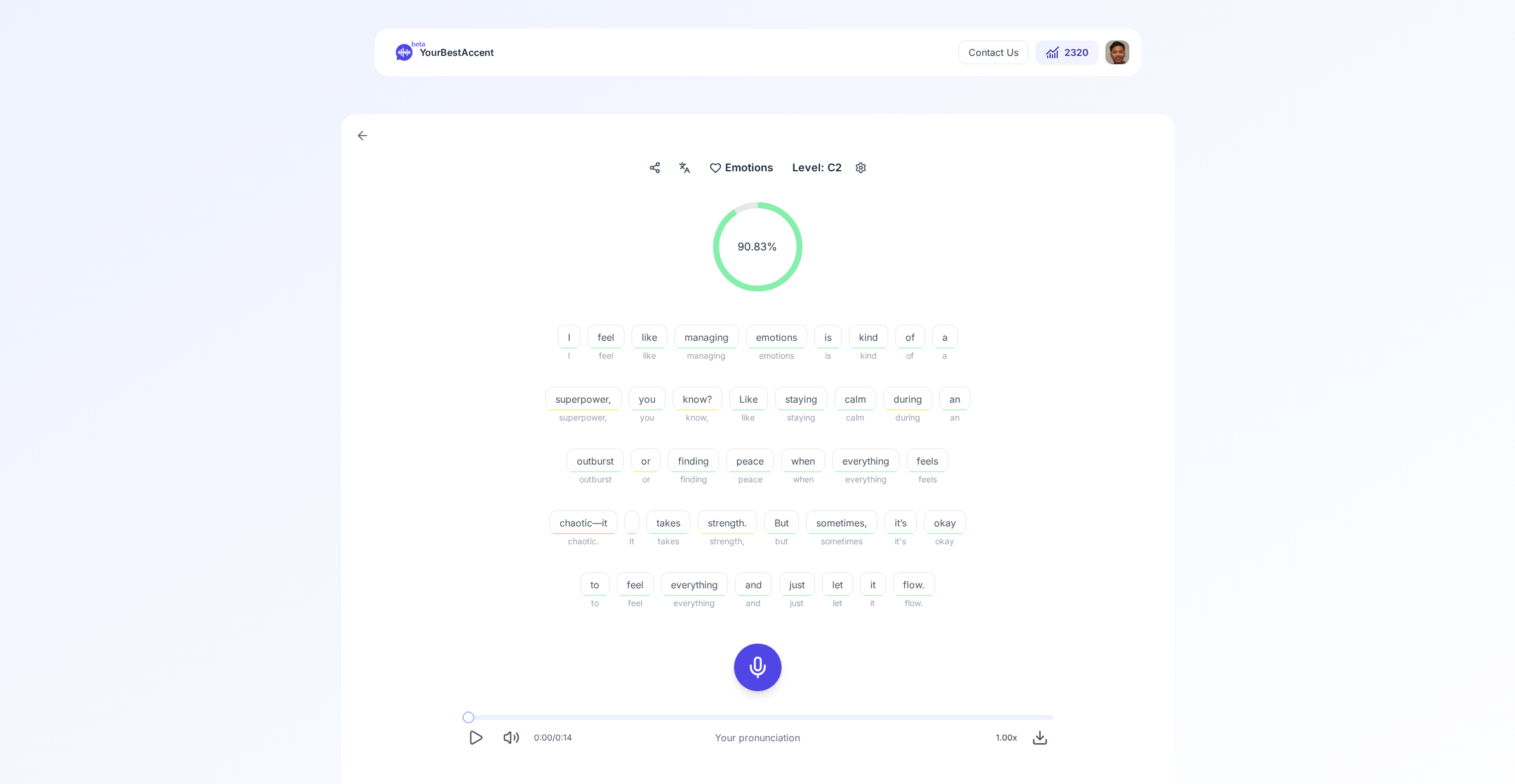
click at [477, 739] on icon "Play" at bounding box center [475, 738] width 17 height 17
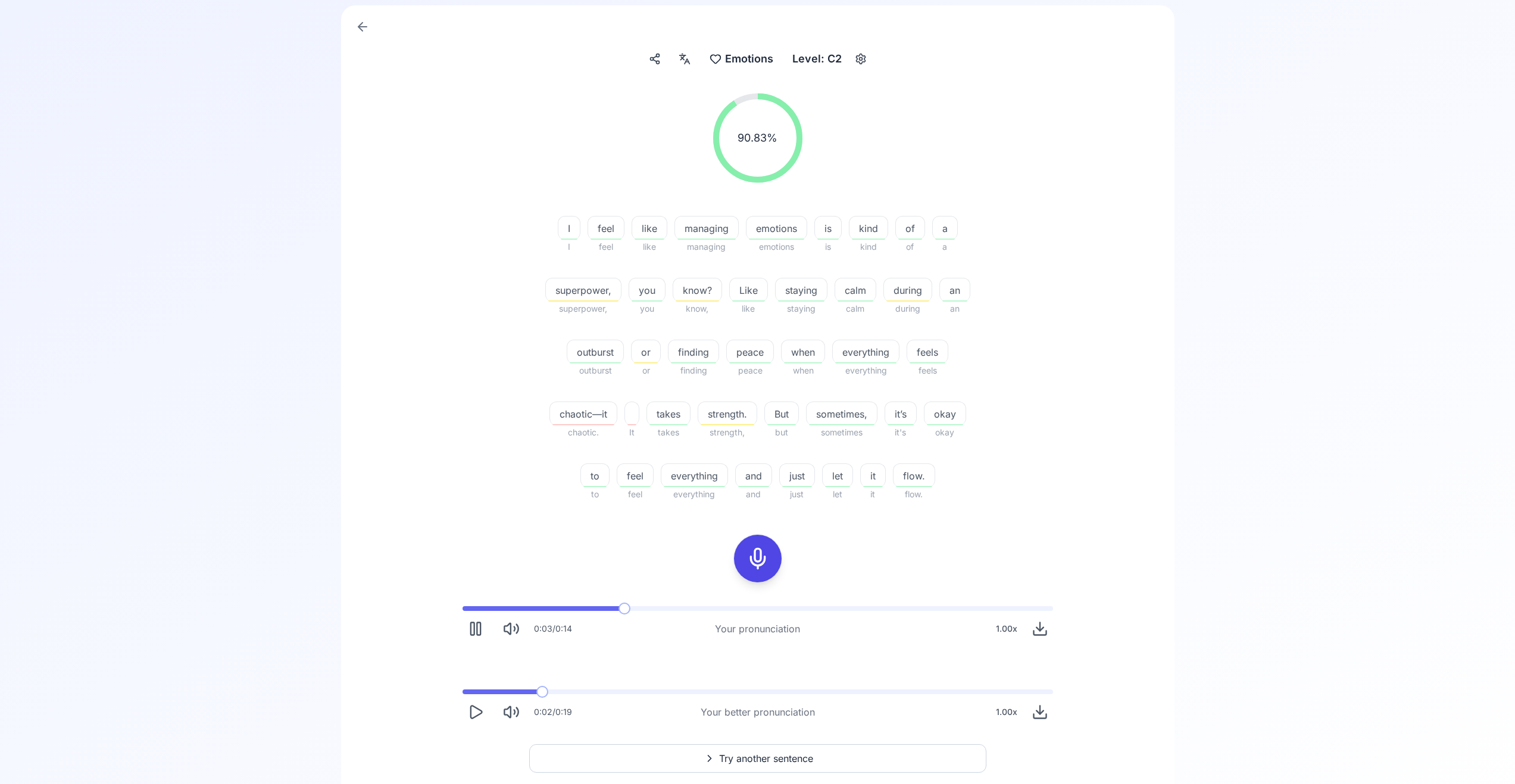
scroll to position [111, 0]
click at [481, 711] on icon "Play" at bounding box center [476, 709] width 12 height 12
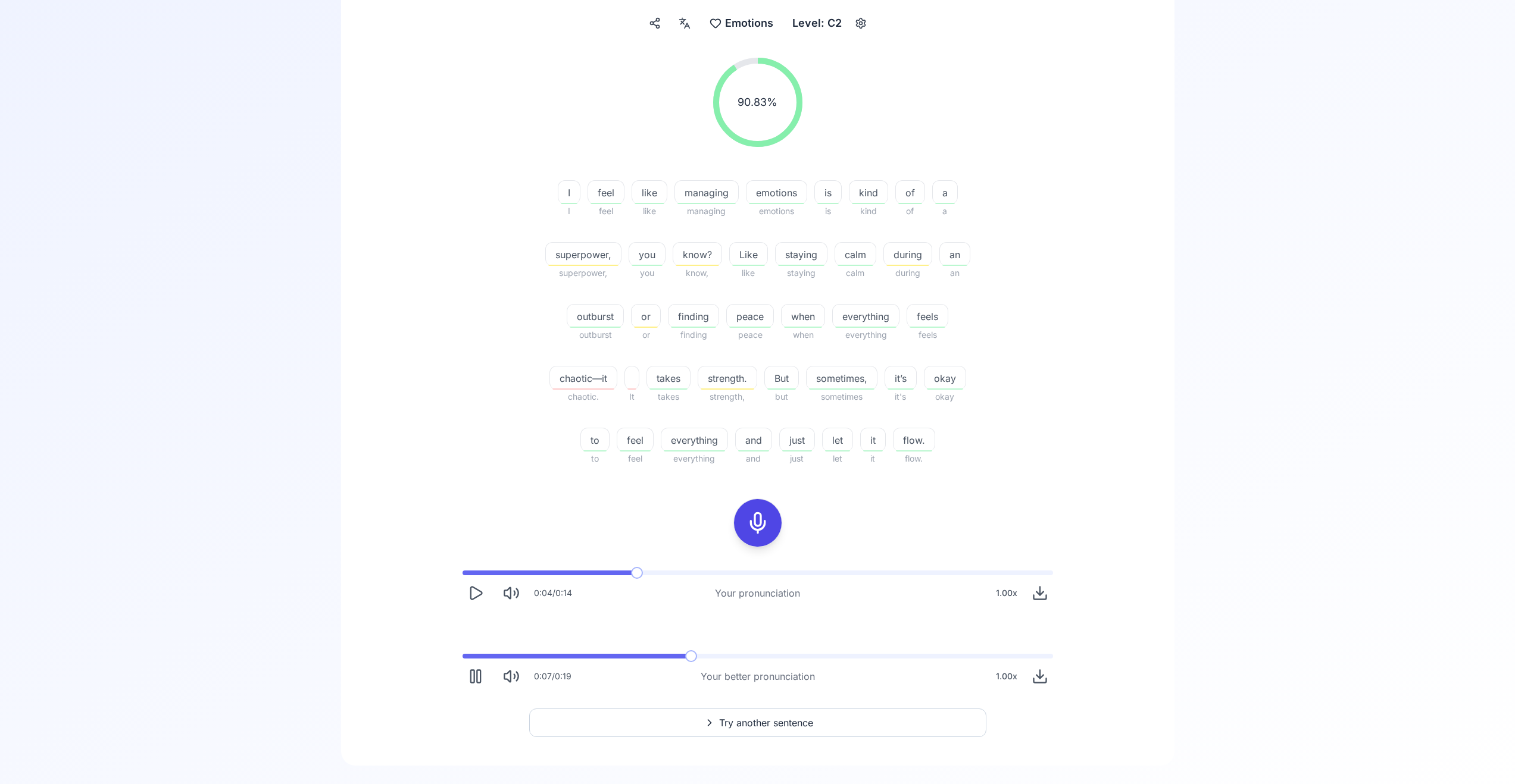
scroll to position [164, 0]
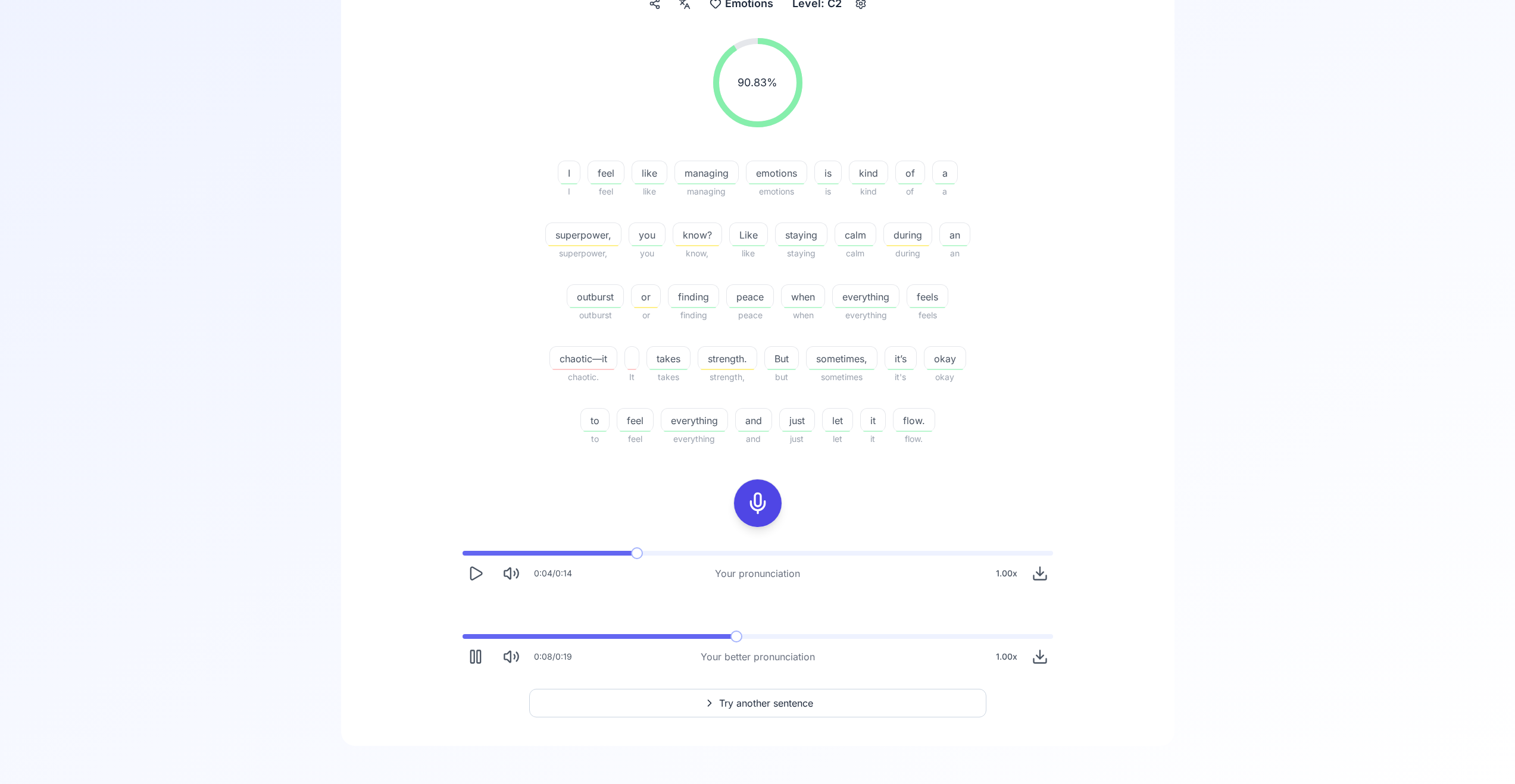
click at [476, 578] on icon "Play" at bounding box center [476, 573] width 12 height 12
click at [705, 698] on icon at bounding box center [709, 703] width 14 height 12
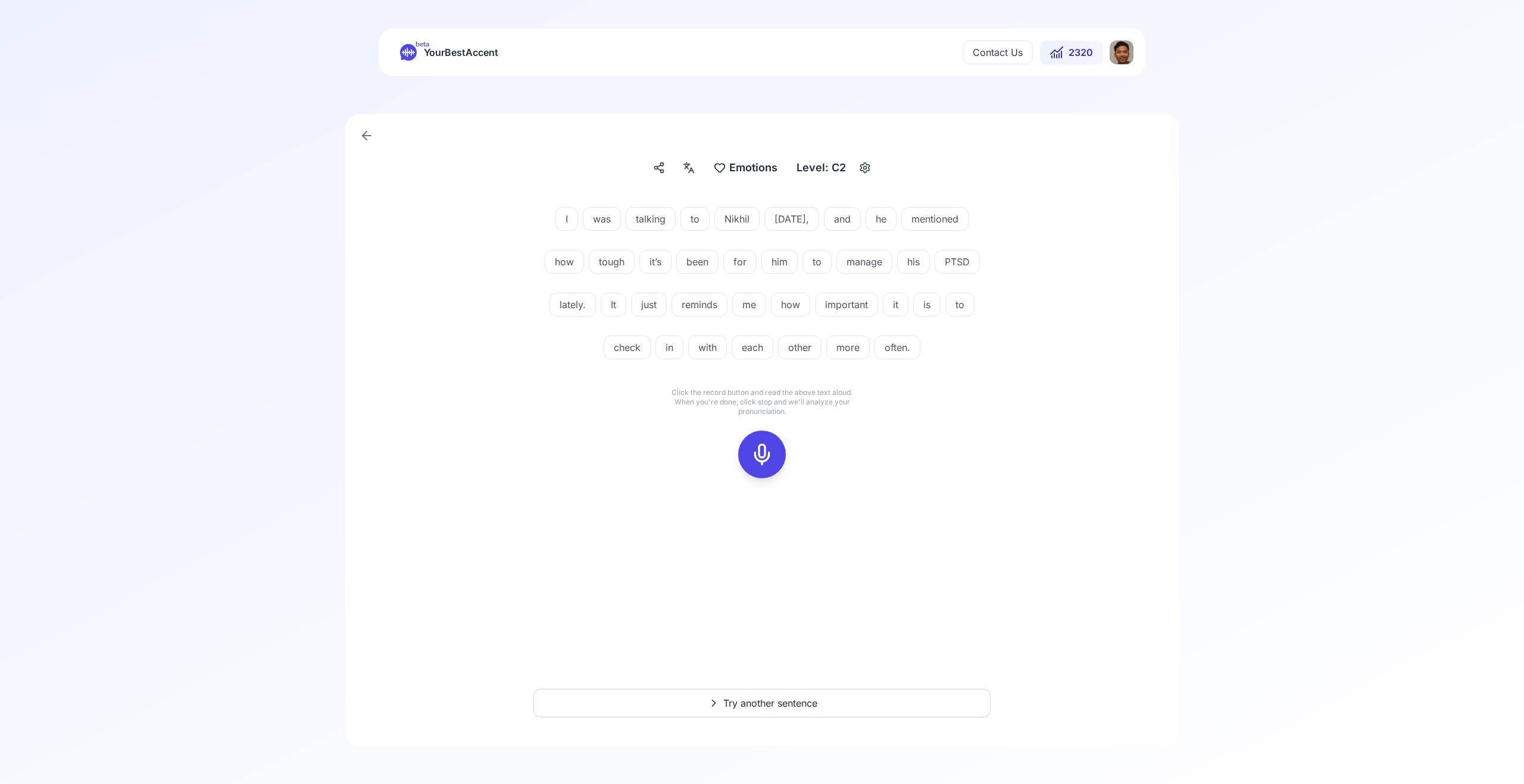
click at [758, 453] on icon at bounding box center [762, 454] width 24 height 24
click at [757, 450] on icon at bounding box center [762, 454] width 24 height 24
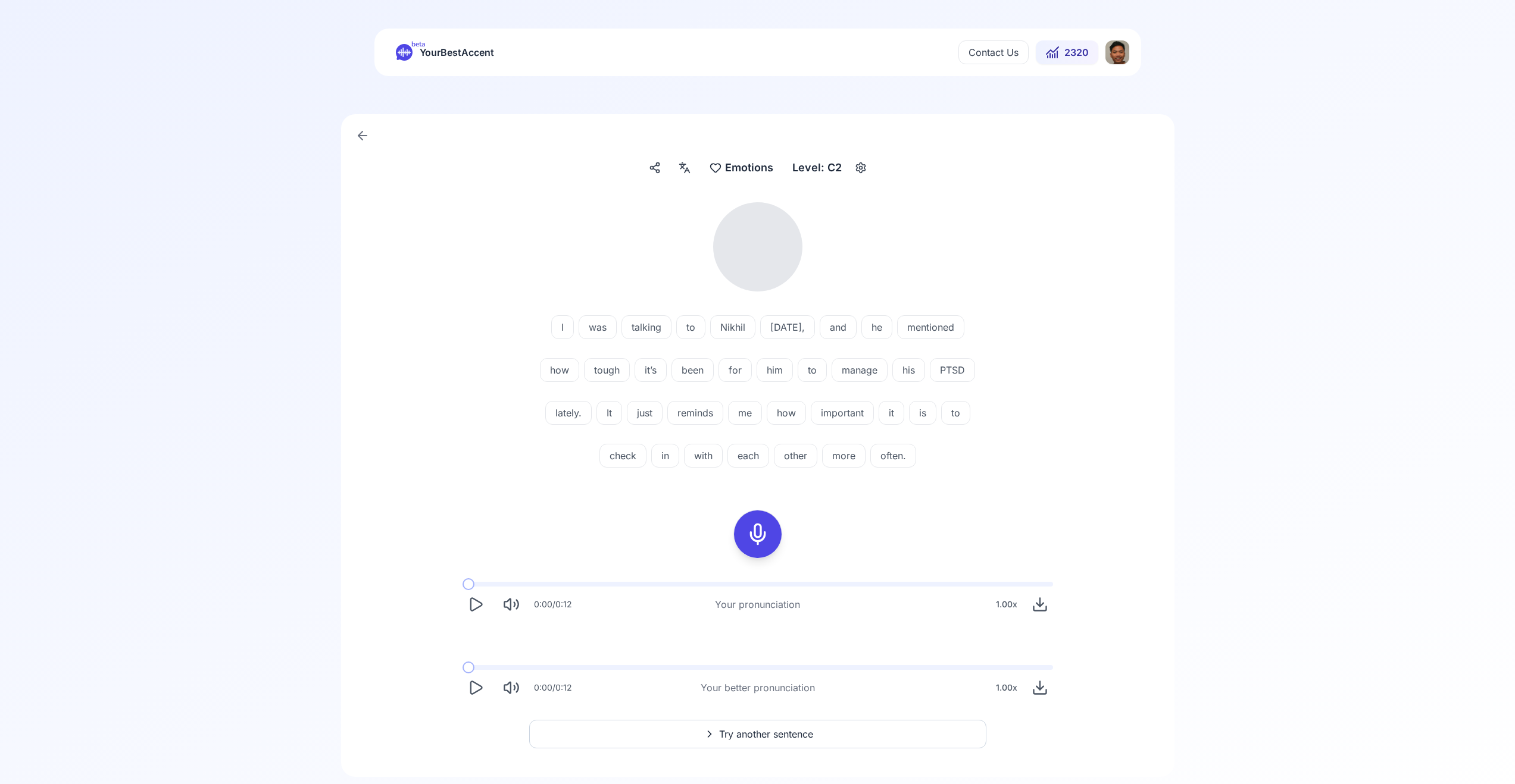
click at [469, 686] on icon "Play" at bounding box center [475, 688] width 17 height 17
click at [485, 607] on button "Play" at bounding box center [475, 604] width 26 height 26
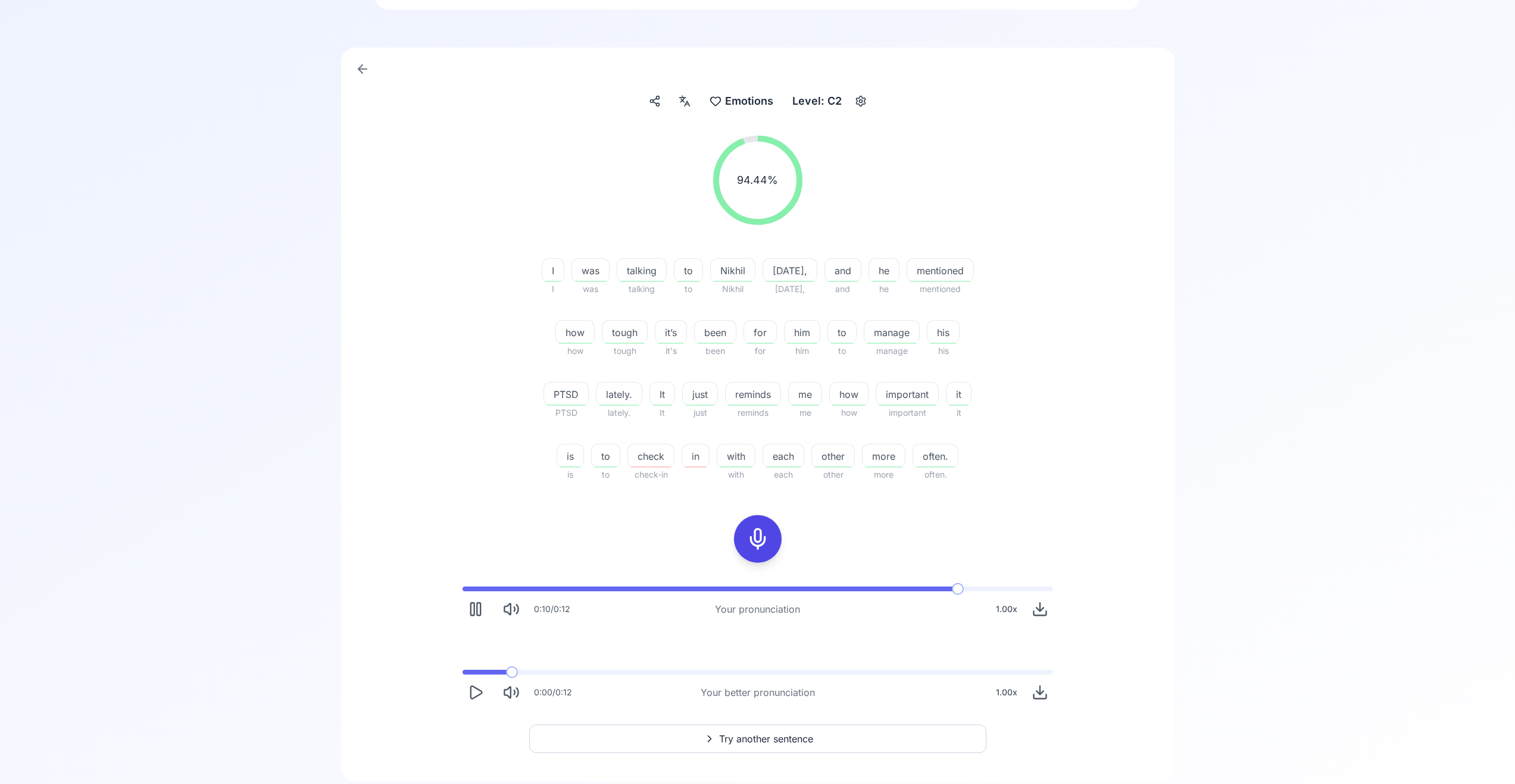
scroll to position [102, 0]
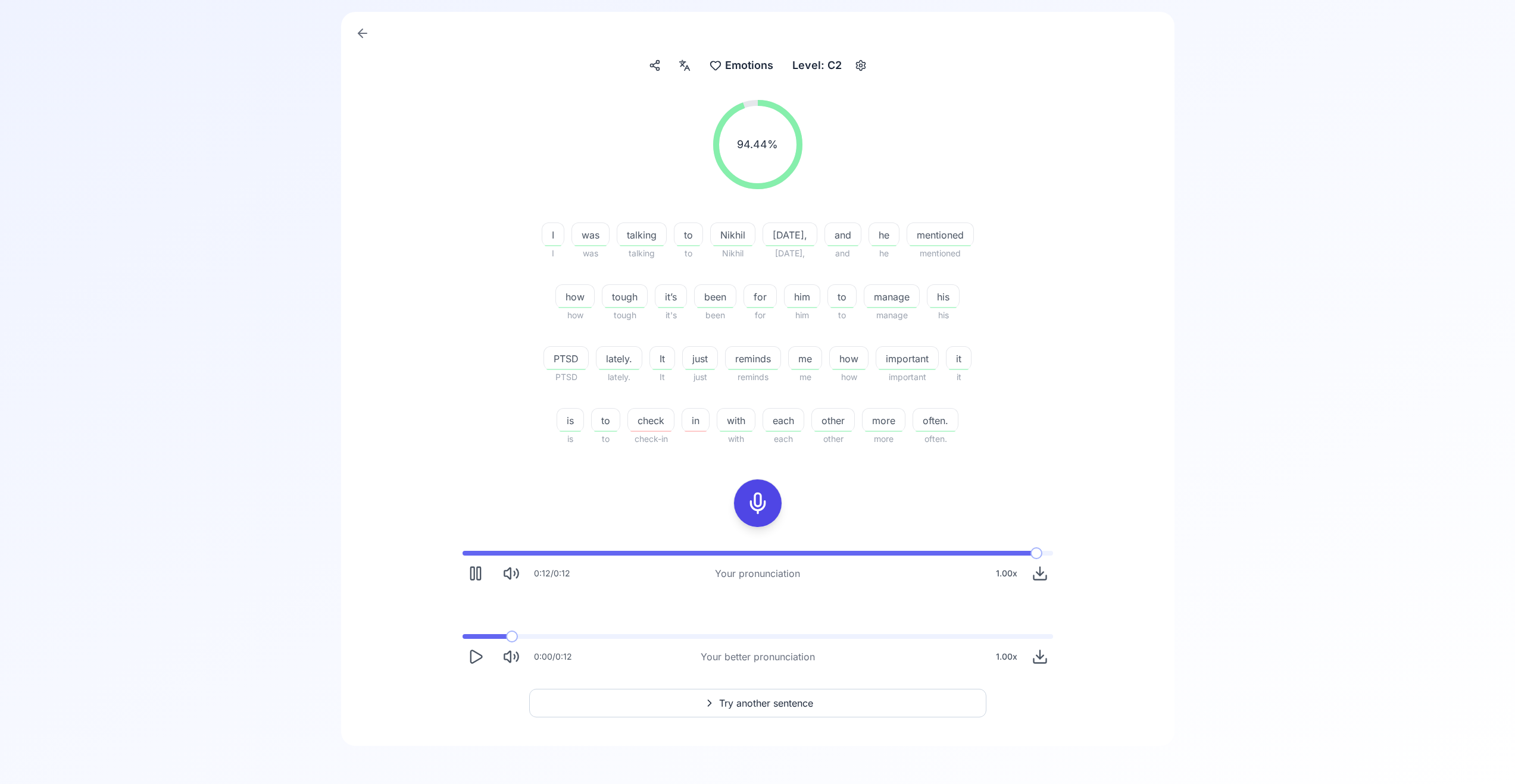
click at [733, 701] on span "Try another sentence" at bounding box center [766, 703] width 94 height 14
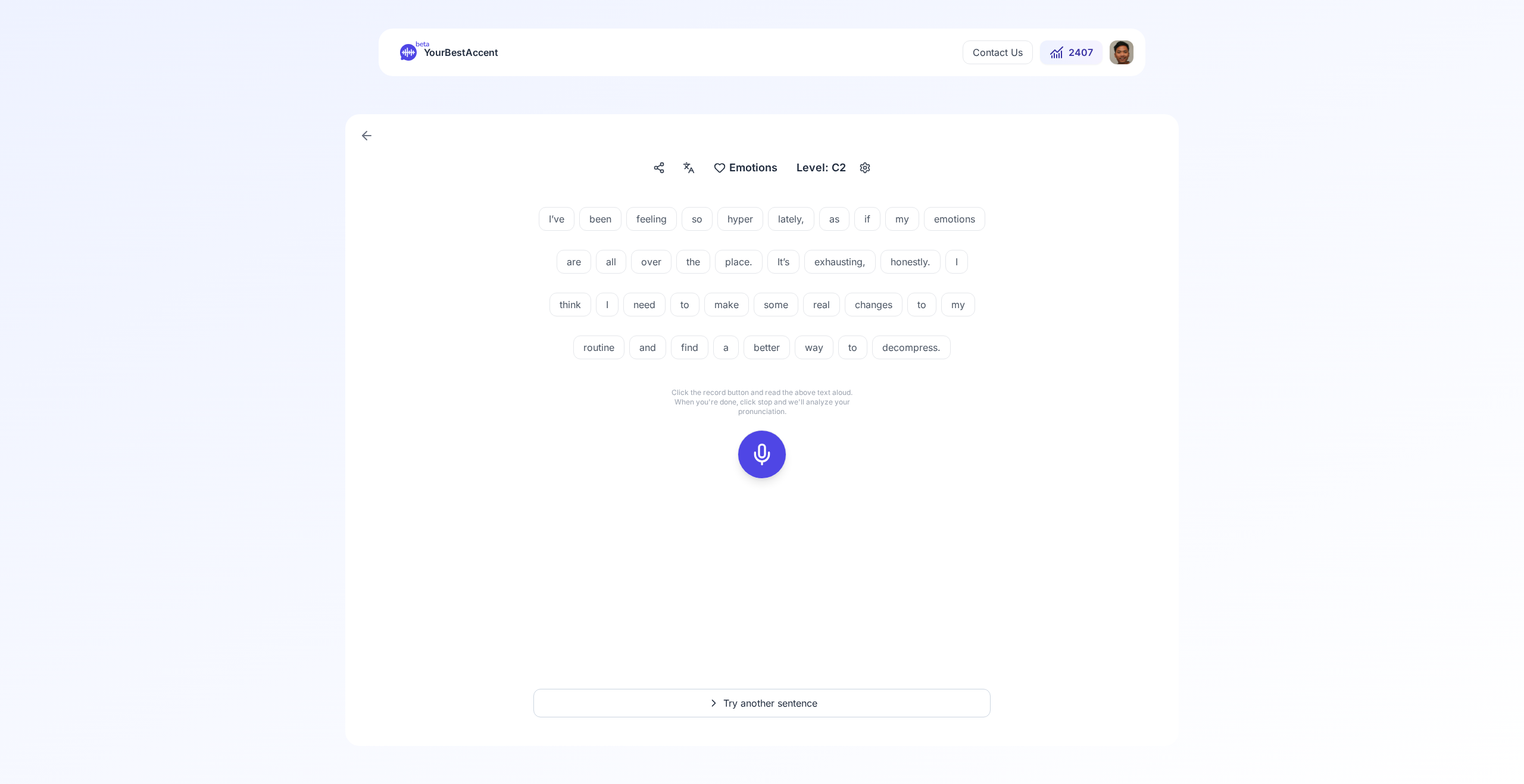
click at [757, 466] on icon at bounding box center [762, 454] width 24 height 24
click at [766, 466] on icon at bounding box center [762, 454] width 24 height 24
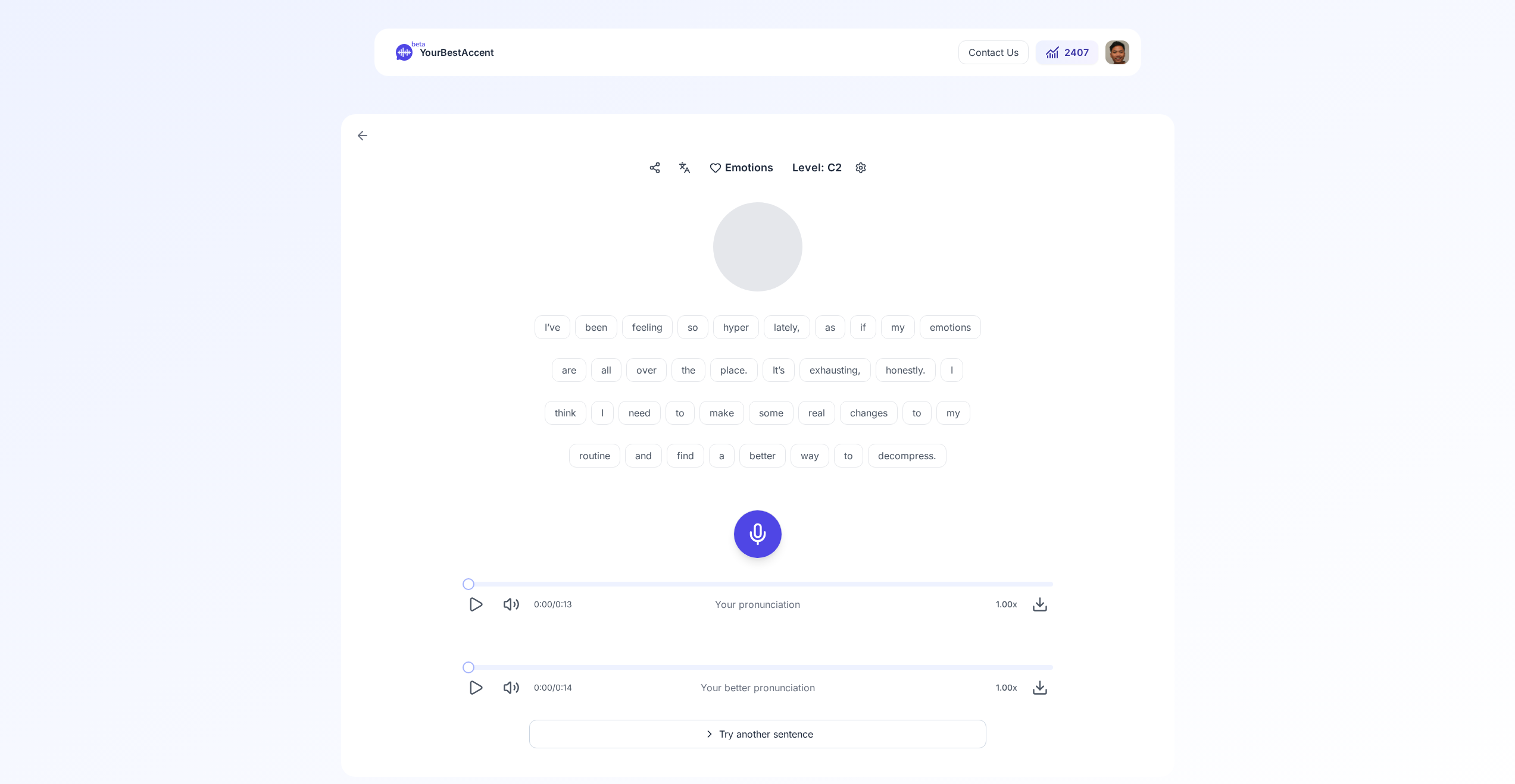
scroll to position [74, 0]
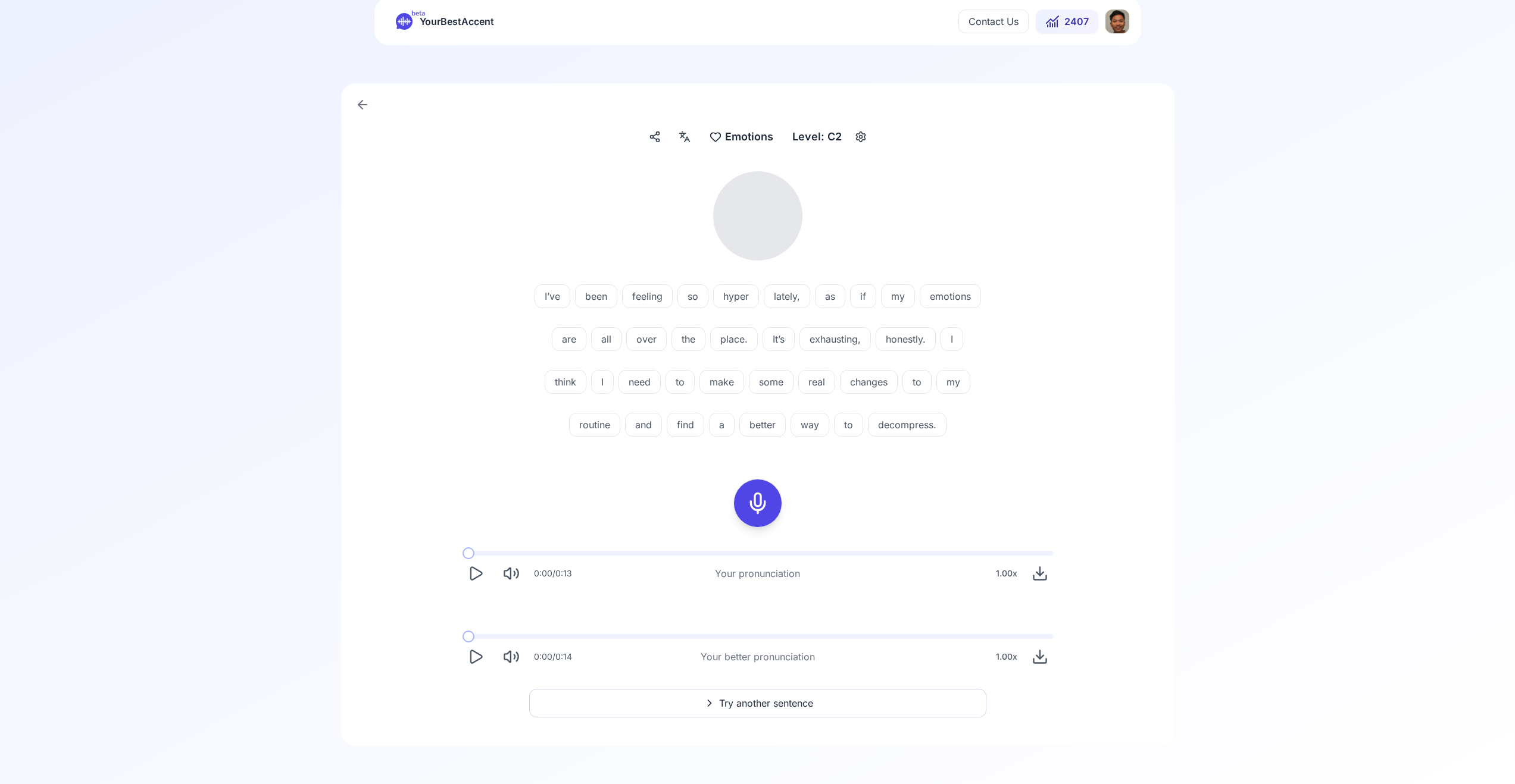
click at [721, 126] on div "Emotions Emotions" at bounding box center [742, 137] width 73 height 22
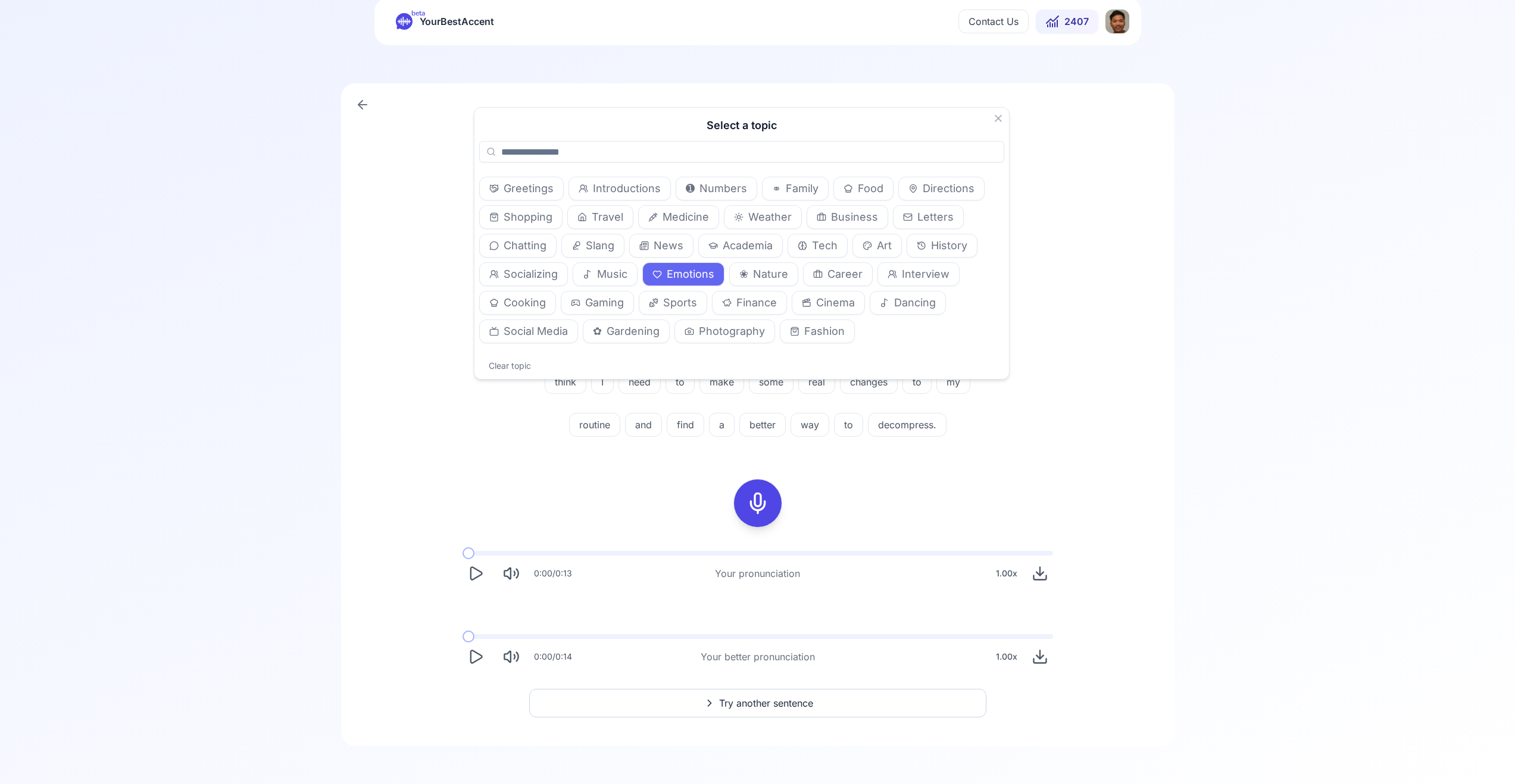
click at [842, 269] on span "Career" at bounding box center [845, 274] width 35 height 17
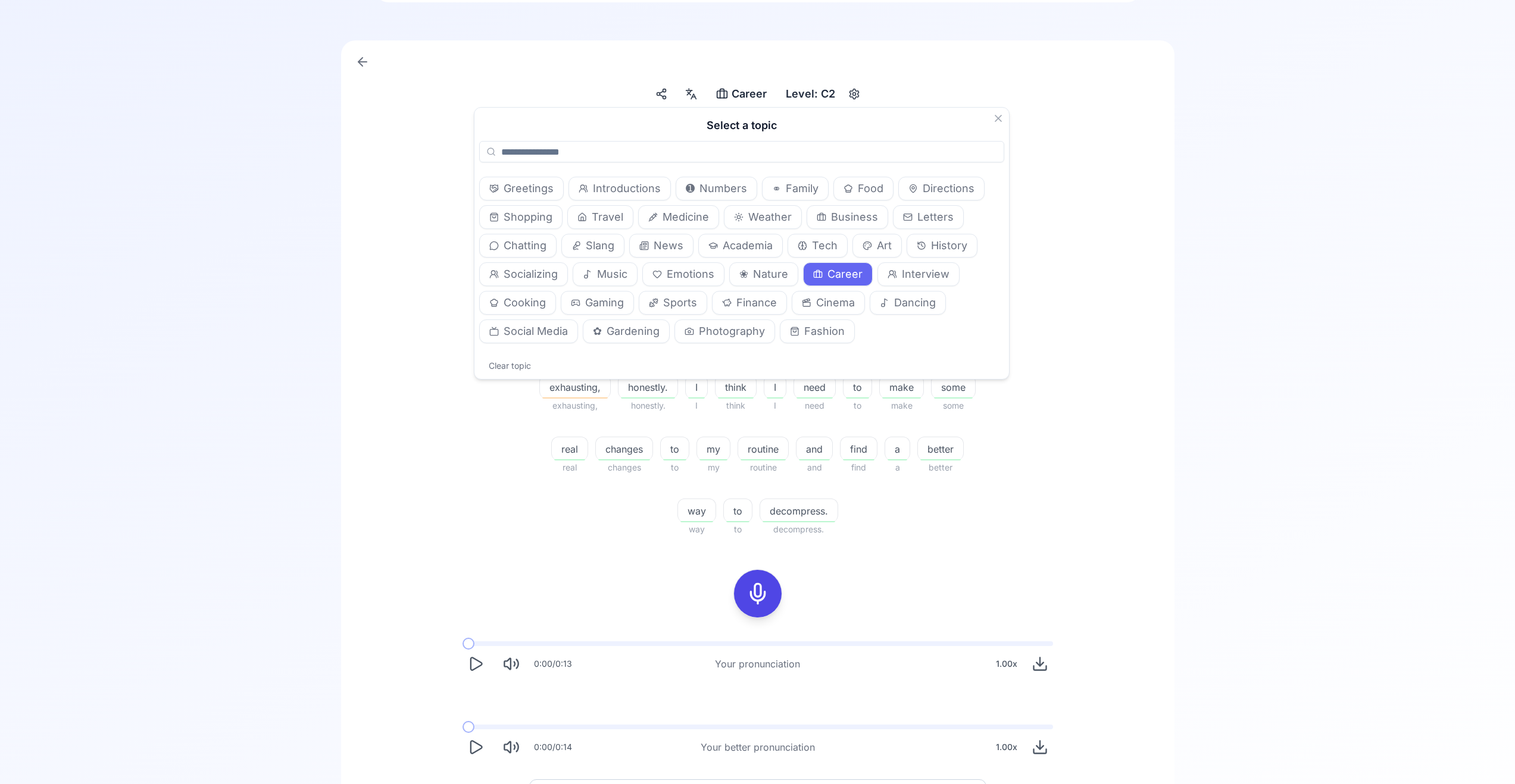
click at [1044, 295] on div "89.17 % 89.17 % I’ve I've been been feeling feeling so so hyper hyper lately, l…" at bounding box center [758, 332] width 686 height 427
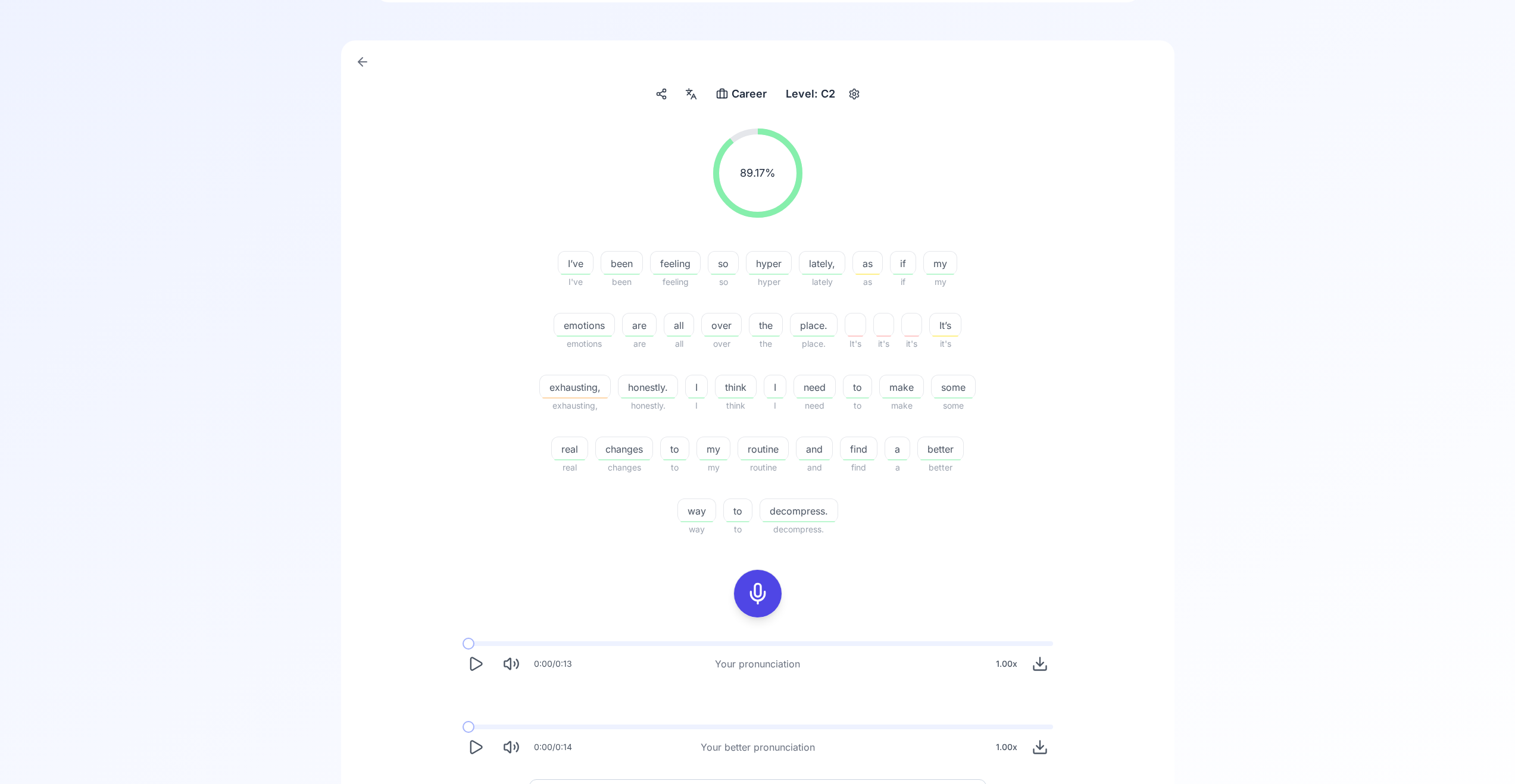
click at [562, 385] on span "exhausting," at bounding box center [574, 387] width 70 height 14
click at [504, 451] on icon at bounding box center [505, 457] width 12 height 12
click at [500, 485] on icon at bounding box center [505, 486] width 12 height 12
click at [502, 483] on icon at bounding box center [505, 485] width 7 height 9
click at [507, 477] on button at bounding box center [505, 485] width 24 height 24
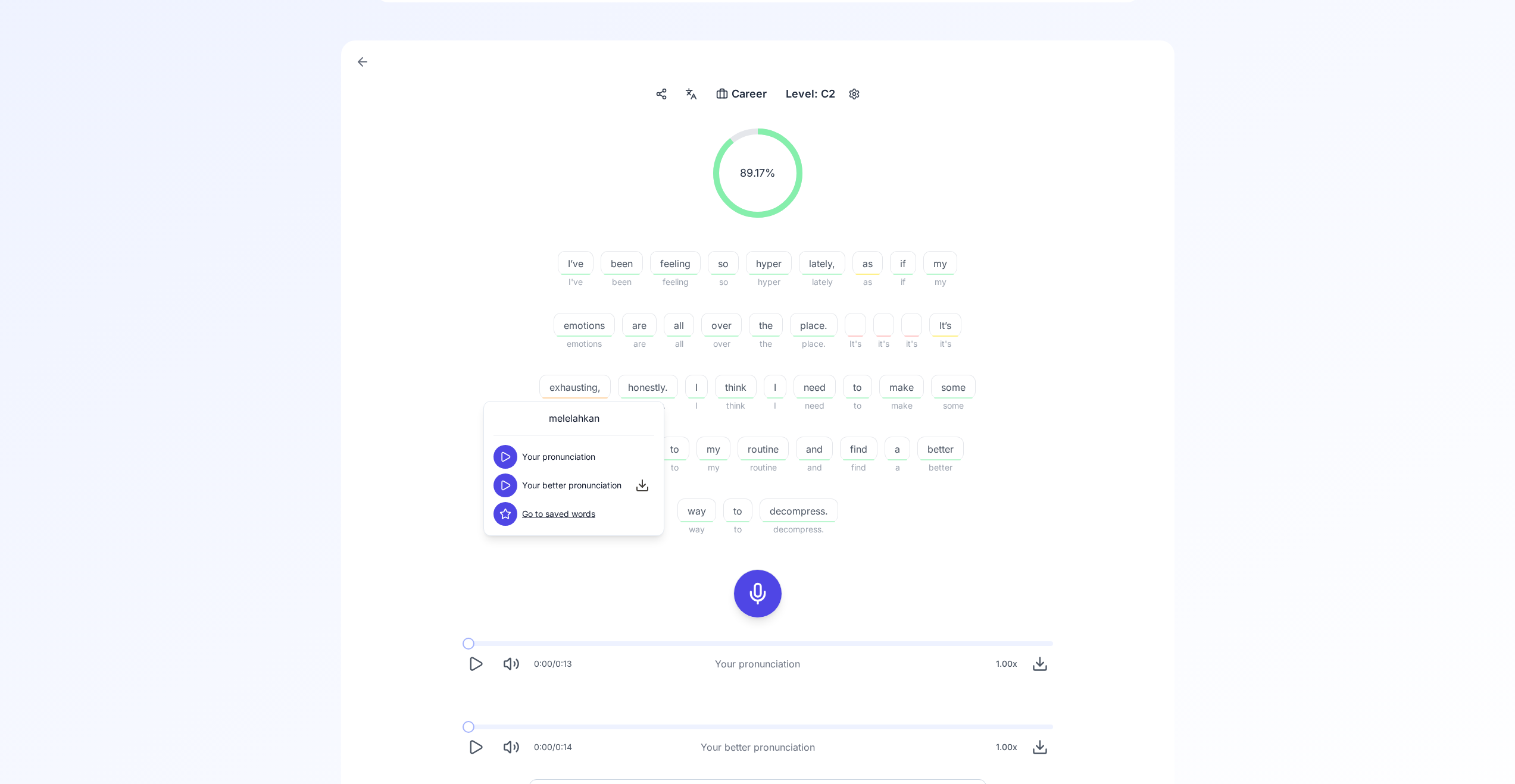
click at [515, 485] on button at bounding box center [505, 485] width 24 height 24
drag, startPoint x: 438, startPoint y: 469, endPoint x: 463, endPoint y: 460, distance: 26.6
click at [438, 469] on div "89.17 % 89.17 % I’ve I've been been feeling feeling so so hyper hyper lately, l…" at bounding box center [758, 332] width 686 height 427
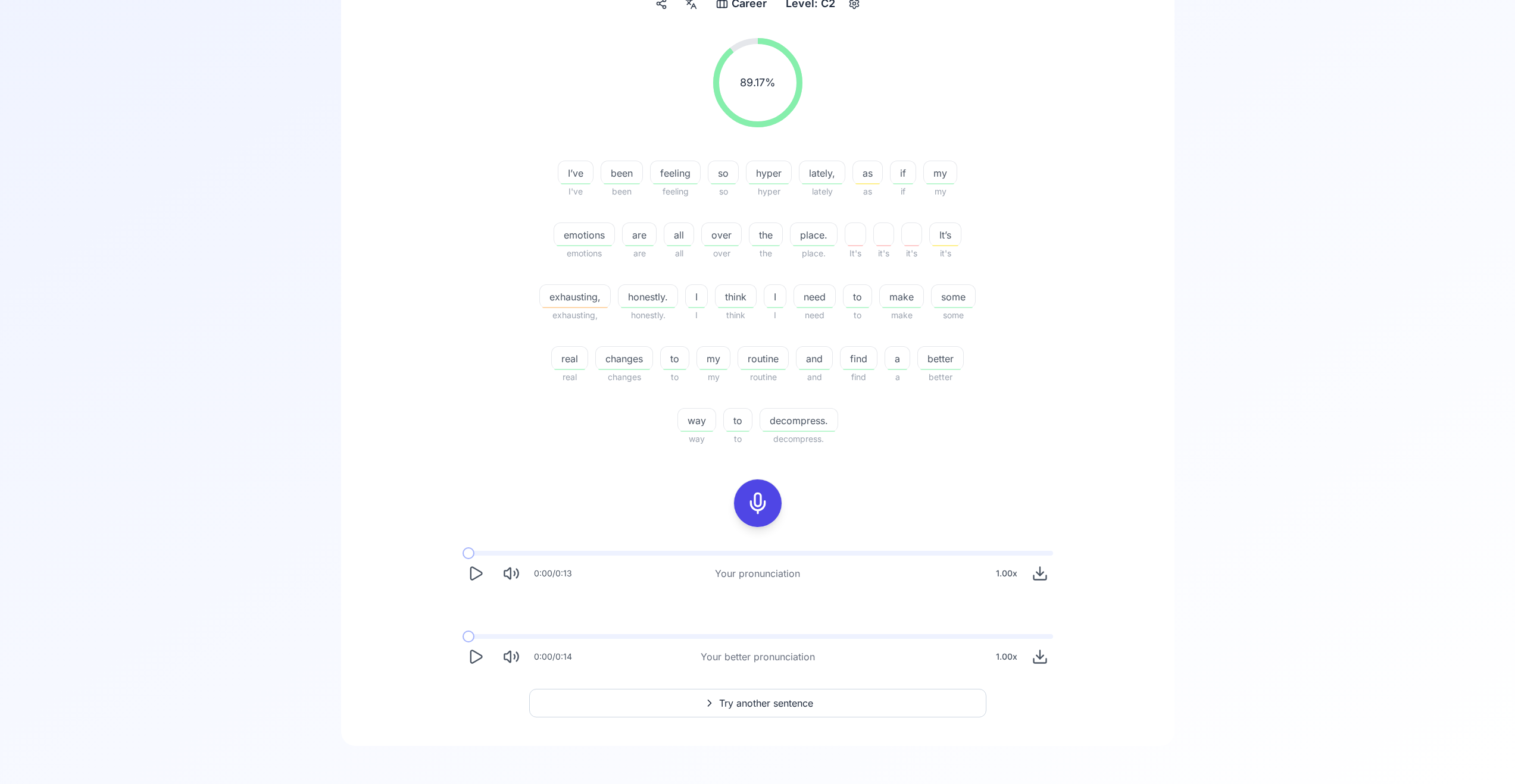
click at [694, 690] on button "Try another sentence" at bounding box center [757, 703] width 457 height 29
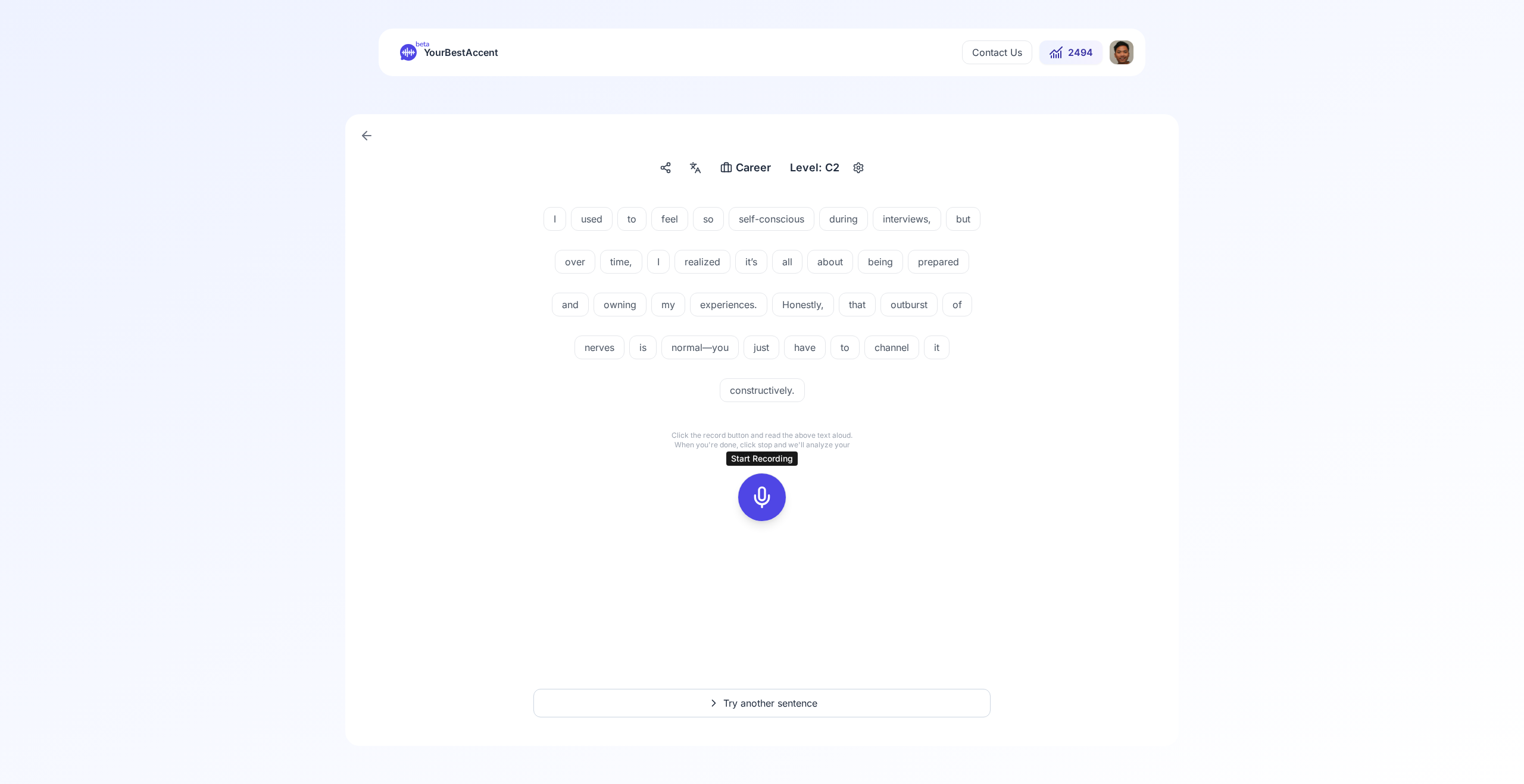
click at [764, 498] on icon at bounding box center [762, 497] width 24 height 24
click at [764, 502] on icon at bounding box center [762, 497] width 24 height 24
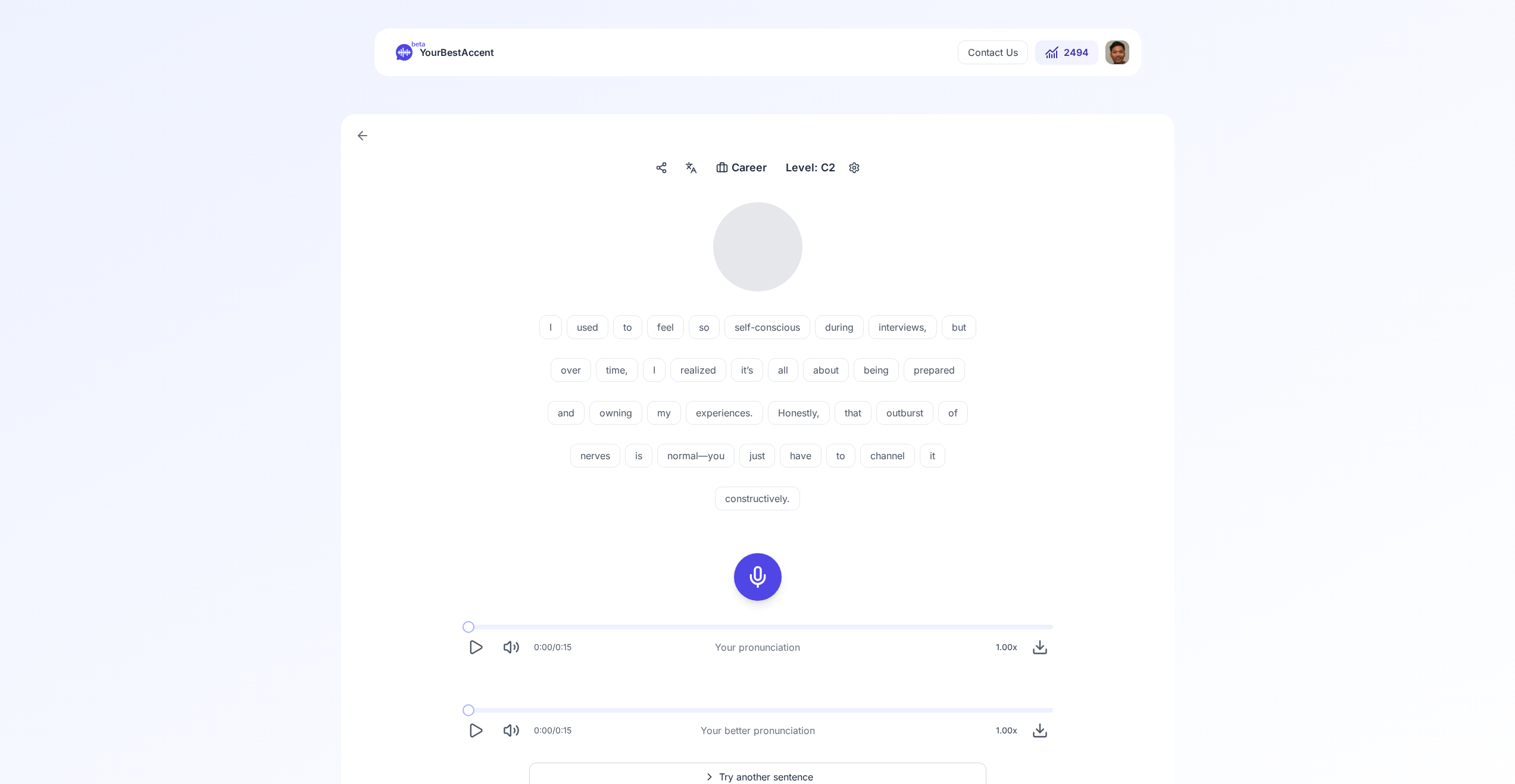
click at [477, 650] on icon "Play" at bounding box center [476, 647] width 12 height 12
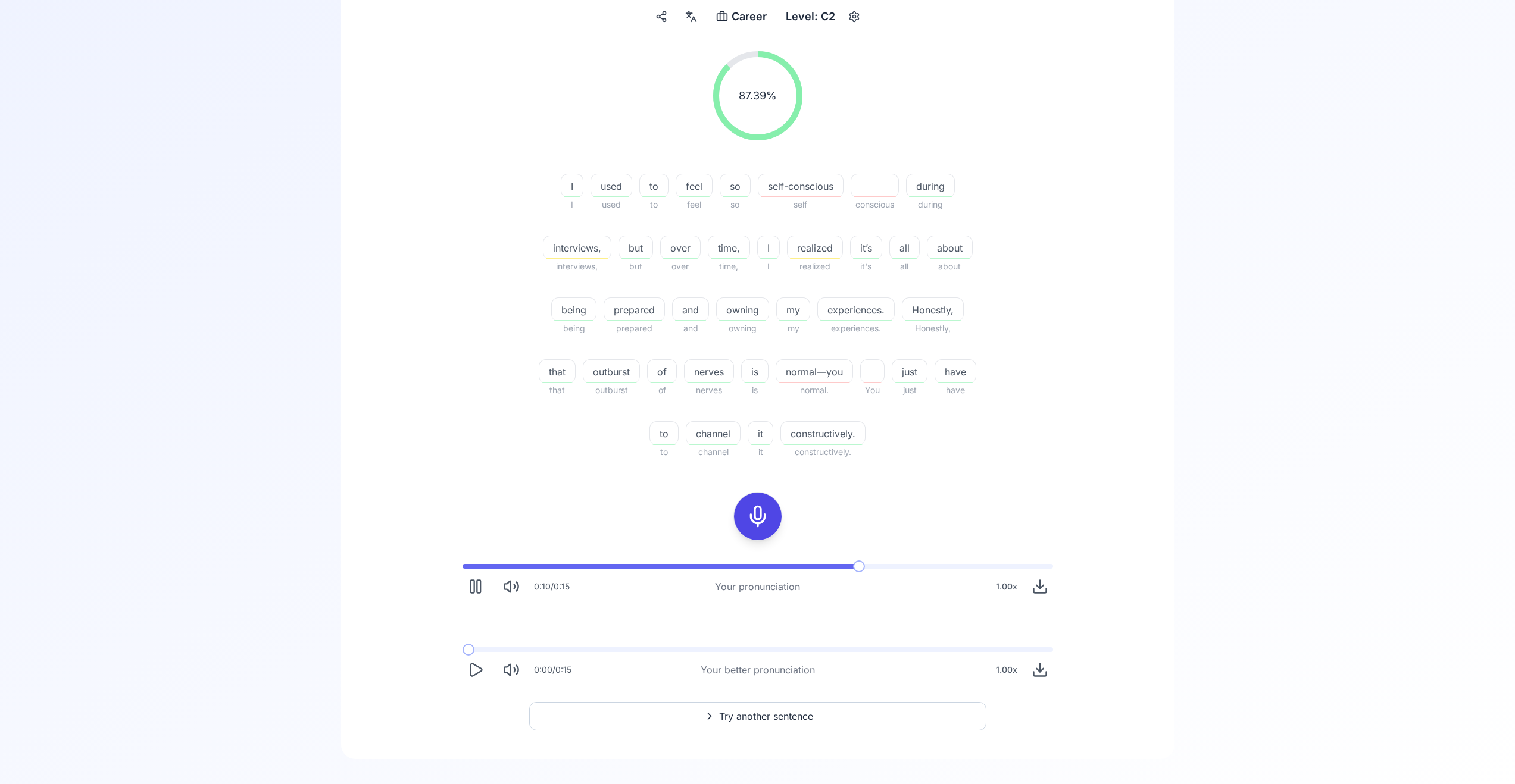
scroll to position [164, 0]
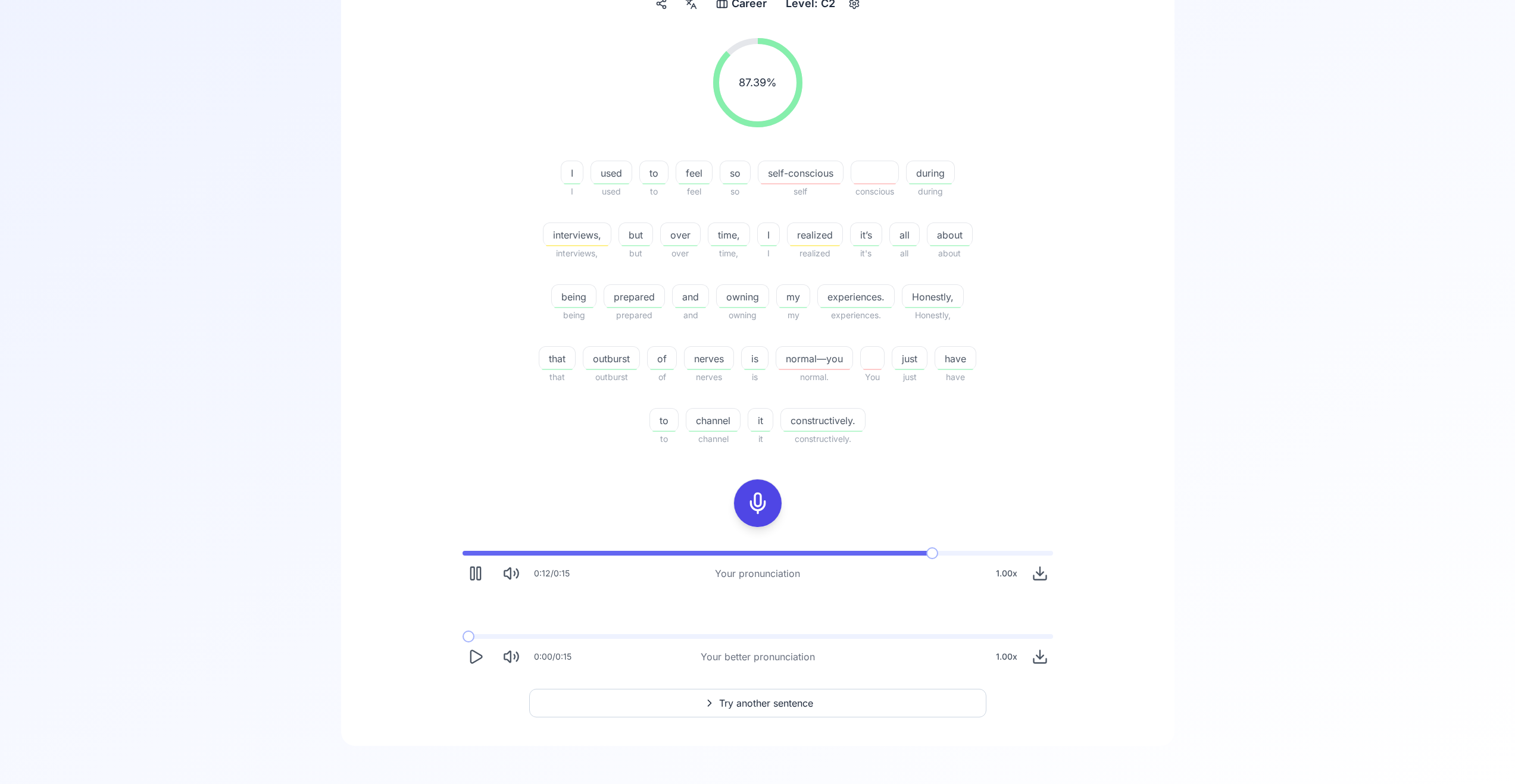
click at [773, 712] on button "Try another sentence" at bounding box center [757, 703] width 457 height 29
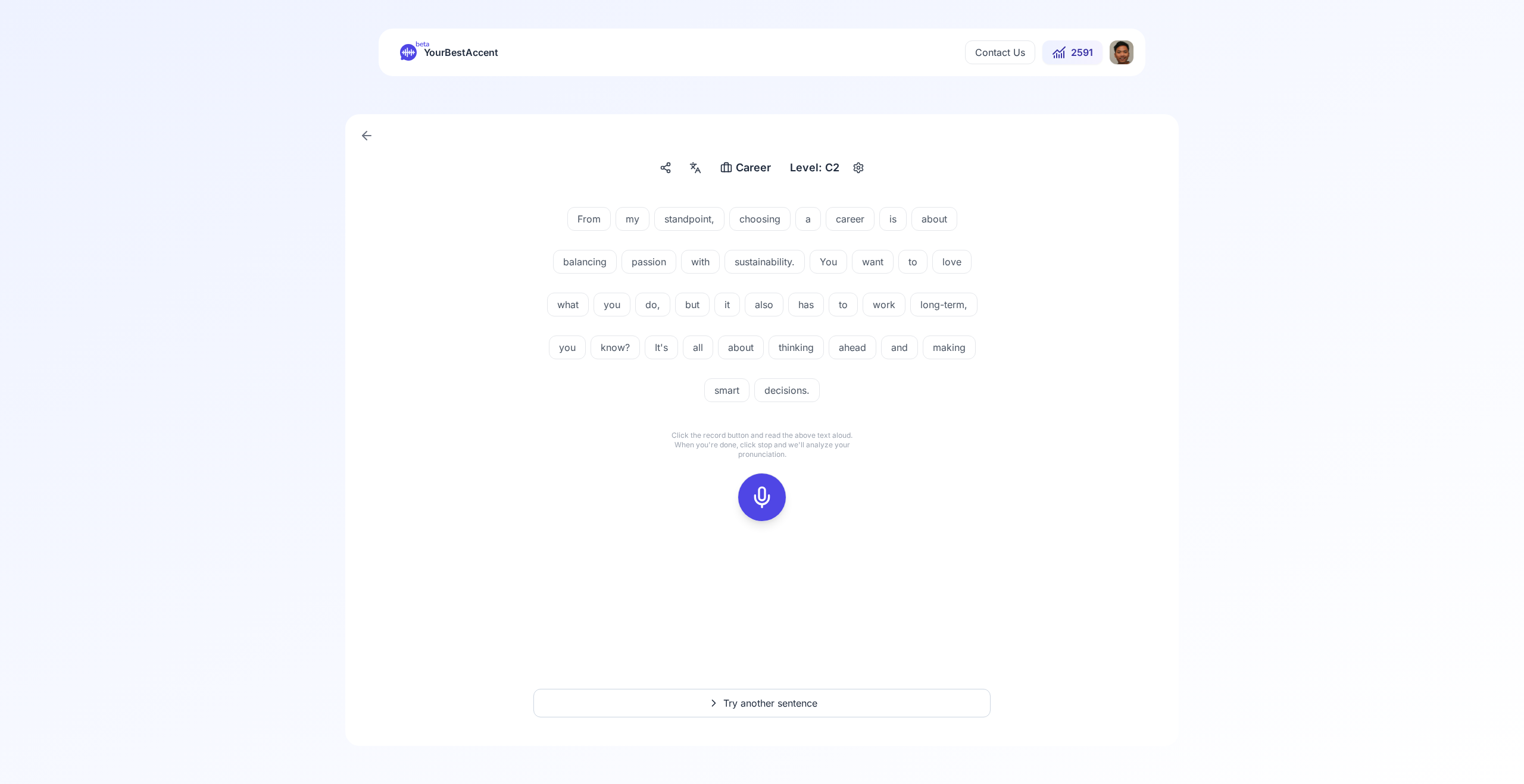
click at [756, 495] on icon at bounding box center [762, 497] width 24 height 24
click at [759, 494] on icon at bounding box center [762, 497] width 24 height 24
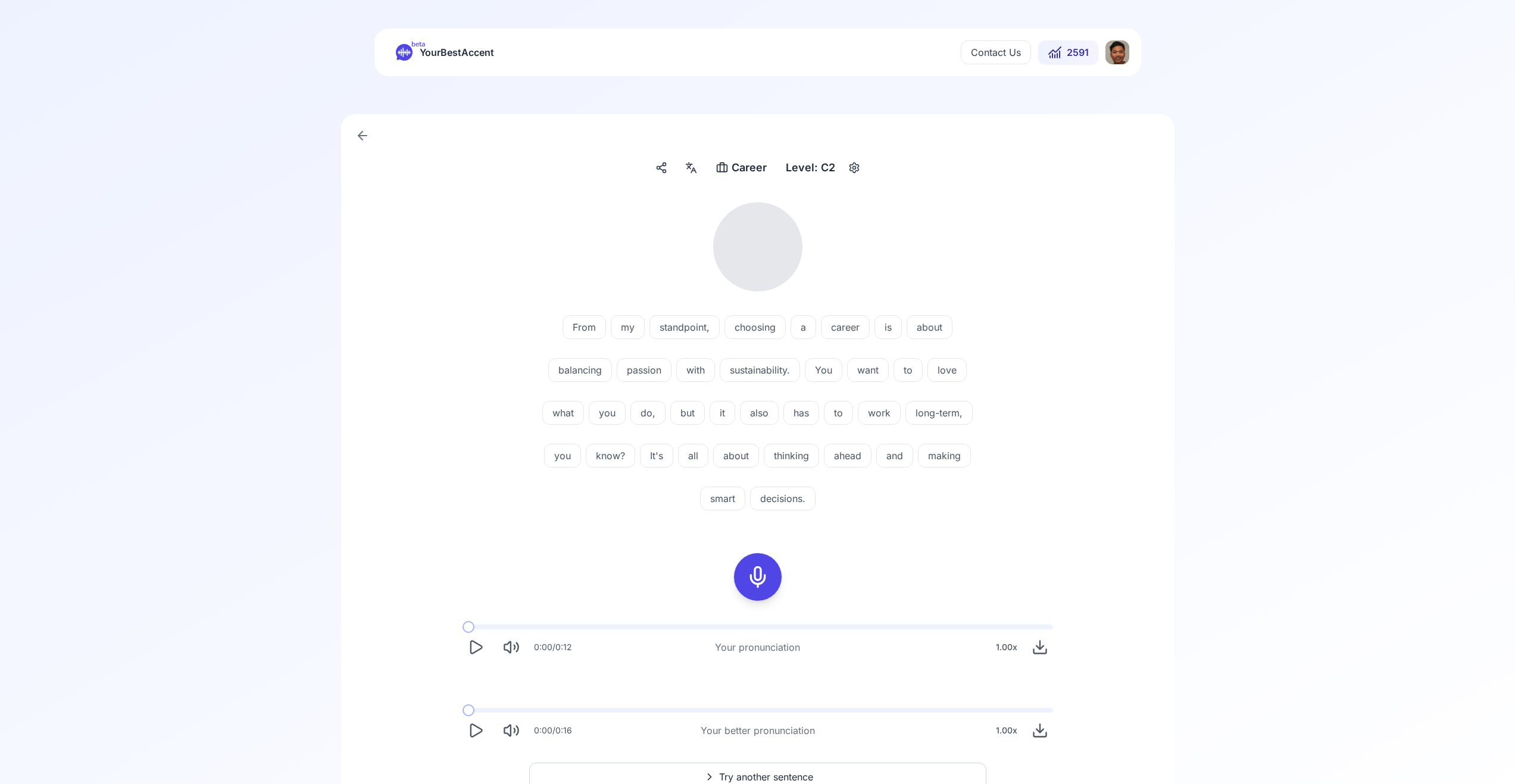
click at [486, 644] on button "Play" at bounding box center [475, 647] width 26 height 26
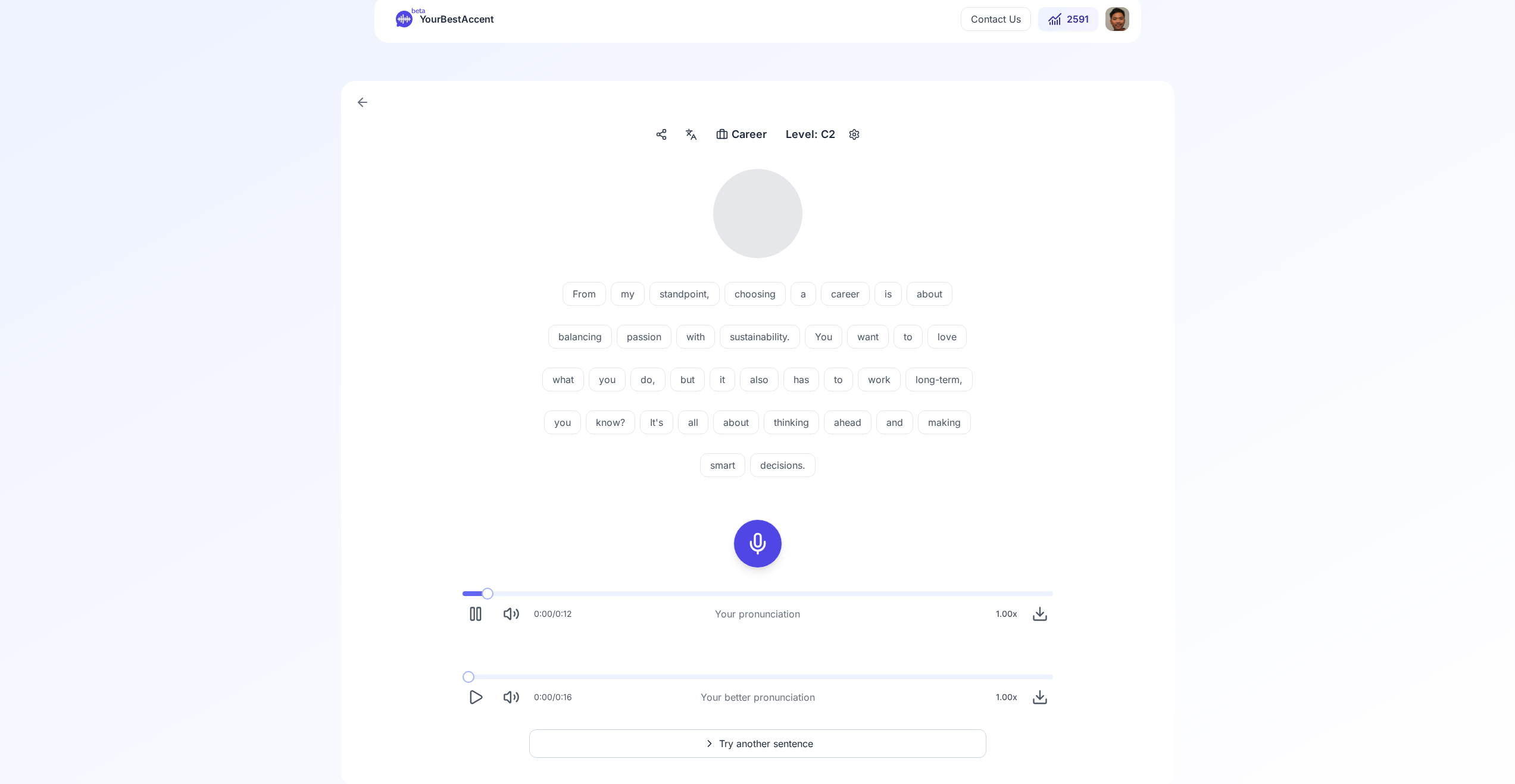
scroll to position [74, 0]
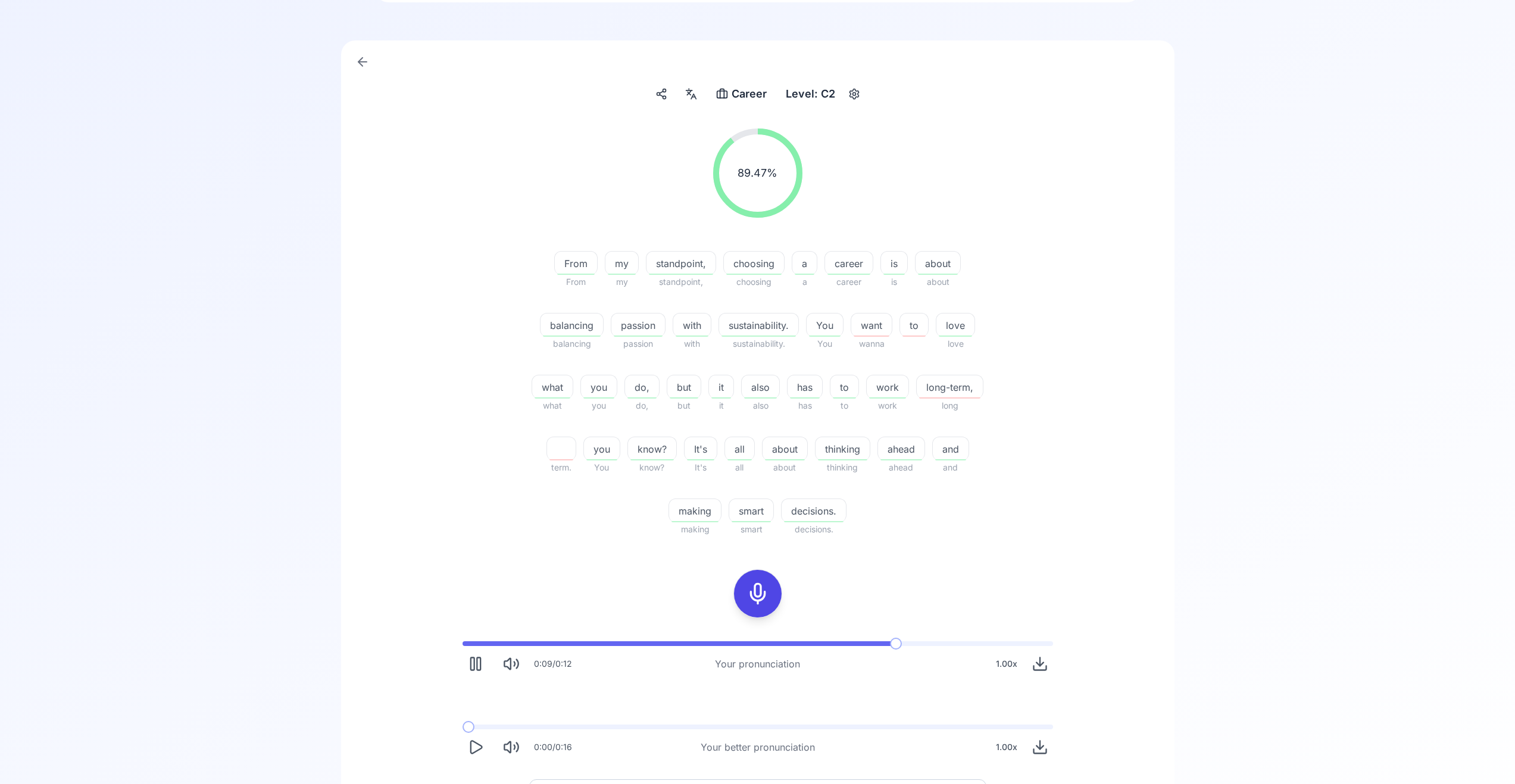
click at [478, 746] on icon "Play" at bounding box center [475, 747] width 17 height 17
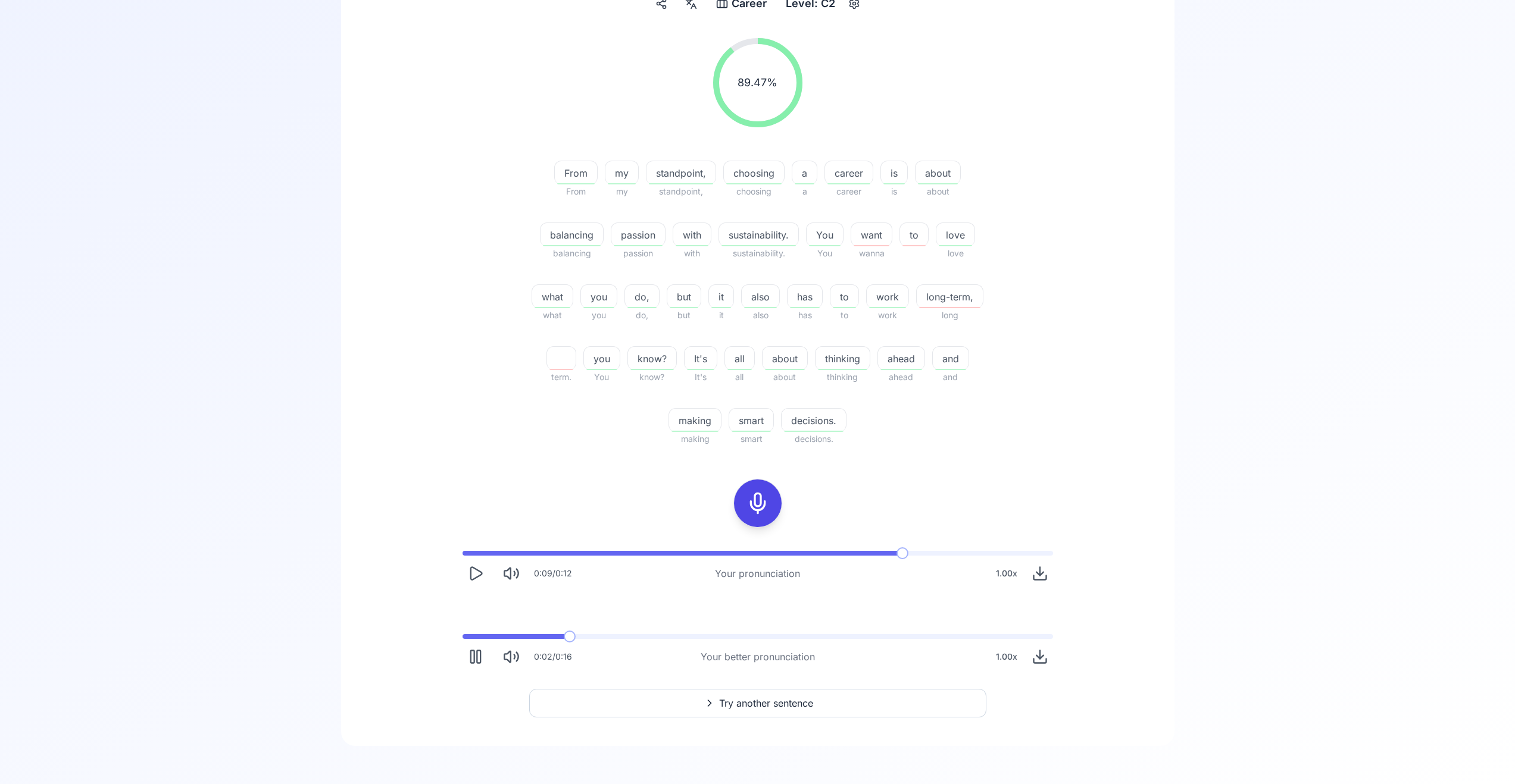
click at [485, 652] on button "Pause" at bounding box center [475, 656] width 26 height 26
click at [758, 491] on icon at bounding box center [757, 503] width 24 height 24
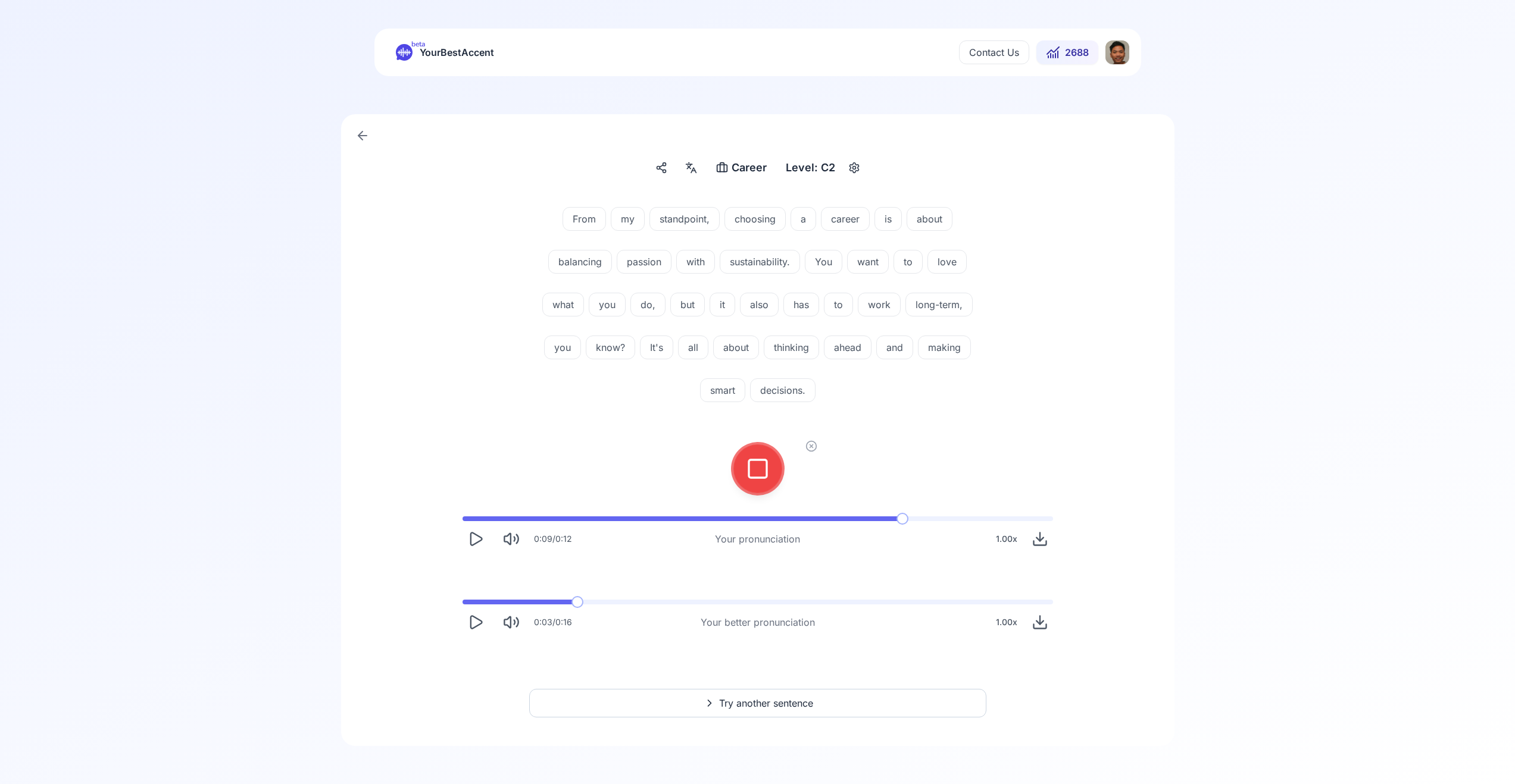
scroll to position [0, 0]
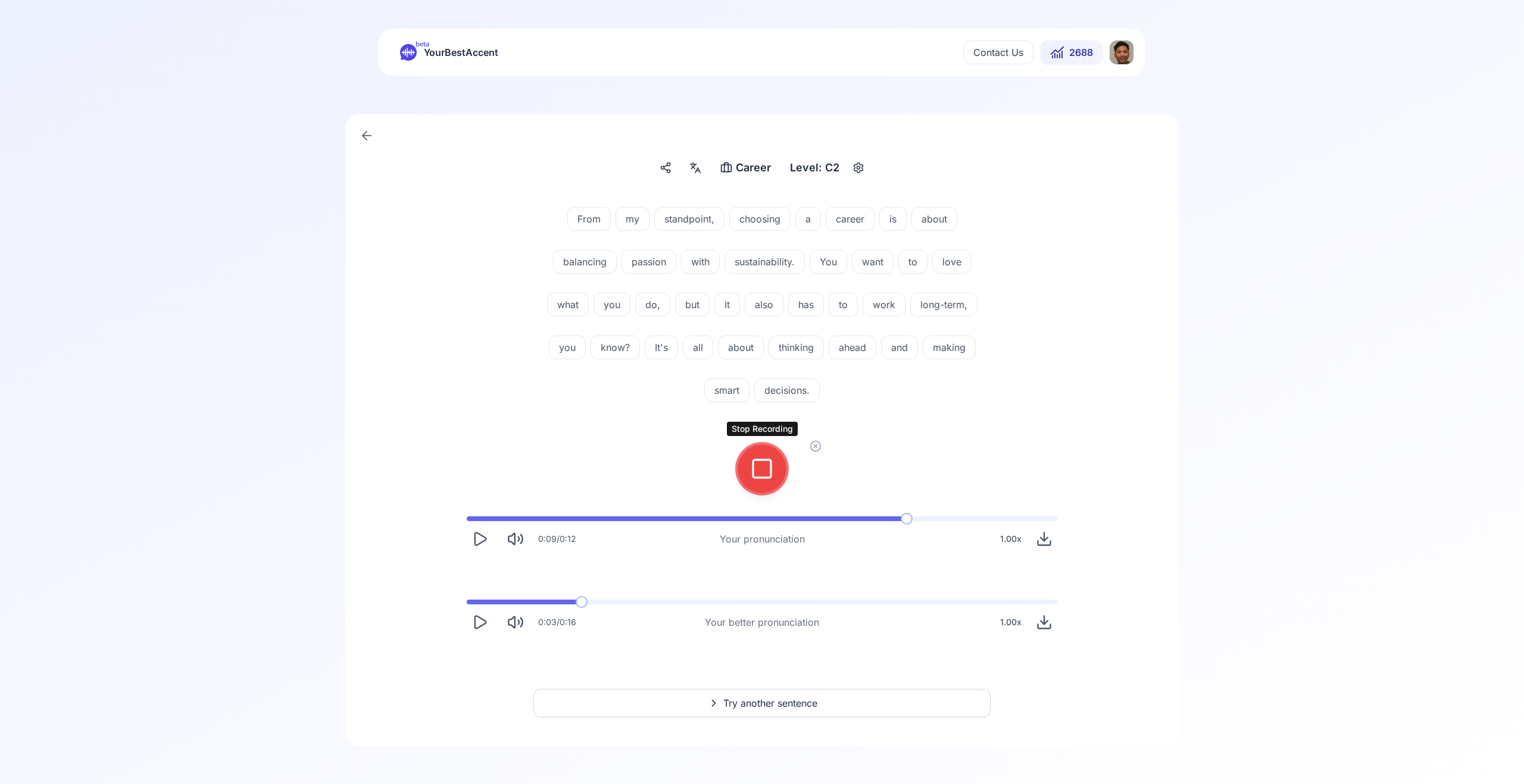
click at [773, 475] on icon at bounding box center [762, 468] width 24 height 24
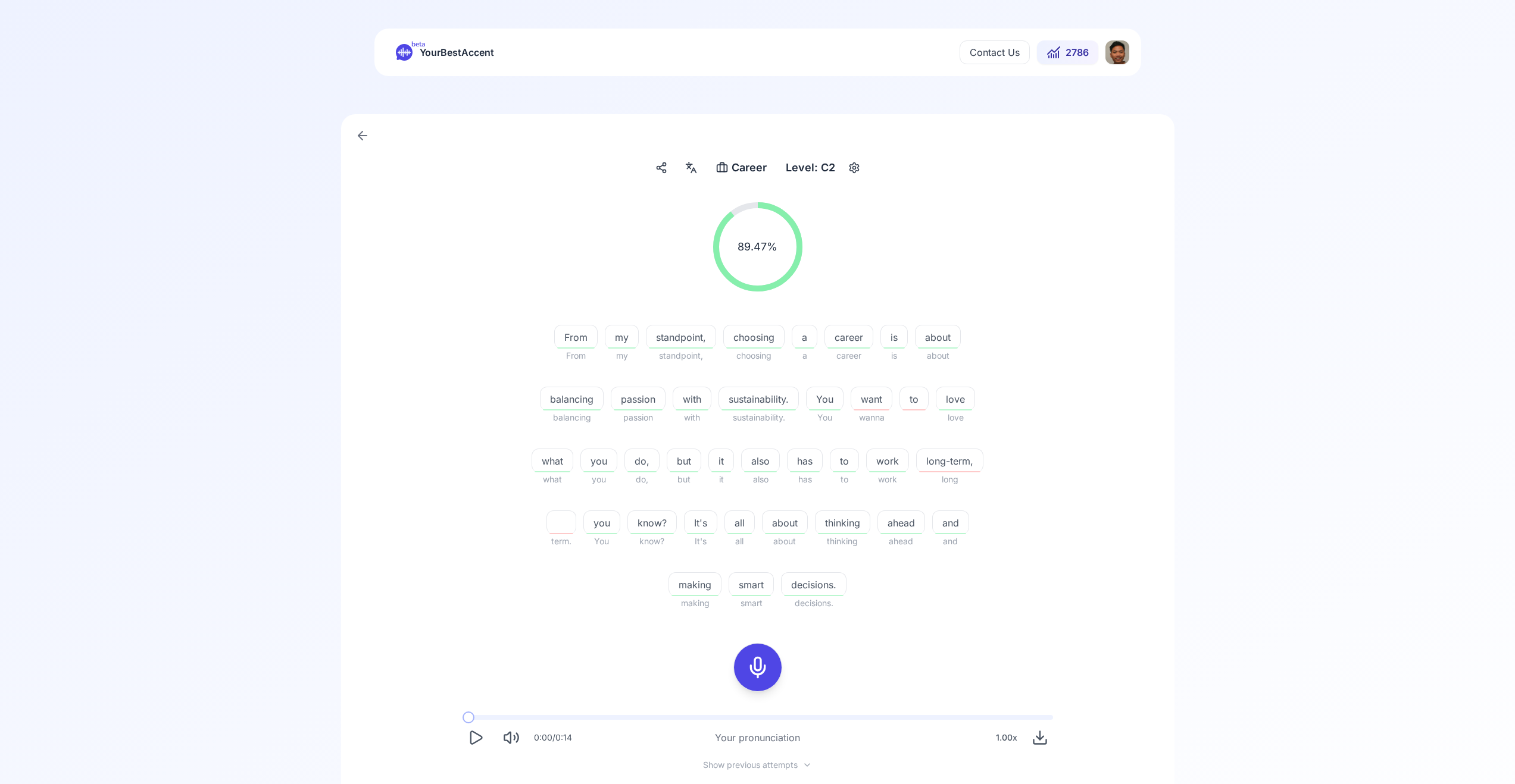
scroll to position [174, 0]
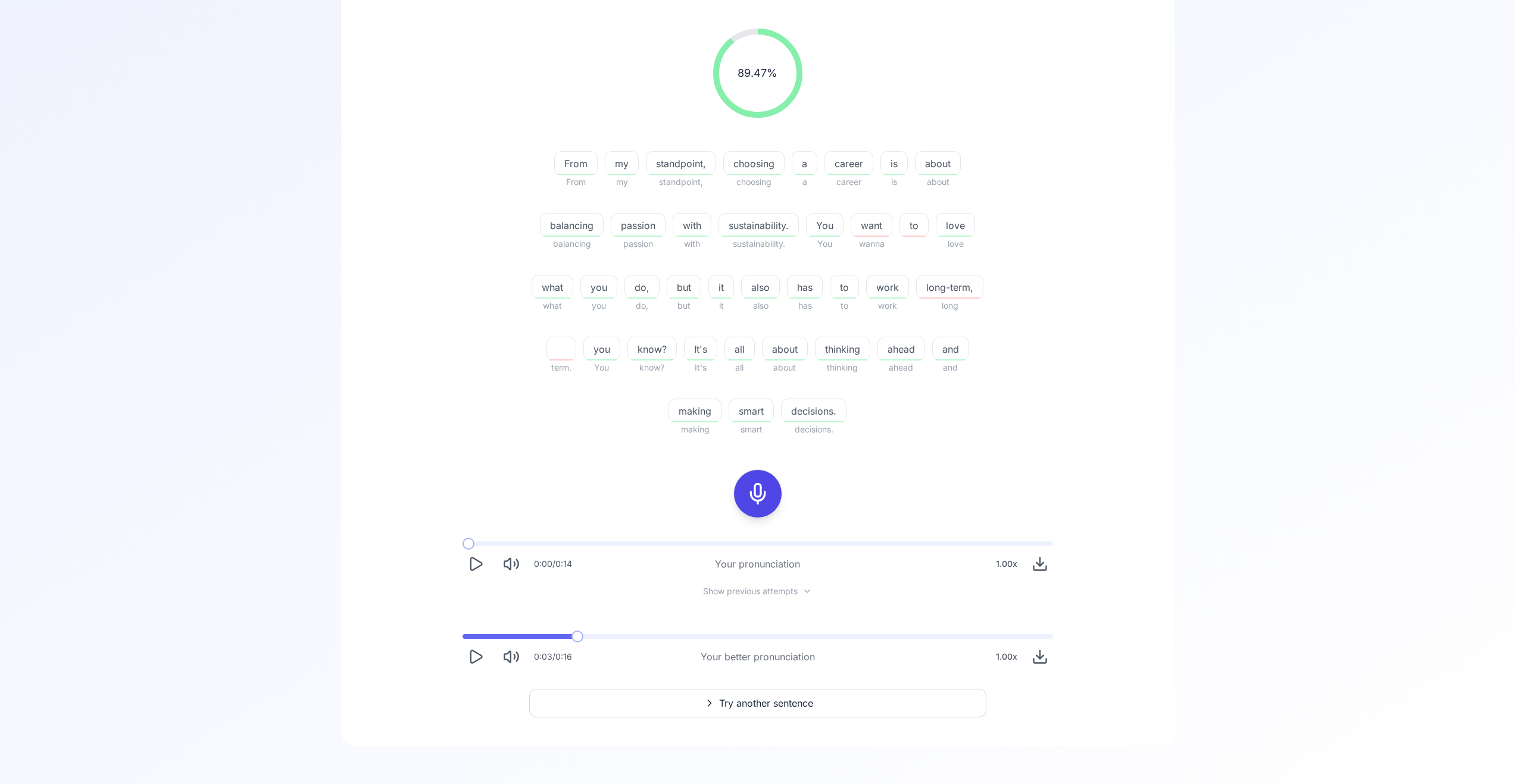
click at [727, 698] on span "Try another sentence" at bounding box center [766, 703] width 94 height 14
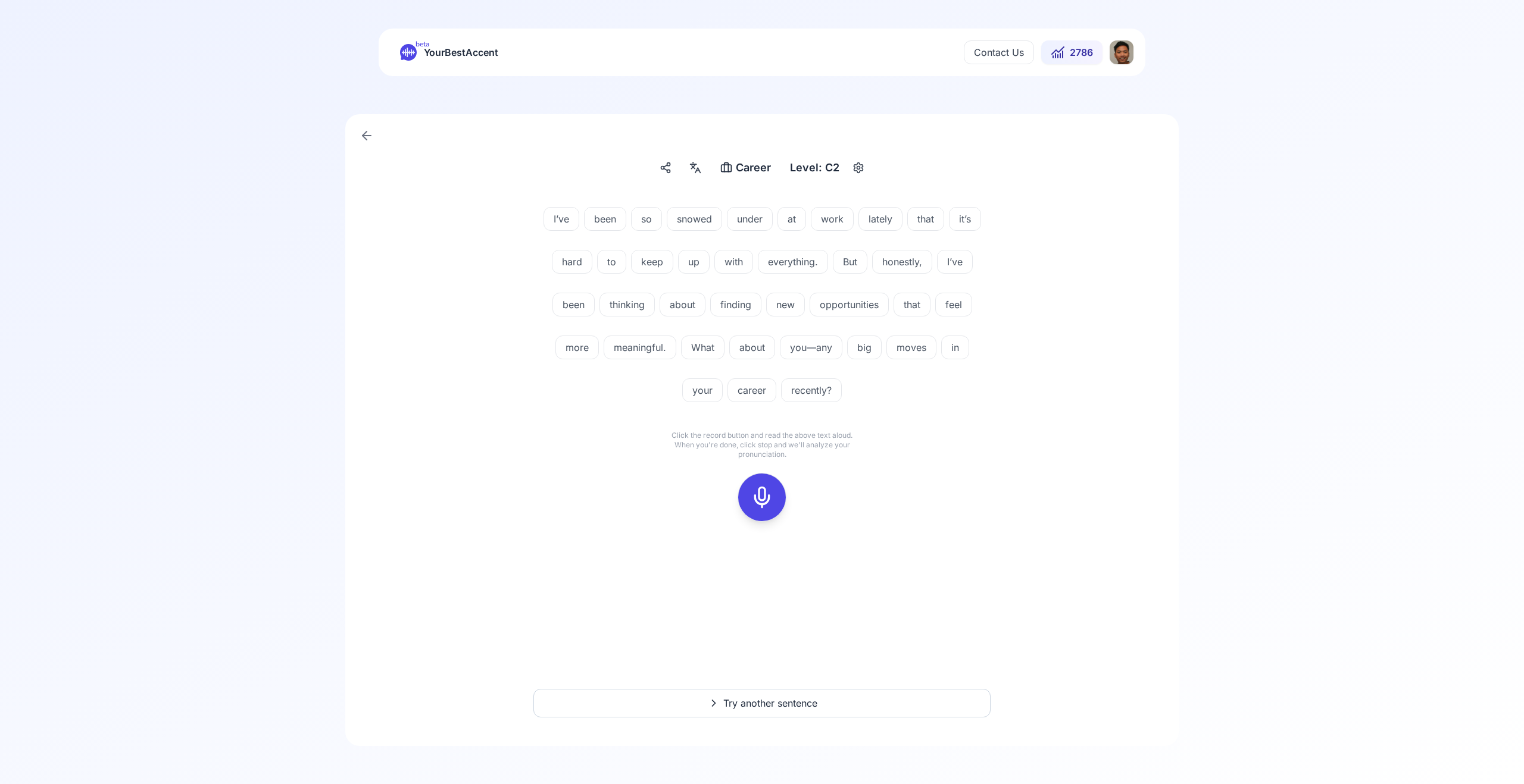
click at [755, 512] on div at bounding box center [762, 498] width 29 height 48
drag, startPoint x: 761, startPoint y: 493, endPoint x: 764, endPoint y: 500, distance: 7.6
click at [761, 494] on icon at bounding box center [762, 497] width 24 height 24
